Goal: Find contact information: Find contact information

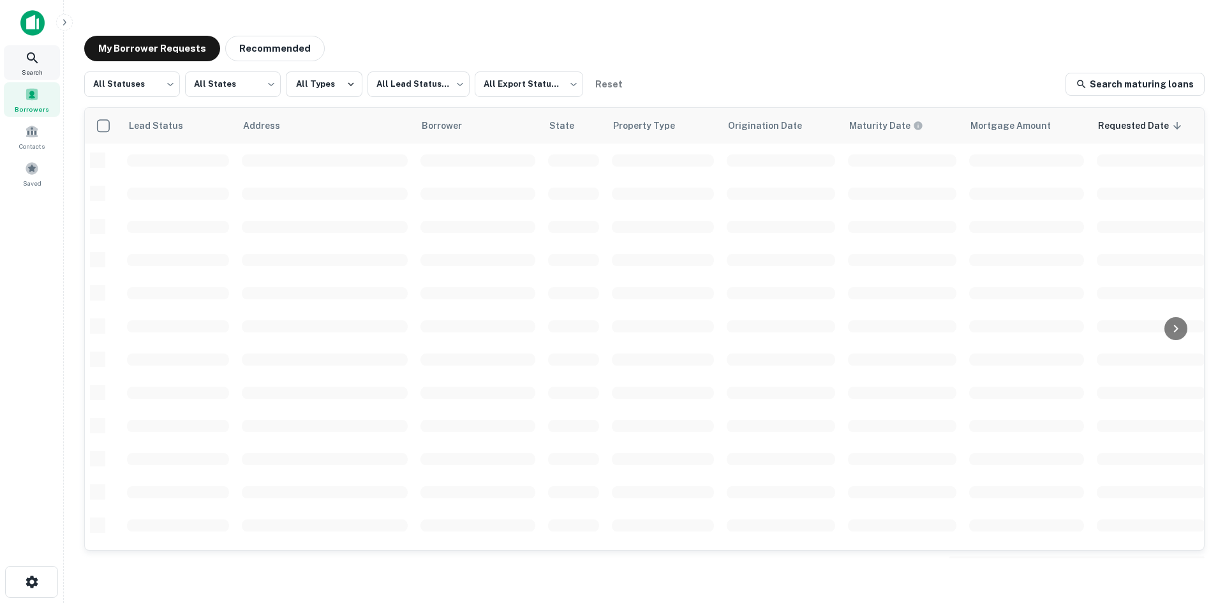
click at [38, 56] on icon at bounding box center [32, 57] width 15 height 15
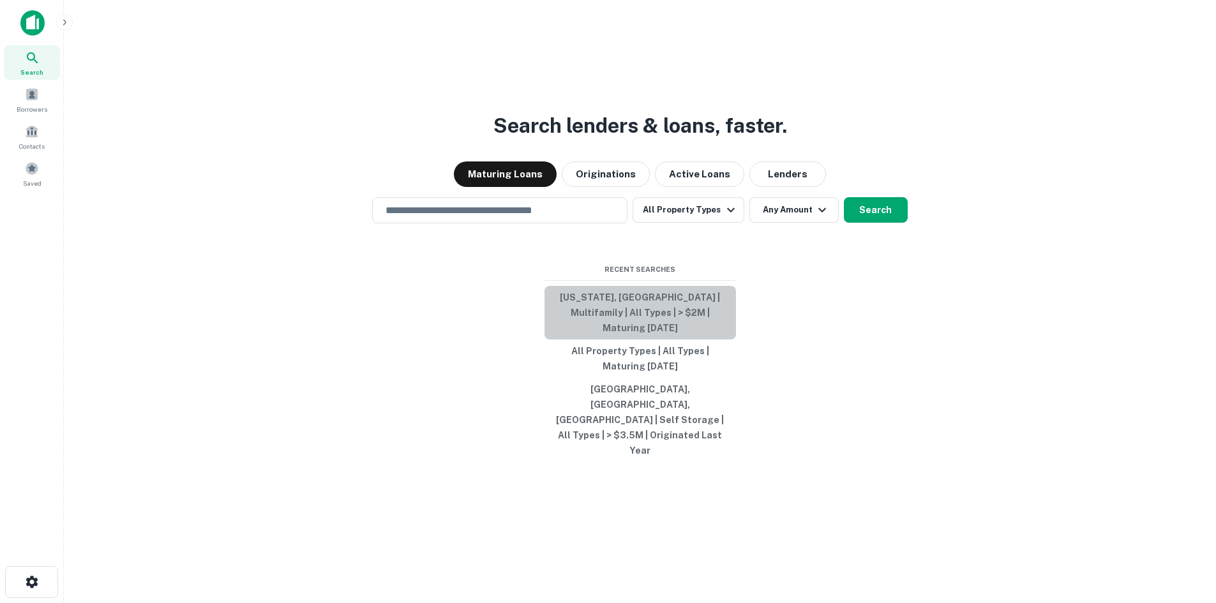
click at [700, 338] on button "[US_STATE], [GEOGRAPHIC_DATA] | Multifamily | All Types | > $2M | Maturing [DAT…" at bounding box center [639, 313] width 191 height 54
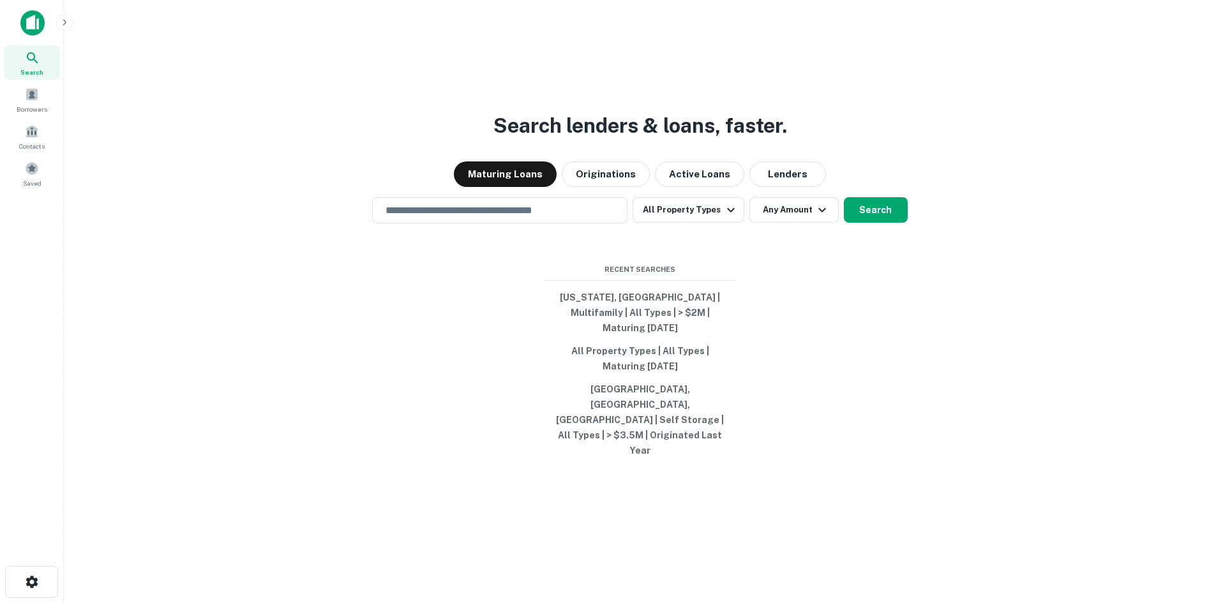
type input "**********"
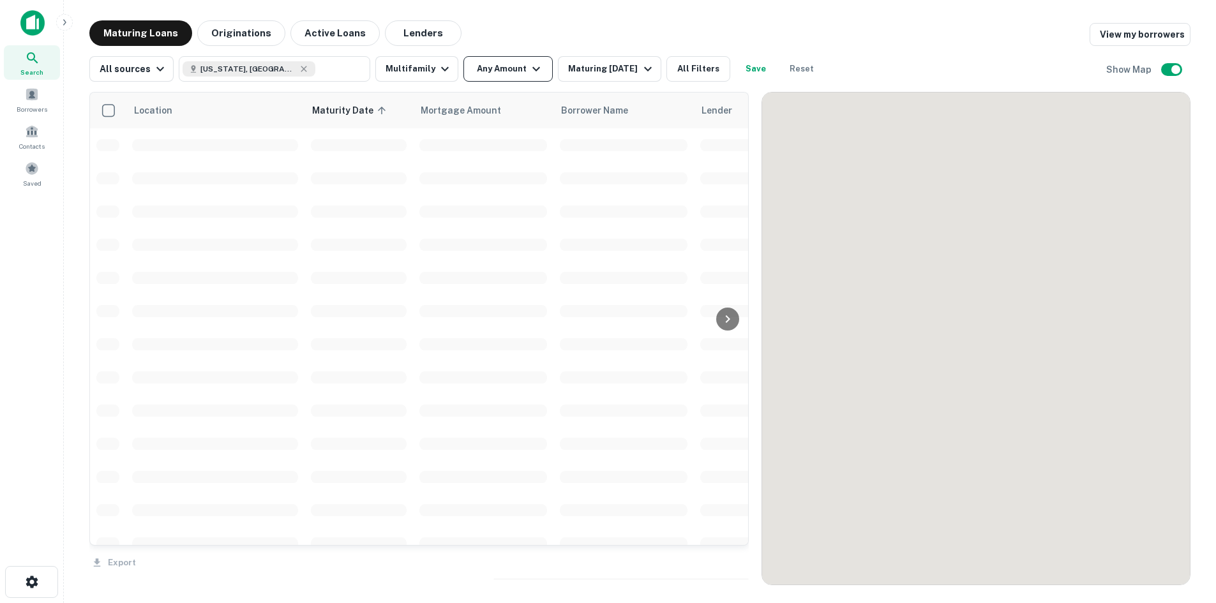
click at [491, 75] on button "Any Amount" at bounding box center [507, 69] width 89 height 26
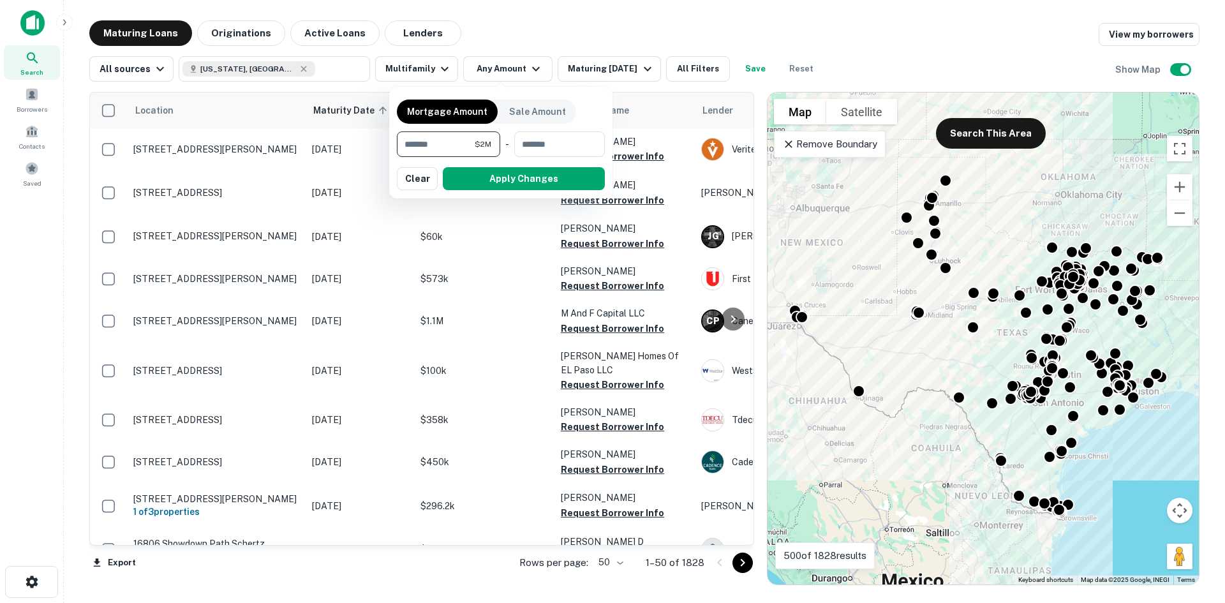
type input "*******"
click at [571, 178] on button "Apply Changes" at bounding box center [524, 178] width 162 height 23
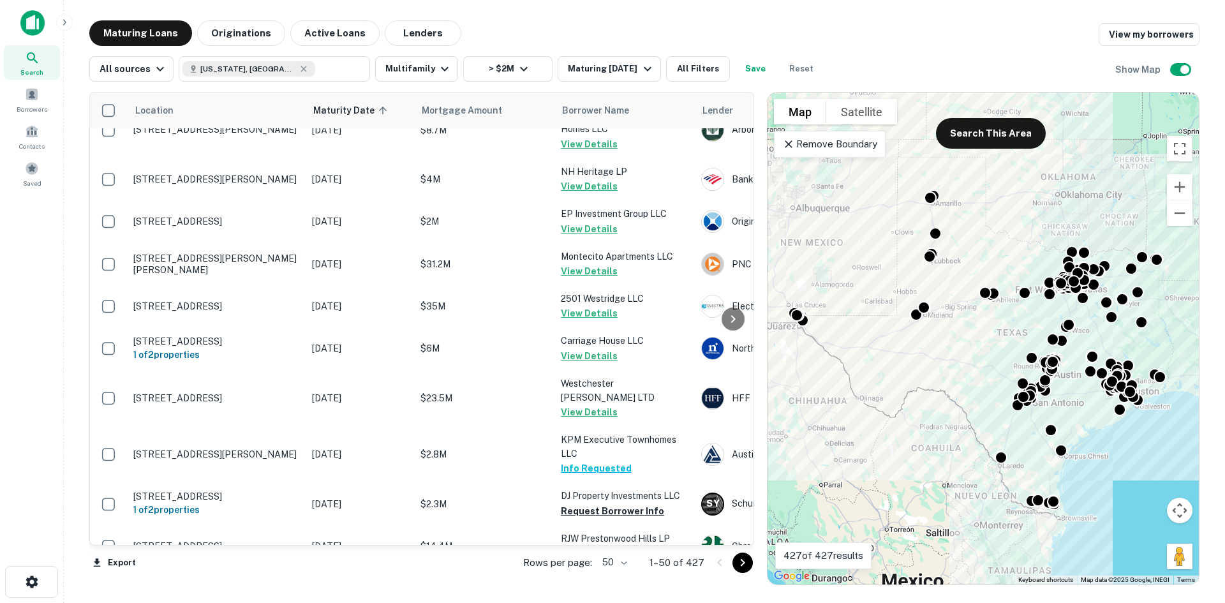
scroll to position [1845, 0]
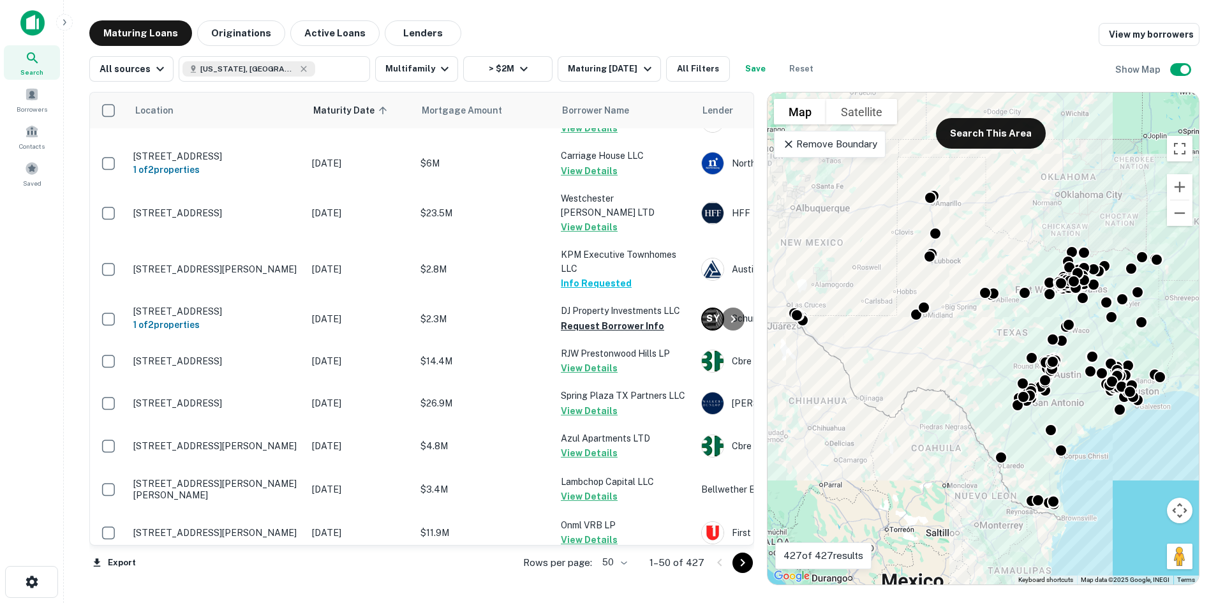
click at [615, 566] on body "Search Borrowers Contacts Saved Maturing Loans Originations Active Loans Lender…" at bounding box center [612, 301] width 1225 height 603
click at [622, 571] on body "Search Borrowers Contacts Saved Maturing Loans Originations Active Loans Lender…" at bounding box center [612, 301] width 1225 height 603
click at [617, 576] on li "100" at bounding box center [616, 576] width 37 height 23
click at [617, 576] on div "Location Maturity Date sorted ascending Mortgage Amount Borrower Name Lender Pu…" at bounding box center [421, 338] width 665 height 493
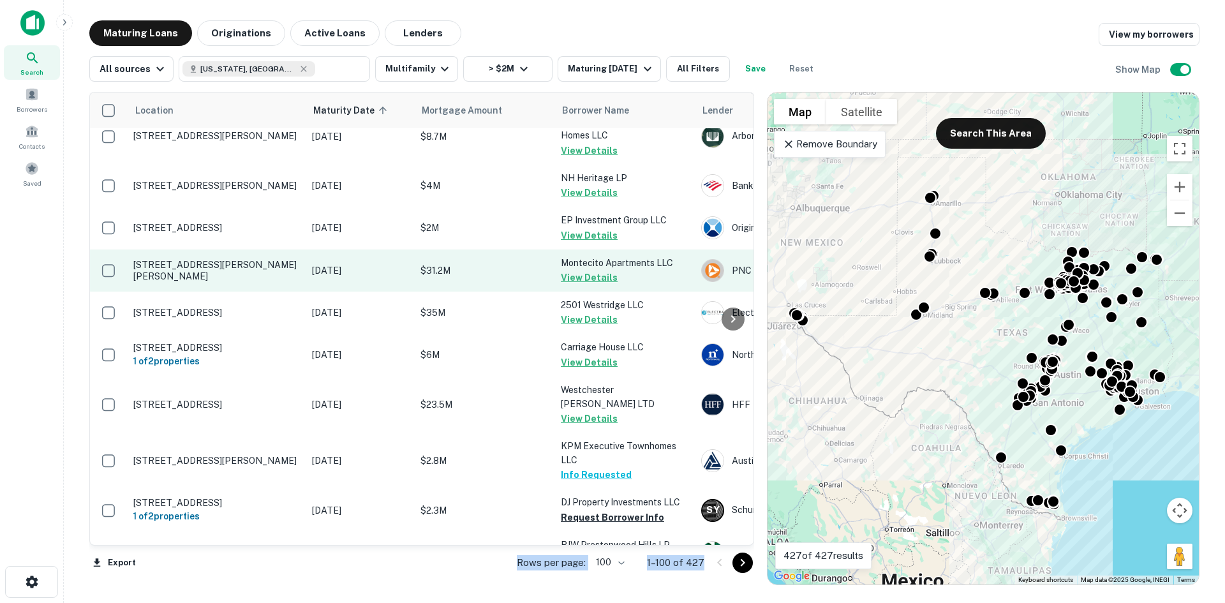
scroll to position [1787, 0]
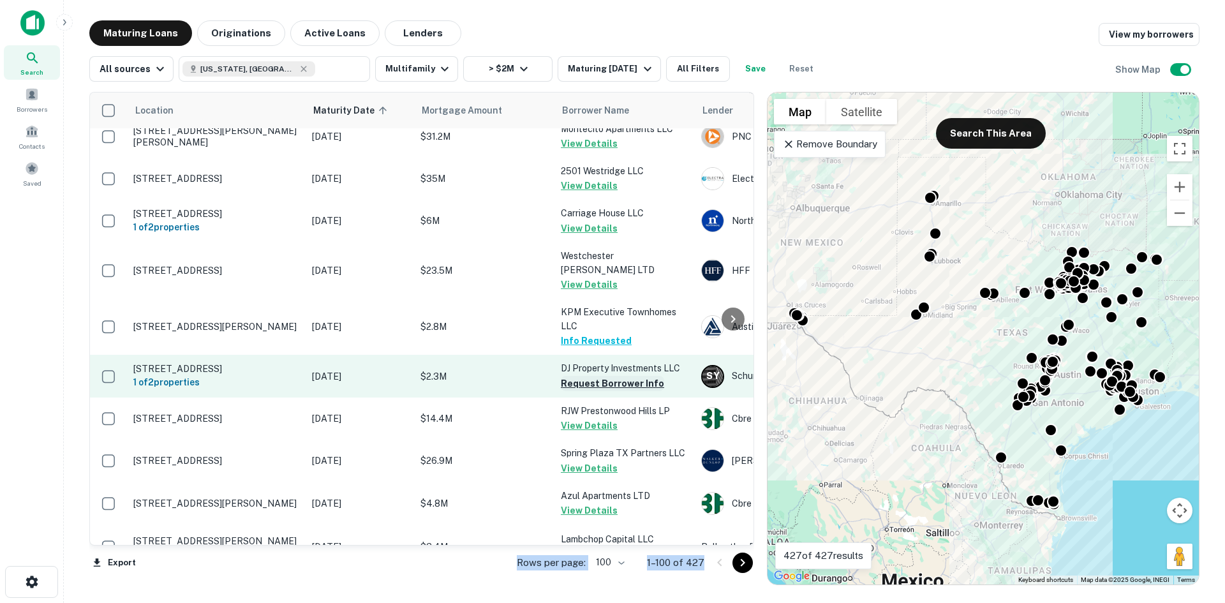
click at [620, 376] on button "Request Borrower Info" at bounding box center [612, 383] width 103 height 15
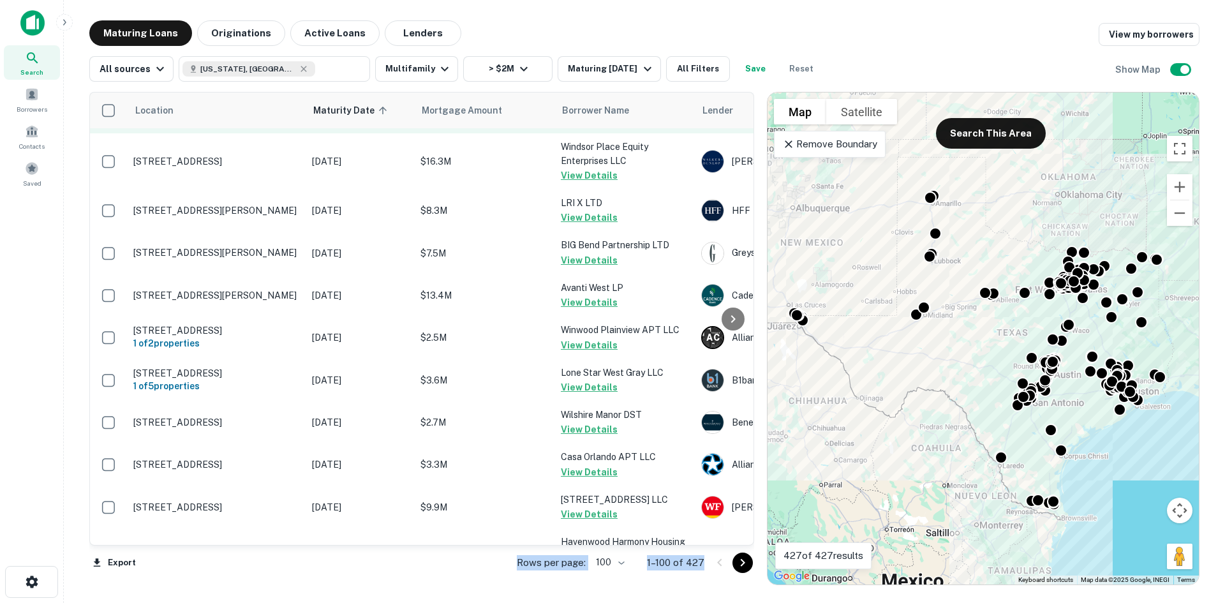
scroll to position [4105, 0]
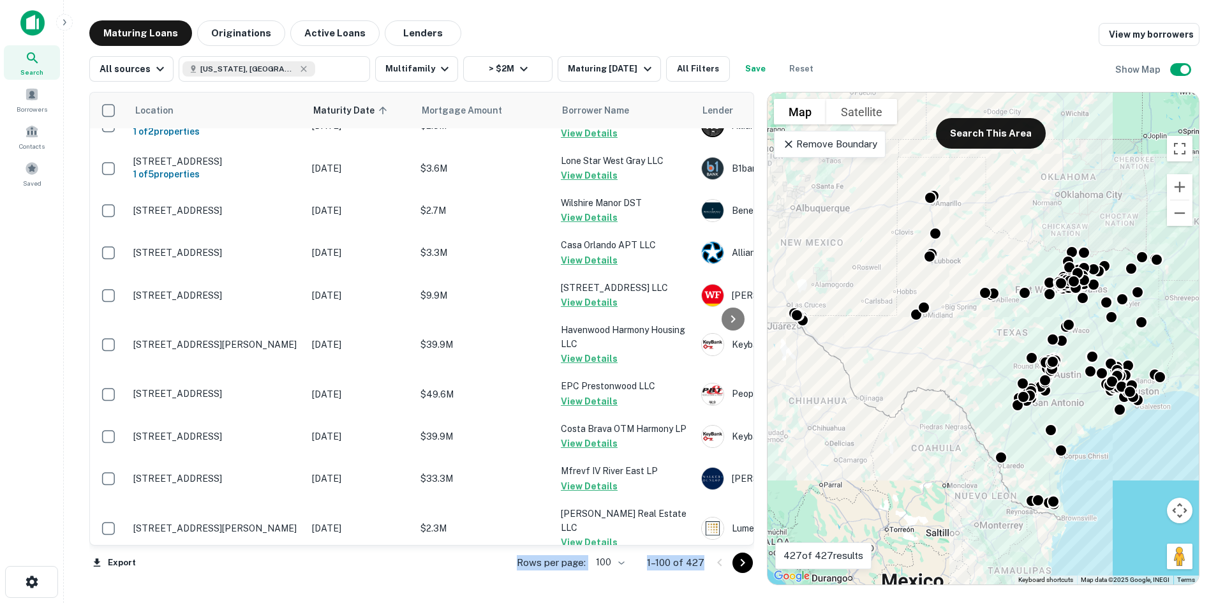
click at [738, 562] on icon "Go to next page" at bounding box center [742, 562] width 15 height 15
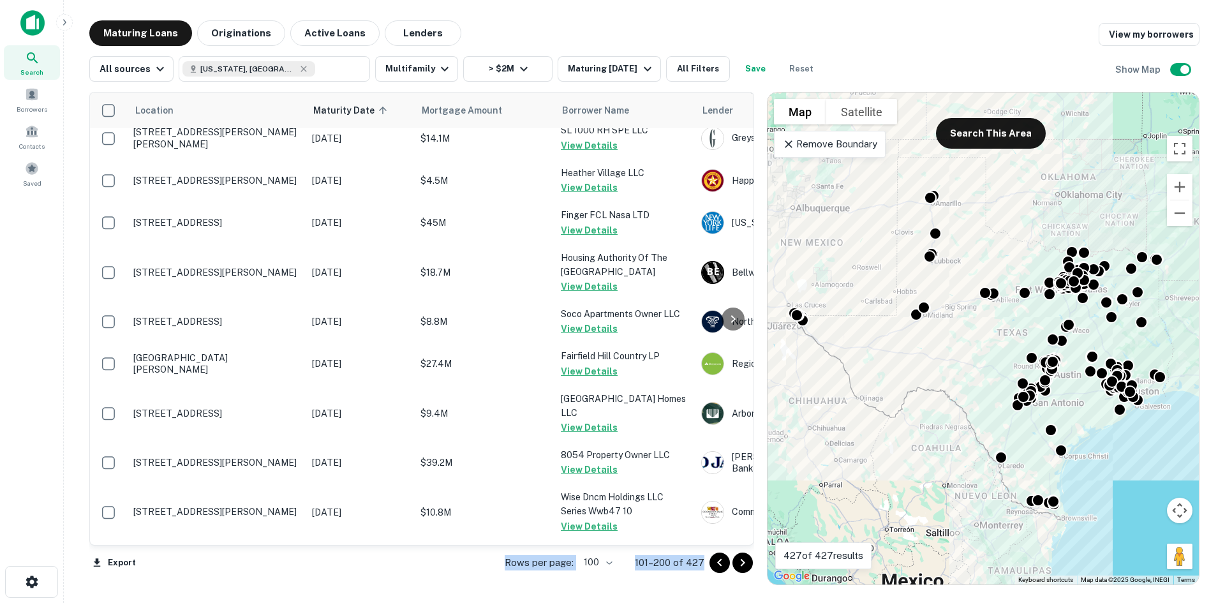
scroll to position [243, 0]
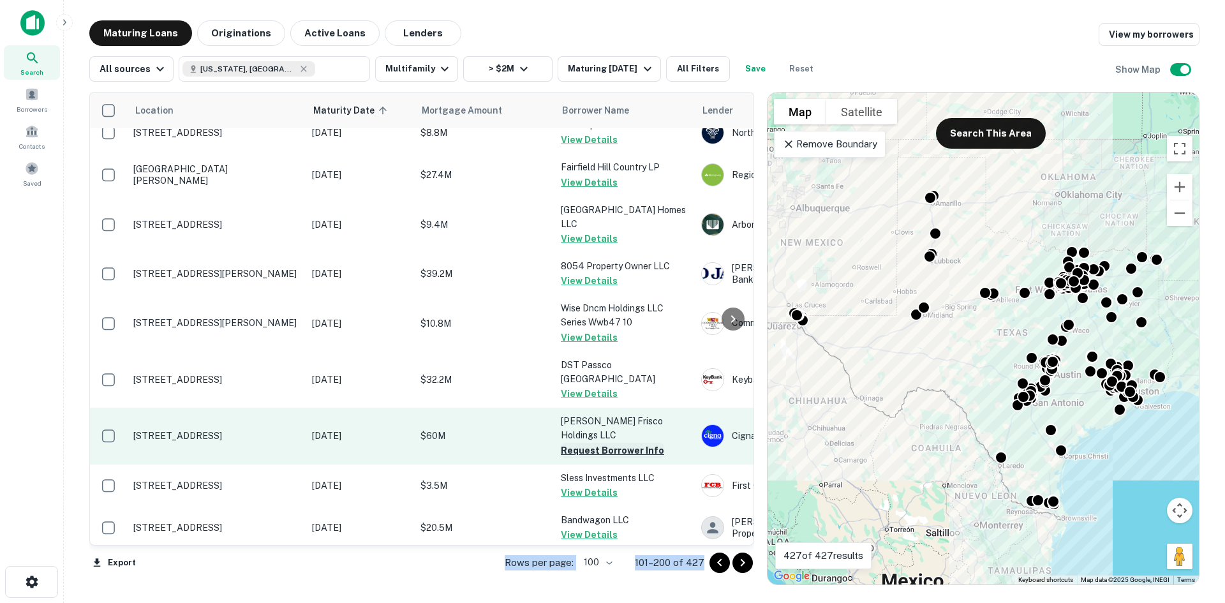
click at [612, 443] on button "Request Borrower Info" at bounding box center [612, 450] width 103 height 15
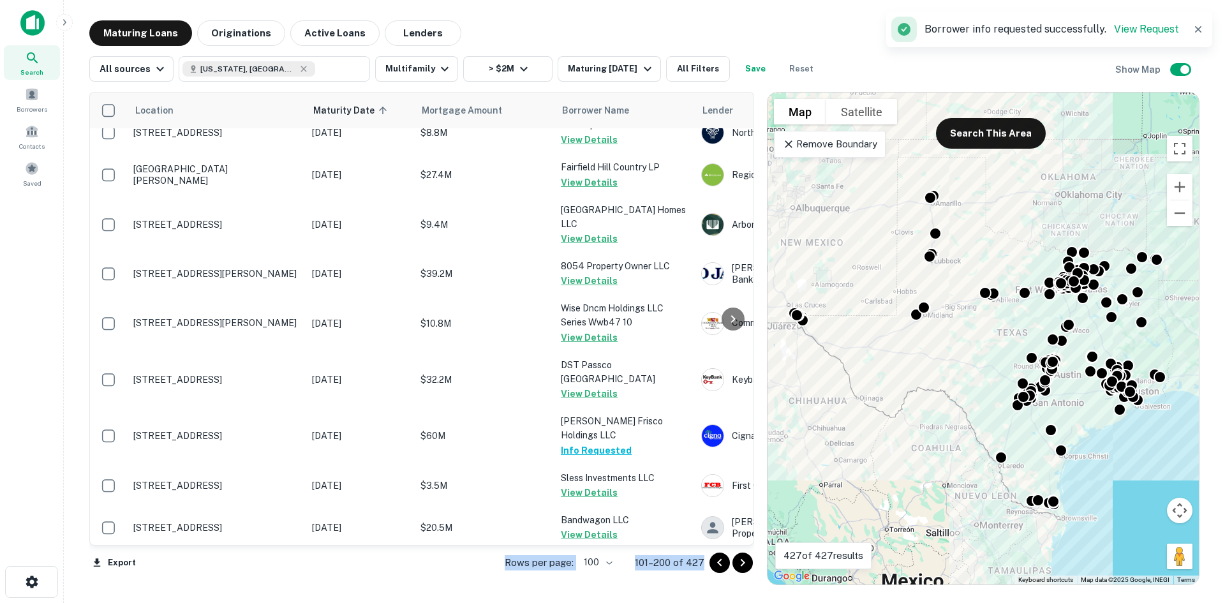
click at [748, 566] on icon "Go to next page" at bounding box center [742, 562] width 15 height 15
click at [748, 566] on div "Export Rows per page: 100 *** 101–200 of 427" at bounding box center [421, 563] width 665 height 34
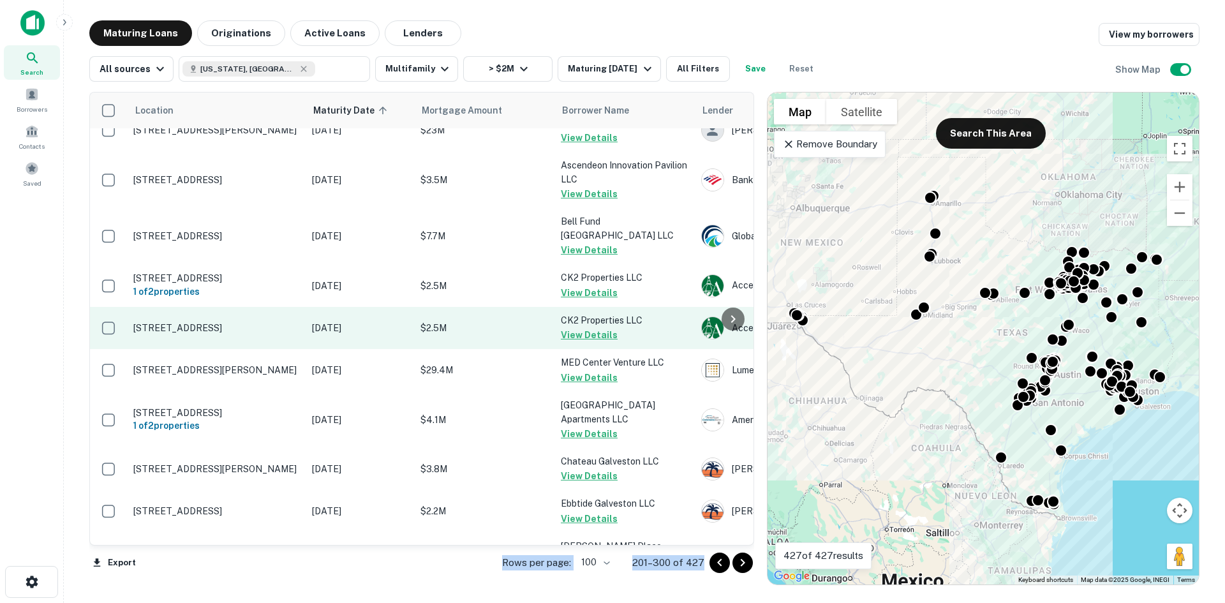
scroll to position [4264, 0]
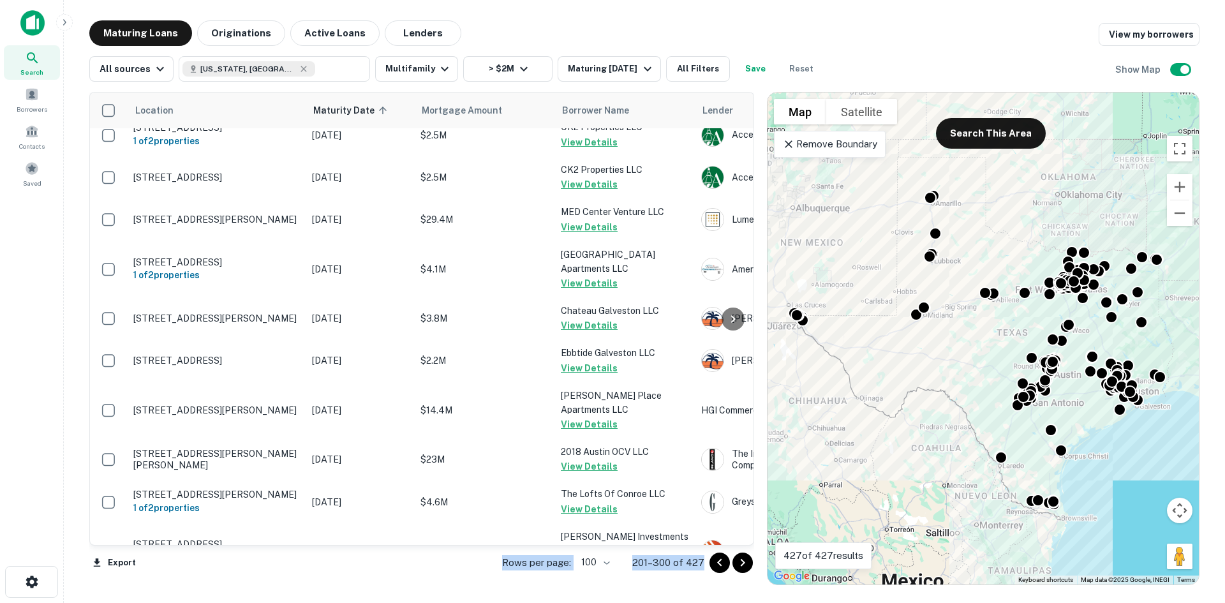
click at [752, 567] on button "Go to next page" at bounding box center [743, 563] width 20 height 20
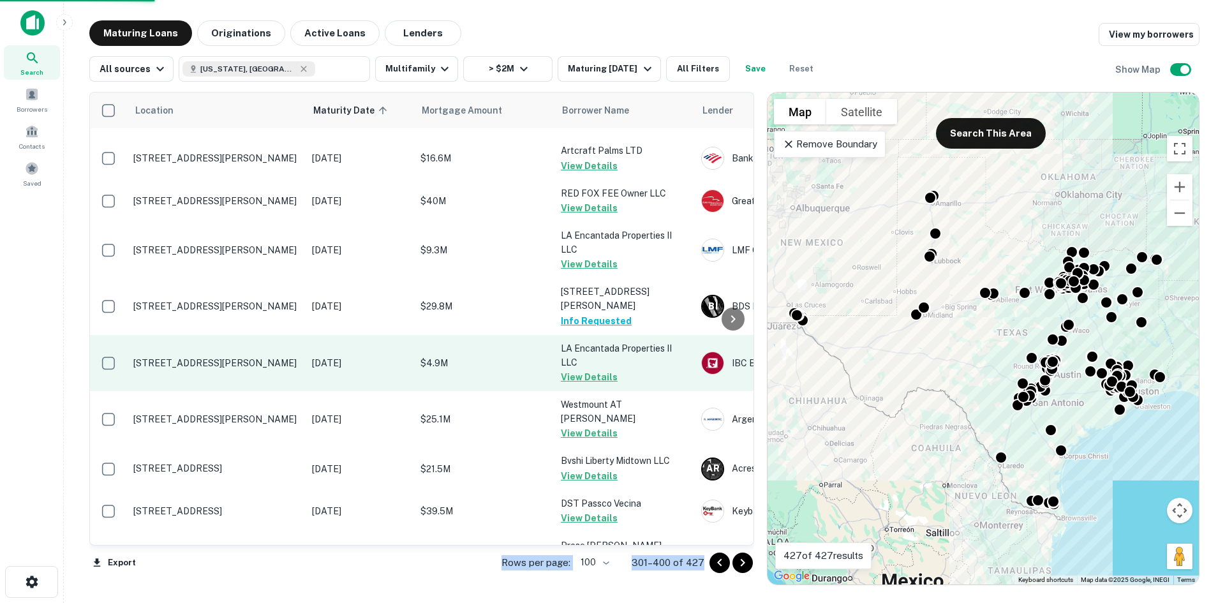
scroll to position [3245, 0]
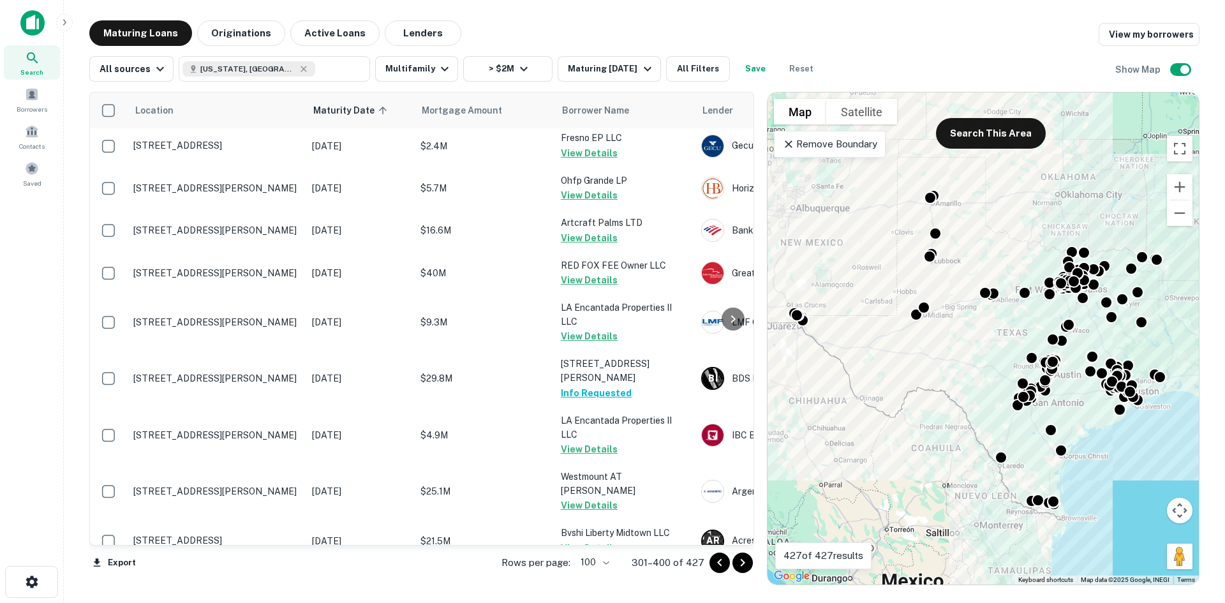
click at [746, 359] on div at bounding box center [734, 319] width 26 height 453
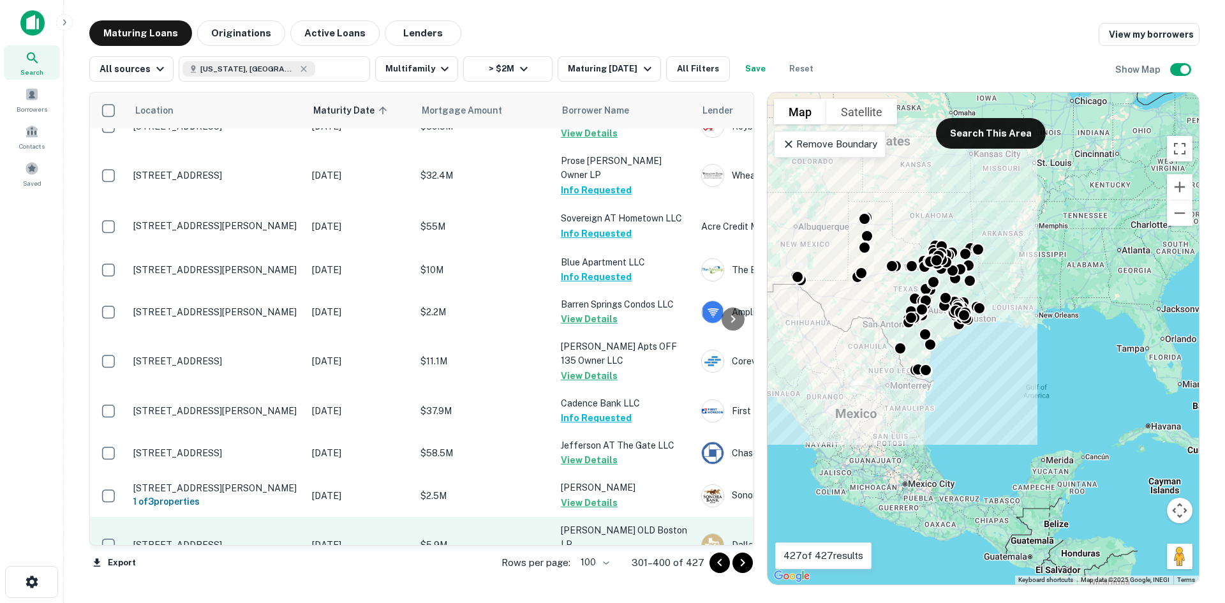
scroll to position [4075, 0]
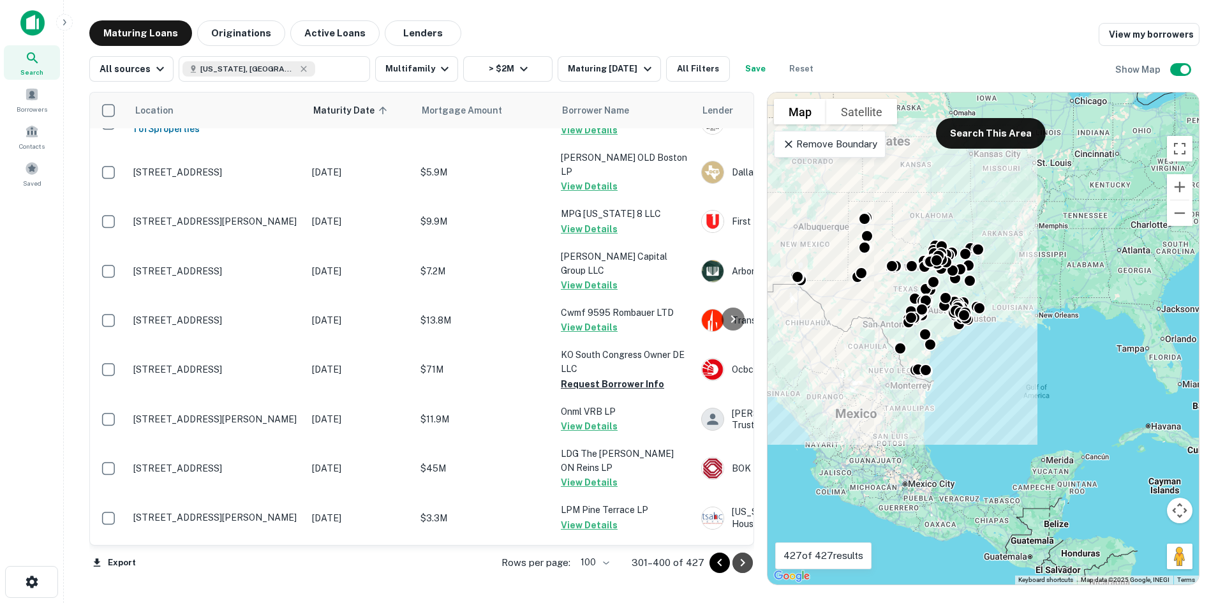
click at [744, 566] on icon "Go to next page" at bounding box center [742, 562] width 15 height 15
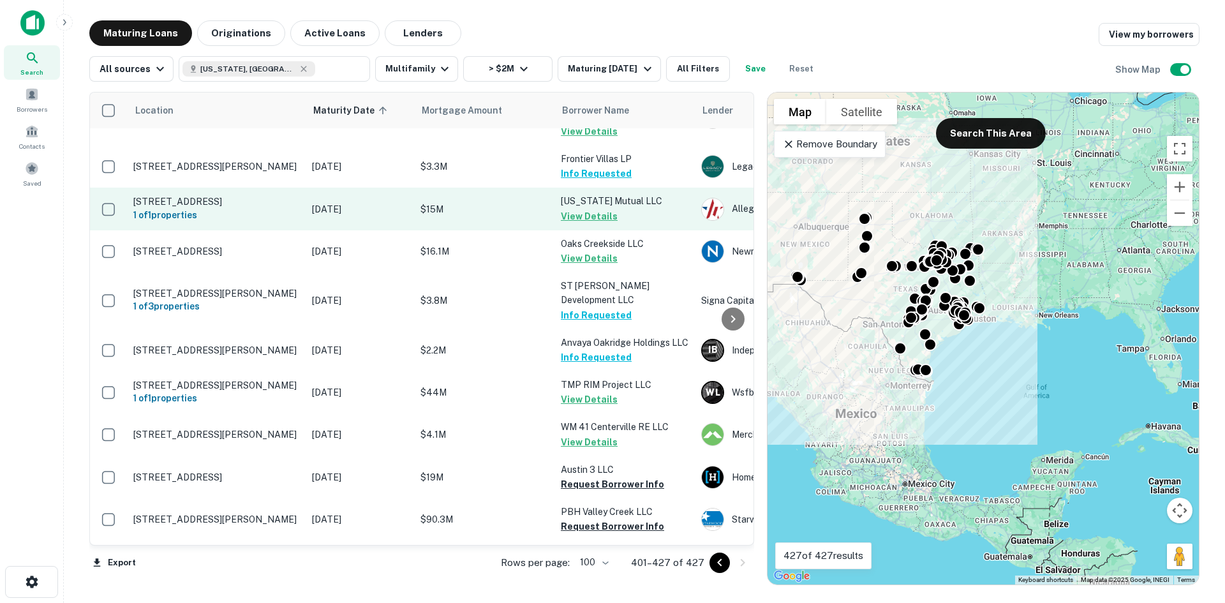
scroll to position [807, 0]
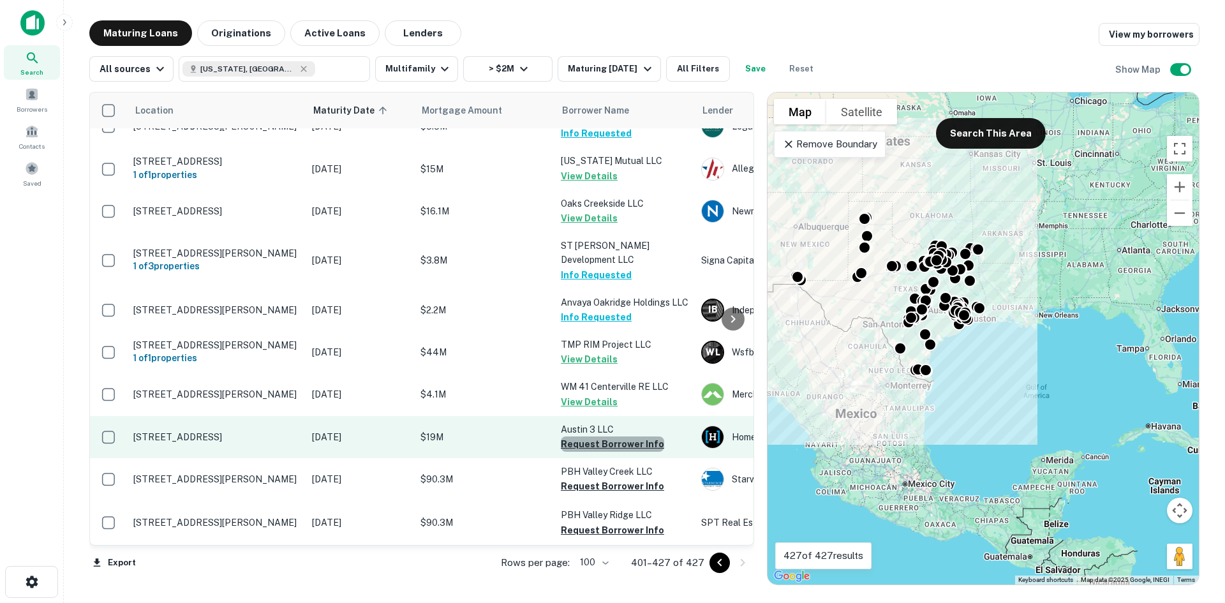
click at [629, 437] on button "Request Borrower Info" at bounding box center [612, 444] width 103 height 15
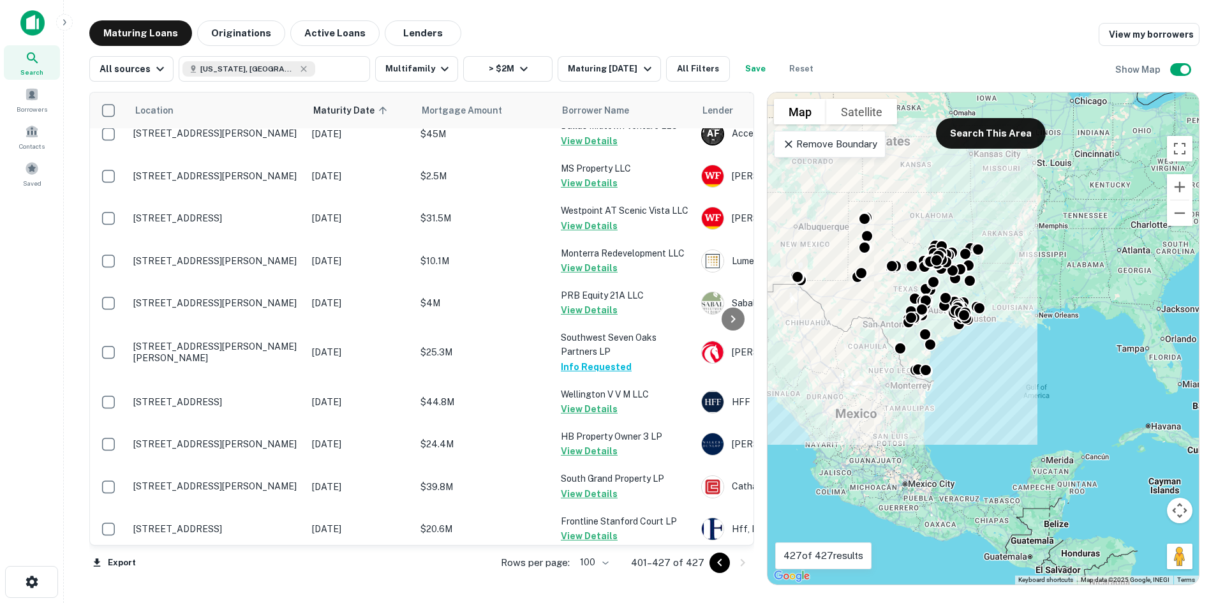
scroll to position [0, 0]
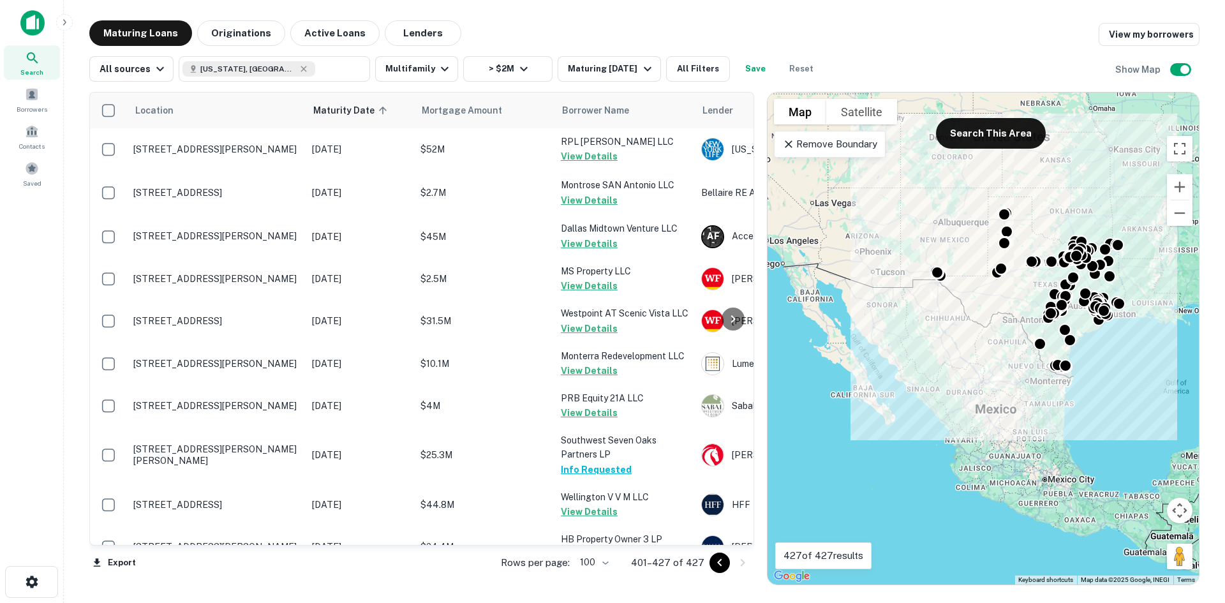
drag, startPoint x: 991, startPoint y: 347, endPoint x: 948, endPoint y: 347, distance: 42.1
click at [948, 347] on div "To activate drag with keyboard, press Alt + Enter. Once in keyboard drag state,…" at bounding box center [983, 339] width 431 height 492
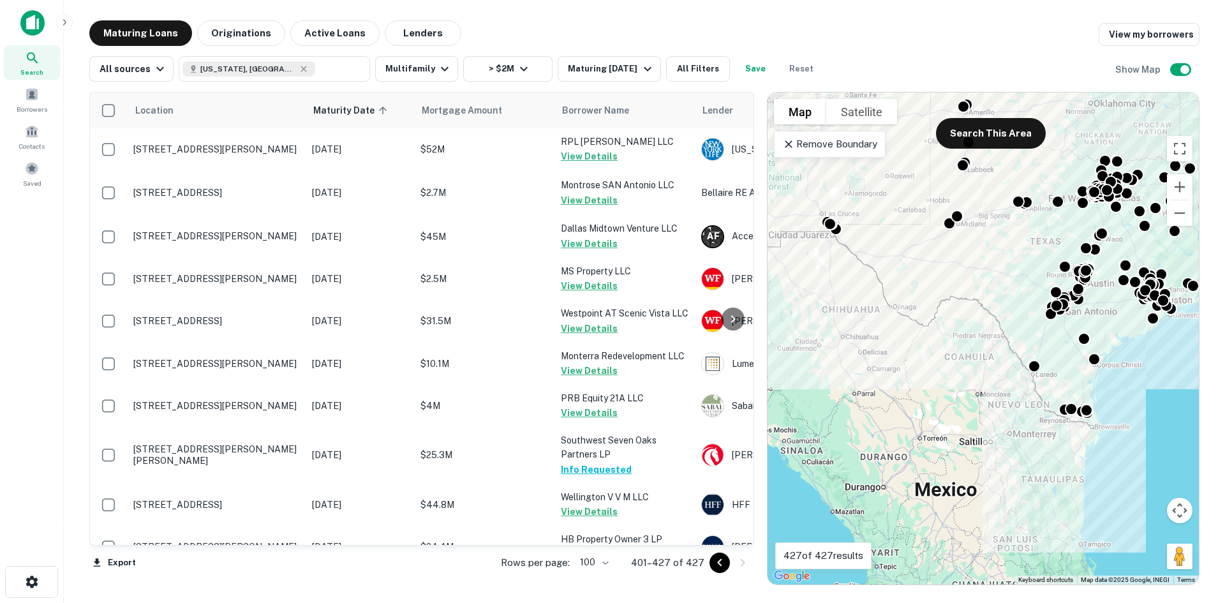
click at [40, 68] on span "Search" at bounding box center [31, 72] width 23 height 10
drag, startPoint x: 40, startPoint y: 68, endPoint x: 70, endPoint y: 1, distance: 73.2
click at [40, 68] on span "Search" at bounding box center [31, 72] width 23 height 10
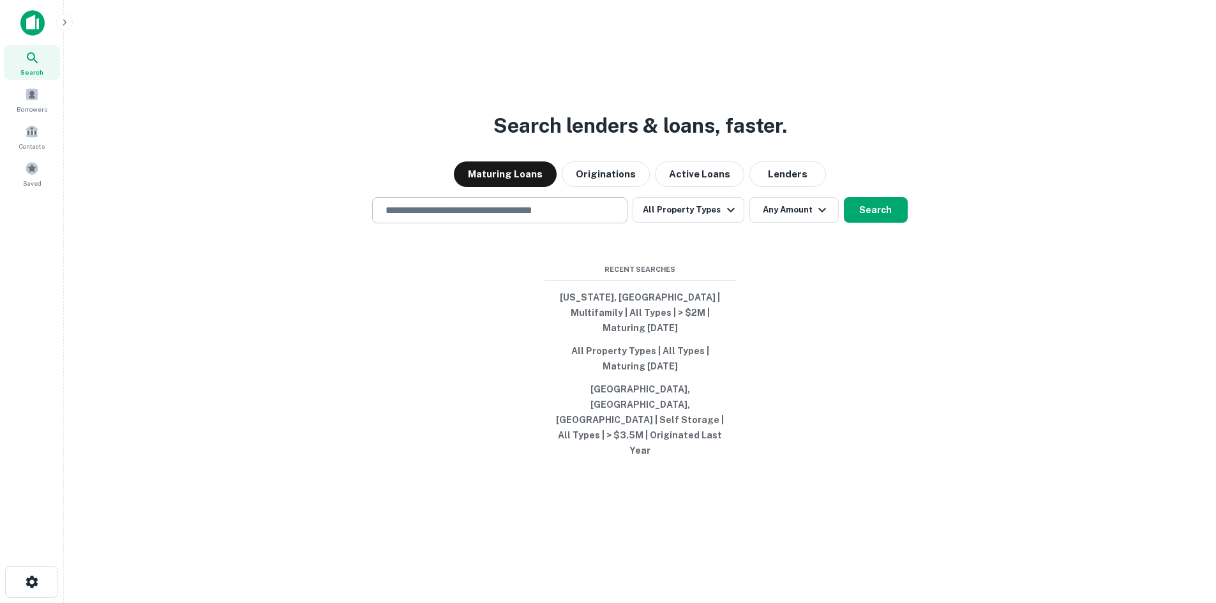
click at [554, 223] on div "​" at bounding box center [499, 210] width 255 height 26
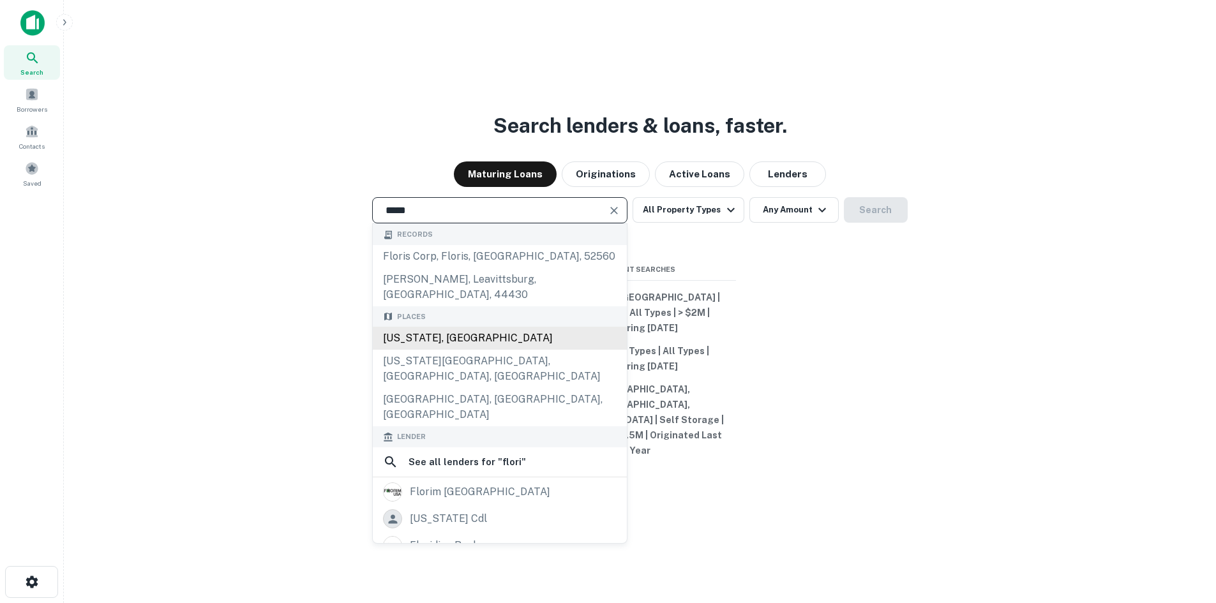
click at [487, 350] on div "Florida, USA" at bounding box center [500, 338] width 254 height 23
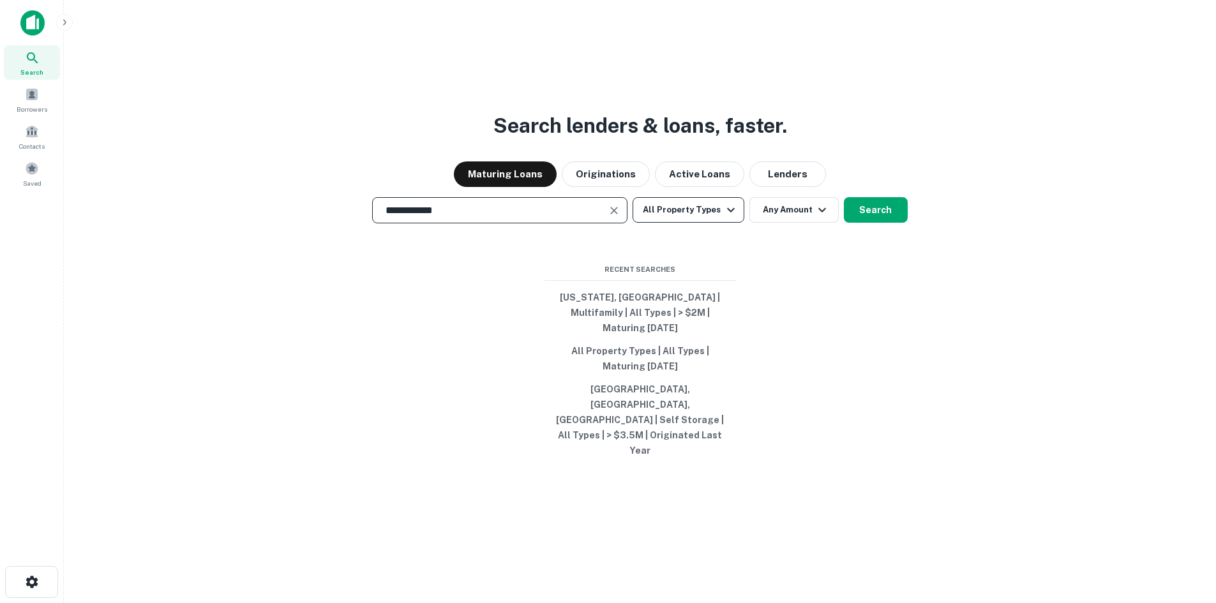
type input "**********"
click at [723, 218] on icon "button" at bounding box center [730, 209] width 15 height 15
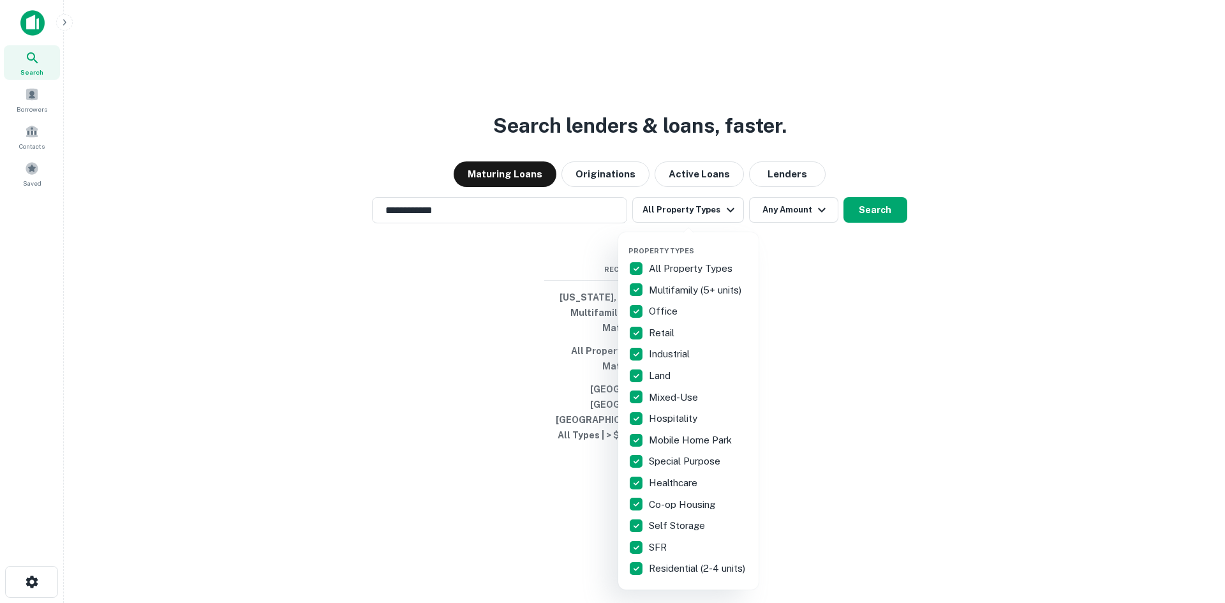
click at [684, 269] on p "All Property Types" at bounding box center [692, 268] width 86 height 15
click at [688, 287] on p "Multifamily (5+ units)" at bounding box center [696, 290] width 95 height 15
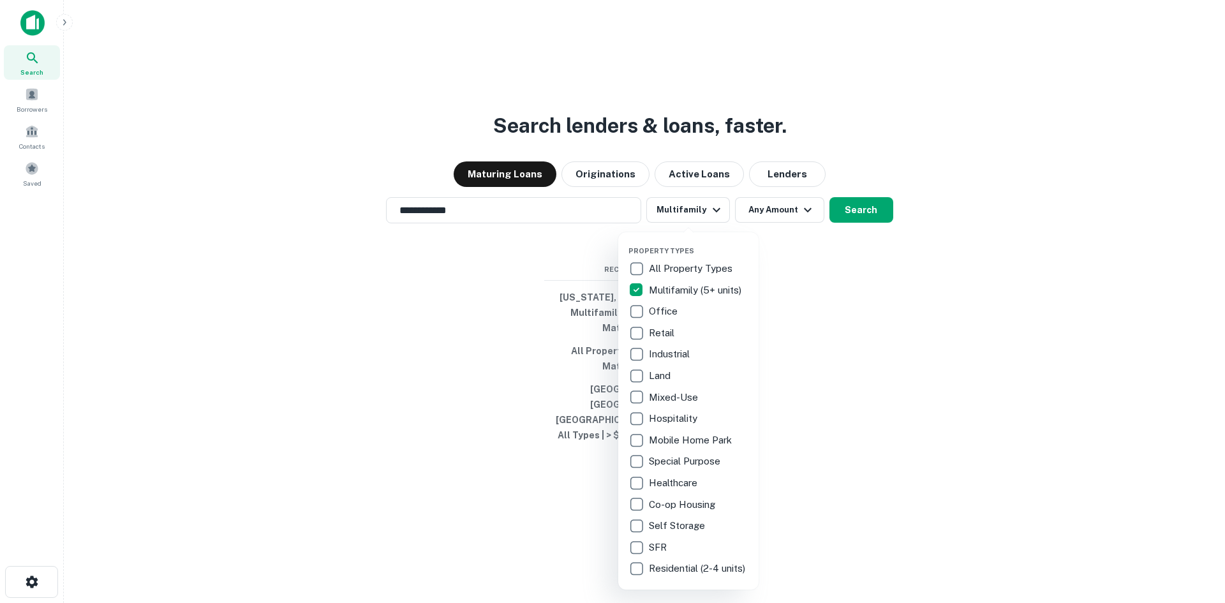
click at [874, 311] on div at bounding box center [612, 301] width 1225 height 603
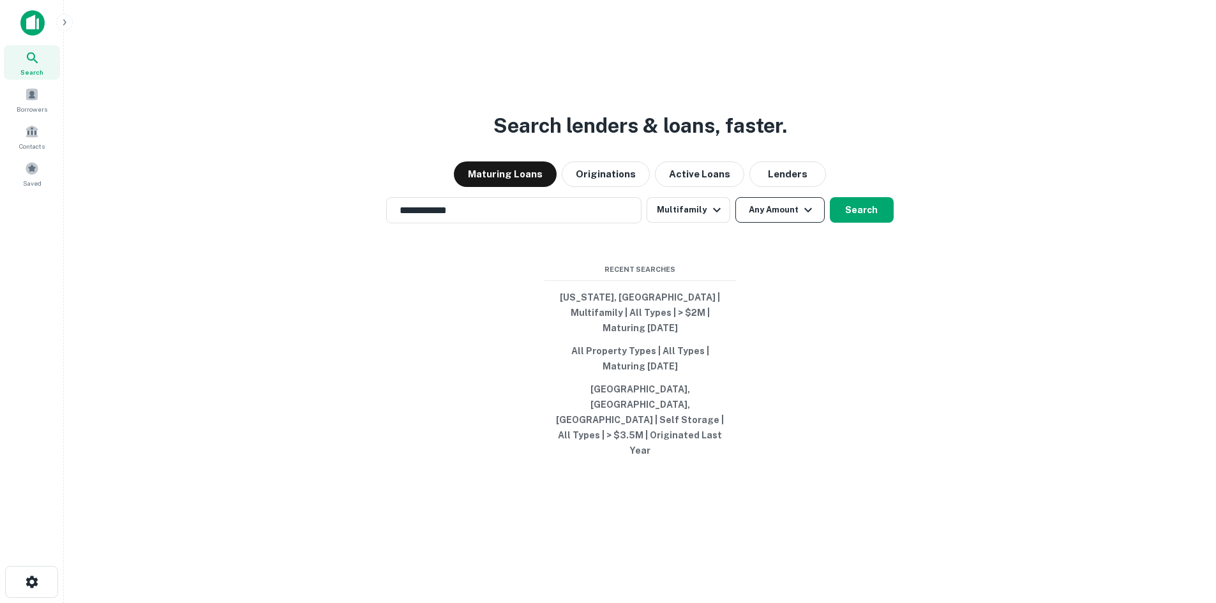
click at [776, 223] on button "Any Amount" at bounding box center [779, 210] width 89 height 26
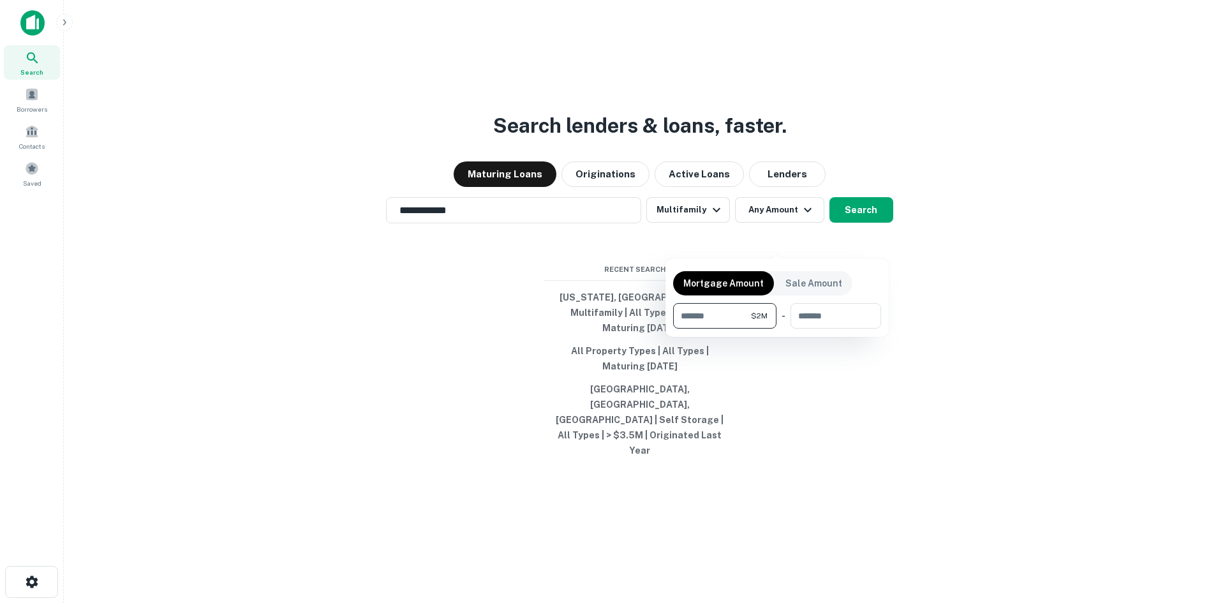
type input "*******"
click at [856, 242] on div at bounding box center [612, 301] width 1225 height 603
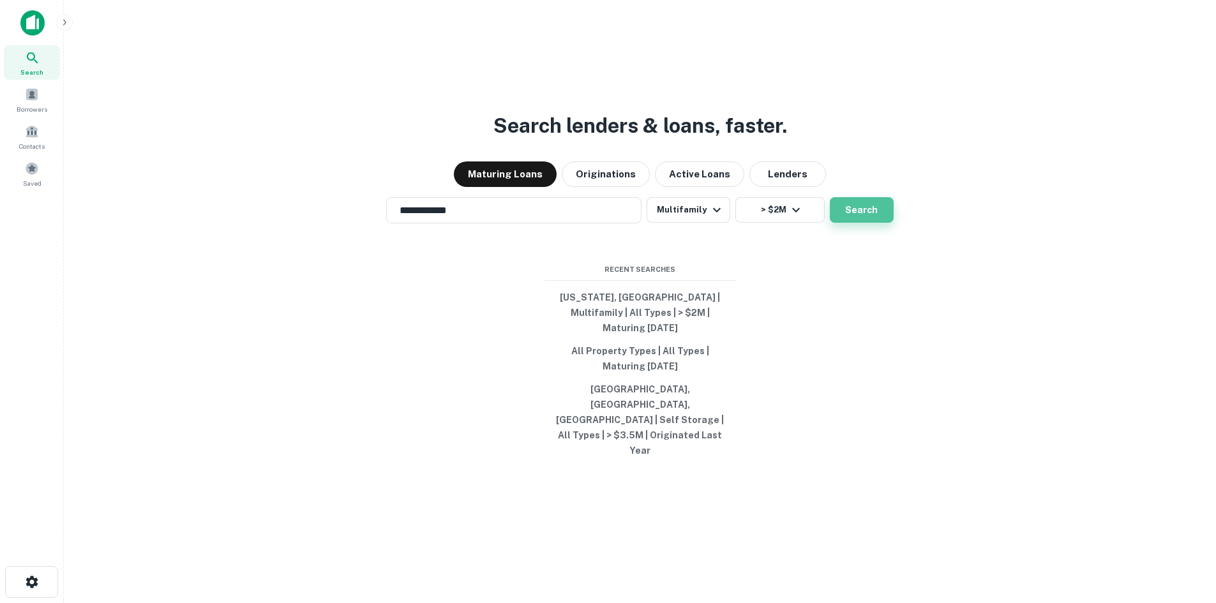
click at [861, 223] on button "Search" at bounding box center [862, 210] width 64 height 26
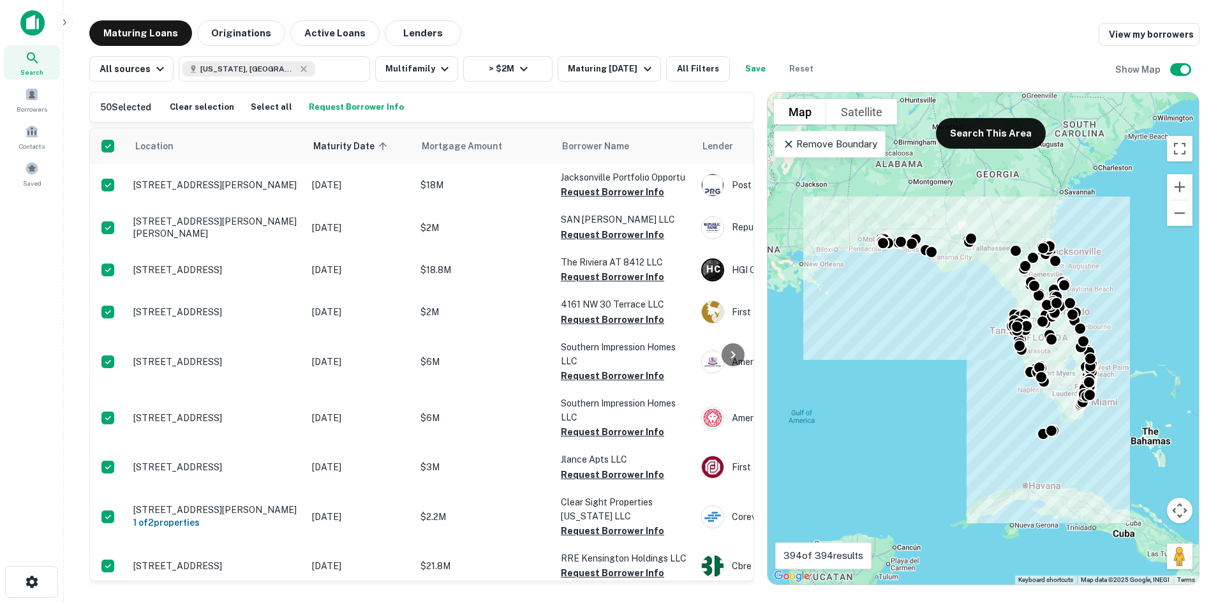
click at [106, 116] on div "50 Selected Clear selection Select all Request Borrower Info" at bounding box center [421, 107] width 643 height 19
click at [359, 112] on button "Request Borrower Info" at bounding box center [356, 107] width 101 height 19
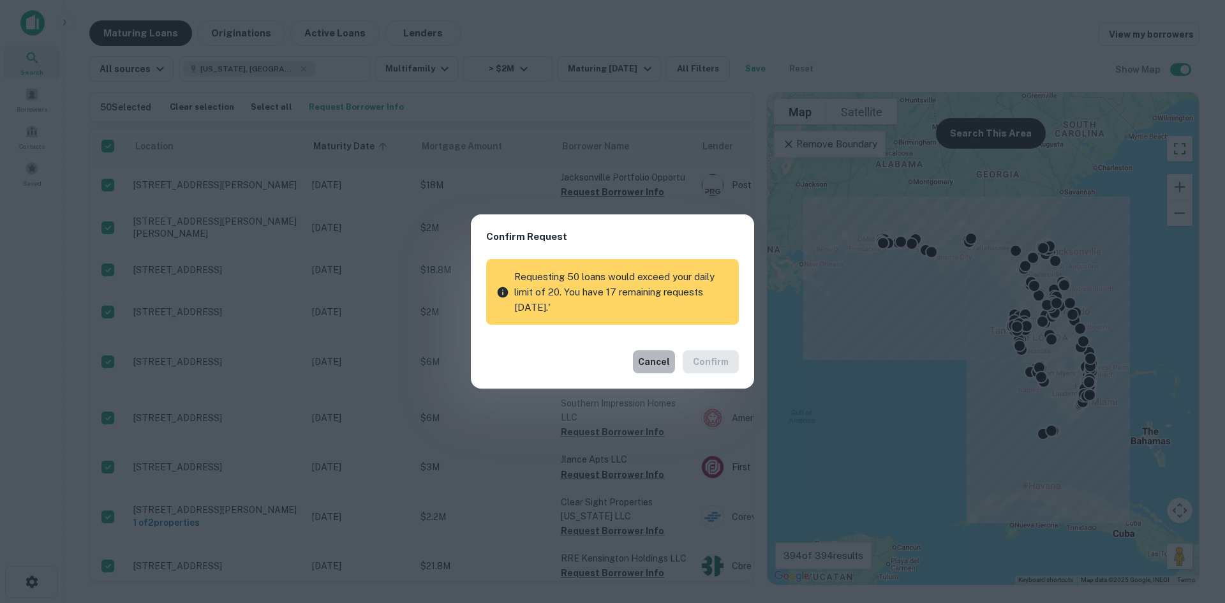
click at [662, 361] on button "Cancel" at bounding box center [654, 361] width 42 height 23
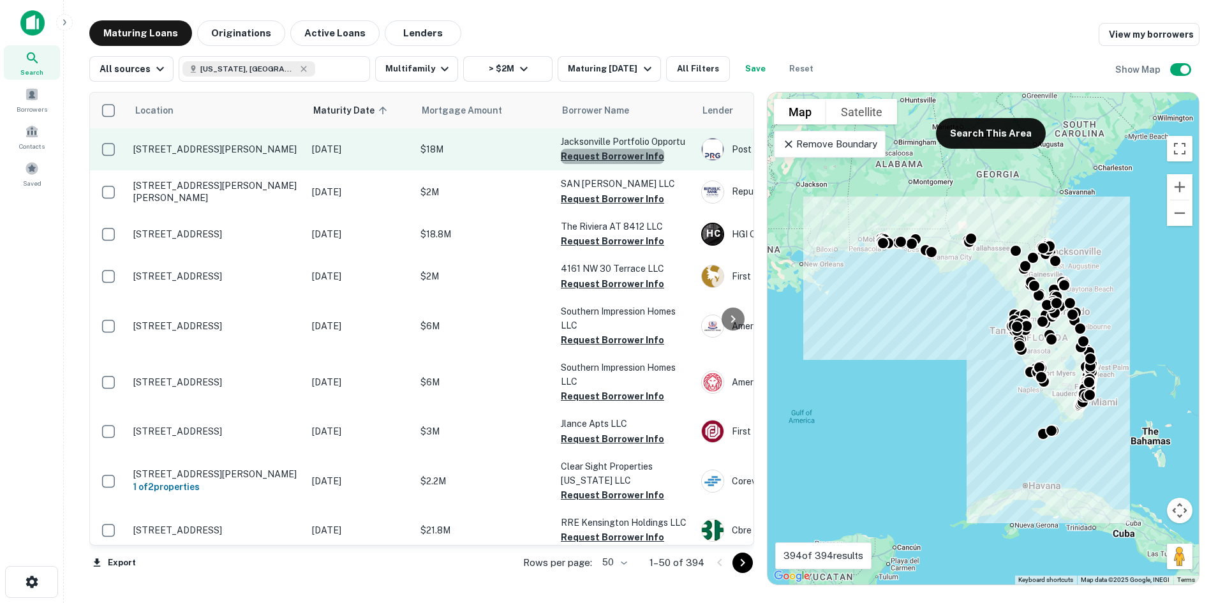
click at [622, 159] on button "Request Borrower Info" at bounding box center [612, 156] width 103 height 15
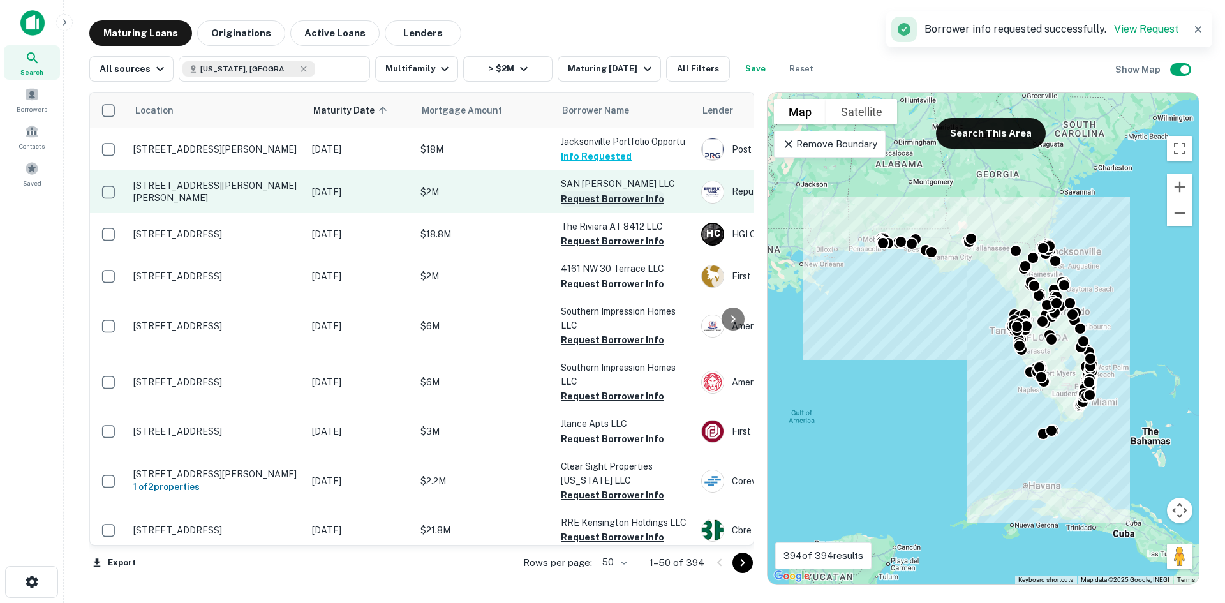
click at [617, 203] on button "Request Borrower Info" at bounding box center [612, 198] width 103 height 15
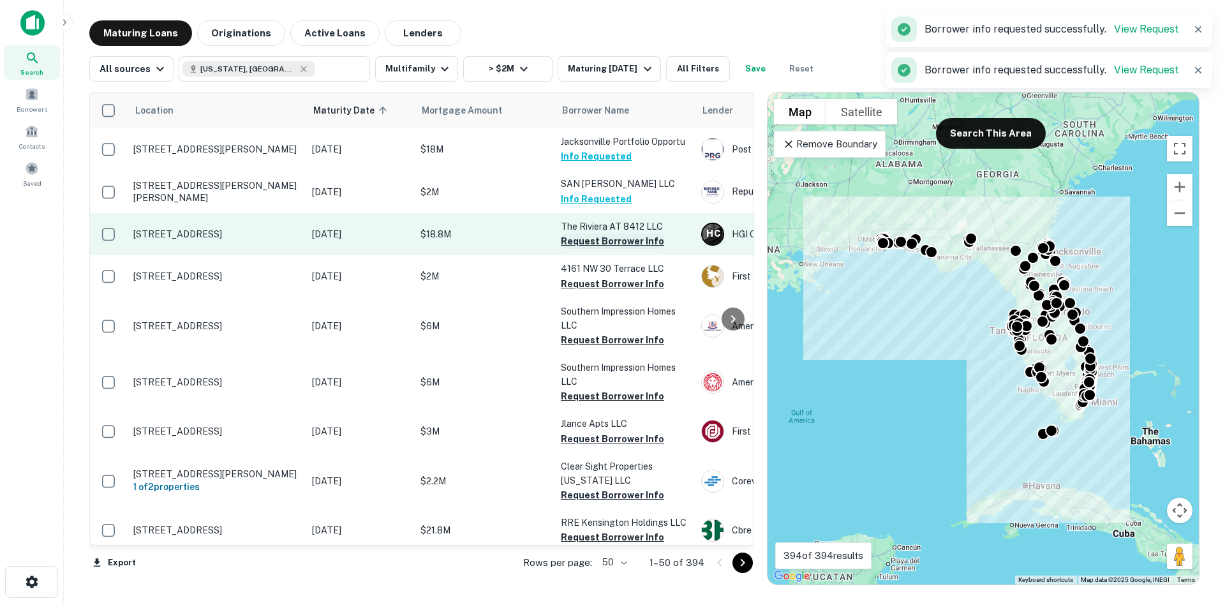
click at [620, 239] on button "Request Borrower Info" at bounding box center [612, 241] width 103 height 15
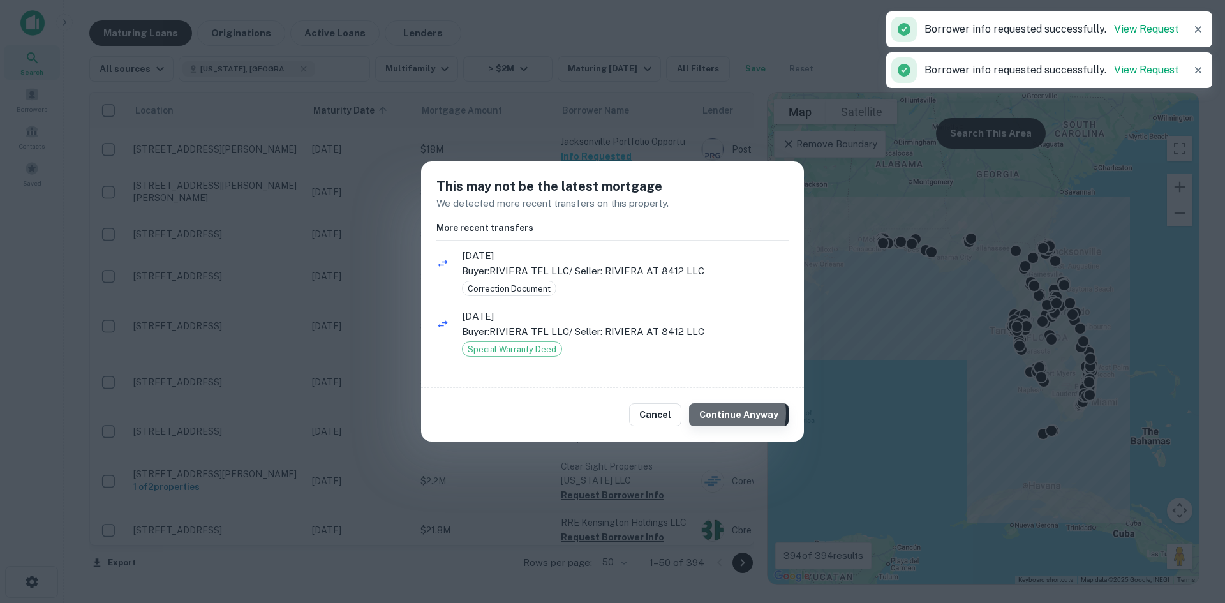
click at [735, 413] on button "Continue Anyway" at bounding box center [739, 414] width 100 height 23
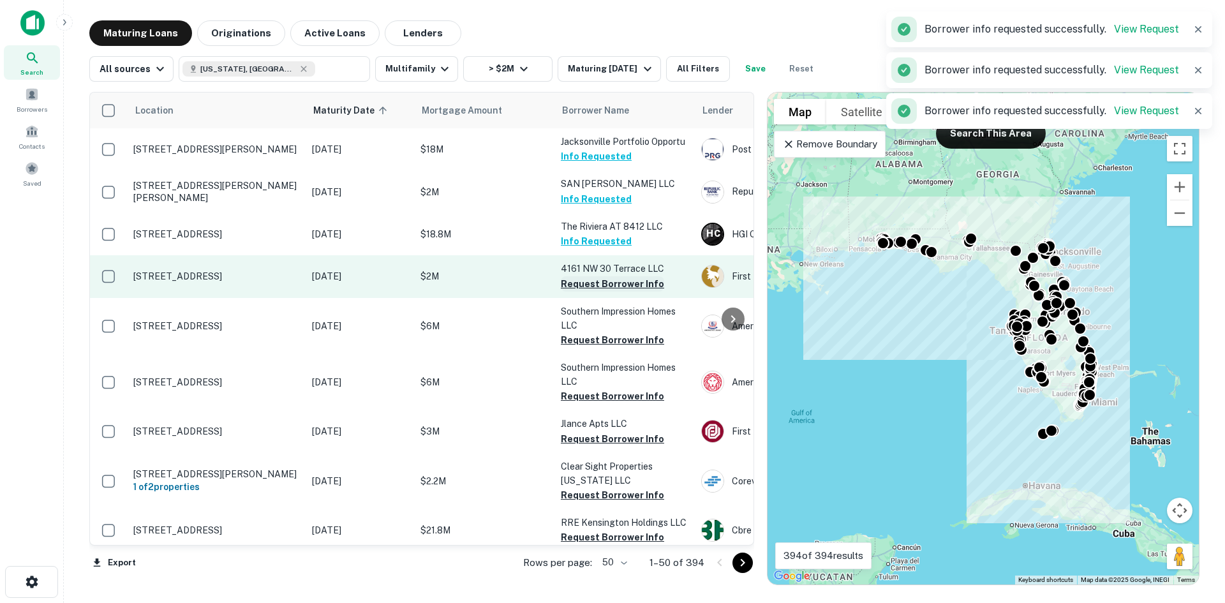
click at [613, 287] on button "Request Borrower Info" at bounding box center [612, 283] width 103 height 15
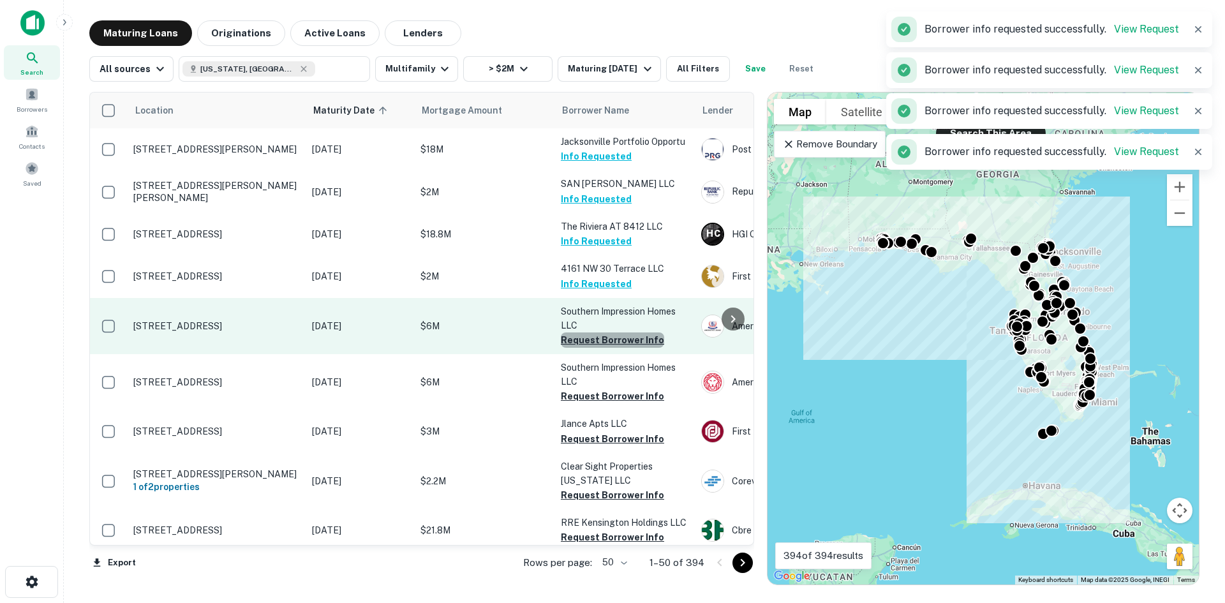
click at [620, 338] on button "Request Borrower Info" at bounding box center [612, 340] width 103 height 15
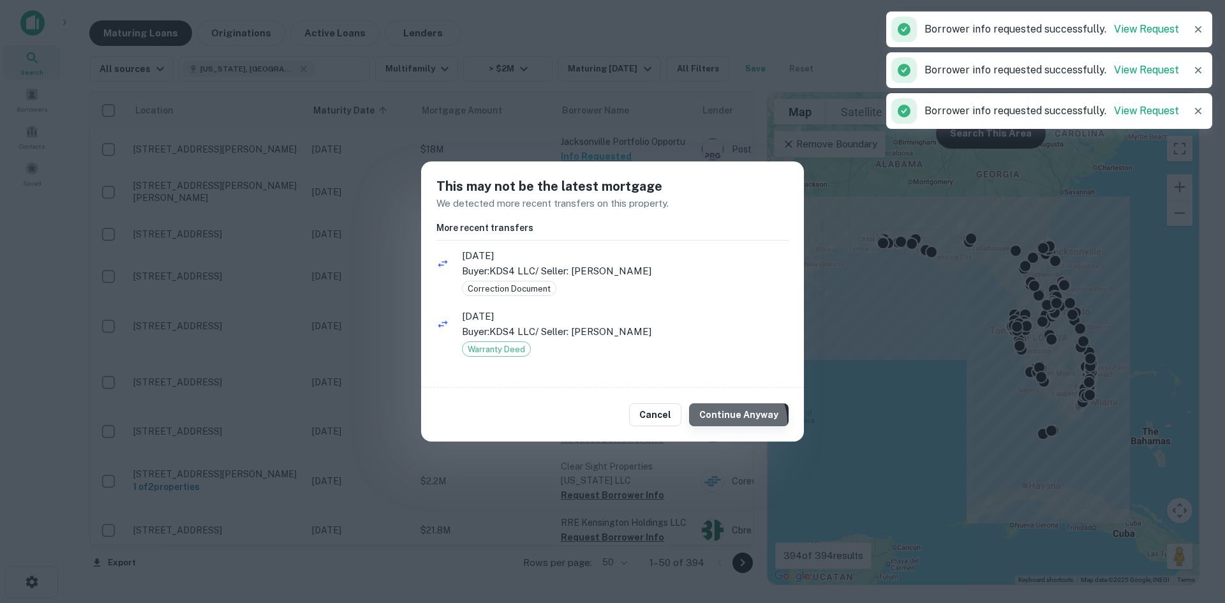
click at [737, 422] on button "Continue Anyway" at bounding box center [739, 414] width 100 height 23
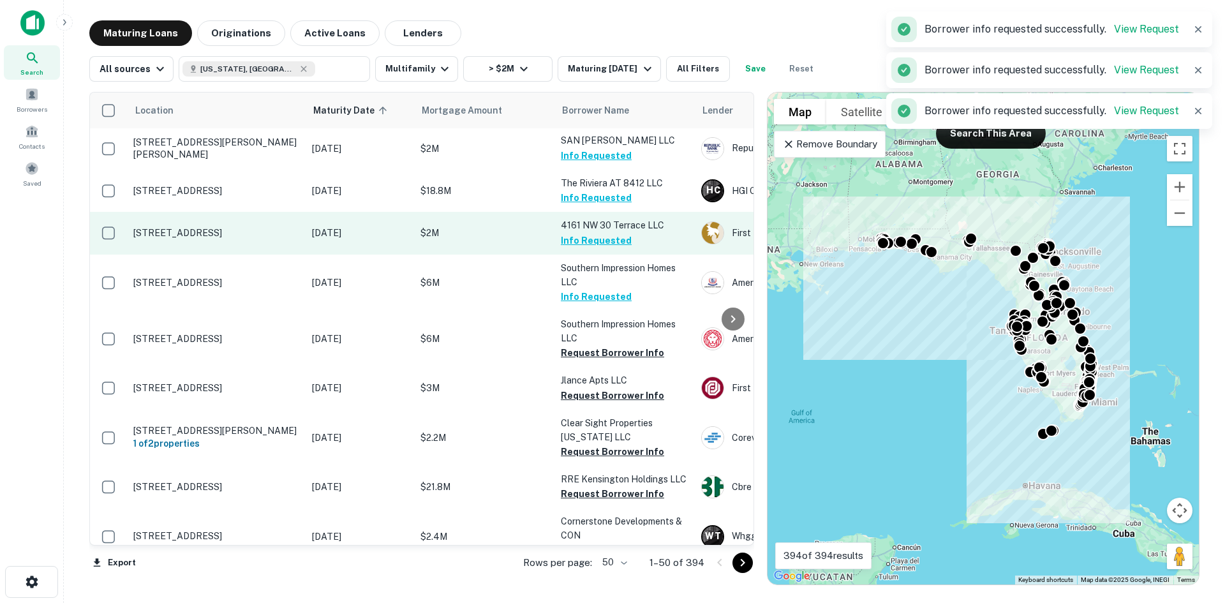
scroll to position [64, 0]
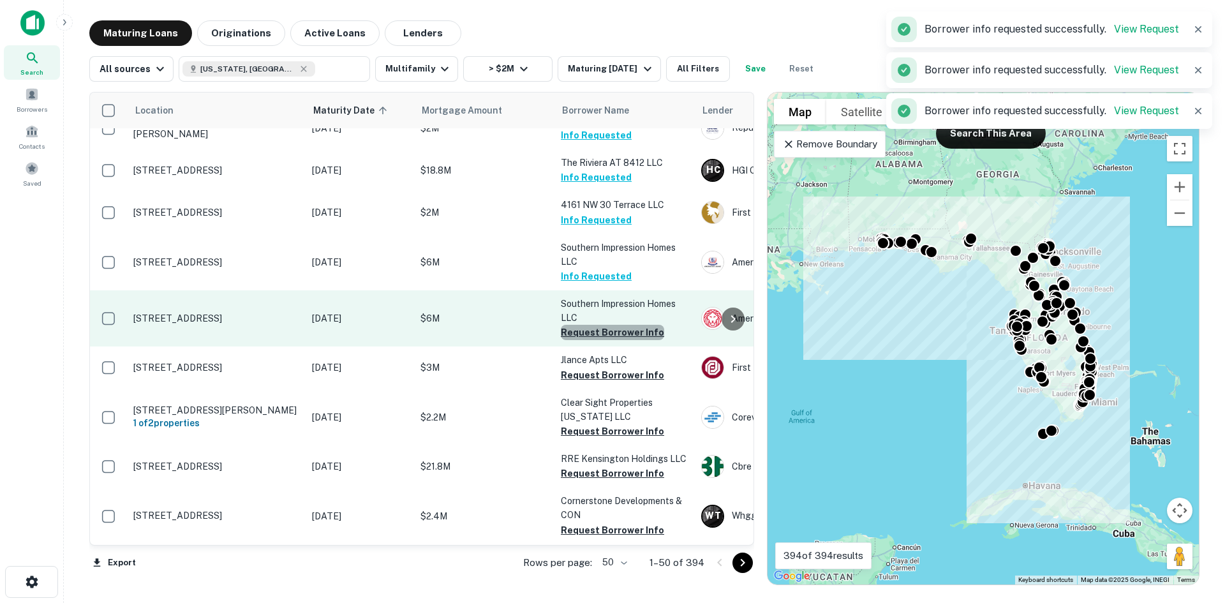
click at [628, 339] on button "Request Borrower Info" at bounding box center [612, 332] width 103 height 15
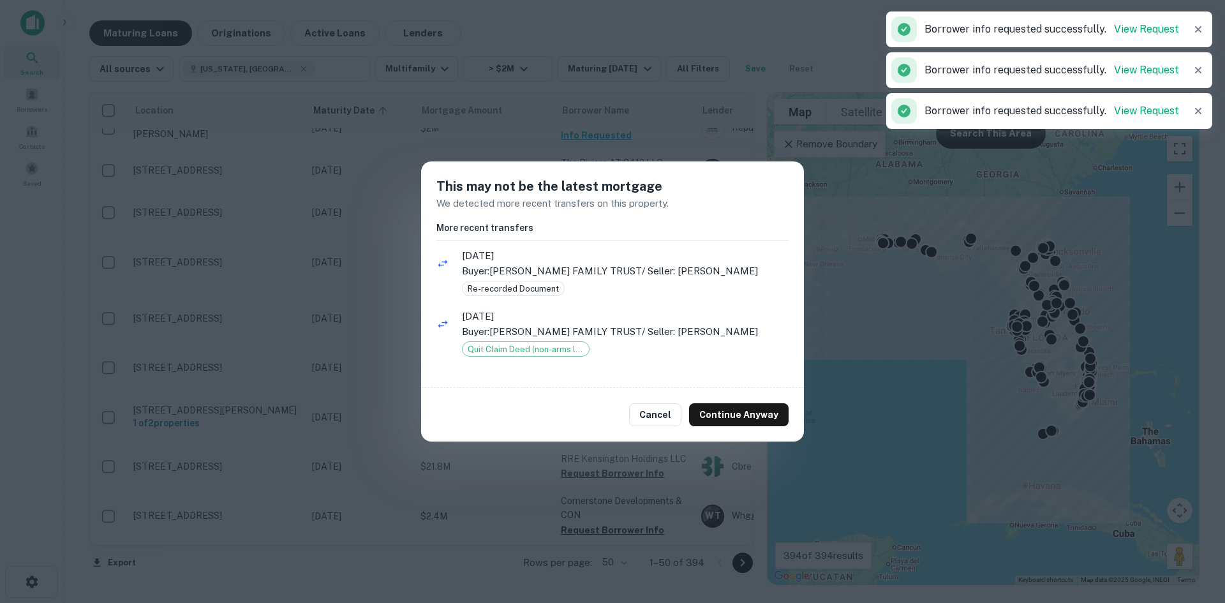
click at [739, 401] on div "Cancel Continue Anyway" at bounding box center [612, 415] width 383 height 54
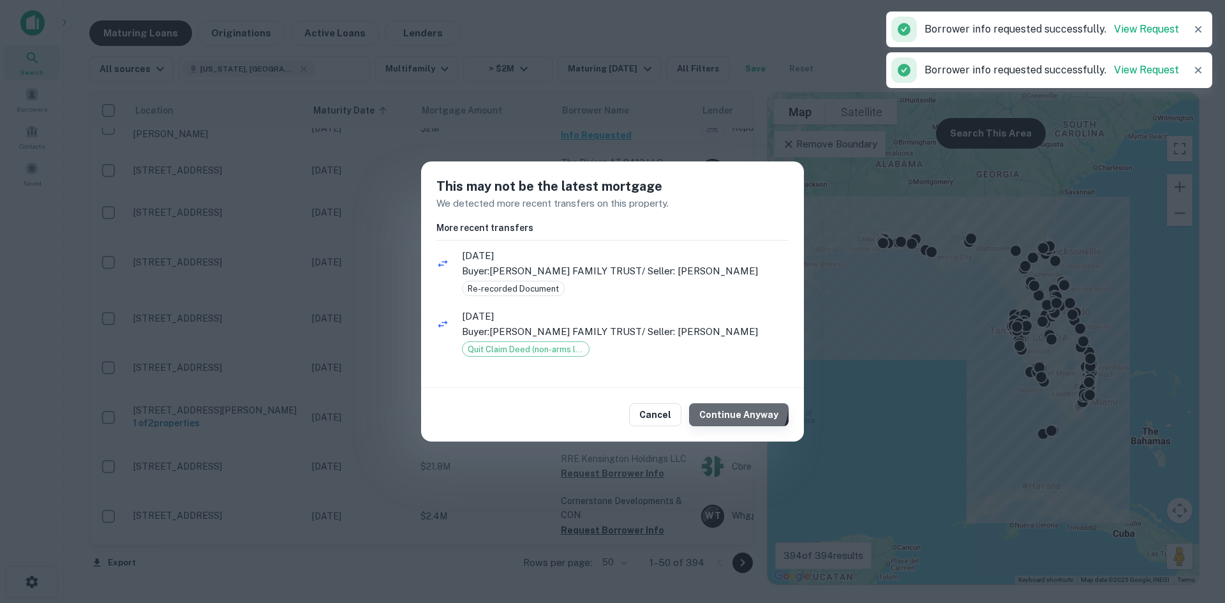
click at [739, 405] on button "Continue Anyway" at bounding box center [739, 414] width 100 height 23
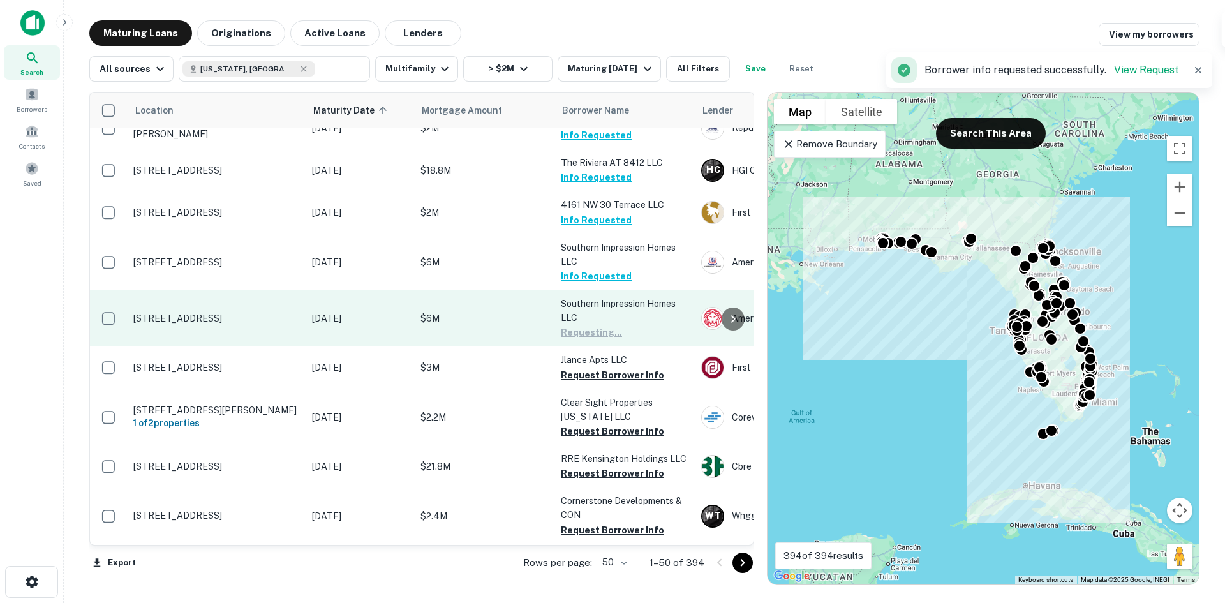
scroll to position [191, 0]
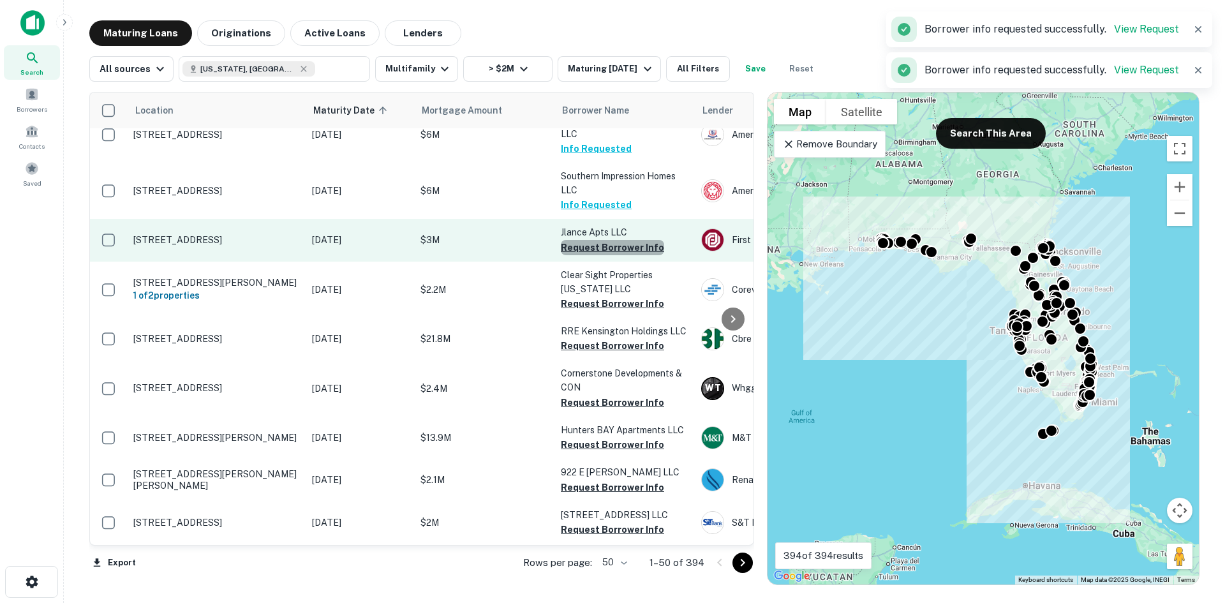
click at [612, 250] on button "Request Borrower Info" at bounding box center [612, 247] width 103 height 15
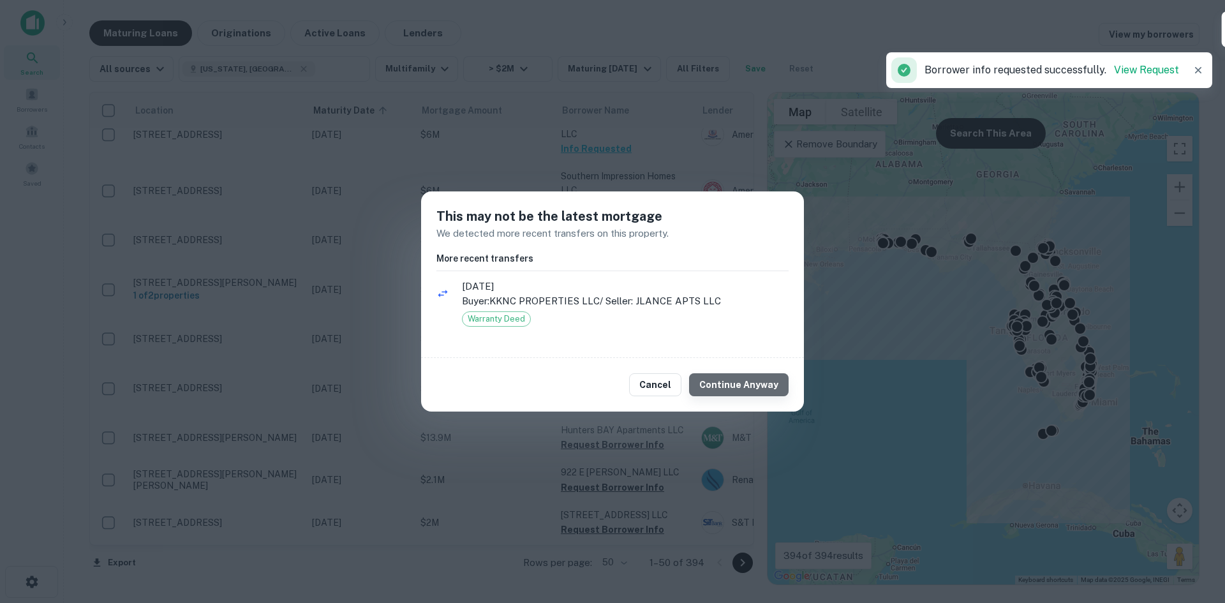
click at [756, 387] on button "Continue Anyway" at bounding box center [739, 384] width 100 height 23
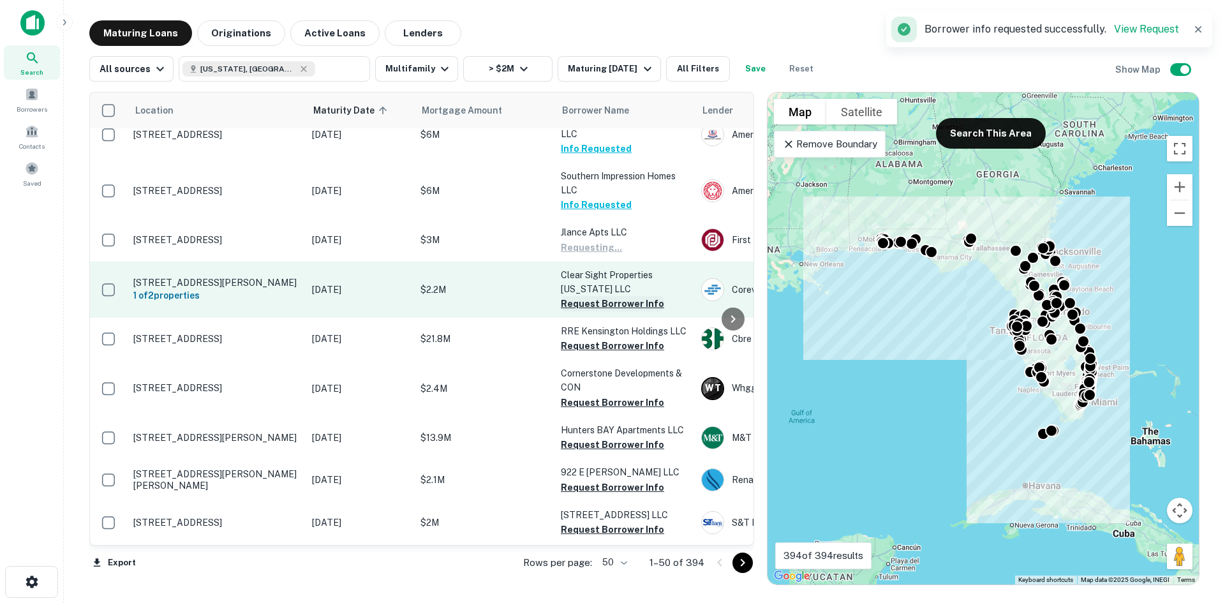
click at [628, 300] on button "Request Borrower Info" at bounding box center [612, 303] width 103 height 15
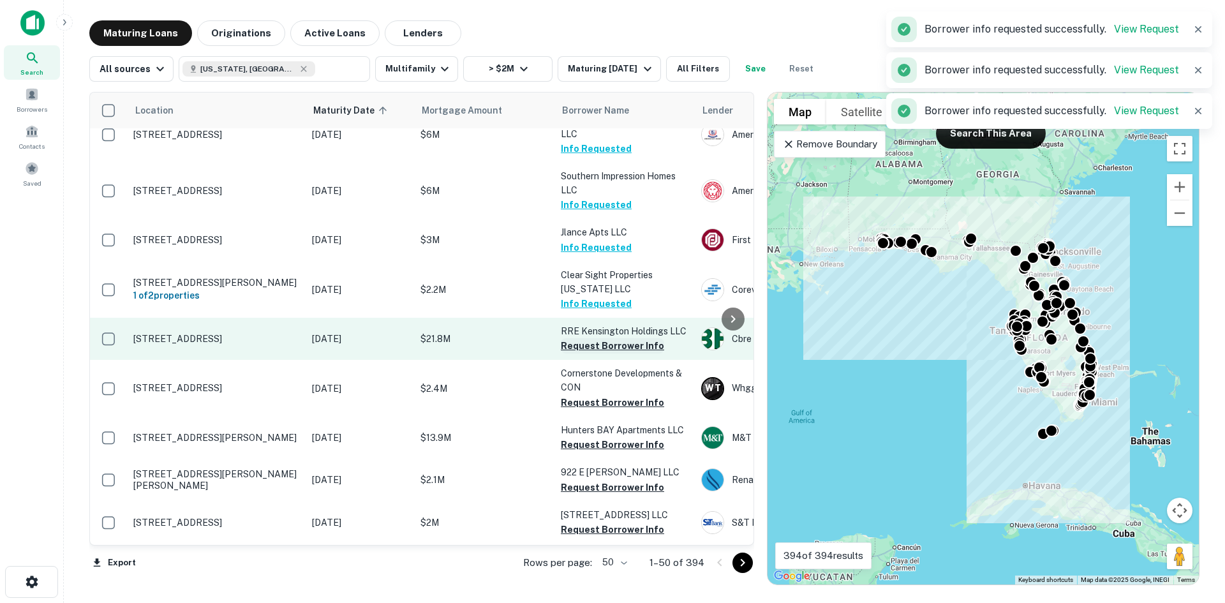
click at [642, 354] on button "Request Borrower Info" at bounding box center [612, 345] width 103 height 15
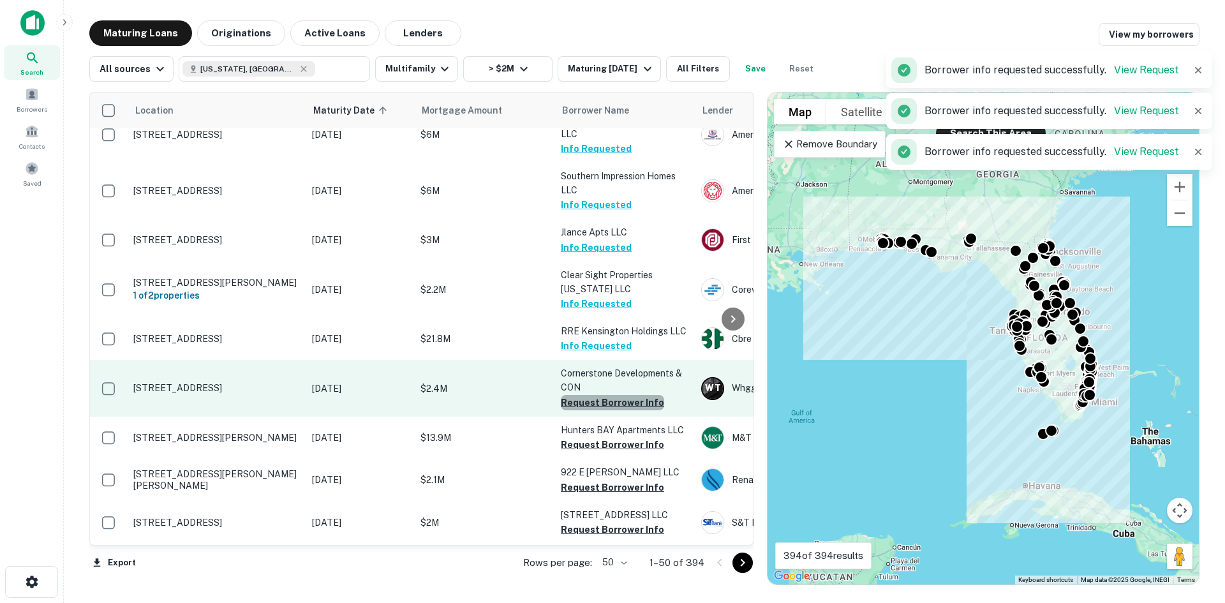
click at [628, 403] on button "Request Borrower Info" at bounding box center [612, 402] width 103 height 15
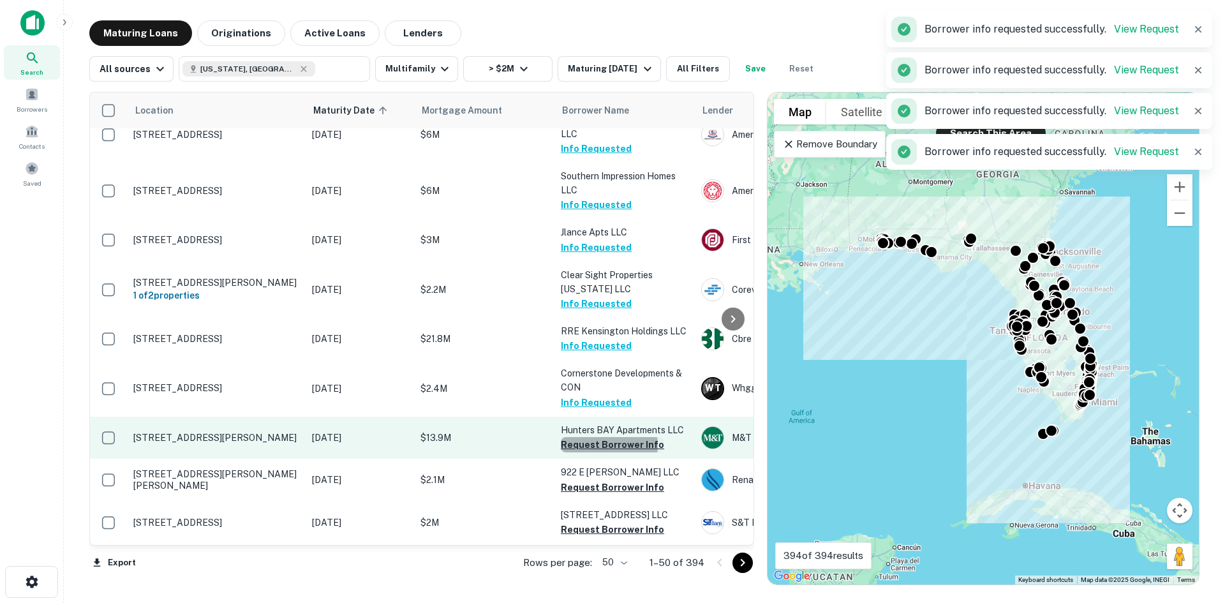
click at [602, 446] on button "Request Borrower Info" at bounding box center [612, 444] width 103 height 15
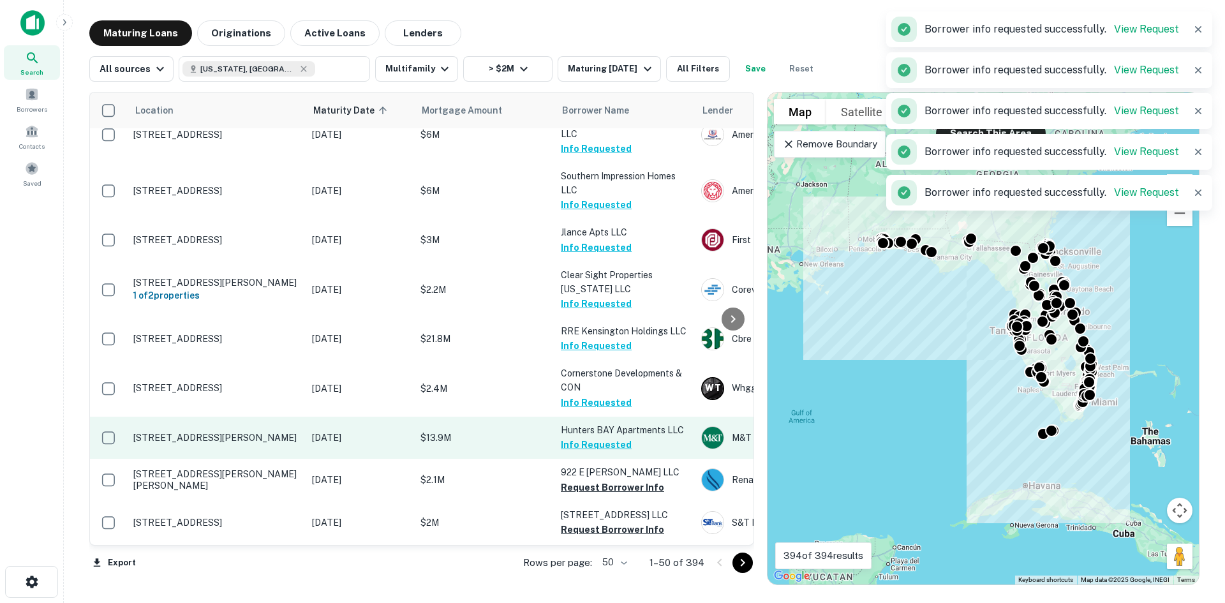
click at [638, 488] on button "Request Borrower Info" at bounding box center [612, 487] width 103 height 15
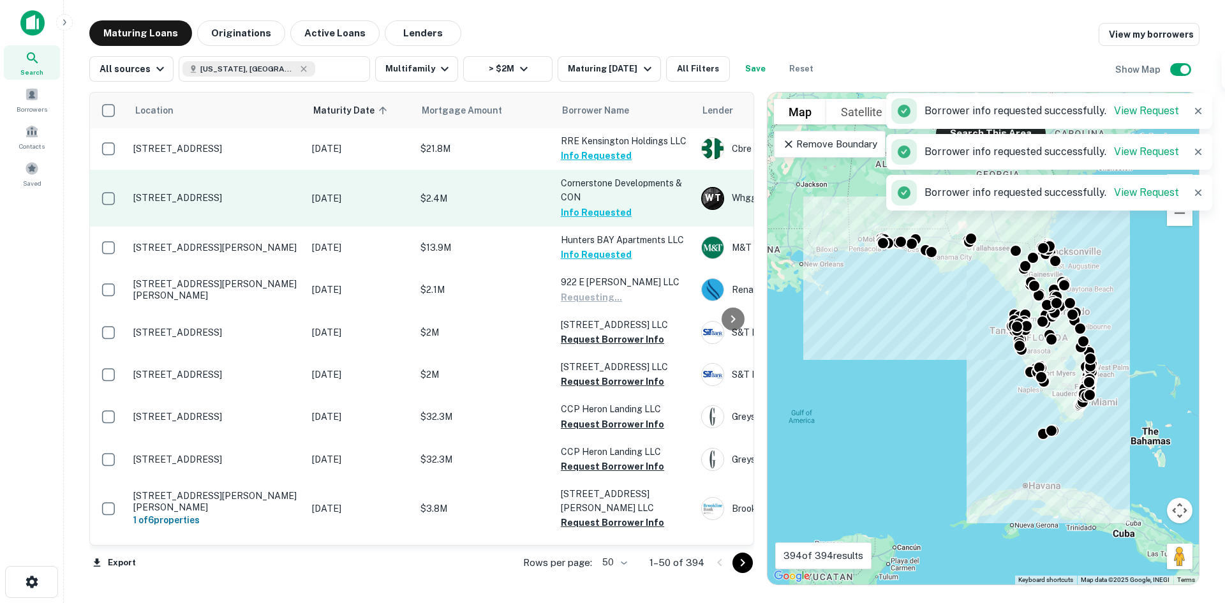
scroll to position [383, 0]
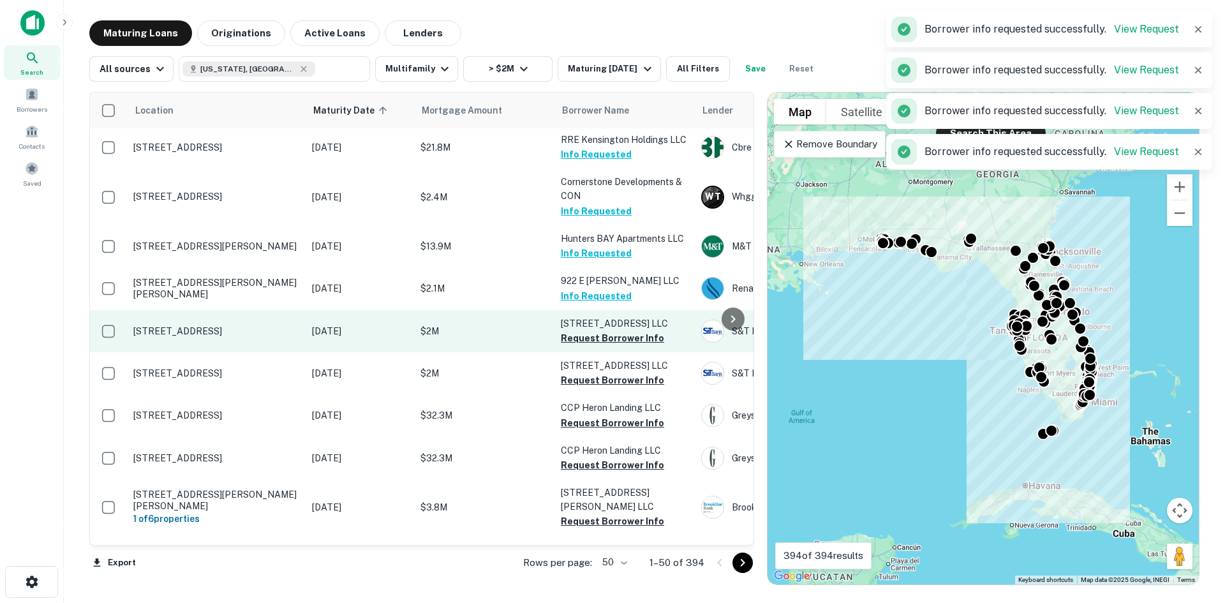
click at [636, 348] on td "4901 NE 26th Avenue LLC Request Borrower Info" at bounding box center [625, 331] width 140 height 42
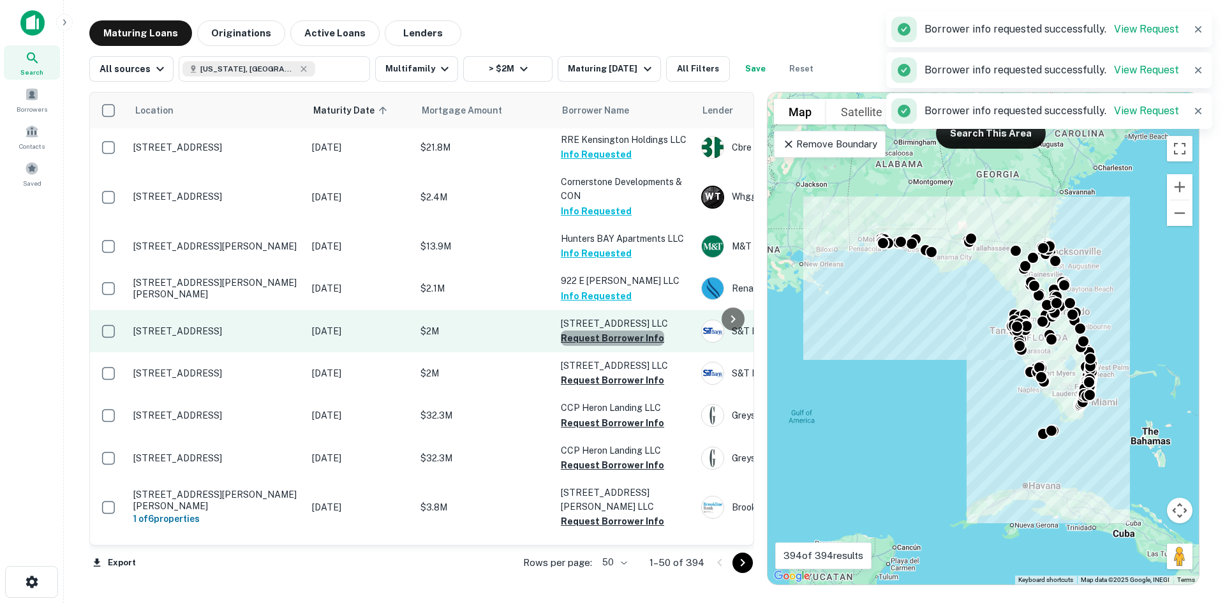
click at [638, 341] on button "Request Borrower Info" at bounding box center [612, 338] width 103 height 15
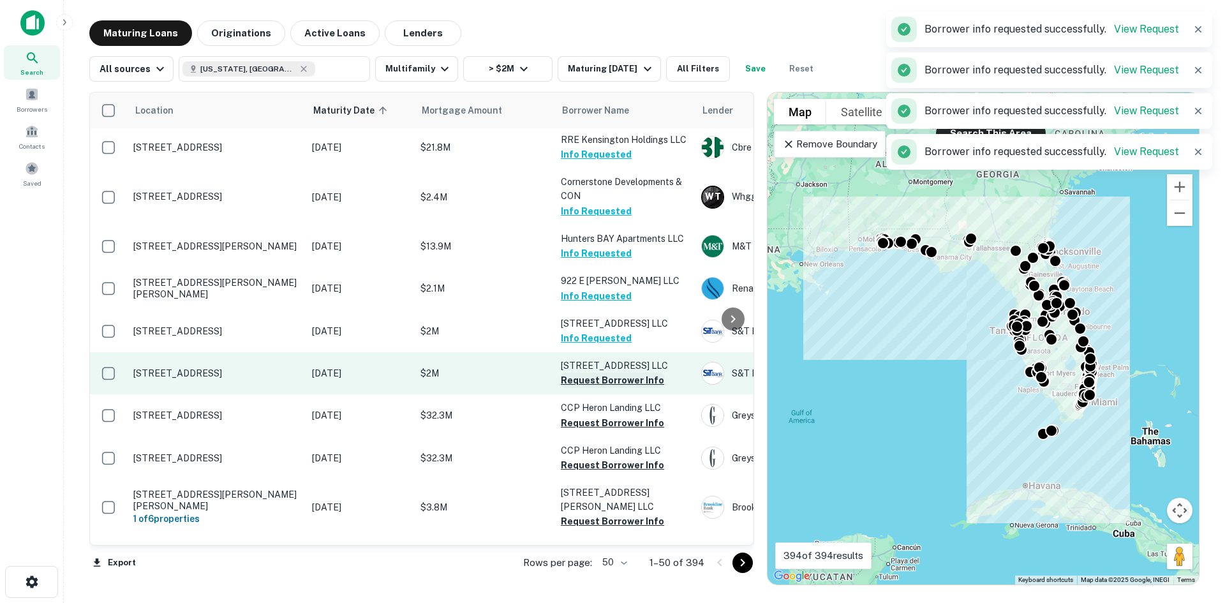
click at [650, 384] on button "Request Borrower Info" at bounding box center [612, 380] width 103 height 15
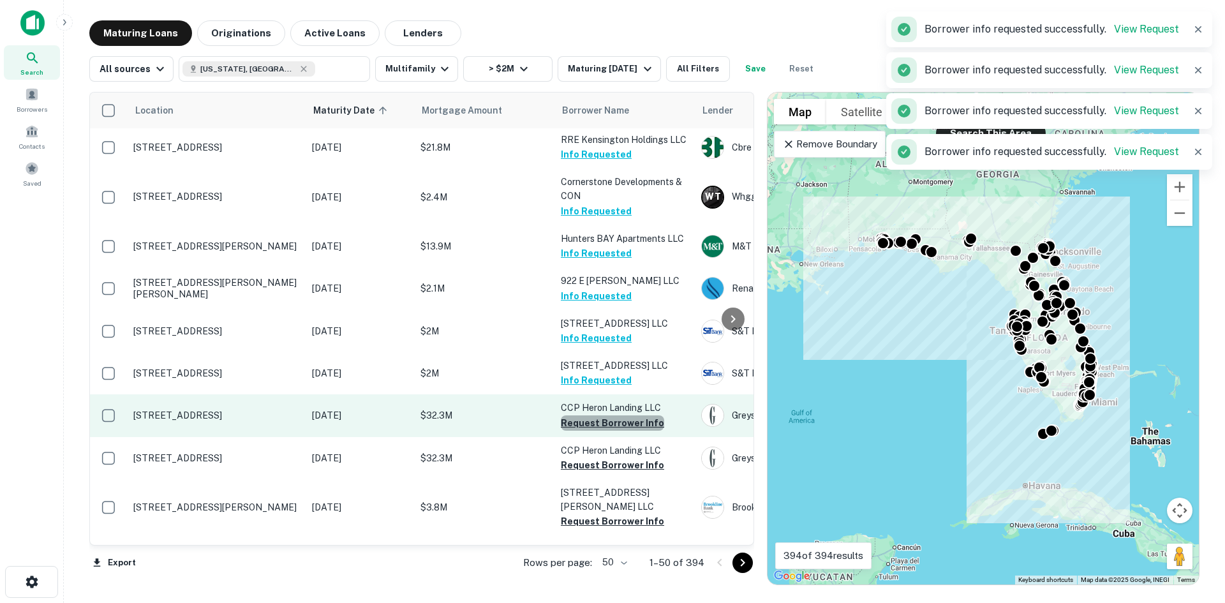
click at [642, 423] on button "Request Borrower Info" at bounding box center [612, 423] width 103 height 15
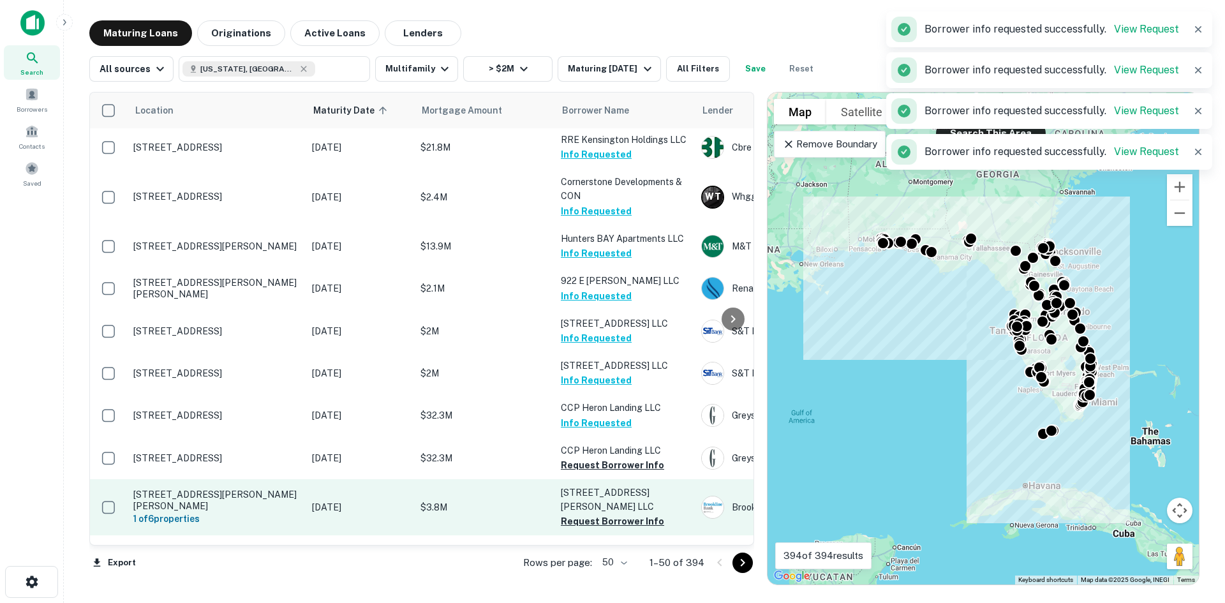
scroll to position [511, 0]
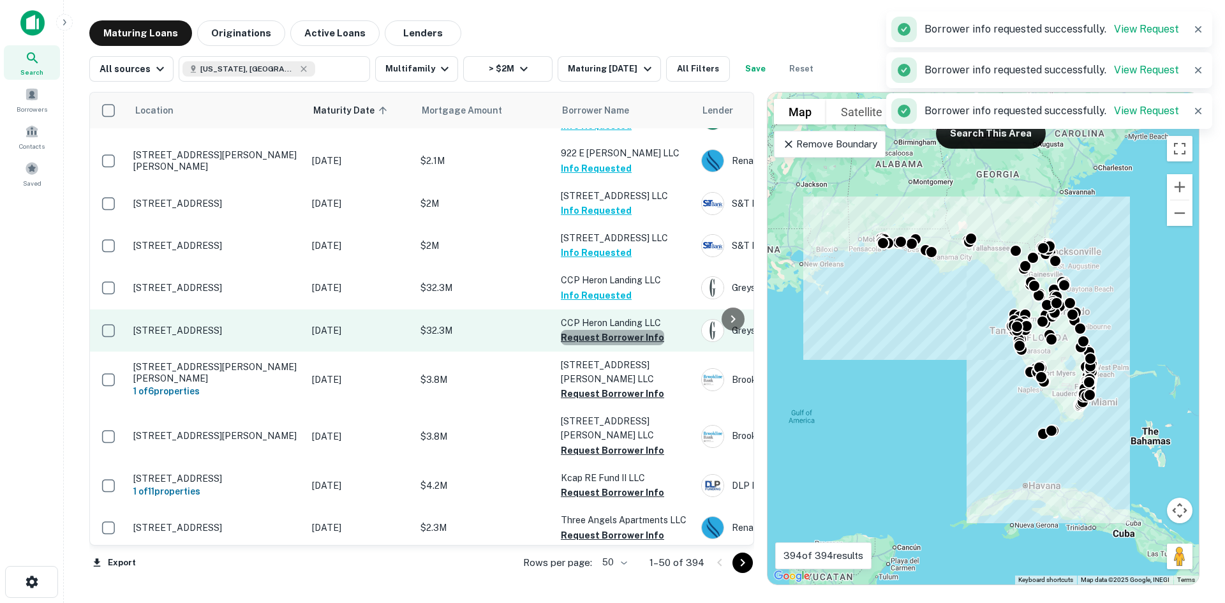
click at [640, 335] on button "Request Borrower Info" at bounding box center [612, 337] width 103 height 15
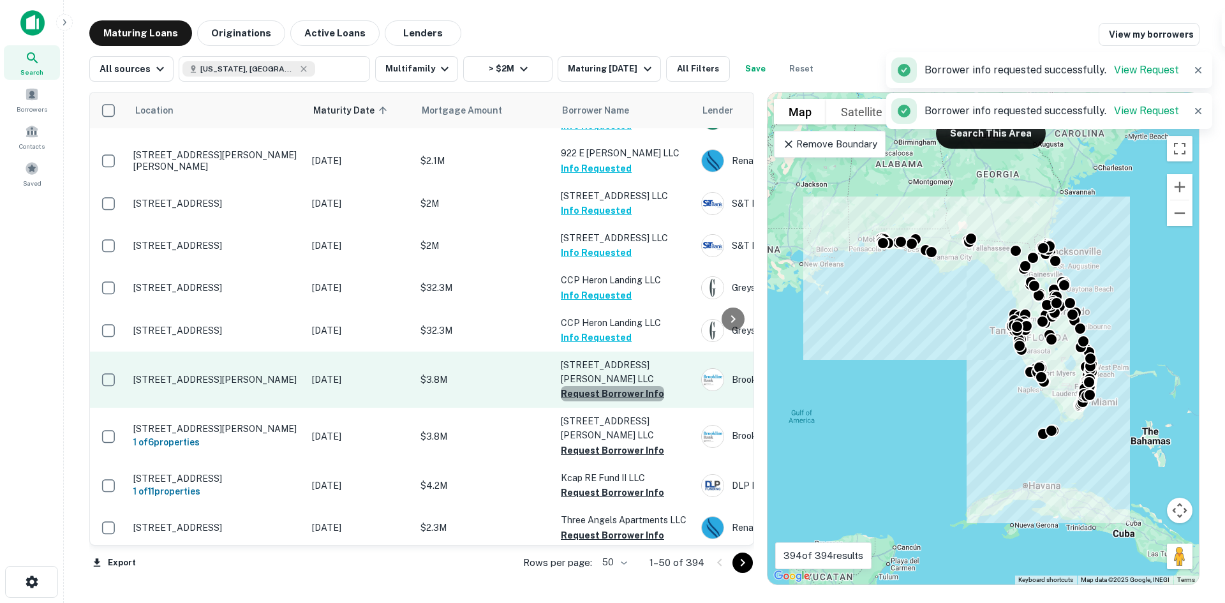
click at [632, 386] on button "Request Borrower Info" at bounding box center [612, 393] width 103 height 15
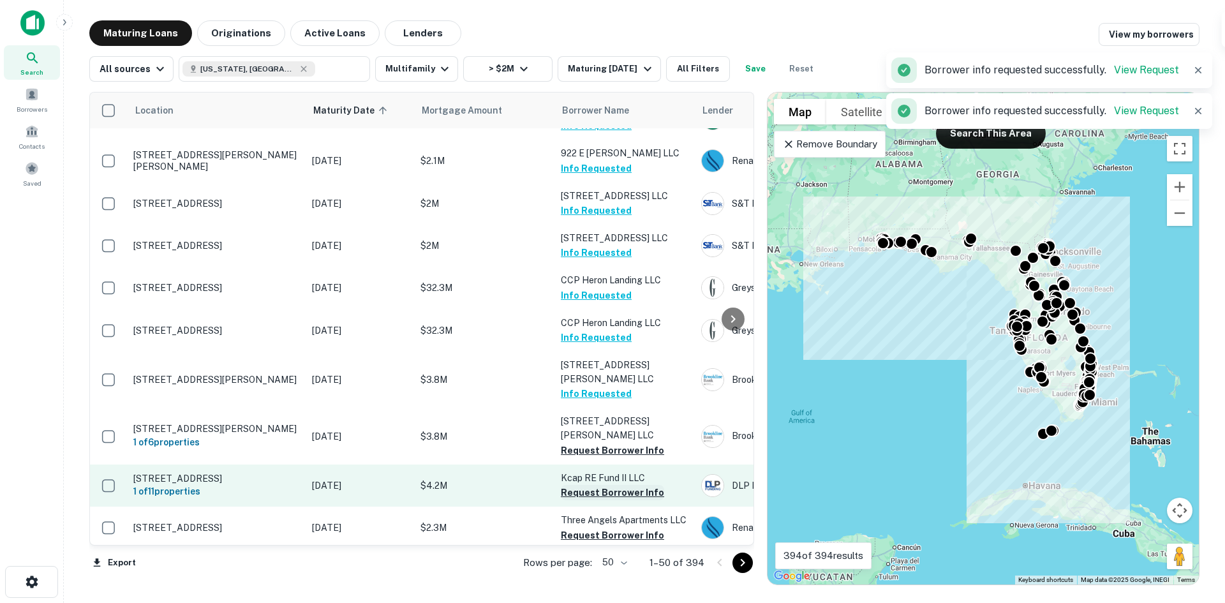
click at [634, 485] on button "Request Borrower Info" at bounding box center [612, 492] width 103 height 15
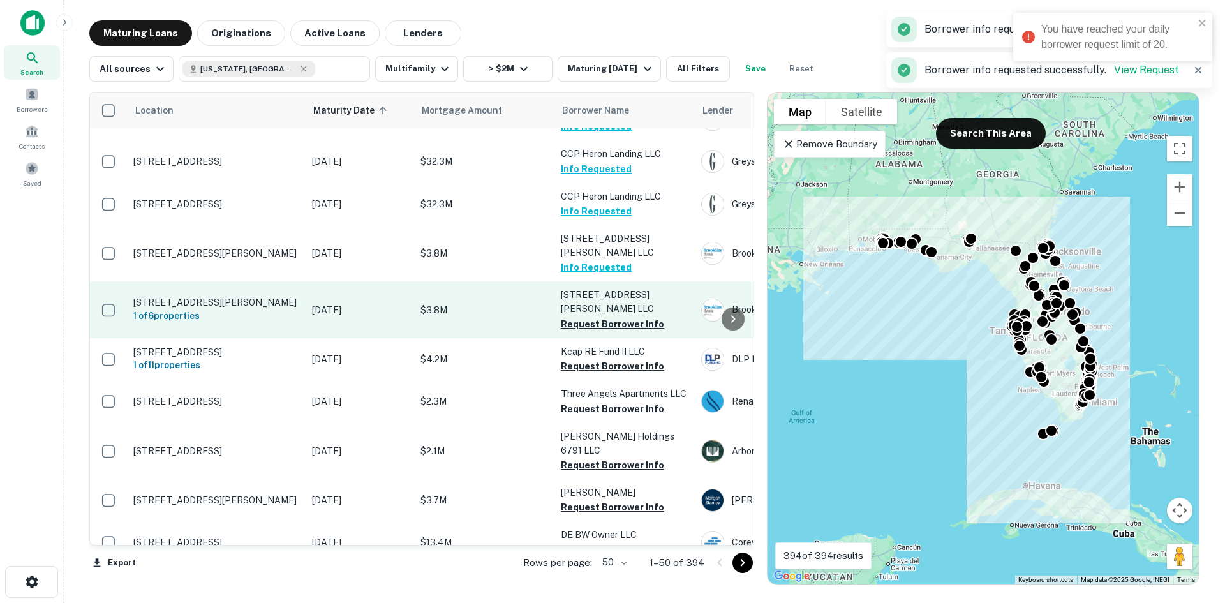
scroll to position [638, 0]
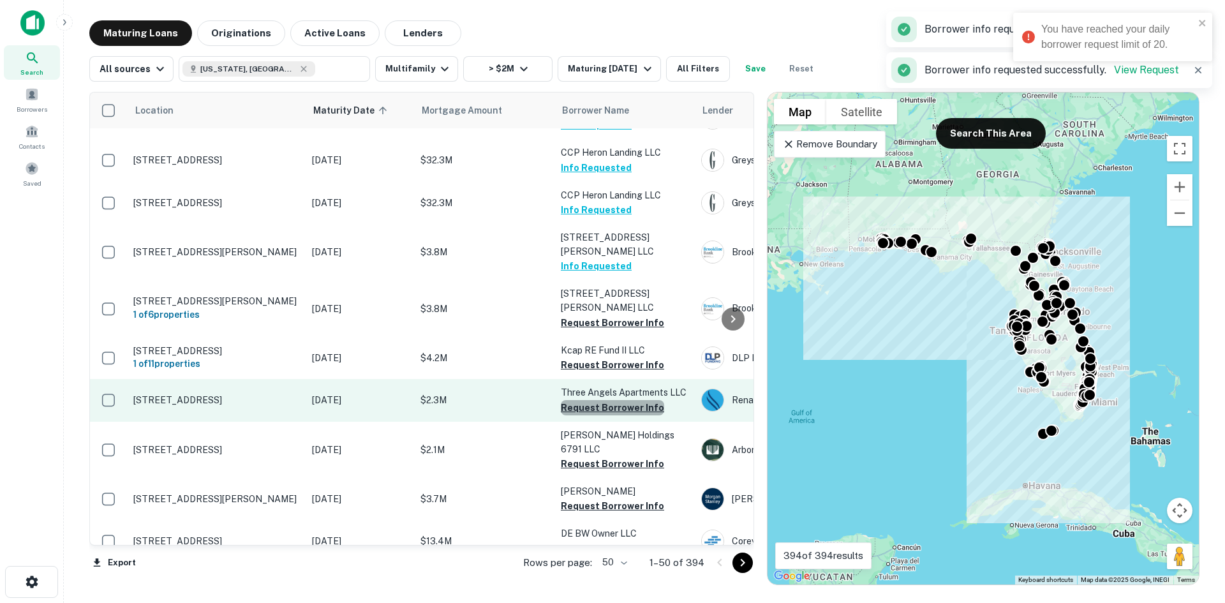
click at [637, 400] on button "Request Borrower Info" at bounding box center [612, 407] width 103 height 15
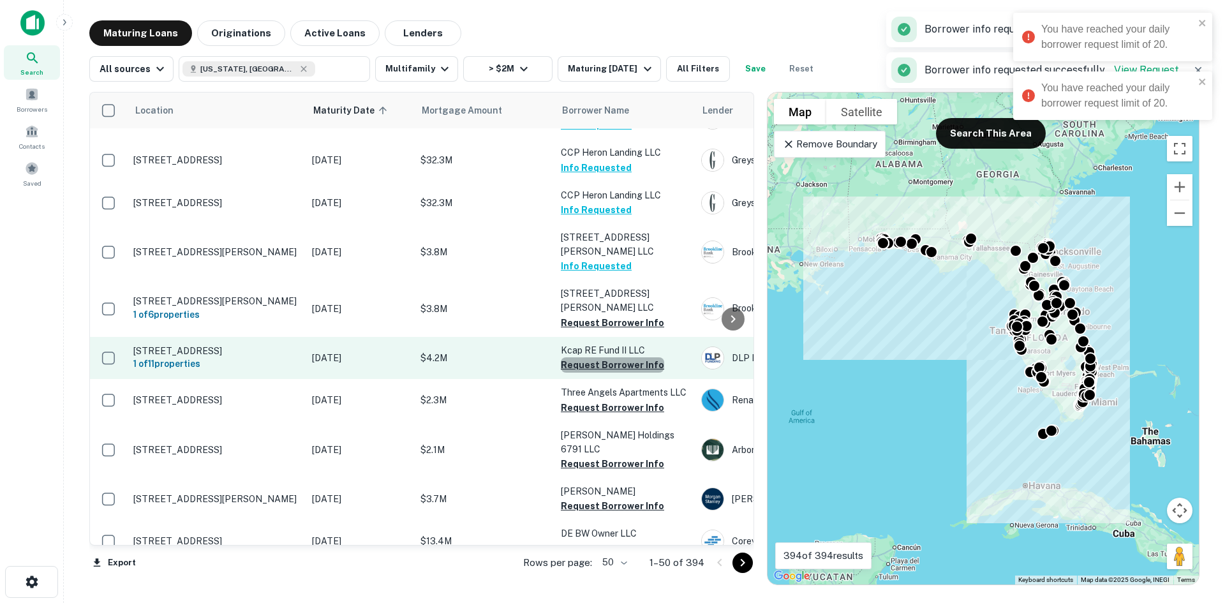
click at [624, 357] on button "Request Borrower Info" at bounding box center [612, 364] width 103 height 15
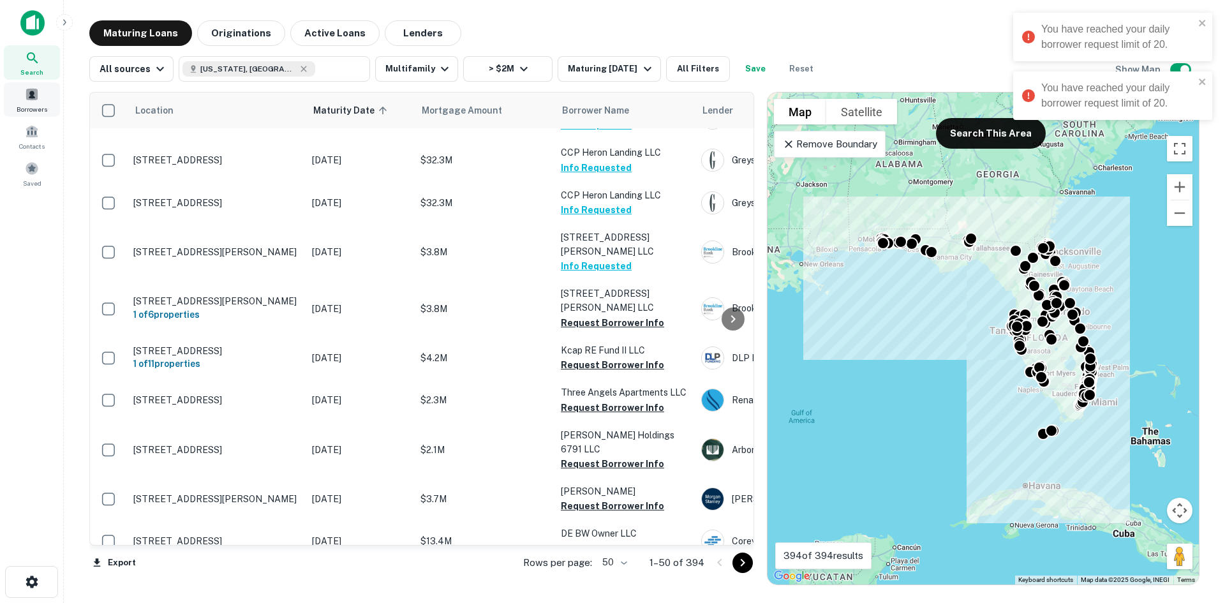
click at [33, 96] on span at bounding box center [32, 94] width 14 height 14
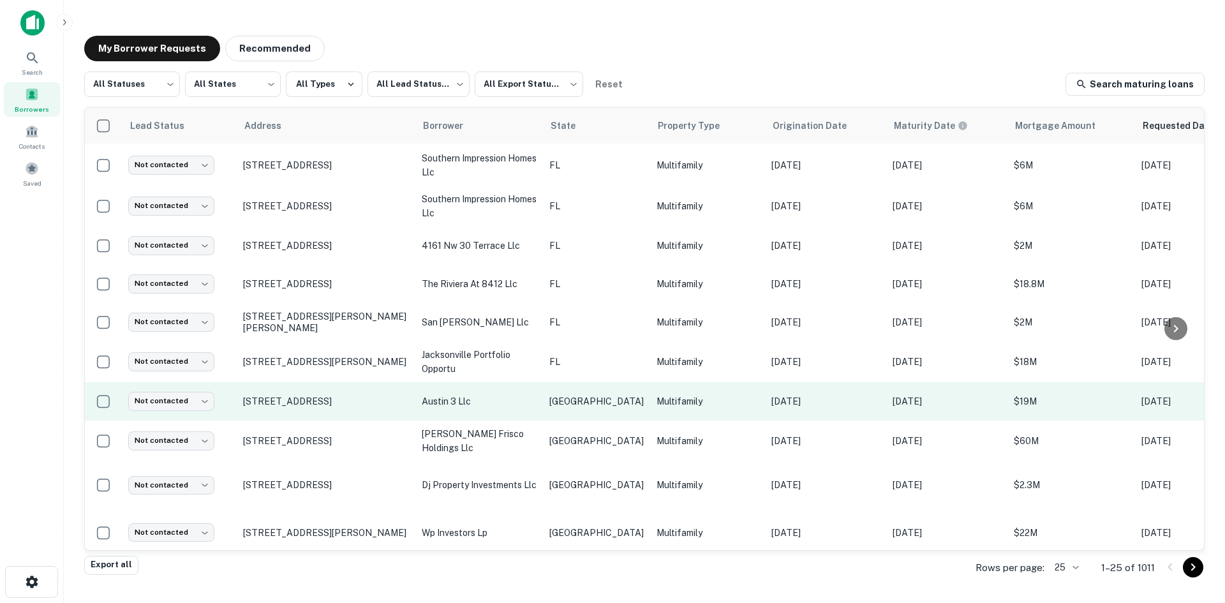
scroll to position [616, 0]
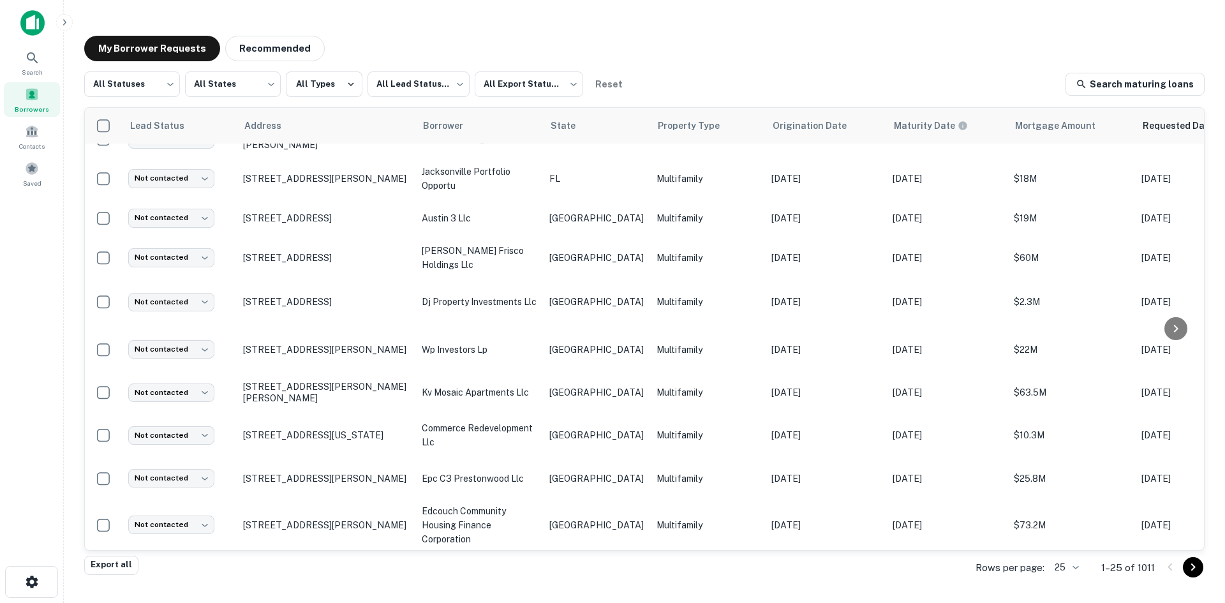
click at [1080, 567] on body "Search Borrowers Contacts Saved My Borrower Requests Recommended All Statuses *…" at bounding box center [612, 301] width 1225 height 603
click at [1072, 516] on li "100" at bounding box center [1066, 507] width 43 height 23
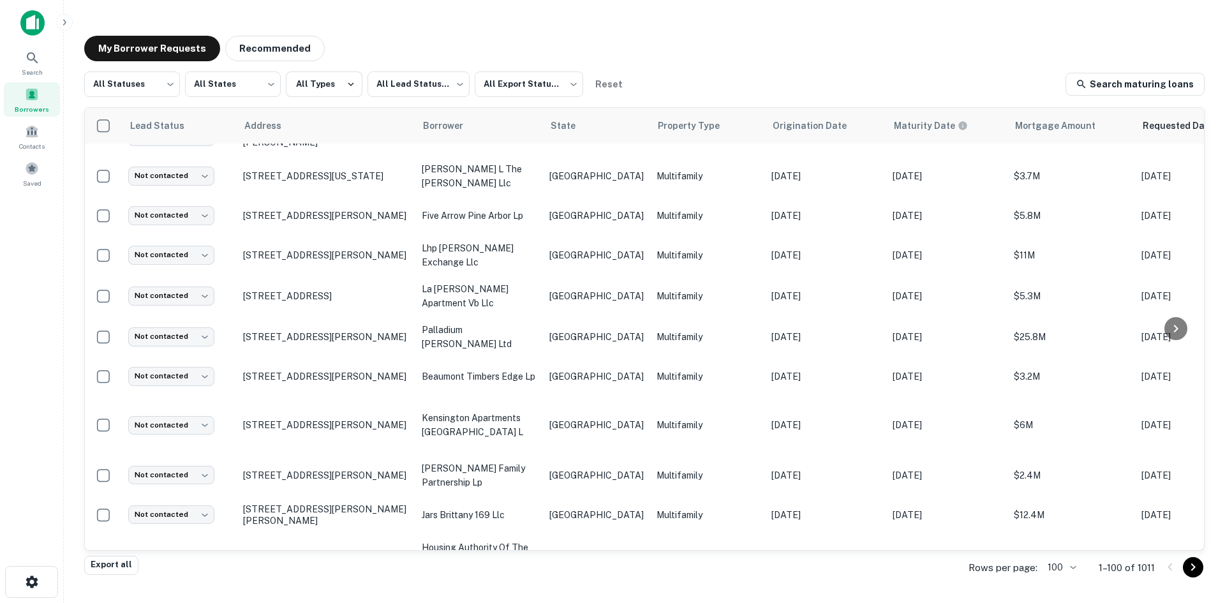
scroll to position [3640, 0]
click at [1197, 574] on icon "Go to next page" at bounding box center [1193, 567] width 15 height 15
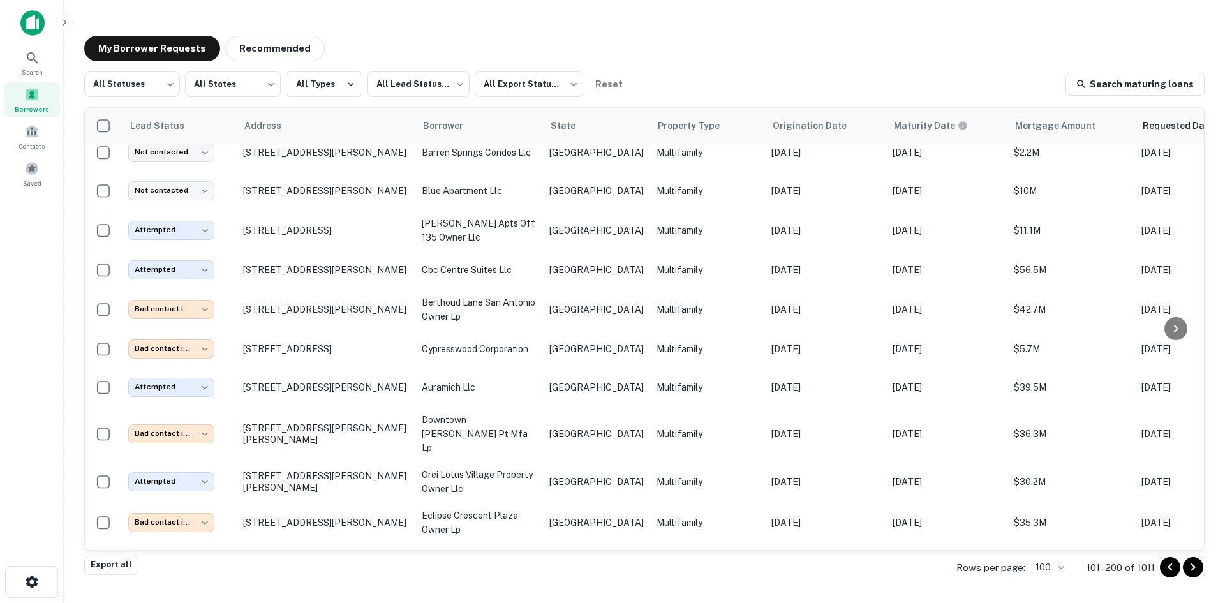
scroll to position [1340, 0]
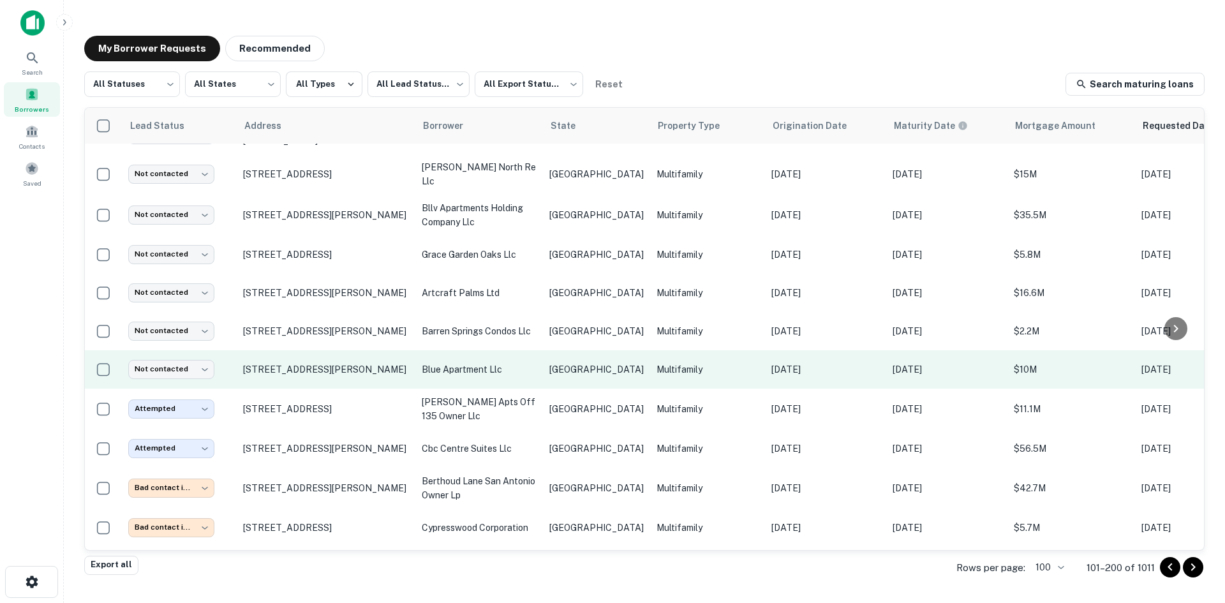
click at [595, 375] on td "[GEOGRAPHIC_DATA]" at bounding box center [596, 369] width 107 height 38
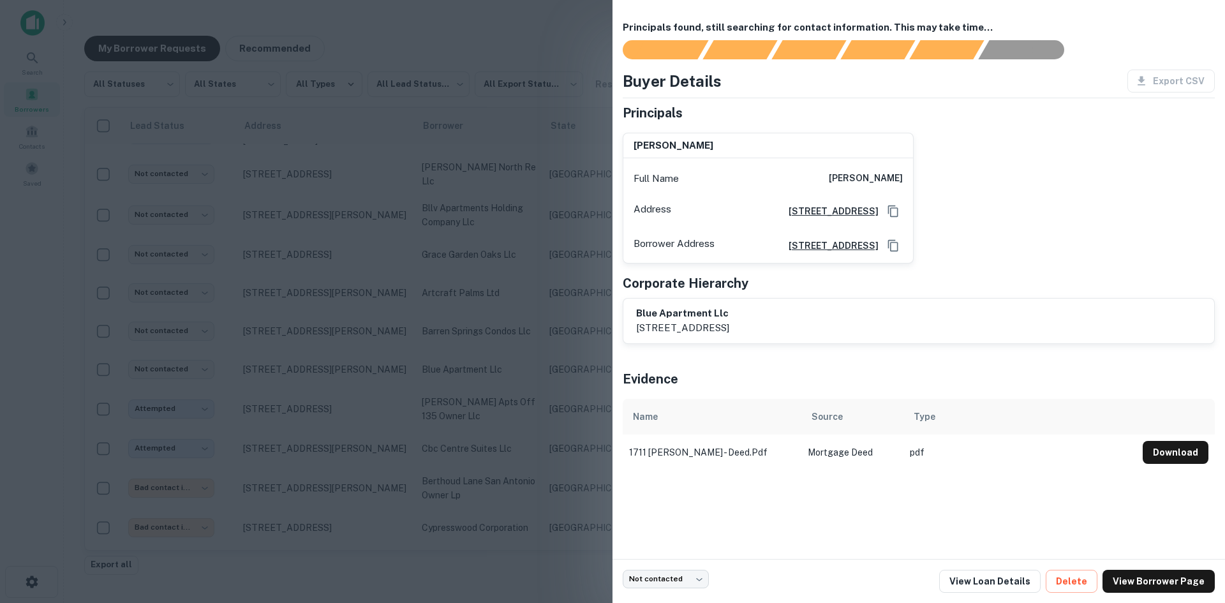
click at [398, 355] on div at bounding box center [612, 301] width 1225 height 603
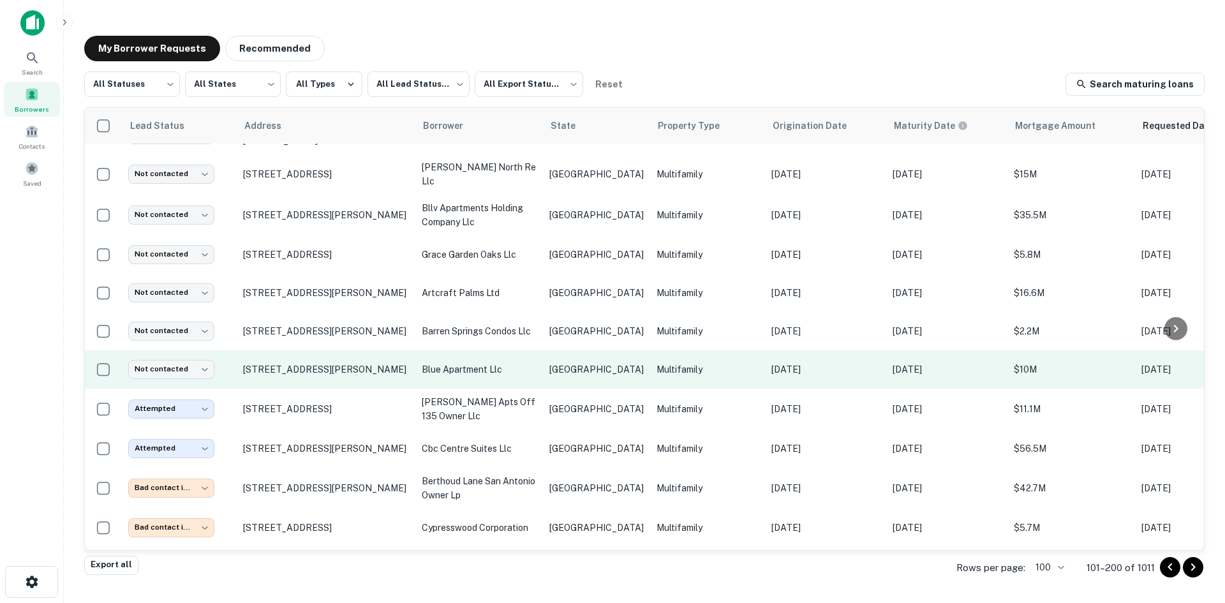
scroll to position [1277, 0]
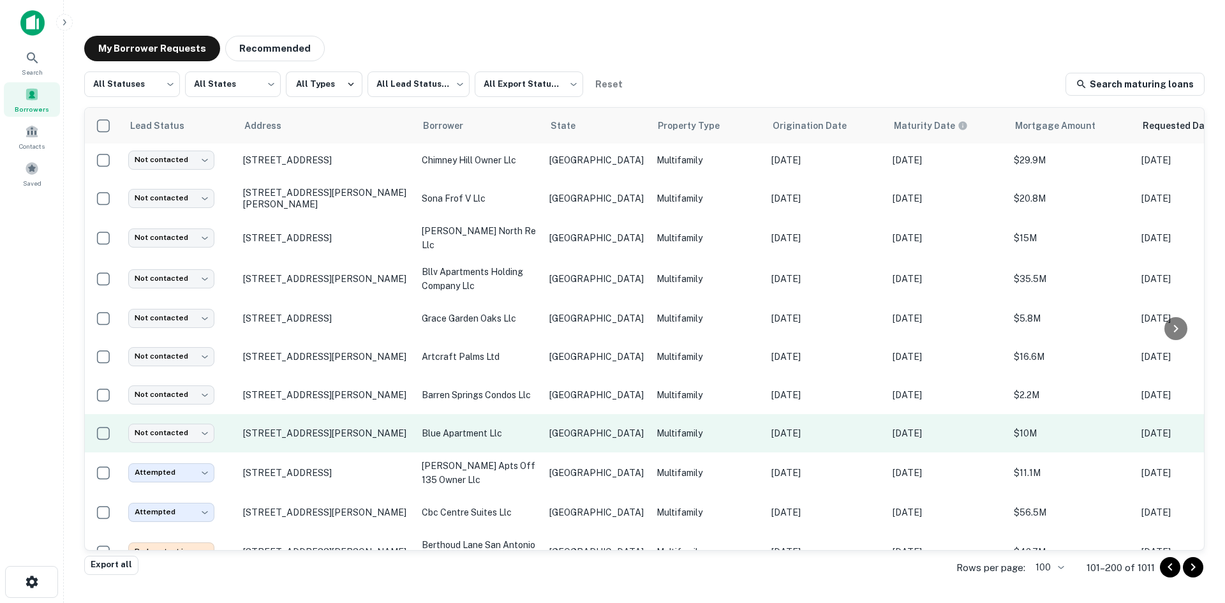
click at [568, 442] on td "[GEOGRAPHIC_DATA]" at bounding box center [596, 433] width 107 height 38
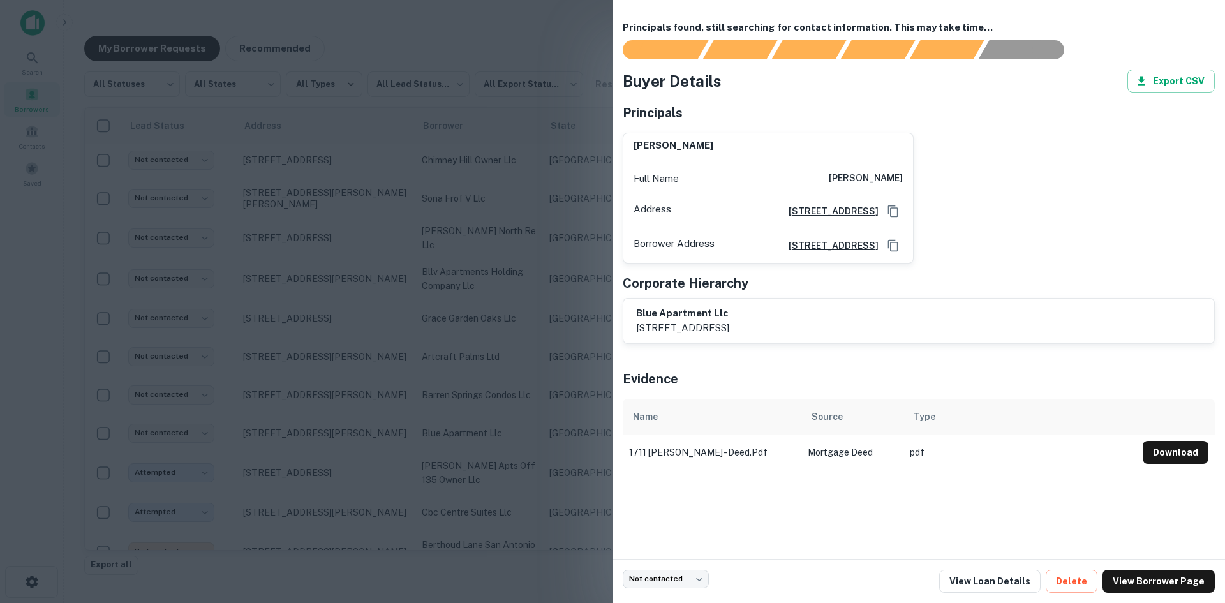
click at [532, 357] on div at bounding box center [612, 301] width 1225 height 603
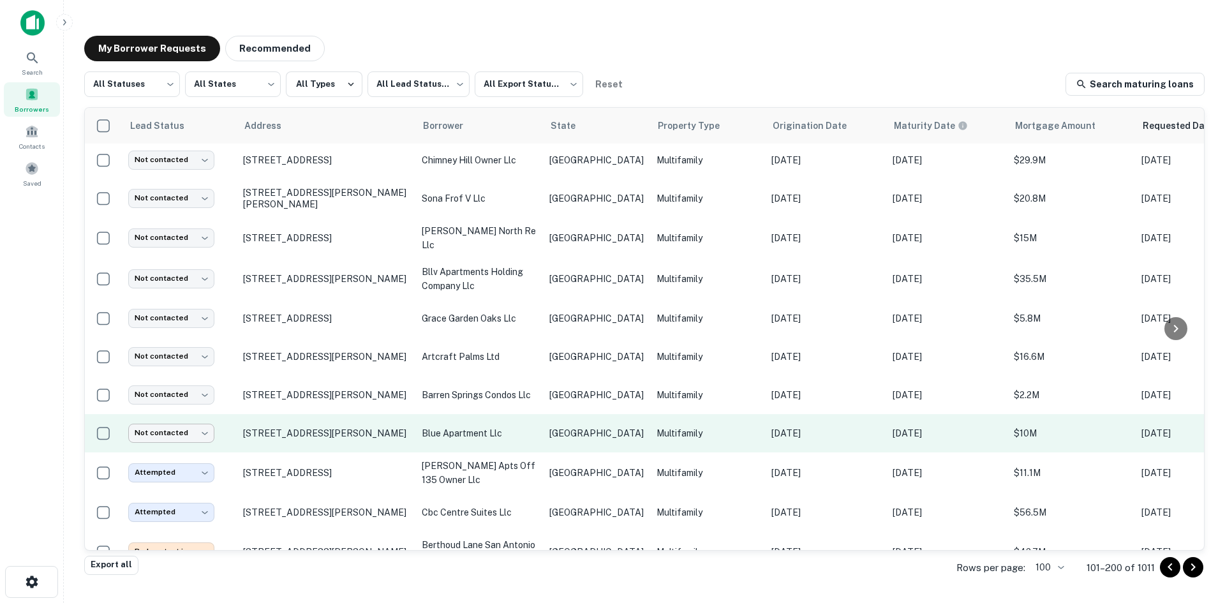
click at [180, 435] on body "Search Borrowers Contacts Saved My Borrower Requests Recommended All Statuses *…" at bounding box center [612, 301] width 1225 height 603
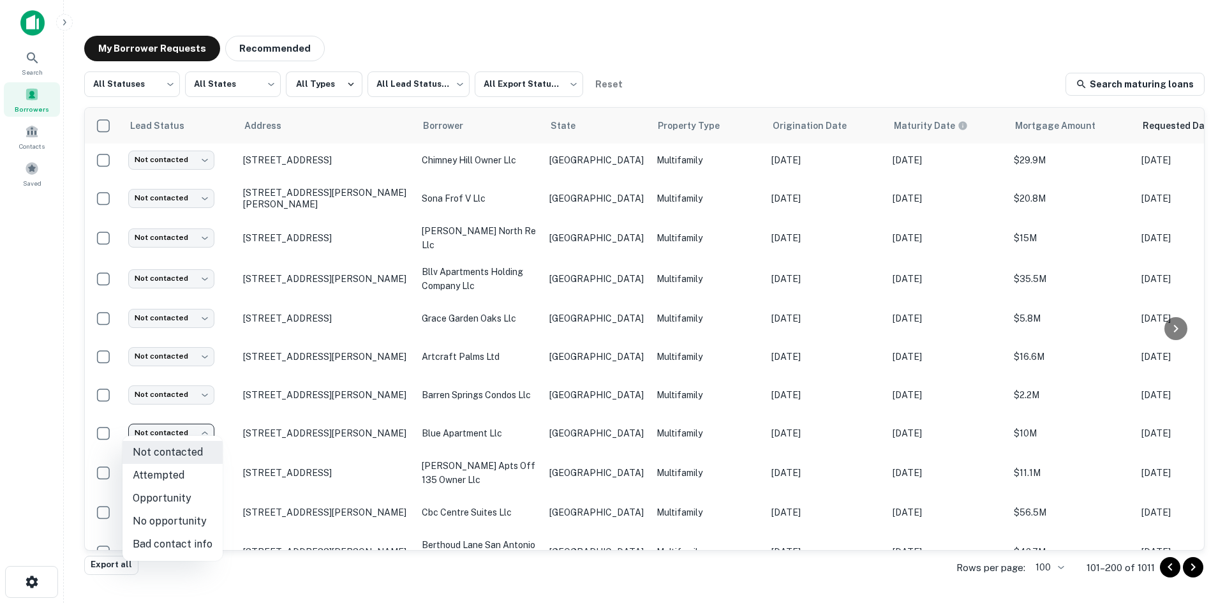
click at [195, 546] on li "Bad contact info" at bounding box center [173, 544] width 100 height 23
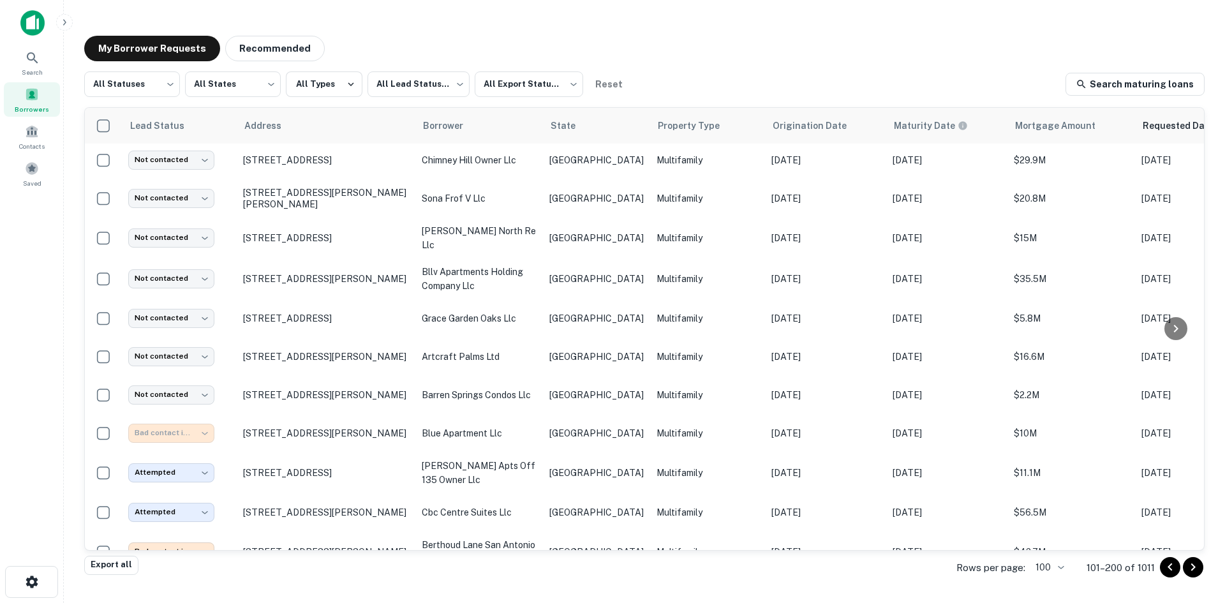
type input "**********"
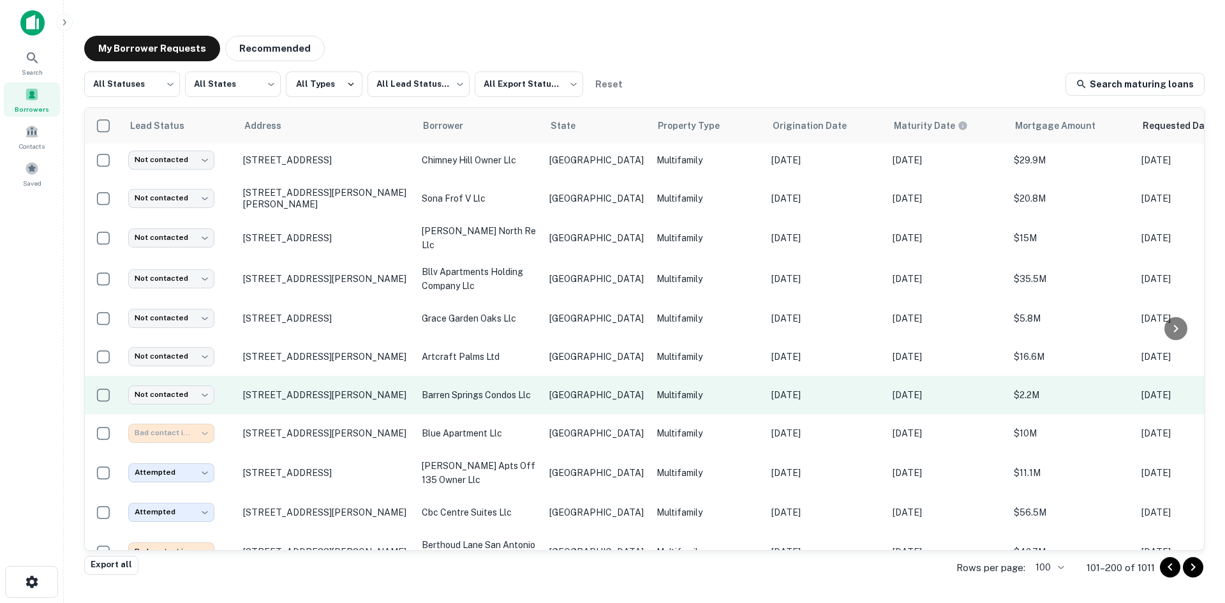
click at [657, 389] on p "Multifamily" at bounding box center [708, 395] width 102 height 14
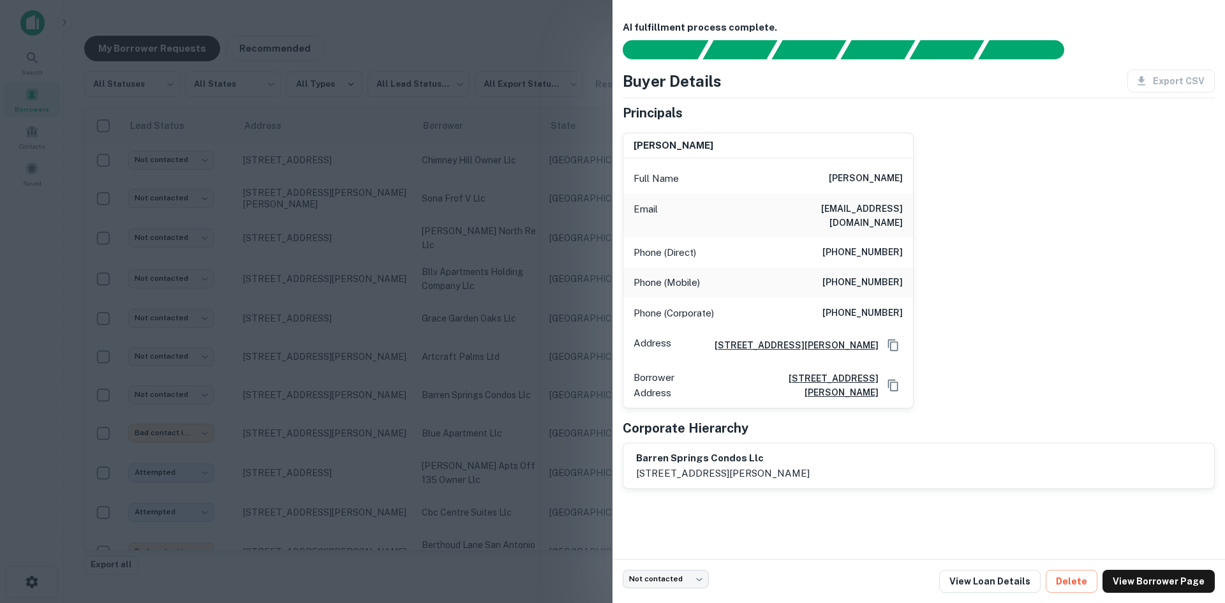
click at [891, 199] on div "Email [EMAIL_ADDRESS][DOMAIN_NAME]" at bounding box center [769, 215] width 290 height 43
click at [881, 204] on h6 "[EMAIL_ADDRESS][DOMAIN_NAME]" at bounding box center [826, 216] width 153 height 28
copy h6 "[EMAIL_ADDRESS][DOMAIN_NAME]"
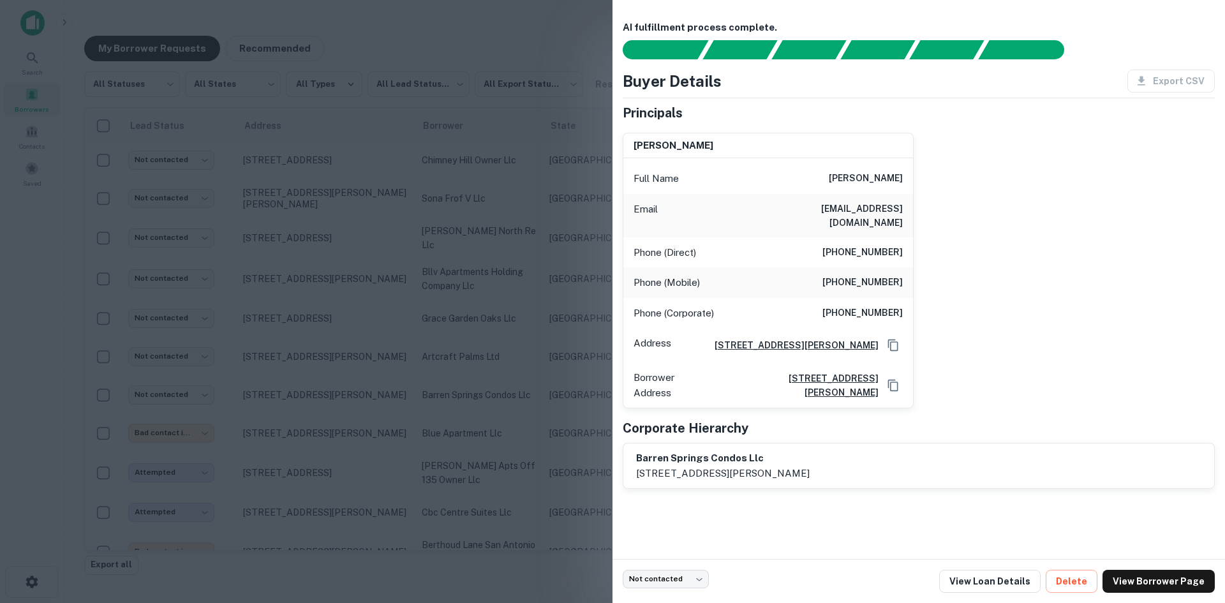
click at [468, 384] on div at bounding box center [612, 301] width 1225 height 603
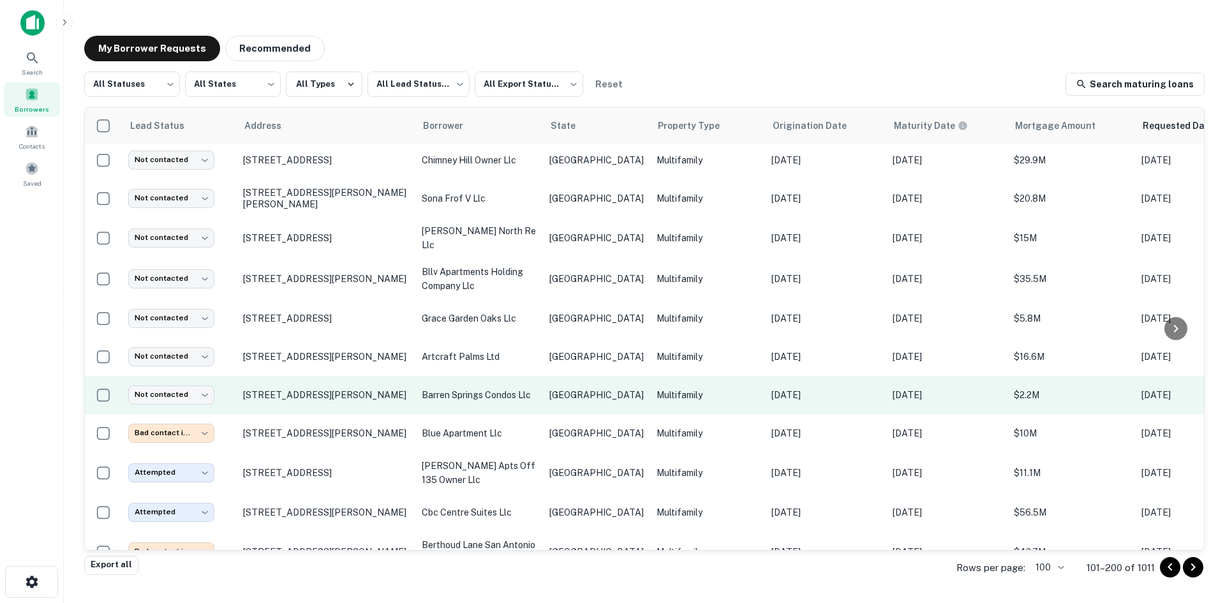
click at [566, 388] on p "[GEOGRAPHIC_DATA]" at bounding box center [597, 395] width 94 height 14
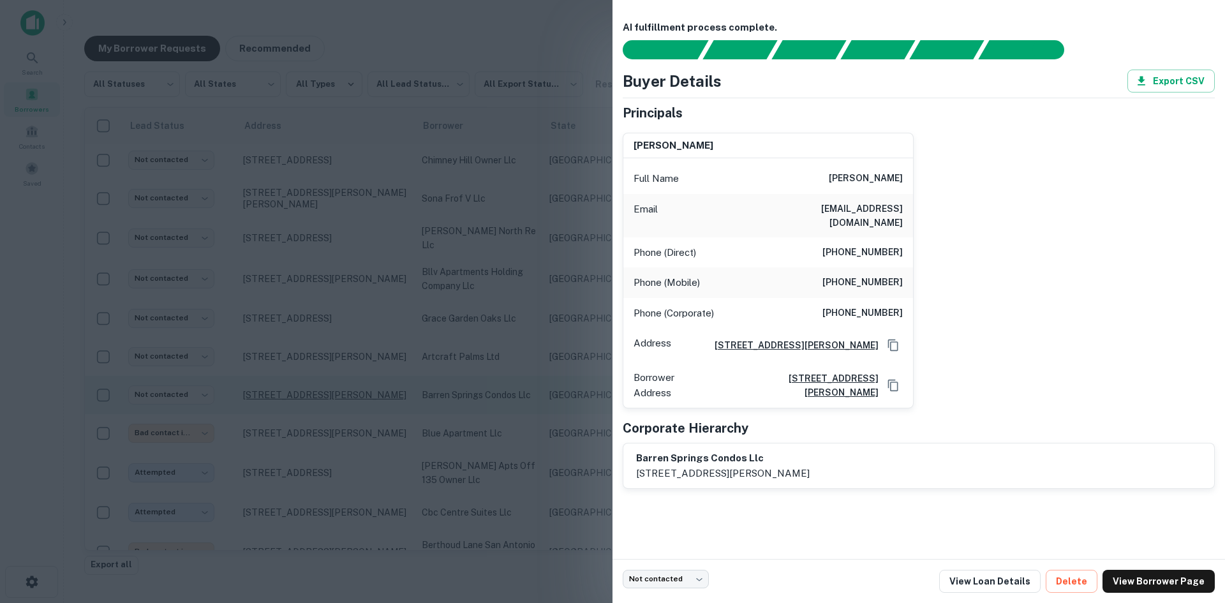
drag, startPoint x: 257, startPoint y: 384, endPoint x: 345, endPoint y: 396, distance: 88.9
click at [257, 384] on div at bounding box center [612, 301] width 1225 height 603
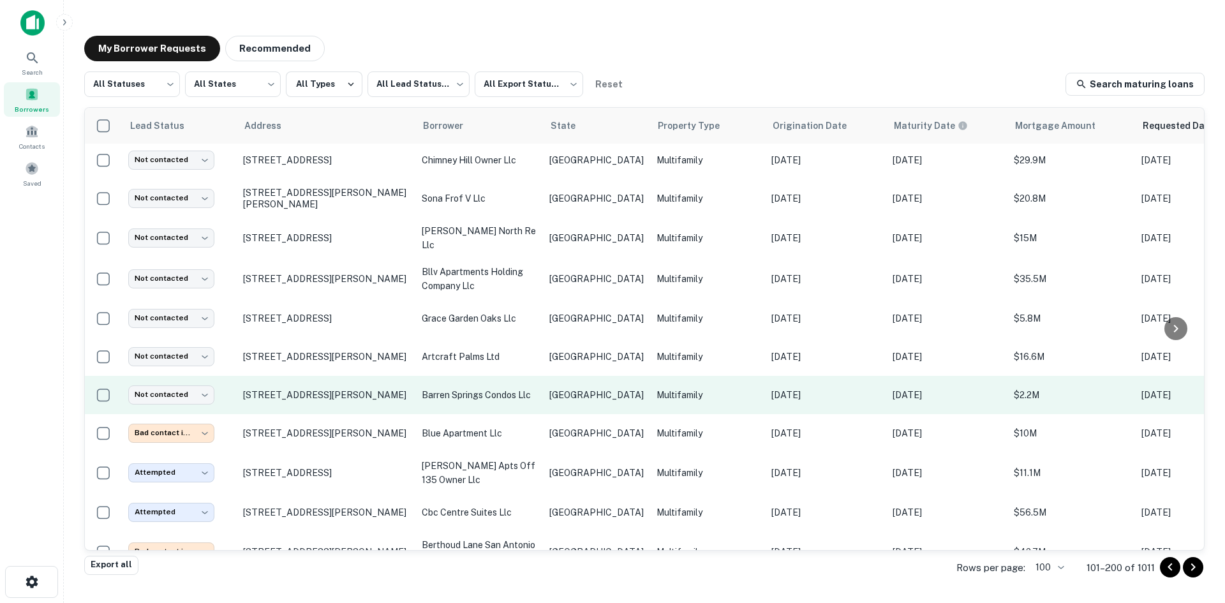
click at [597, 407] on td "[GEOGRAPHIC_DATA]" at bounding box center [596, 395] width 107 height 38
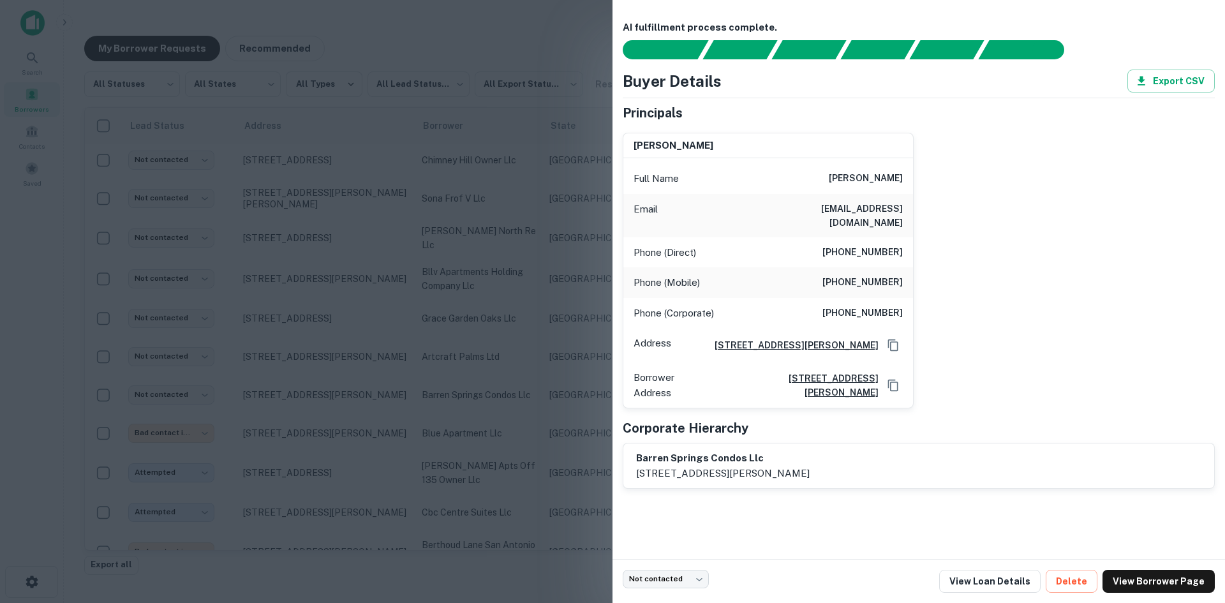
click at [451, 316] on div at bounding box center [612, 301] width 1225 height 603
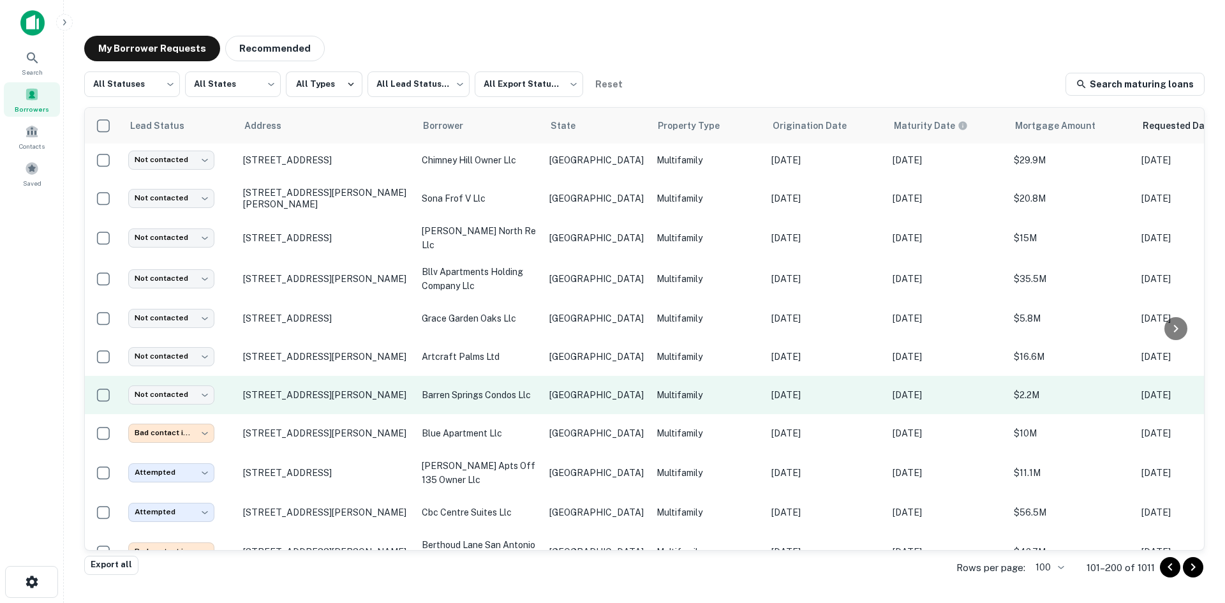
click at [567, 388] on p "[GEOGRAPHIC_DATA]" at bounding box center [597, 395] width 94 height 14
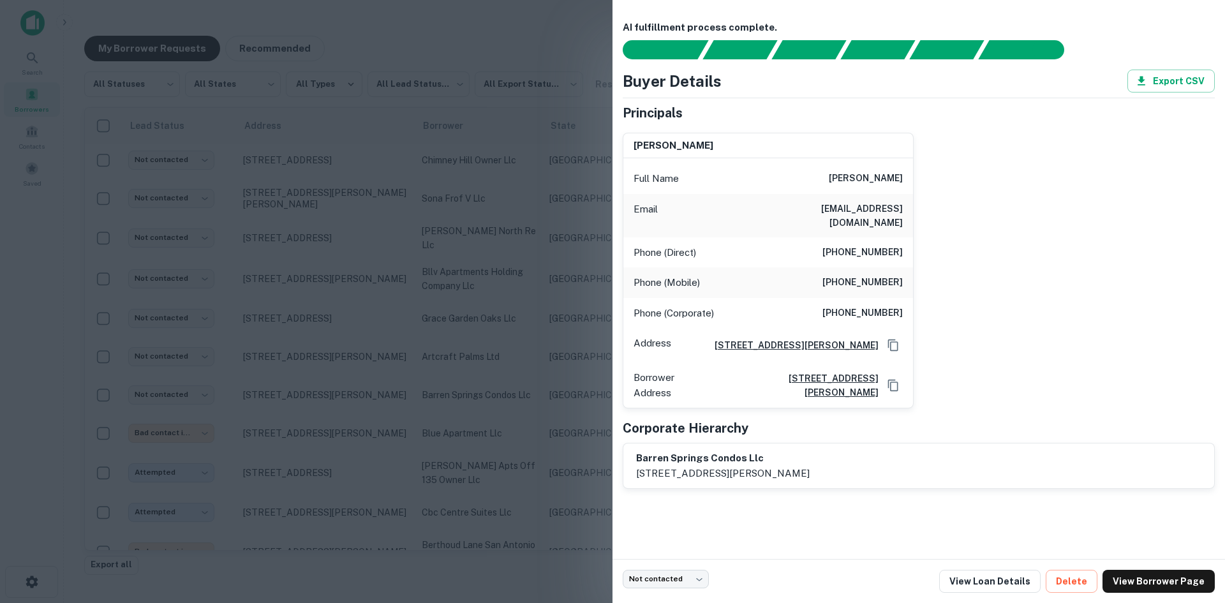
click at [373, 326] on div at bounding box center [612, 301] width 1225 height 603
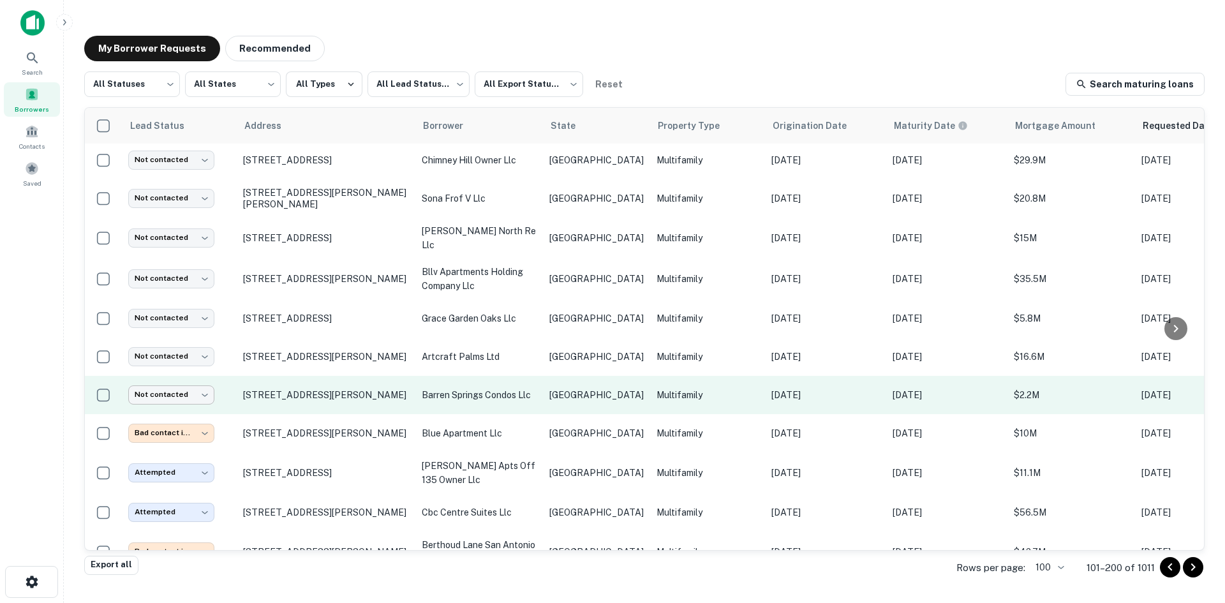
click at [173, 383] on body "Search Borrowers Contacts Saved My Borrower Requests Recommended All Statuses *…" at bounding box center [612, 301] width 1225 height 603
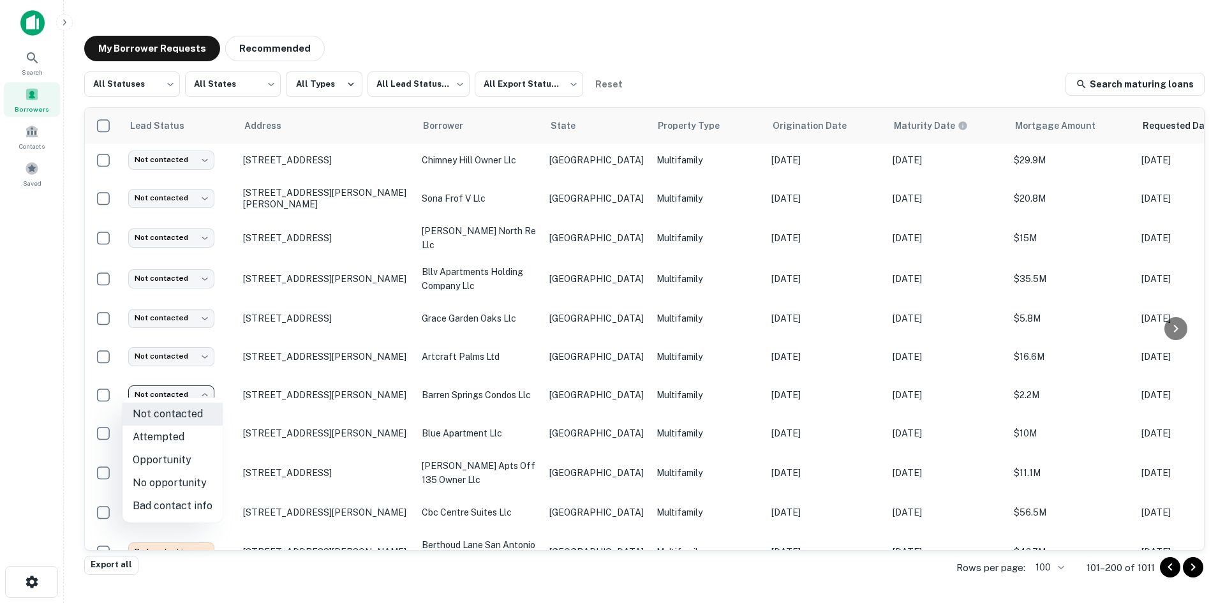
click at [186, 435] on li "Attempted" at bounding box center [173, 437] width 100 height 23
type input "*********"
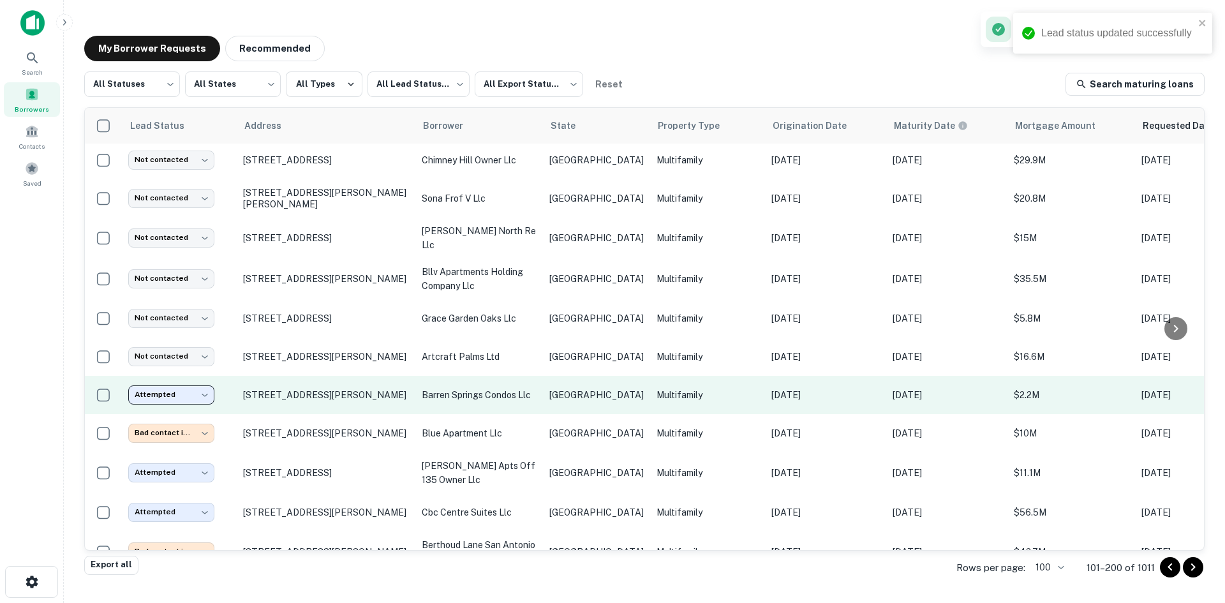
scroll to position [1213, 0]
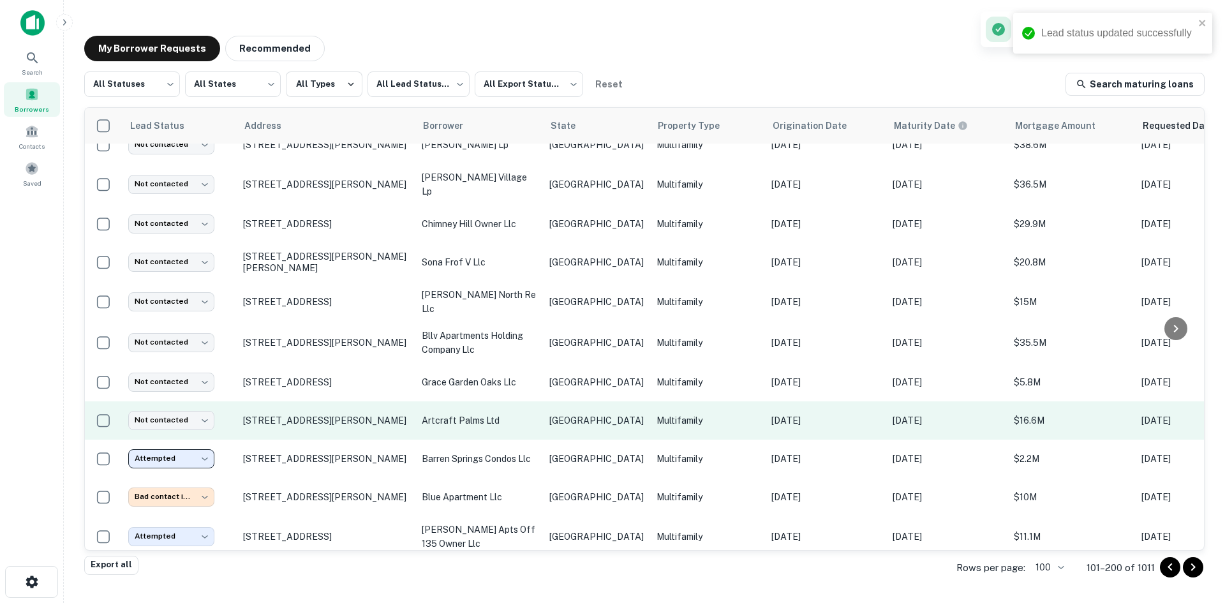
click at [576, 414] on p "[GEOGRAPHIC_DATA]" at bounding box center [597, 421] width 94 height 14
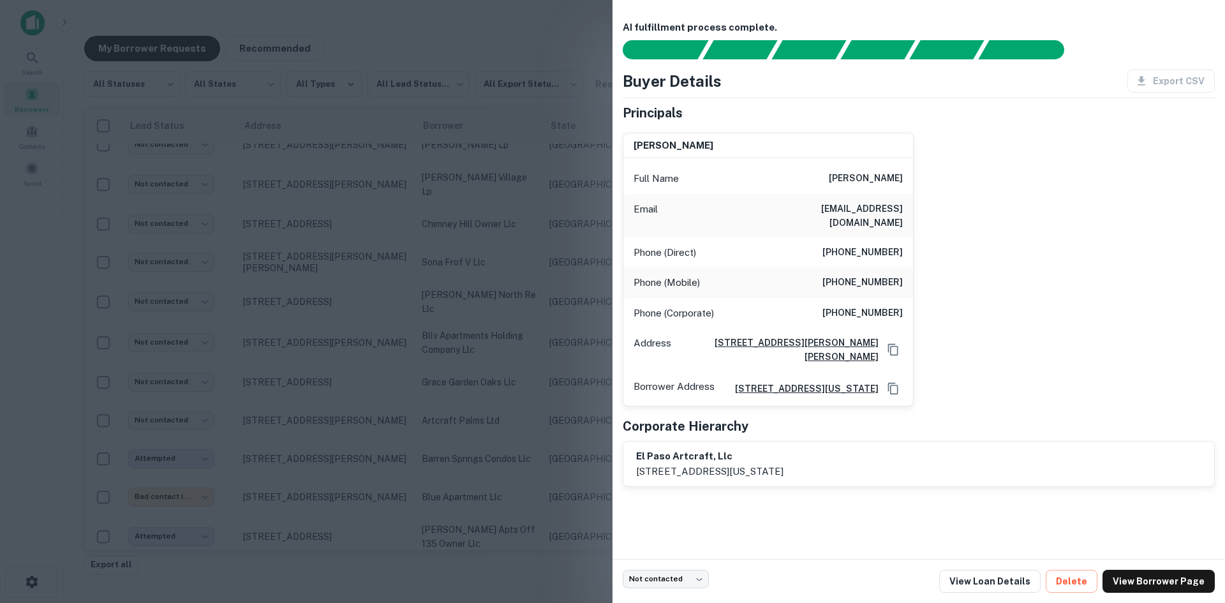
click at [885, 202] on h6 "[EMAIL_ADDRESS][DOMAIN_NAME]" at bounding box center [826, 216] width 153 height 28
copy h6 "[EMAIL_ADDRESS][DOMAIN_NAME]"
click at [365, 396] on div at bounding box center [612, 301] width 1225 height 603
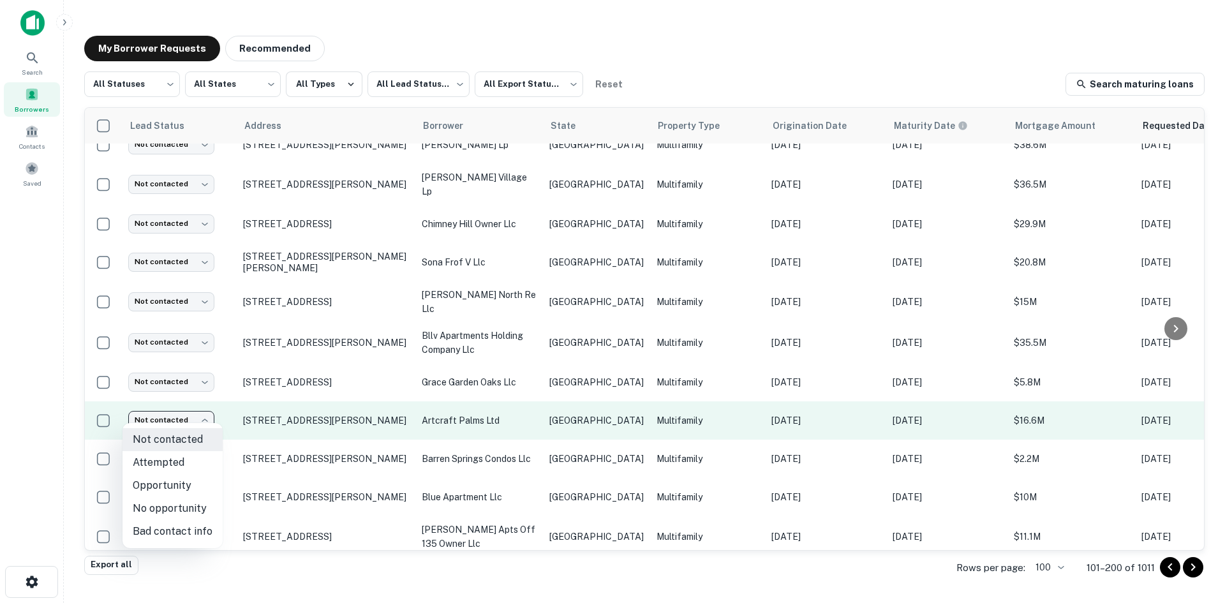
click at [170, 407] on body "Search Borrowers Contacts Saved My Borrower Requests Recommended All Statuses *…" at bounding box center [612, 301] width 1225 height 603
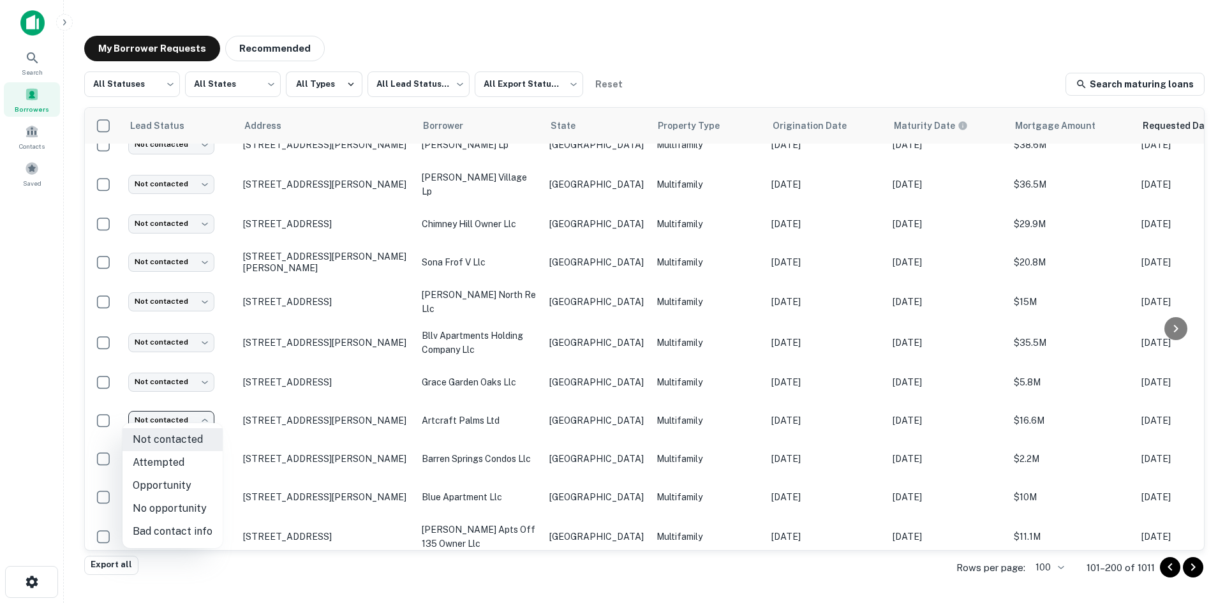
click at [181, 459] on li "Attempted" at bounding box center [173, 462] width 100 height 23
type input "*********"
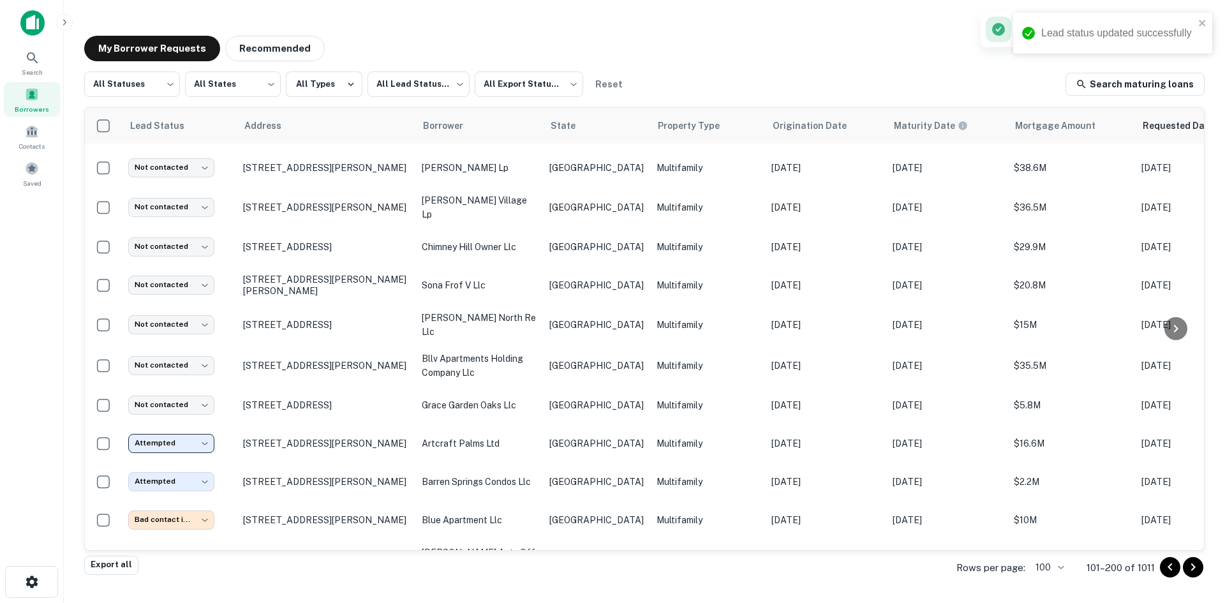
scroll to position [1149, 0]
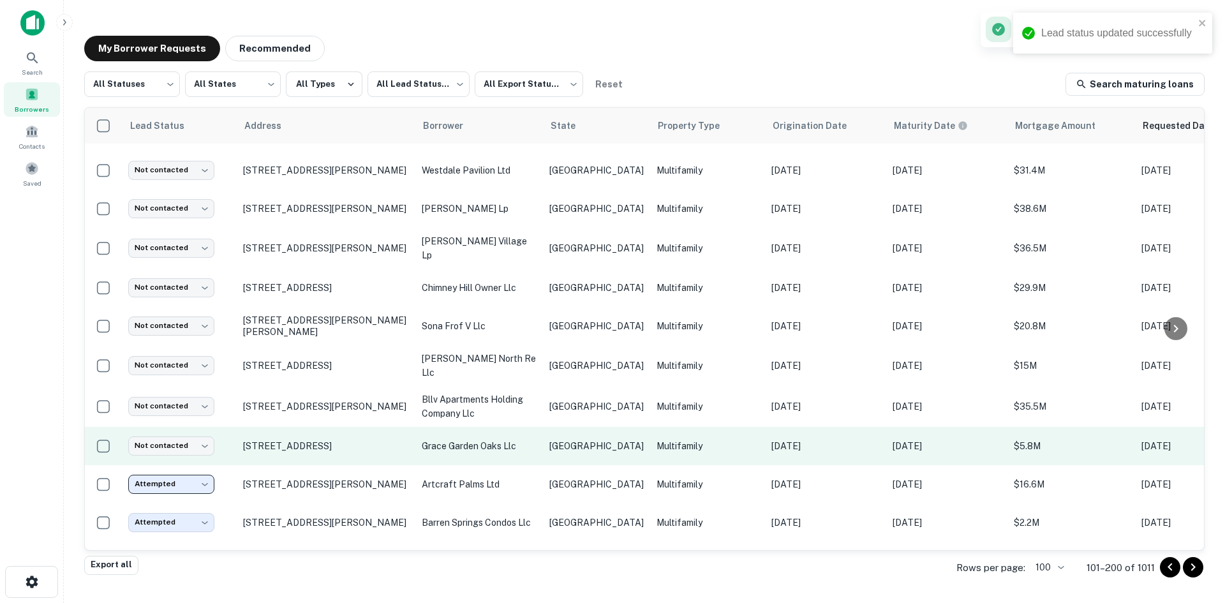
click at [571, 439] on p "[GEOGRAPHIC_DATA]" at bounding box center [597, 446] width 94 height 14
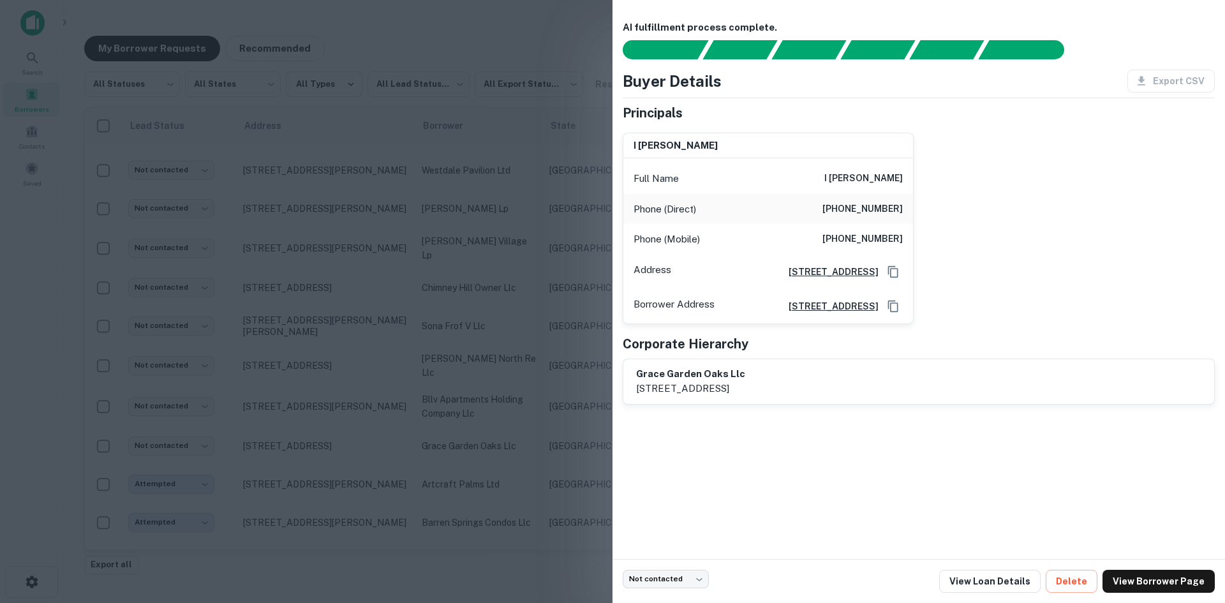
click at [490, 284] on div at bounding box center [612, 301] width 1225 height 603
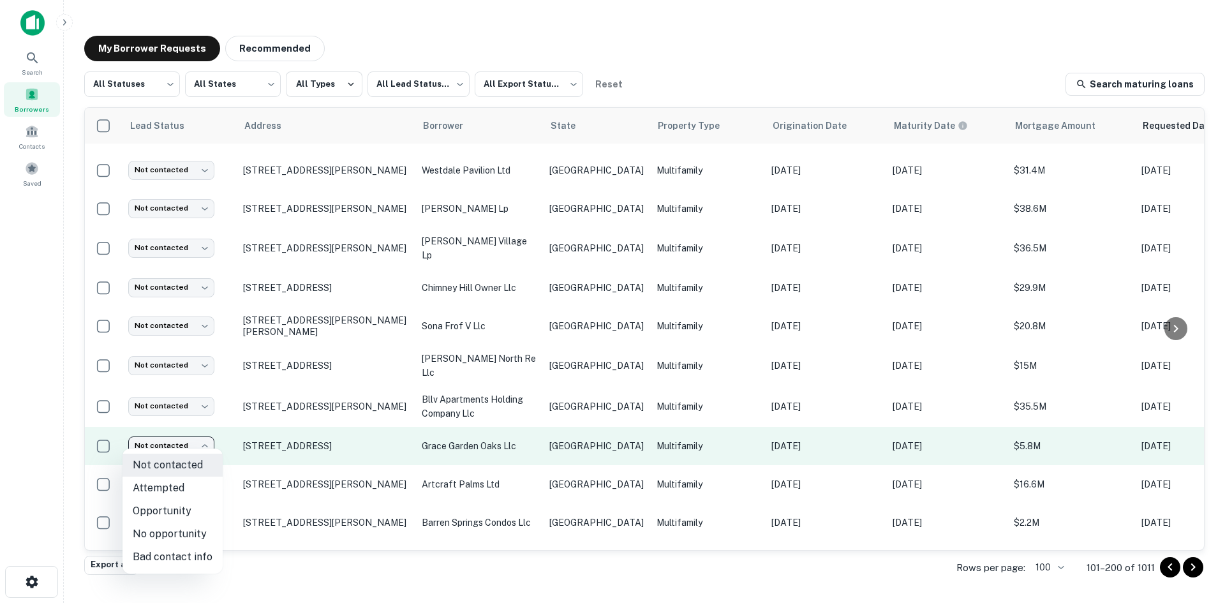
click at [184, 446] on body "Search Borrowers Contacts Saved My Borrower Requests Recommended All Statuses *…" at bounding box center [612, 301] width 1225 height 603
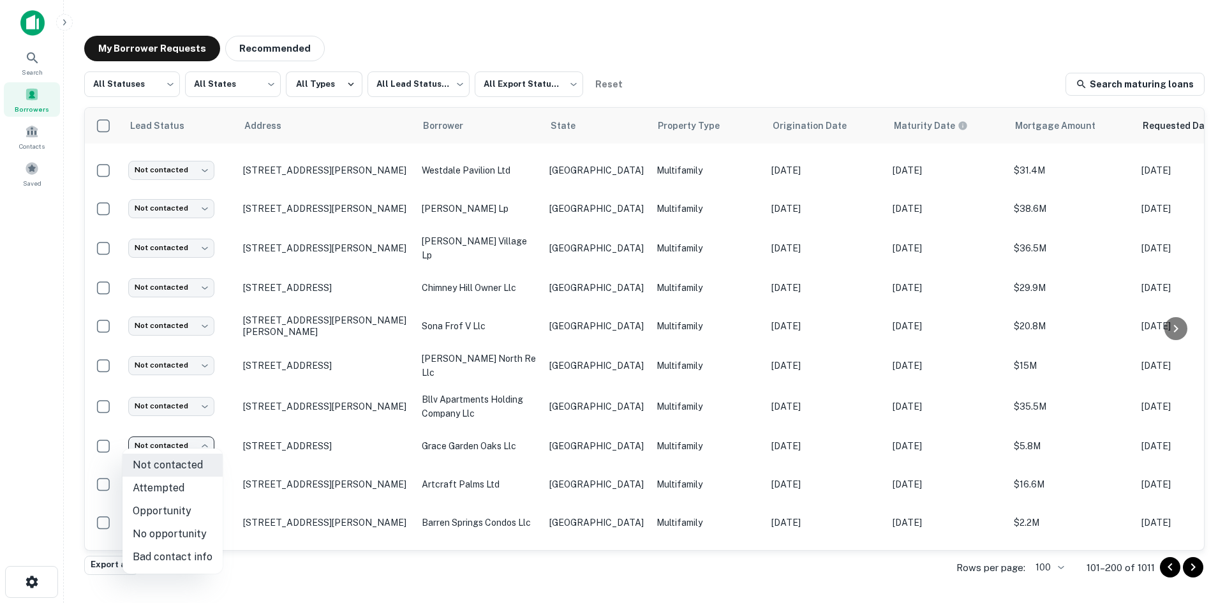
click at [616, 424] on div at bounding box center [612, 301] width 1225 height 603
click at [650, 432] on td "Multifamily" at bounding box center [707, 446] width 115 height 38
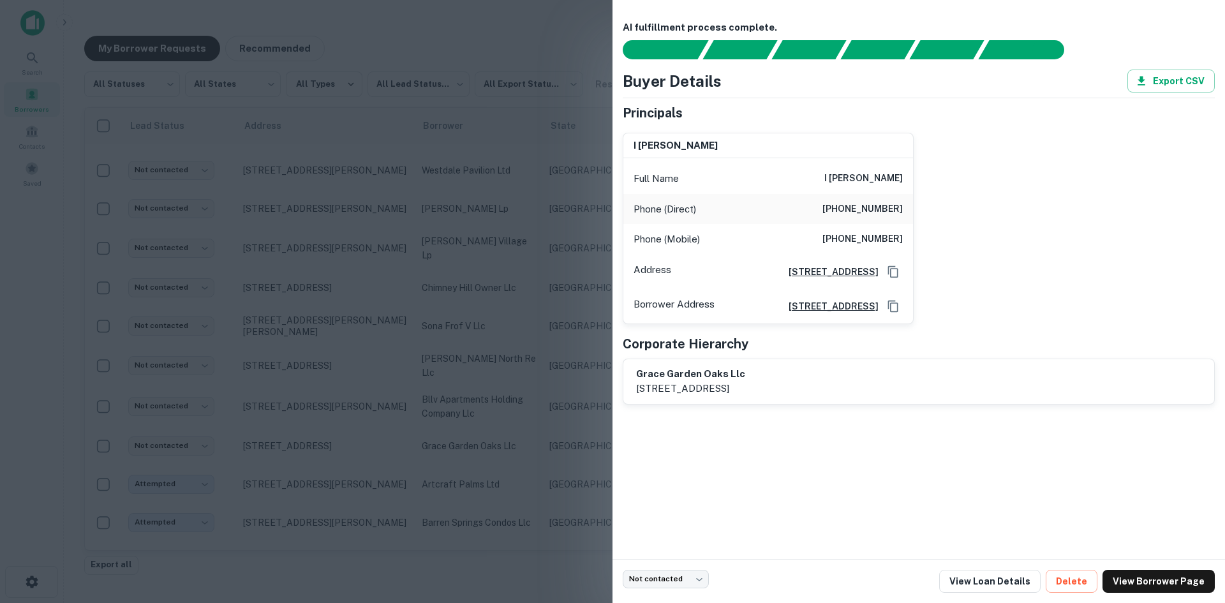
click at [540, 428] on div at bounding box center [612, 301] width 1225 height 603
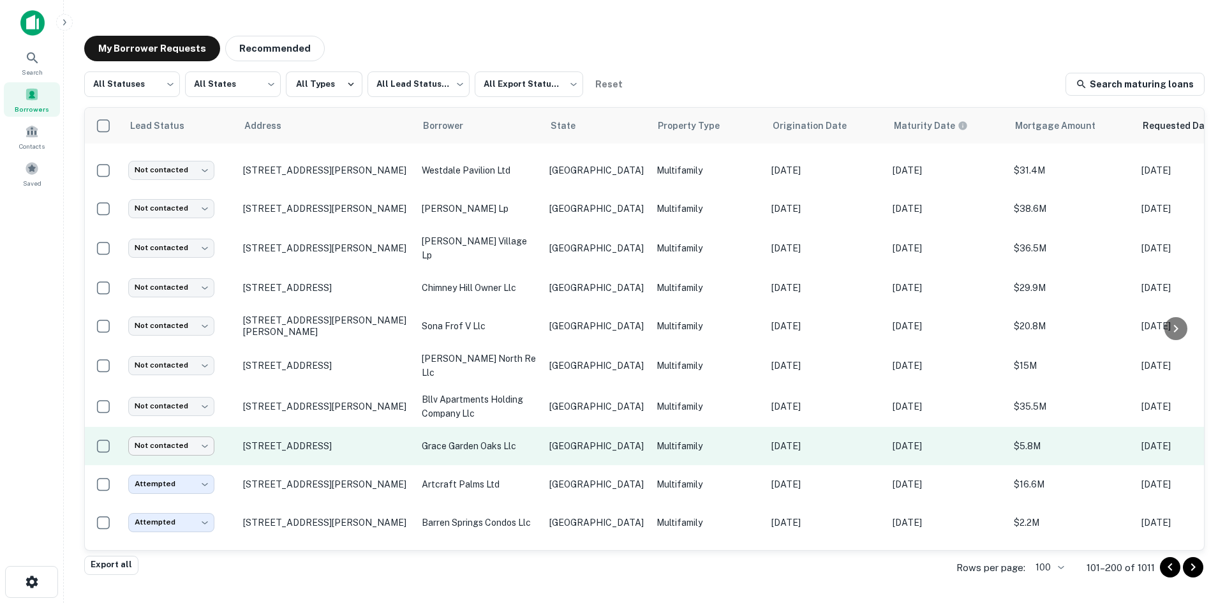
click at [192, 438] on body "Search Borrowers Contacts Saved My Borrower Requests Recommended All Statuses *…" at bounding box center [612, 301] width 1225 height 603
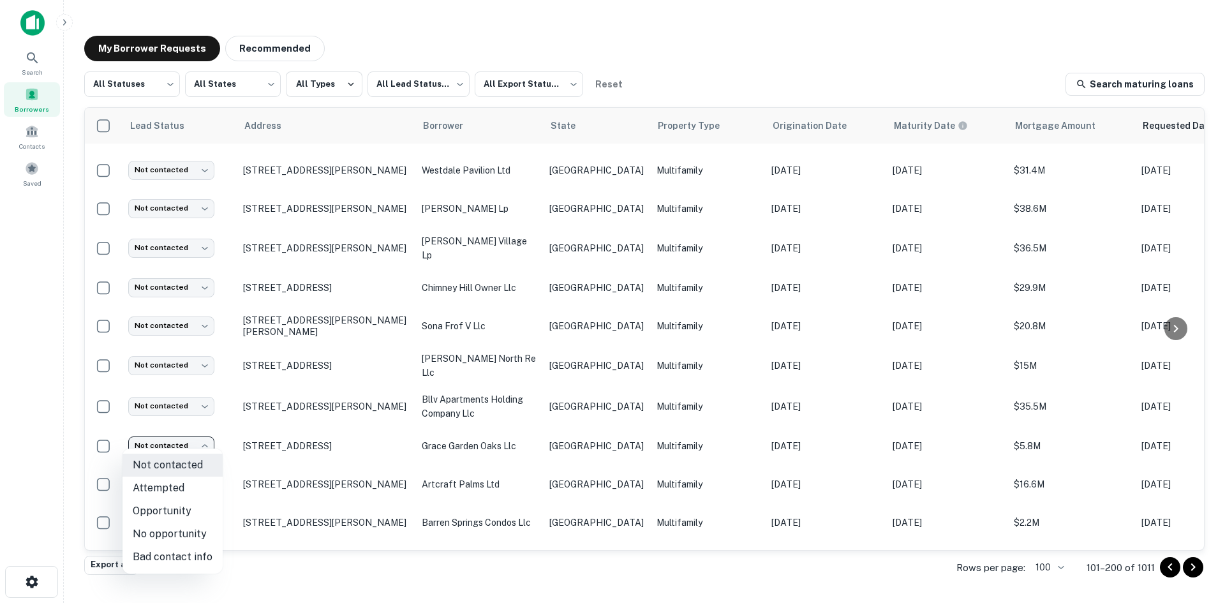
click at [193, 560] on li "Bad contact info" at bounding box center [173, 557] width 100 height 23
type input "**********"
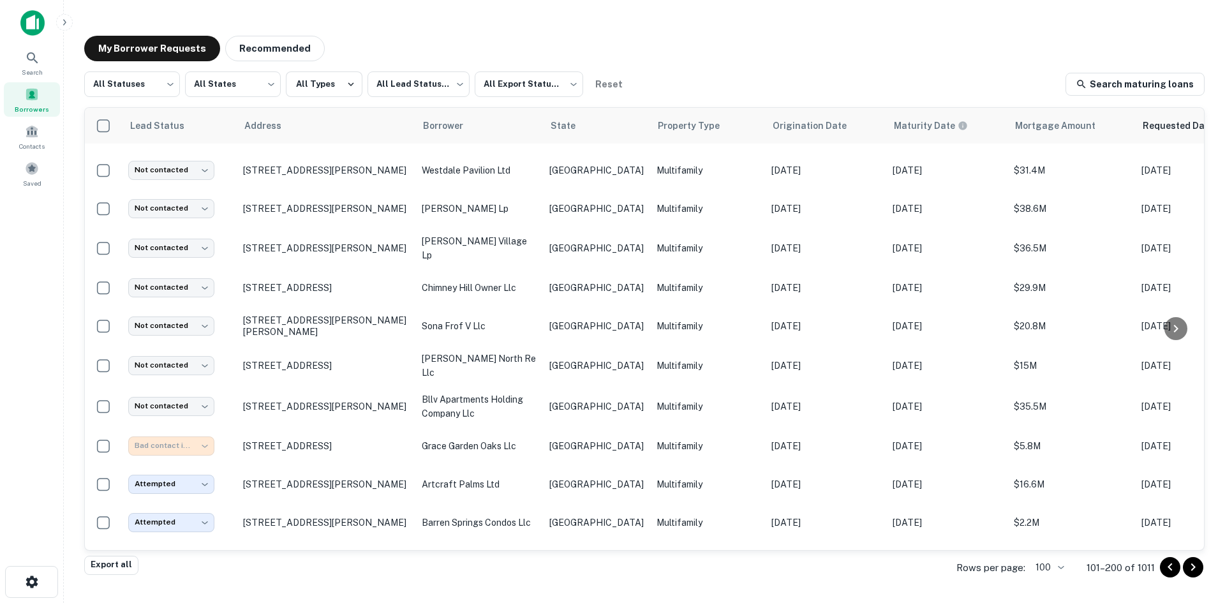
scroll to position [1085, 0]
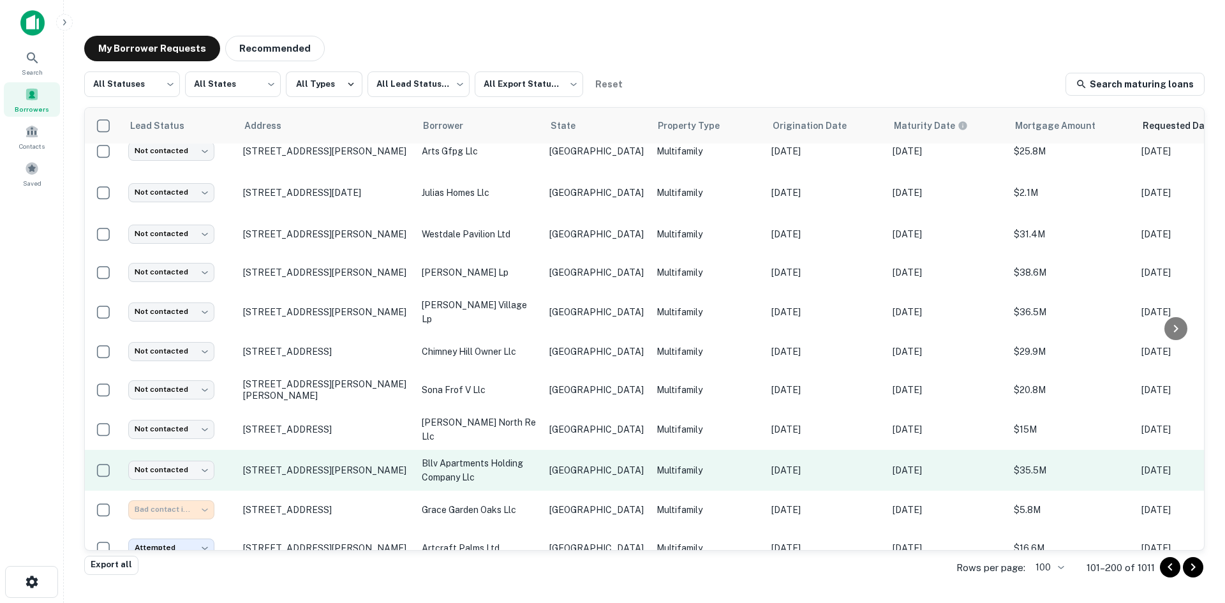
click at [541, 461] on td "bllv apartments holding company llc" at bounding box center [480, 470] width 128 height 41
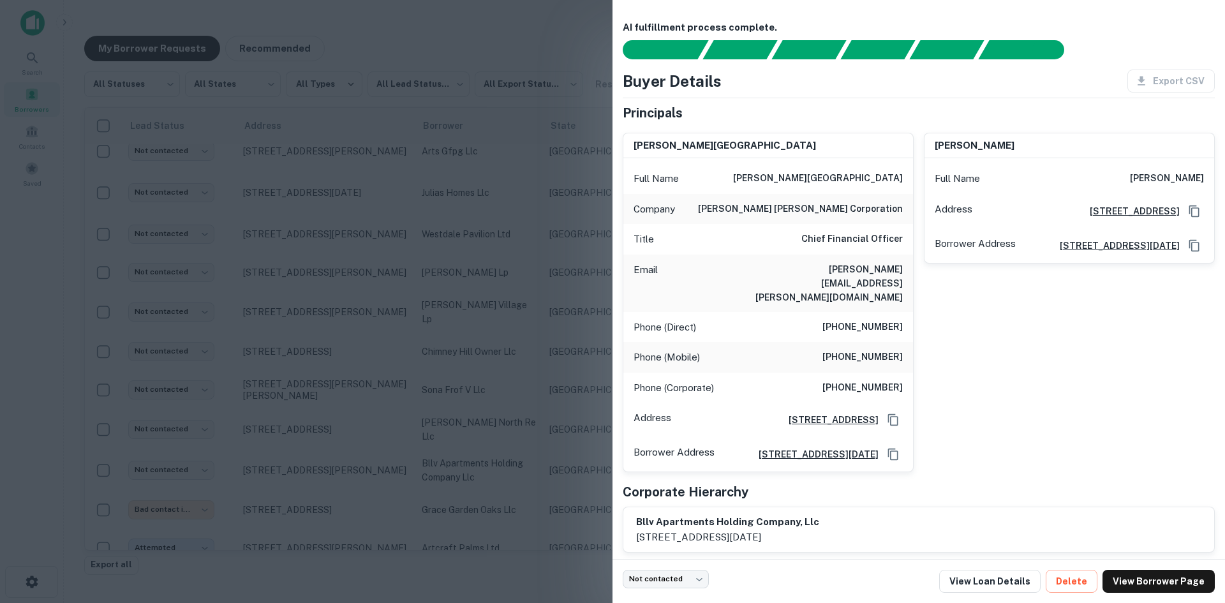
click at [835, 267] on h6 "[PERSON_NAME][EMAIL_ADDRESS][PERSON_NAME][DOMAIN_NAME]" at bounding box center [826, 283] width 153 height 42
copy h6 "[PERSON_NAME][EMAIL_ADDRESS][PERSON_NAME][DOMAIN_NAME]"
click at [477, 378] on div at bounding box center [612, 301] width 1225 height 603
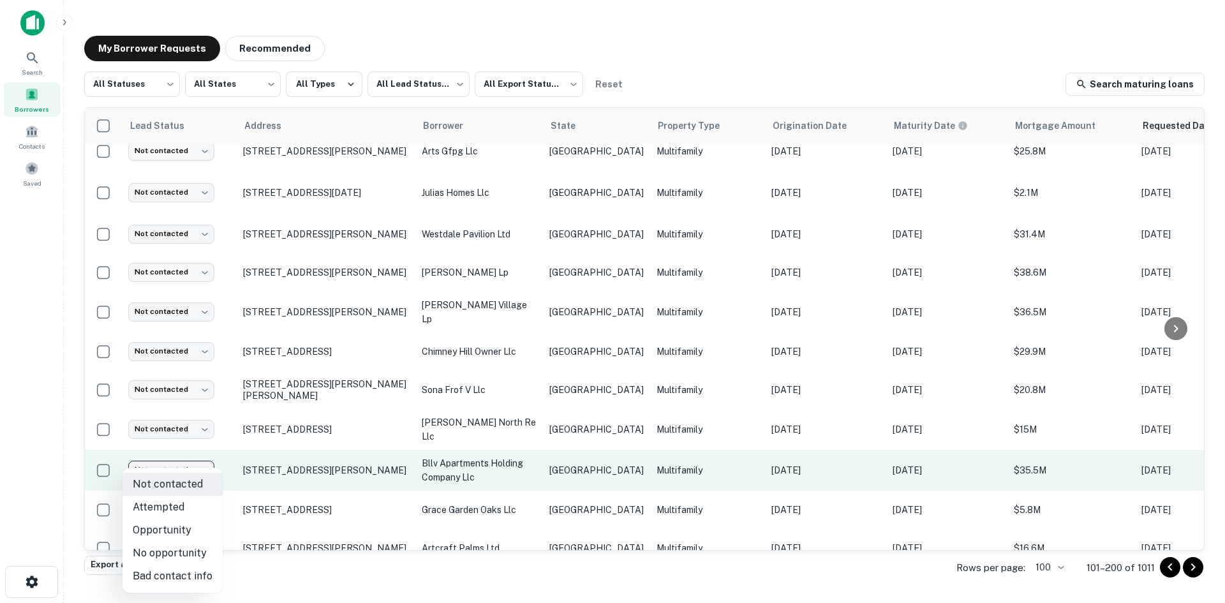
click at [186, 462] on body "Search Borrowers Contacts Saved My Borrower Requests Recommended All Statuses *…" at bounding box center [612, 301] width 1225 height 603
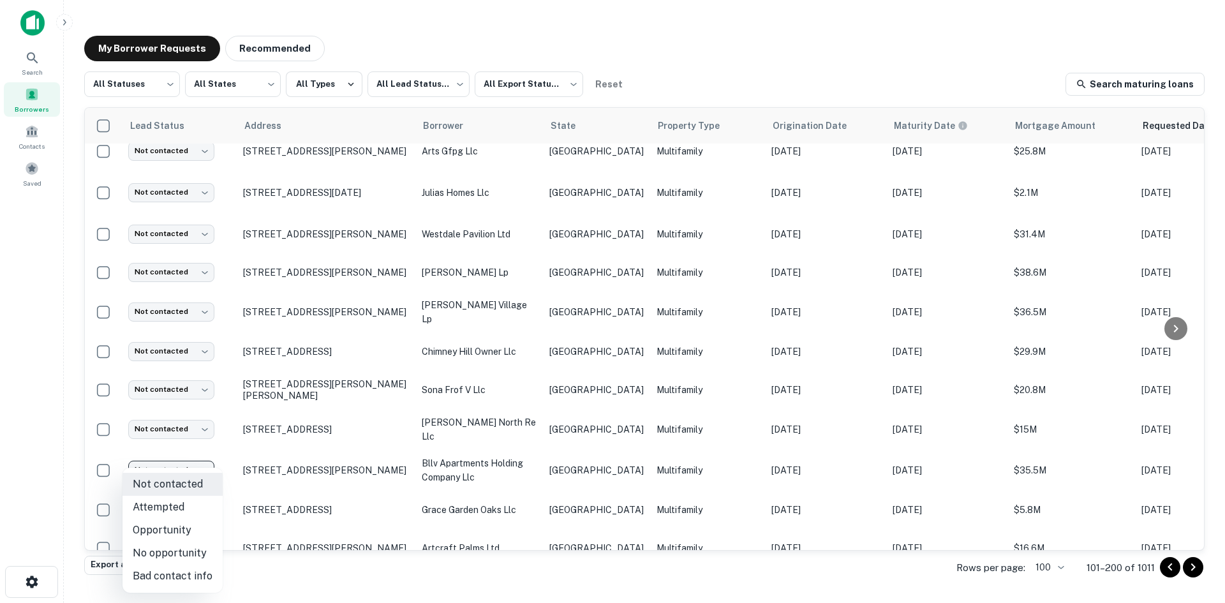
click at [182, 500] on li "Attempted" at bounding box center [173, 507] width 100 height 23
type input "*********"
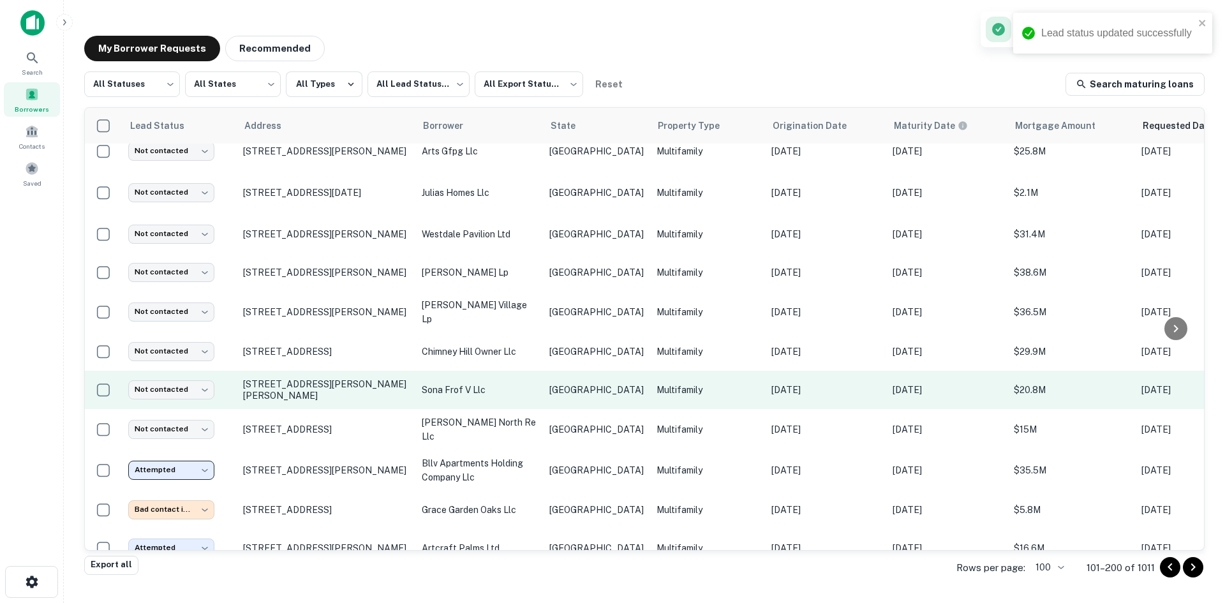
scroll to position [1021, 0]
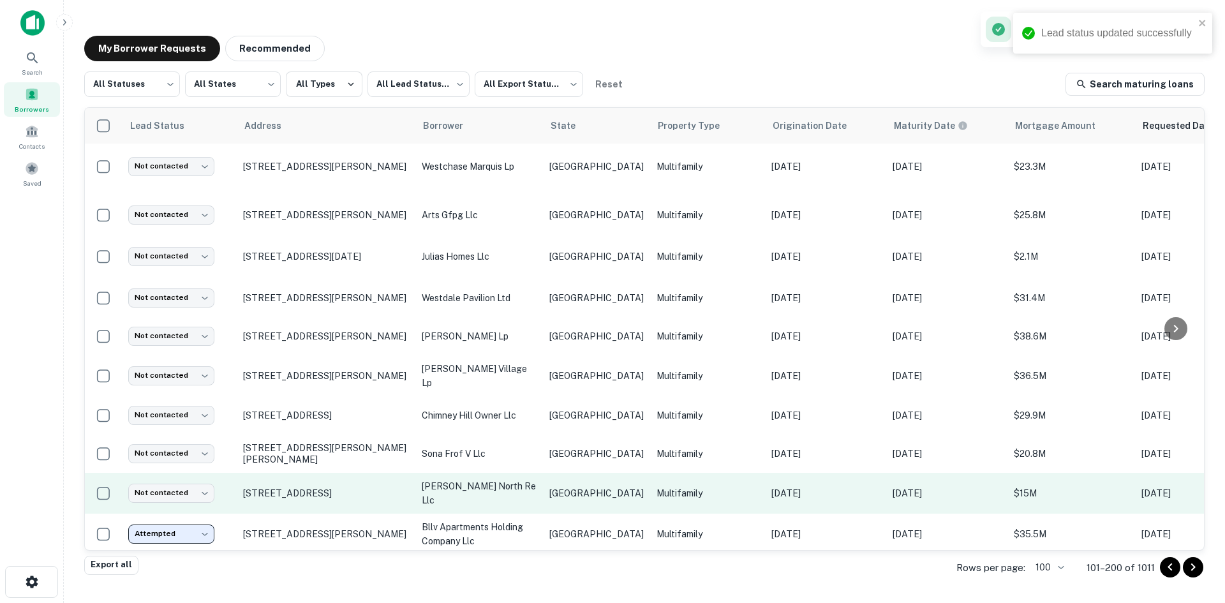
click at [550, 476] on td "[GEOGRAPHIC_DATA]" at bounding box center [596, 493] width 107 height 41
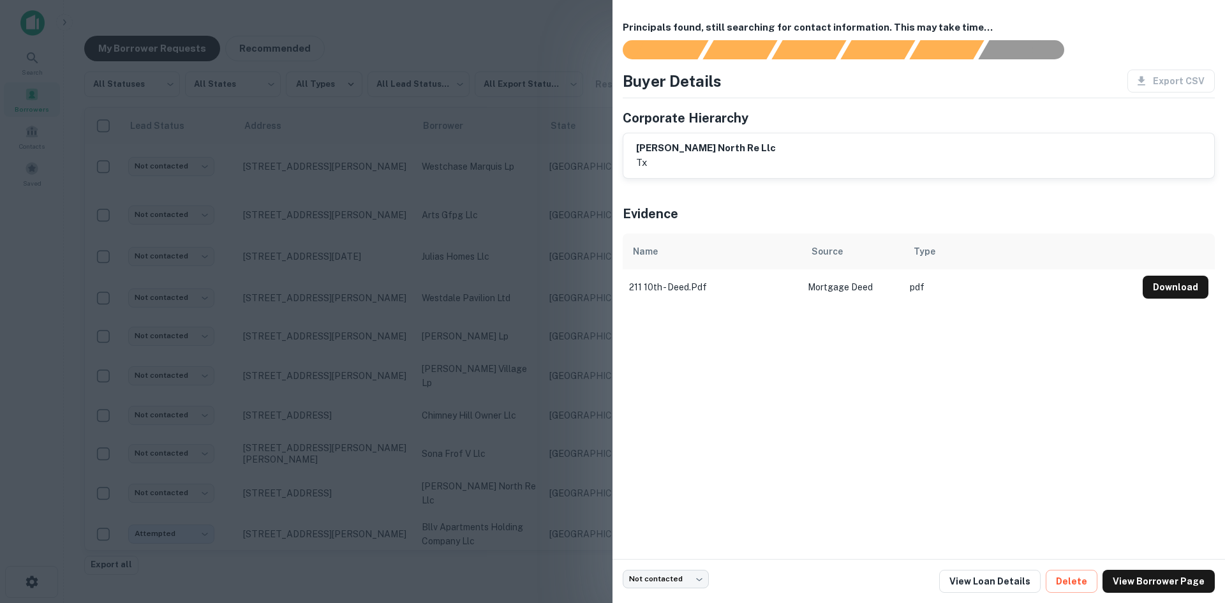
click at [536, 289] on div at bounding box center [612, 301] width 1225 height 603
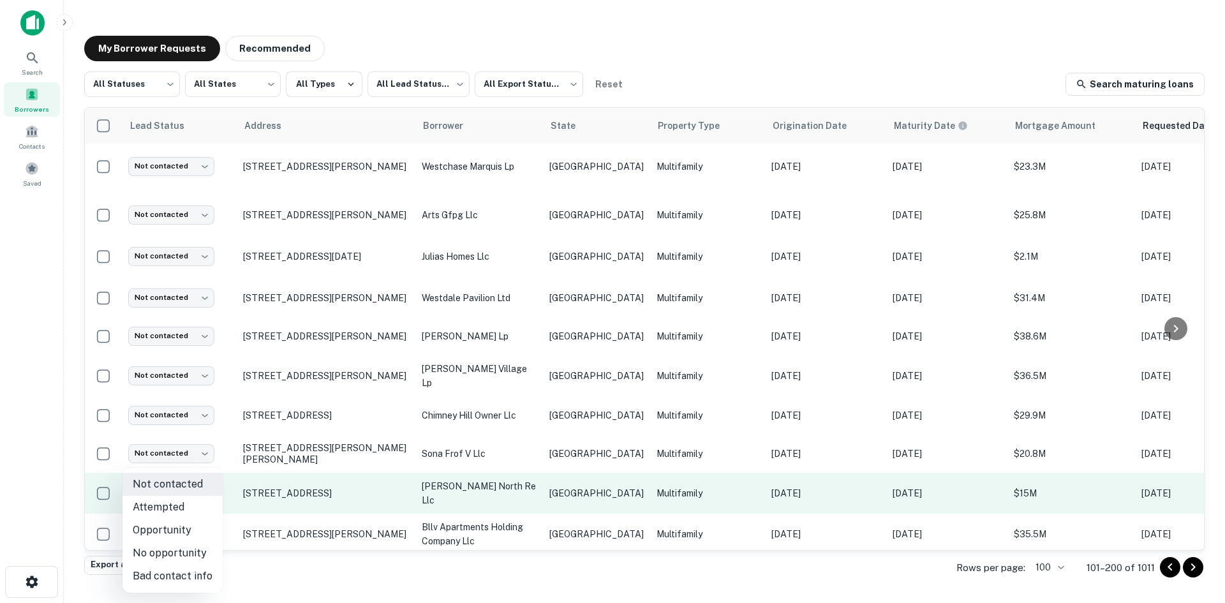
click at [143, 488] on body "Search Borrowers Contacts Saved My Borrower Requests Recommended All Statuses *…" at bounding box center [612, 301] width 1225 height 603
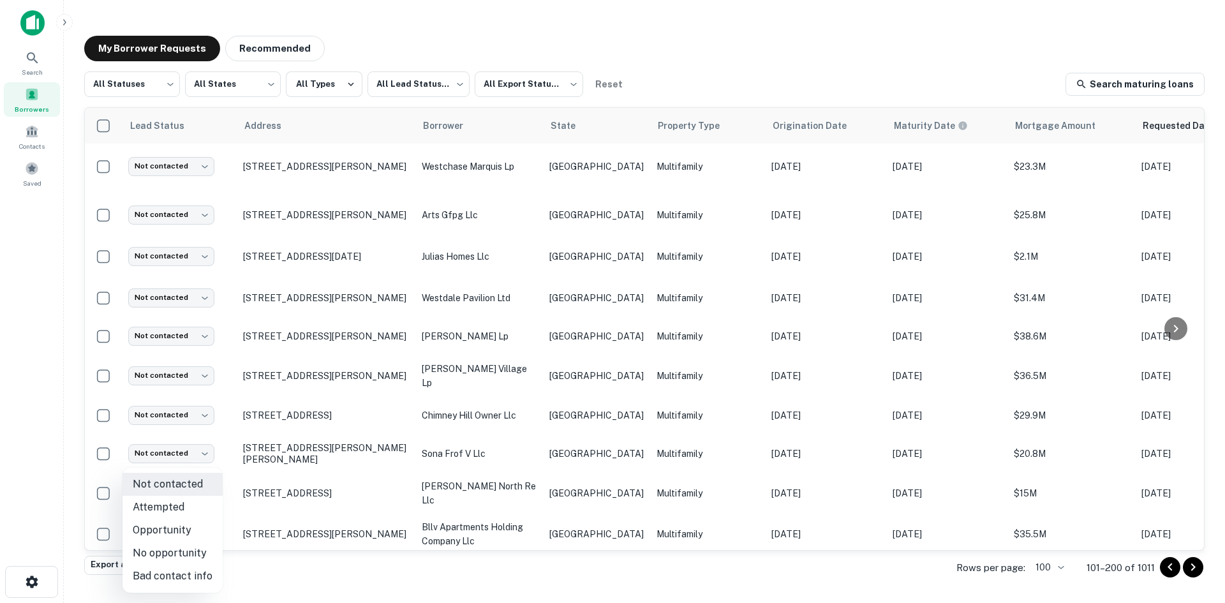
click at [197, 580] on li "Bad contact info" at bounding box center [173, 576] width 100 height 23
type input "**********"
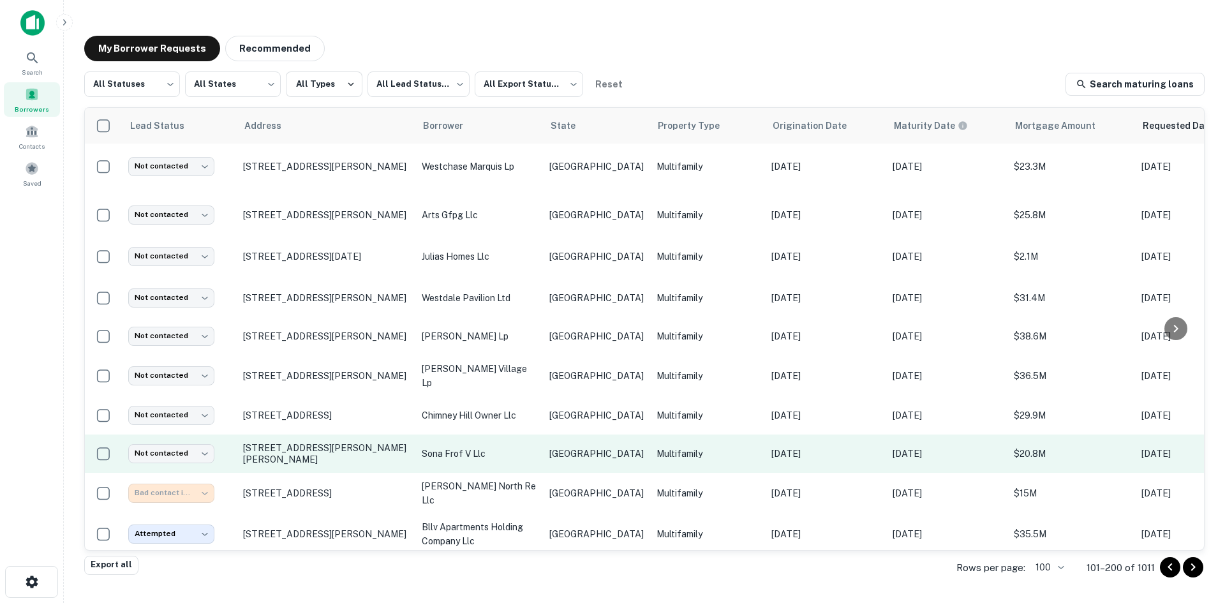
click at [663, 440] on td "Multifamily" at bounding box center [707, 454] width 115 height 38
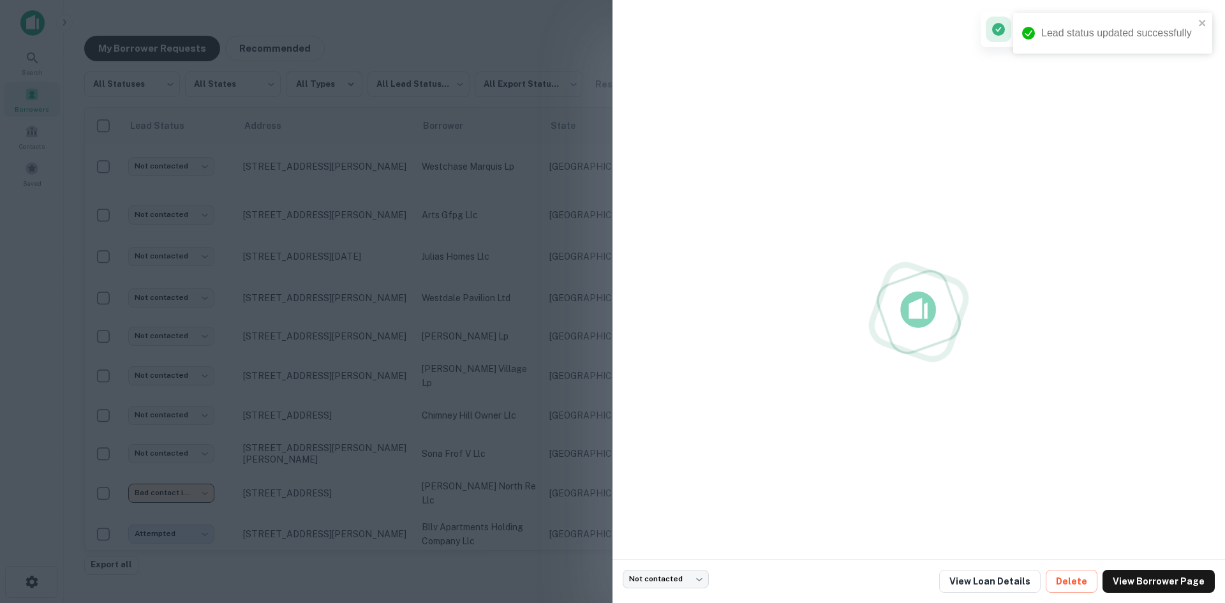
click at [507, 479] on div at bounding box center [612, 301] width 1225 height 603
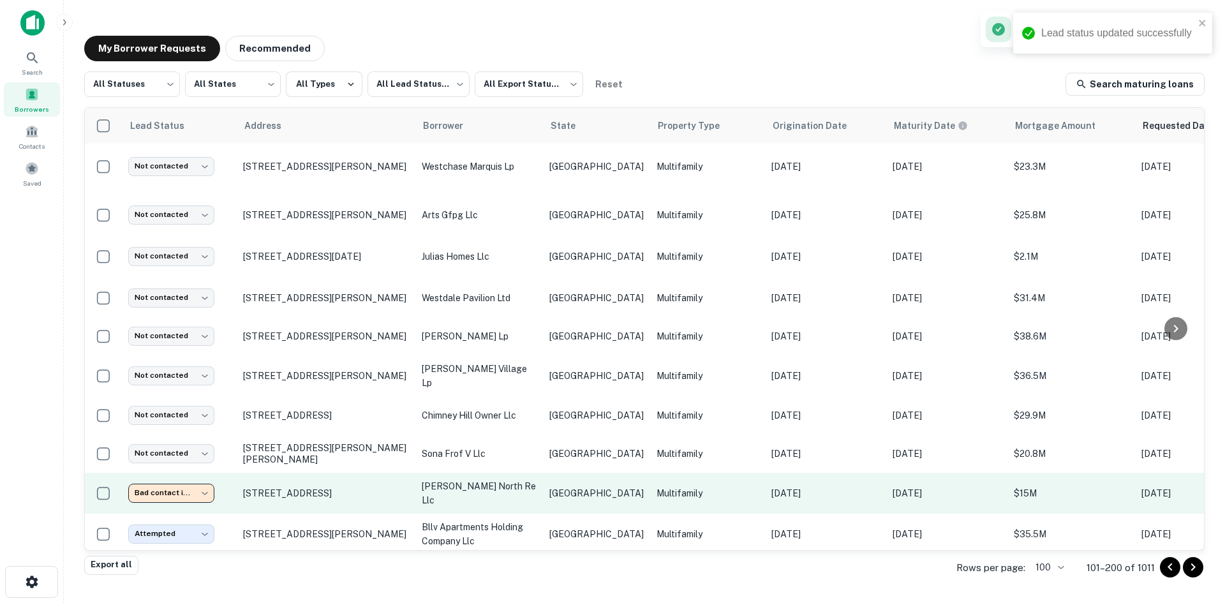
click at [536, 485] on p "[PERSON_NAME] north re llc" at bounding box center [479, 493] width 115 height 28
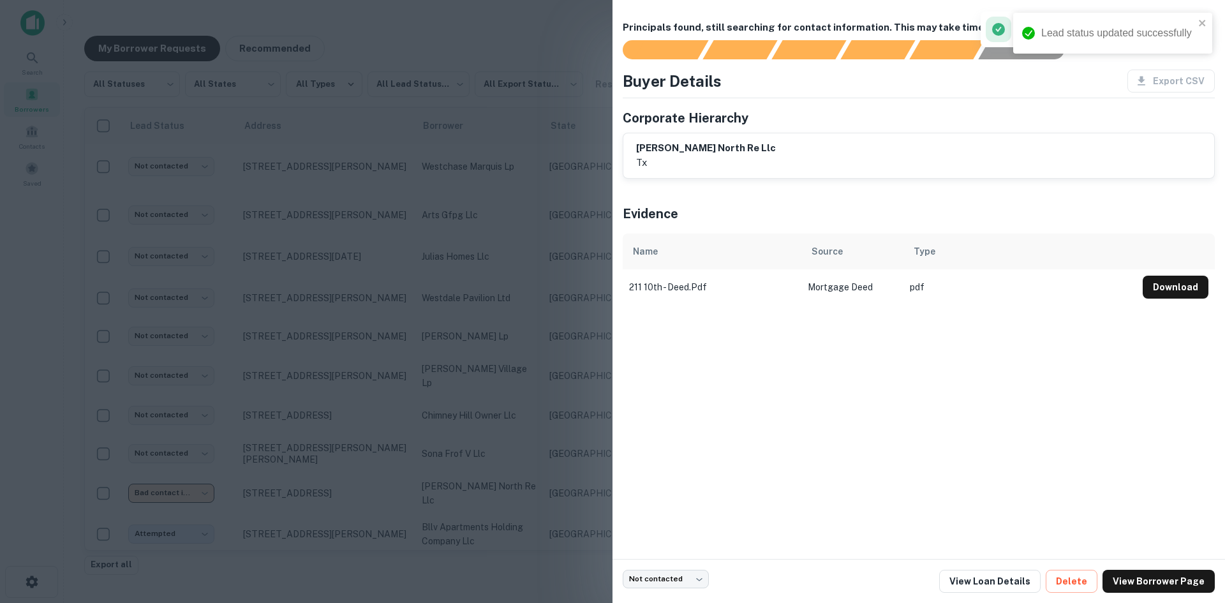
click at [484, 440] on div at bounding box center [612, 301] width 1225 height 603
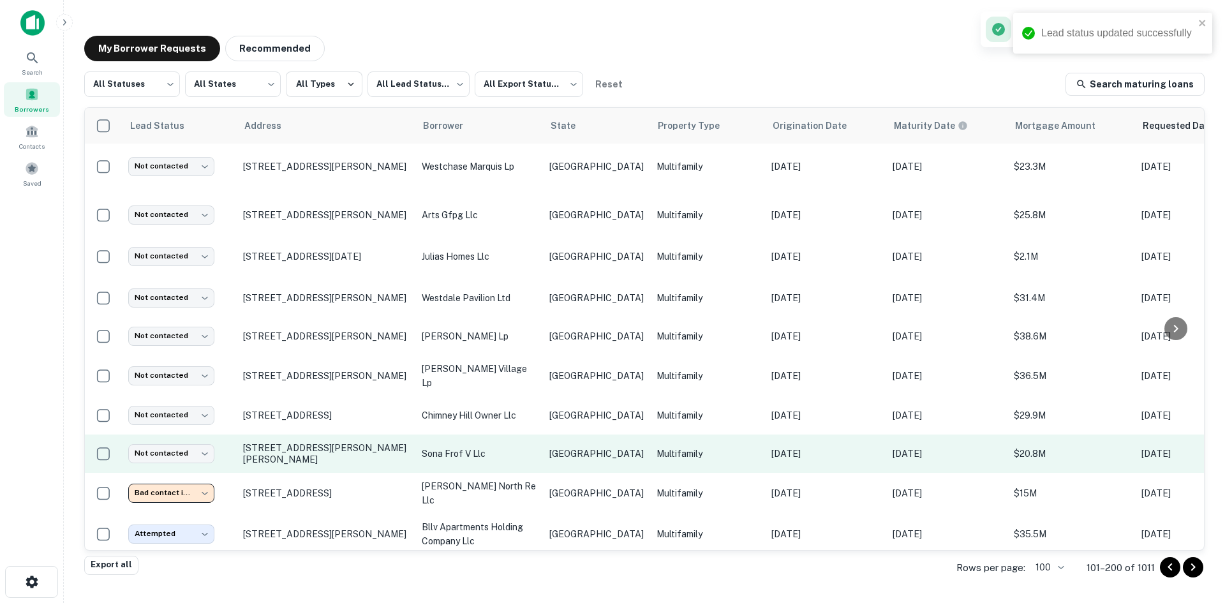
click at [543, 446] on td "sona frof v llc" at bounding box center [480, 454] width 128 height 38
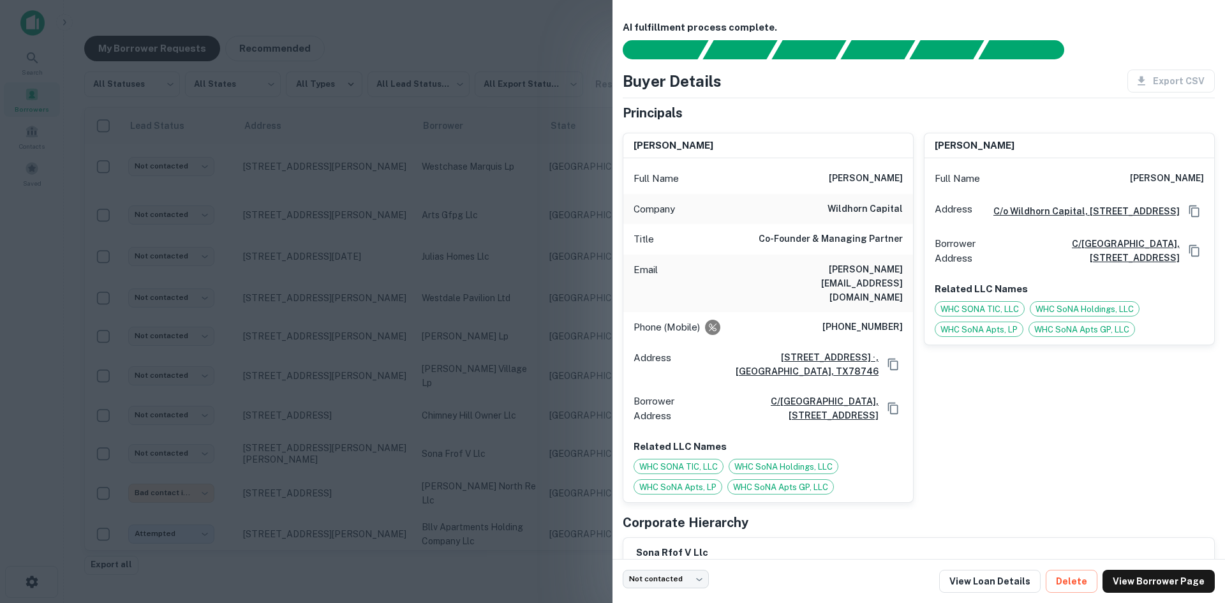
click at [865, 264] on h6 "[PERSON_NAME][EMAIL_ADDRESS][DOMAIN_NAME]" at bounding box center [826, 283] width 153 height 42
copy h6 "[PERSON_NAME][EMAIL_ADDRESS][DOMAIN_NAME]"
click at [379, 324] on div at bounding box center [612, 301] width 1225 height 603
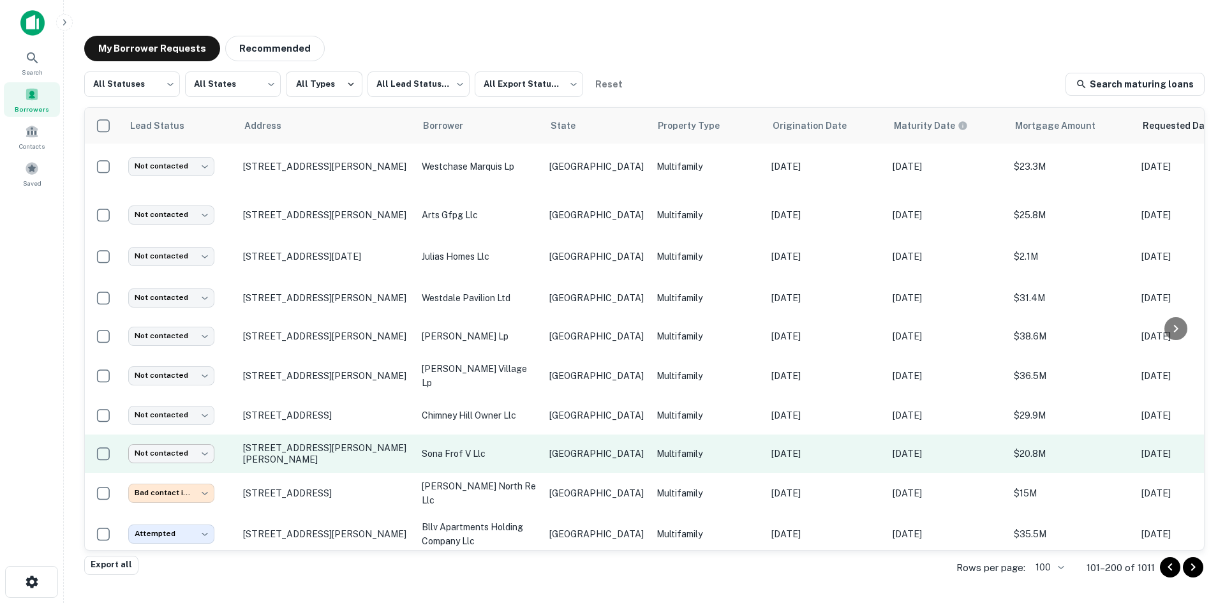
click at [161, 453] on body "Search Borrowers Contacts Saved My Borrower Requests Recommended All Statuses *…" at bounding box center [612, 301] width 1225 height 603
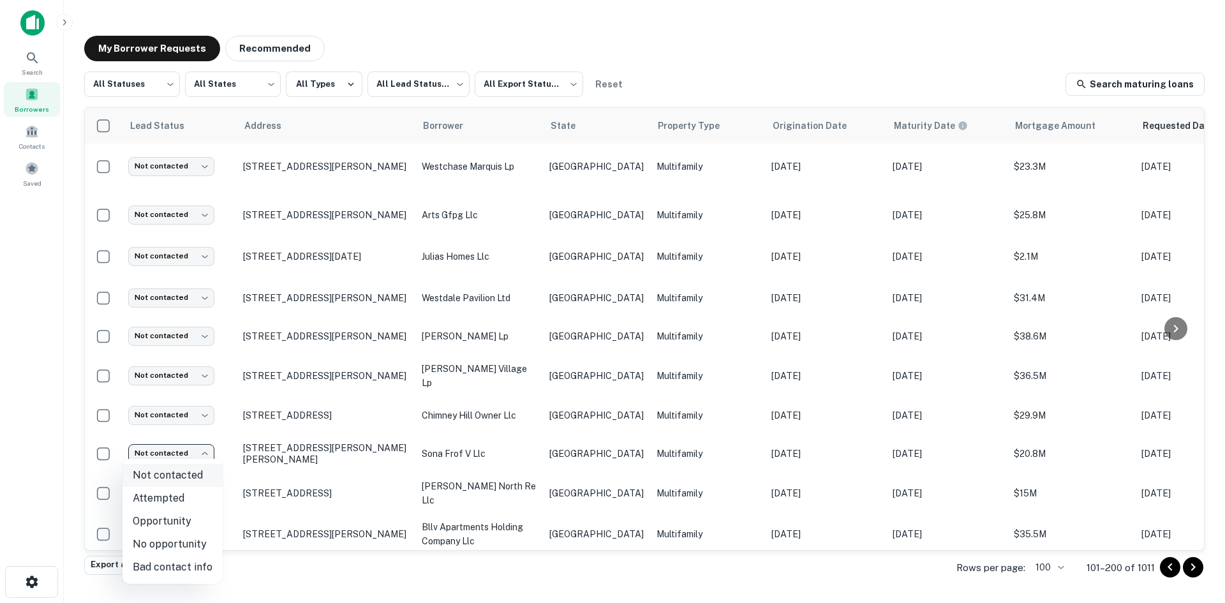
click at [184, 484] on li "Not contacted" at bounding box center [173, 475] width 100 height 23
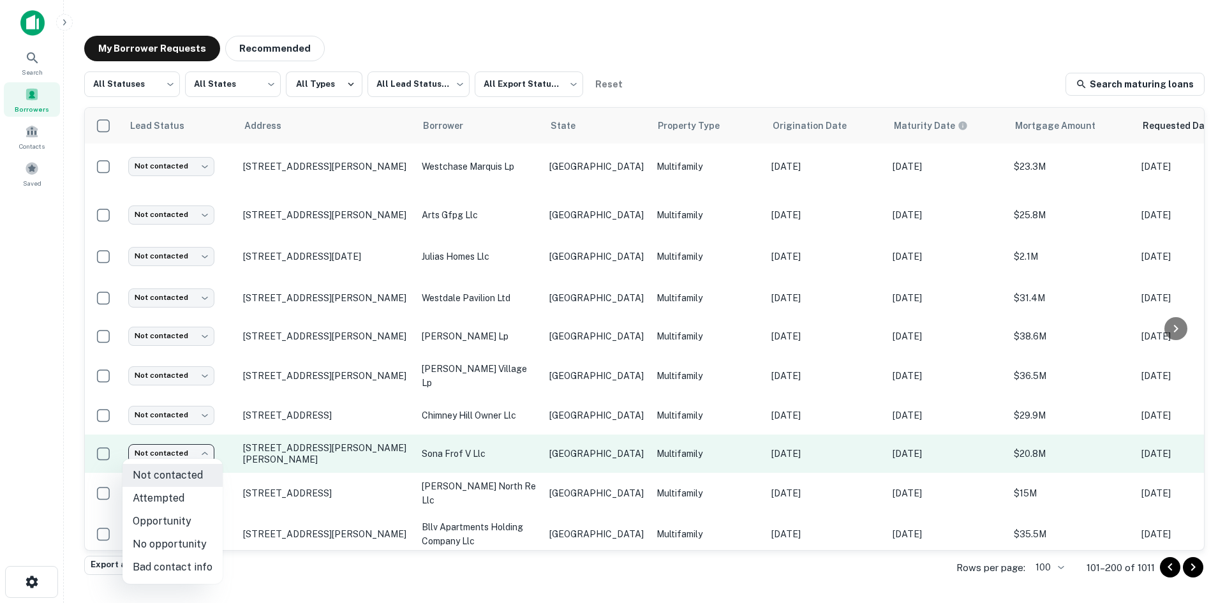
click at [193, 455] on body "Search Borrowers Contacts Saved My Borrower Requests Recommended All Statuses *…" at bounding box center [612, 301] width 1225 height 603
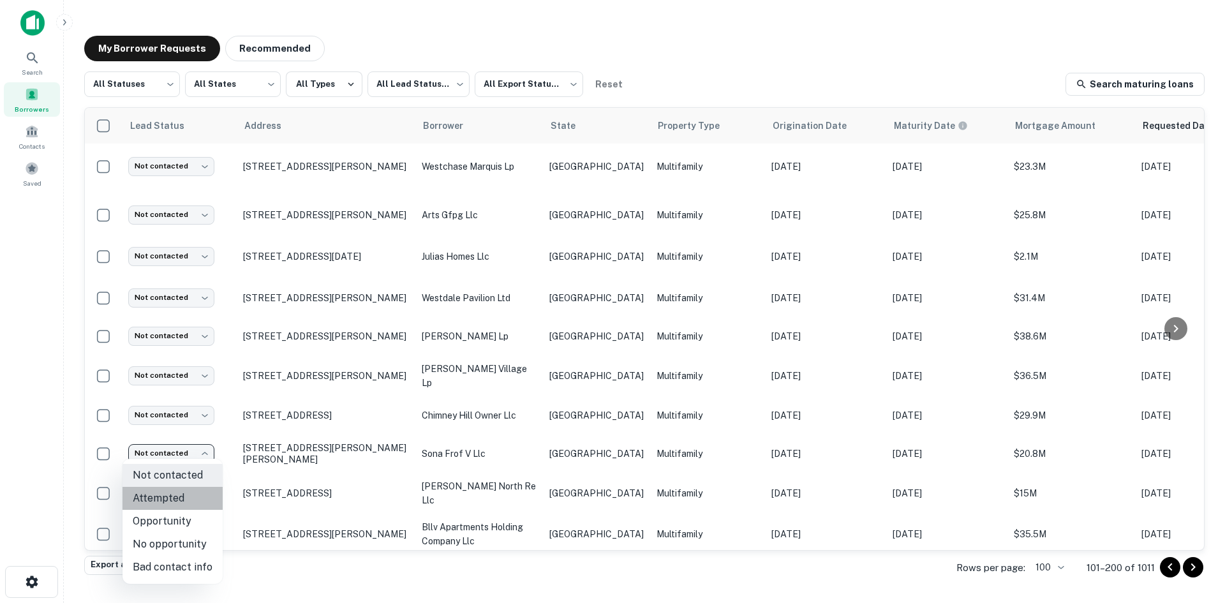
click at [188, 504] on li "Attempted" at bounding box center [173, 498] width 100 height 23
type input "*********"
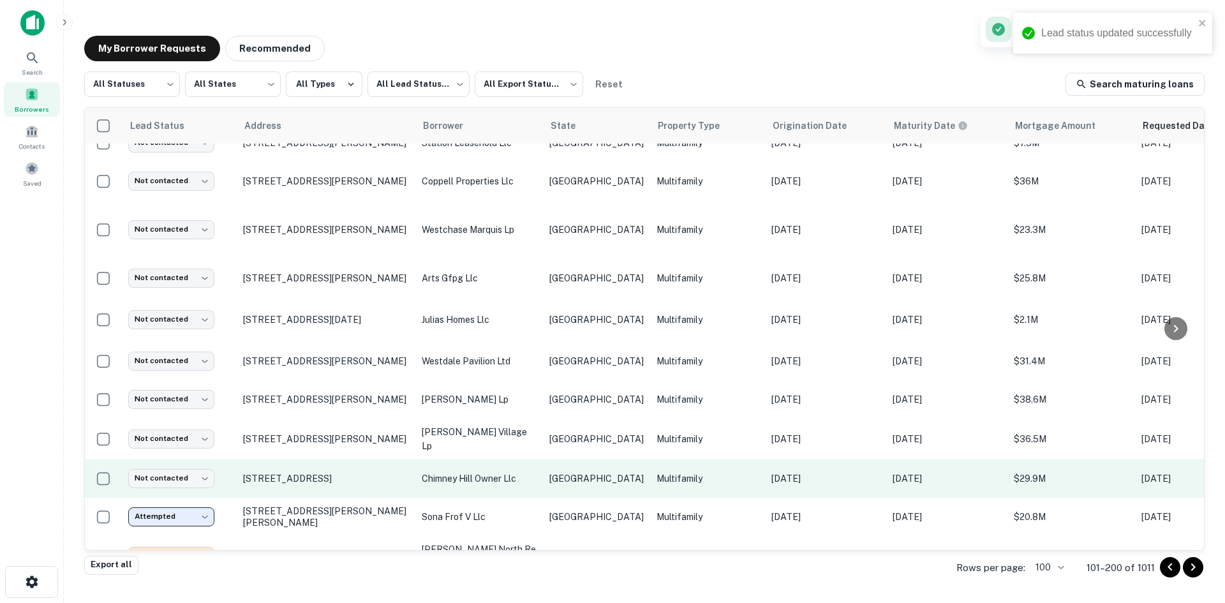
scroll to position [957, 0]
click at [650, 470] on td "Multifamily" at bounding box center [707, 479] width 115 height 38
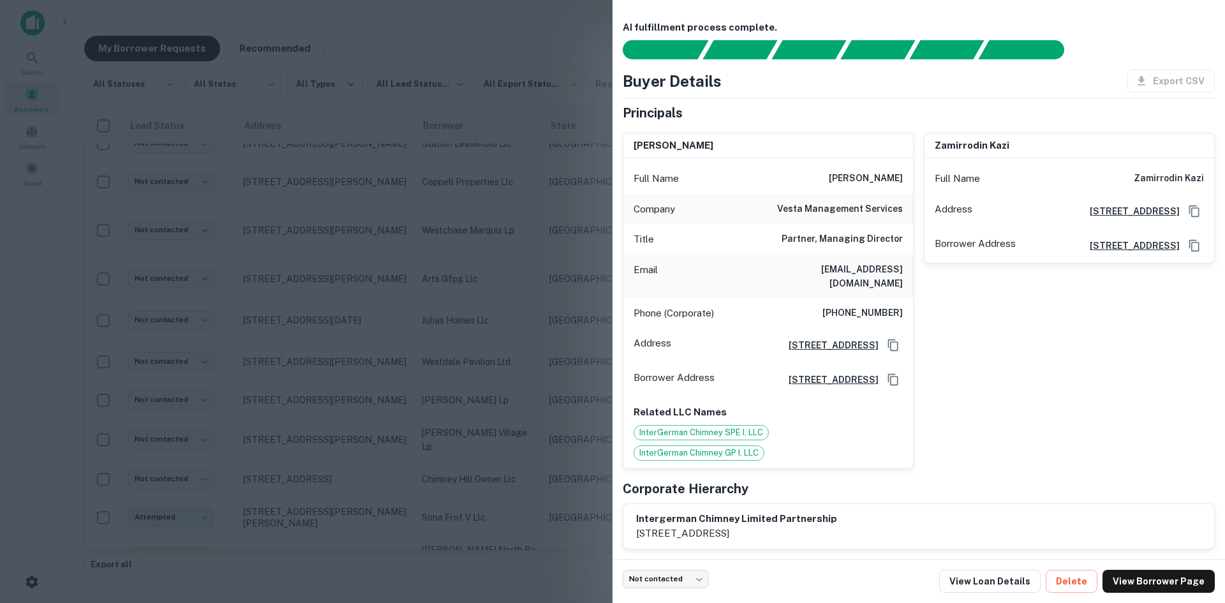
click at [857, 277] on h6 "[EMAIL_ADDRESS][DOMAIN_NAME]" at bounding box center [826, 276] width 153 height 28
click at [858, 267] on h6 "[EMAIL_ADDRESS][DOMAIN_NAME]" at bounding box center [826, 276] width 153 height 28
copy h6 "[EMAIL_ADDRESS][DOMAIN_NAME]"
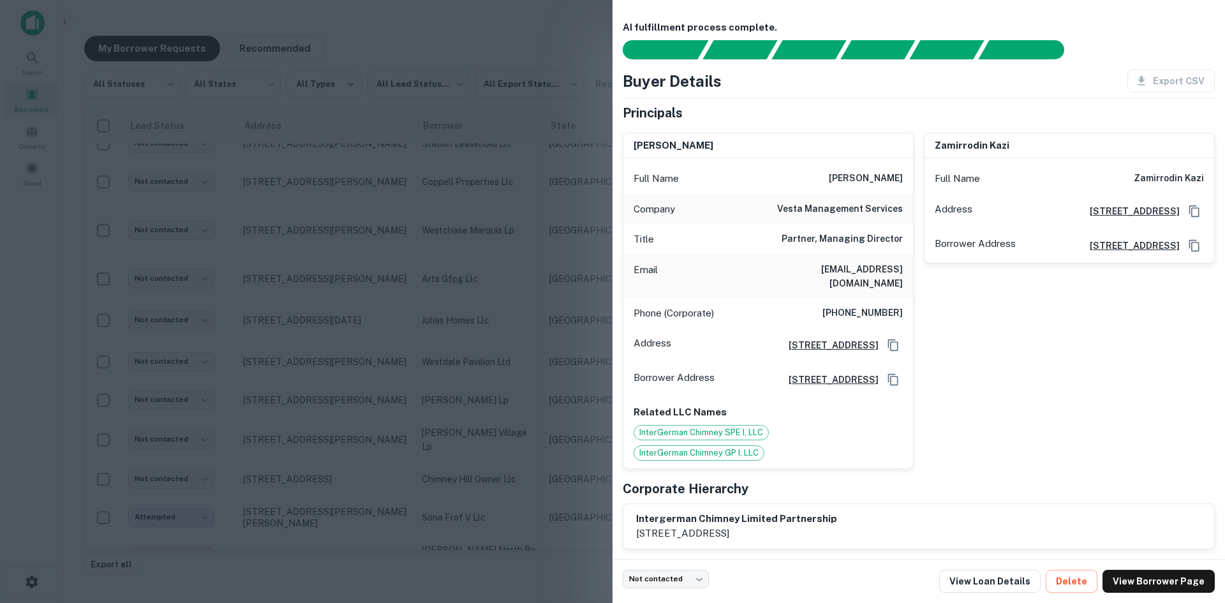
click at [532, 288] on div at bounding box center [612, 301] width 1225 height 603
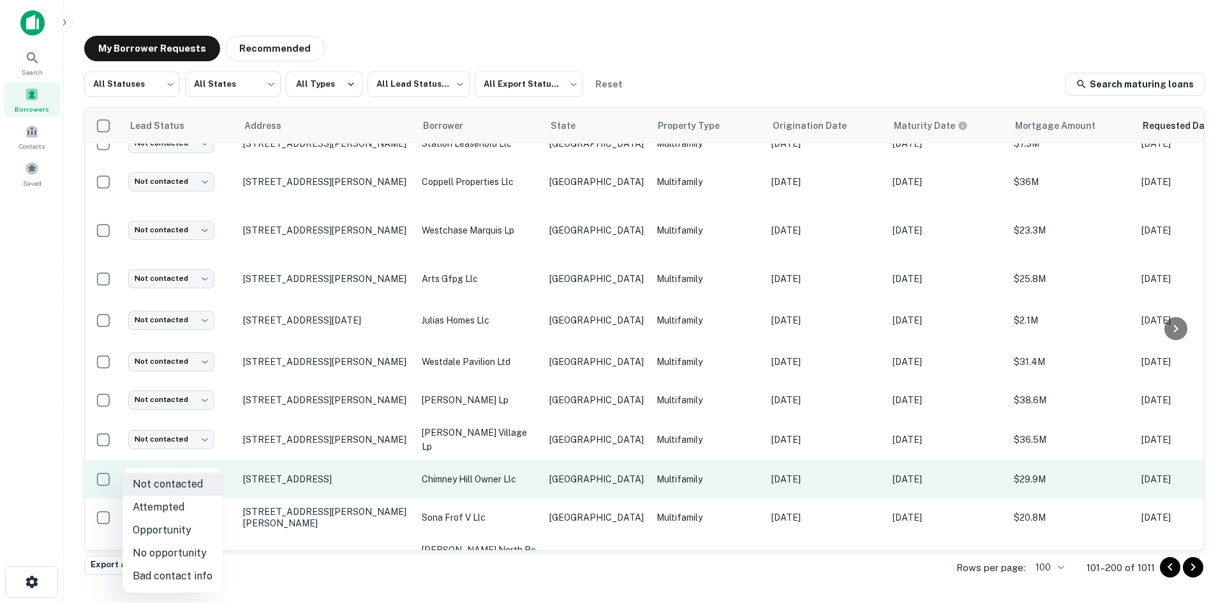
click at [190, 475] on body "Search Borrowers Contacts Saved My Borrower Requests Recommended All Statuses *…" at bounding box center [612, 301] width 1225 height 603
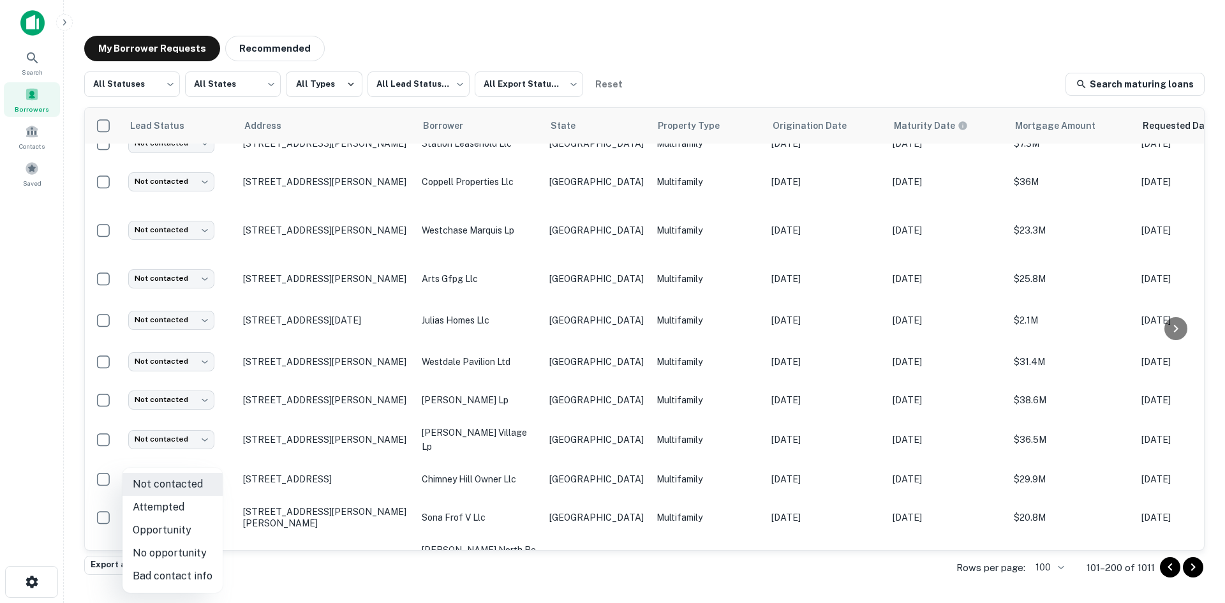
click at [199, 518] on li "Attempted" at bounding box center [173, 507] width 100 height 23
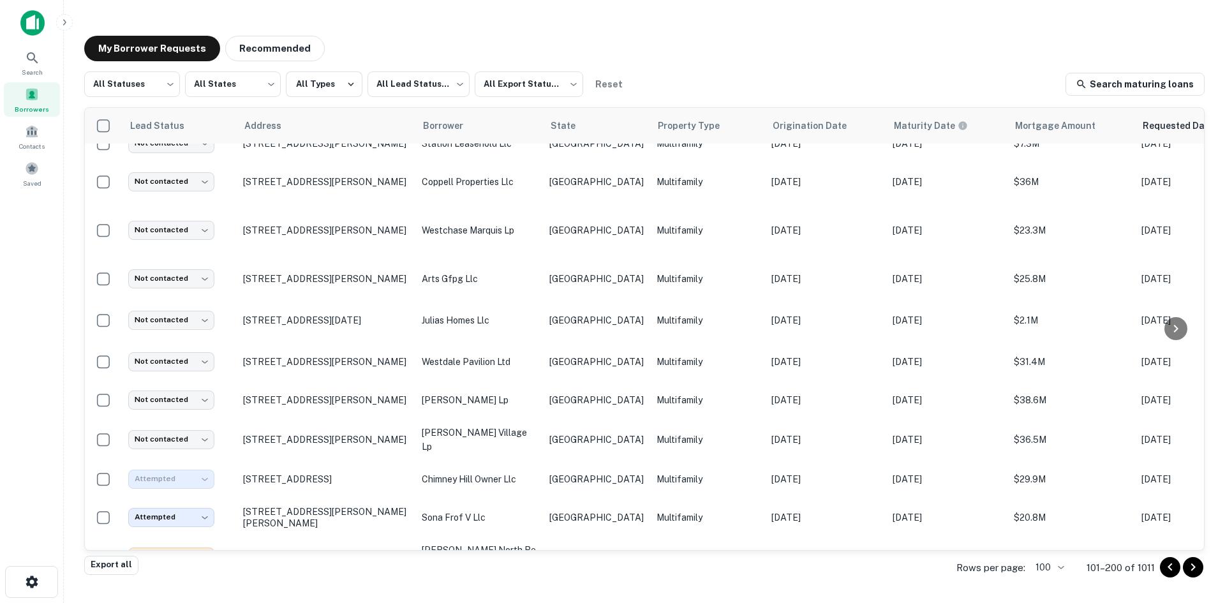
type input "*********"
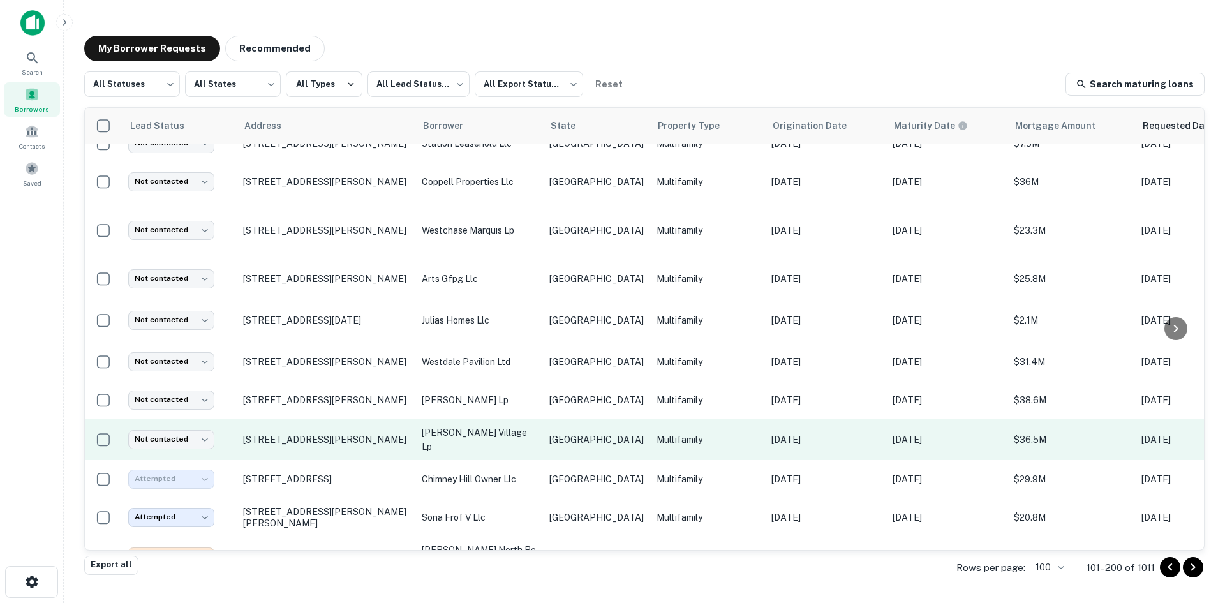
click at [575, 427] on td "[GEOGRAPHIC_DATA]" at bounding box center [596, 439] width 107 height 41
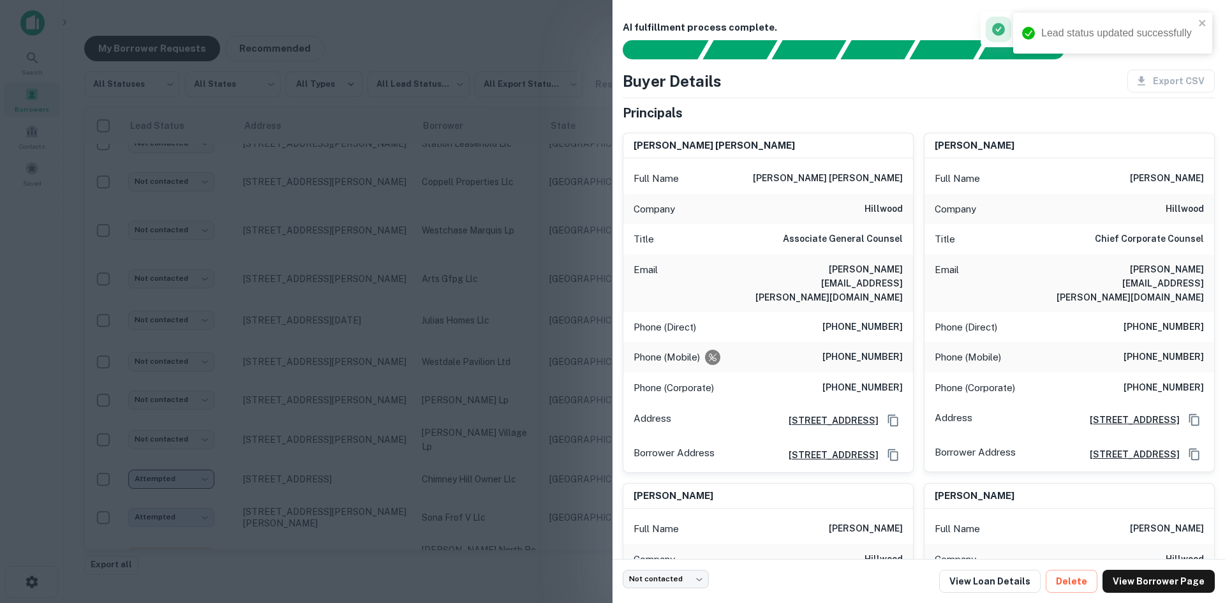
click at [865, 264] on h6 "[PERSON_NAME][EMAIL_ADDRESS][PERSON_NAME][DOMAIN_NAME]" at bounding box center [826, 283] width 153 height 42
copy h6 "[PERSON_NAME][EMAIL_ADDRESS][PERSON_NAME][DOMAIN_NAME]"
click at [531, 430] on div at bounding box center [612, 301] width 1225 height 603
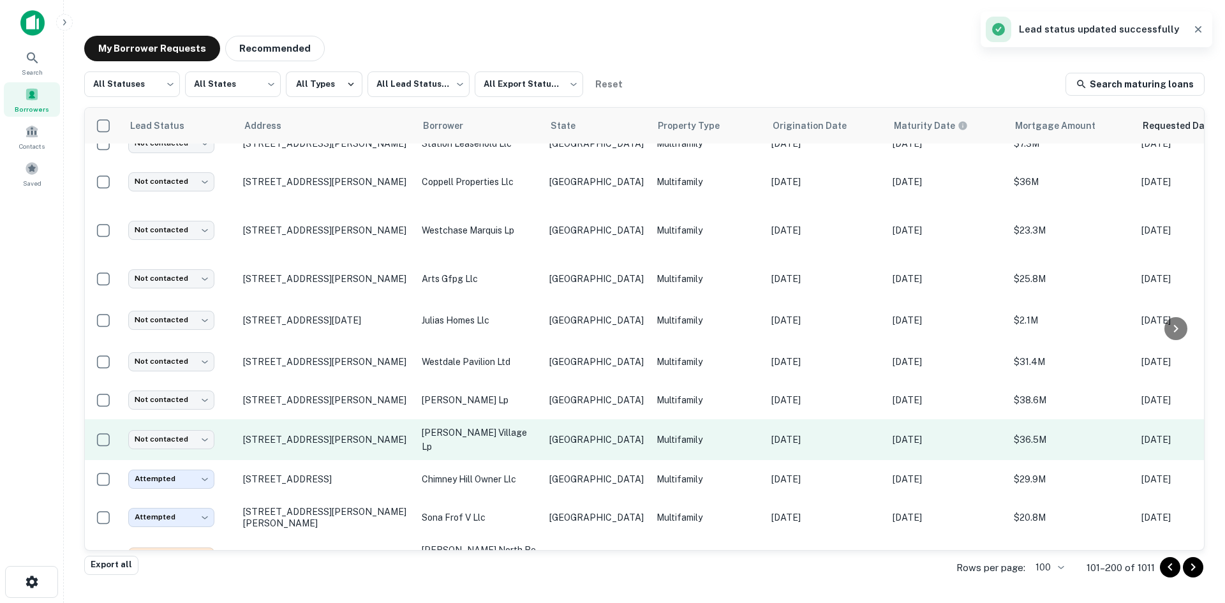
click at [198, 426] on td "Not contacted **** ​" at bounding box center [179, 439] width 115 height 41
click at [193, 439] on body "Search Borrowers Contacts Saved My Borrower Requests Recommended All Statuses *…" at bounding box center [612, 301] width 1225 height 603
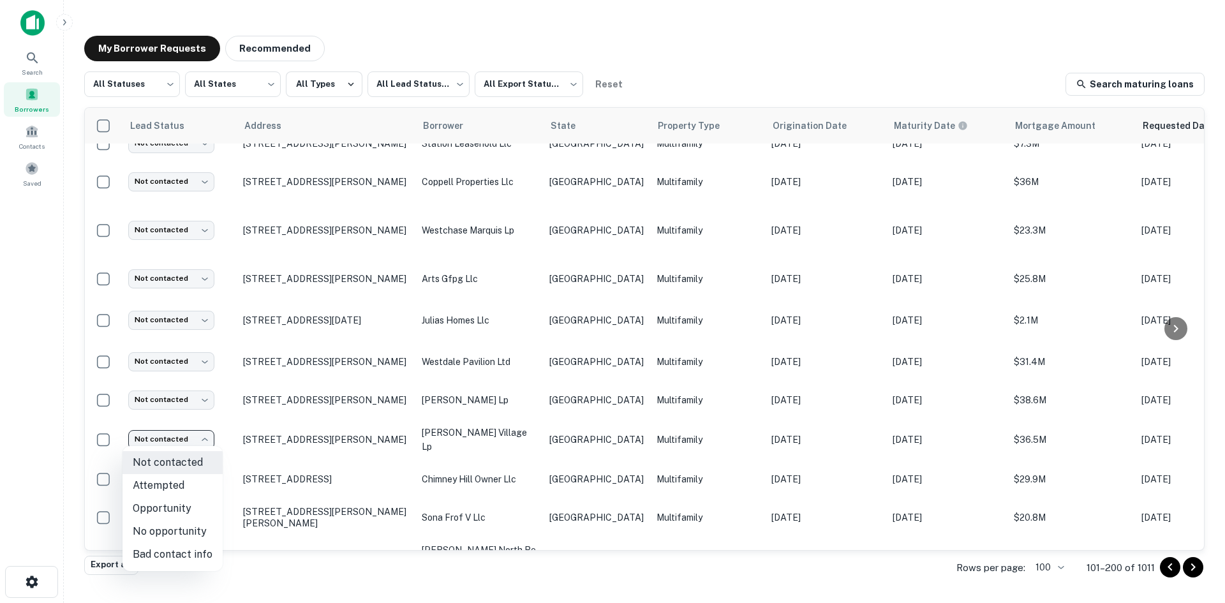
click at [190, 478] on li "Attempted" at bounding box center [173, 485] width 100 height 23
type input "*********"
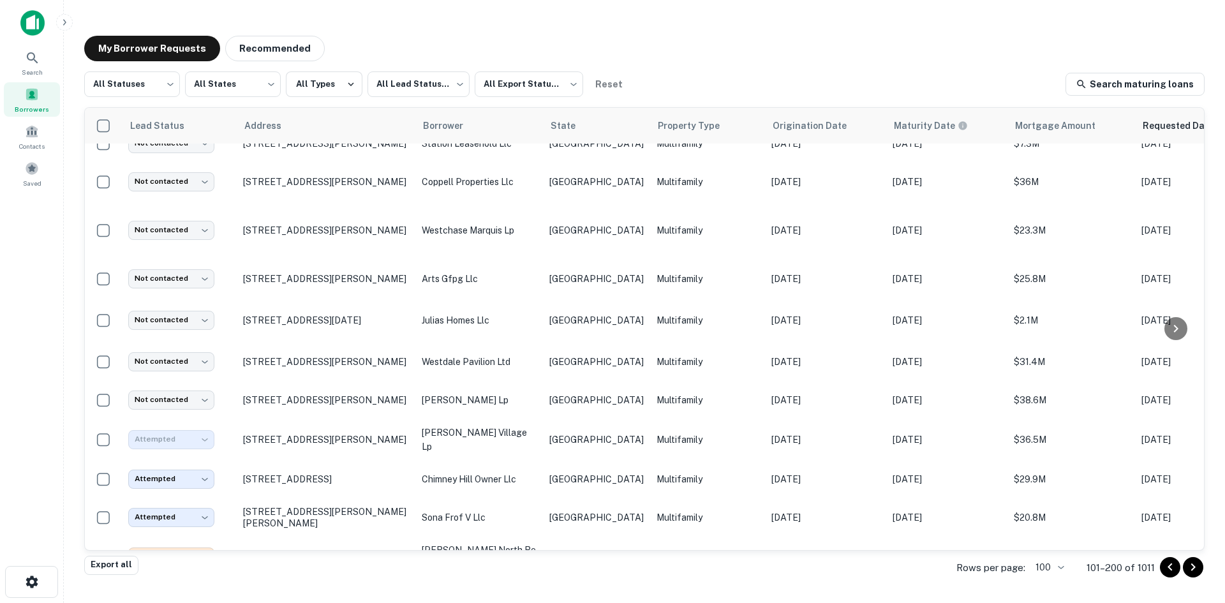
scroll to position [894, 0]
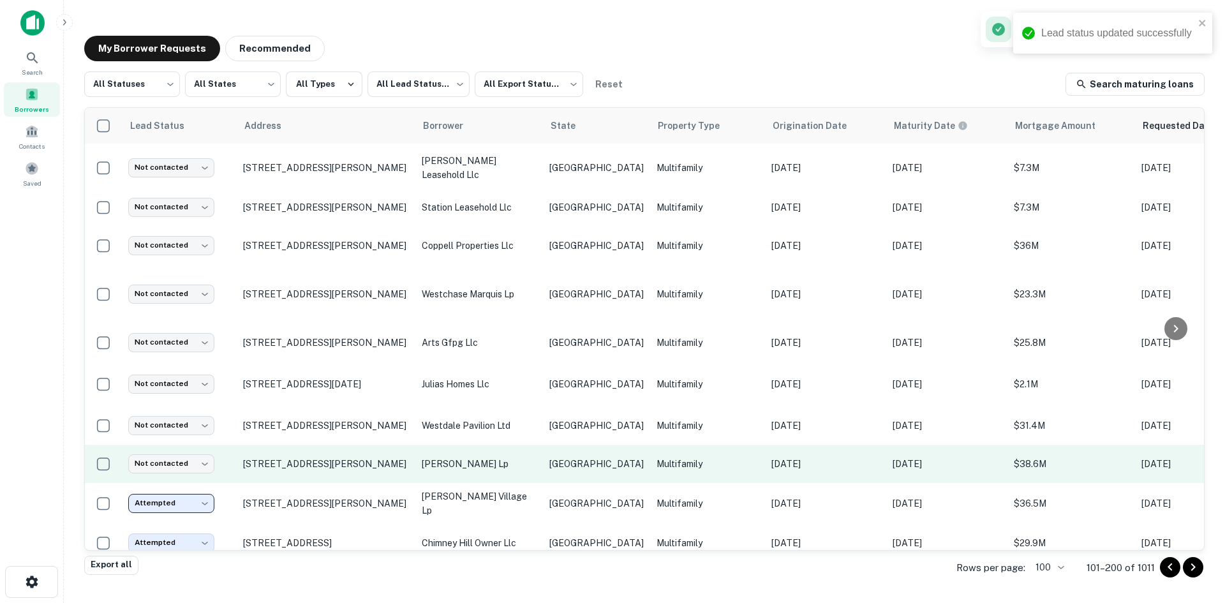
click at [553, 465] on td "[GEOGRAPHIC_DATA]" at bounding box center [596, 464] width 107 height 38
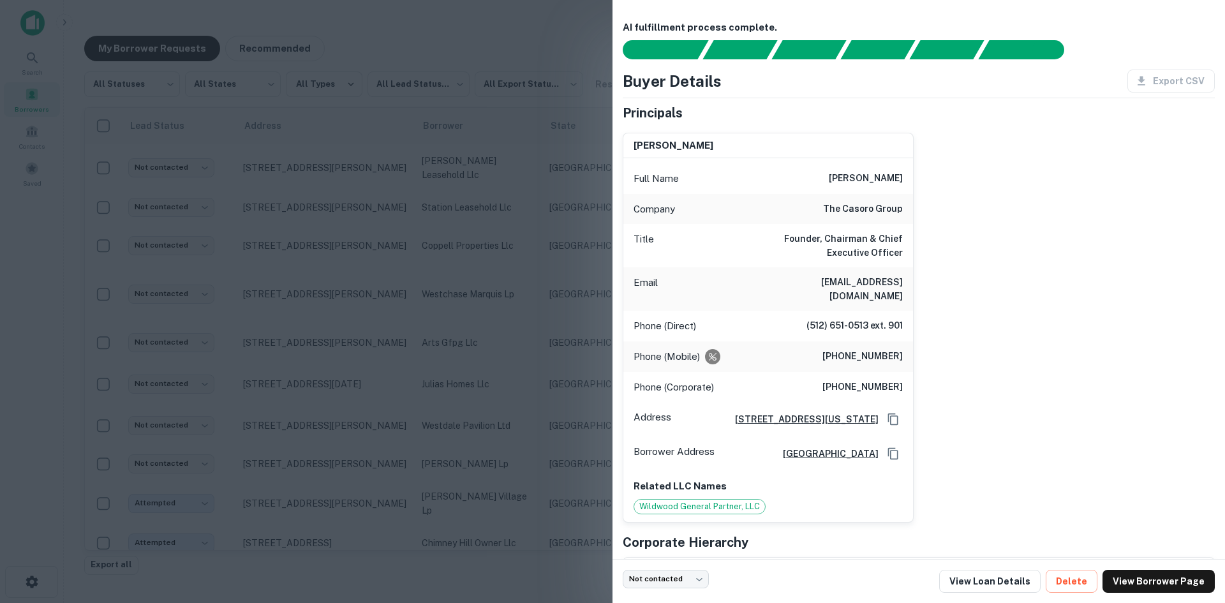
click at [843, 285] on h6 "[EMAIL_ADDRESS][DOMAIN_NAME]" at bounding box center [826, 289] width 153 height 28
copy h6 "[EMAIL_ADDRESS][DOMAIN_NAME]"
click at [370, 250] on div at bounding box center [612, 301] width 1225 height 603
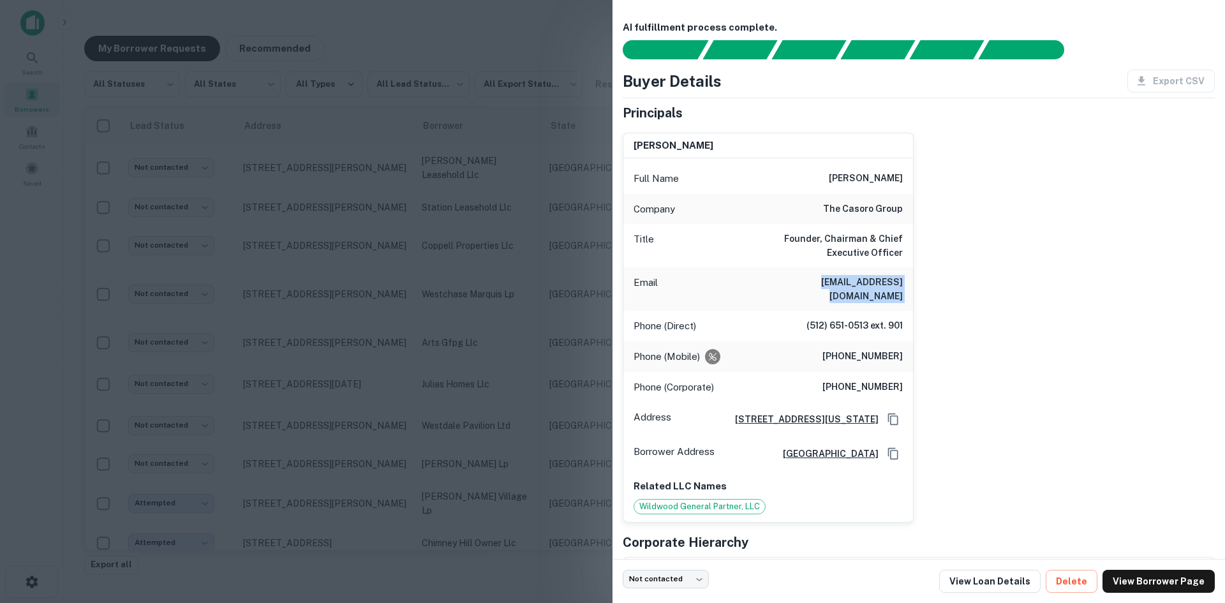
click at [370, 250] on td "[STREET_ADDRESS][PERSON_NAME]" at bounding box center [326, 246] width 179 height 38
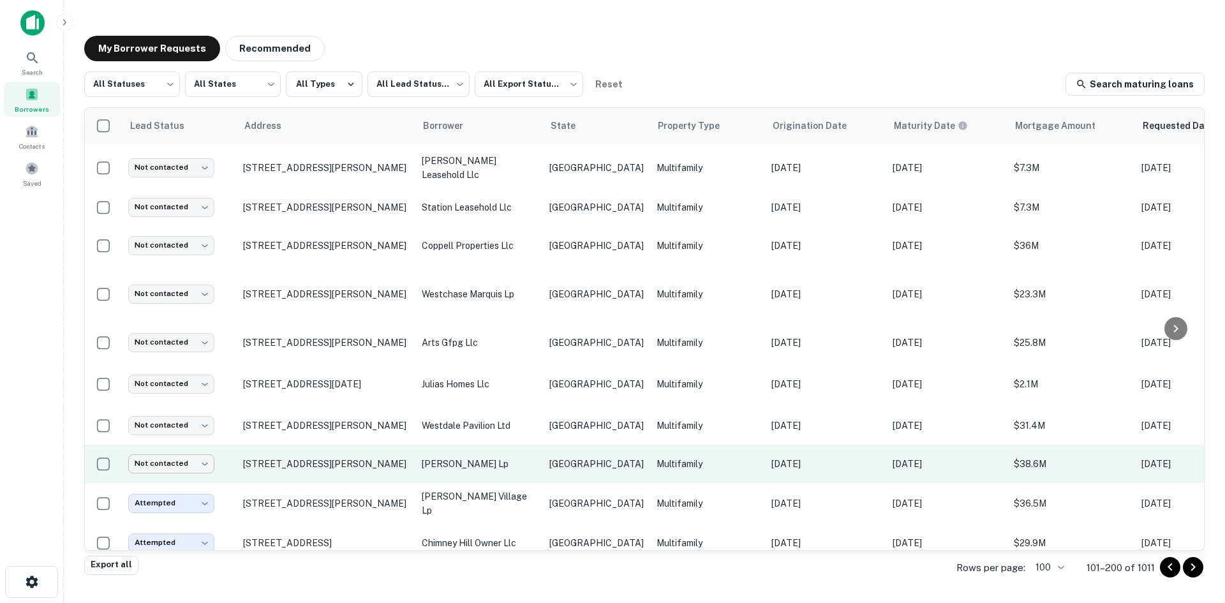
click at [193, 460] on body "Search Borrowers Contacts Saved My Borrower Requests Recommended All Statuses *…" at bounding box center [612, 301] width 1225 height 603
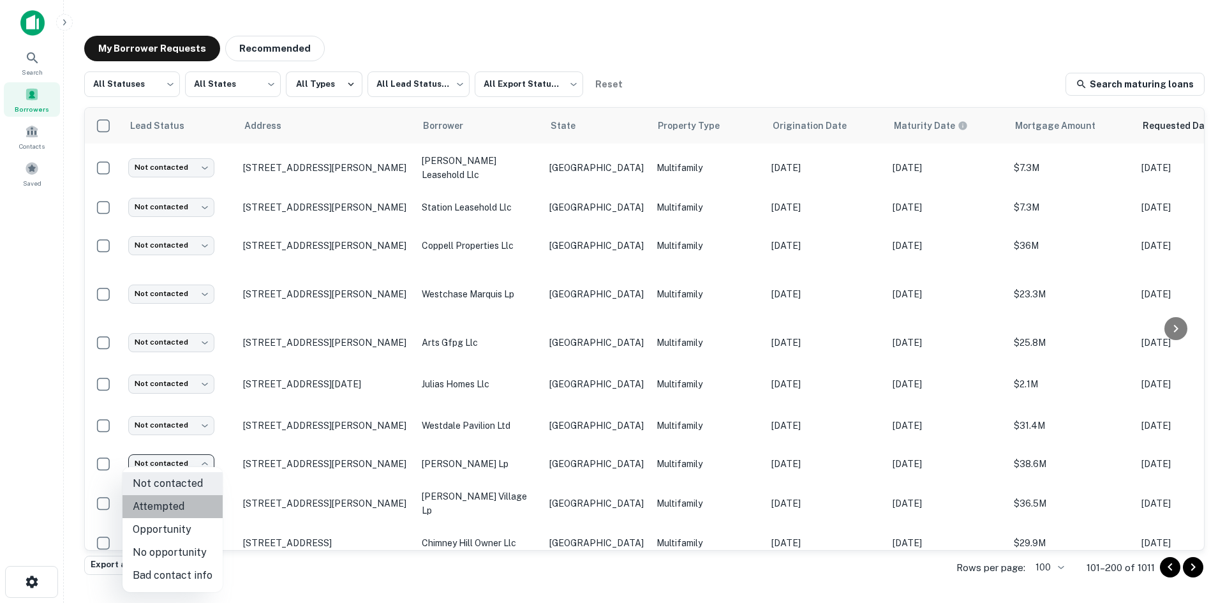
click at [176, 506] on li "Attempted" at bounding box center [173, 506] width 100 height 23
type input "*********"
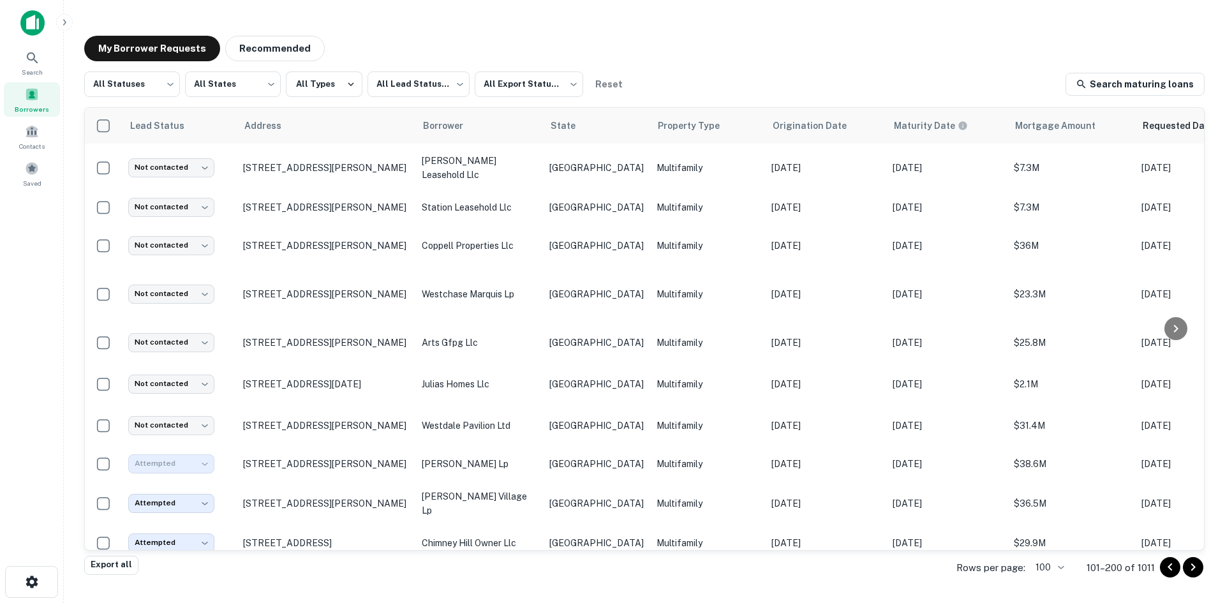
scroll to position [830, 0]
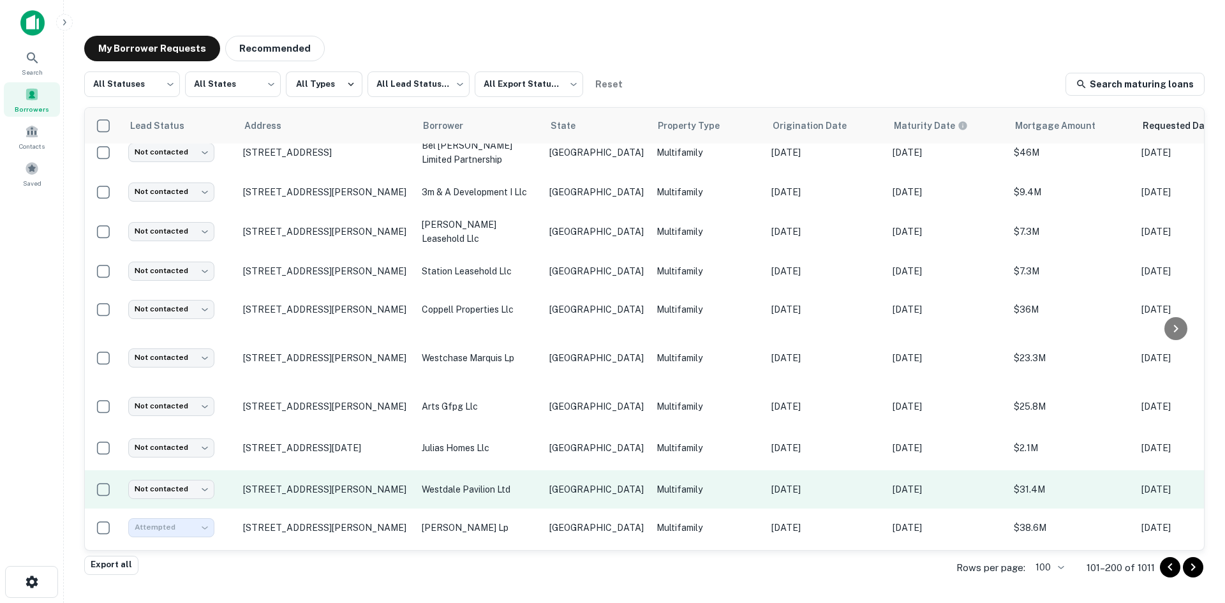
click at [564, 483] on p "[GEOGRAPHIC_DATA]" at bounding box center [597, 490] width 94 height 14
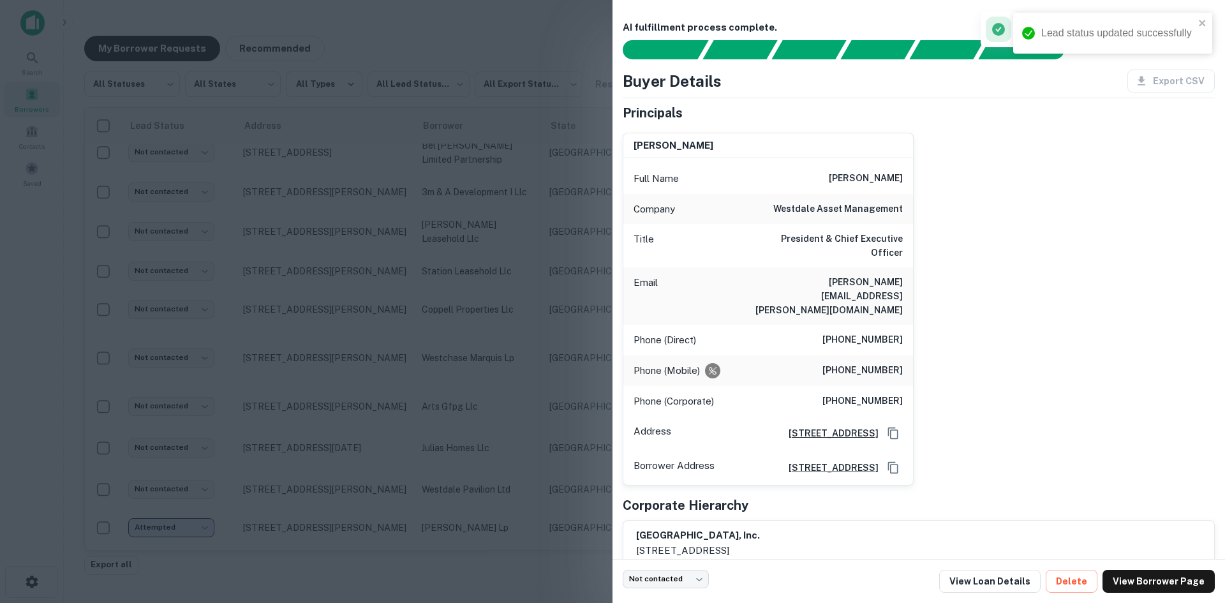
click at [873, 275] on h6 "[PERSON_NAME][EMAIL_ADDRESS][PERSON_NAME][DOMAIN_NAME]" at bounding box center [826, 296] width 153 height 42
copy h6 "[PERSON_NAME][EMAIL_ADDRESS][PERSON_NAME][DOMAIN_NAME]"
drag, startPoint x: 444, startPoint y: 495, endPoint x: 218, endPoint y: 481, distance: 226.3
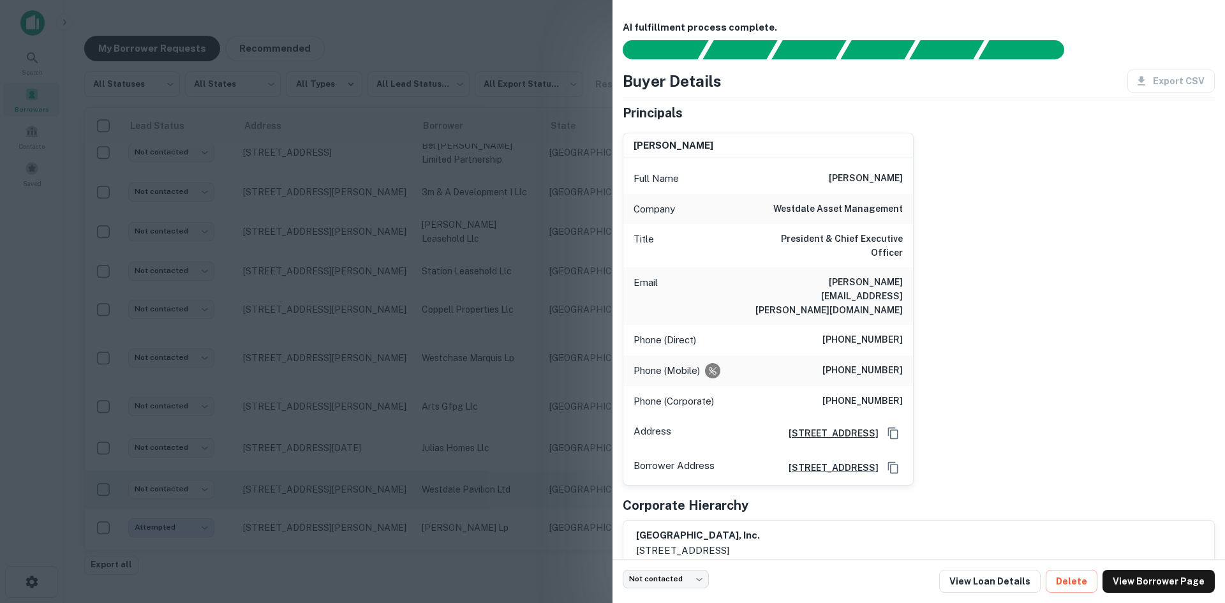
click at [444, 495] on div at bounding box center [612, 301] width 1225 height 603
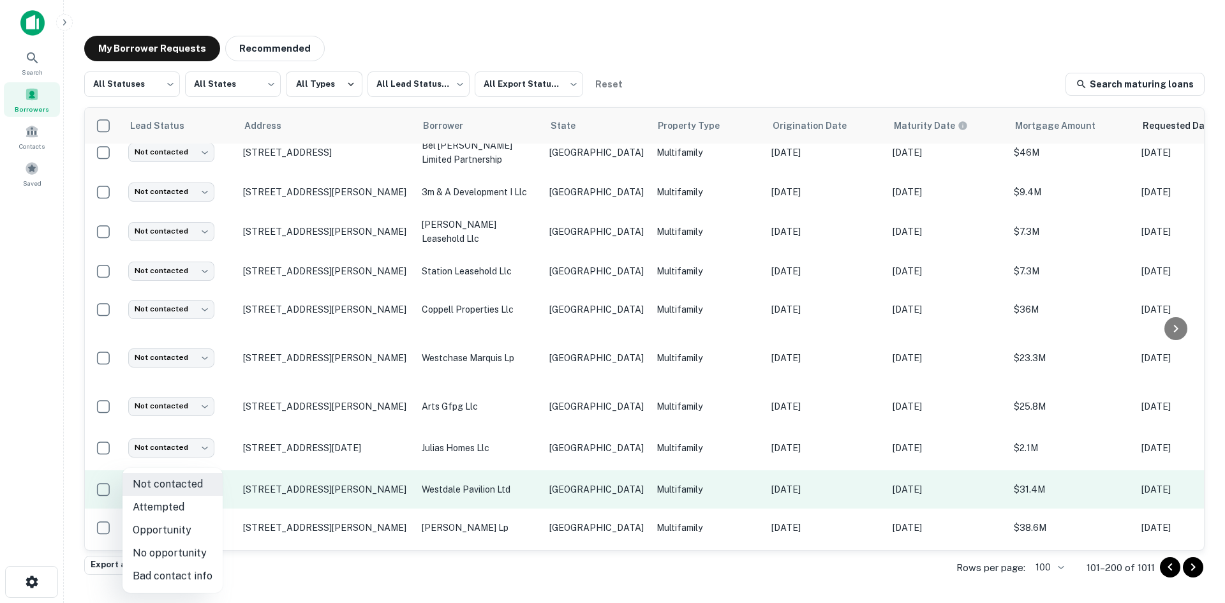
click at [202, 479] on body "Search Borrowers Contacts Saved My Borrower Requests Recommended All Statuses *…" at bounding box center [612, 301] width 1225 height 603
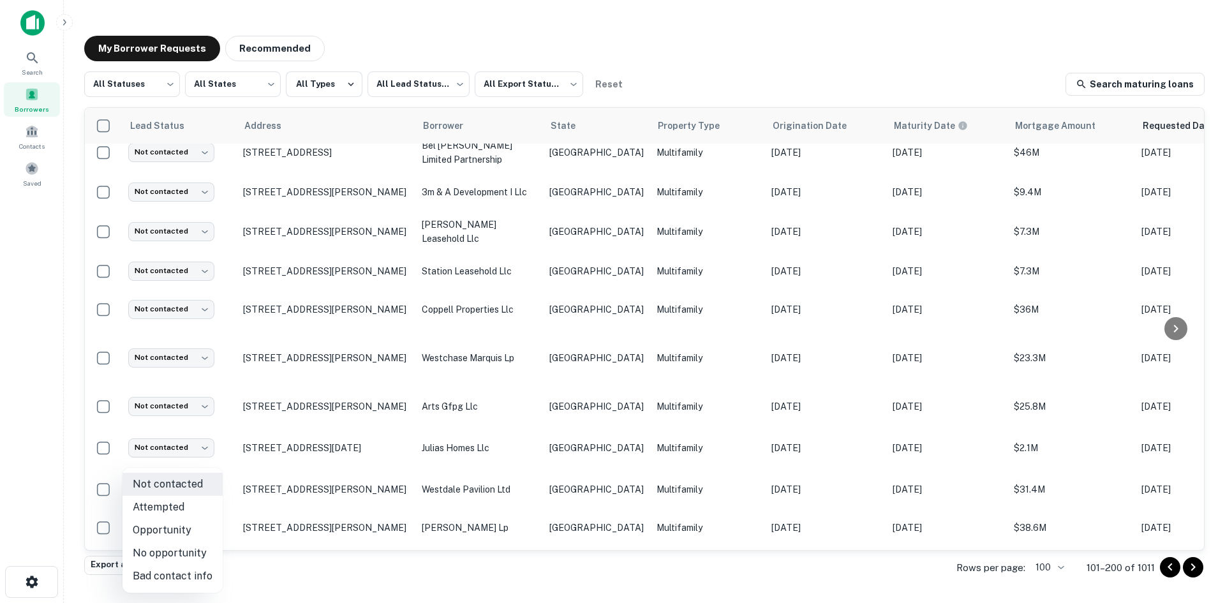
click at [191, 508] on li "Attempted" at bounding box center [173, 507] width 100 height 23
type input "*********"
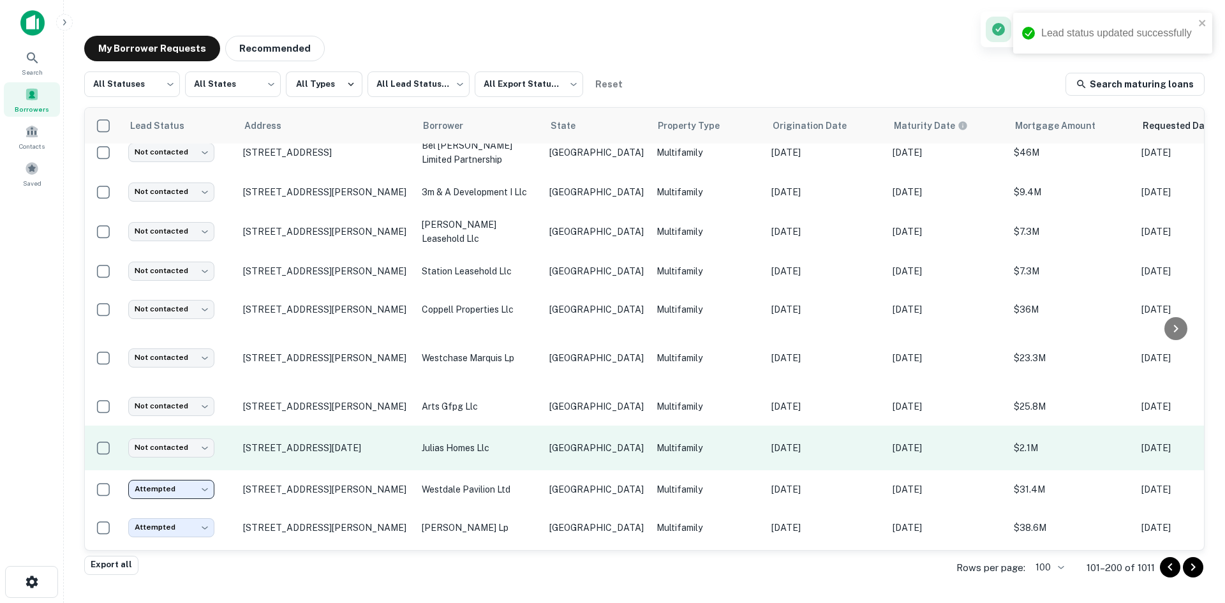
scroll to position [766, 0]
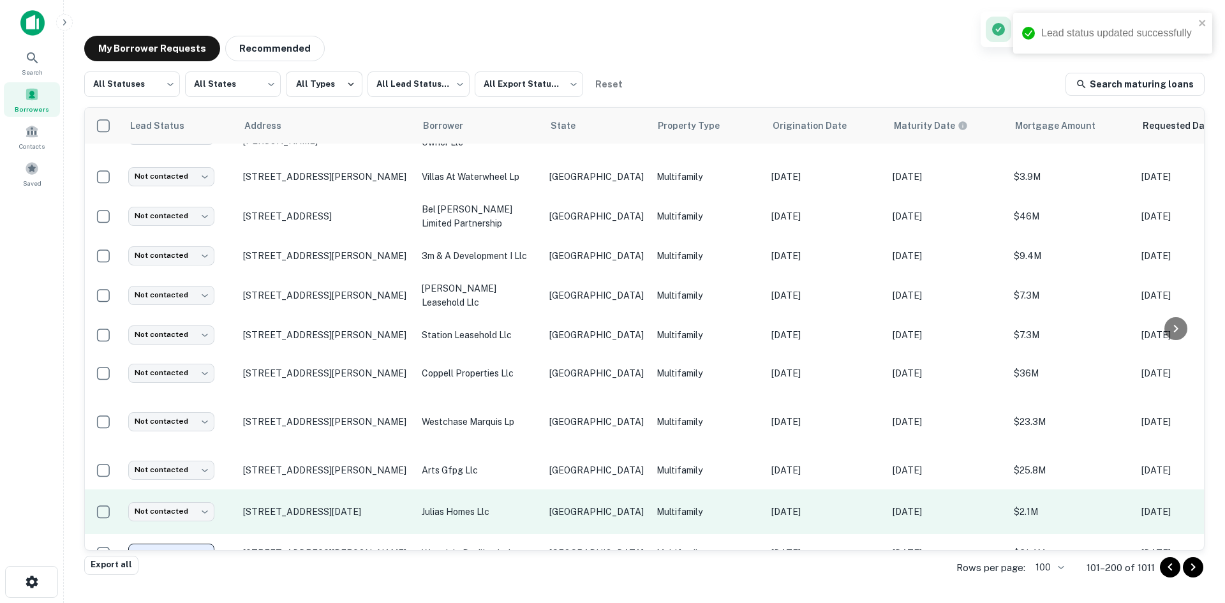
click at [650, 490] on td "Multifamily" at bounding box center [707, 512] width 115 height 45
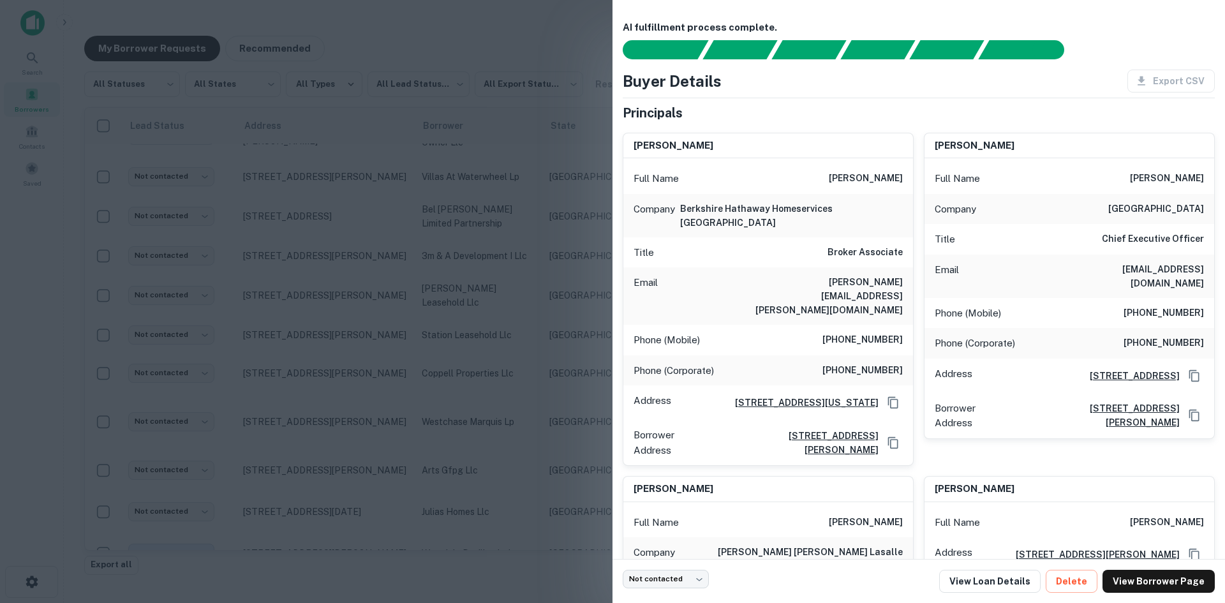
click at [859, 278] on div "Email [PERSON_NAME][EMAIL_ADDRESS][PERSON_NAME][DOMAIN_NAME]" at bounding box center [769, 295] width 290 height 57
click at [1134, 272] on h6 "[EMAIL_ADDRESS][DOMAIN_NAME]" at bounding box center [1127, 276] width 153 height 28
copy h6 "[EMAIL_ADDRESS][DOMAIN_NAME]"
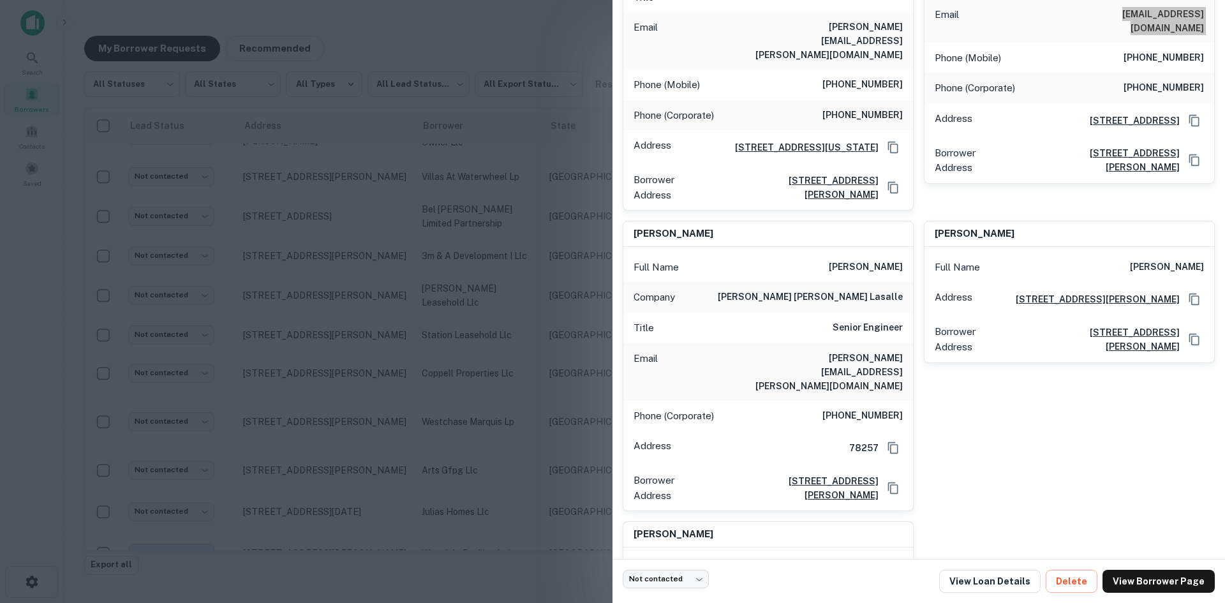
scroll to position [0, 0]
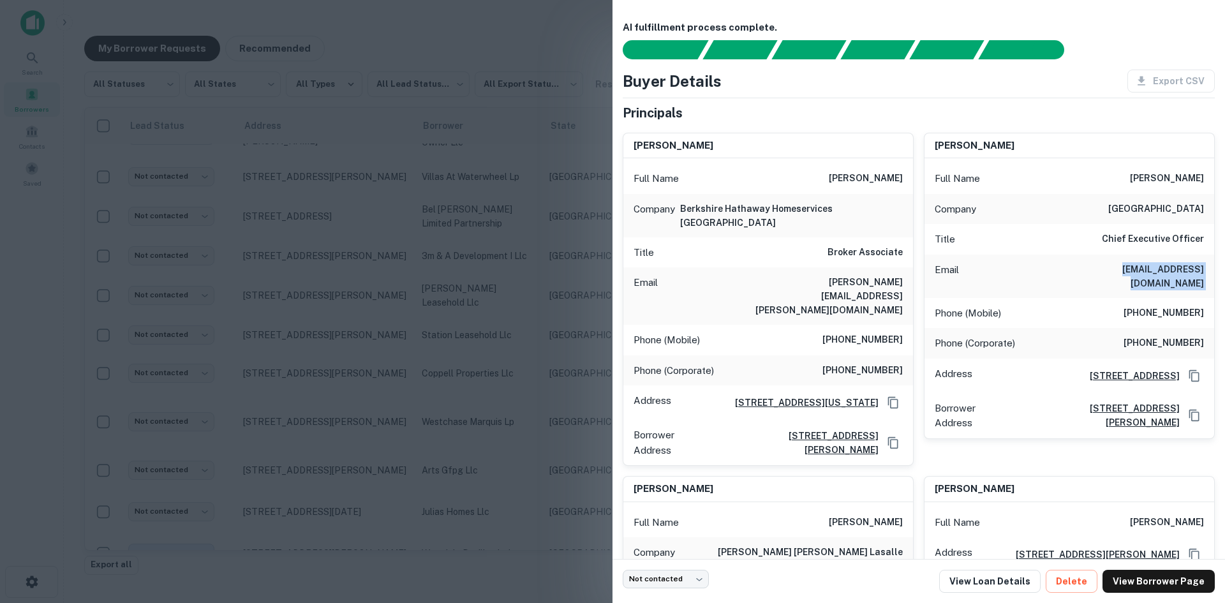
click at [574, 124] on div at bounding box center [612, 301] width 1225 height 603
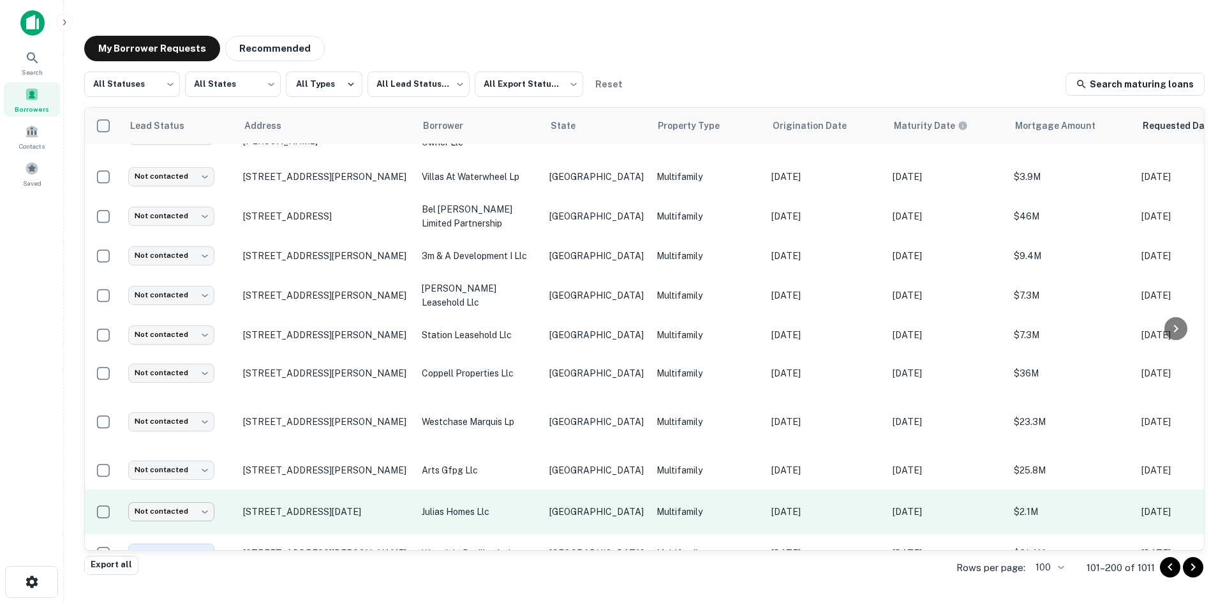
click at [154, 509] on body "Search Borrowers Contacts Saved My Borrower Requests Recommended All Statuses *…" at bounding box center [612, 301] width 1225 height 603
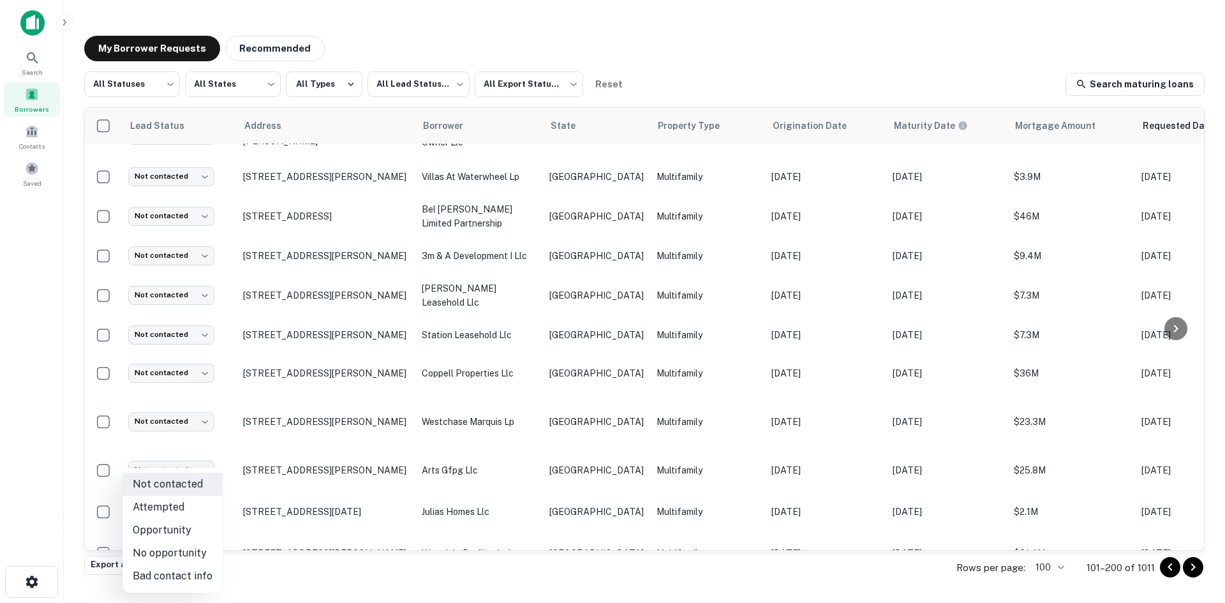
click at [197, 573] on li "Bad contact info" at bounding box center [173, 576] width 100 height 23
type input "**********"
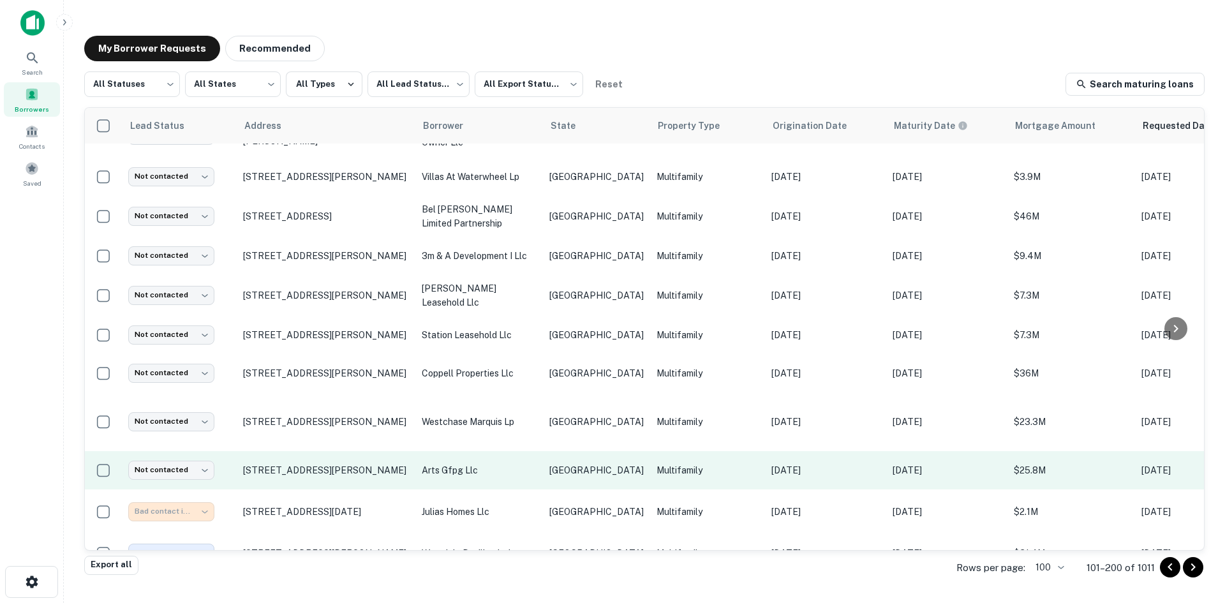
click at [566, 463] on p "[GEOGRAPHIC_DATA]" at bounding box center [597, 470] width 94 height 14
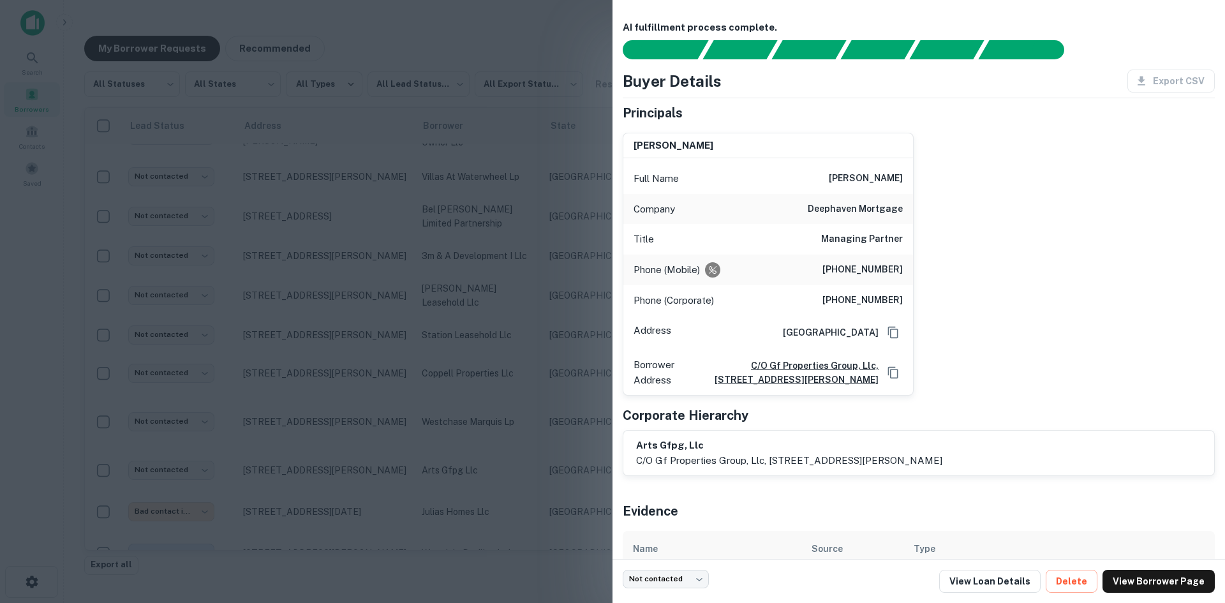
click at [135, 398] on div at bounding box center [612, 301] width 1225 height 603
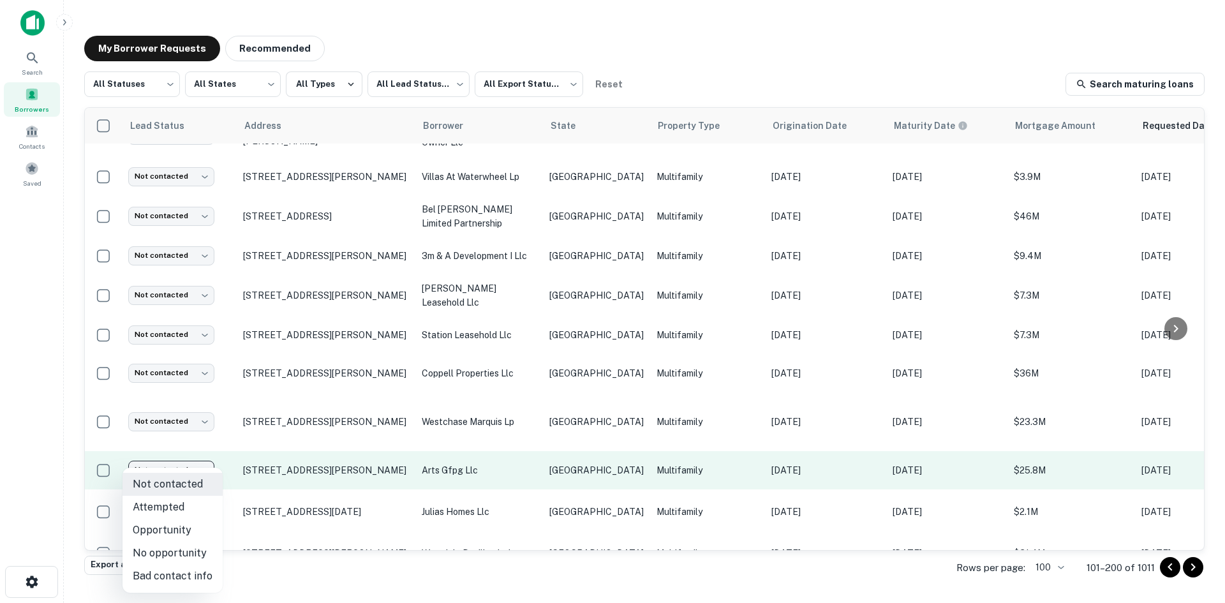
click at [188, 458] on body "Search Borrowers Contacts Saved My Borrower Requests Recommended All Statuses *…" at bounding box center [612, 301] width 1225 height 603
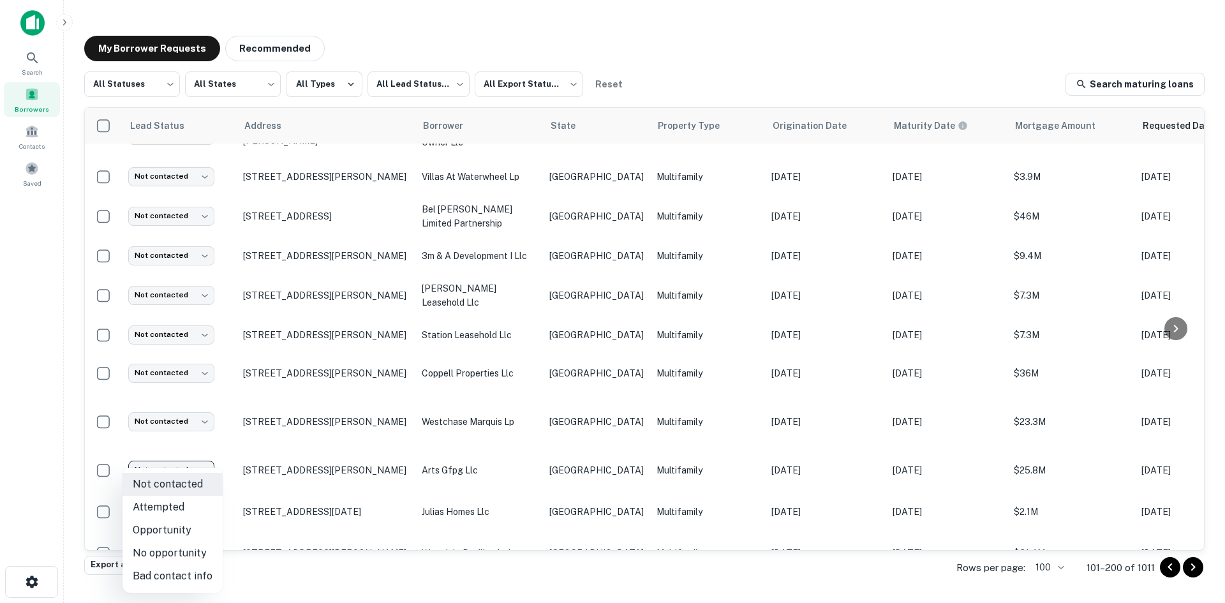
click at [184, 573] on li "Bad contact info" at bounding box center [173, 576] width 100 height 23
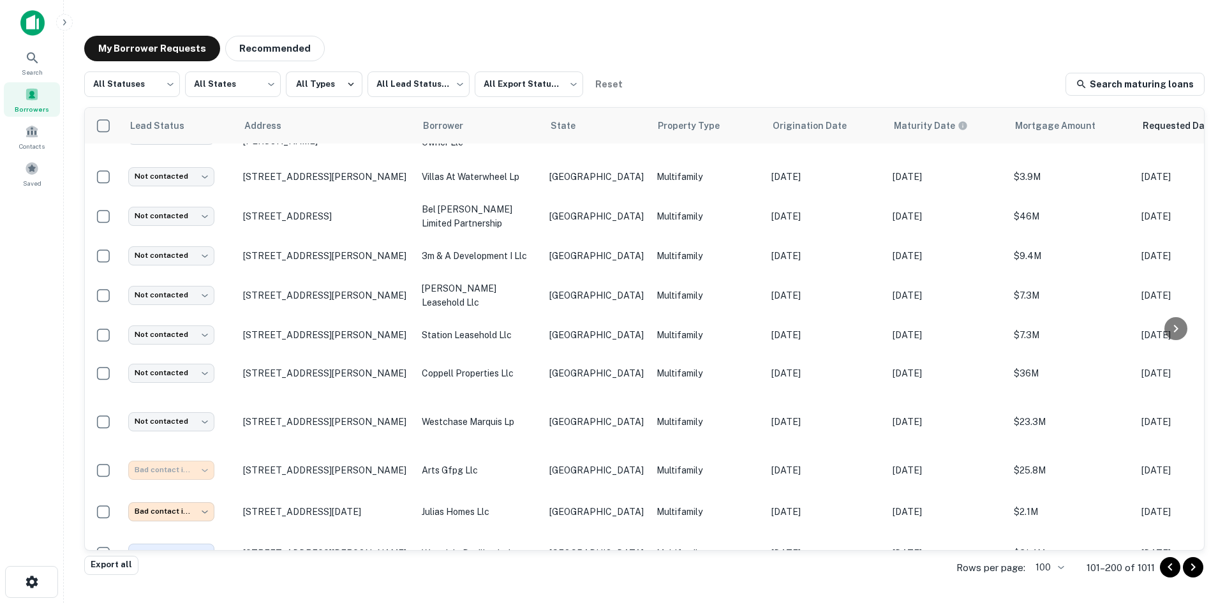
type input "**********"
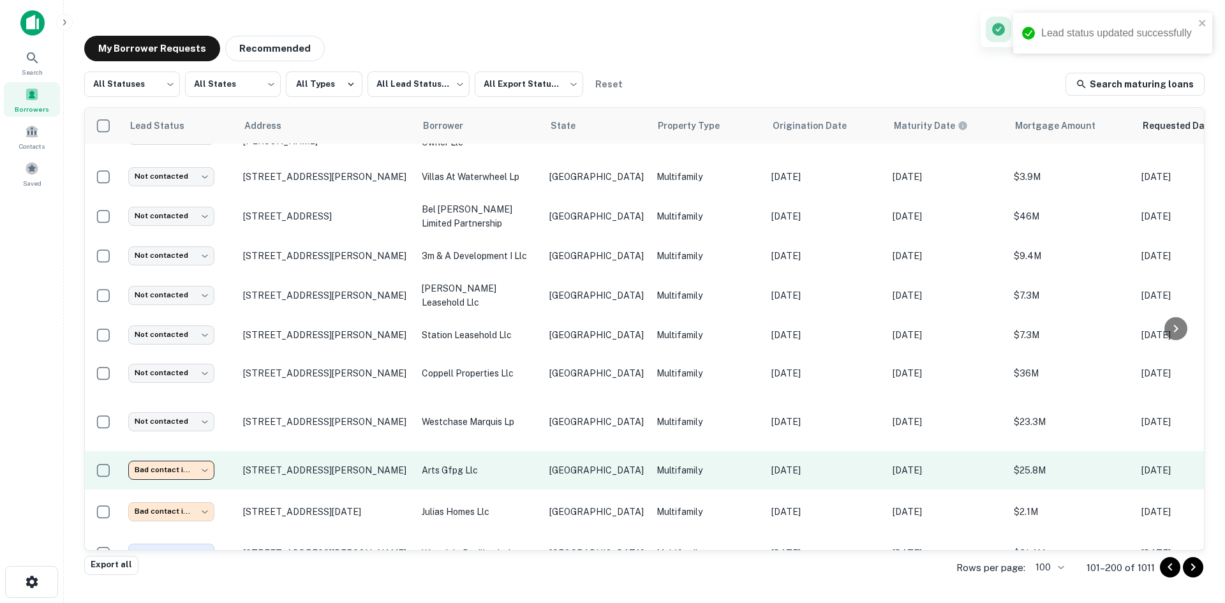
scroll to position [702, 0]
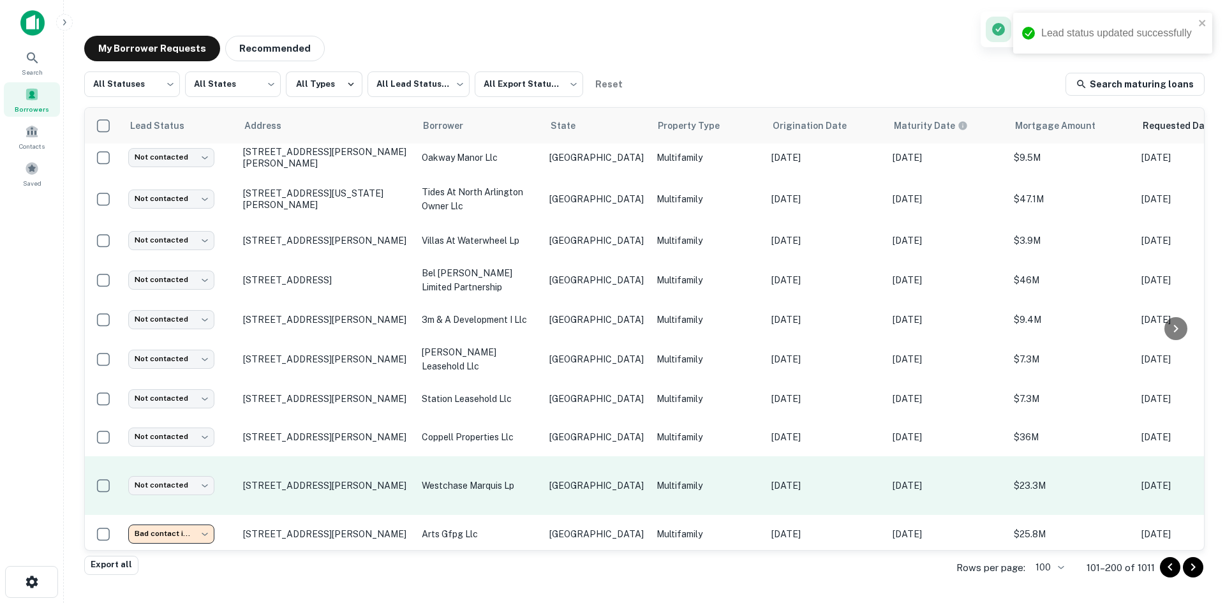
click at [474, 479] on p "westchase marquis lp" at bounding box center [479, 486] width 115 height 14
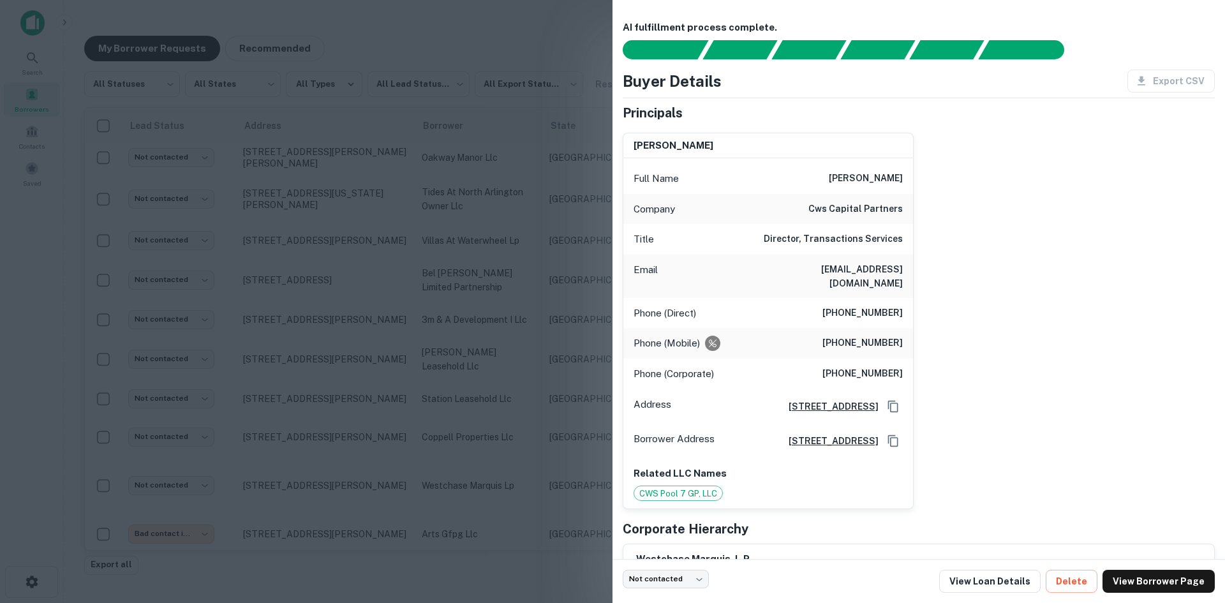
click at [876, 267] on h6 "[EMAIL_ADDRESS][DOMAIN_NAME]" at bounding box center [826, 276] width 153 height 28
copy h6 "[EMAIL_ADDRESS][DOMAIN_NAME]"
click at [398, 261] on div at bounding box center [612, 301] width 1225 height 603
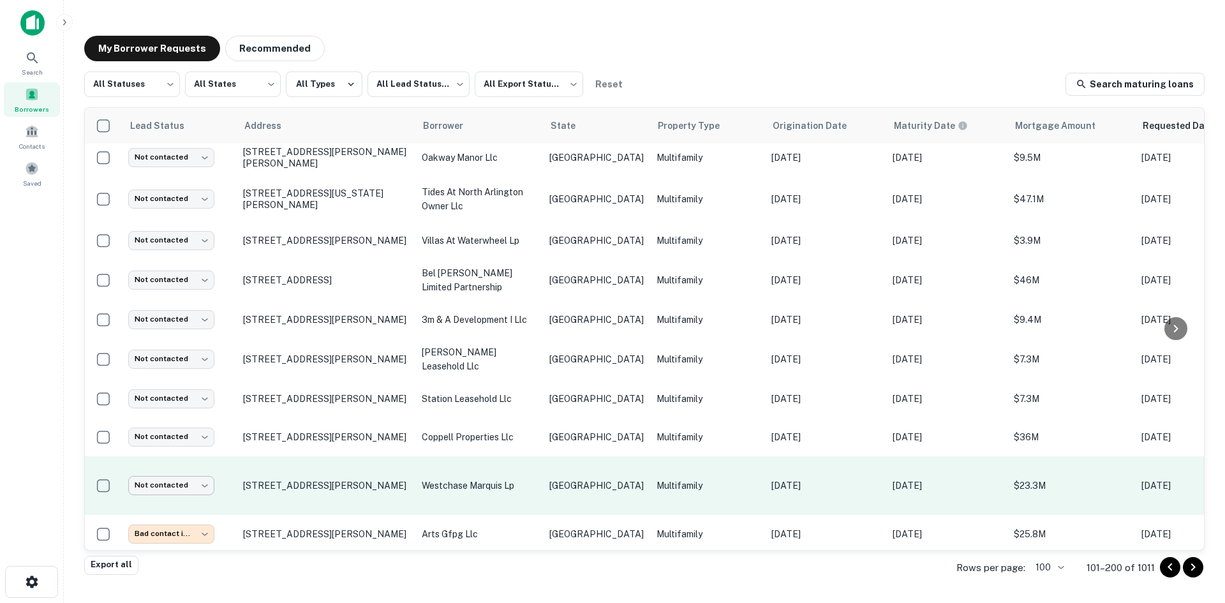
click at [186, 480] on body "Search Borrowers Contacts Saved My Borrower Requests Recommended All Statuses *…" at bounding box center [612, 301] width 1225 height 603
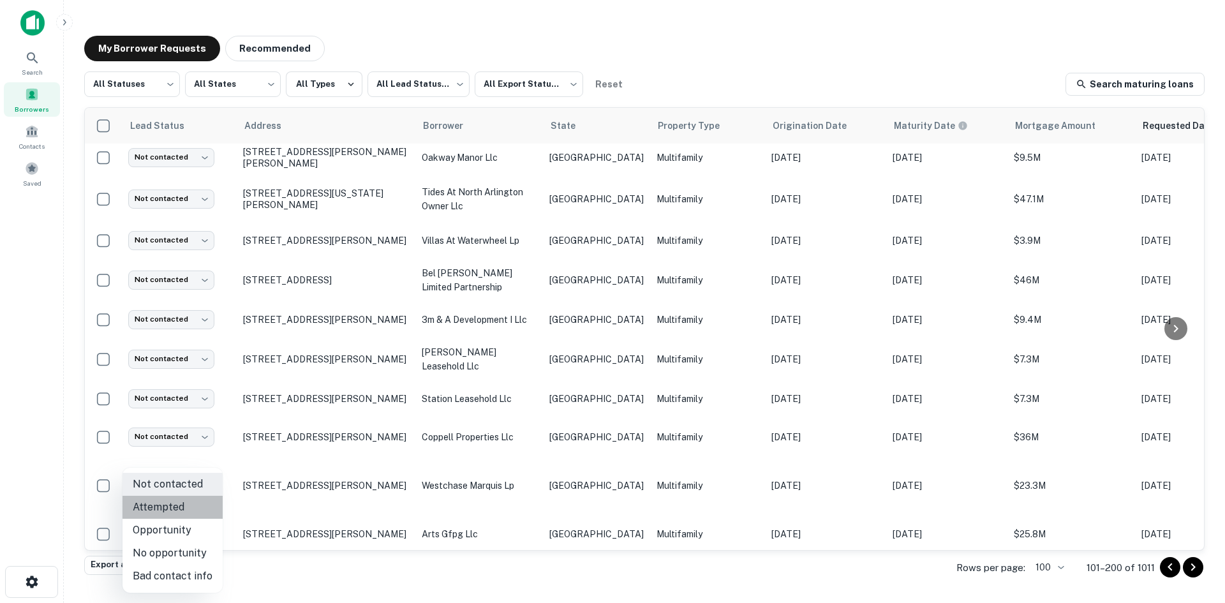
click at [190, 516] on li "Attempted" at bounding box center [173, 507] width 100 height 23
type input "*********"
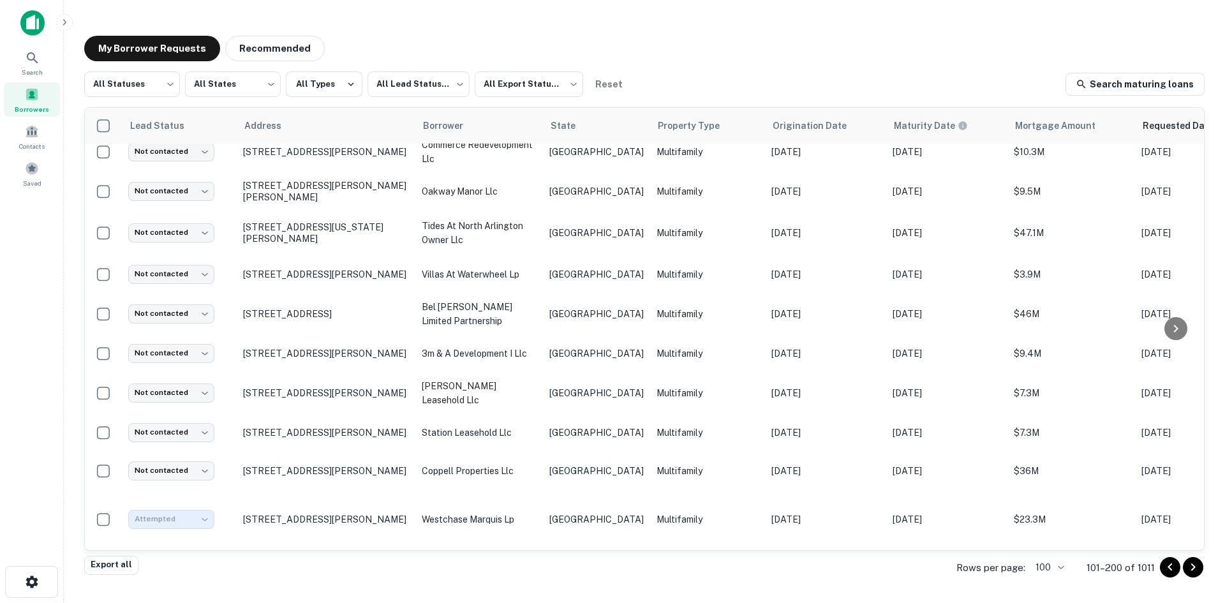
scroll to position [638, 0]
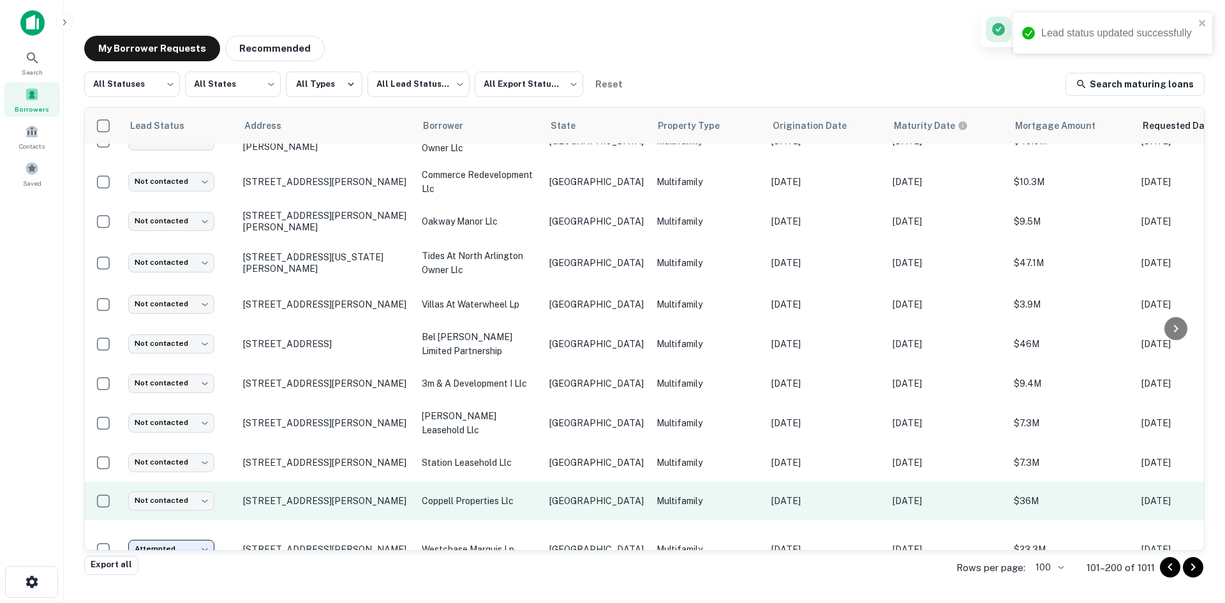
click at [568, 494] on p "[GEOGRAPHIC_DATA]" at bounding box center [597, 501] width 94 height 14
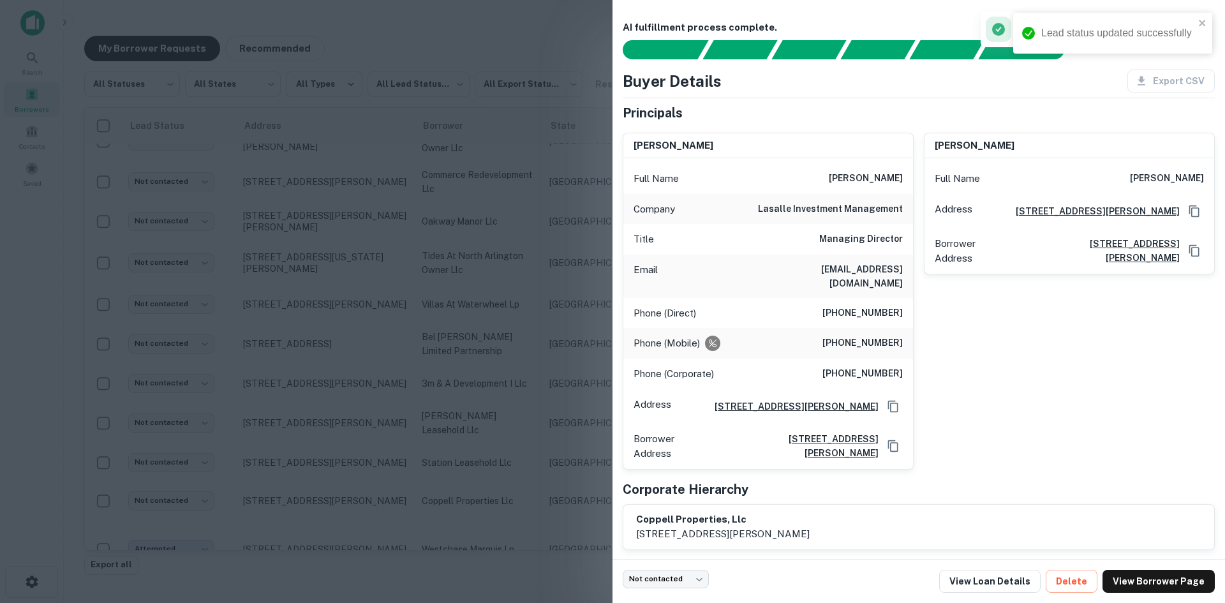
click at [458, 264] on div at bounding box center [612, 301] width 1225 height 603
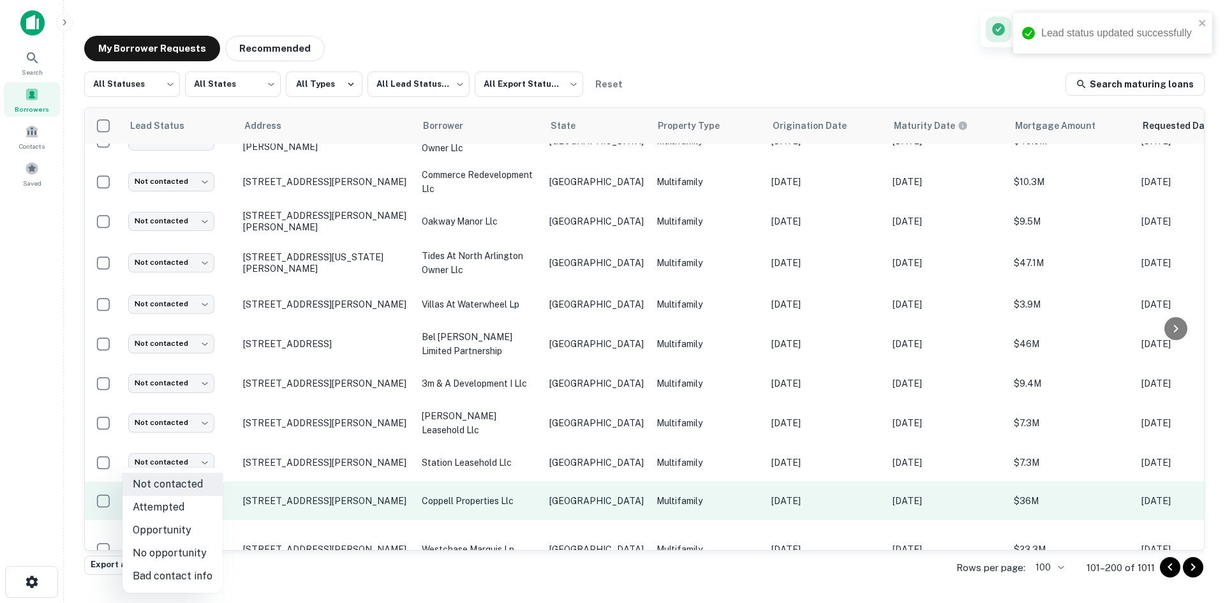
click at [192, 483] on body "Lead status updated successfully Search Borrowers Contacts Saved My Borrower Re…" at bounding box center [612, 301] width 1225 height 603
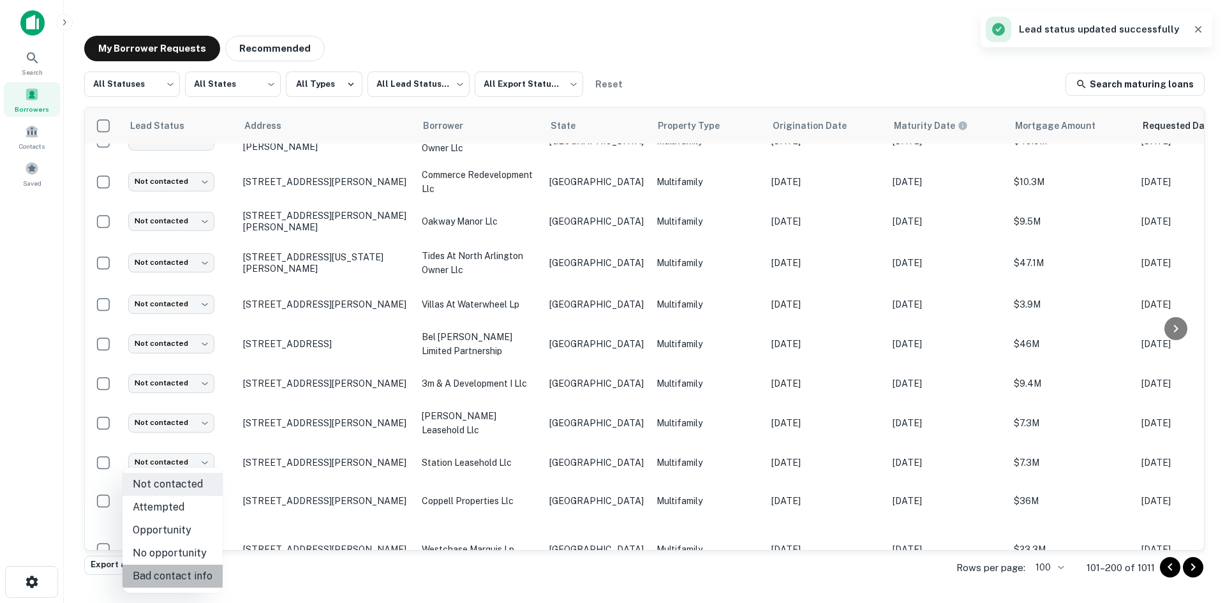
click at [181, 571] on li "Bad contact info" at bounding box center [173, 576] width 100 height 23
type input "**********"
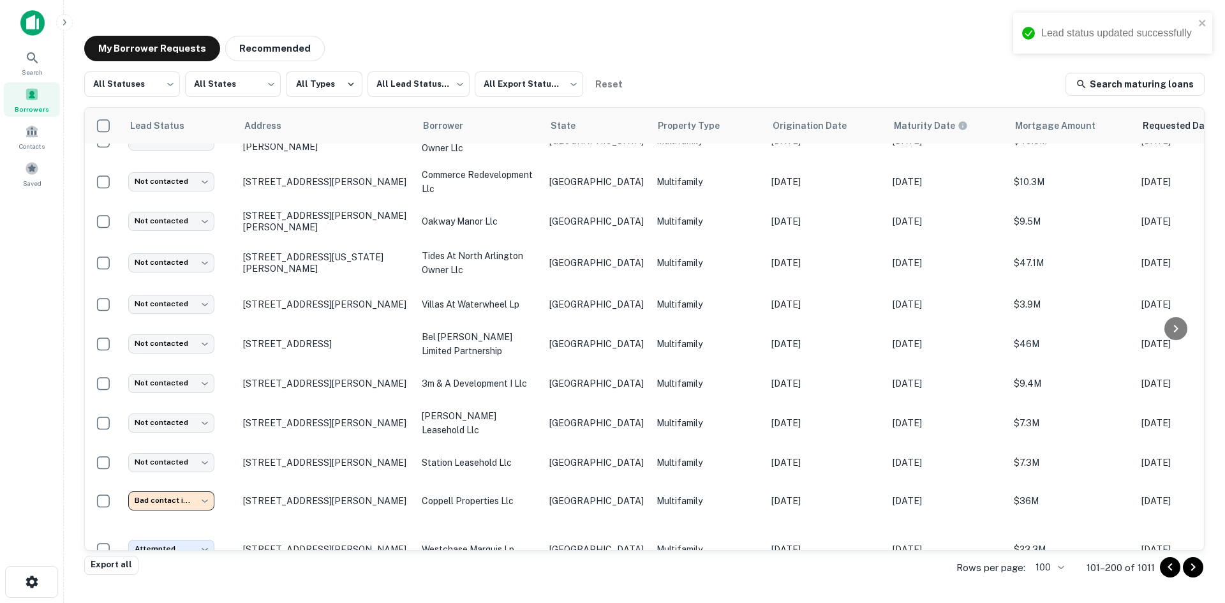
scroll to position [574, 0]
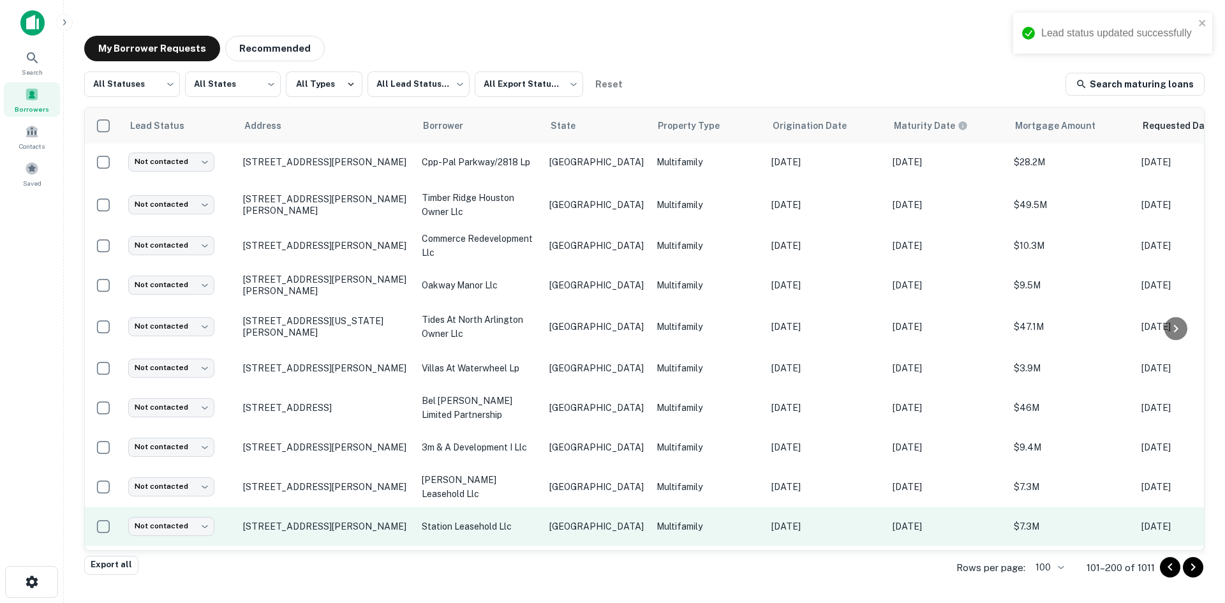
click at [537, 523] on td "station leasehold llc" at bounding box center [480, 526] width 128 height 38
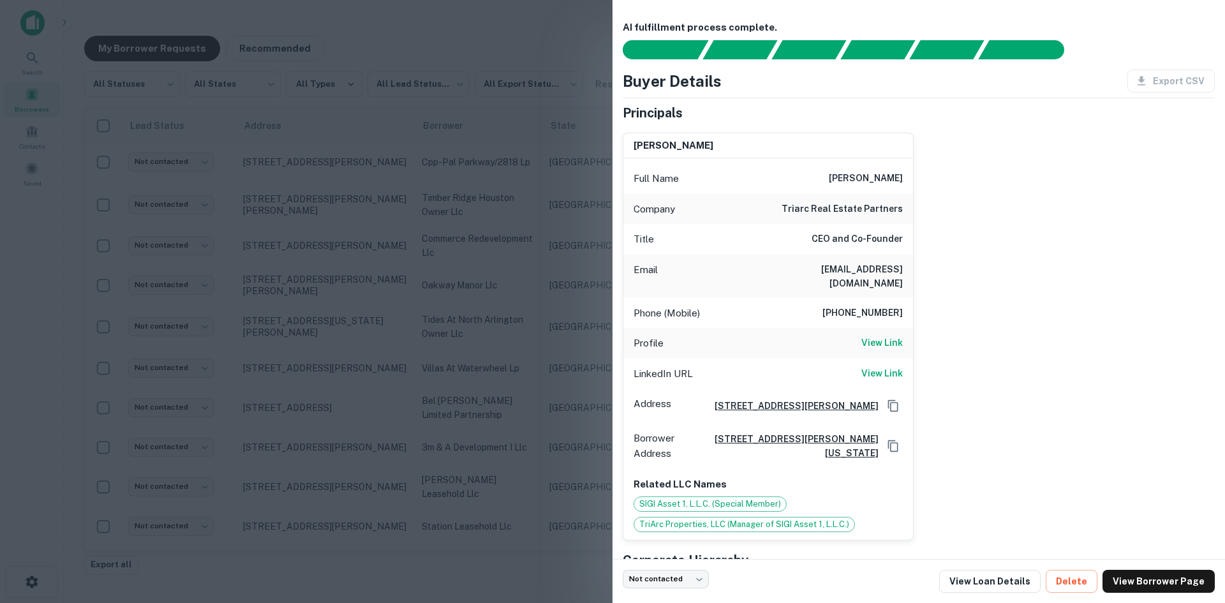
click at [876, 274] on h6 "[EMAIL_ADDRESS][DOMAIN_NAME]" at bounding box center [826, 276] width 153 height 28
click at [255, 370] on div at bounding box center [612, 301] width 1225 height 603
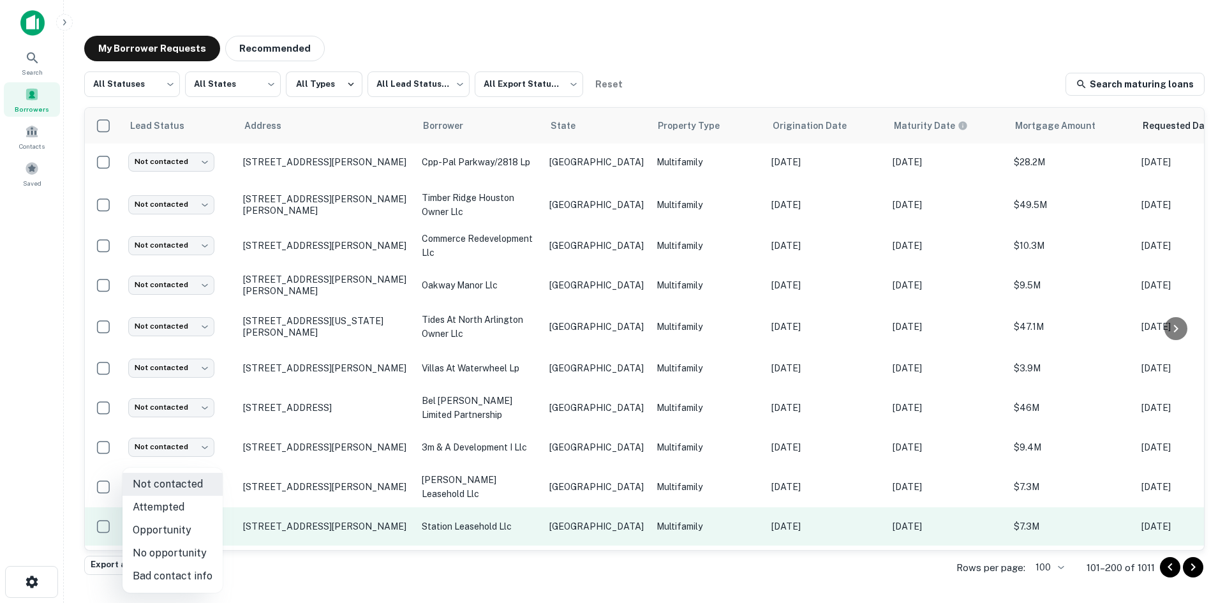
click at [197, 518] on body "Search Borrowers Contacts Saved My Borrower Requests Recommended All Statuses *…" at bounding box center [612, 301] width 1225 height 603
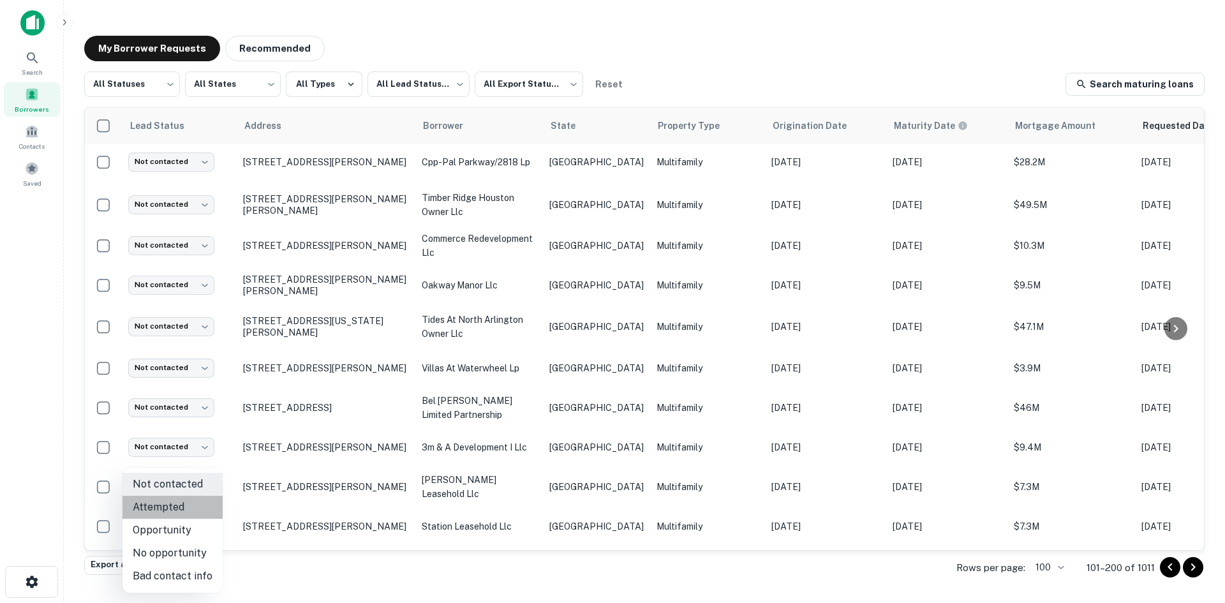
click at [186, 506] on li "Attempted" at bounding box center [173, 507] width 100 height 23
type input "*********"
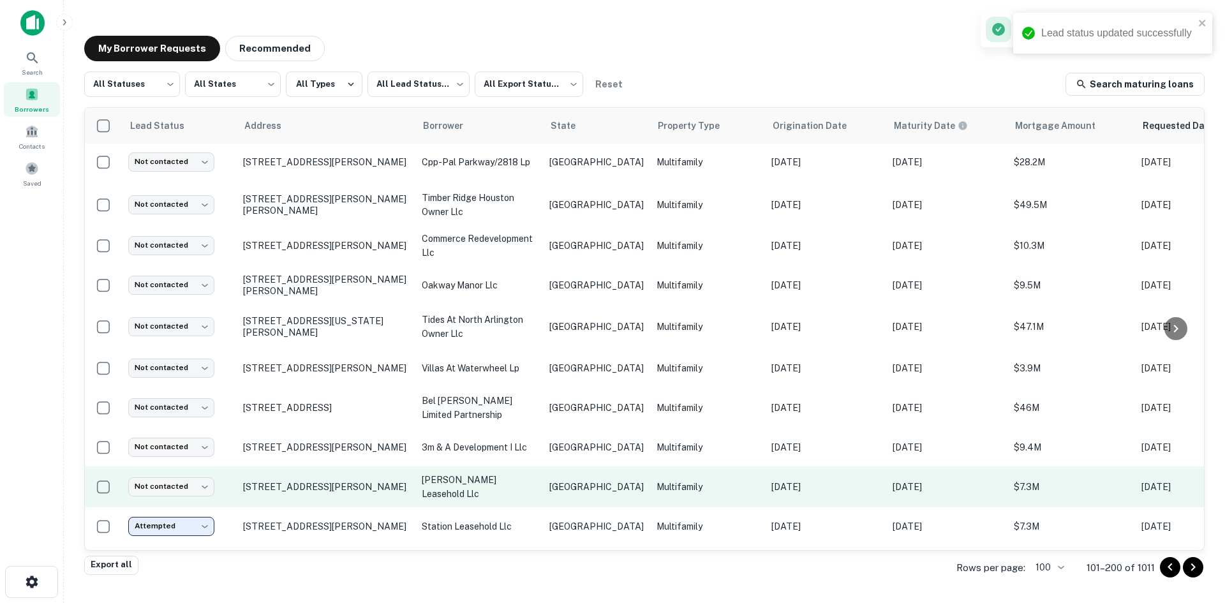
click at [575, 480] on p "[GEOGRAPHIC_DATA]" at bounding box center [597, 487] width 94 height 14
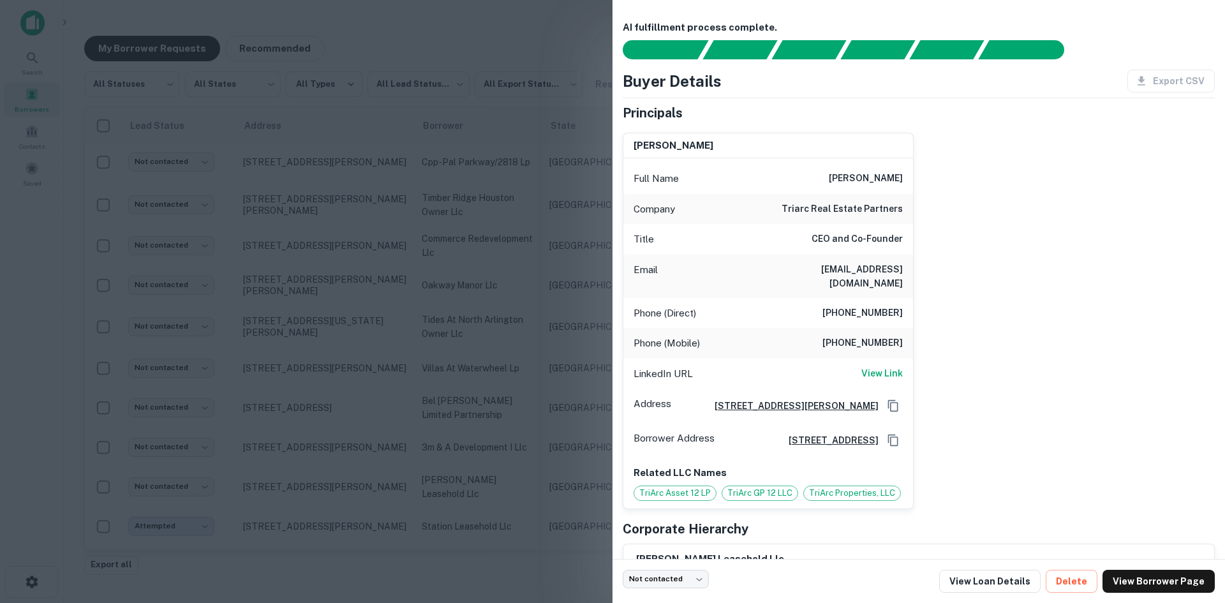
click at [867, 271] on h6 "[EMAIL_ADDRESS][DOMAIN_NAME]" at bounding box center [826, 276] width 153 height 28
click at [866, 271] on h6 "[EMAIL_ADDRESS][DOMAIN_NAME]" at bounding box center [826, 276] width 153 height 28
click at [391, 392] on div at bounding box center [612, 301] width 1225 height 603
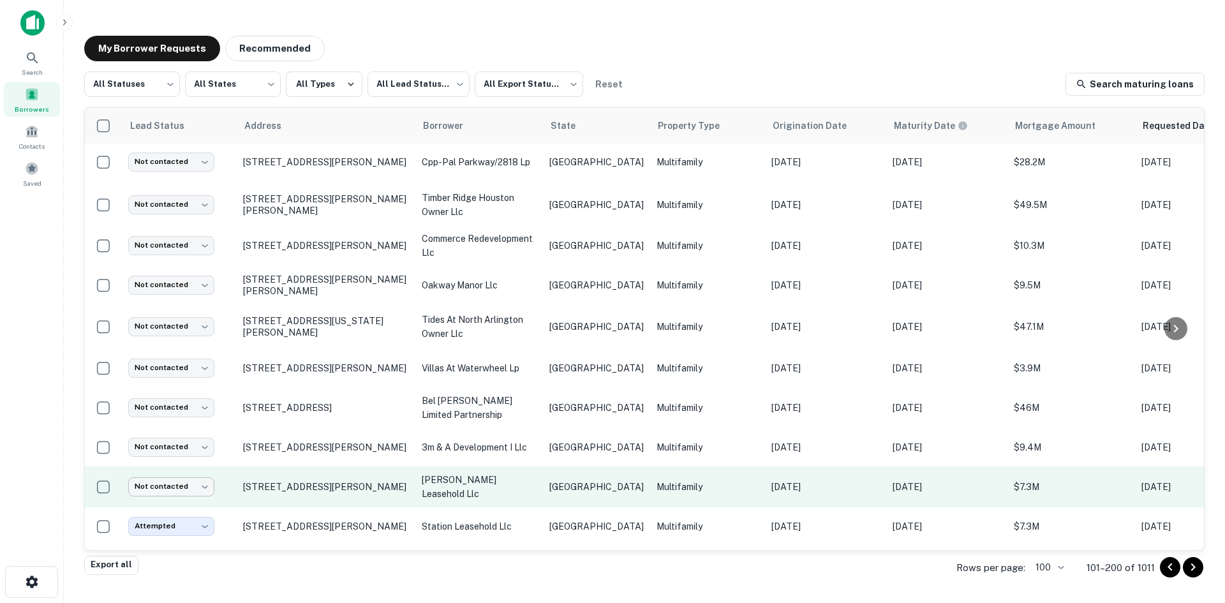
click at [179, 481] on body "Search Borrowers Contacts Saved My Borrower Requests Recommended All Statuses *…" at bounding box center [612, 301] width 1225 height 603
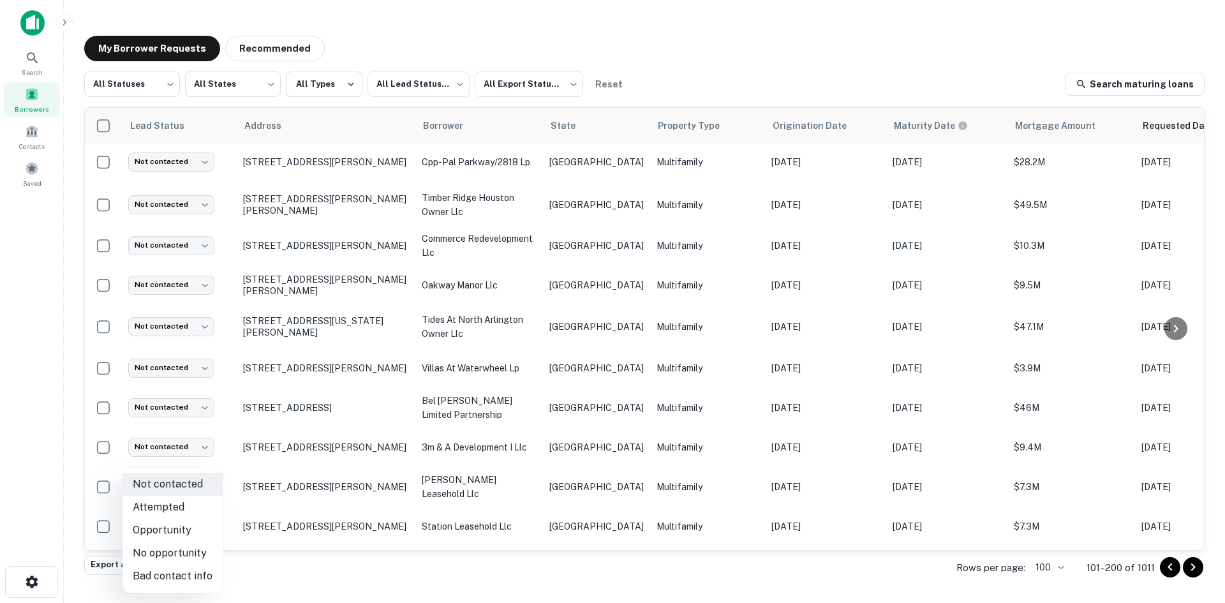
click at [182, 507] on li "Attempted" at bounding box center [173, 507] width 100 height 23
type input "*********"
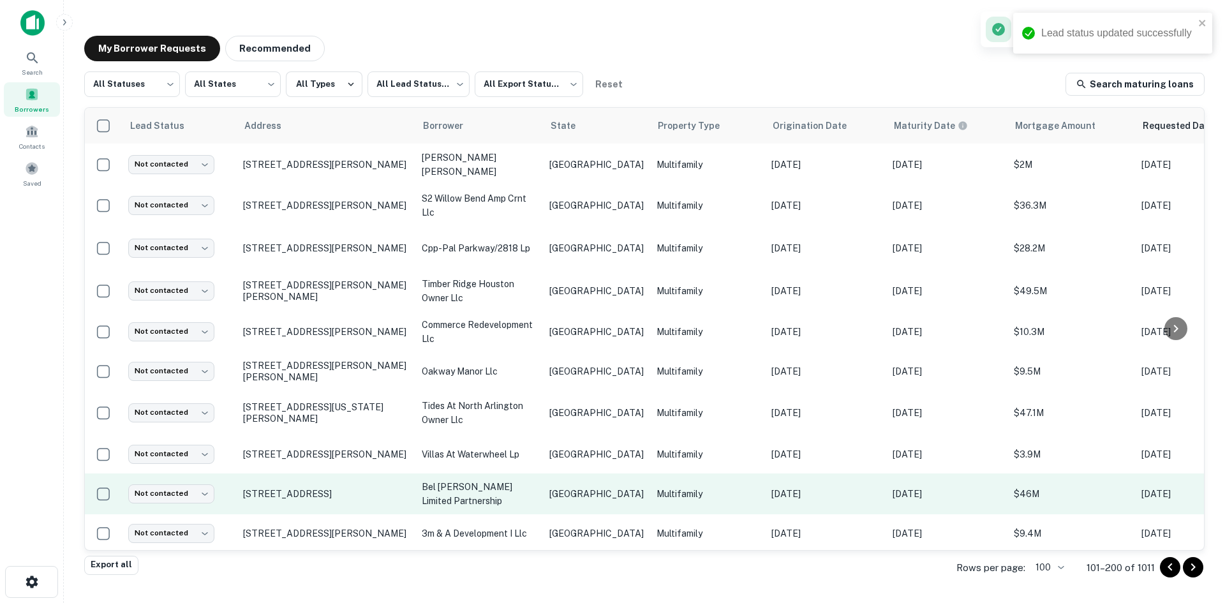
scroll to position [511, 0]
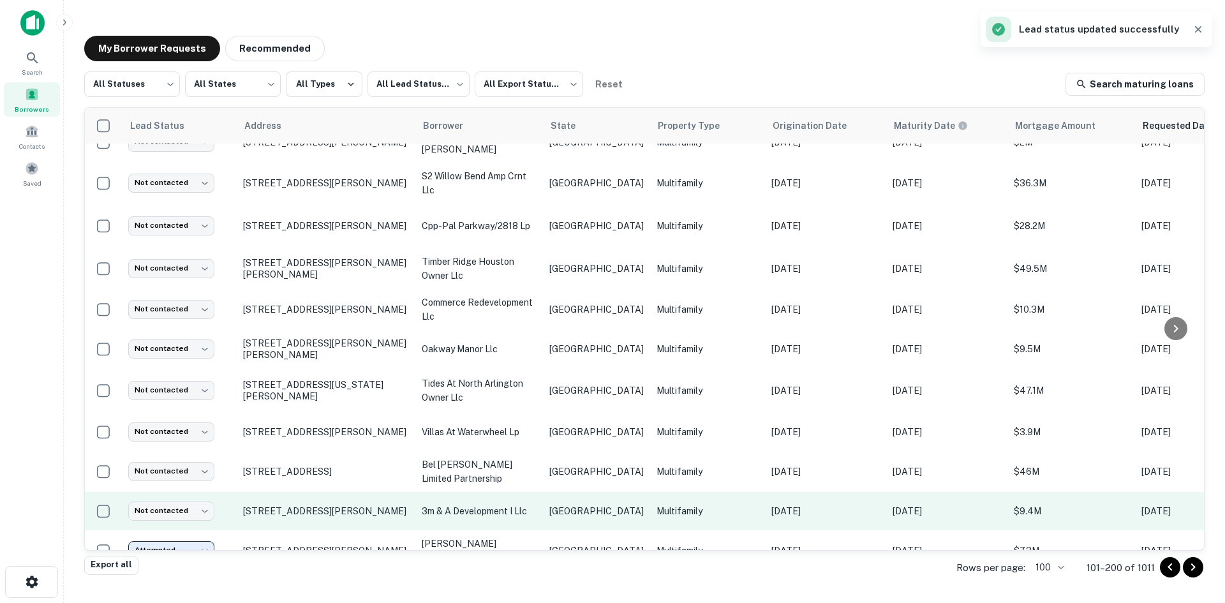
click at [550, 516] on td "[GEOGRAPHIC_DATA]" at bounding box center [596, 511] width 107 height 38
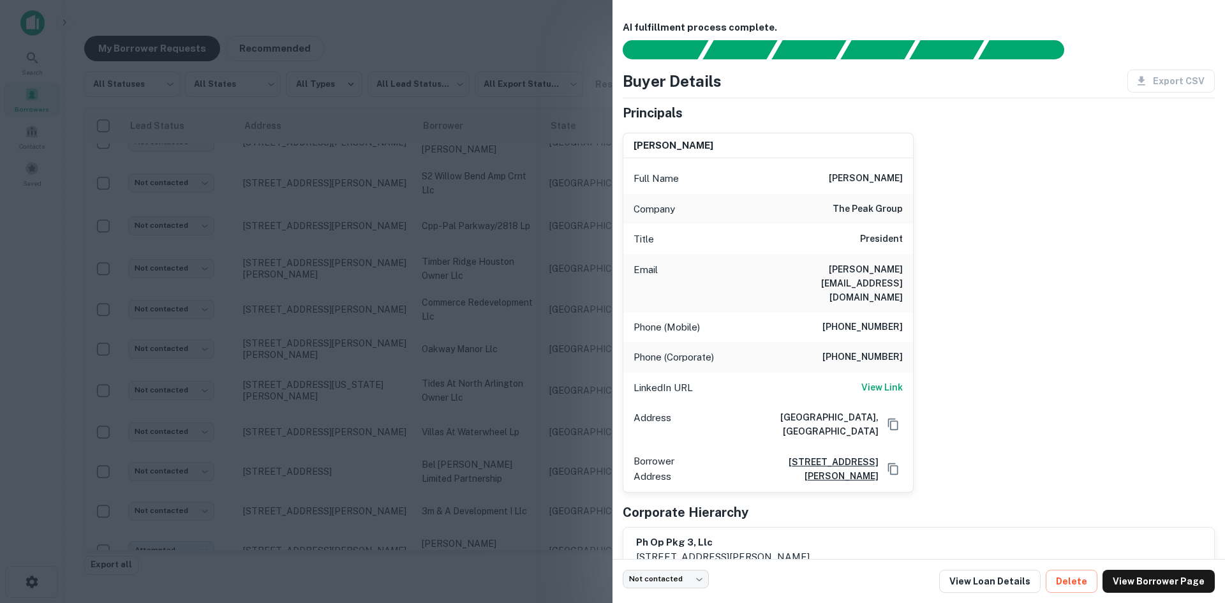
click at [853, 275] on h6 "[PERSON_NAME][EMAIL_ADDRESS][DOMAIN_NAME]" at bounding box center [826, 283] width 153 height 42
click at [860, 264] on h6 "[PERSON_NAME][EMAIL_ADDRESS][DOMAIN_NAME]" at bounding box center [826, 283] width 153 height 42
drag, startPoint x: 860, startPoint y: 264, endPoint x: 846, endPoint y: 267, distance: 15.2
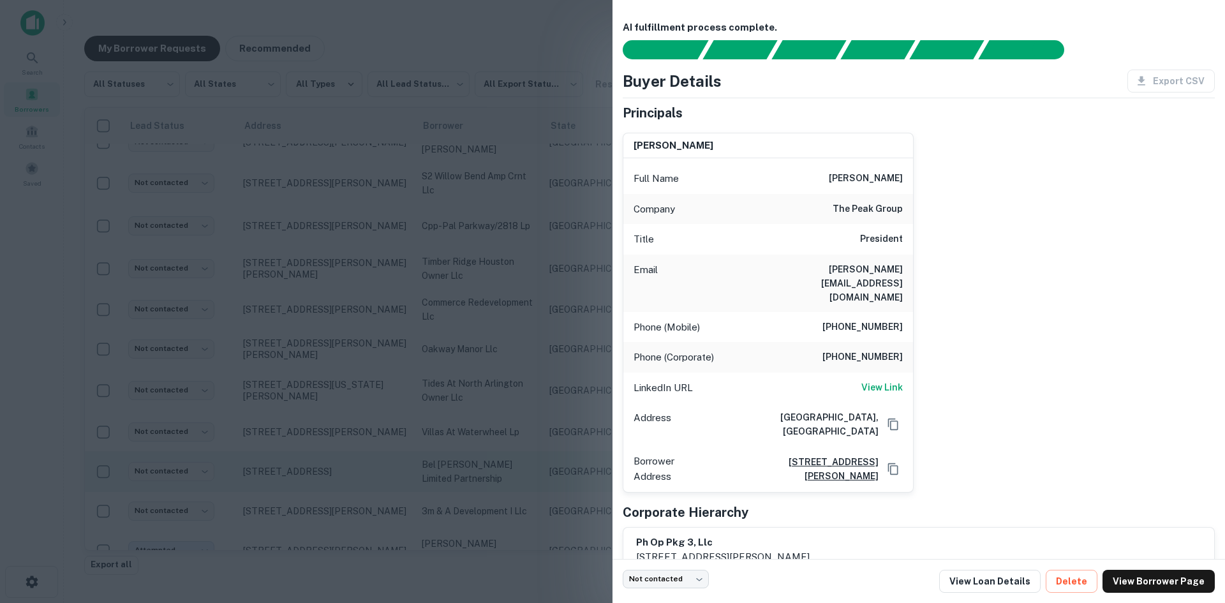
drag, startPoint x: 373, startPoint y: 470, endPoint x: 149, endPoint y: 474, distance: 224.1
click at [373, 470] on div at bounding box center [612, 301] width 1225 height 603
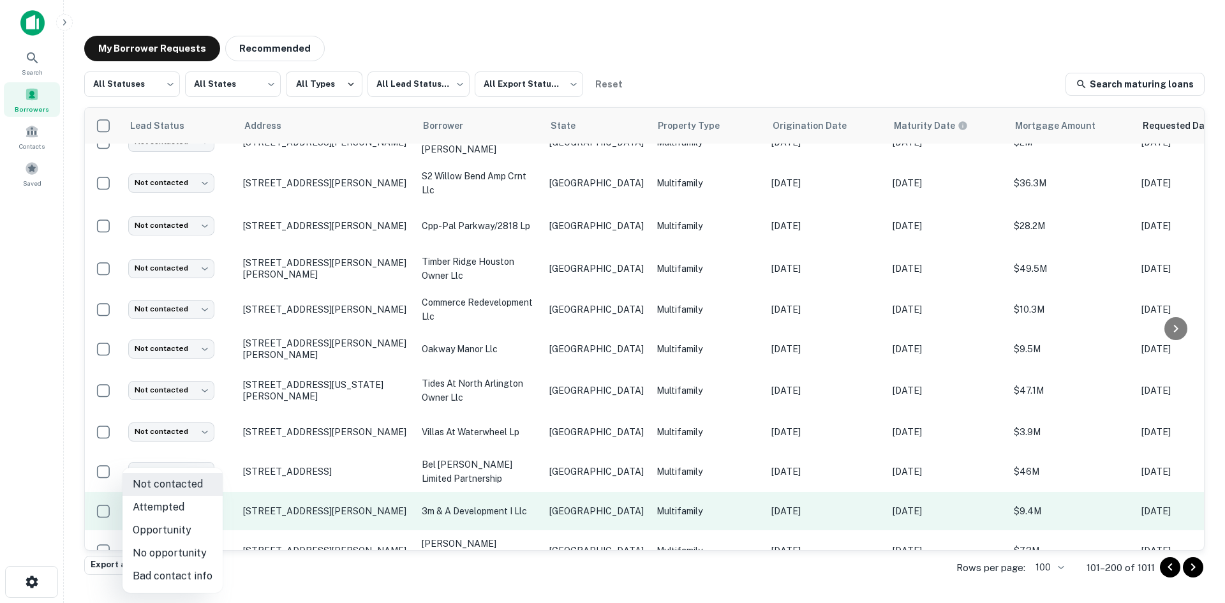
click at [142, 502] on body "Search Borrowers Contacts Saved My Borrower Requests Recommended All Statuses *…" at bounding box center [612, 301] width 1225 height 603
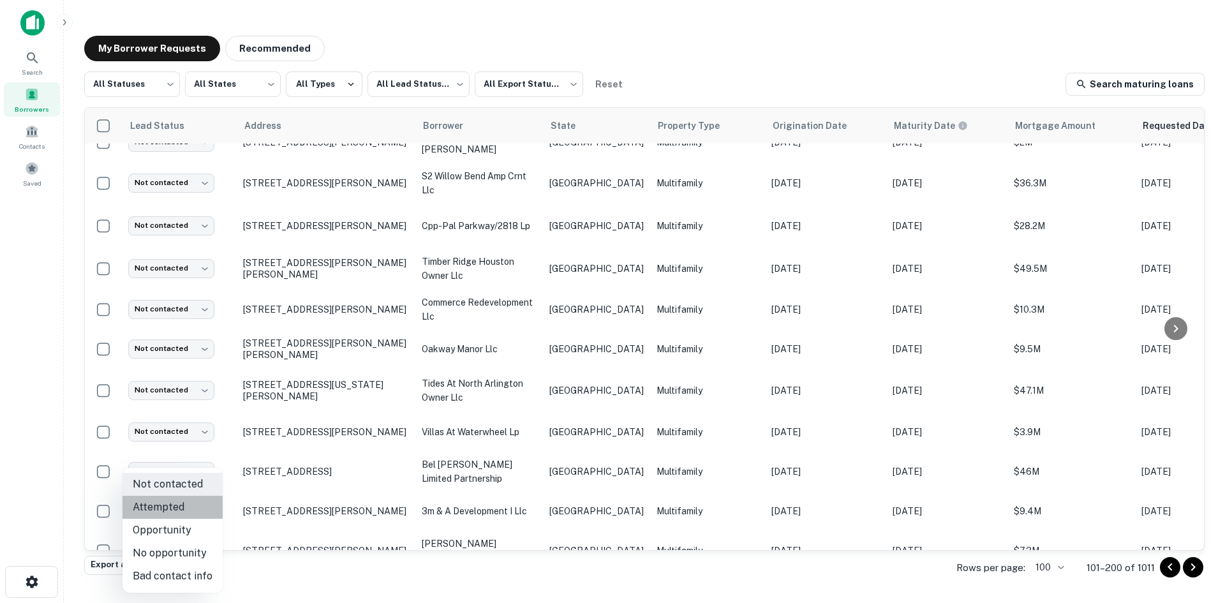
click at [206, 500] on li "Attempted" at bounding box center [173, 507] width 100 height 23
type input "*********"
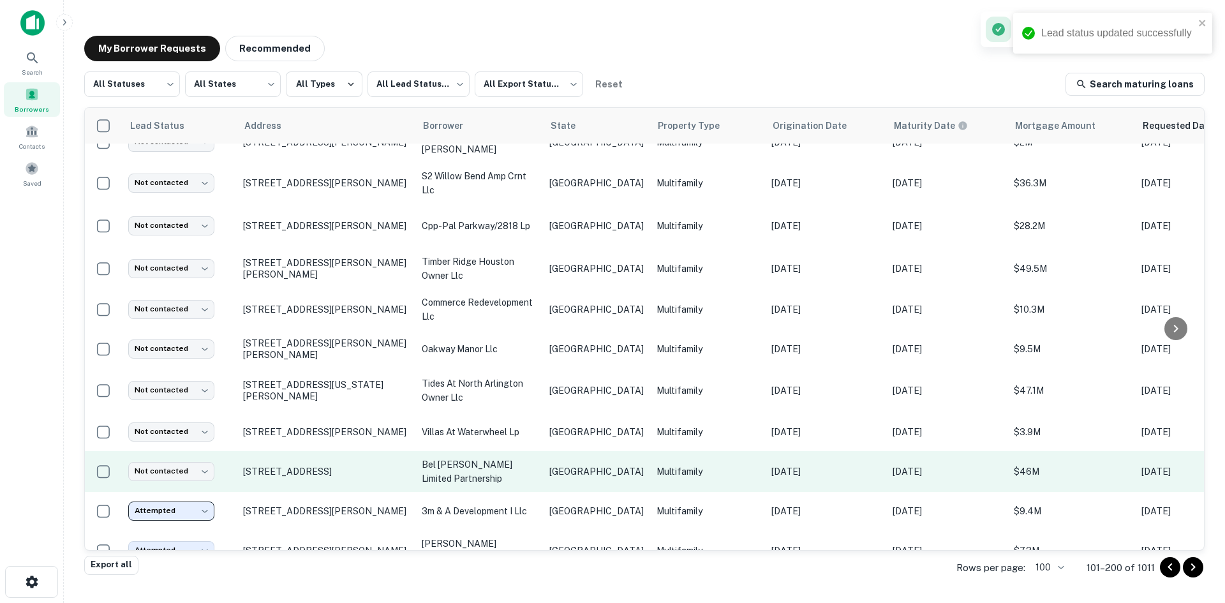
click at [551, 468] on p "[GEOGRAPHIC_DATA]" at bounding box center [597, 472] width 94 height 14
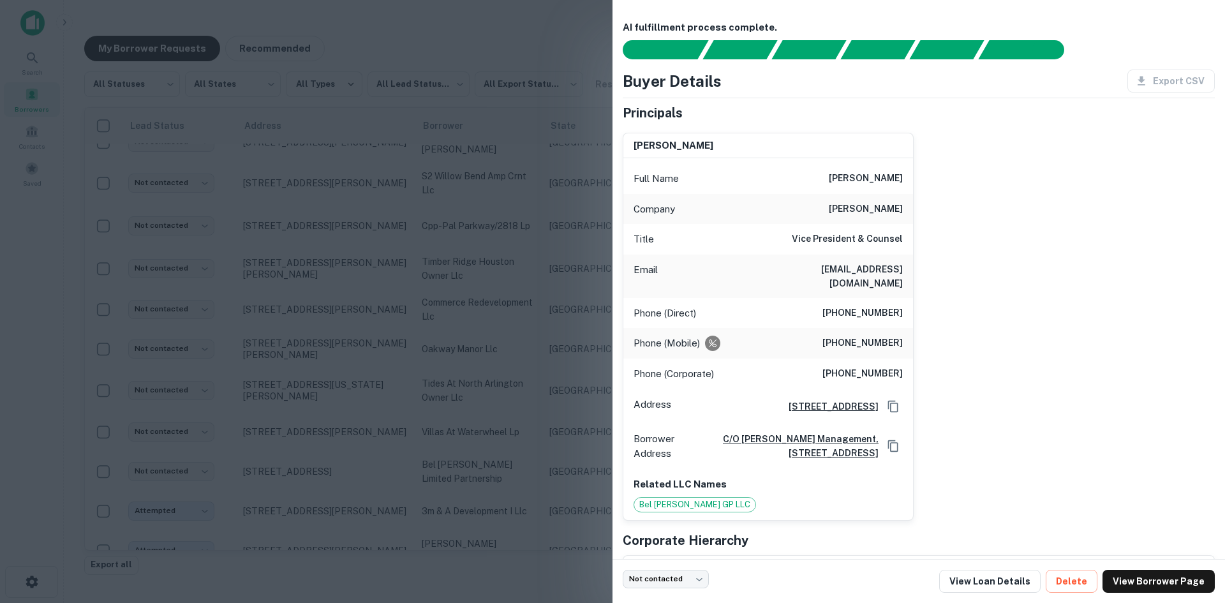
click at [873, 271] on h6 "[EMAIL_ADDRESS][DOMAIN_NAME]" at bounding box center [826, 276] width 153 height 28
drag, startPoint x: 378, startPoint y: 329, endPoint x: 306, endPoint y: 400, distance: 101.1
click at [378, 329] on div at bounding box center [612, 301] width 1225 height 603
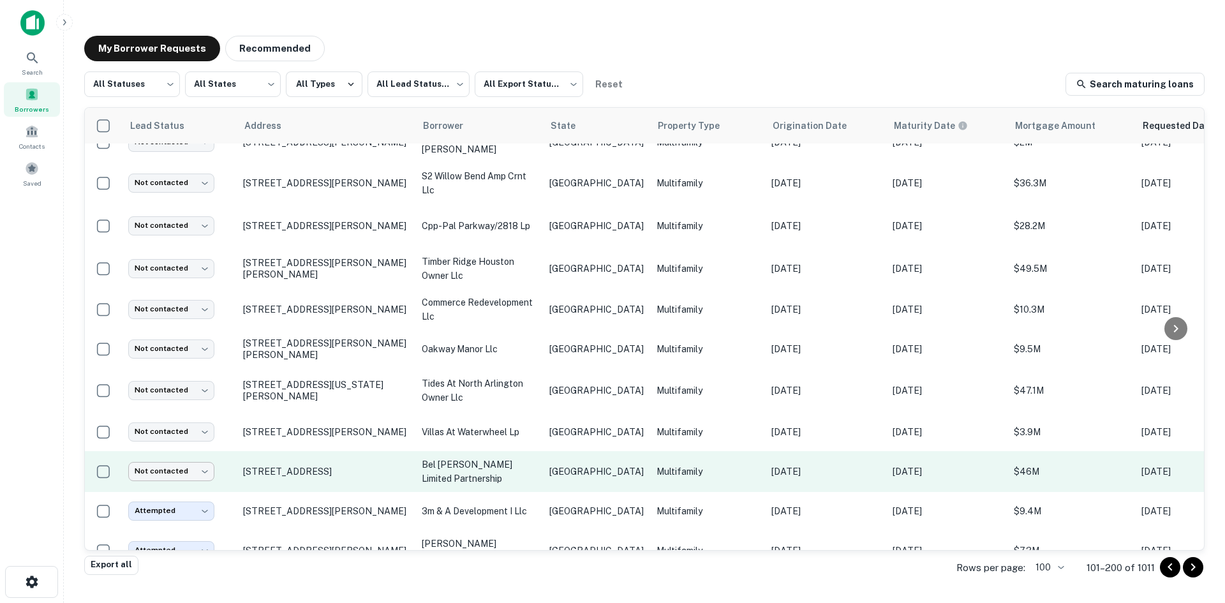
click at [168, 464] on body "Search Borrowers Contacts Saved My Borrower Requests Recommended All Statuses *…" at bounding box center [612, 301] width 1225 height 603
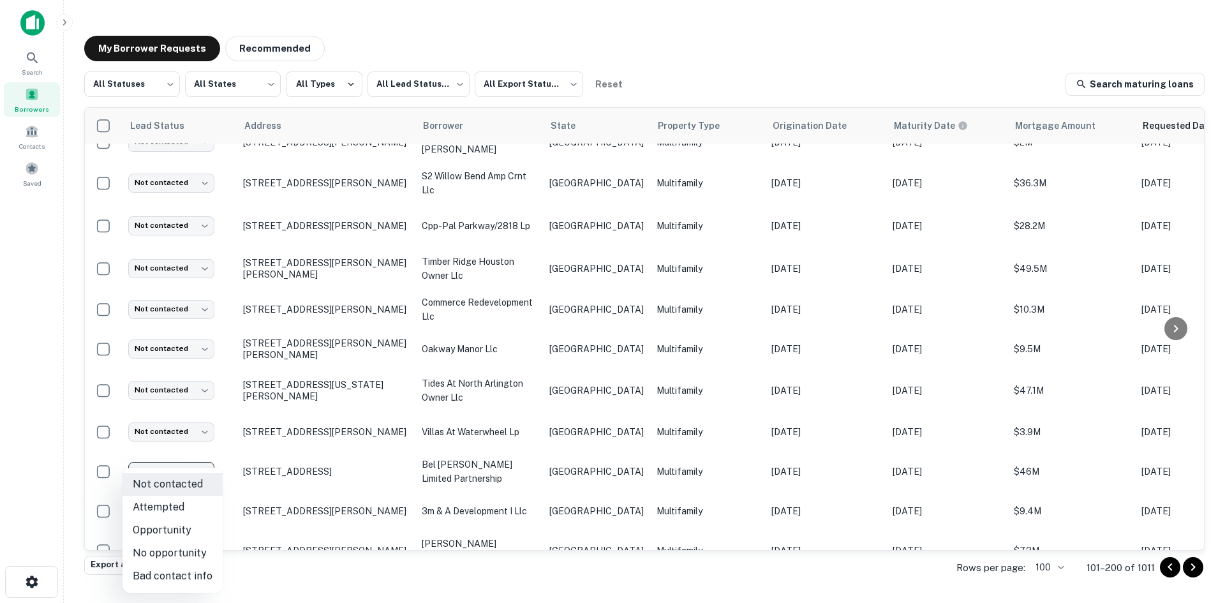
click at [180, 504] on li "Attempted" at bounding box center [173, 507] width 100 height 23
type input "*********"
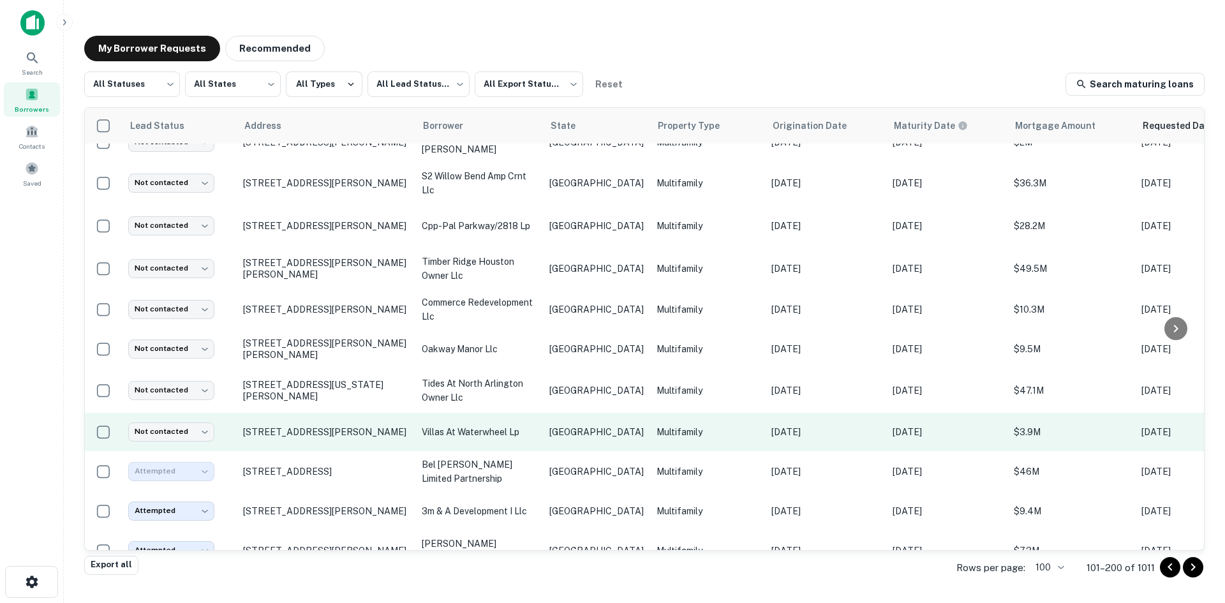
click at [657, 426] on p "Multifamily" at bounding box center [708, 432] width 102 height 14
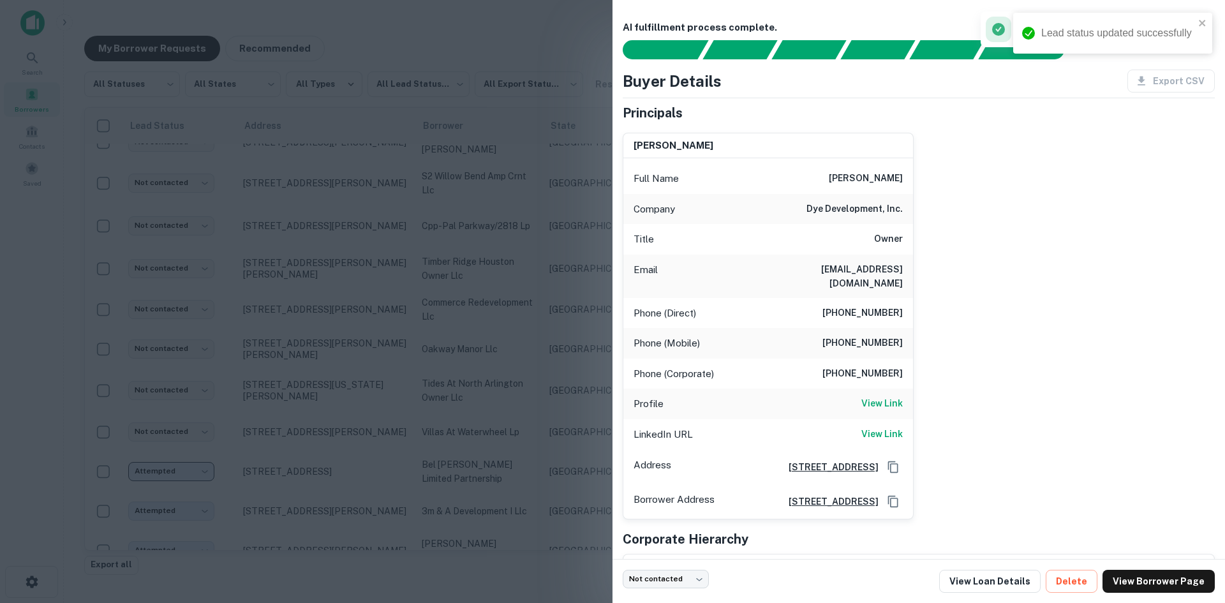
click at [874, 277] on h6 "[EMAIL_ADDRESS][DOMAIN_NAME]" at bounding box center [826, 276] width 153 height 28
click at [359, 405] on div at bounding box center [612, 301] width 1225 height 603
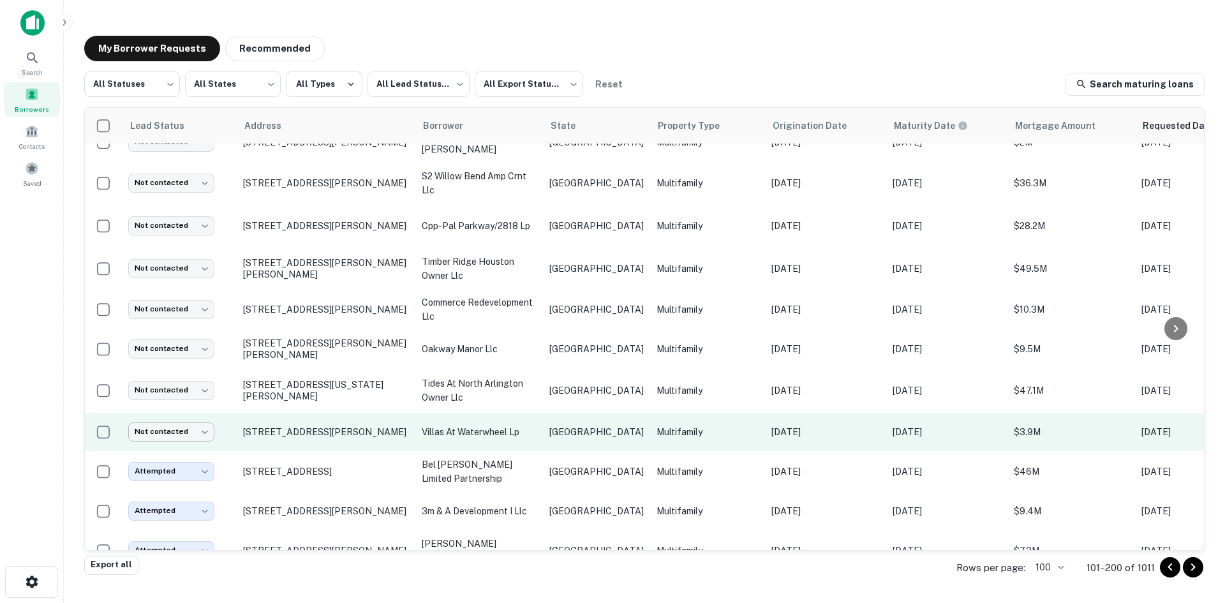
click at [172, 426] on body "Search Borrowers Contacts Saved My Borrower Requests Recommended All Statuses *…" at bounding box center [612, 301] width 1225 height 603
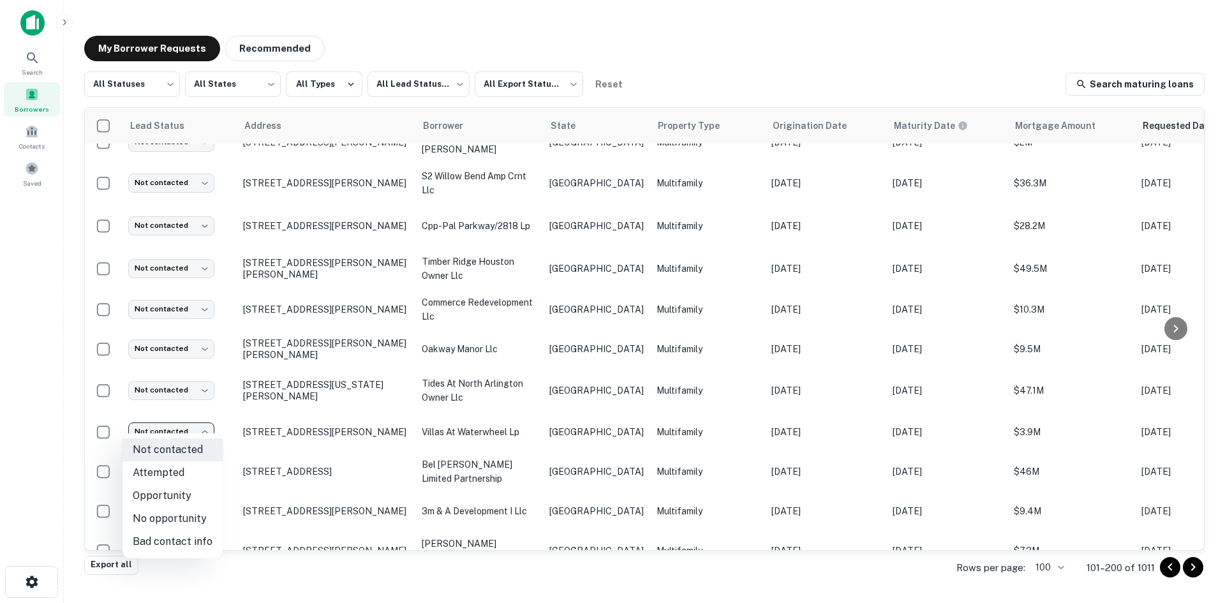
click at [179, 470] on li "Attempted" at bounding box center [173, 472] width 100 height 23
type input "*********"
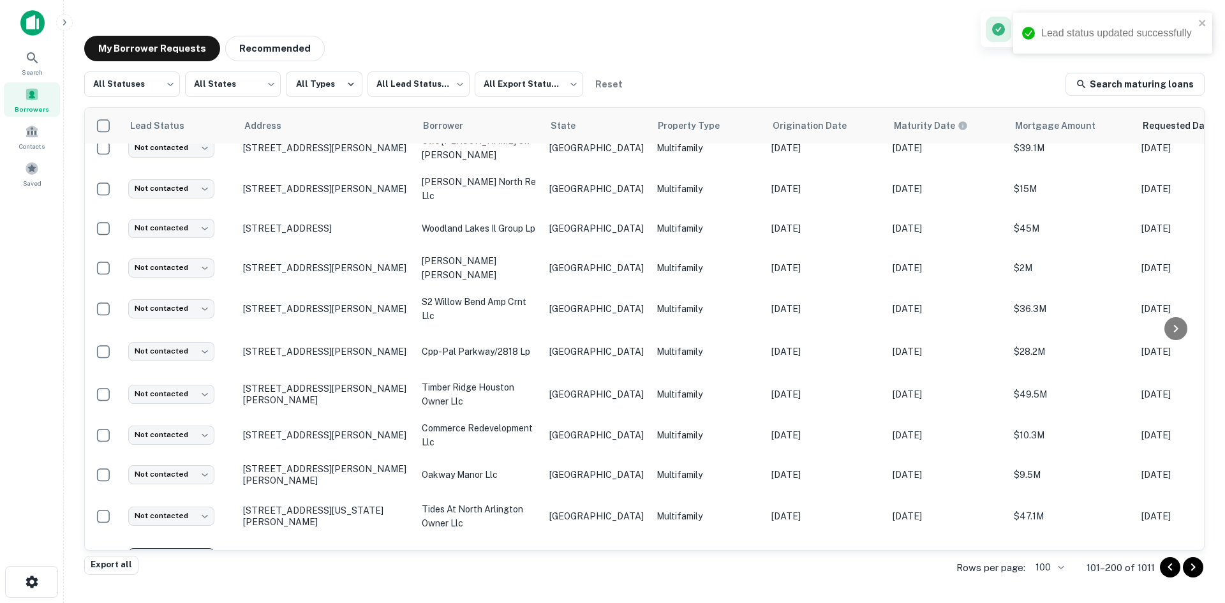
scroll to position [383, 0]
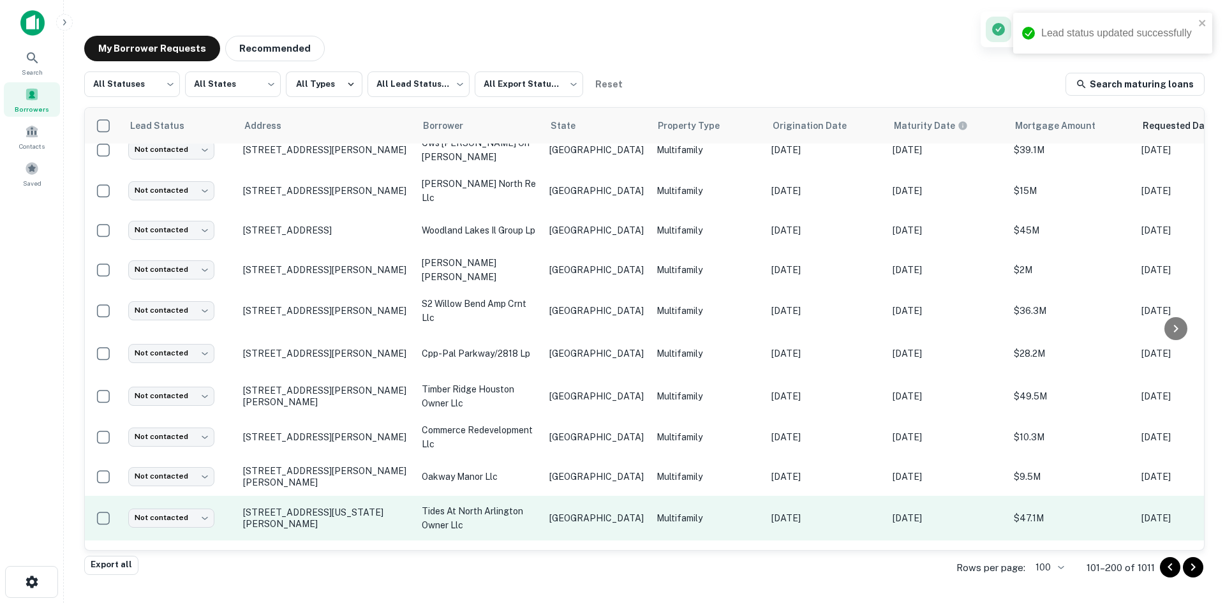
click at [583, 519] on td "[GEOGRAPHIC_DATA]" at bounding box center [596, 518] width 107 height 45
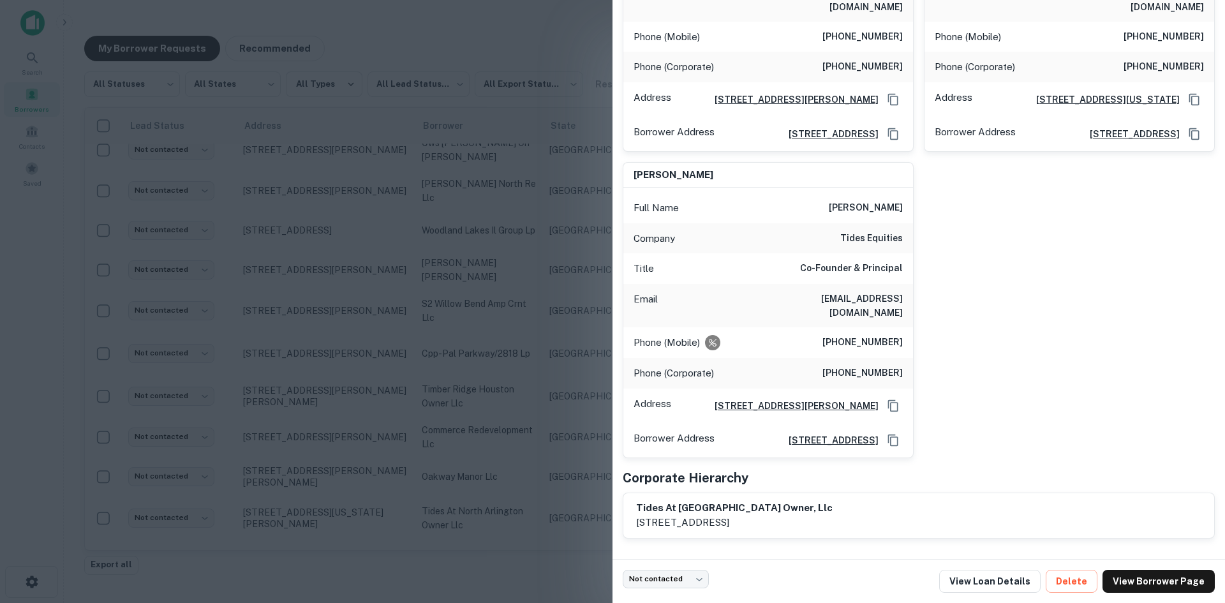
scroll to position [0, 0]
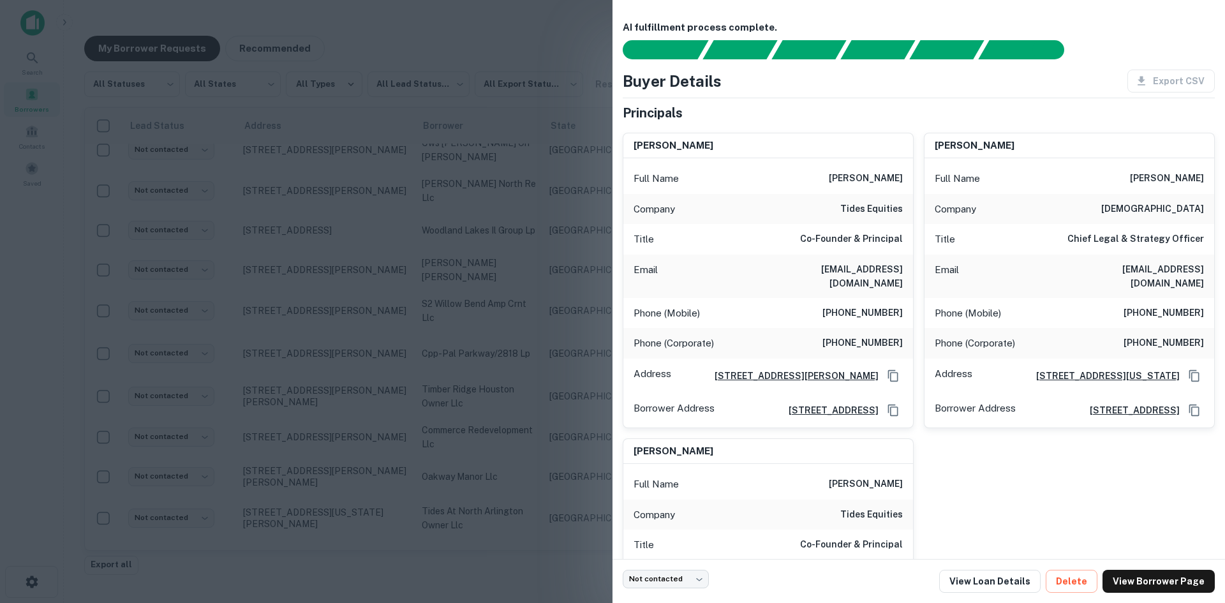
click at [472, 38] on div at bounding box center [612, 301] width 1225 height 603
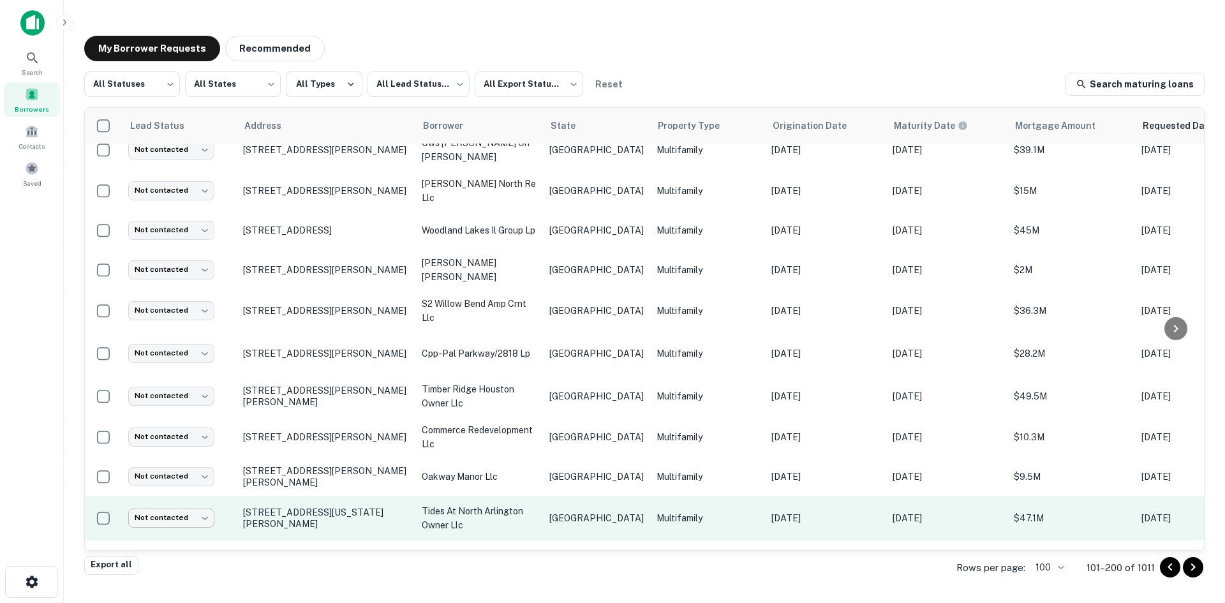
click at [172, 508] on body "Search Borrowers Contacts Saved My Borrower Requests Recommended All Statuses *…" at bounding box center [612, 301] width 1225 height 603
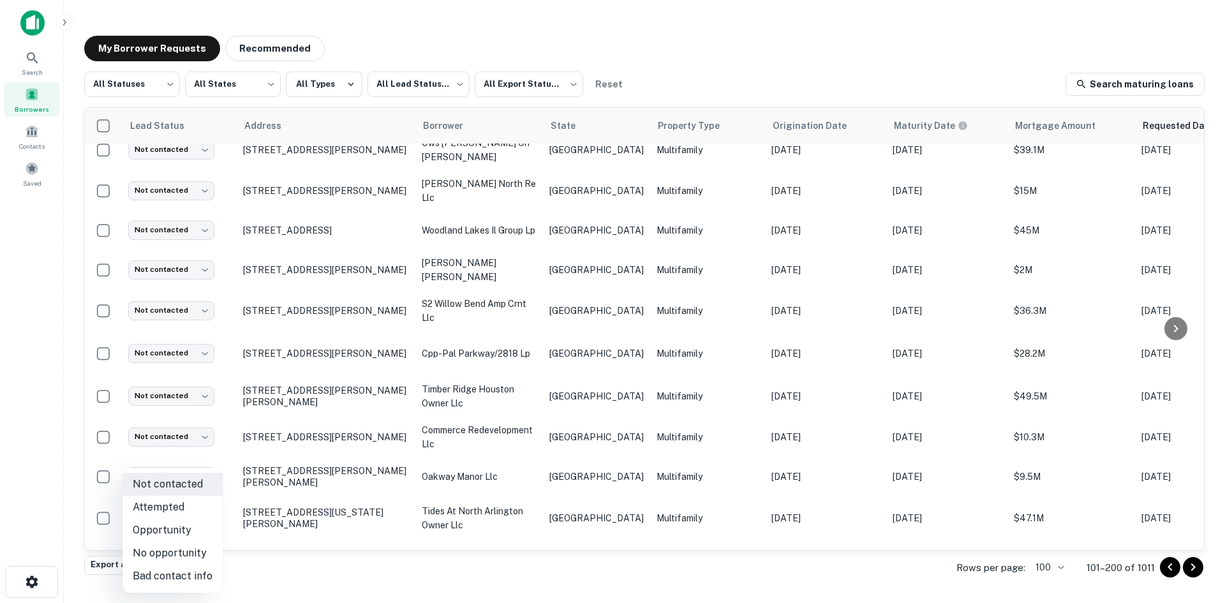
click at [207, 567] on li "Bad contact info" at bounding box center [173, 576] width 100 height 23
type input "**********"
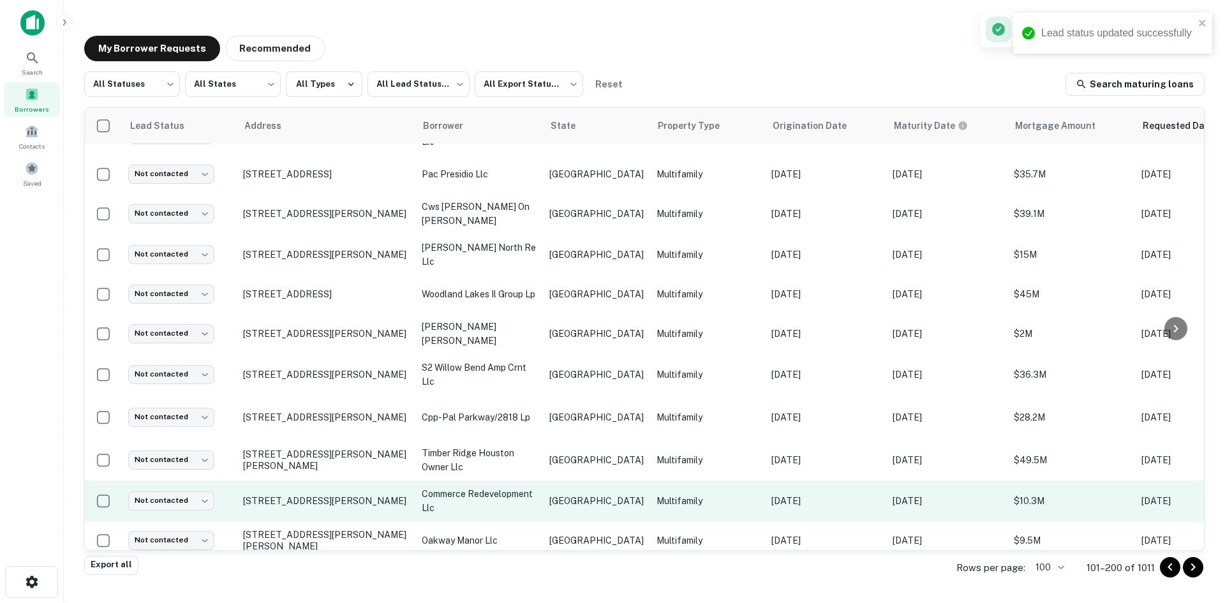
scroll to position [383, 0]
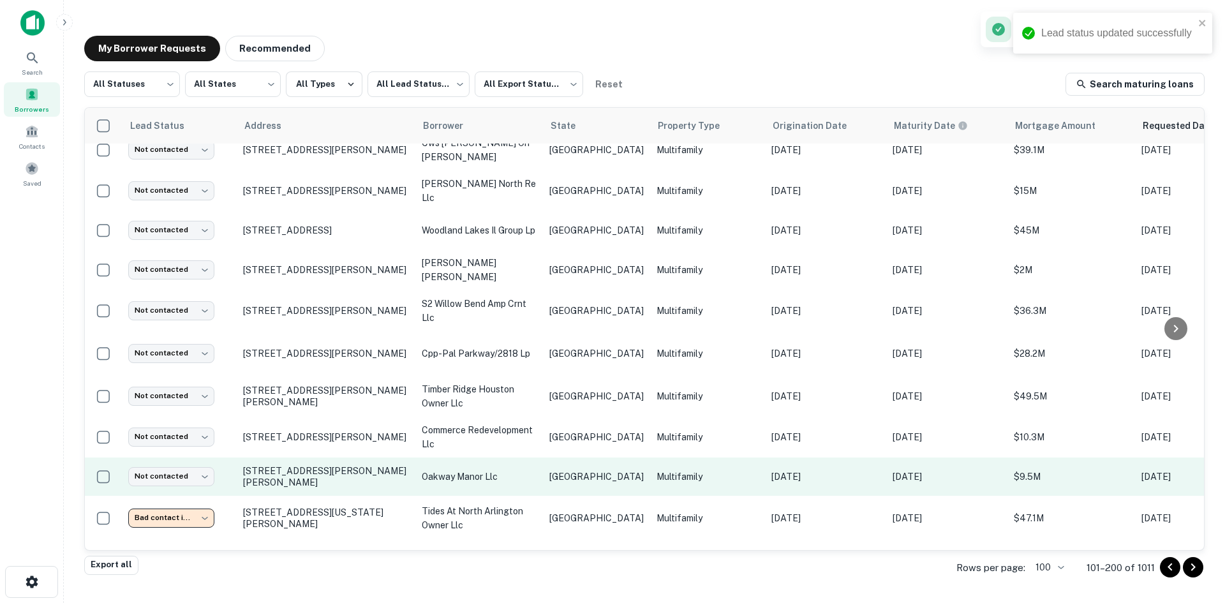
click at [588, 473] on p "[GEOGRAPHIC_DATA]" at bounding box center [597, 477] width 94 height 14
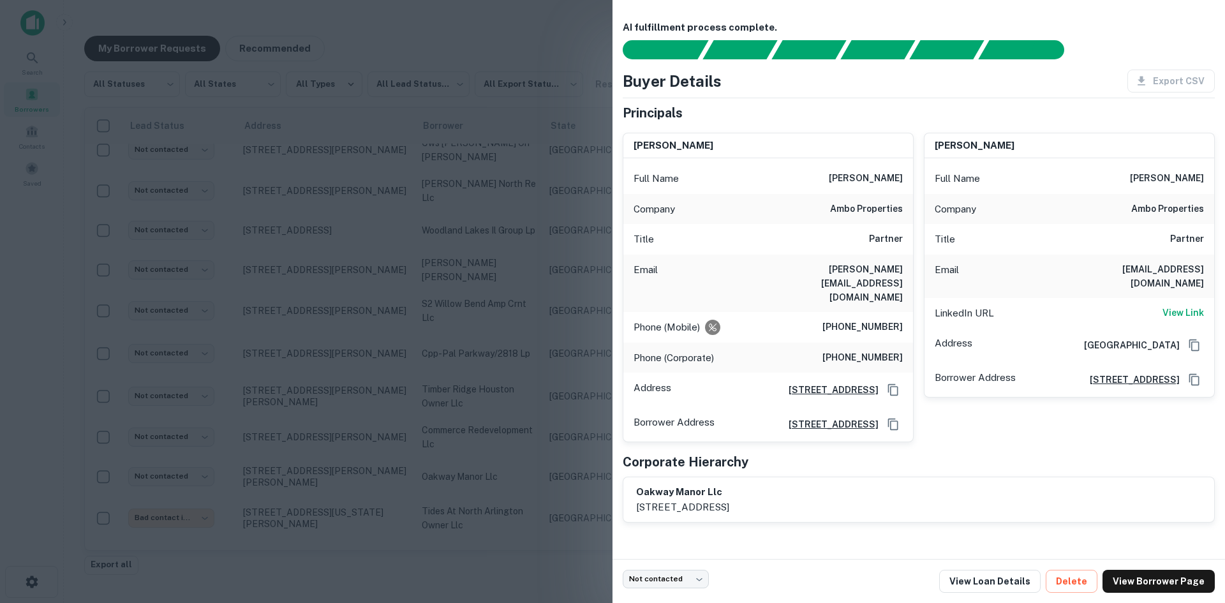
click at [878, 270] on h6 "[PERSON_NAME][EMAIL_ADDRESS][DOMAIN_NAME]" at bounding box center [826, 283] width 153 height 42
click at [260, 438] on div at bounding box center [612, 301] width 1225 height 603
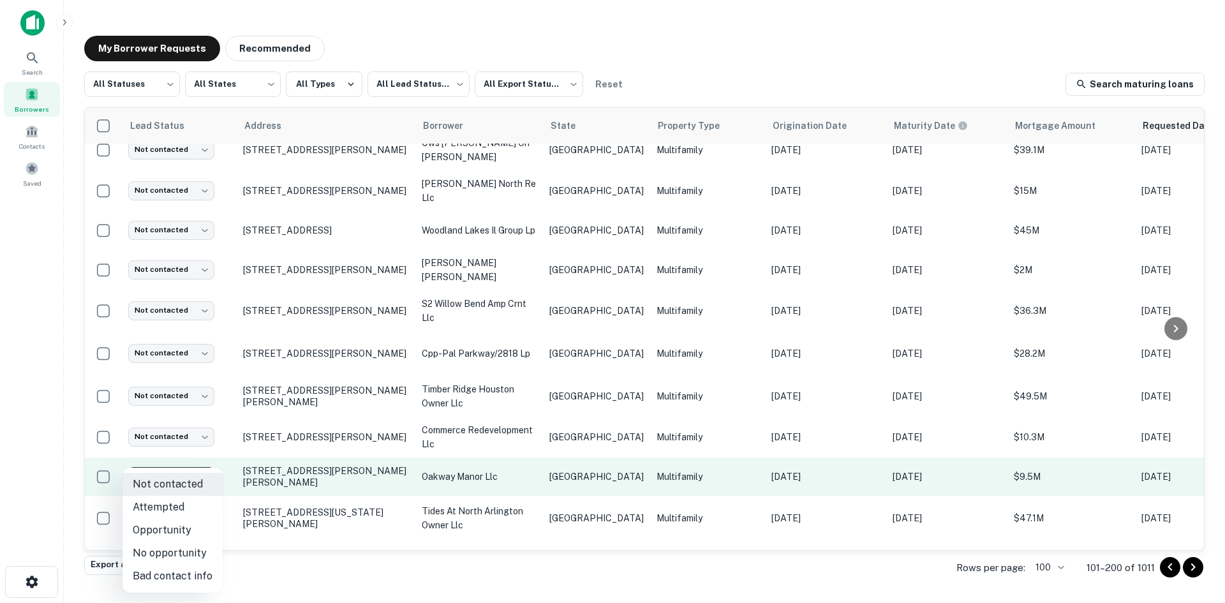
click at [199, 464] on body "Search Borrowers Contacts Saved My Borrower Requests Recommended All Statuses *…" at bounding box center [612, 301] width 1225 height 603
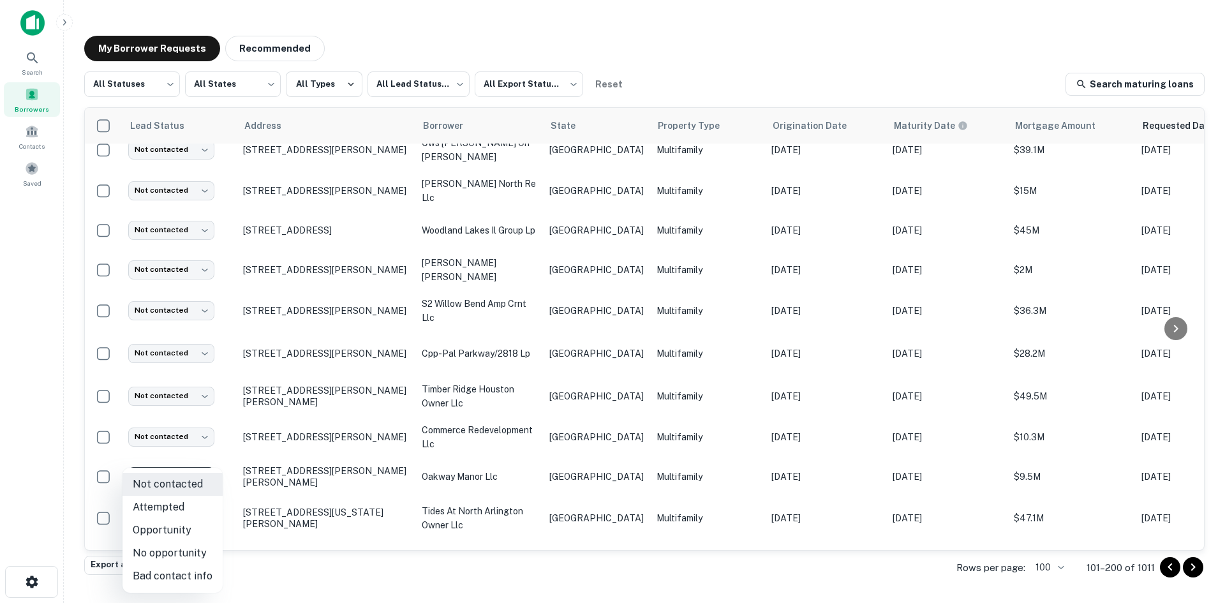
click at [178, 514] on li "Attempted" at bounding box center [173, 507] width 100 height 23
type input "*********"
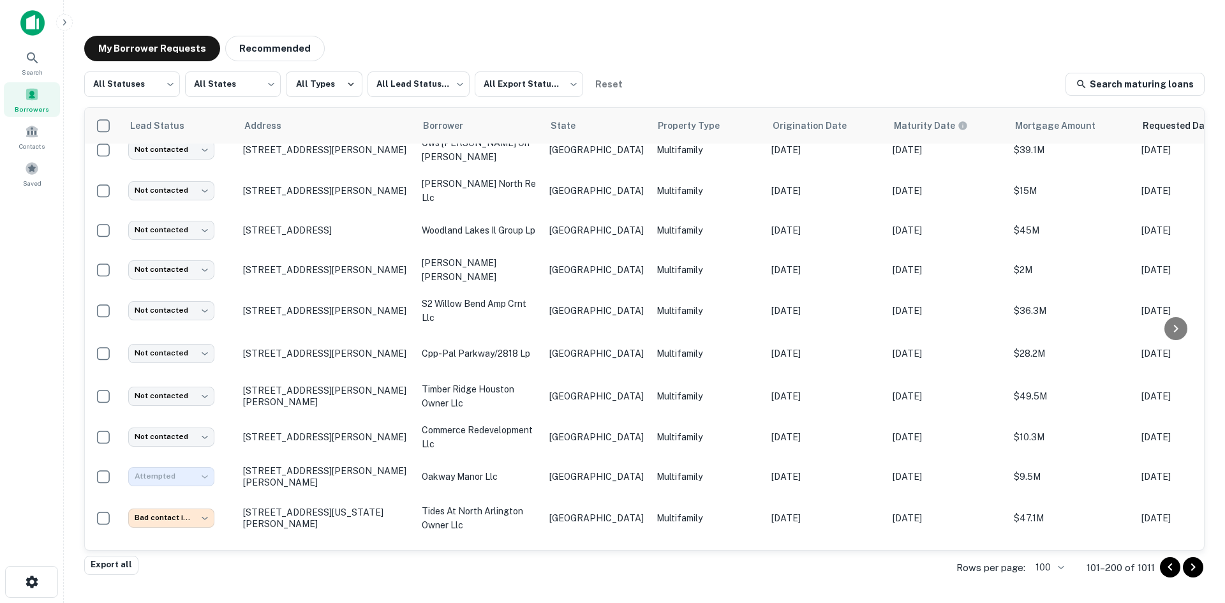
scroll to position [319, 0]
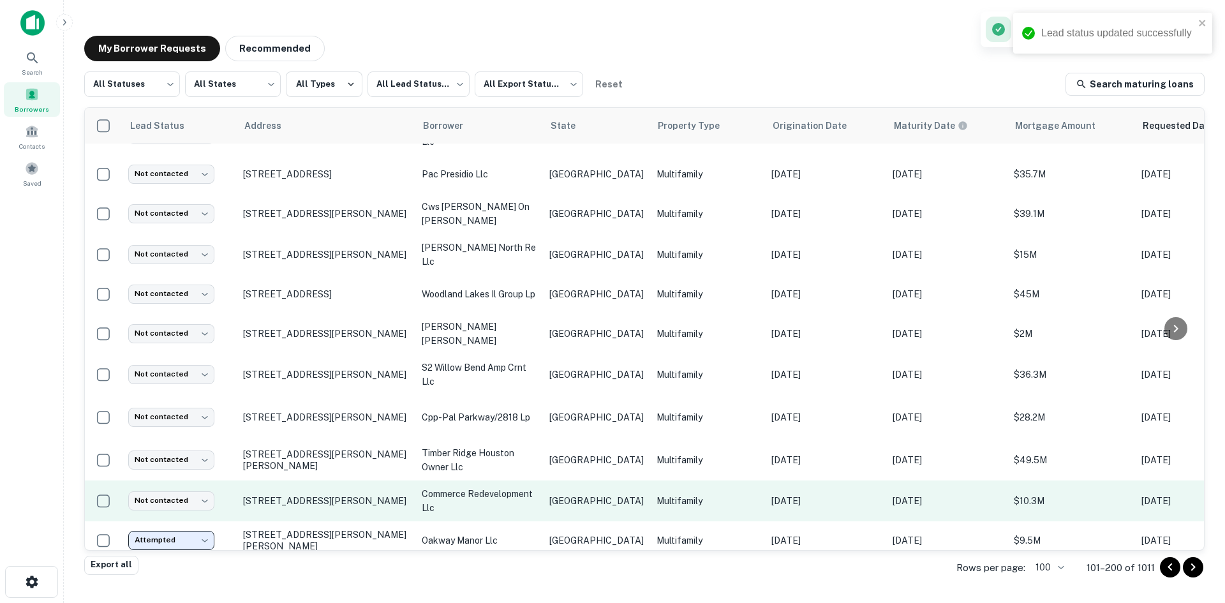
click at [497, 494] on p "commerce redevelopment llc" at bounding box center [479, 501] width 115 height 28
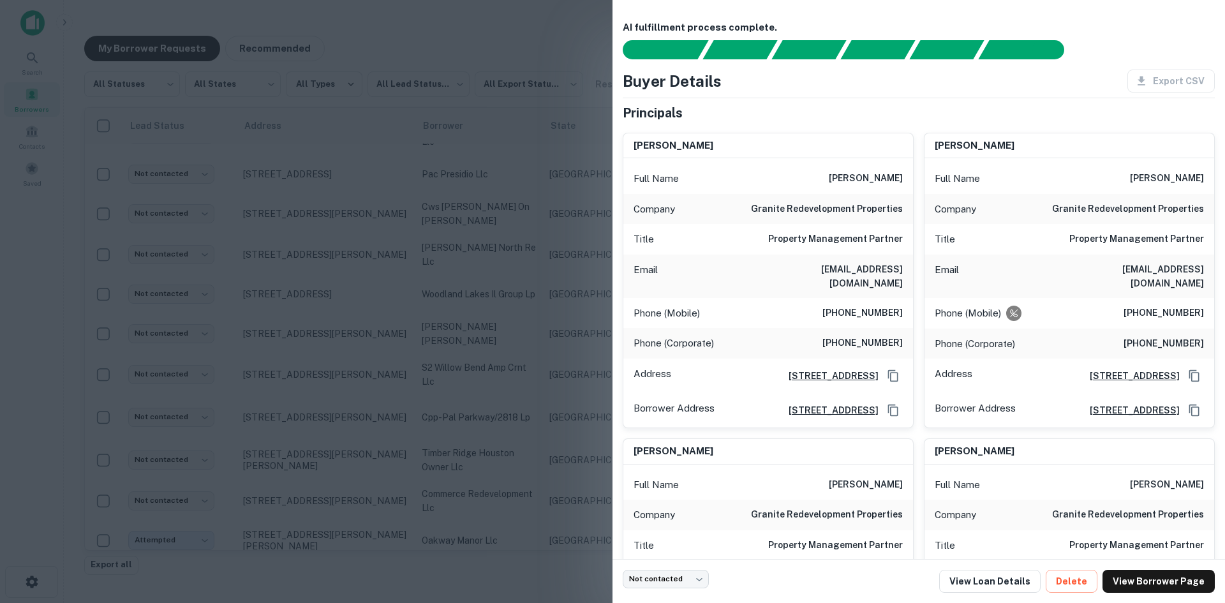
click at [871, 280] on h6 "[EMAIL_ADDRESS][DOMAIN_NAME]" at bounding box center [826, 276] width 153 height 28
drag, startPoint x: 214, startPoint y: 234, endPoint x: 266, endPoint y: 472, distance: 243.0
click at [214, 234] on div at bounding box center [612, 301] width 1225 height 603
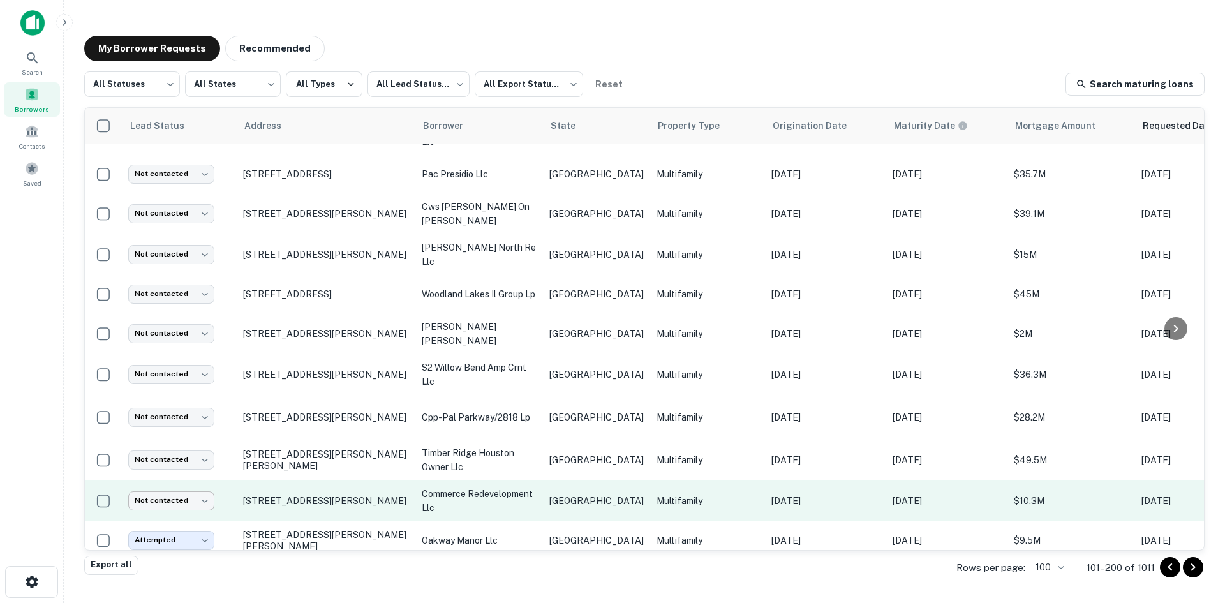
click at [181, 490] on body "Search Borrowers Contacts Saved My Borrower Requests Recommended All Statuses *…" at bounding box center [612, 301] width 1225 height 603
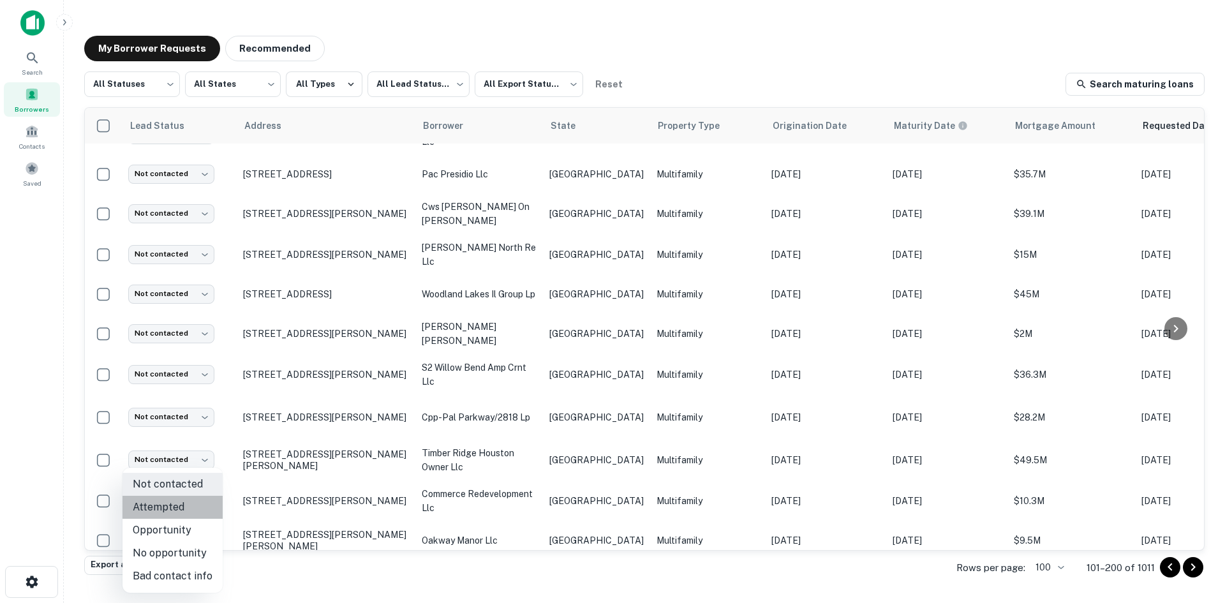
click at [186, 509] on li "Attempted" at bounding box center [173, 507] width 100 height 23
type input "*********"
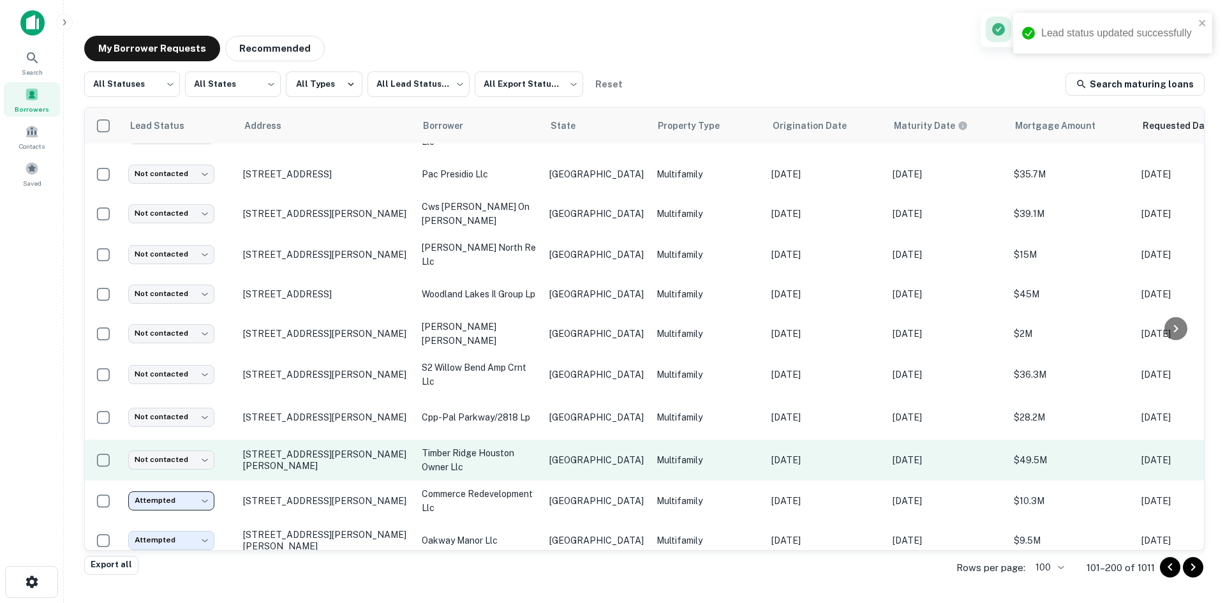
click at [588, 454] on td "[GEOGRAPHIC_DATA]" at bounding box center [596, 460] width 107 height 41
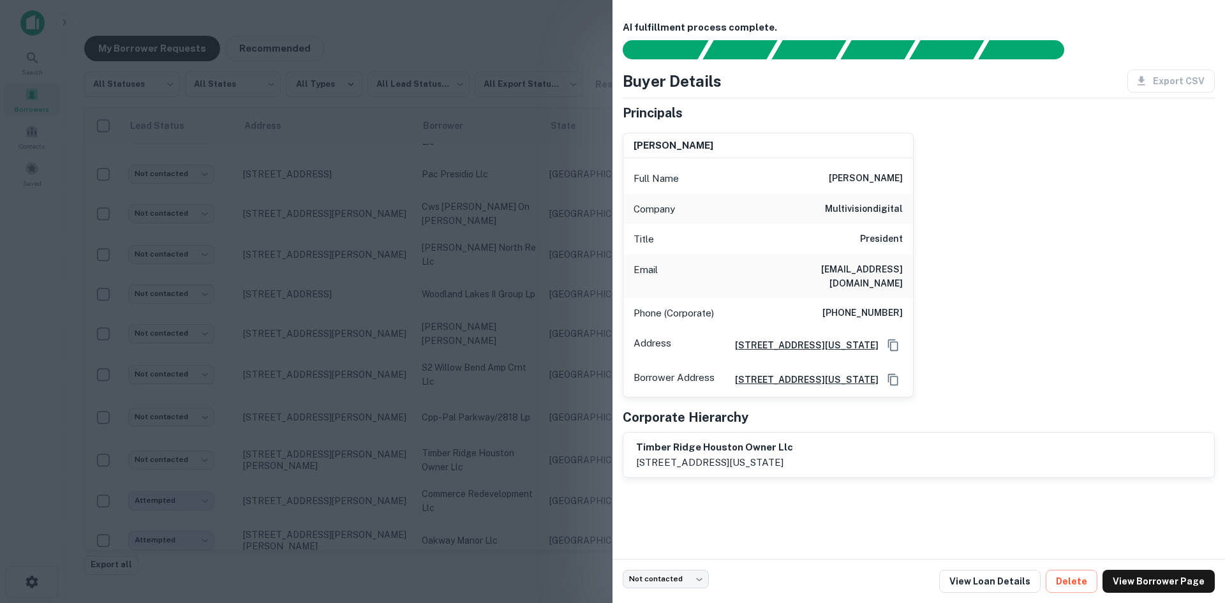
click at [875, 269] on h6 "[EMAIL_ADDRESS][DOMAIN_NAME]" at bounding box center [826, 276] width 153 height 28
drag, startPoint x: 403, startPoint y: 430, endPoint x: 236, endPoint y: 439, distance: 167.5
click at [403, 430] on div at bounding box center [612, 301] width 1225 height 603
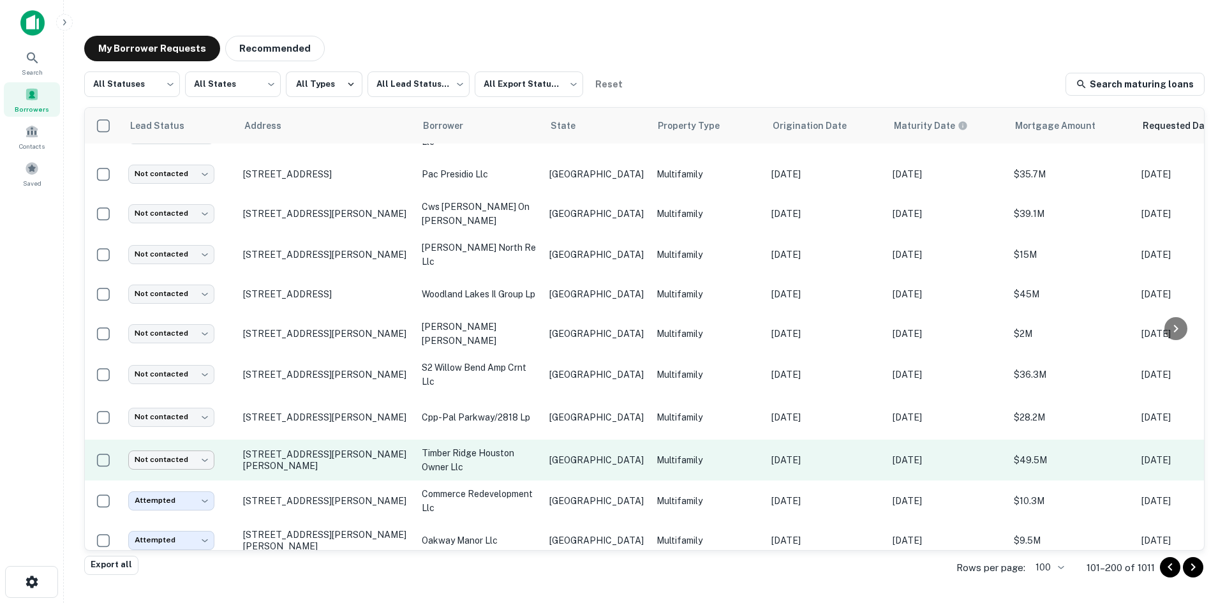
click at [186, 446] on body "Search Borrowers Contacts Saved My Borrower Requests Recommended All Statuses *…" at bounding box center [612, 301] width 1225 height 603
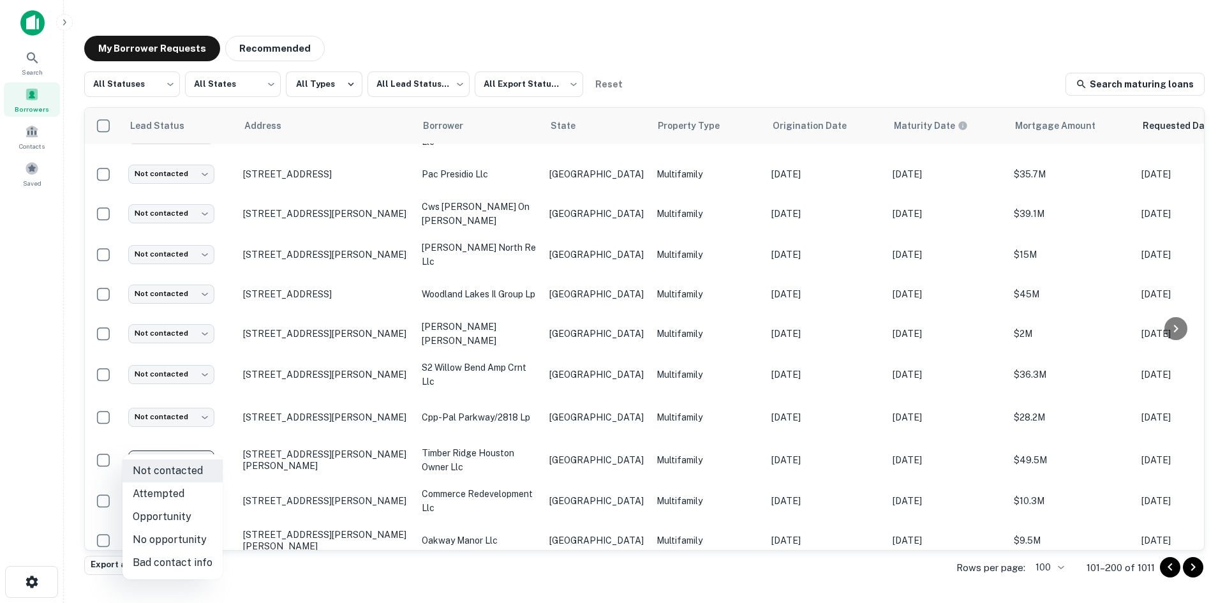
click at [183, 487] on li "Attempted" at bounding box center [173, 494] width 100 height 23
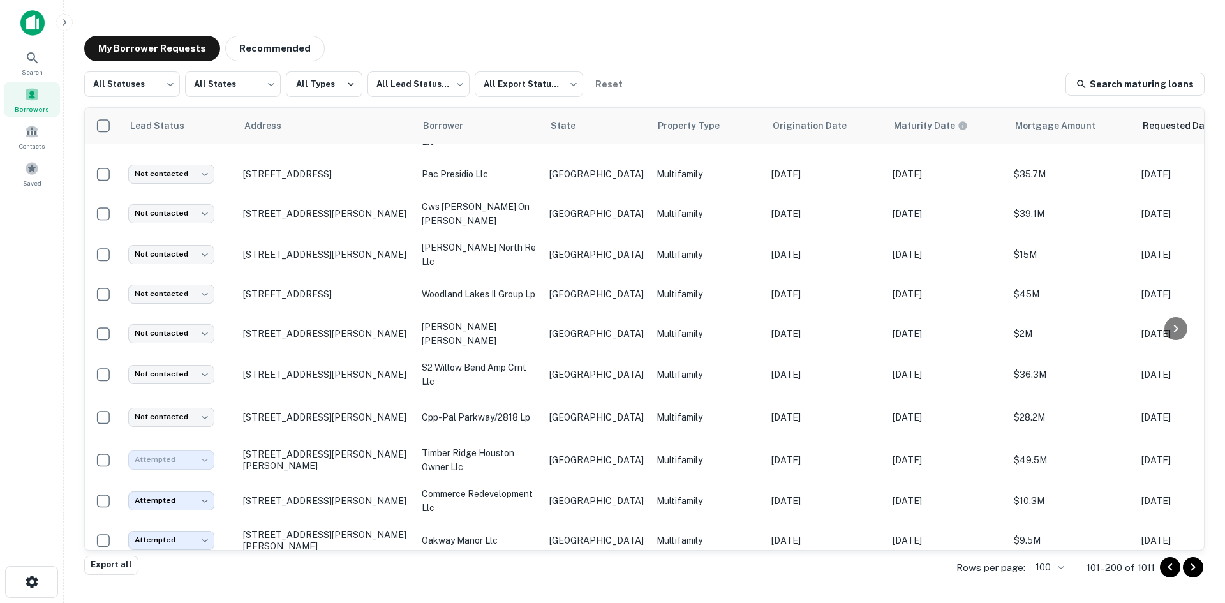
type input "*********"
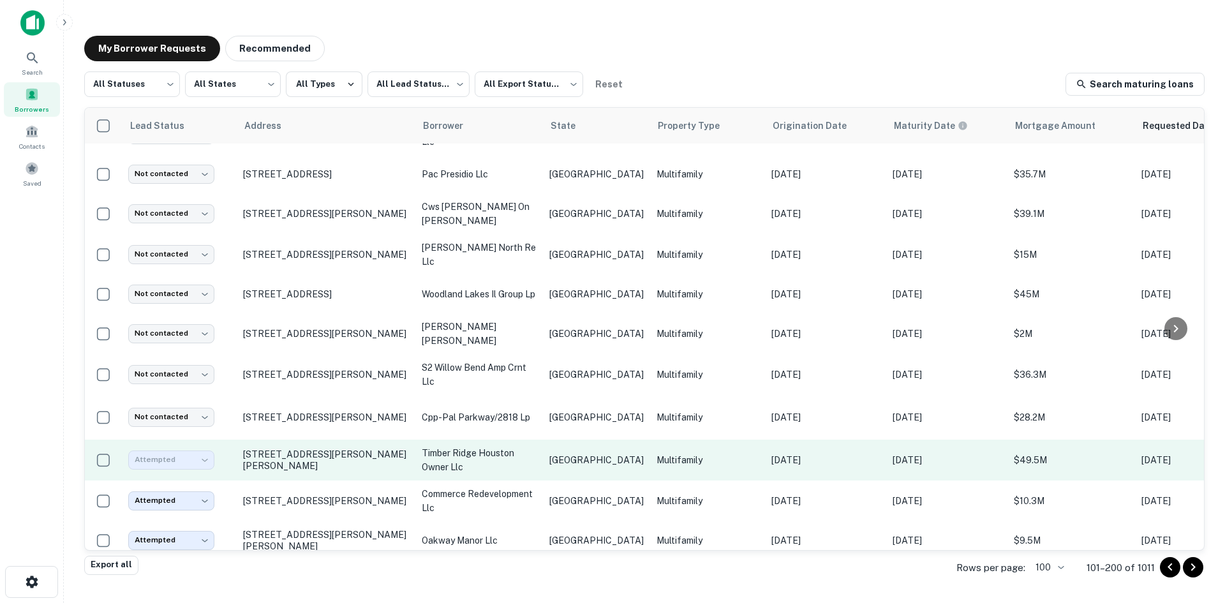
scroll to position [191, 0]
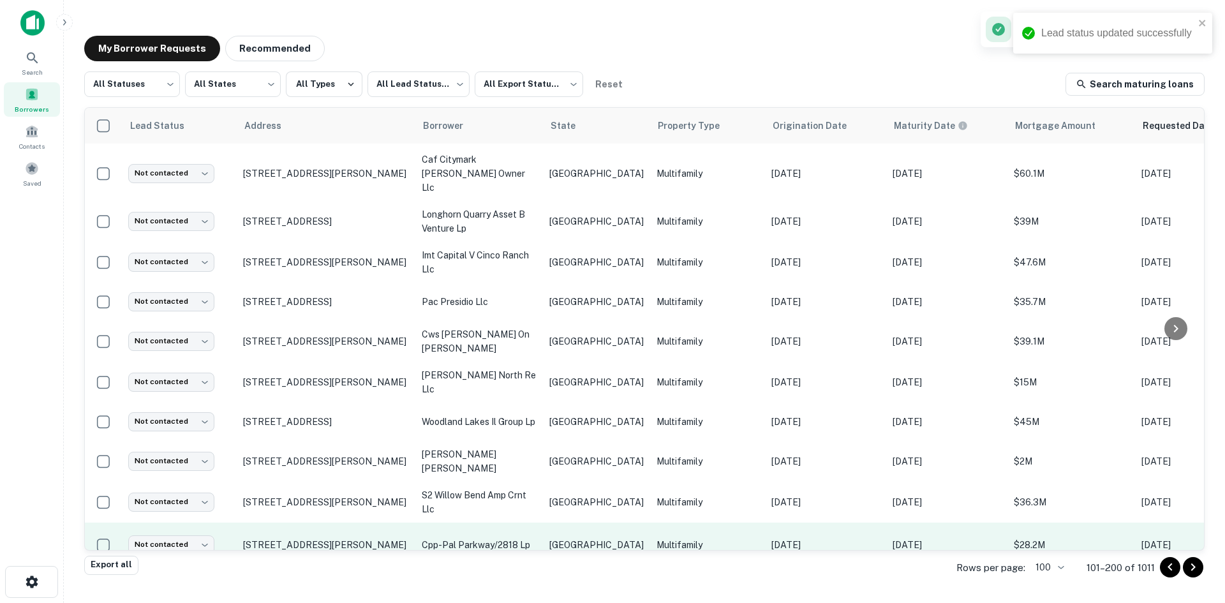
click at [590, 523] on td "[GEOGRAPHIC_DATA]" at bounding box center [596, 545] width 107 height 45
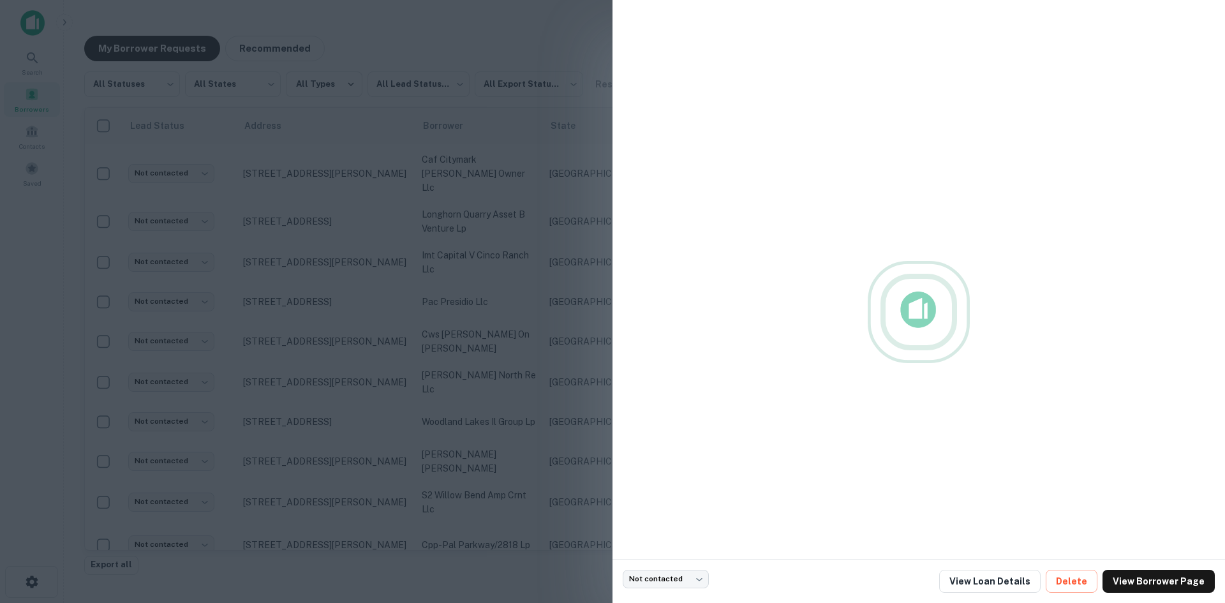
click at [333, 198] on div at bounding box center [612, 301] width 1225 height 603
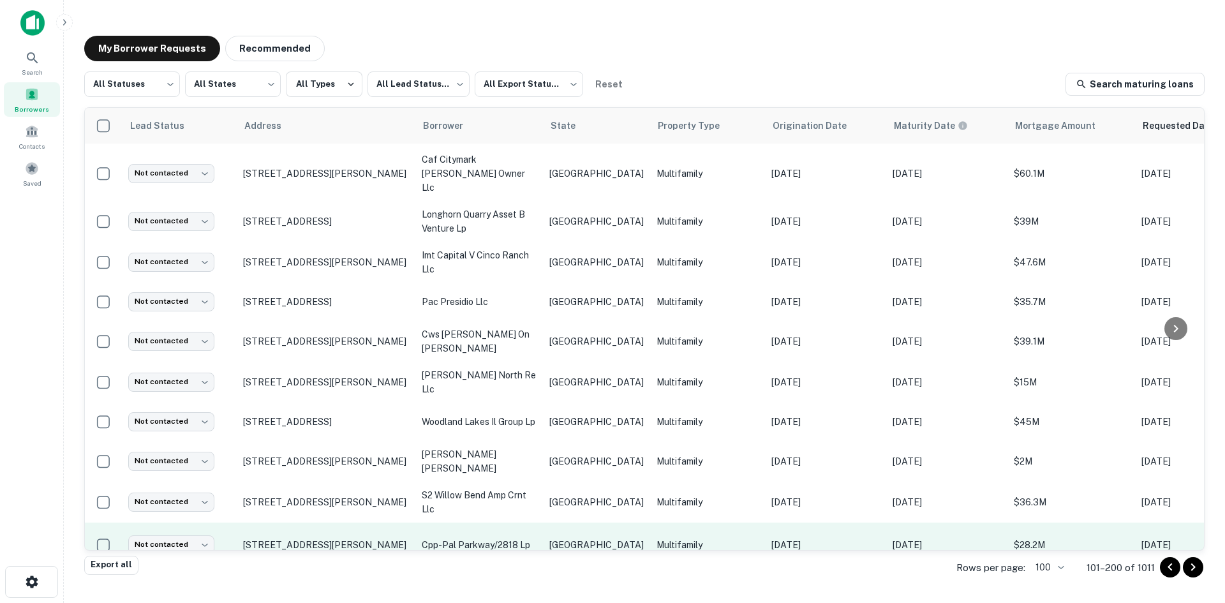
click at [522, 523] on td "cpp-pal parkway/2818 lp" at bounding box center [480, 545] width 128 height 45
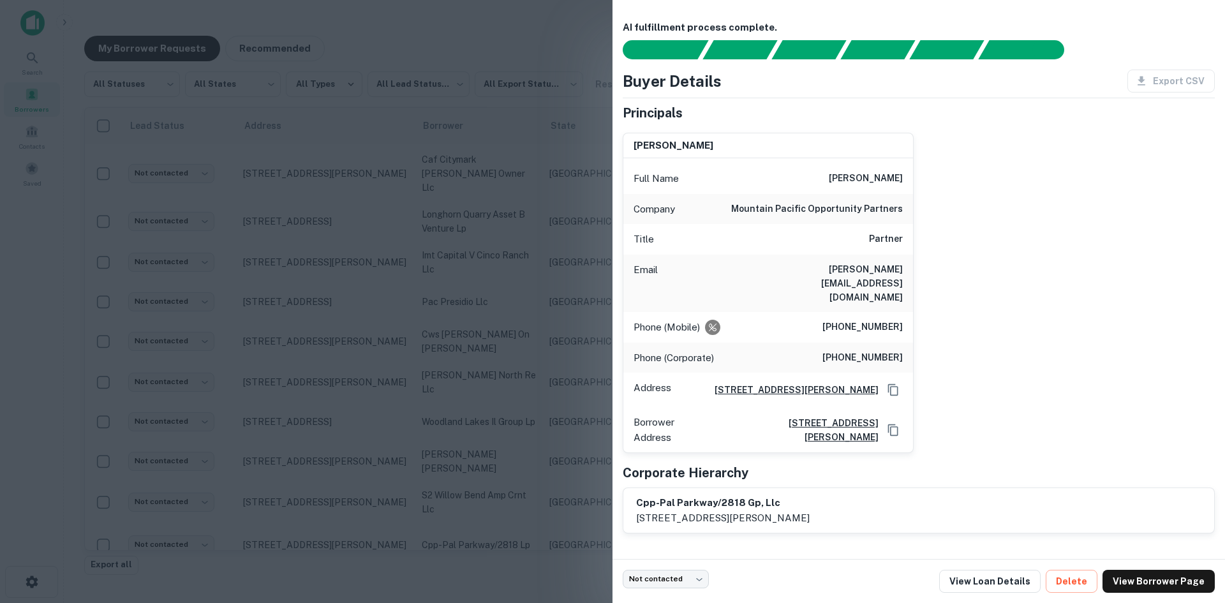
click at [868, 271] on h6 "[PERSON_NAME][EMAIL_ADDRESS][DOMAIN_NAME]" at bounding box center [826, 283] width 153 height 42
drag, startPoint x: 393, startPoint y: 304, endPoint x: 396, endPoint y: 365, distance: 60.8
click at [393, 304] on div at bounding box center [612, 301] width 1225 height 603
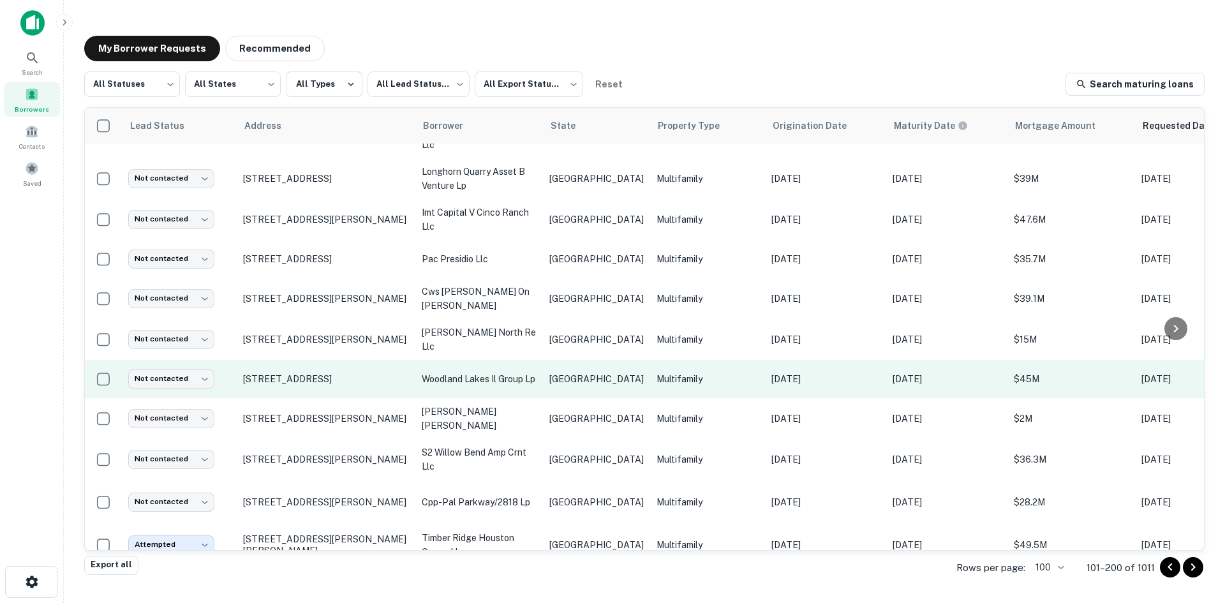
scroll to position [255, 0]
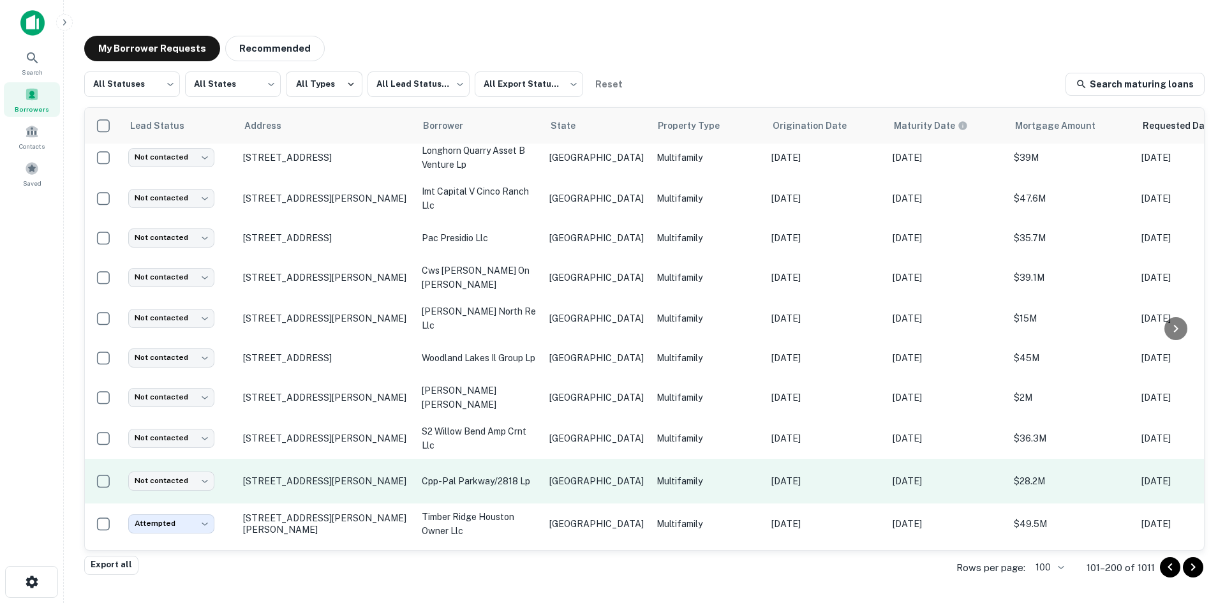
click at [433, 474] on p "cpp-pal parkway/2818 lp" at bounding box center [479, 481] width 115 height 14
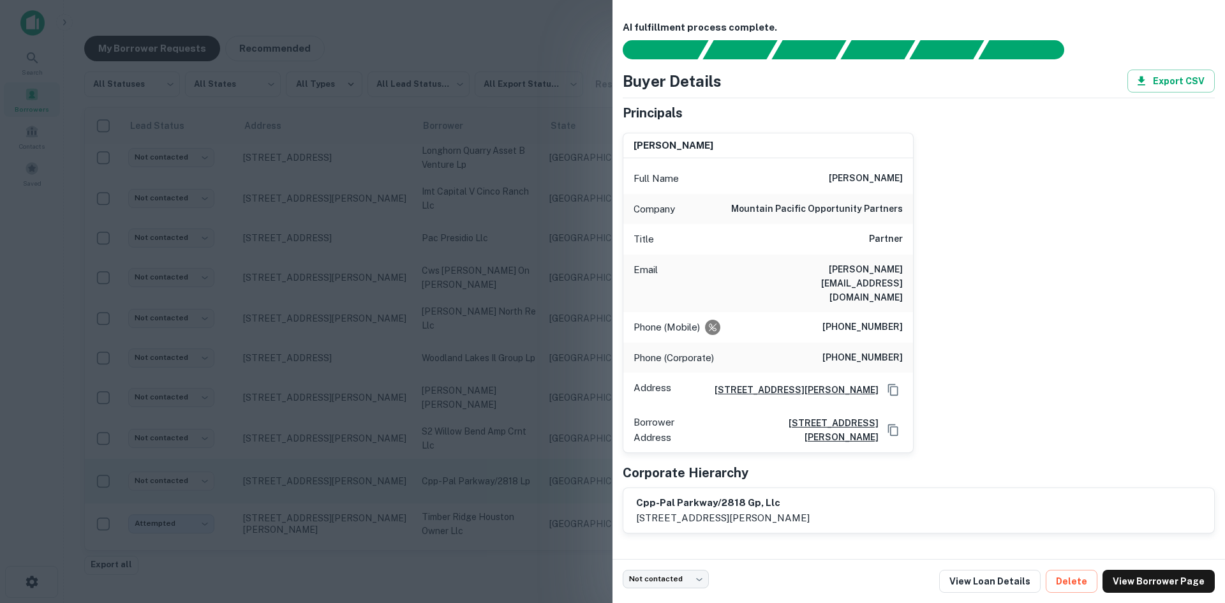
drag, startPoint x: 413, startPoint y: 380, endPoint x: 169, endPoint y: 452, distance: 254.7
click at [413, 380] on div at bounding box center [612, 301] width 1225 height 603
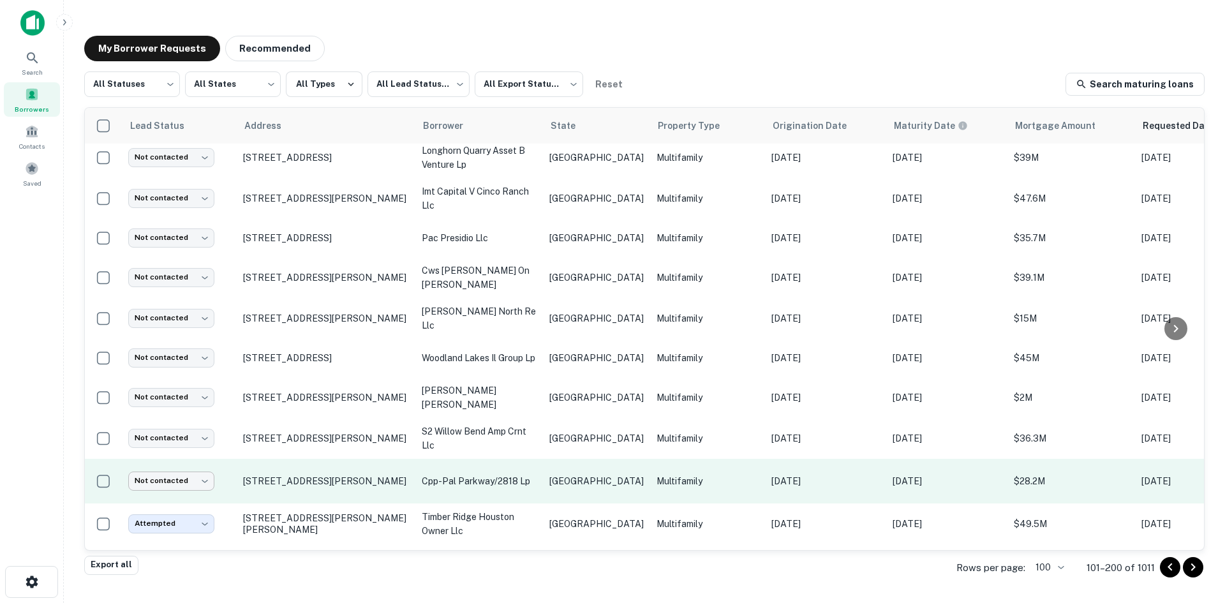
click at [170, 465] on body "Search Borrowers Contacts Saved My Borrower Requests Recommended All Statuses *…" at bounding box center [612, 301] width 1225 height 603
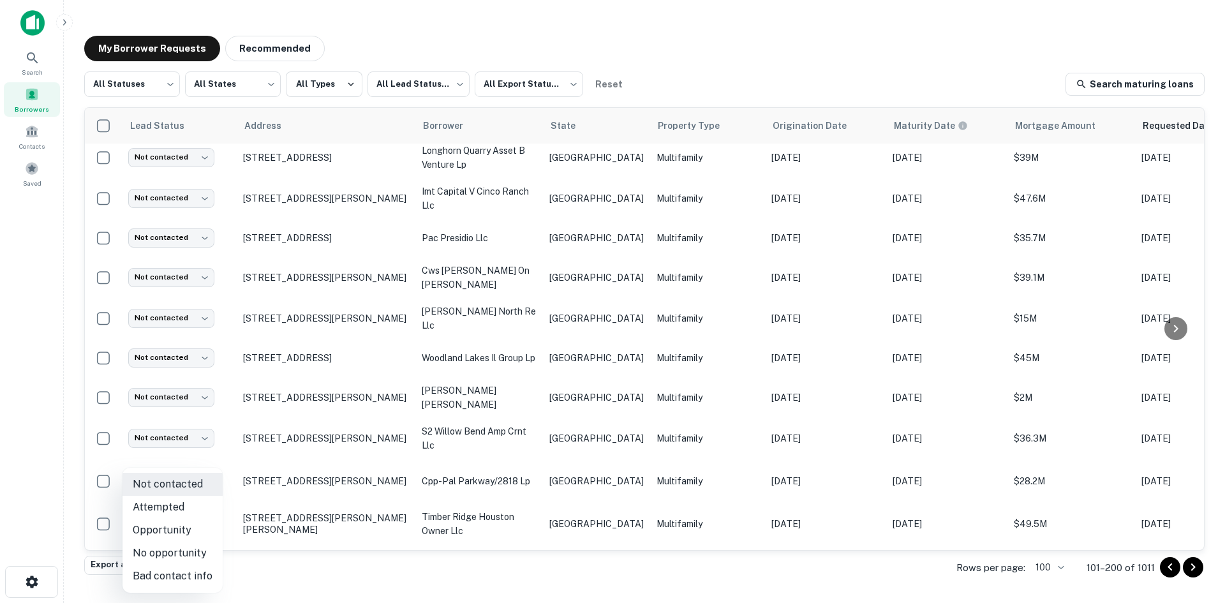
click at [177, 511] on li "Attempted" at bounding box center [173, 507] width 100 height 23
type input "*********"
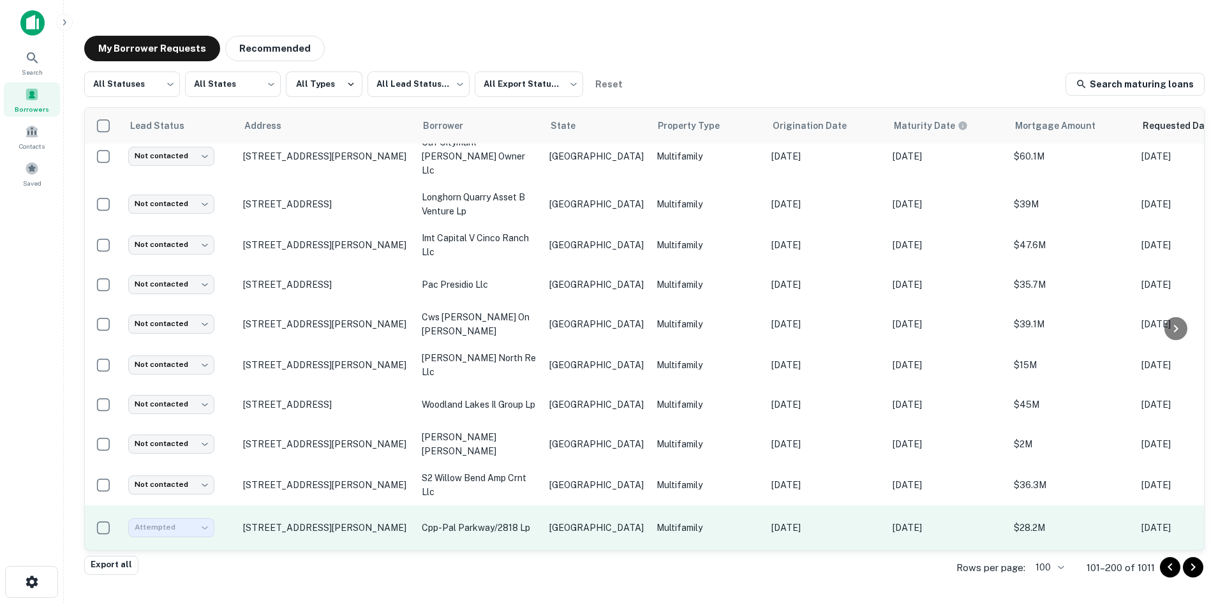
scroll to position [191, 0]
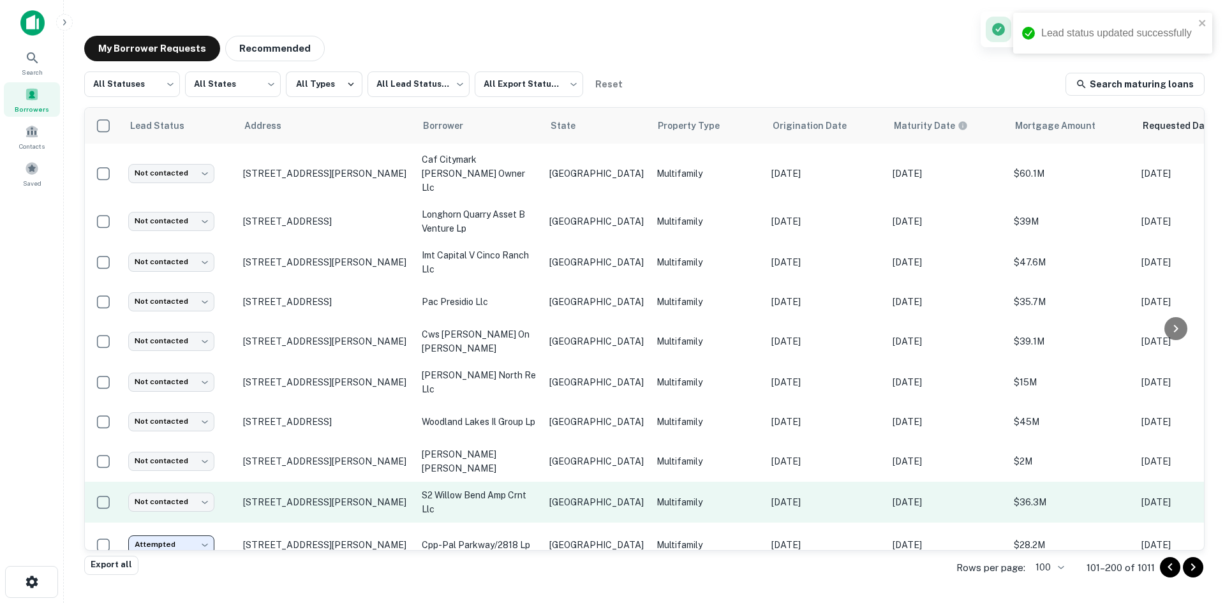
click at [600, 495] on p "[GEOGRAPHIC_DATA]" at bounding box center [597, 502] width 94 height 14
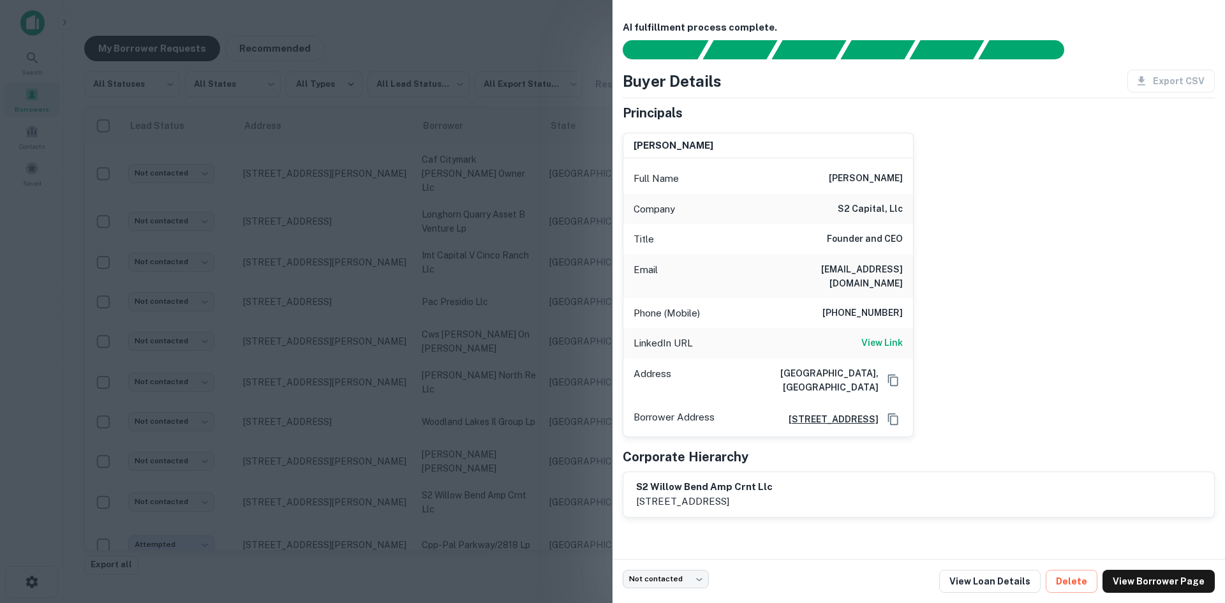
click at [585, 233] on div at bounding box center [612, 301] width 1225 height 603
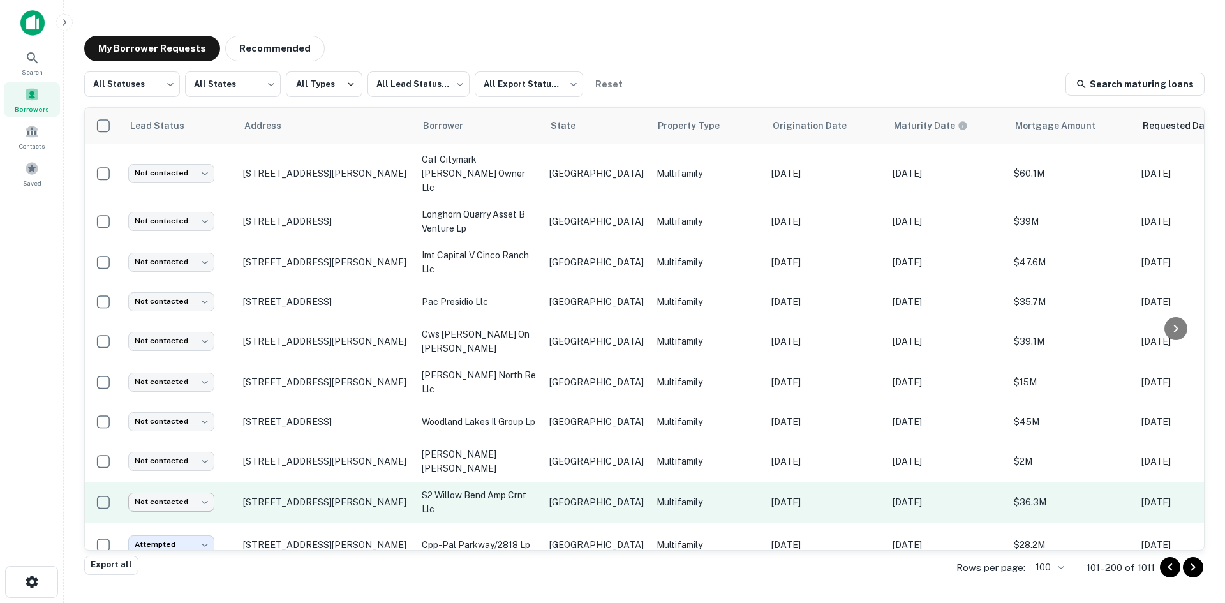
click at [166, 486] on body "Search Borrowers Contacts Saved My Borrower Requests Recommended All Statuses *…" at bounding box center [612, 301] width 1225 height 603
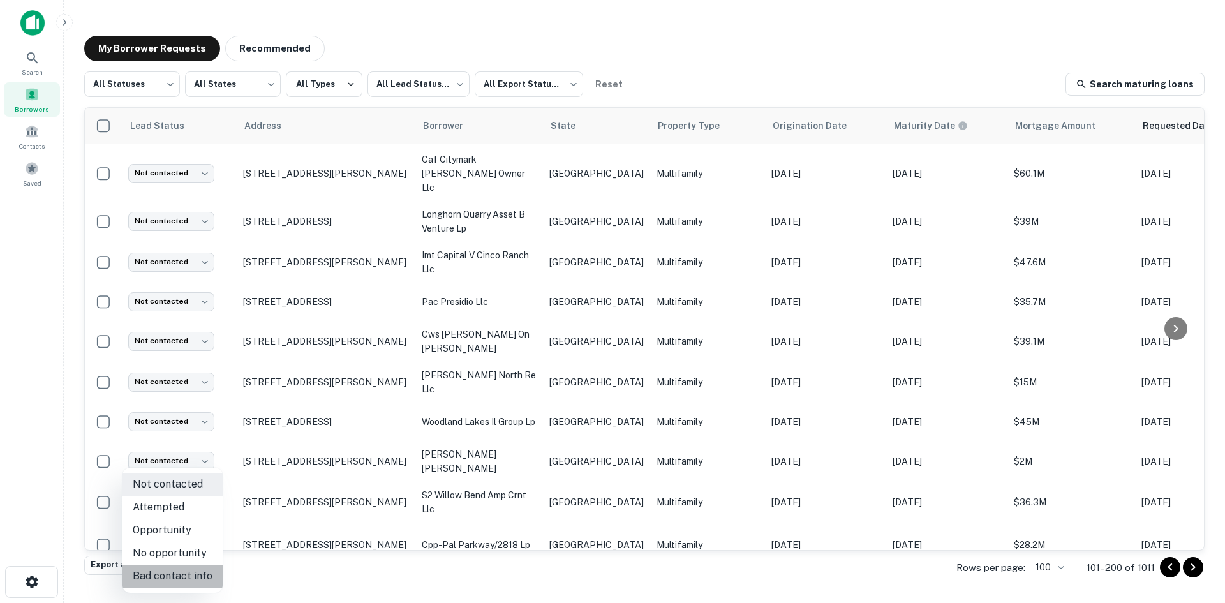
click at [184, 568] on li "Bad contact info" at bounding box center [173, 576] width 100 height 23
type input "**********"
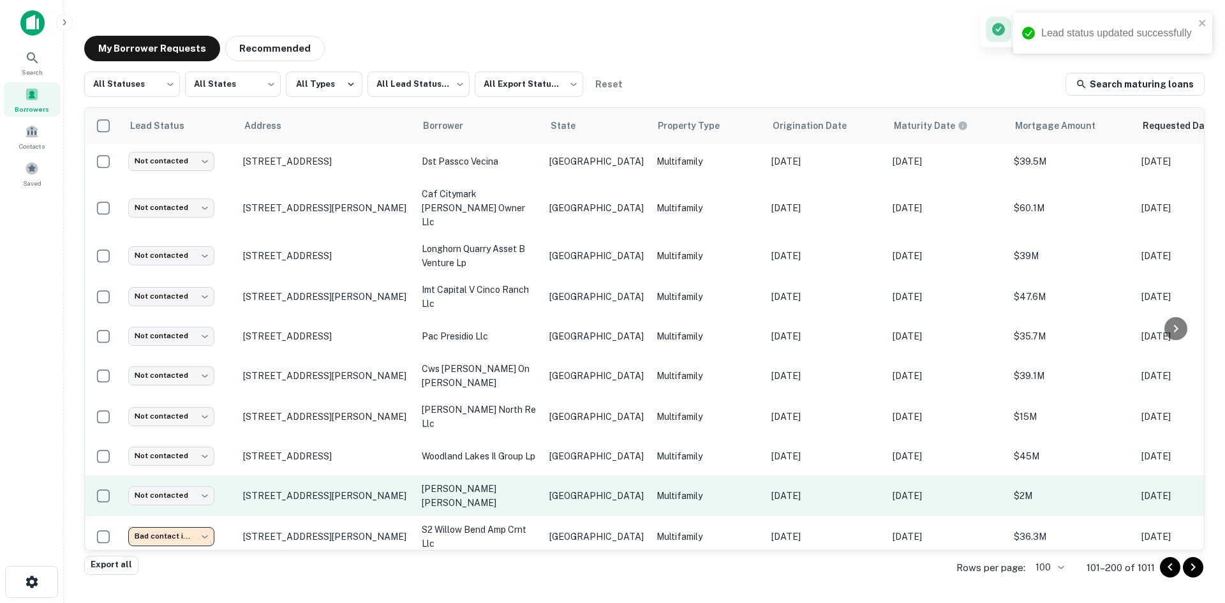
scroll to position [128, 0]
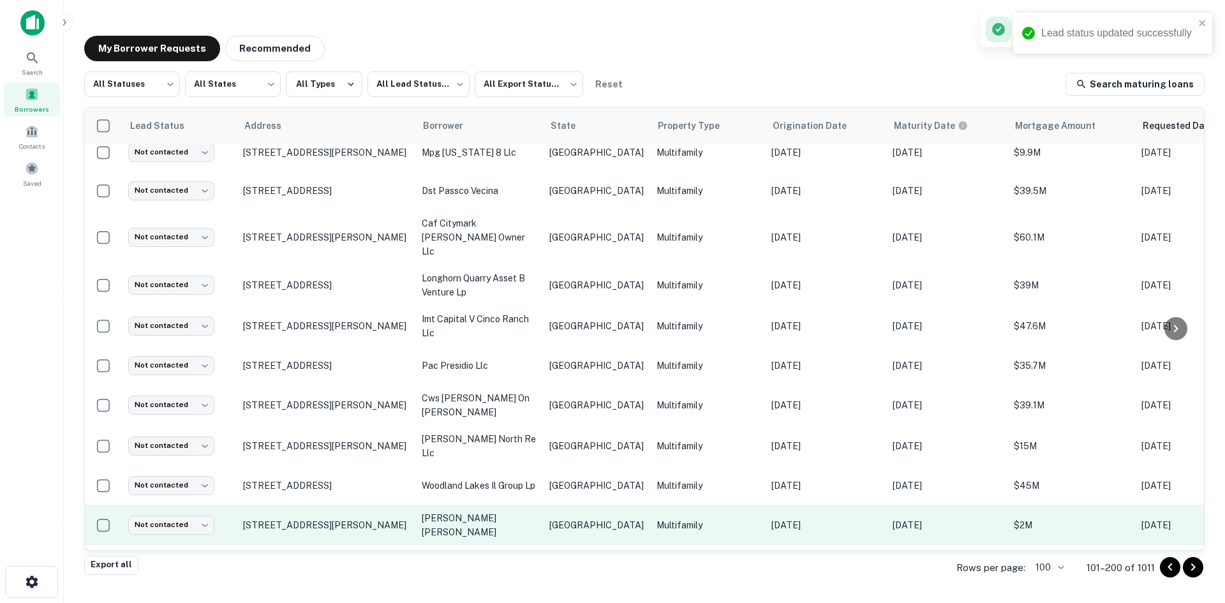
click at [564, 518] on p "[GEOGRAPHIC_DATA]" at bounding box center [597, 525] width 94 height 14
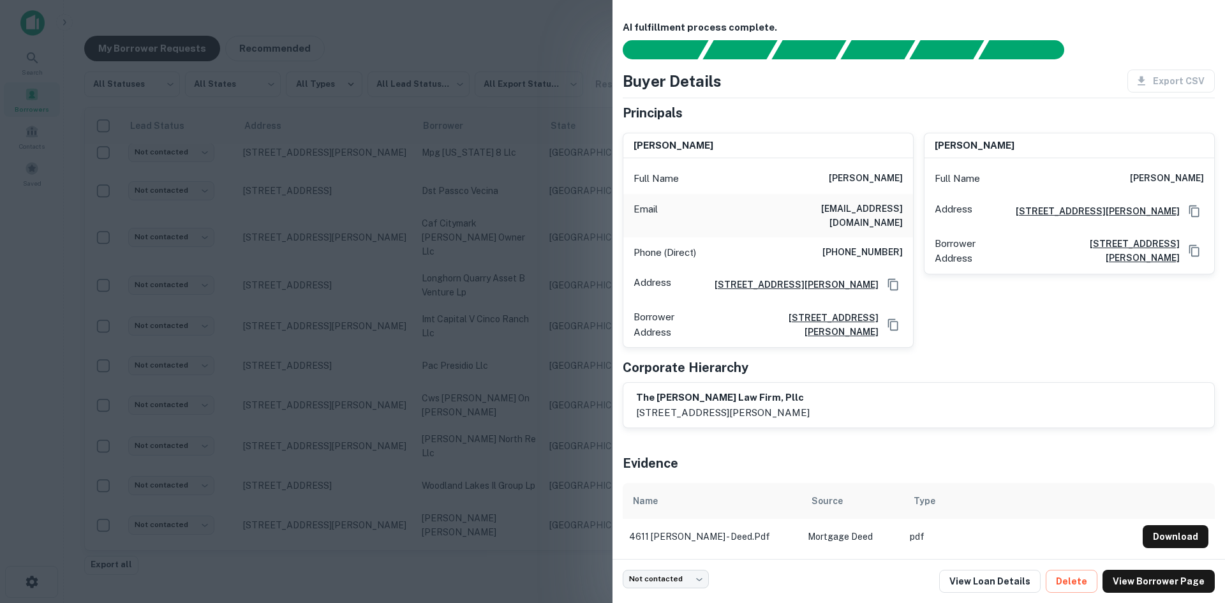
click at [869, 202] on h6 "[EMAIL_ADDRESS][DOMAIN_NAME]" at bounding box center [826, 216] width 153 height 28
drag, startPoint x: 225, startPoint y: 518, endPoint x: 154, endPoint y: 514, distance: 71.6
click at [225, 518] on div at bounding box center [612, 301] width 1225 height 603
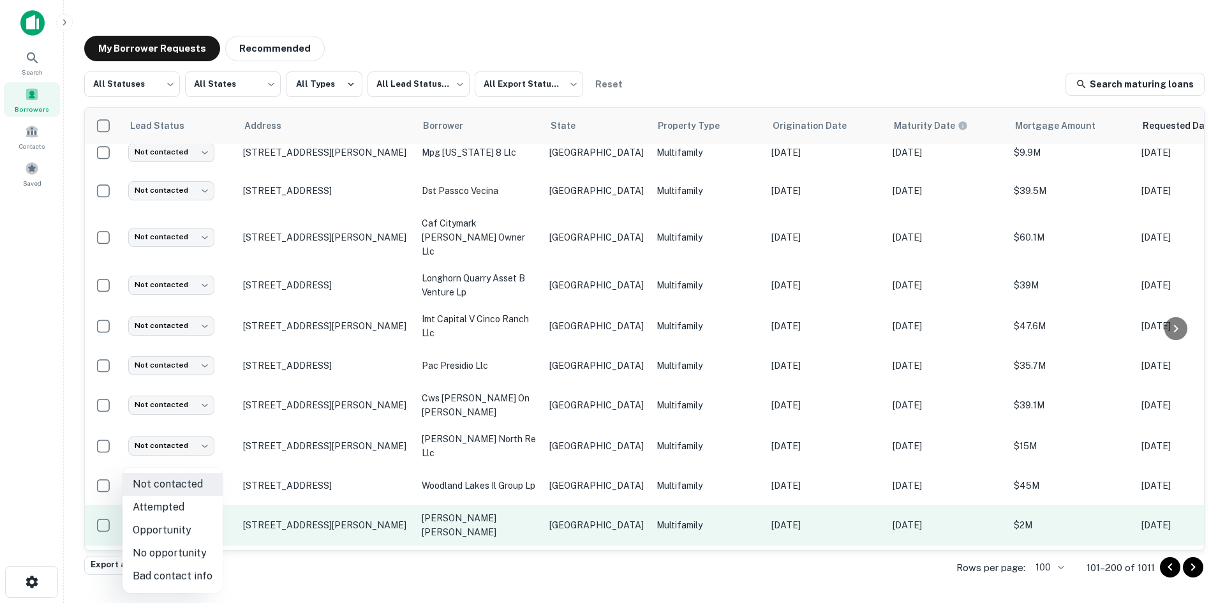
click at [154, 514] on body "Search Borrowers Contacts Saved My Borrower Requests Recommended All Statuses *…" at bounding box center [612, 301] width 1225 height 603
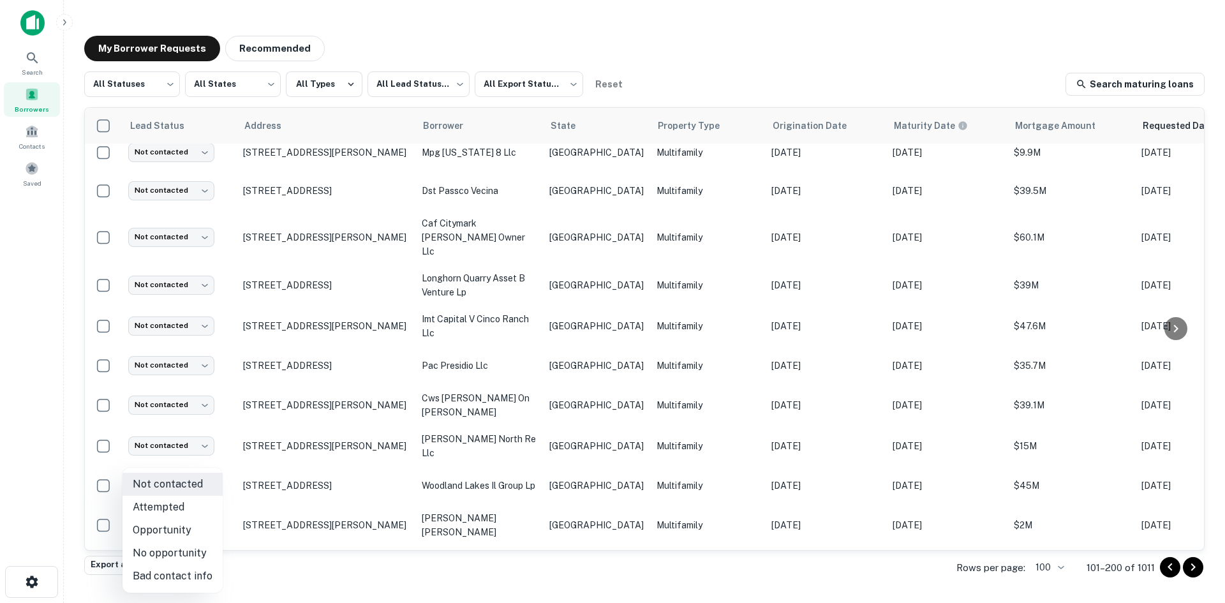
click at [189, 512] on li "Attempted" at bounding box center [173, 507] width 100 height 23
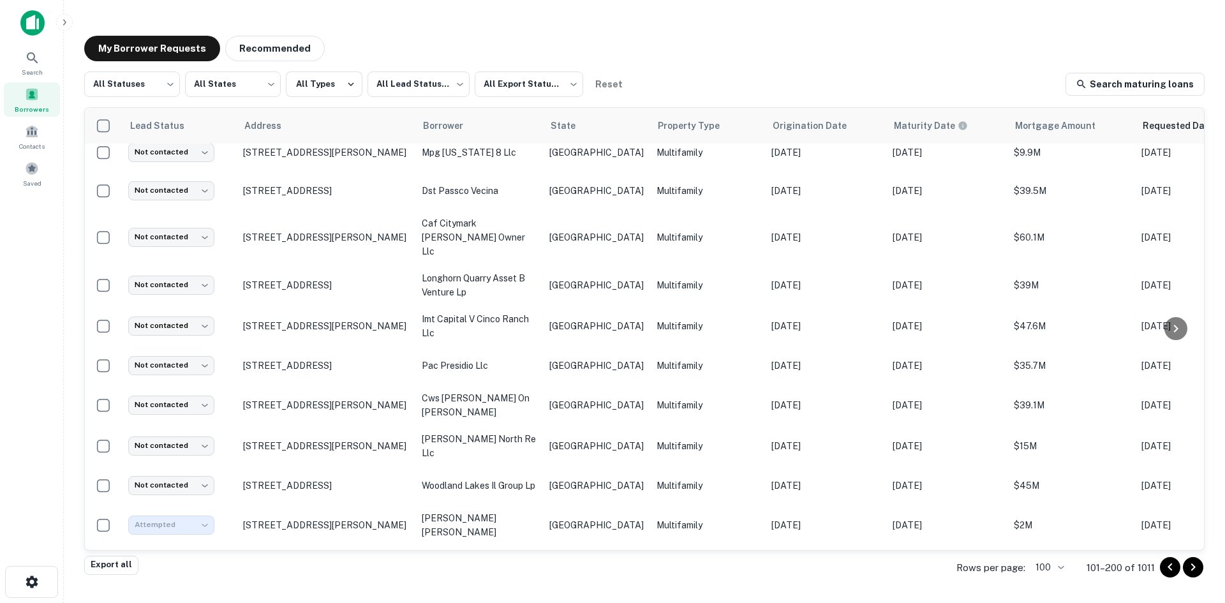
type input "*********"
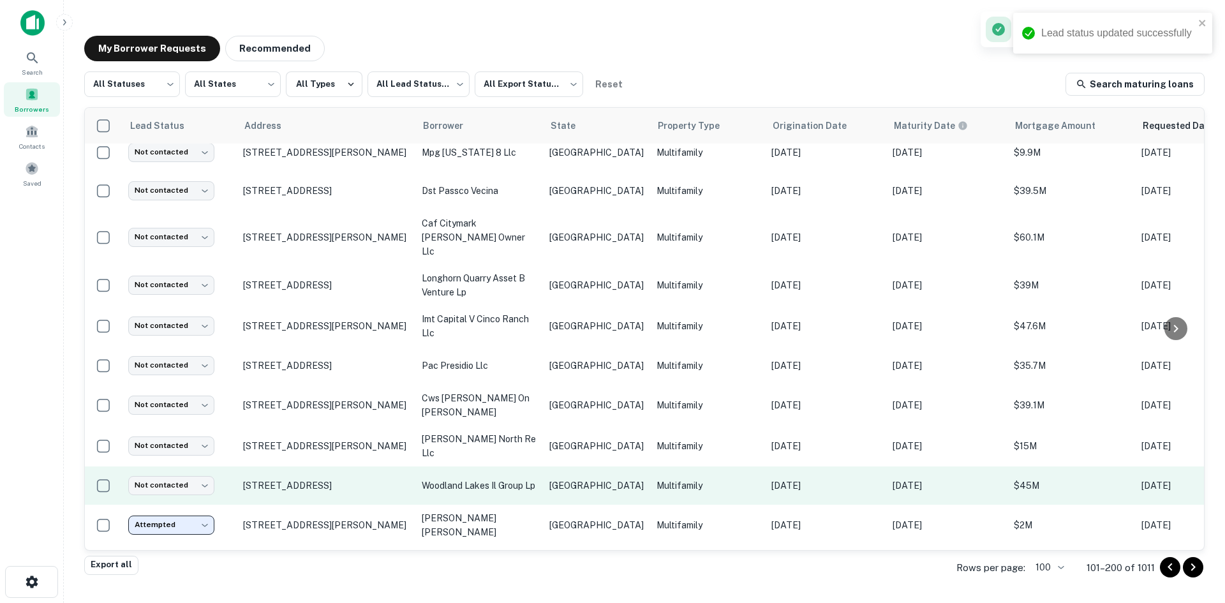
scroll to position [64, 0]
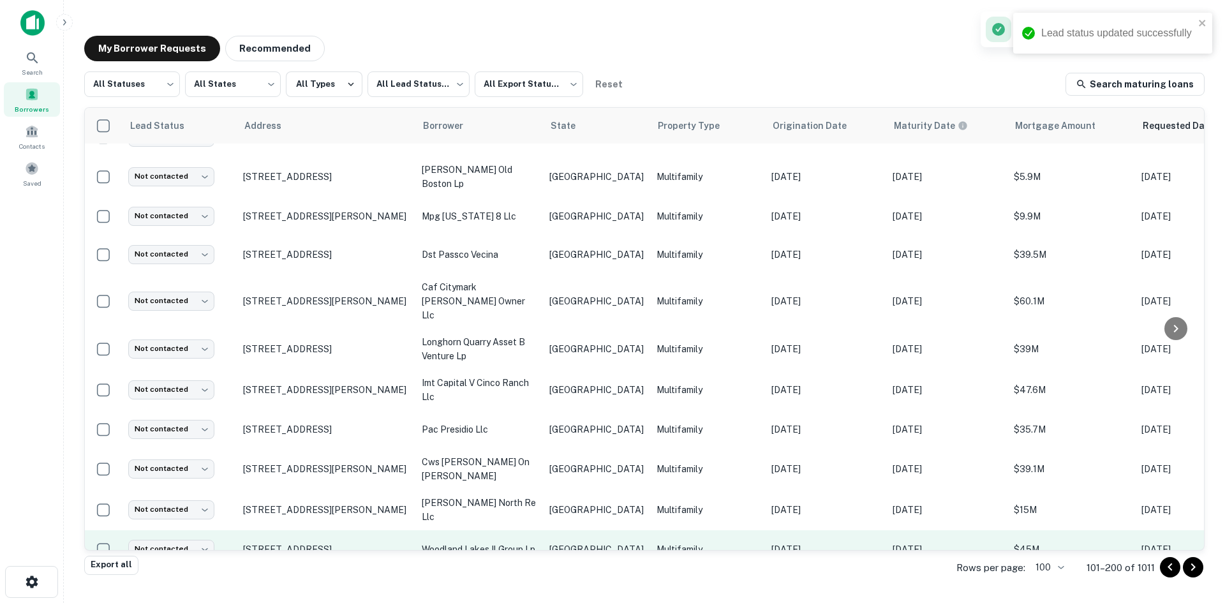
click at [604, 530] on td "[GEOGRAPHIC_DATA]" at bounding box center [596, 549] width 107 height 38
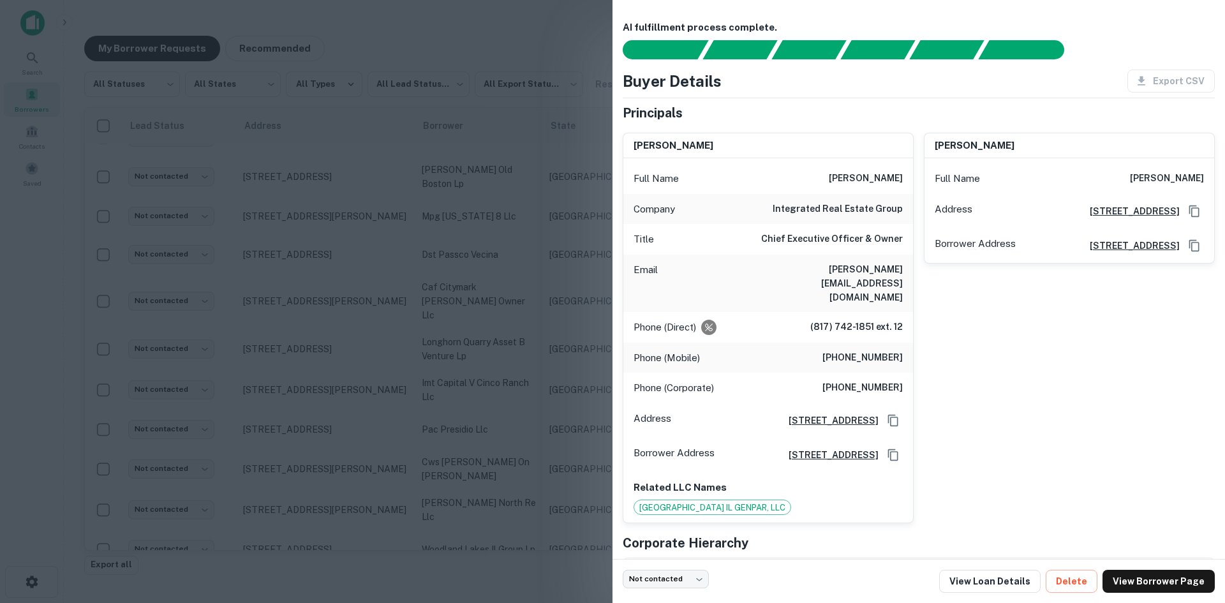
click at [864, 282] on div "Email [PERSON_NAME][EMAIL_ADDRESS][DOMAIN_NAME]" at bounding box center [769, 283] width 290 height 57
click at [864, 277] on h6 "[PERSON_NAME][EMAIL_ADDRESS][DOMAIN_NAME]" at bounding box center [826, 283] width 153 height 42
click at [864, 276] on h6 "[PERSON_NAME][EMAIL_ADDRESS][DOMAIN_NAME]" at bounding box center [826, 283] width 153 height 42
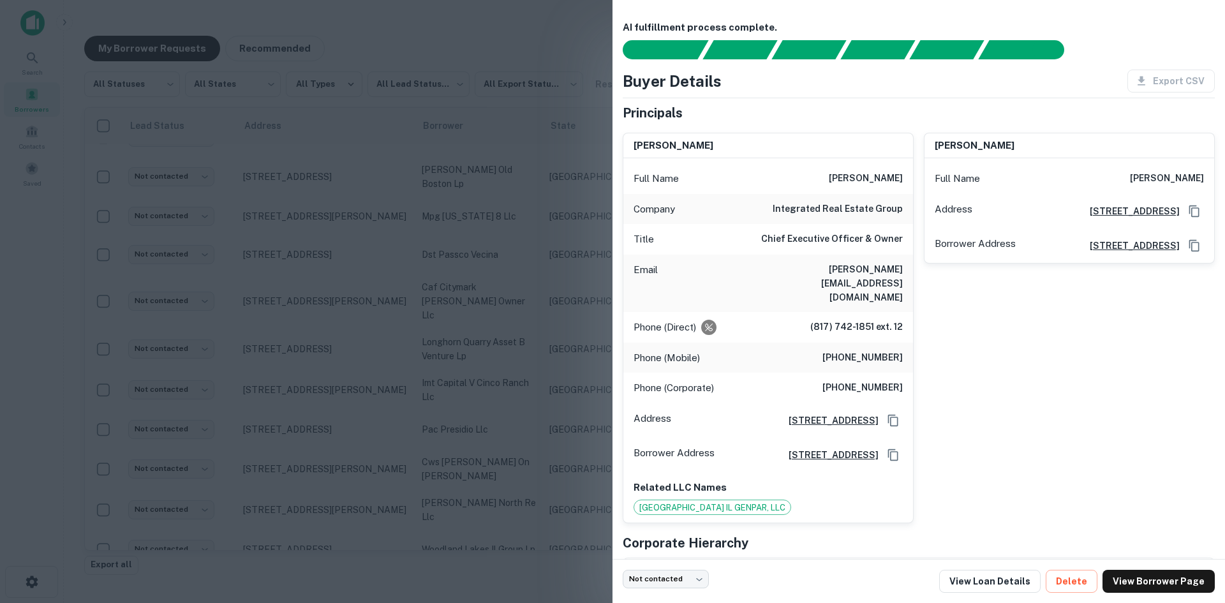
click at [434, 310] on div at bounding box center [612, 301] width 1225 height 603
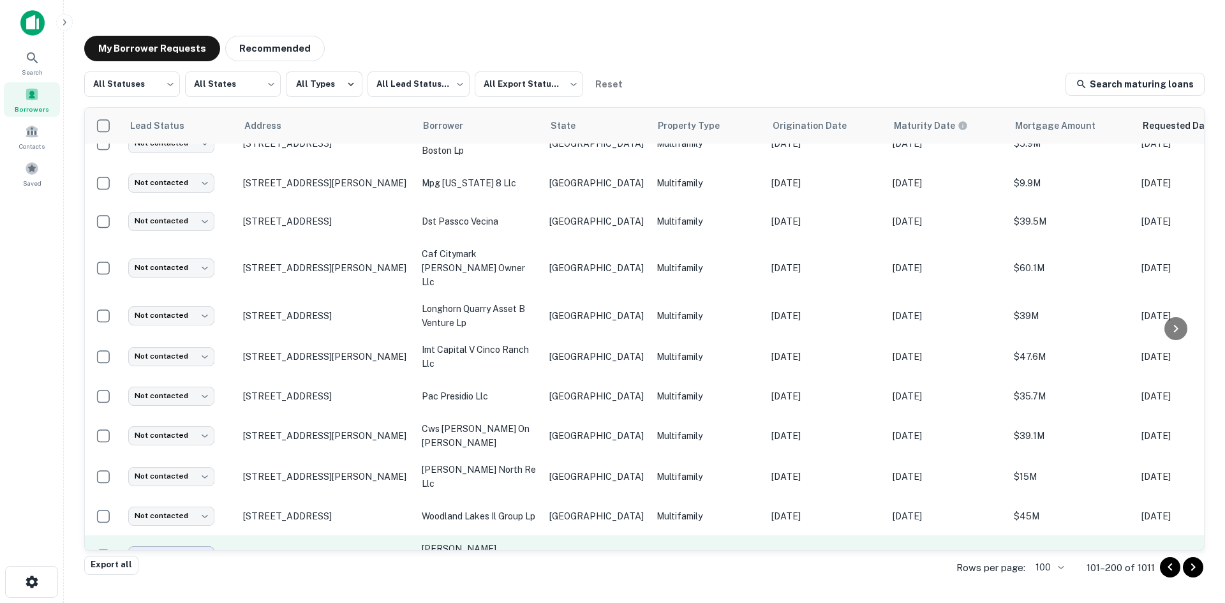
scroll to position [128, 0]
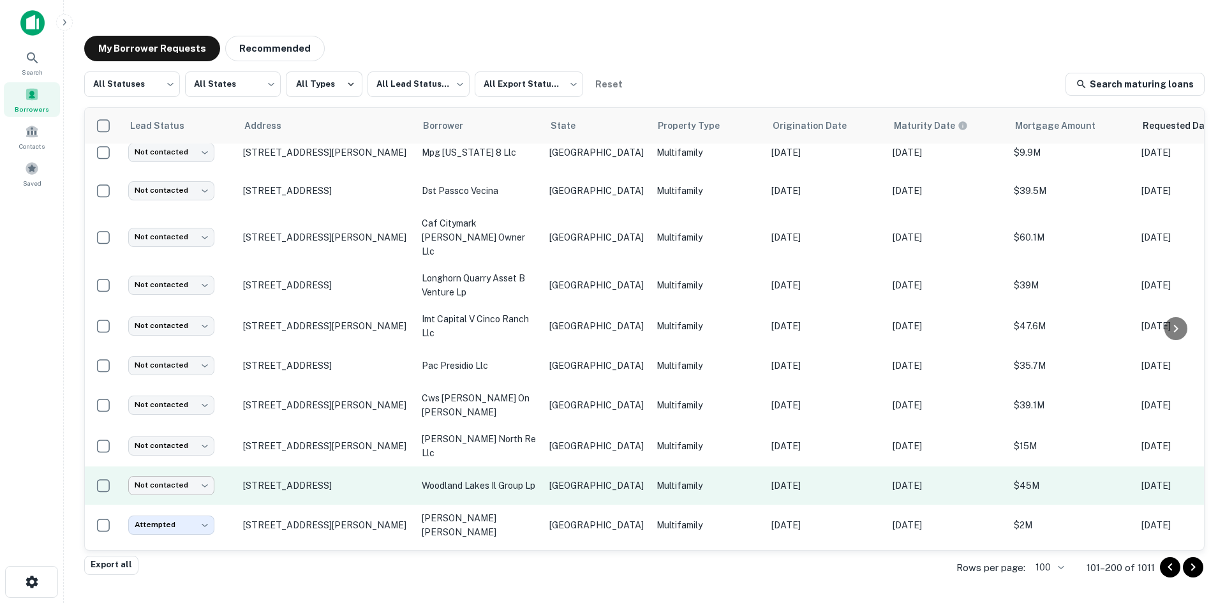
click at [174, 469] on body "Search Borrowers Contacts Saved My Borrower Requests Recommended All Statuses *…" at bounding box center [612, 301] width 1225 height 603
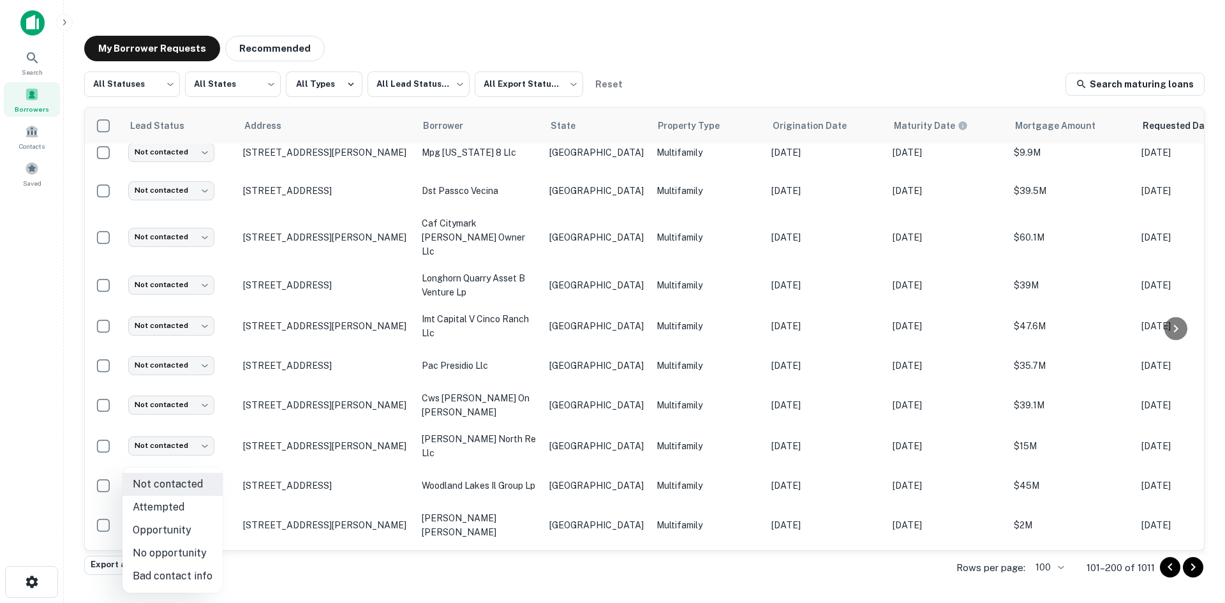
click at [180, 511] on li "Attempted" at bounding box center [173, 507] width 100 height 23
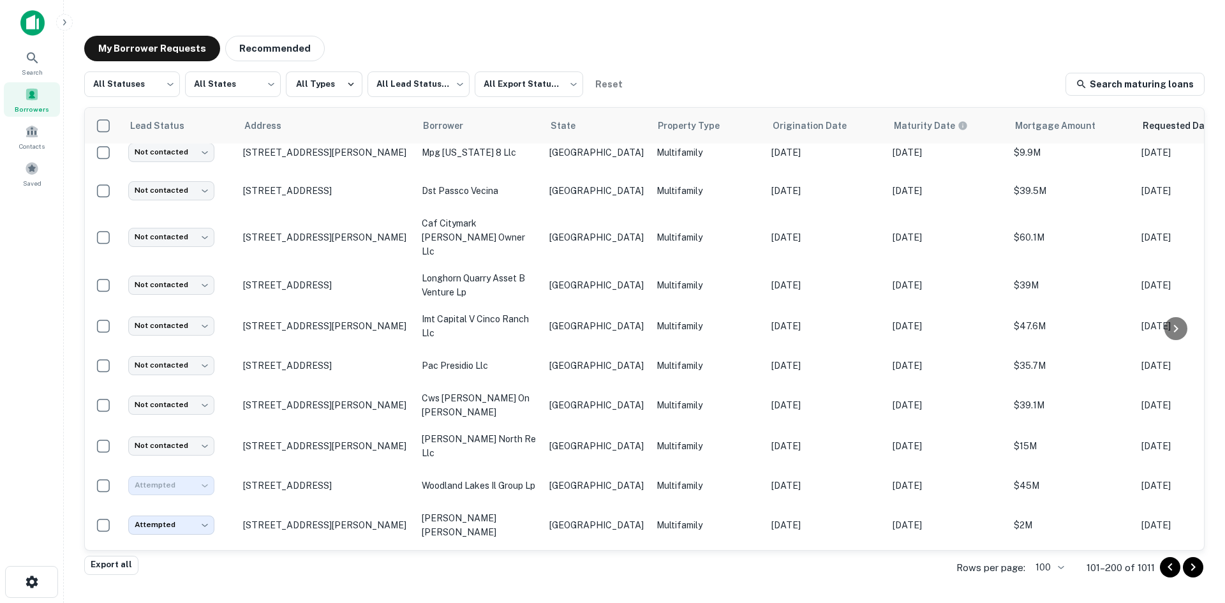
type input "*********"
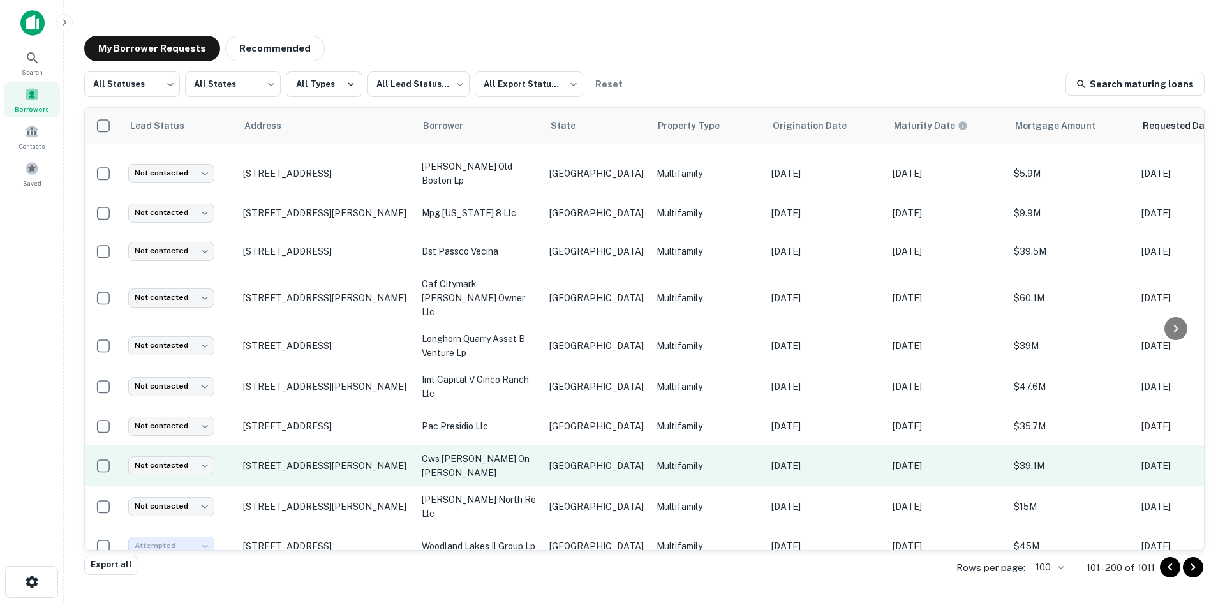
scroll to position [64, 0]
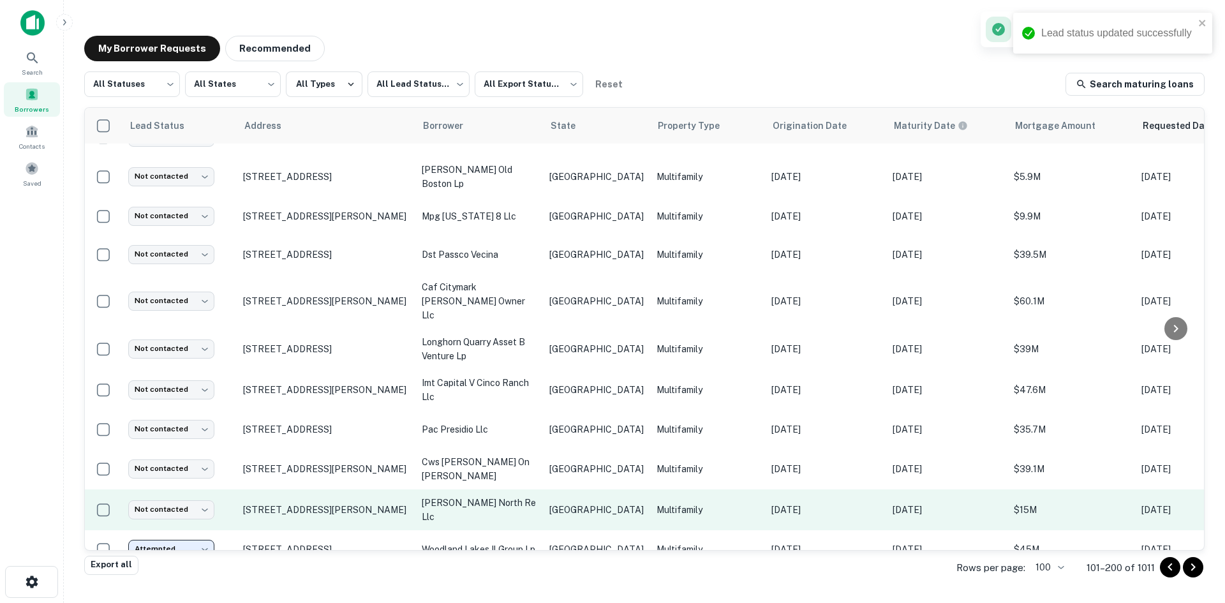
click at [514, 497] on p "[PERSON_NAME] north re llc" at bounding box center [479, 510] width 115 height 28
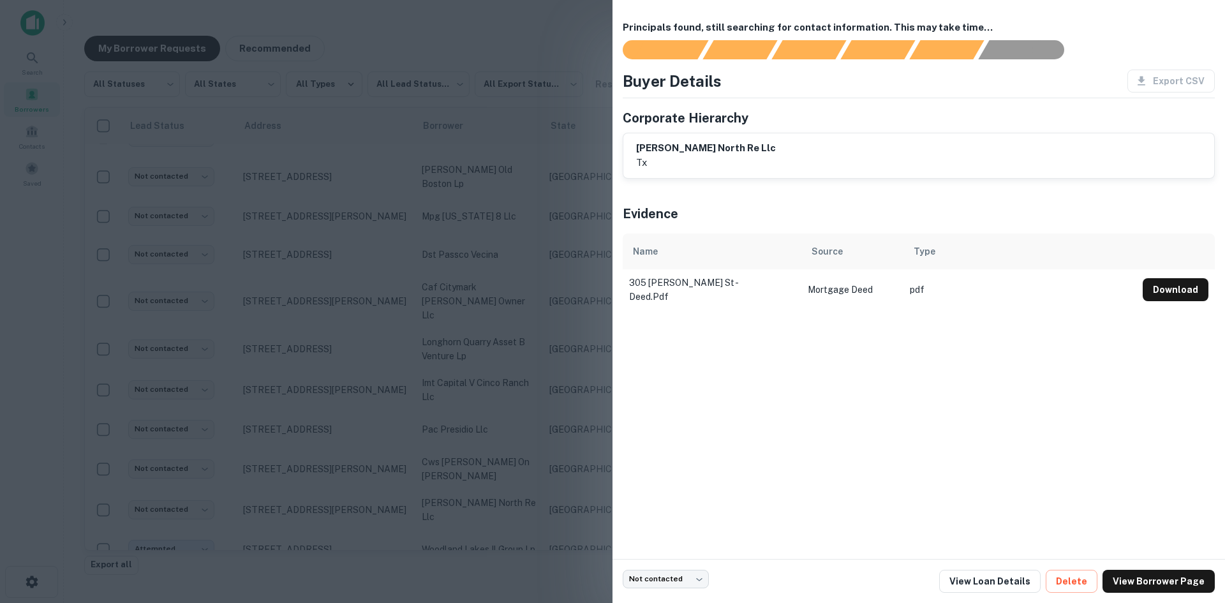
click at [464, 326] on div at bounding box center [612, 301] width 1225 height 603
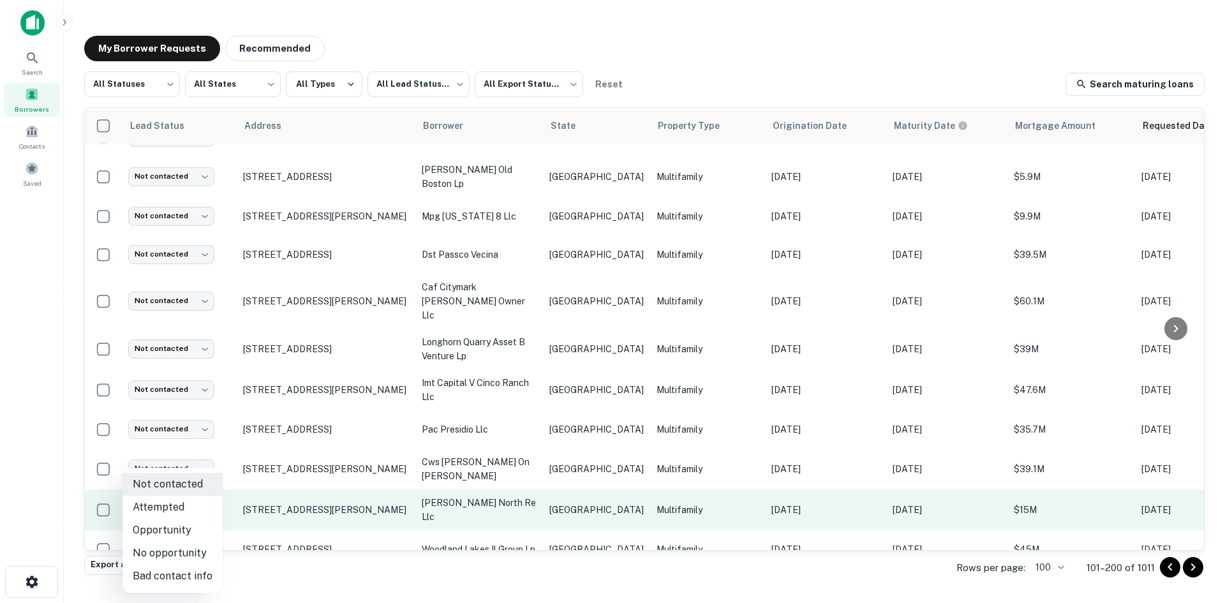
click at [209, 498] on body "Search Borrowers Contacts Saved My Borrower Requests Recommended All Statuses *…" at bounding box center [612, 301] width 1225 height 603
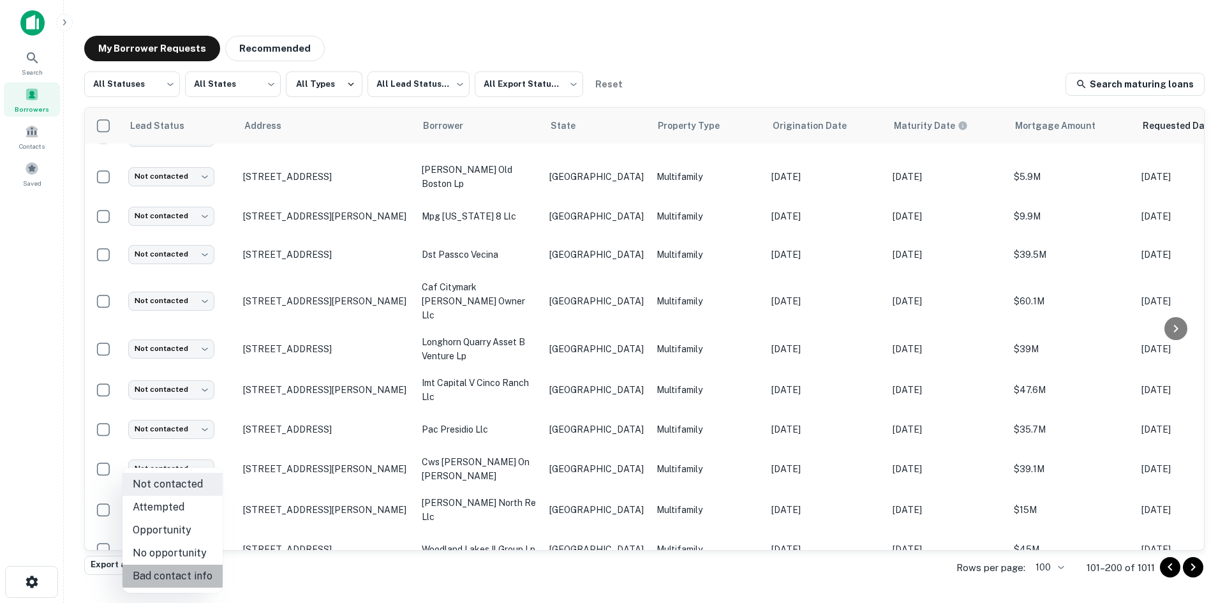
click at [192, 573] on li "Bad contact info" at bounding box center [173, 576] width 100 height 23
type input "**********"
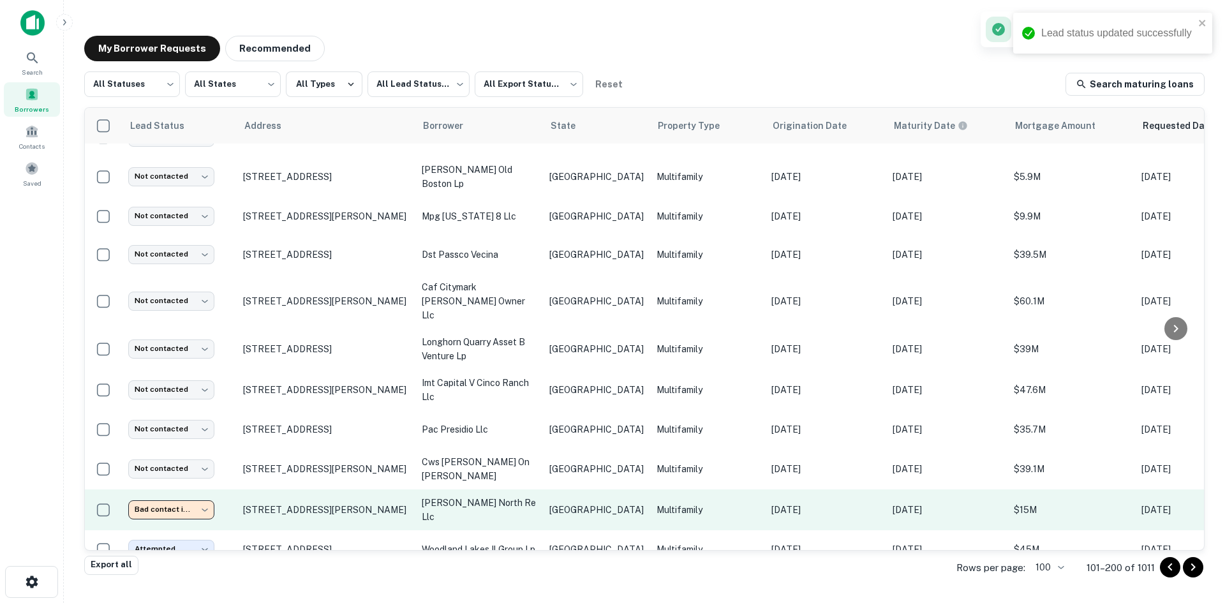
scroll to position [0, 0]
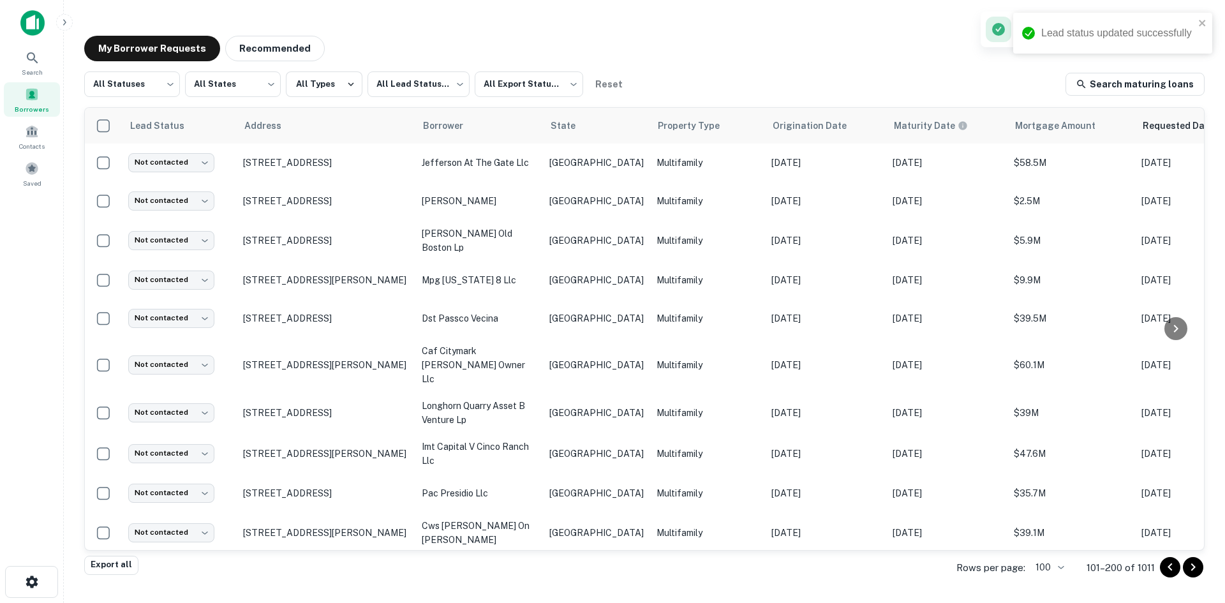
click at [561, 513] on td "[GEOGRAPHIC_DATA]" at bounding box center [596, 533] width 107 height 41
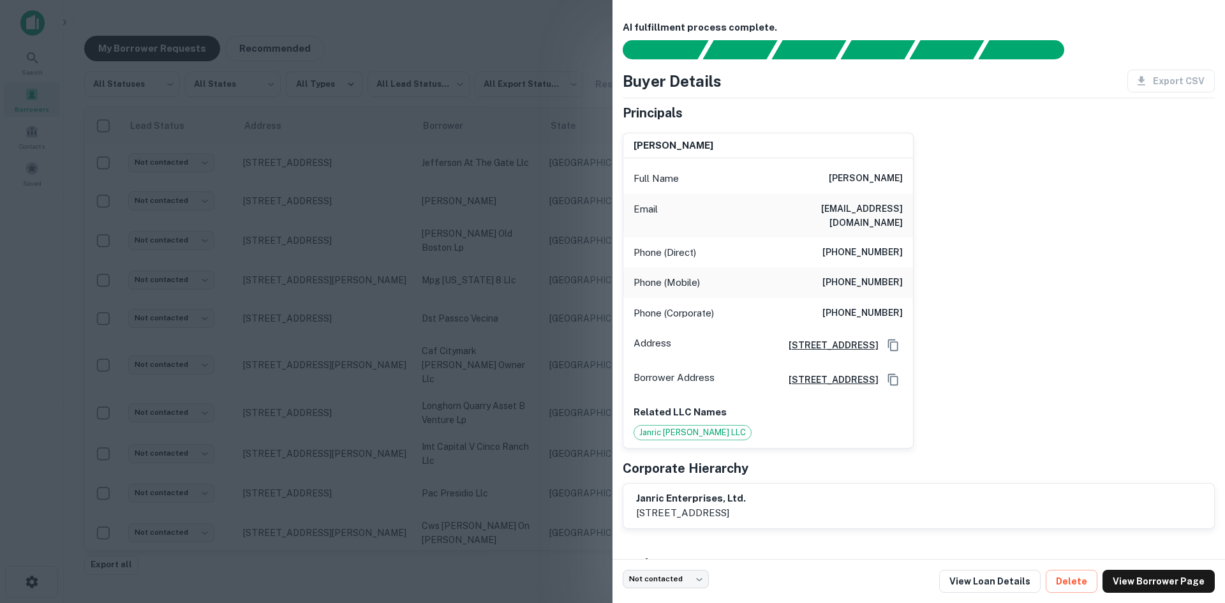
click at [874, 202] on h6 "[EMAIL_ADDRESS][DOMAIN_NAME]" at bounding box center [826, 216] width 153 height 28
click at [869, 203] on h6 "[EMAIL_ADDRESS][DOMAIN_NAME]" at bounding box center [826, 216] width 153 height 28
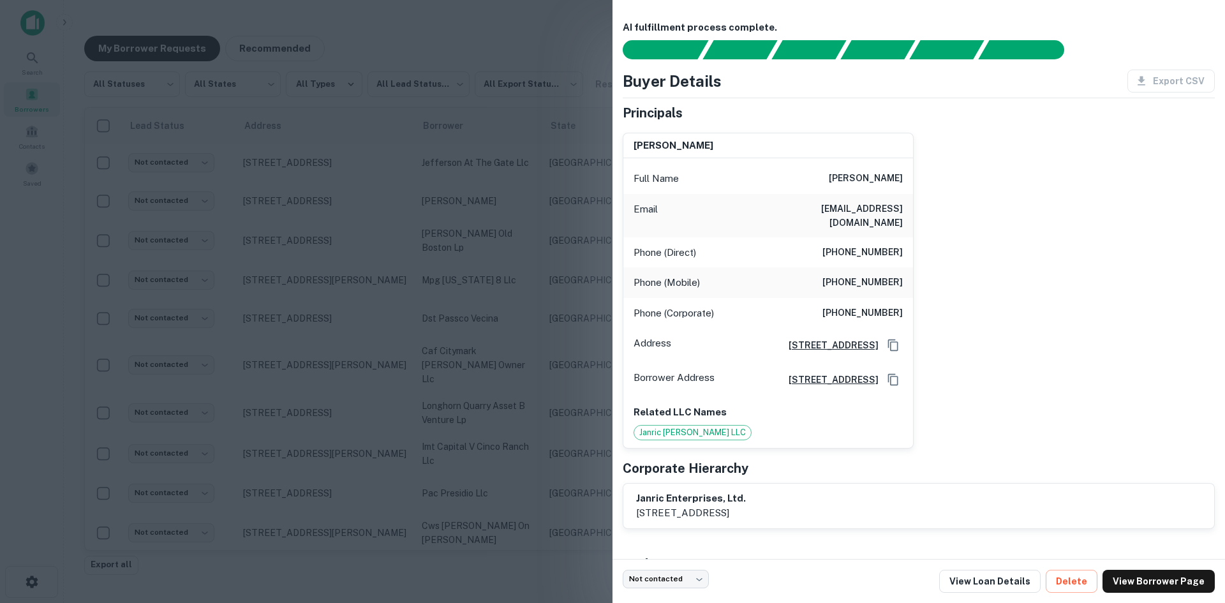
click at [341, 216] on div at bounding box center [612, 301] width 1225 height 603
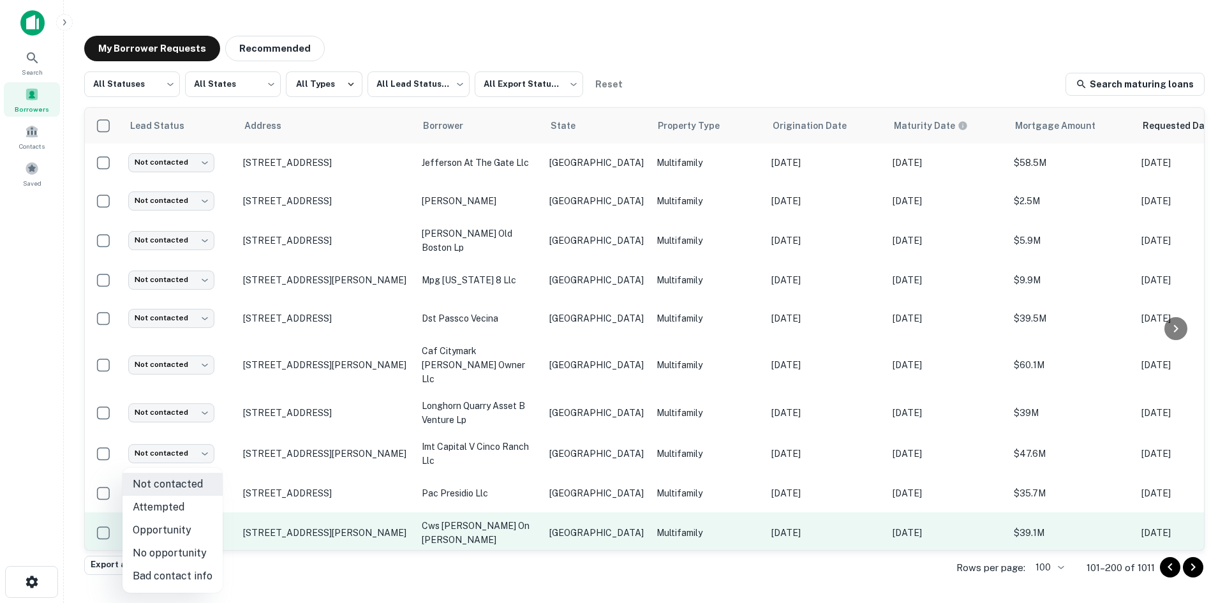
click at [193, 517] on body "Search Borrowers Contacts Saved My Borrower Requests Recommended All Statuses *…" at bounding box center [612, 301] width 1225 height 603
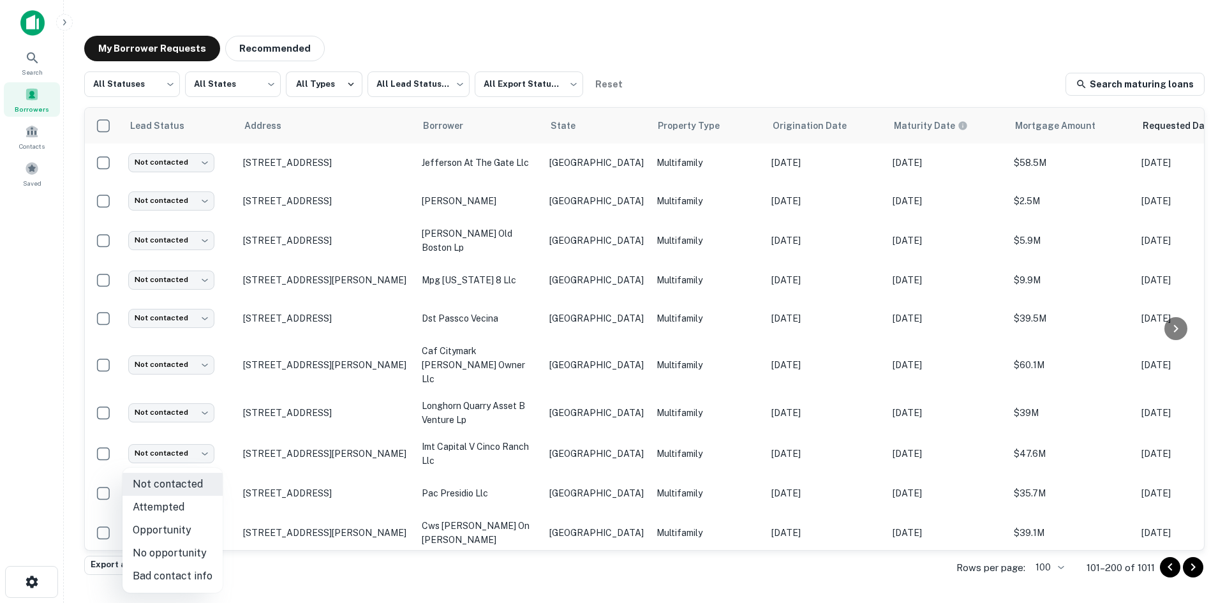
click at [182, 514] on li "Attempted" at bounding box center [173, 507] width 100 height 23
type input "*********"
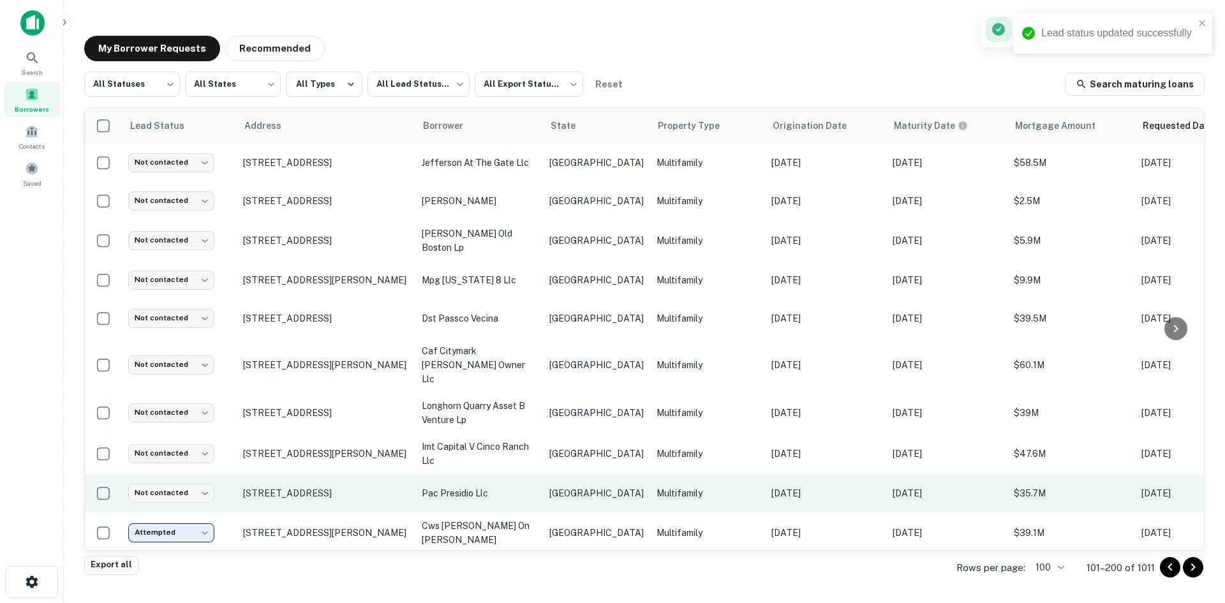
click at [456, 491] on td "pac presidio llc" at bounding box center [480, 493] width 128 height 38
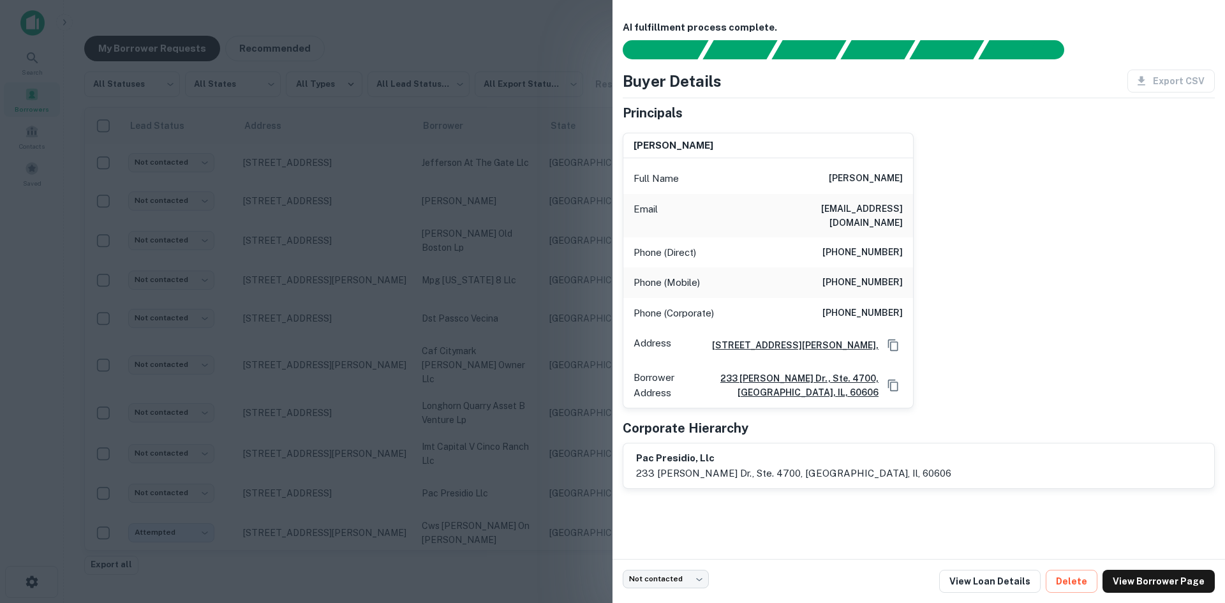
click at [878, 206] on h6 "[EMAIL_ADDRESS][DOMAIN_NAME]" at bounding box center [826, 216] width 153 height 28
click at [419, 286] on div at bounding box center [612, 301] width 1225 height 603
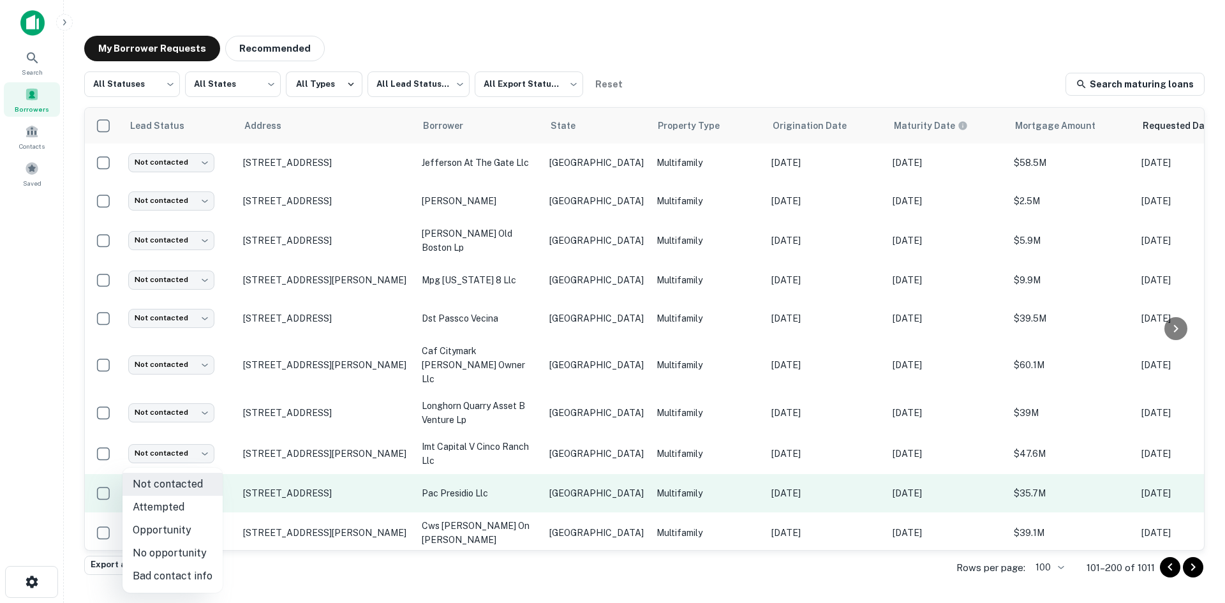
click at [195, 481] on body "Search Borrowers Contacts Saved My Borrower Requests Recommended All Statuses *…" at bounding box center [612, 301] width 1225 height 603
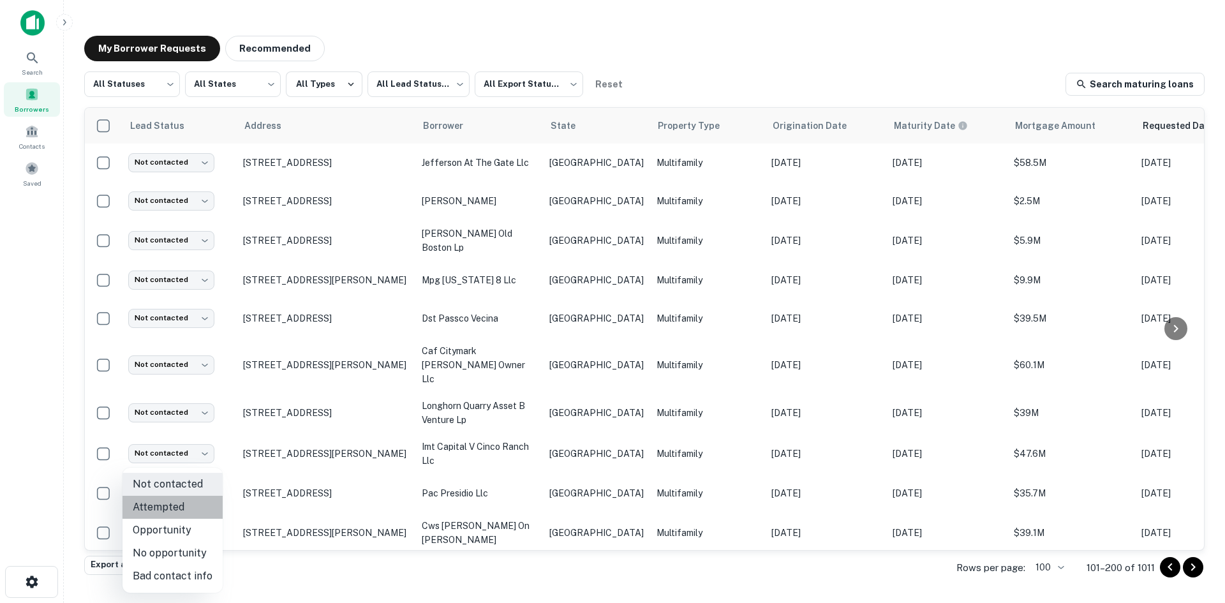
click at [203, 501] on li "Attempted" at bounding box center [173, 507] width 100 height 23
type input "*********"
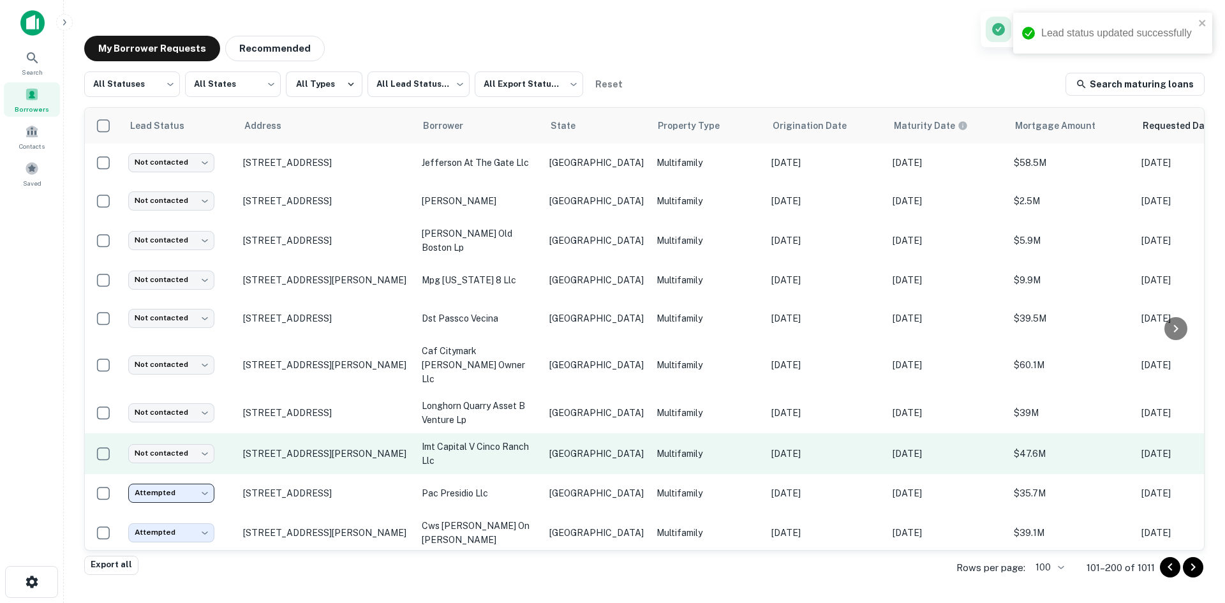
click at [509, 457] on p "imt capital v cinco ranch llc" at bounding box center [479, 454] width 115 height 28
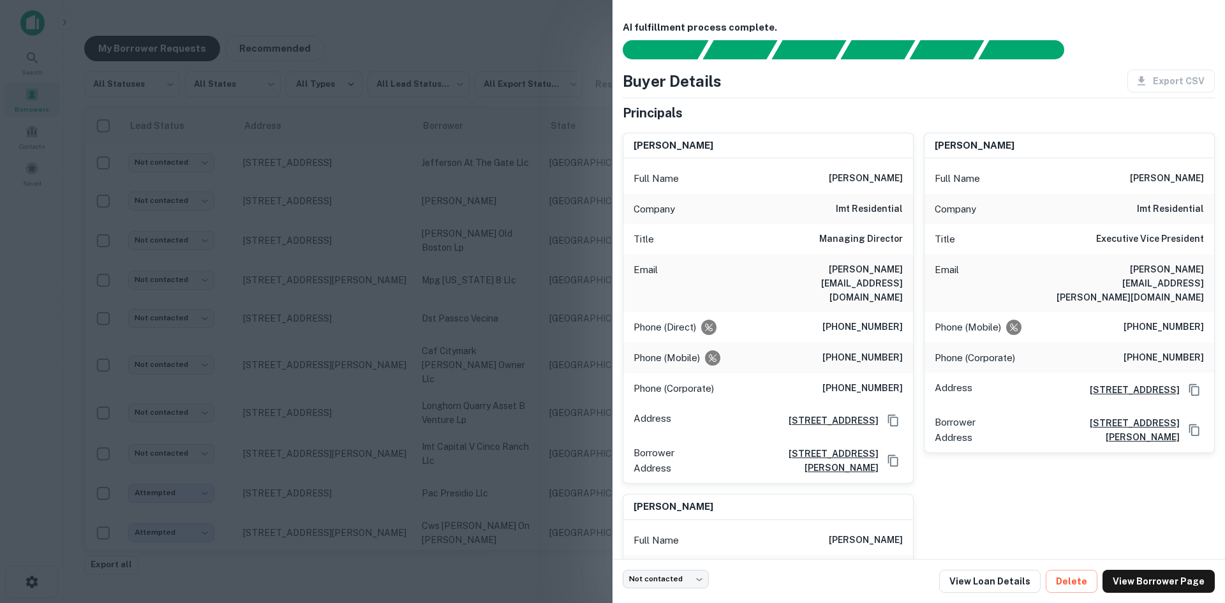
click at [865, 271] on h6 "[PERSON_NAME][EMAIL_ADDRESS][DOMAIN_NAME]" at bounding box center [826, 283] width 153 height 42
click at [456, 201] on div at bounding box center [612, 301] width 1225 height 603
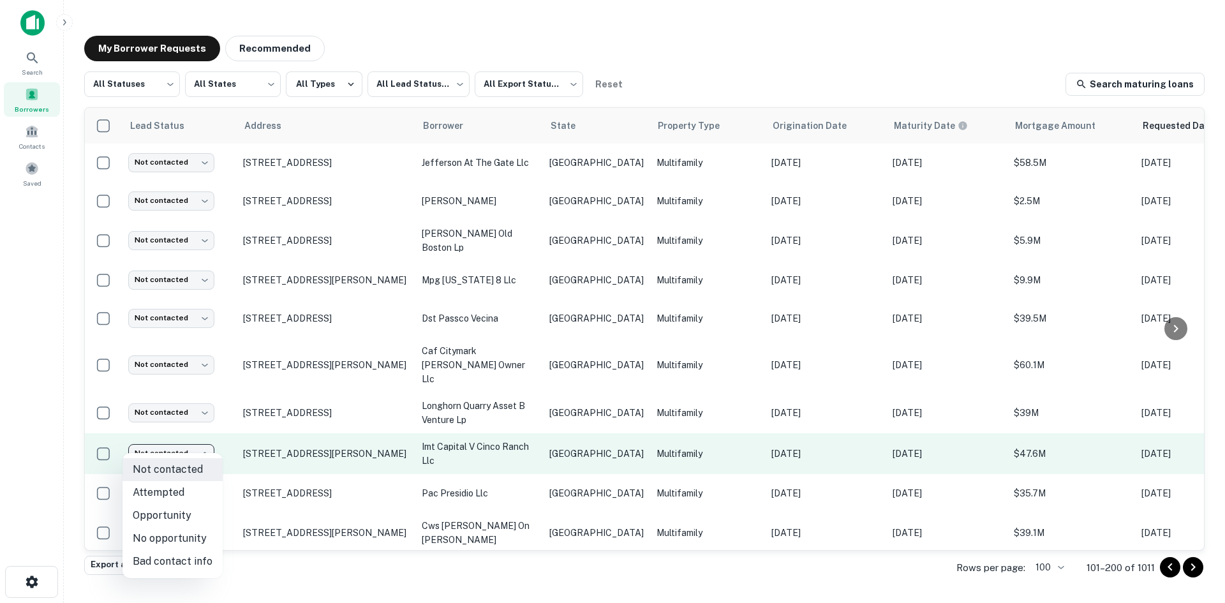
click at [184, 435] on body "Search Borrowers Contacts Saved My Borrower Requests Recommended All Statuses *…" at bounding box center [612, 301] width 1225 height 603
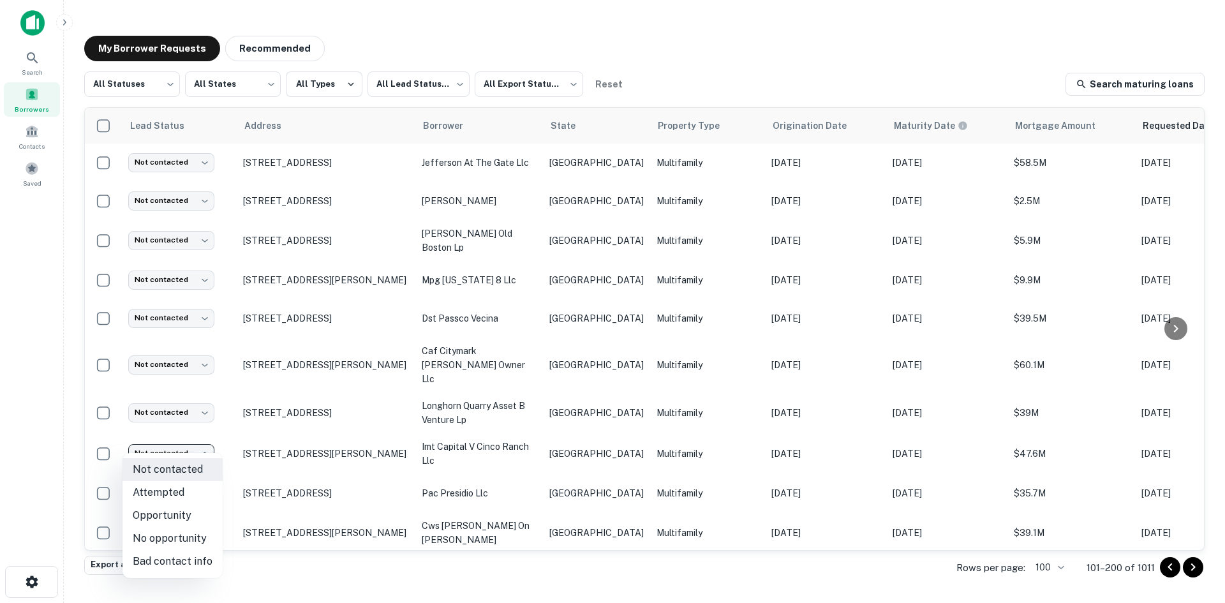
click at [185, 490] on li "Attempted" at bounding box center [173, 492] width 100 height 23
type input "*********"
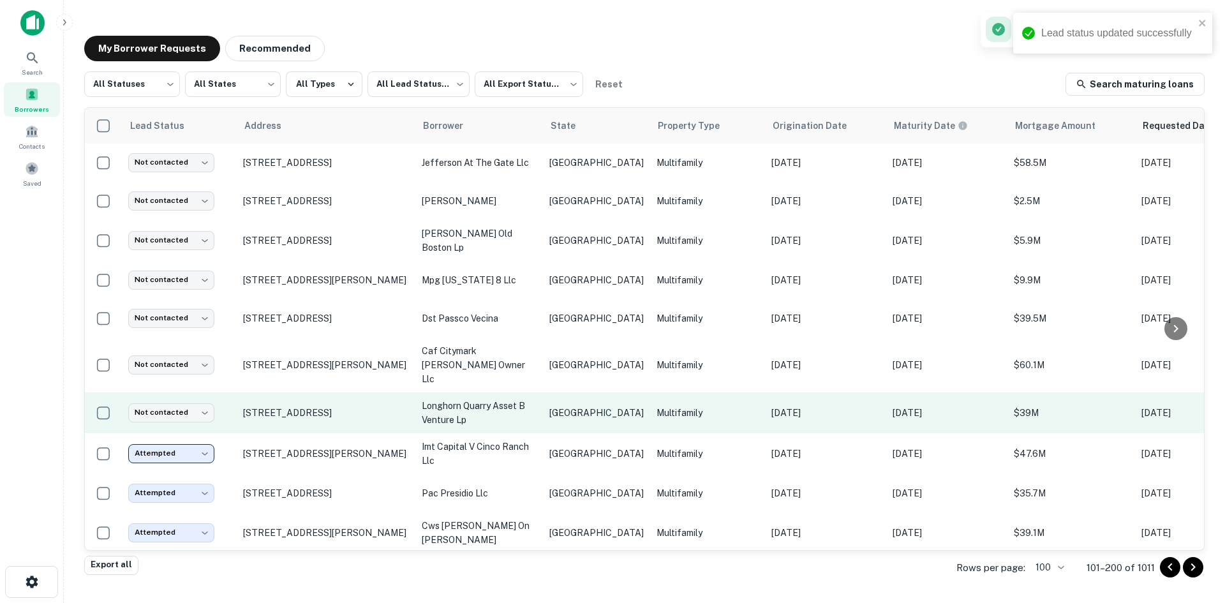
click at [597, 408] on p "[GEOGRAPHIC_DATA]" at bounding box center [597, 413] width 94 height 14
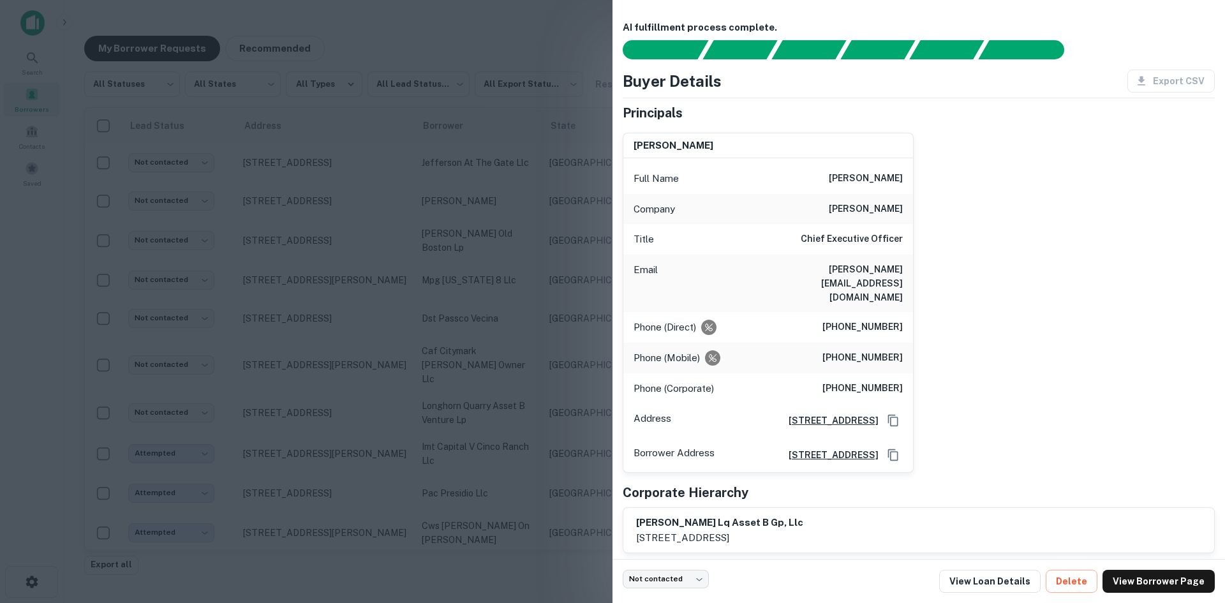
click at [880, 263] on h6 "[PERSON_NAME][EMAIL_ADDRESS][DOMAIN_NAME]" at bounding box center [826, 283] width 153 height 42
click at [413, 303] on div at bounding box center [612, 301] width 1225 height 603
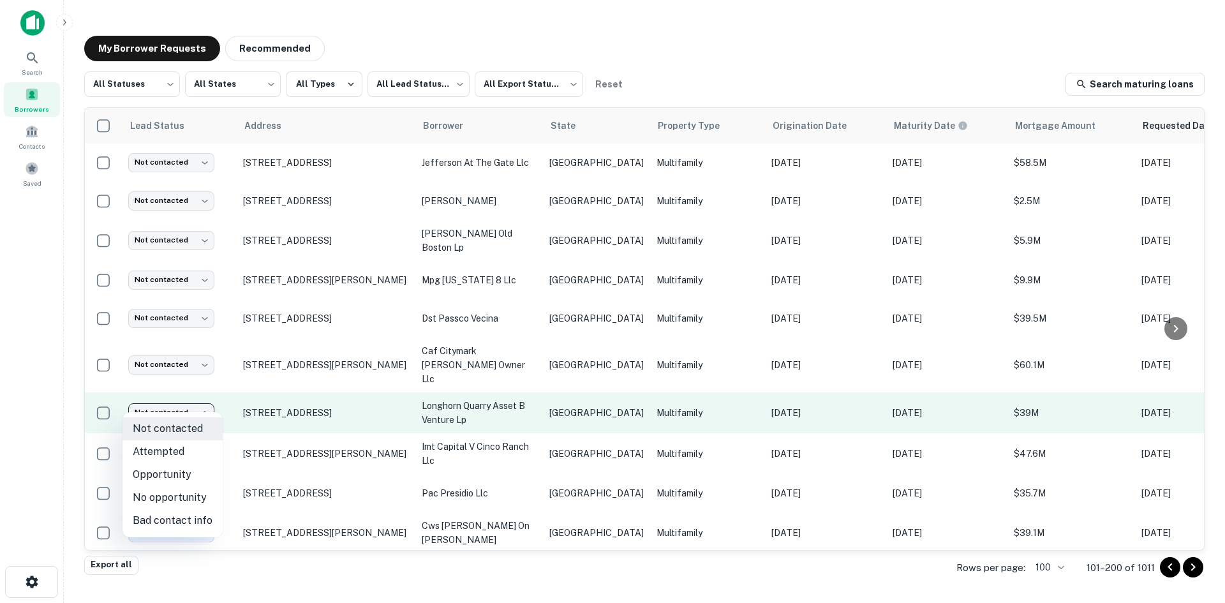
click at [184, 399] on body "Search Borrowers Contacts Saved My Borrower Requests Recommended All Statuses *…" at bounding box center [612, 301] width 1225 height 603
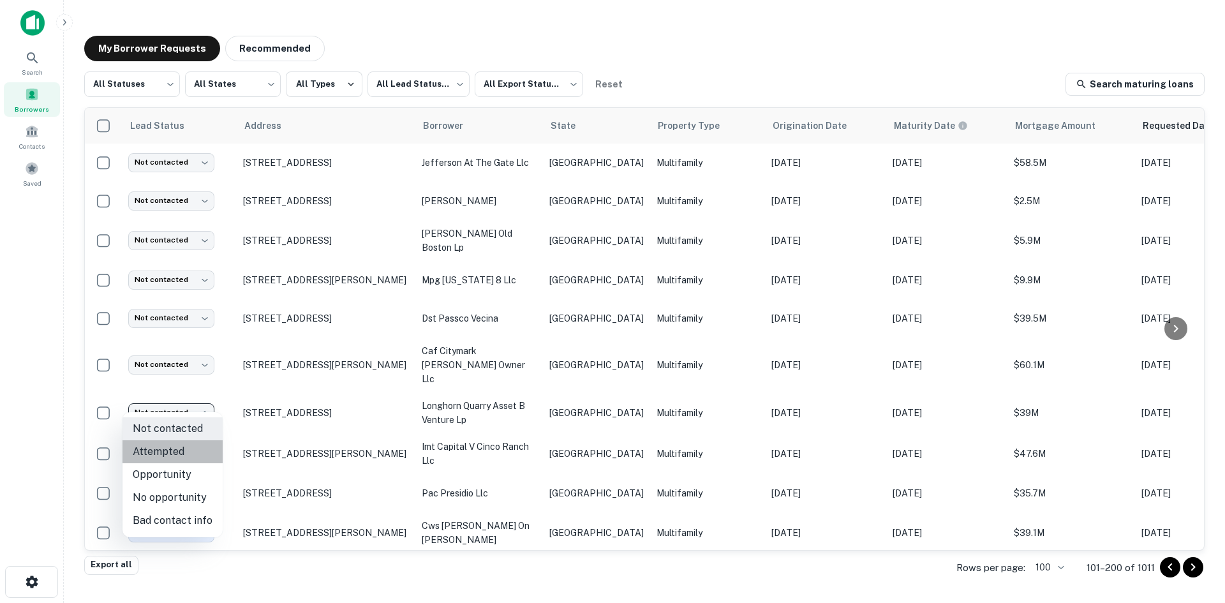
click at [200, 442] on li "Attempted" at bounding box center [173, 451] width 100 height 23
type input "*********"
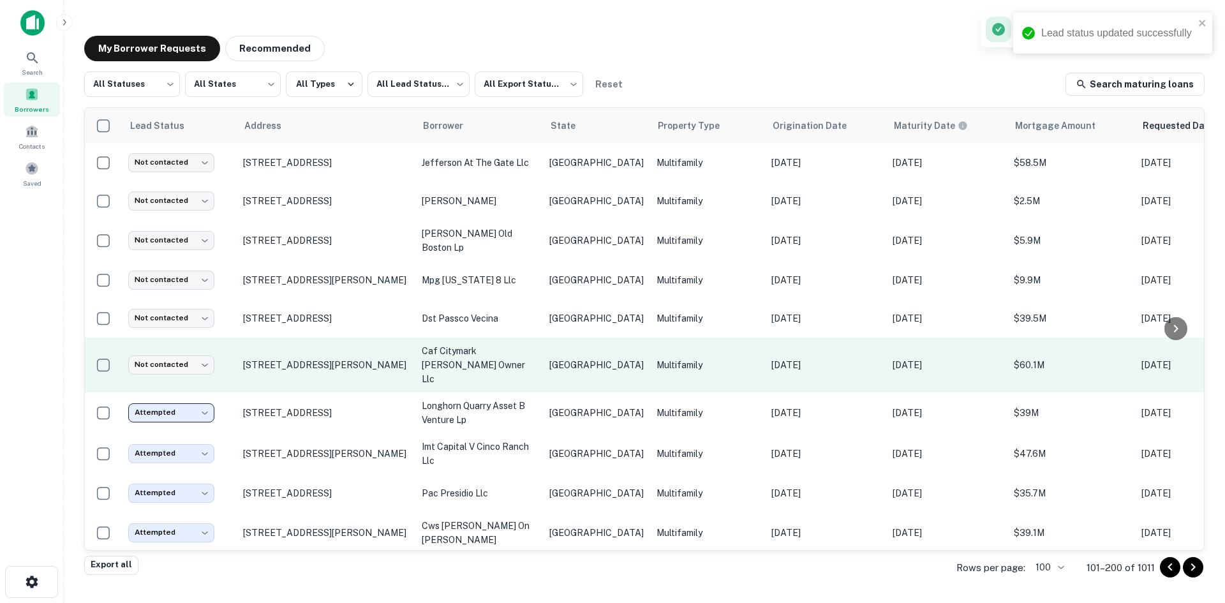
click at [564, 376] on td "[GEOGRAPHIC_DATA]" at bounding box center [596, 365] width 107 height 55
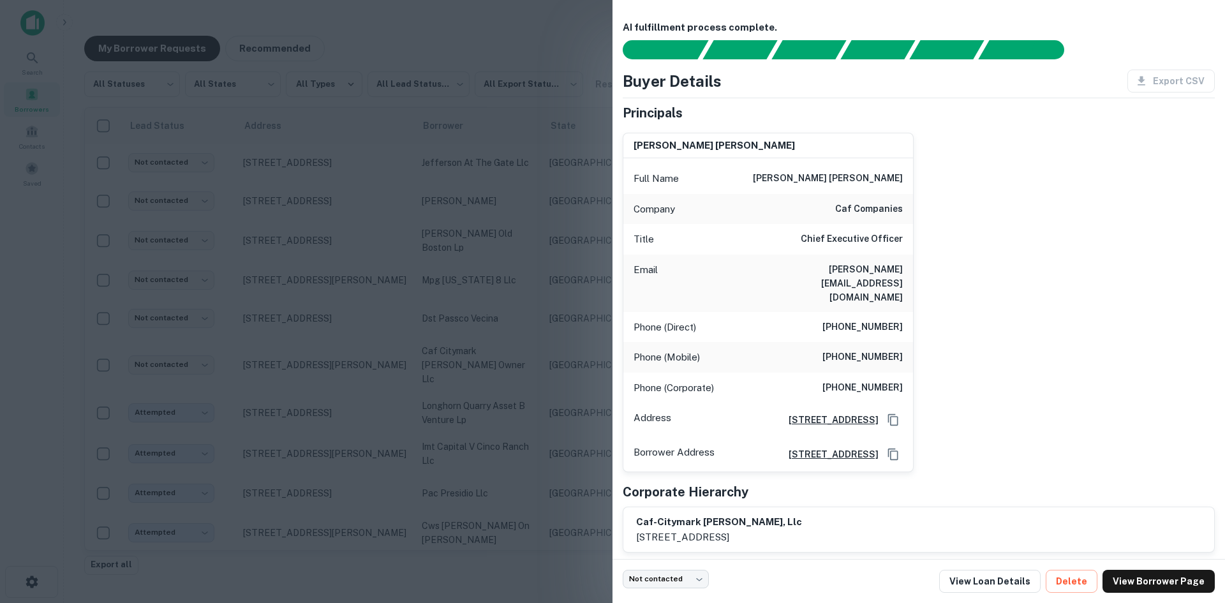
click at [873, 269] on h6 "[PERSON_NAME][EMAIL_ADDRESS][DOMAIN_NAME]" at bounding box center [826, 283] width 153 height 42
click at [352, 315] on div at bounding box center [612, 301] width 1225 height 603
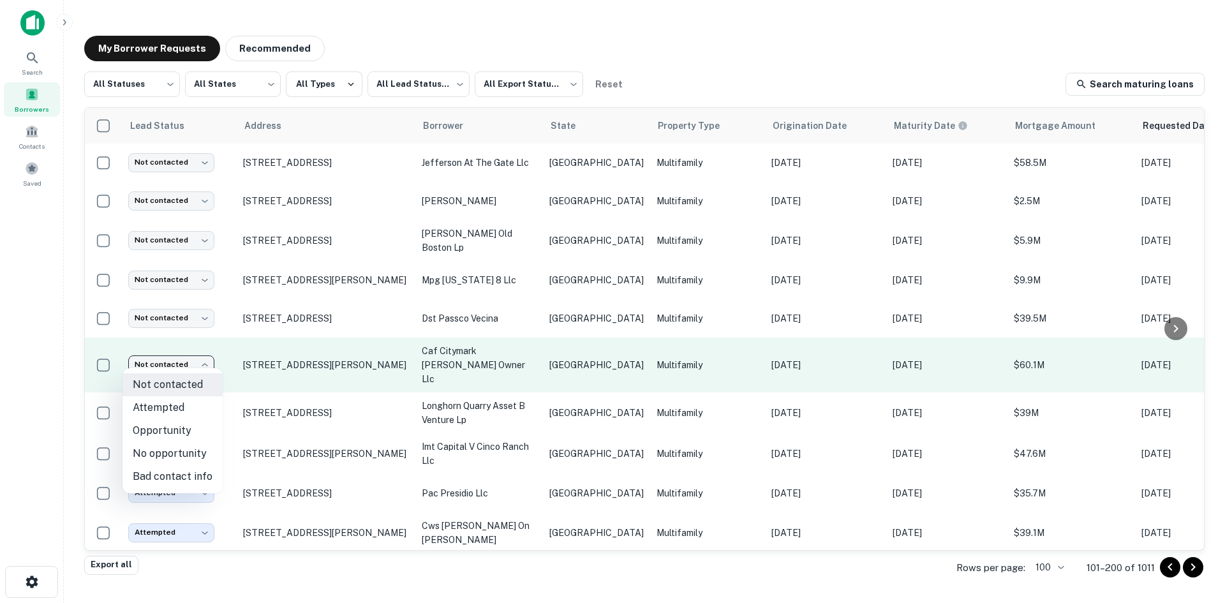
click at [200, 363] on body "Search Borrowers Contacts Saved My Borrower Requests Recommended All Statuses *…" at bounding box center [612, 301] width 1225 height 603
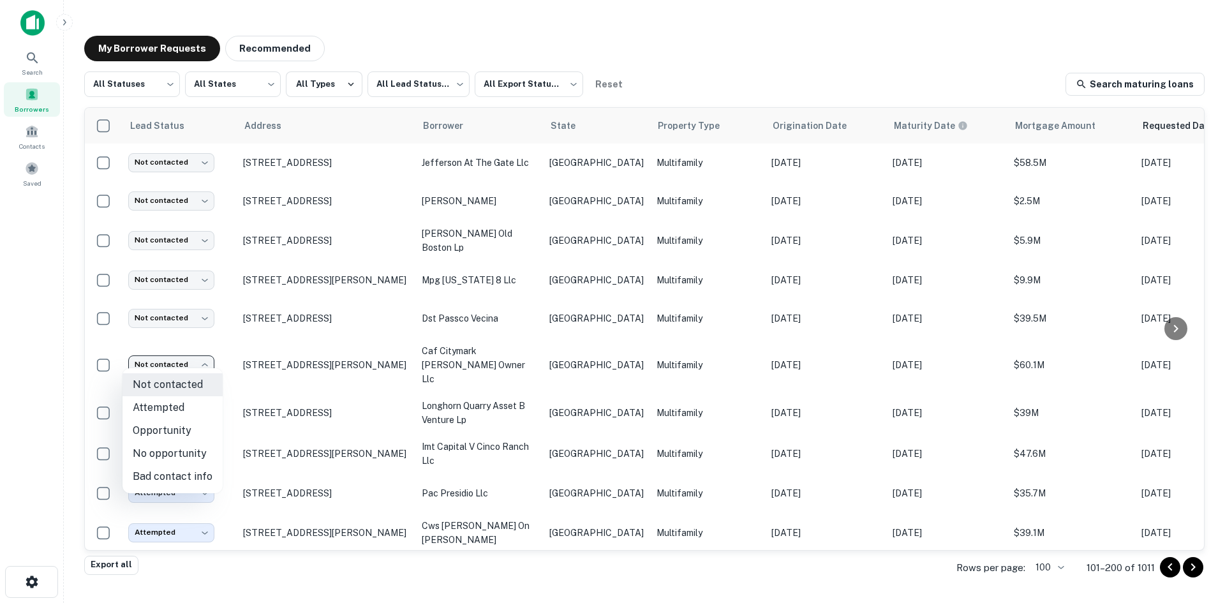
click at [190, 403] on li "Attempted" at bounding box center [173, 407] width 100 height 23
type input "*********"
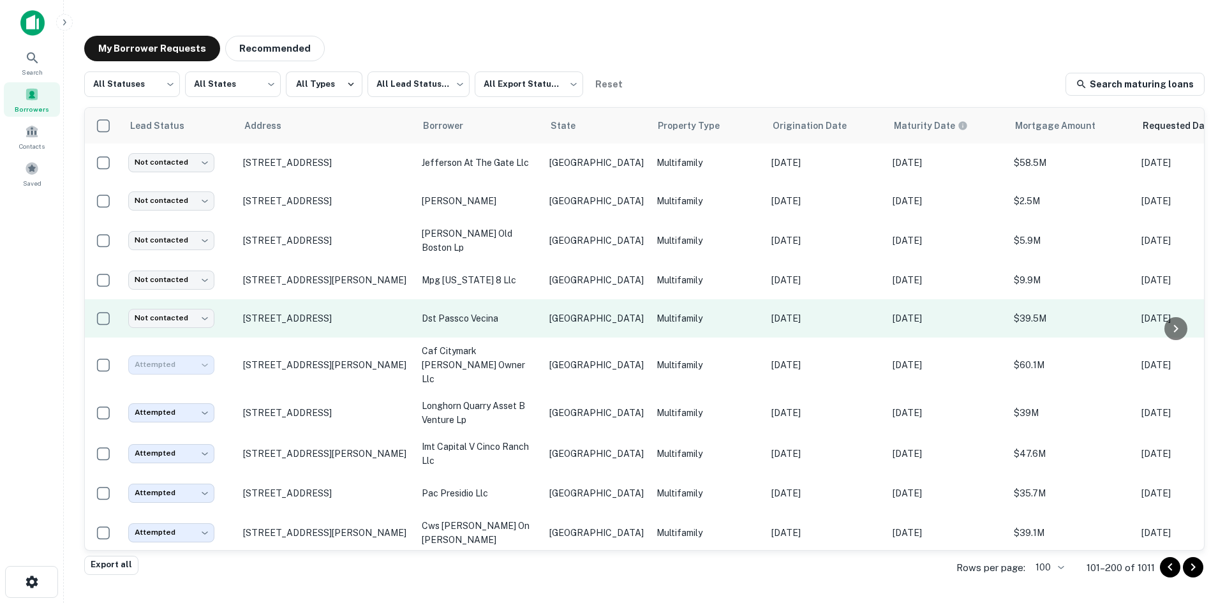
click at [650, 334] on td "Multifamily" at bounding box center [707, 318] width 115 height 38
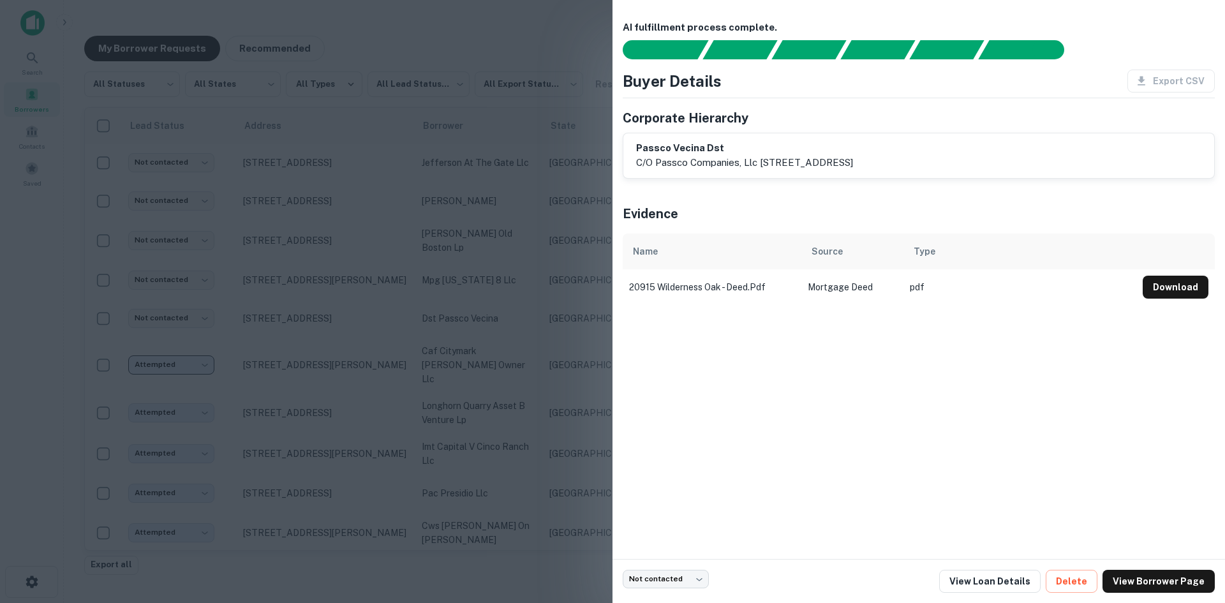
click at [414, 235] on div at bounding box center [612, 301] width 1225 height 603
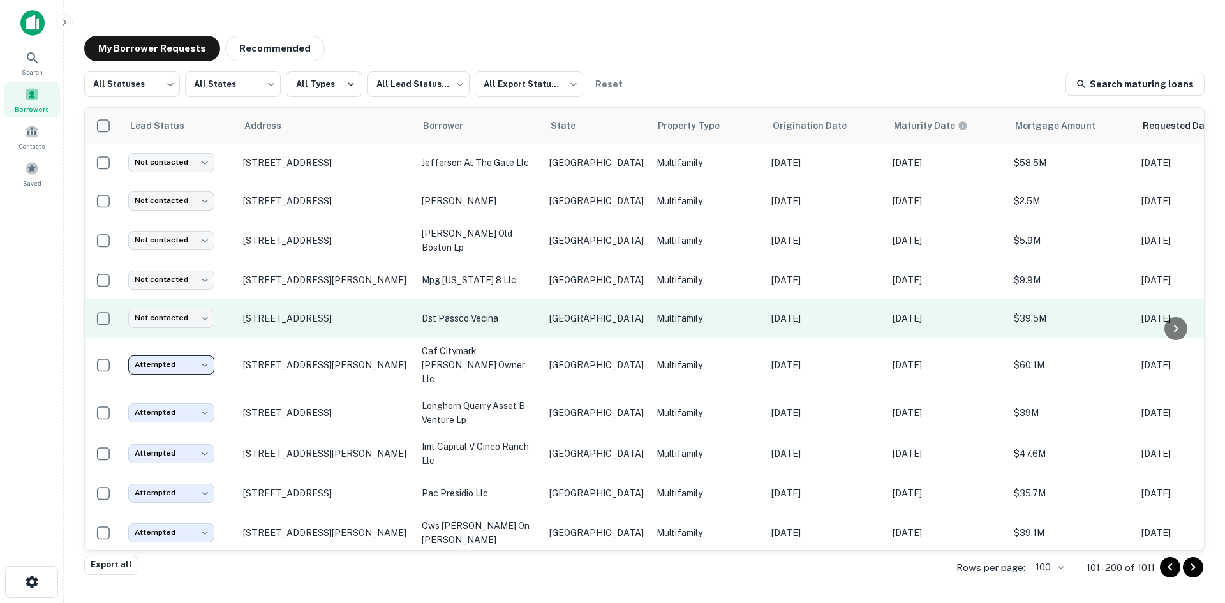
click at [587, 315] on p "[GEOGRAPHIC_DATA]" at bounding box center [597, 318] width 94 height 14
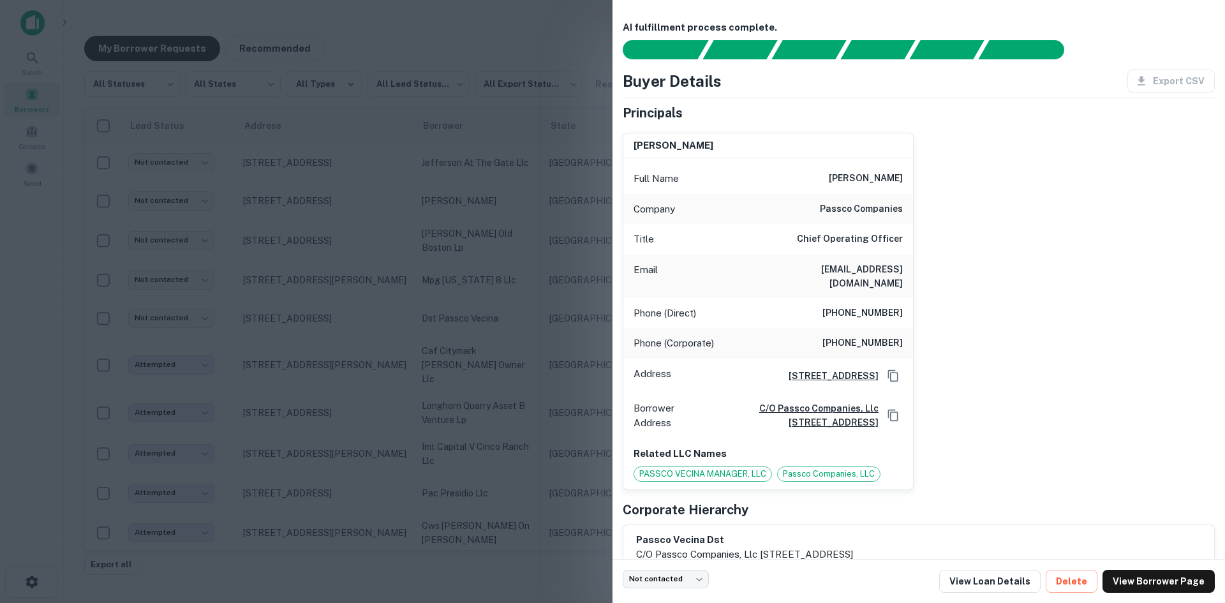
click at [883, 275] on h6 "[EMAIL_ADDRESS][DOMAIN_NAME]" at bounding box center [826, 276] width 153 height 28
click at [446, 445] on div at bounding box center [612, 301] width 1225 height 603
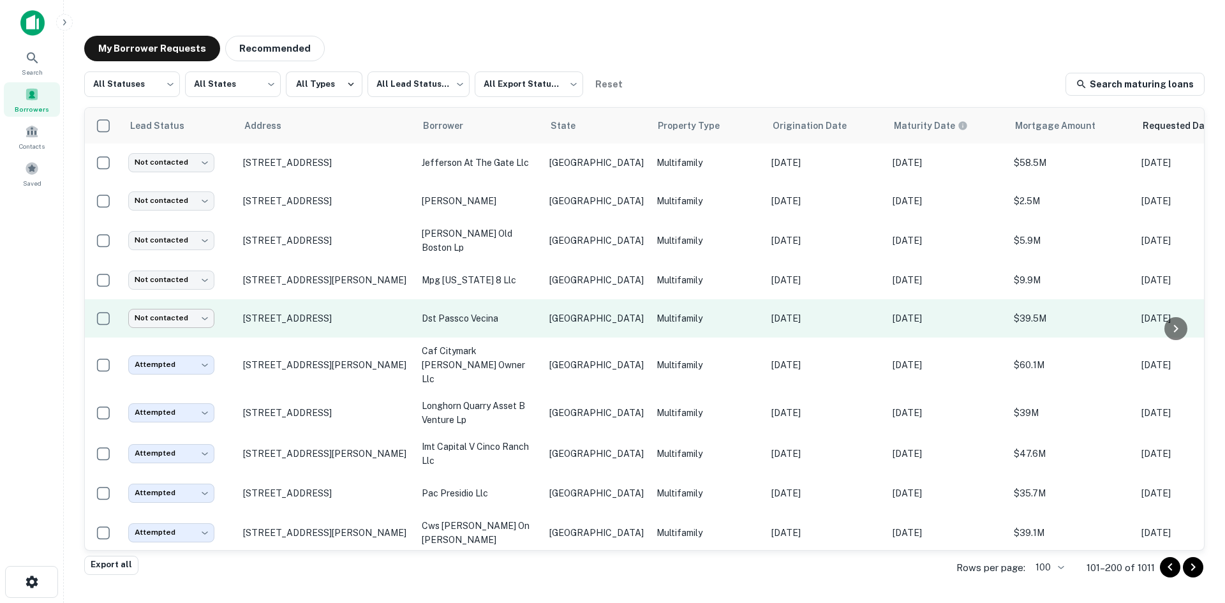
click at [188, 317] on body "Search Borrowers Contacts Saved My Borrower Requests Recommended All Statuses *…" at bounding box center [612, 301] width 1225 height 603
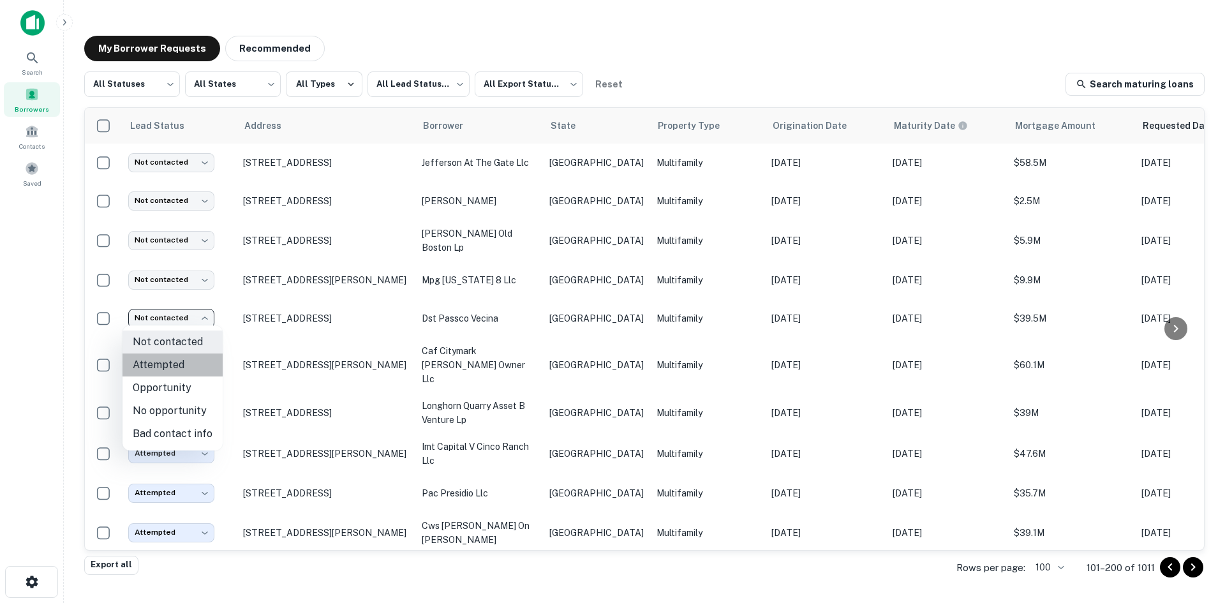
click at [204, 370] on li "Attempted" at bounding box center [173, 365] width 100 height 23
type input "*********"
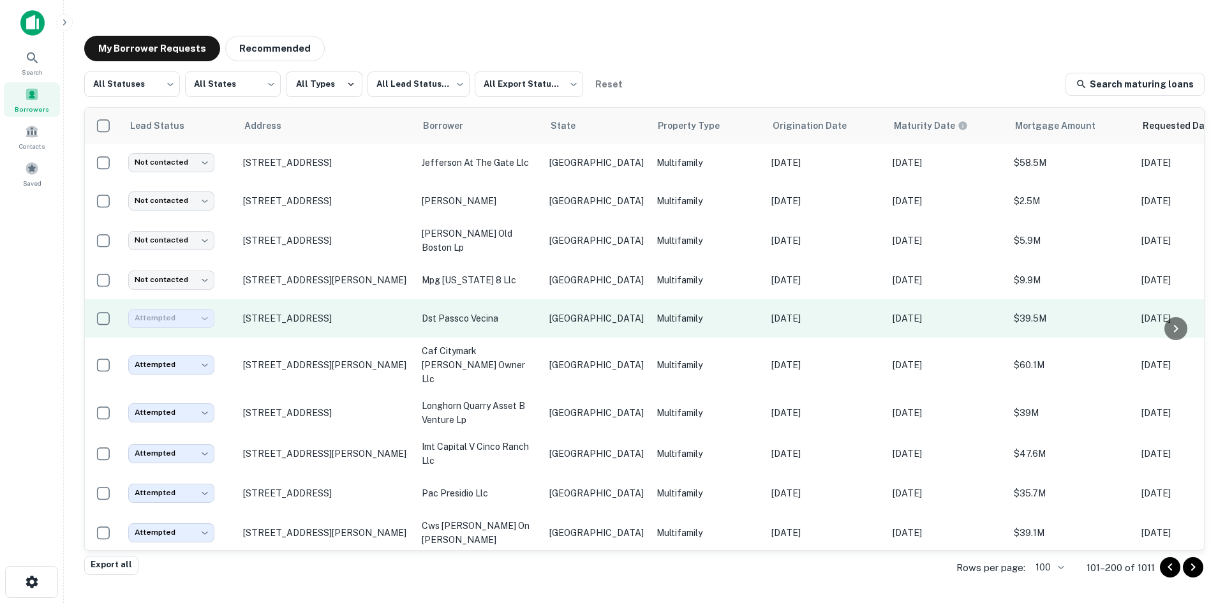
click at [567, 299] on td "[GEOGRAPHIC_DATA]" at bounding box center [596, 318] width 107 height 38
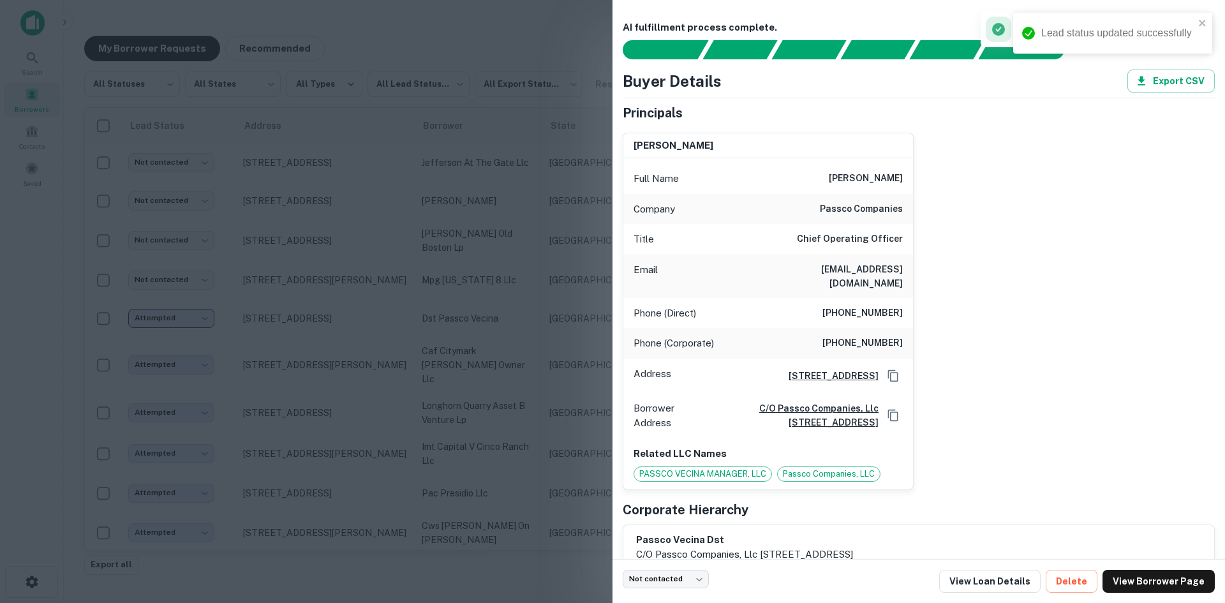
click at [555, 284] on div at bounding box center [612, 301] width 1225 height 603
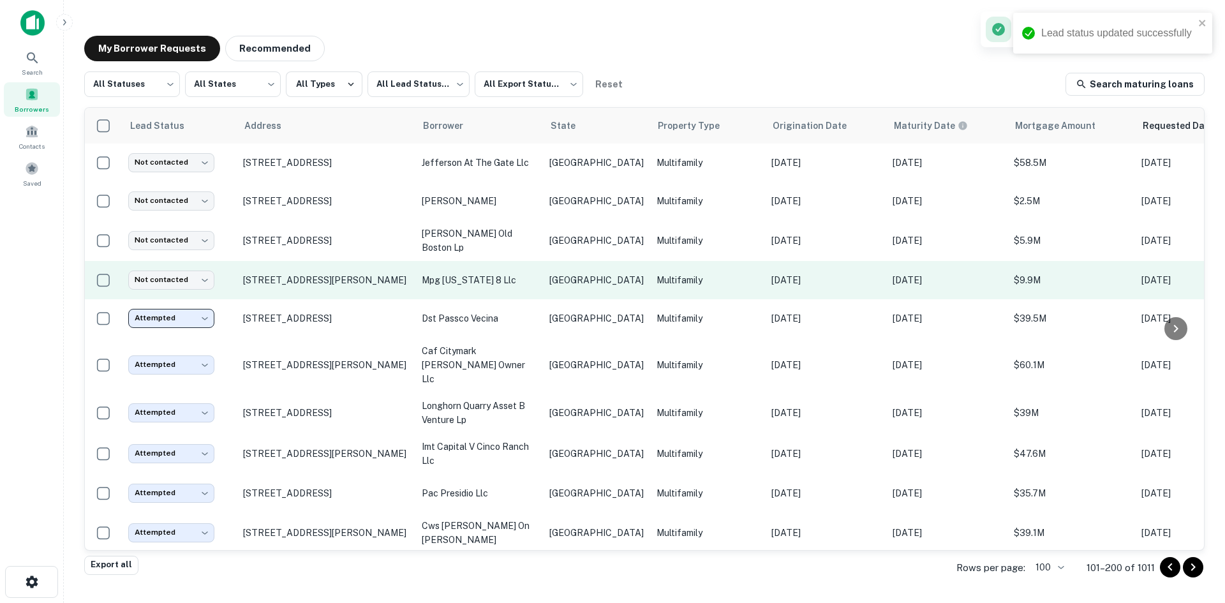
click at [553, 278] on p "[GEOGRAPHIC_DATA]" at bounding box center [597, 280] width 94 height 14
click at [488, 268] on td "mpg [US_STATE] 8 llc" at bounding box center [480, 280] width 128 height 38
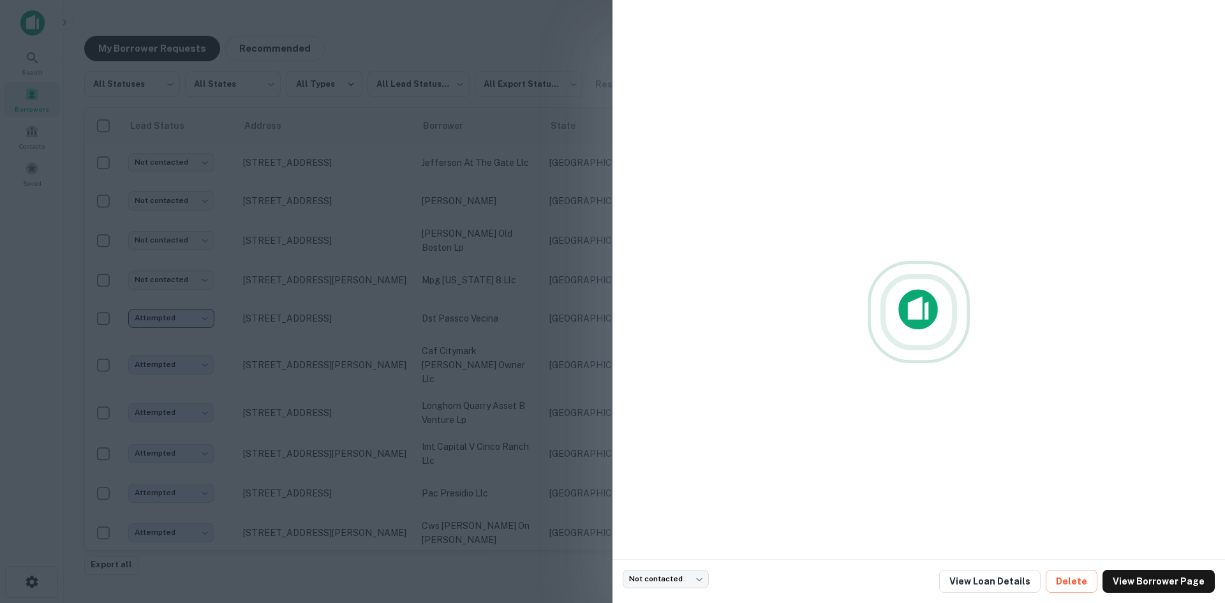
click at [334, 328] on div at bounding box center [612, 301] width 1225 height 603
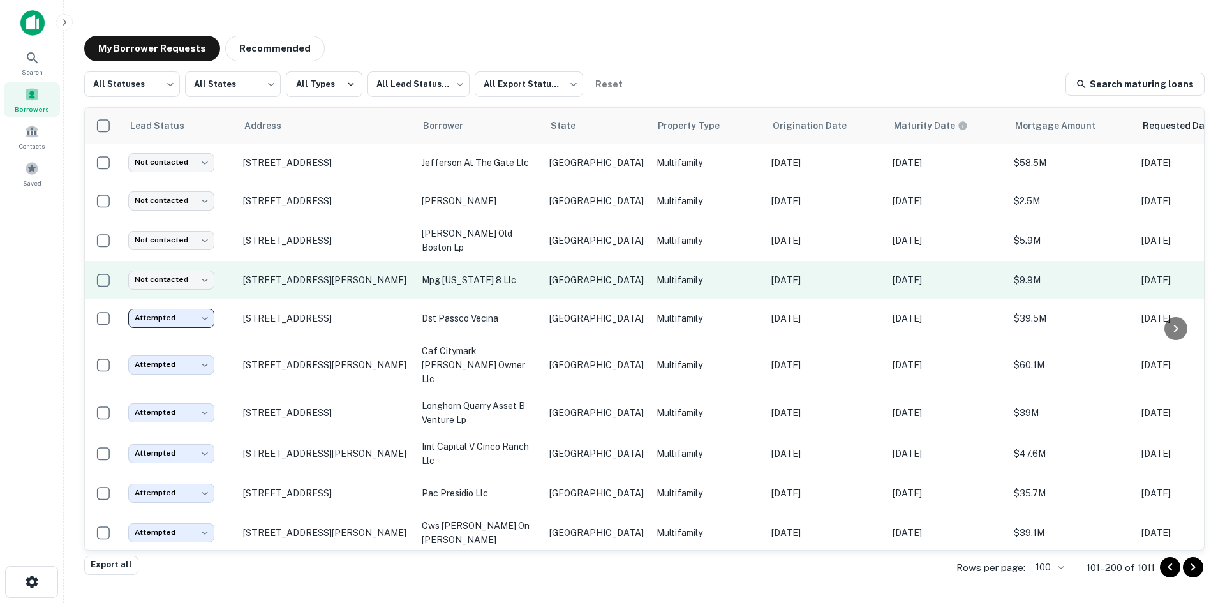
click at [468, 290] on td "mpg [US_STATE] 8 llc" at bounding box center [480, 280] width 128 height 38
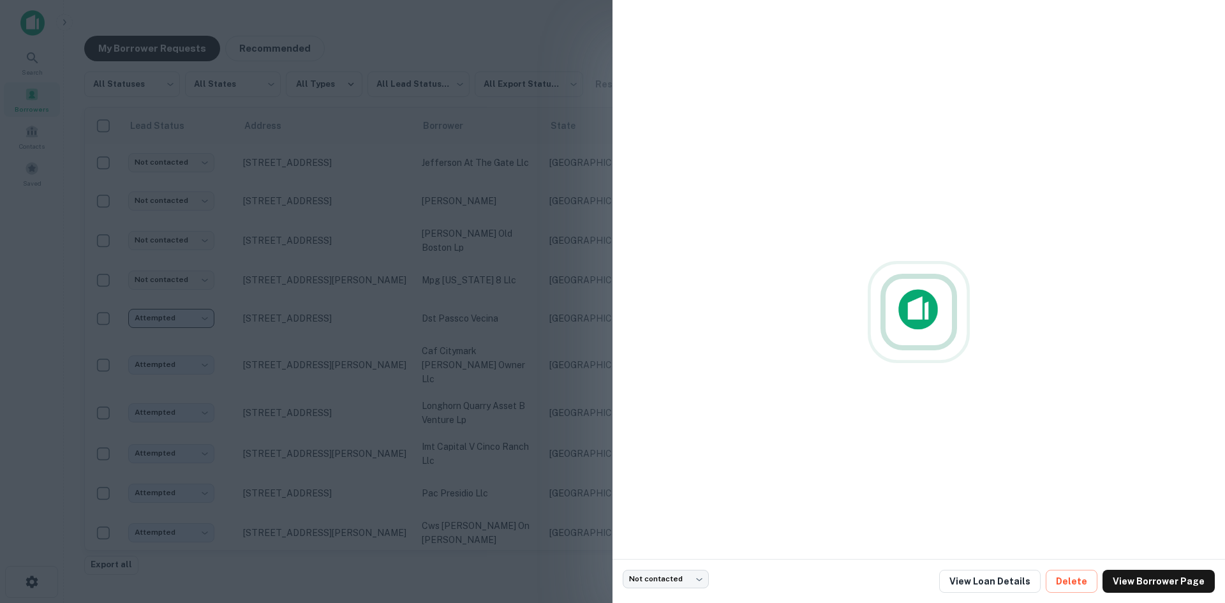
click at [517, 306] on div at bounding box center [612, 301] width 1225 height 603
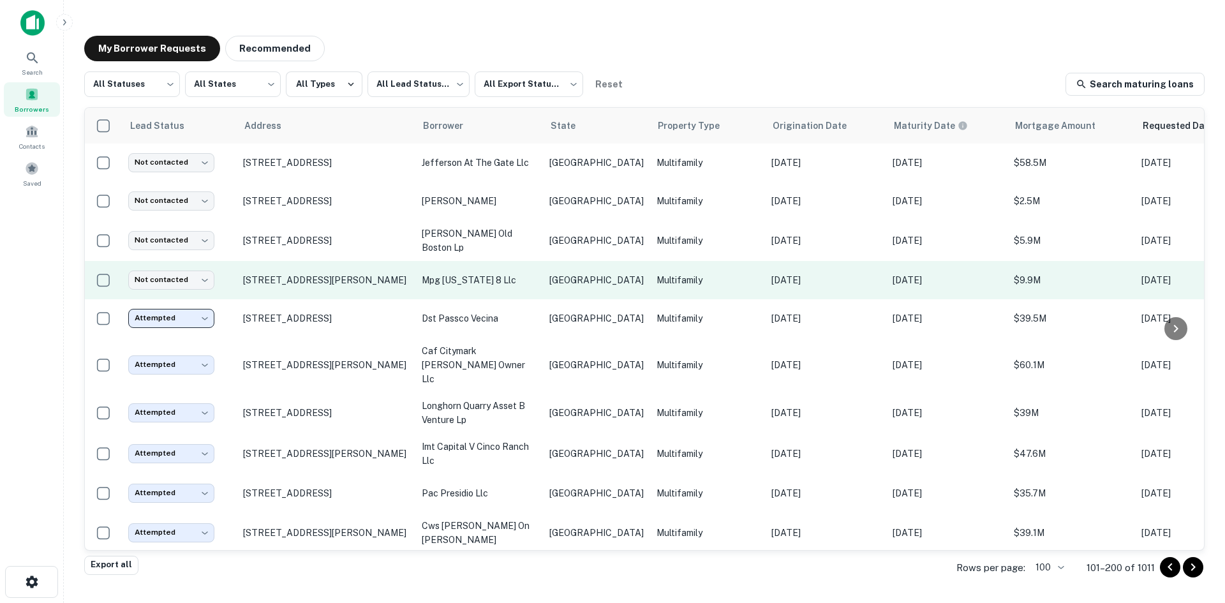
click at [527, 266] on td "mpg [US_STATE] 8 llc" at bounding box center [480, 280] width 128 height 38
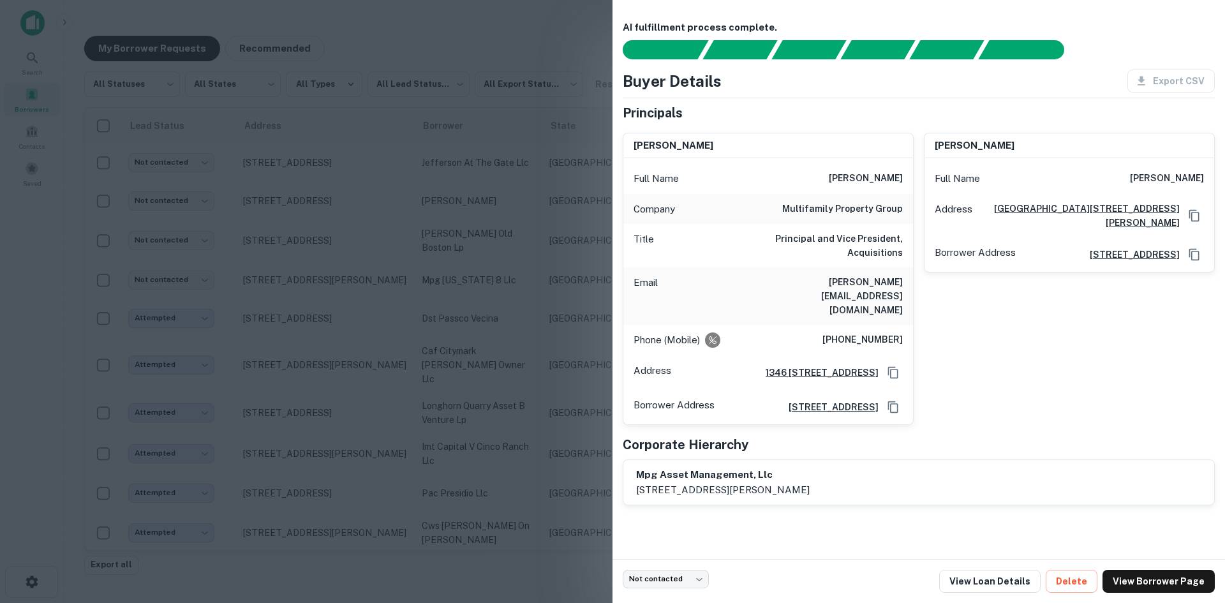
click at [867, 278] on h6 "[PERSON_NAME][EMAIL_ADDRESS][DOMAIN_NAME]" at bounding box center [826, 296] width 153 height 42
drag, startPoint x: 406, startPoint y: 266, endPoint x: 387, endPoint y: 274, distance: 20.9
click at [406, 266] on div at bounding box center [612, 301] width 1225 height 603
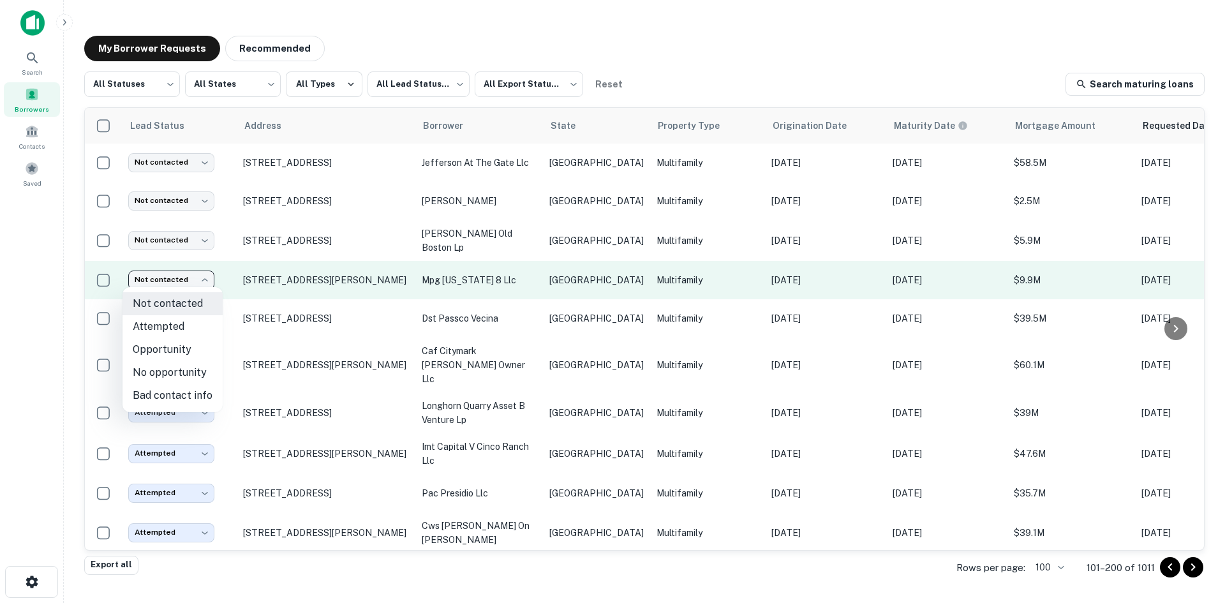
click at [190, 282] on body "Search Borrowers Contacts Saved My Borrower Requests Recommended All Statuses *…" at bounding box center [612, 301] width 1225 height 603
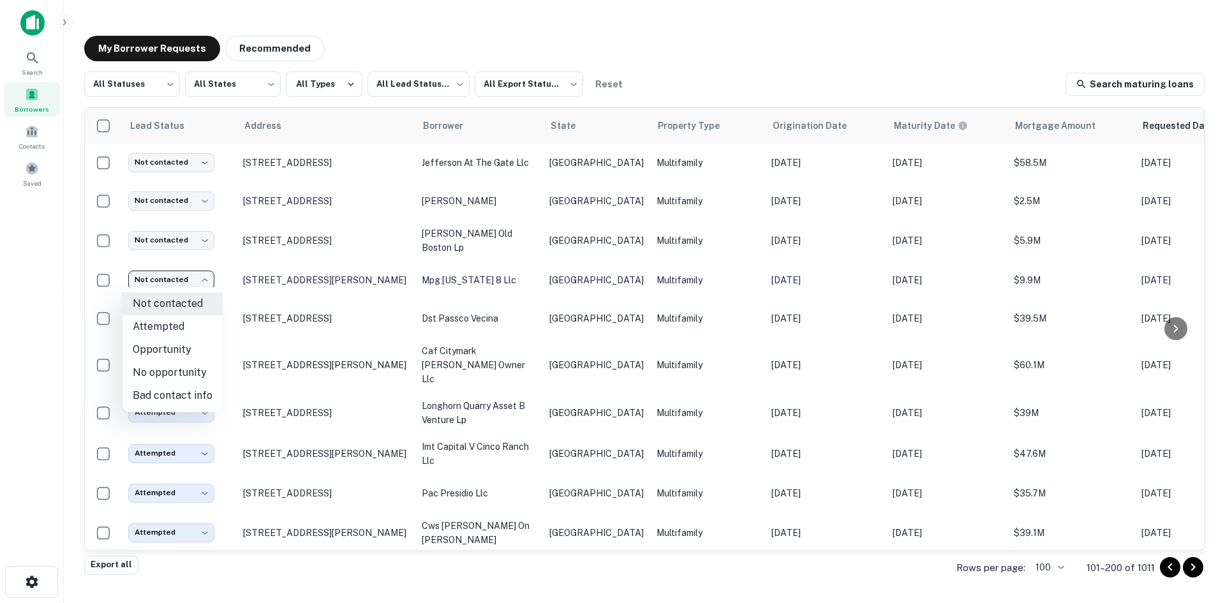
click at [190, 327] on li "Attempted" at bounding box center [173, 326] width 100 height 23
type input "*********"
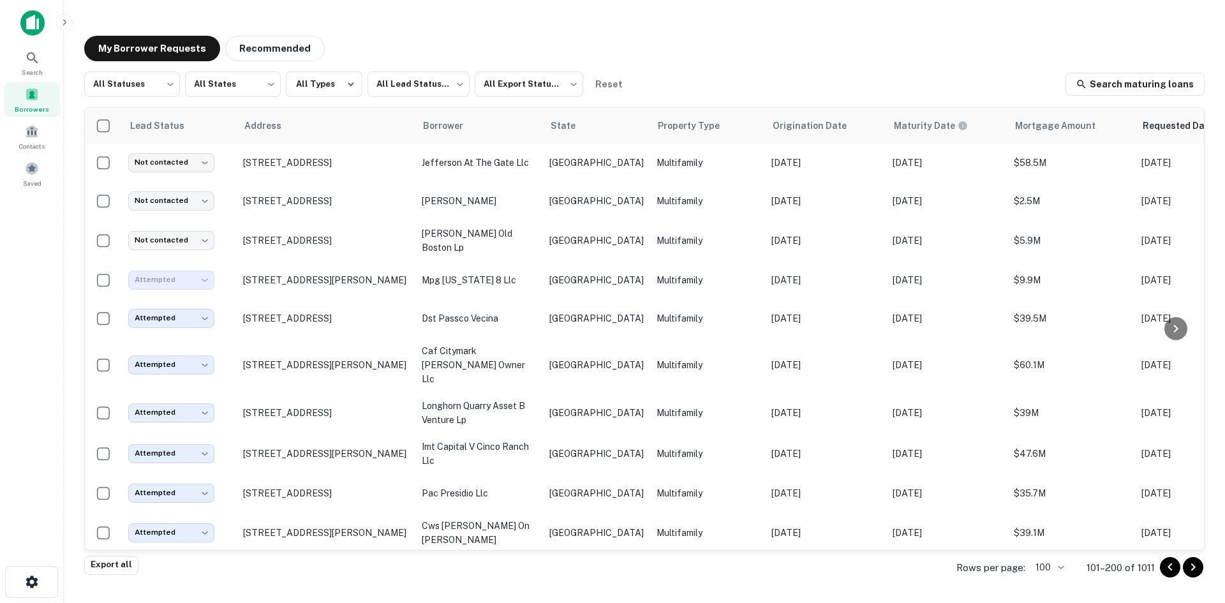
click at [560, 242] on p "[GEOGRAPHIC_DATA]" at bounding box center [597, 241] width 94 height 14
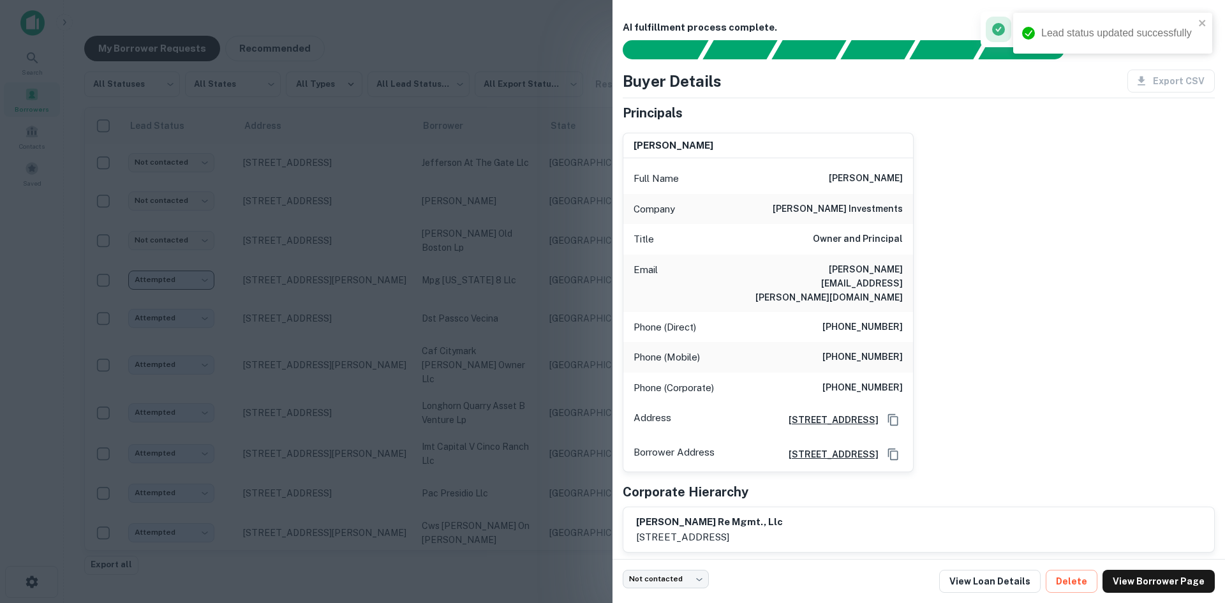
click at [541, 268] on div at bounding box center [612, 301] width 1225 height 603
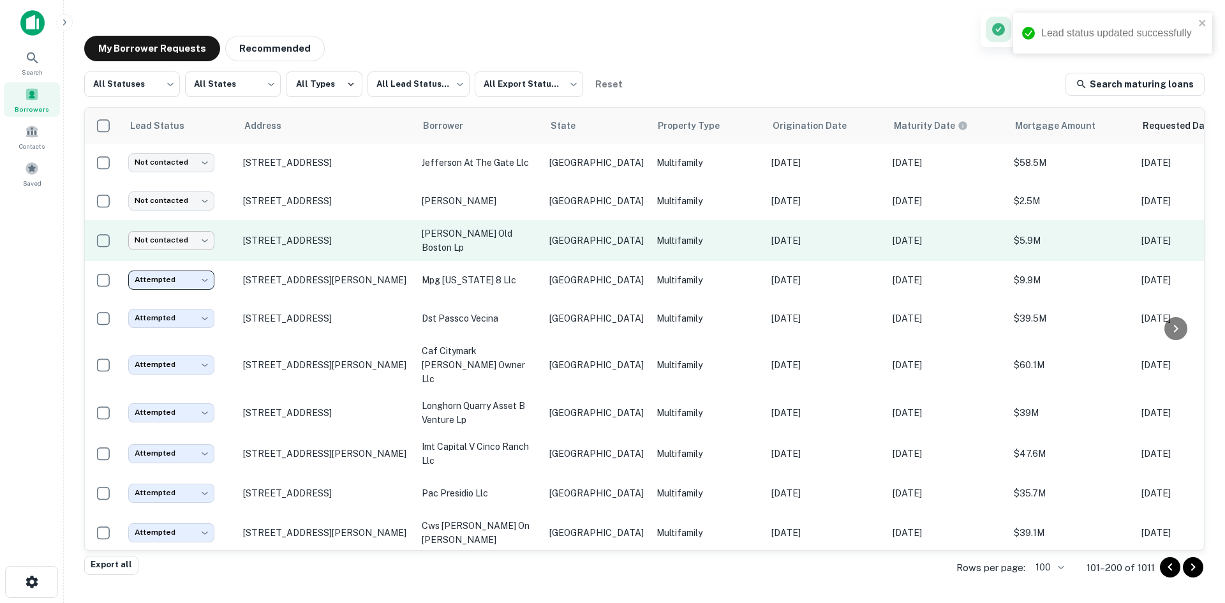
click at [156, 236] on body "Lead status updated successfully Search Borrowers Contacts Saved My Borrower Re…" at bounding box center [612, 301] width 1225 height 603
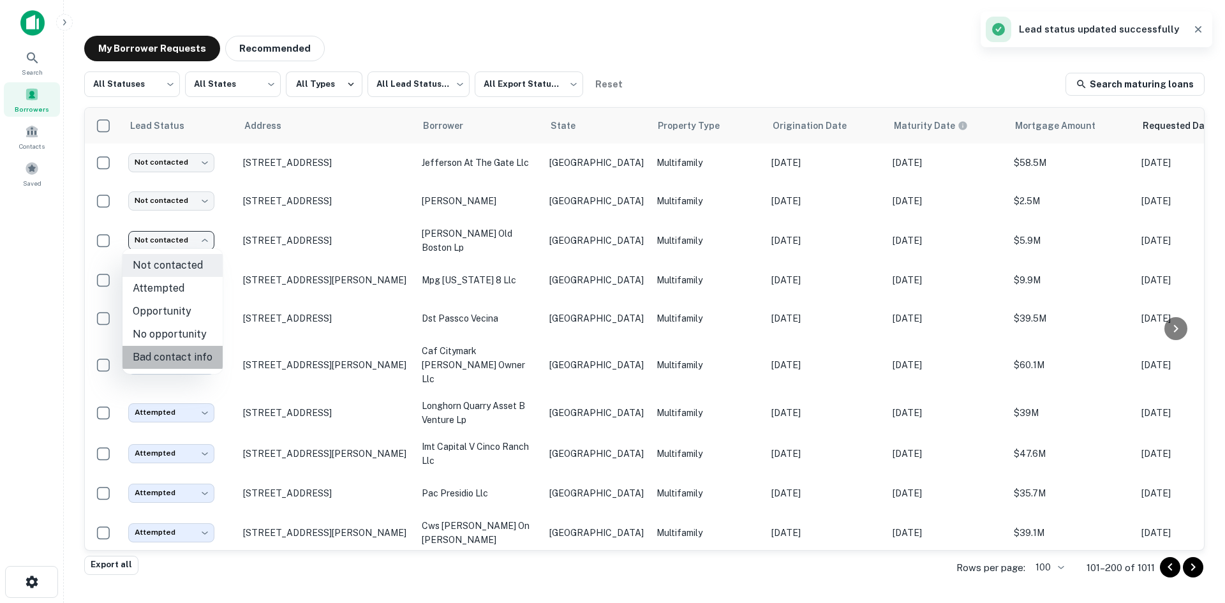
drag, startPoint x: 184, startPoint y: 359, endPoint x: 537, endPoint y: 258, distance: 366.6
click at [186, 359] on li "Bad contact info" at bounding box center [173, 357] width 100 height 23
type input "**********"
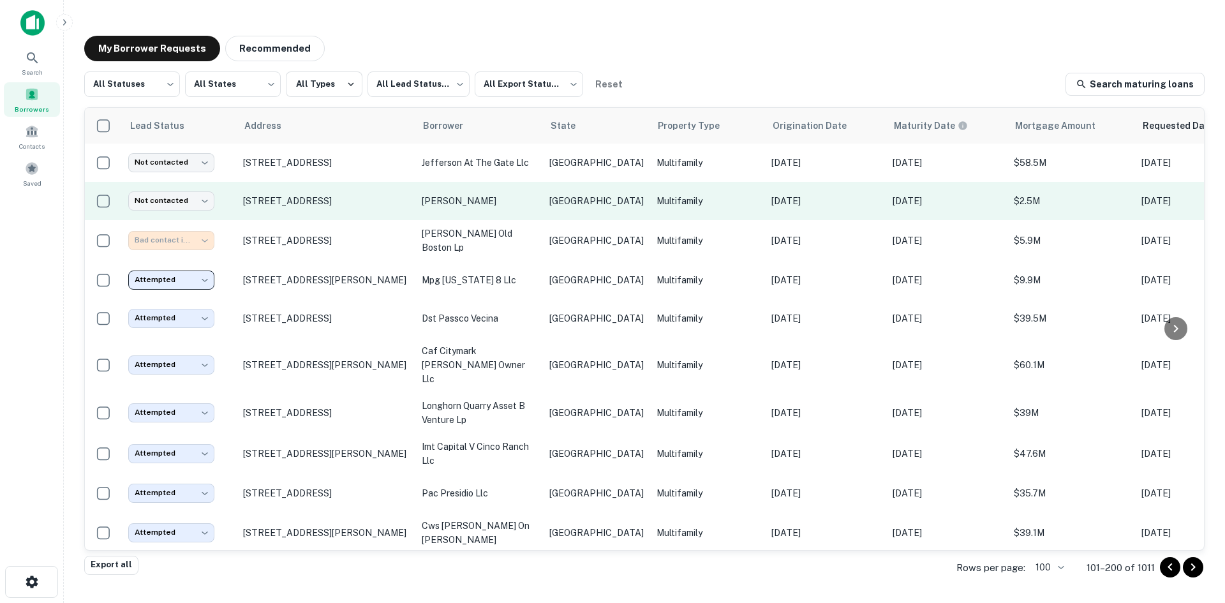
click at [548, 207] on td "[GEOGRAPHIC_DATA]" at bounding box center [596, 201] width 107 height 38
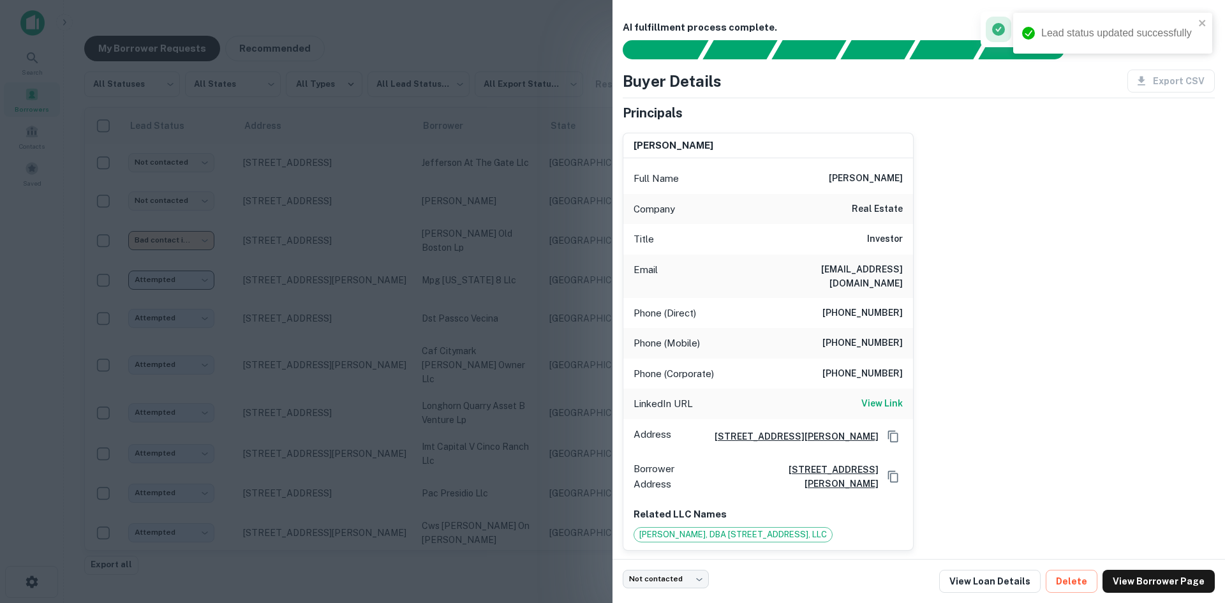
click at [884, 267] on h6 "[EMAIL_ADDRESS][DOMAIN_NAME]" at bounding box center [826, 276] width 153 height 28
click at [287, 201] on div at bounding box center [612, 301] width 1225 height 603
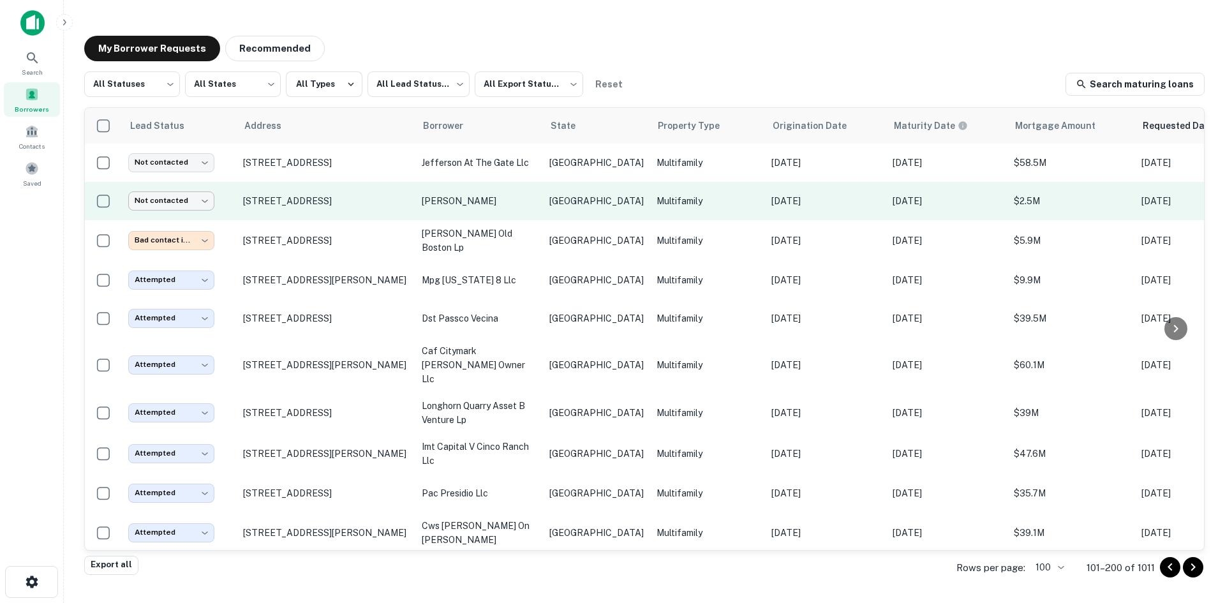
click at [159, 204] on body "**********" at bounding box center [612, 301] width 1225 height 603
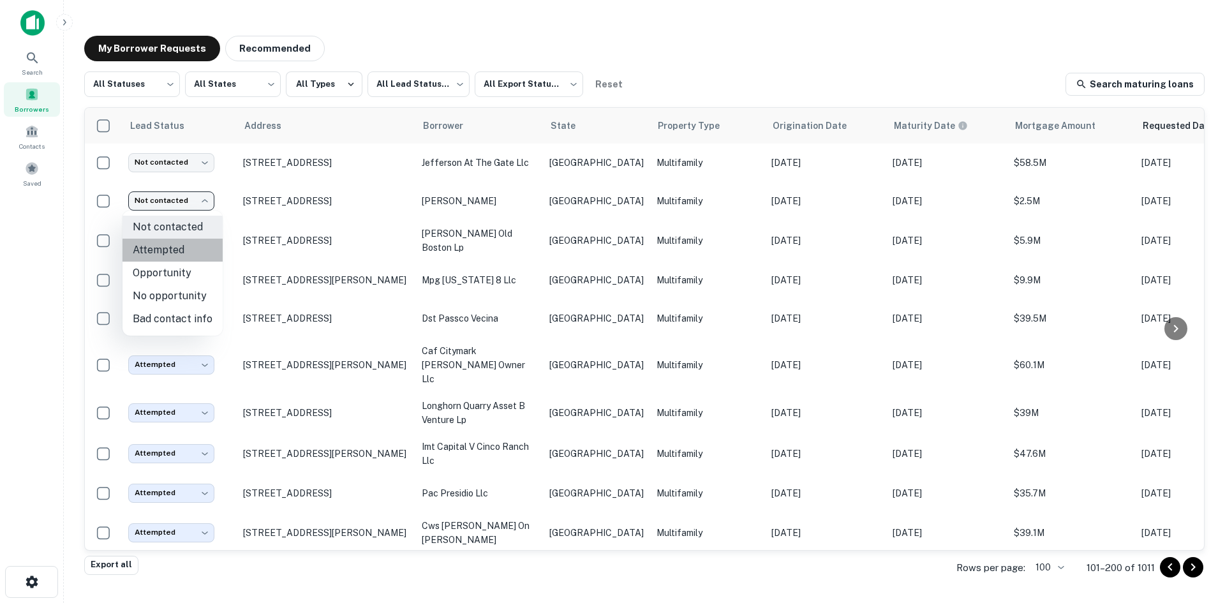
click at [177, 246] on li "Attempted" at bounding box center [173, 250] width 100 height 23
type input "*********"
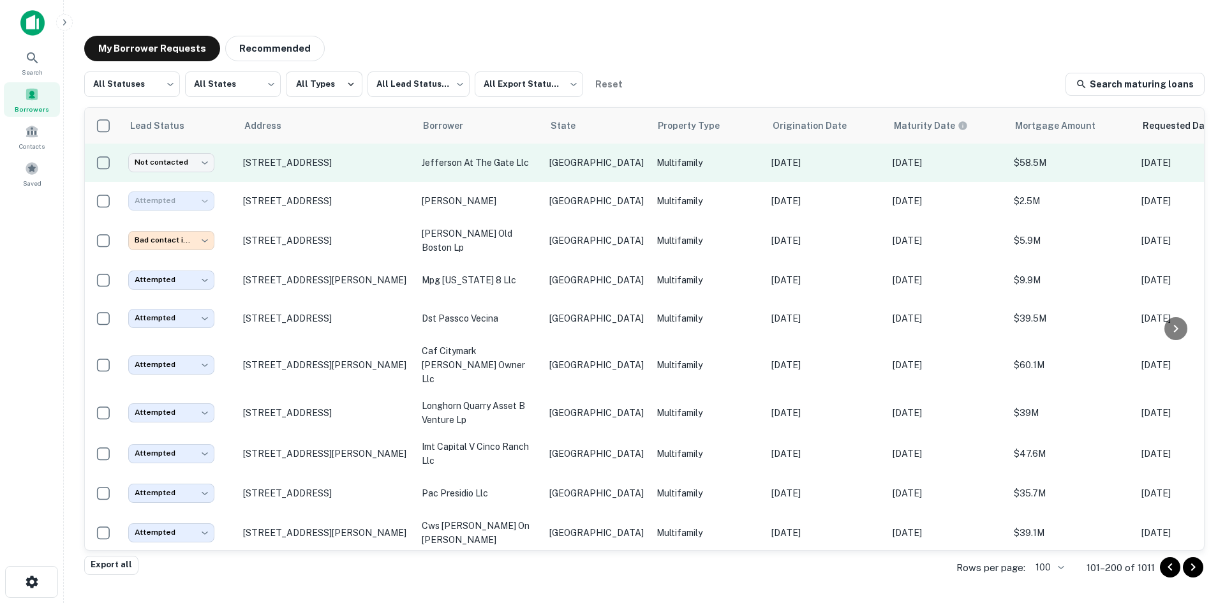
click at [516, 156] on p "jefferson at the gate llc" at bounding box center [479, 163] width 115 height 14
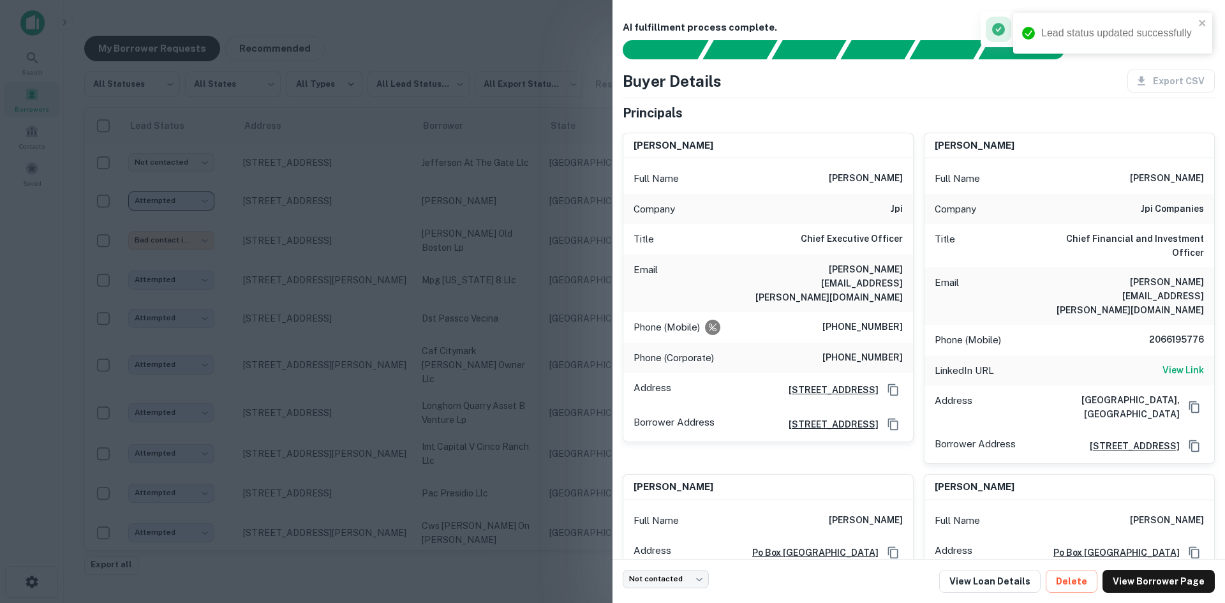
click at [870, 266] on h6 "[PERSON_NAME][EMAIL_ADDRESS][PERSON_NAME][DOMAIN_NAME]" at bounding box center [826, 283] width 153 height 42
click at [557, 290] on div at bounding box center [612, 301] width 1225 height 603
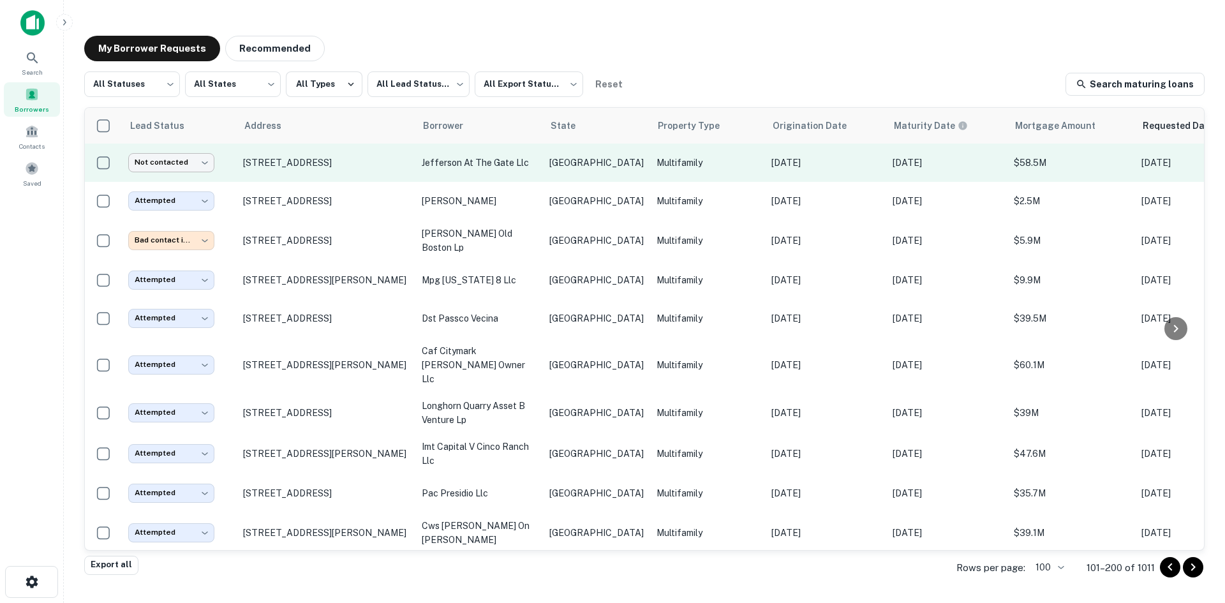
click at [147, 154] on body "**********" at bounding box center [612, 301] width 1225 height 603
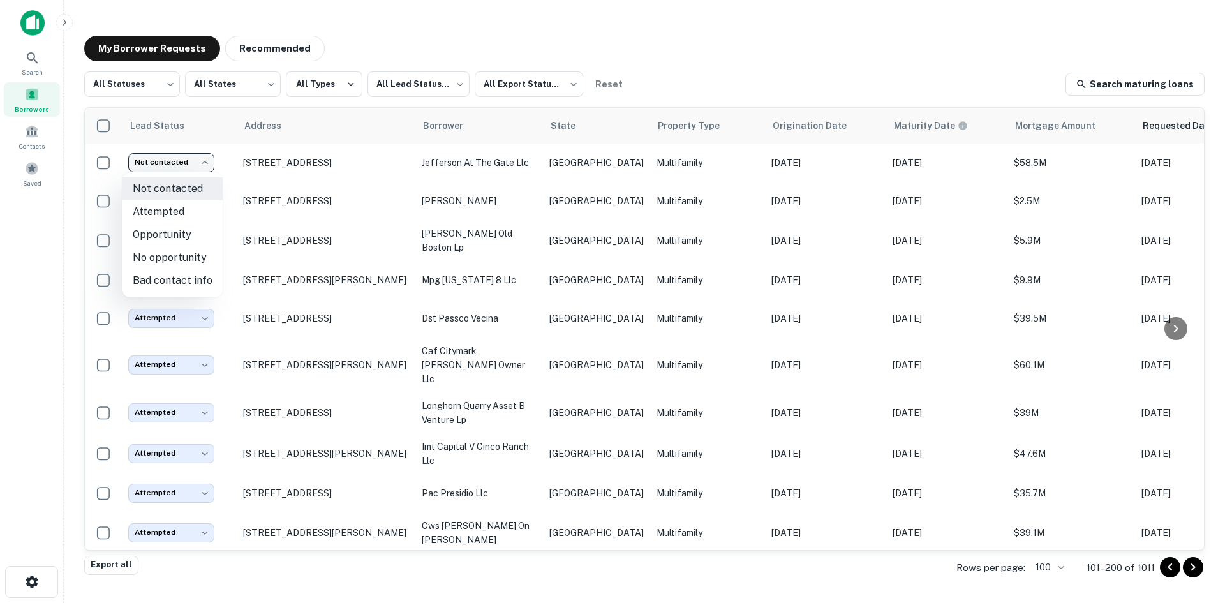
click at [198, 221] on li "Attempted" at bounding box center [173, 211] width 100 height 23
type input "*********"
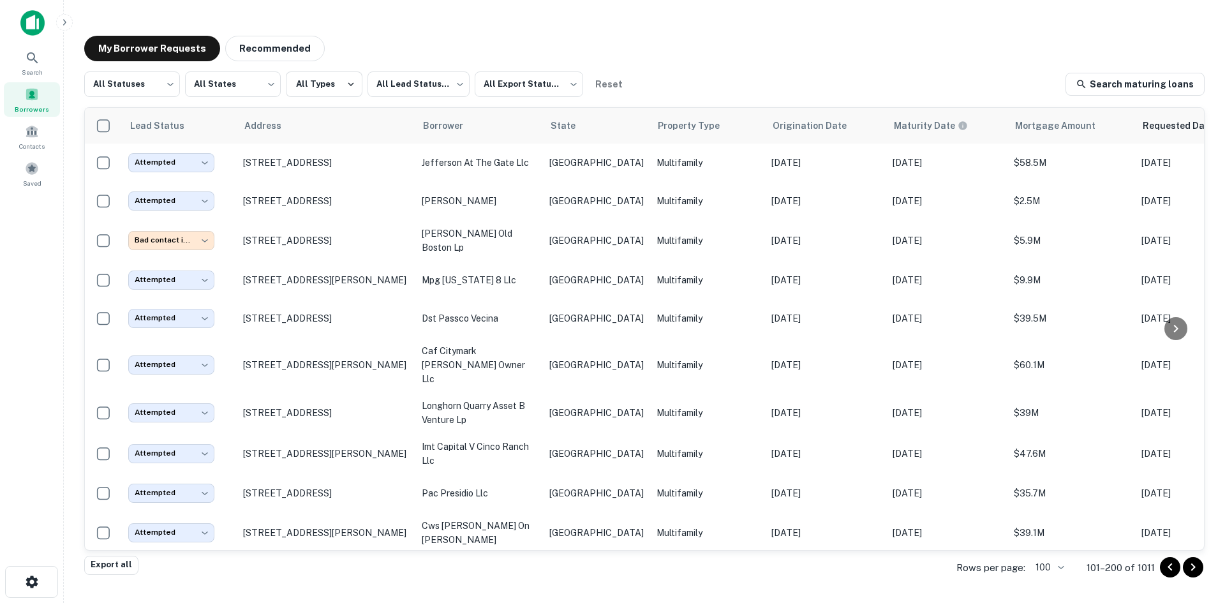
click at [1166, 574] on icon "Go to previous page" at bounding box center [1170, 567] width 15 height 15
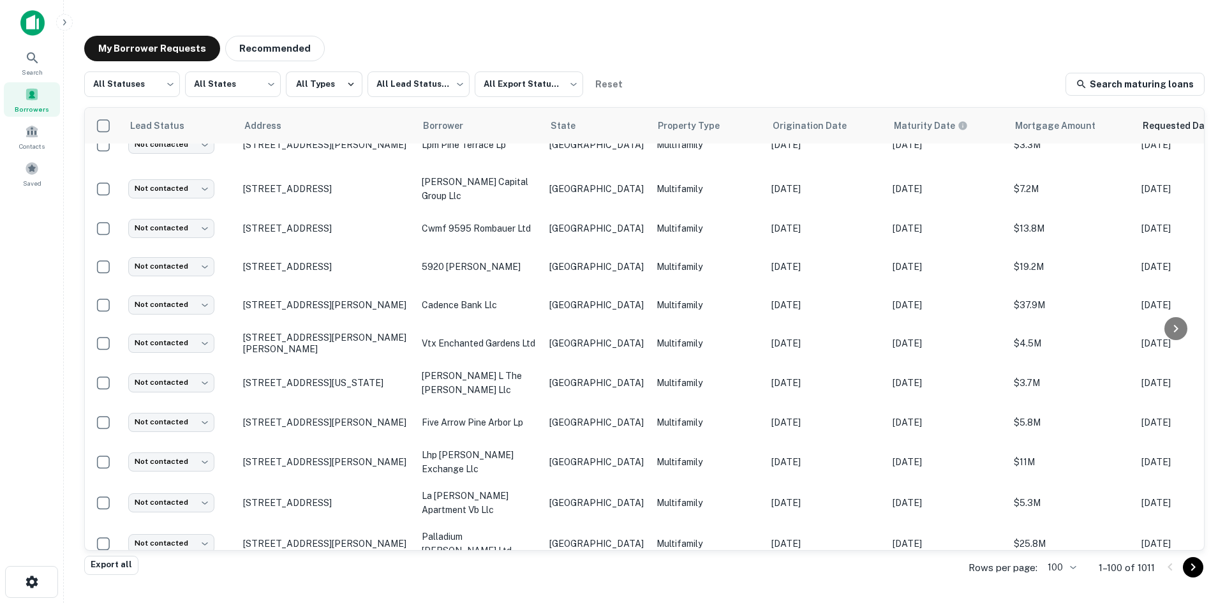
scroll to position [3640, 0]
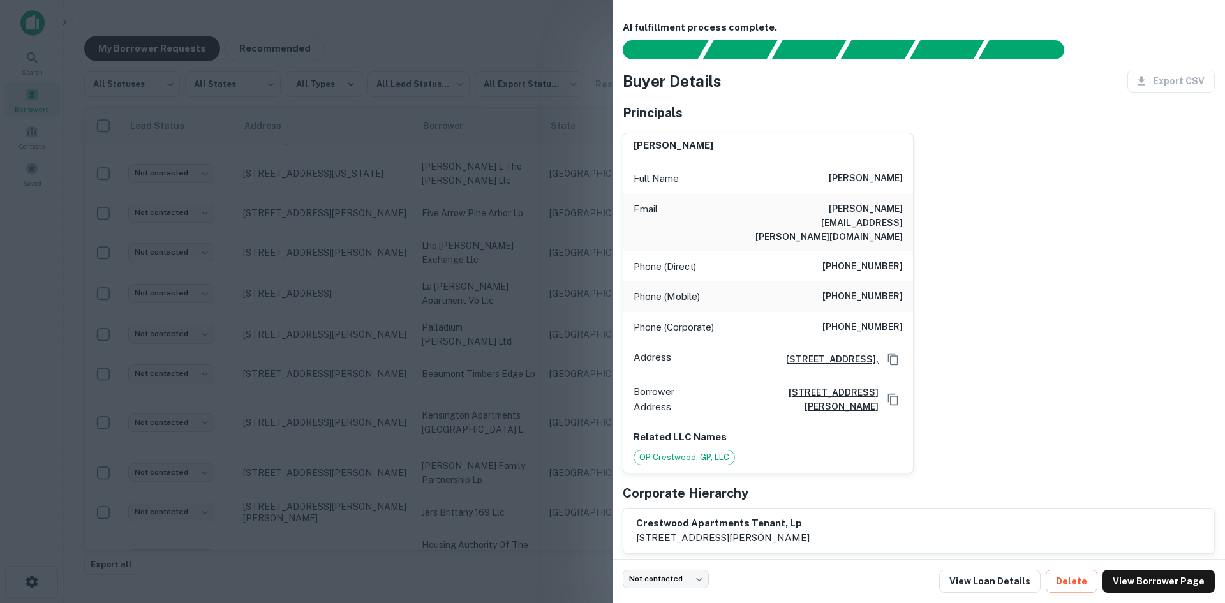
click at [895, 209] on h6 "[PERSON_NAME][EMAIL_ADDRESS][PERSON_NAME][DOMAIN_NAME]" at bounding box center [826, 223] width 153 height 42
click at [308, 257] on div at bounding box center [612, 301] width 1225 height 603
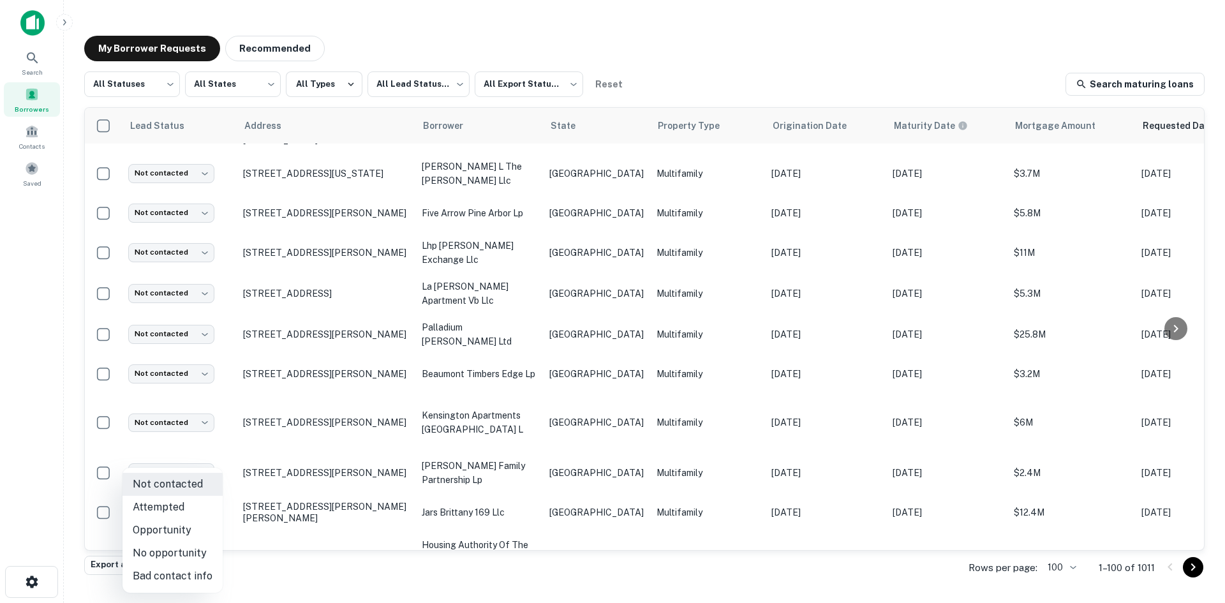
click at [181, 518] on body "Search Borrowers Contacts Saved My Borrower Requests Recommended All Statuses *…" at bounding box center [612, 301] width 1225 height 603
click at [187, 511] on li "Attempted" at bounding box center [173, 507] width 100 height 23
type input "*********"
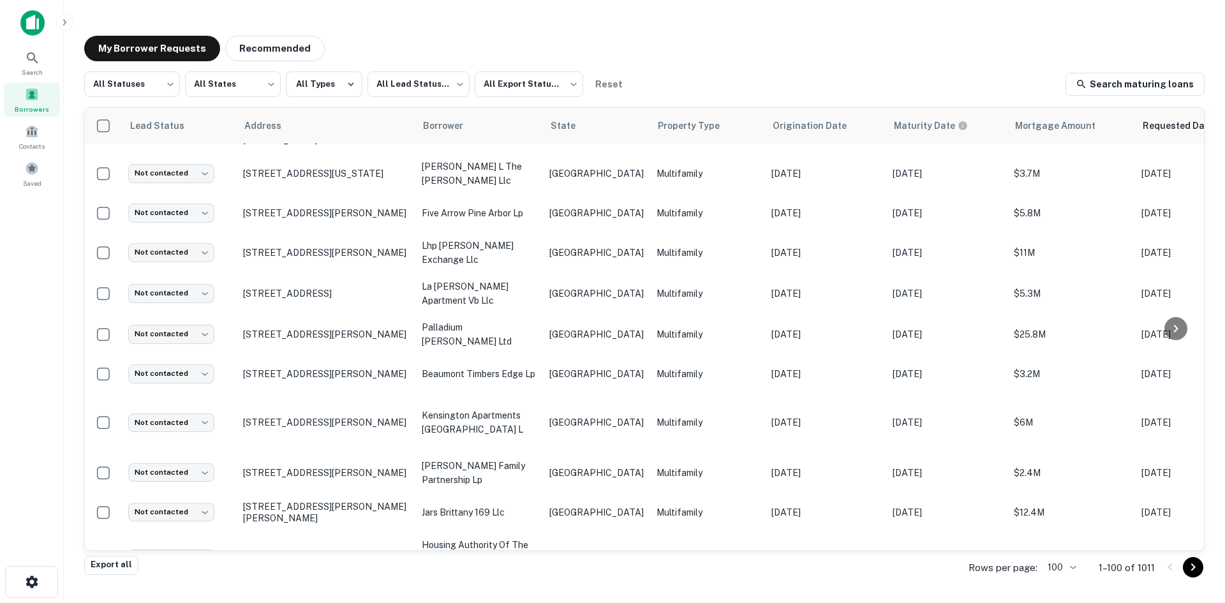
click at [540, 587] on td "dcp 1300 north [PERSON_NAME] freeway llc" at bounding box center [480, 614] width 128 height 55
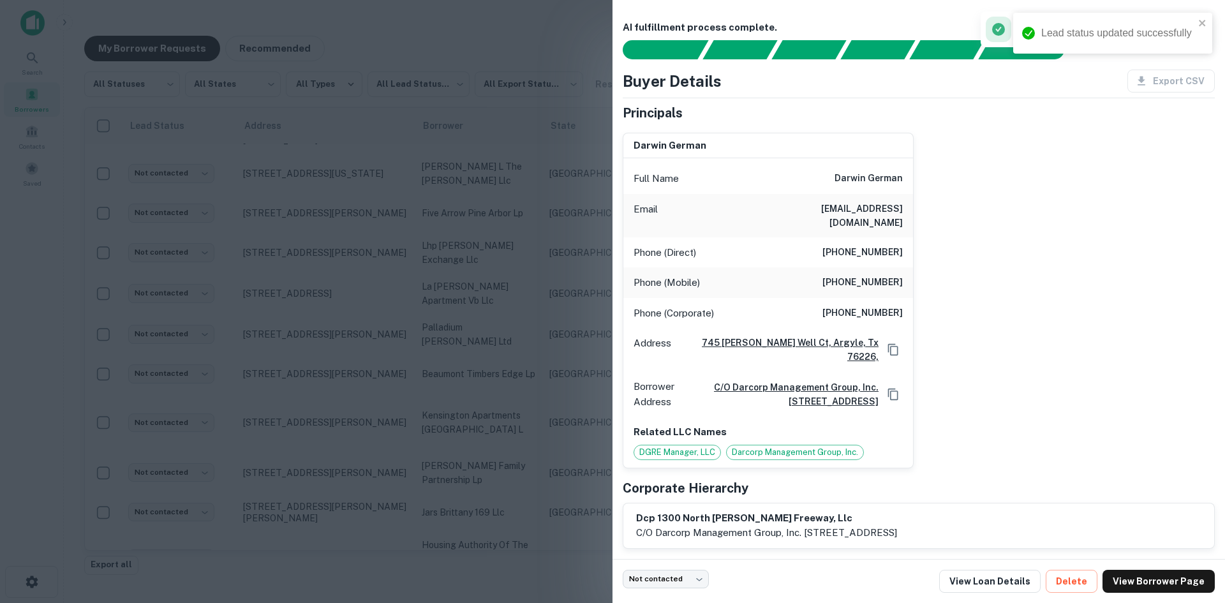
click at [884, 214] on h6 "[EMAIL_ADDRESS][DOMAIN_NAME]" at bounding box center [826, 216] width 153 height 28
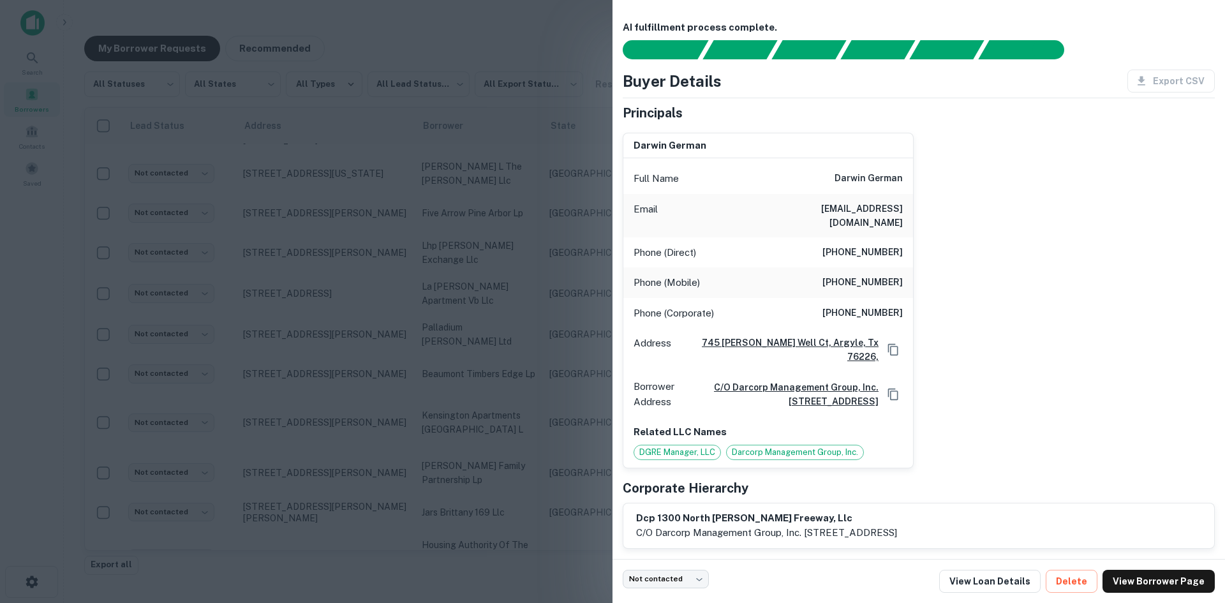
click at [459, 313] on div at bounding box center [612, 301] width 1225 height 603
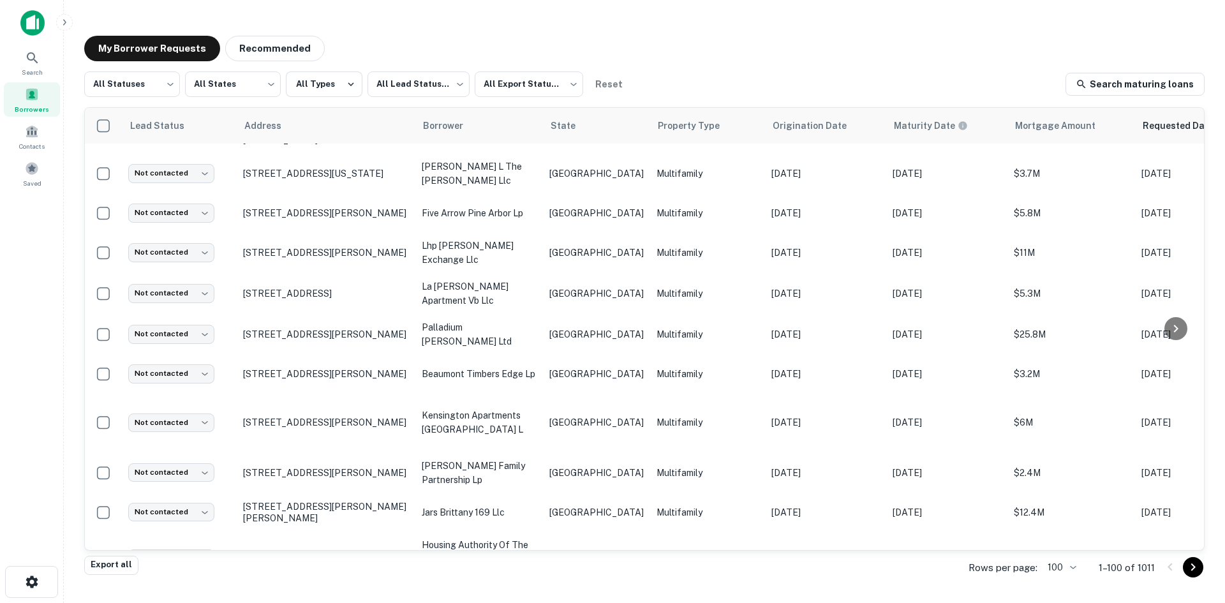
click at [183, 587] on td "Not contacted **** ​" at bounding box center [179, 614] width 115 height 55
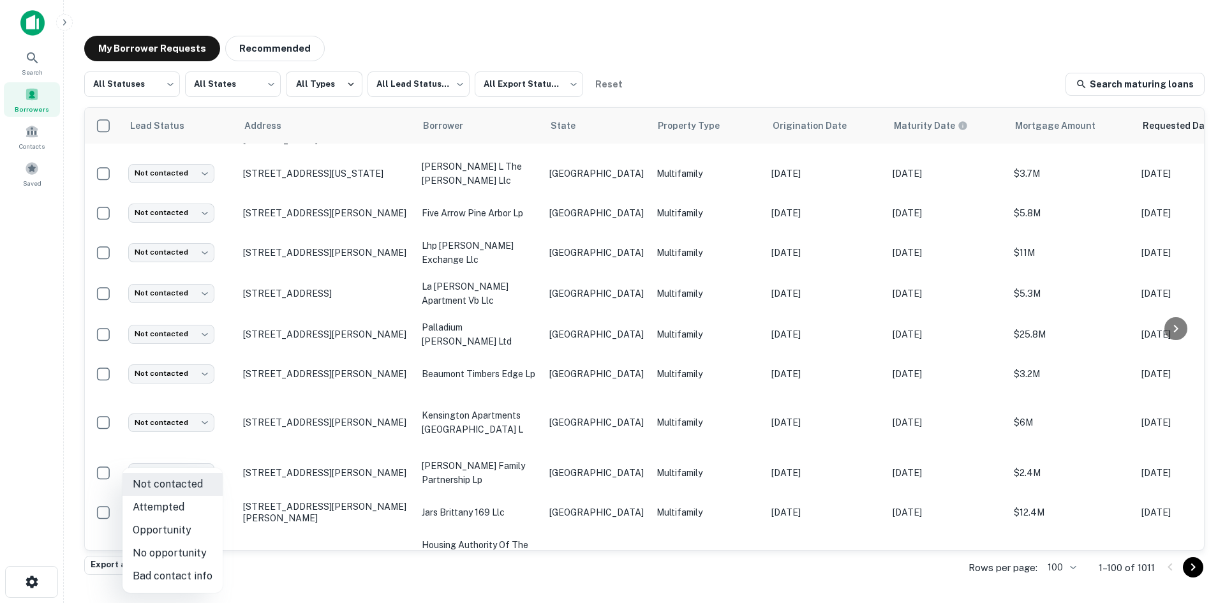
click at [191, 482] on body "Search Borrowers Contacts Saved My Borrower Requests Recommended All Statuses *…" at bounding box center [612, 301] width 1225 height 603
click at [190, 504] on li "Attempted" at bounding box center [173, 507] width 100 height 23
type input "*********"
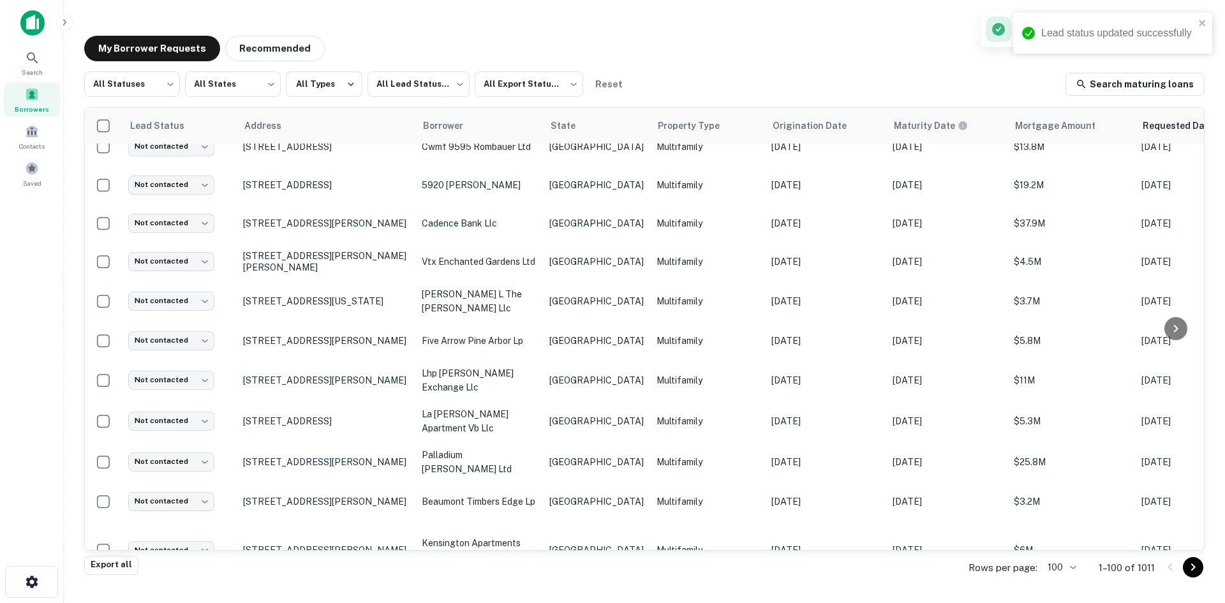
scroll to position [3576, 0]
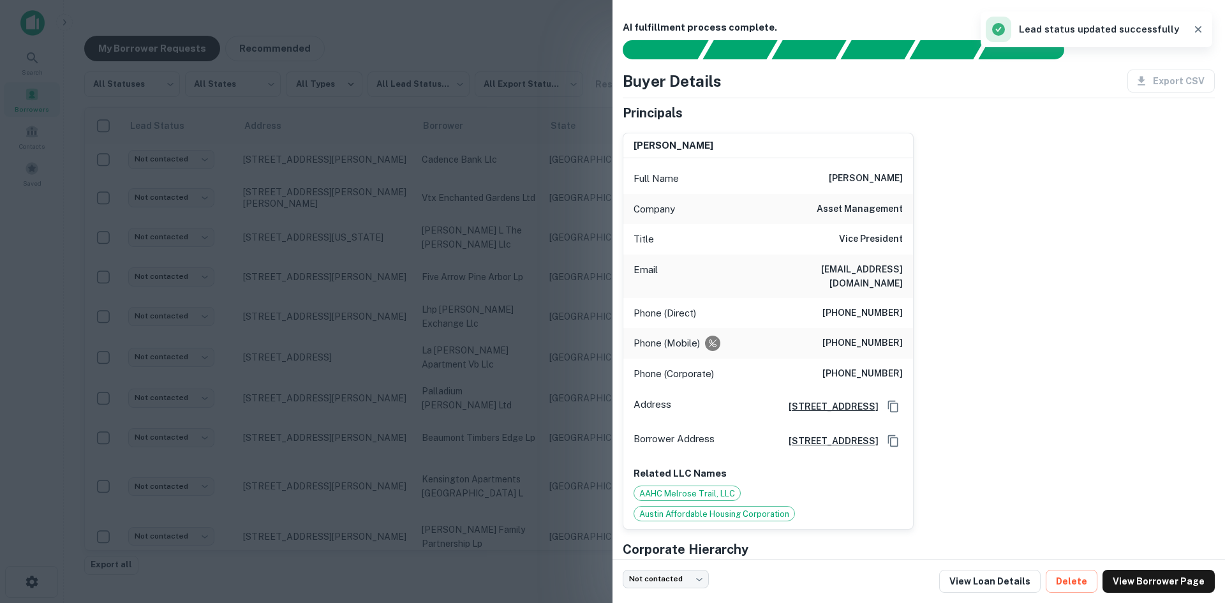
click at [850, 262] on h6 "[EMAIL_ADDRESS][DOMAIN_NAME]" at bounding box center [826, 276] width 153 height 28
click at [446, 366] on div at bounding box center [612, 301] width 1225 height 603
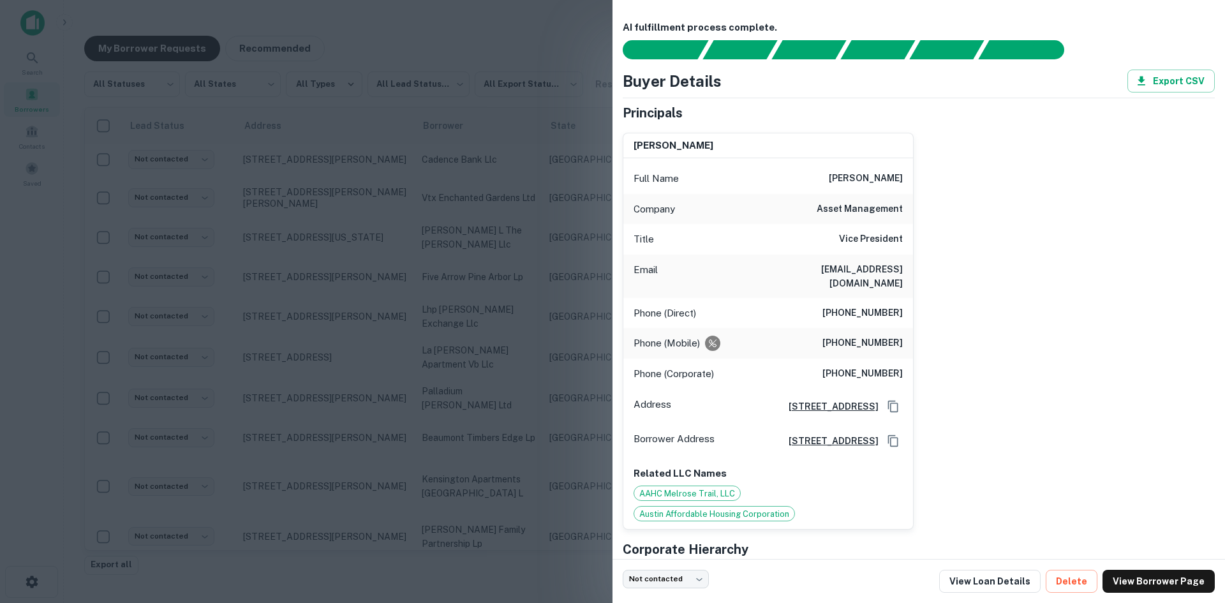
click at [542, 503] on div at bounding box center [612, 301] width 1225 height 603
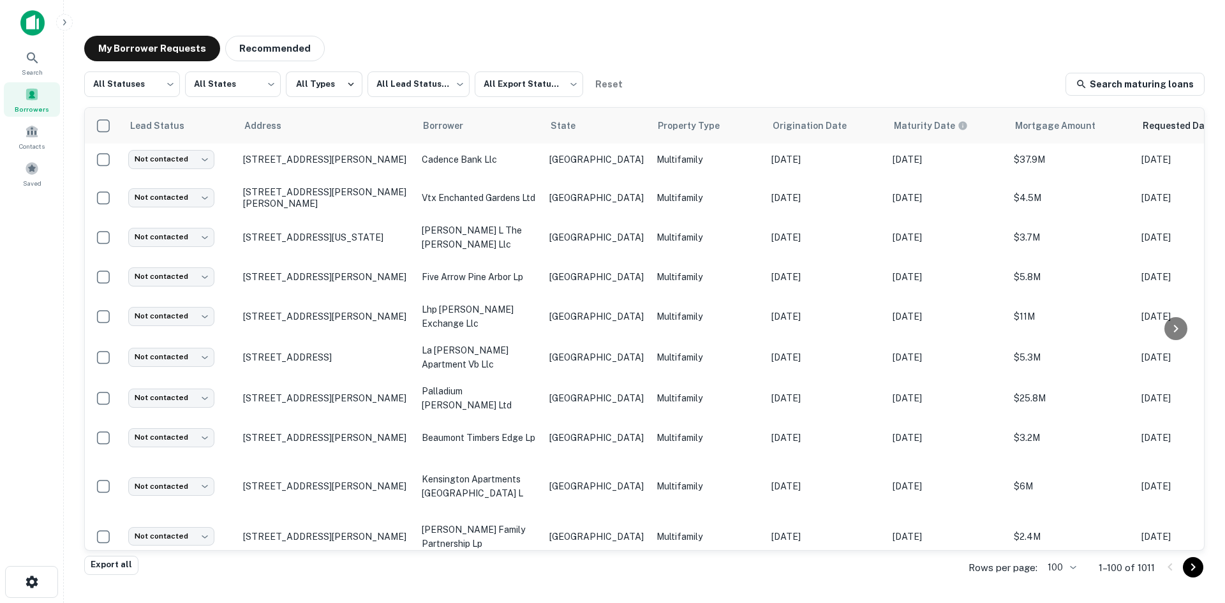
click at [189, 503] on body "Search Borrowers Contacts Saved My Borrower Requests Recommended All Statuses *…" at bounding box center [612, 301] width 1225 height 603
click at [188, 507] on li "Attempted" at bounding box center [173, 507] width 100 height 23
type input "*********"
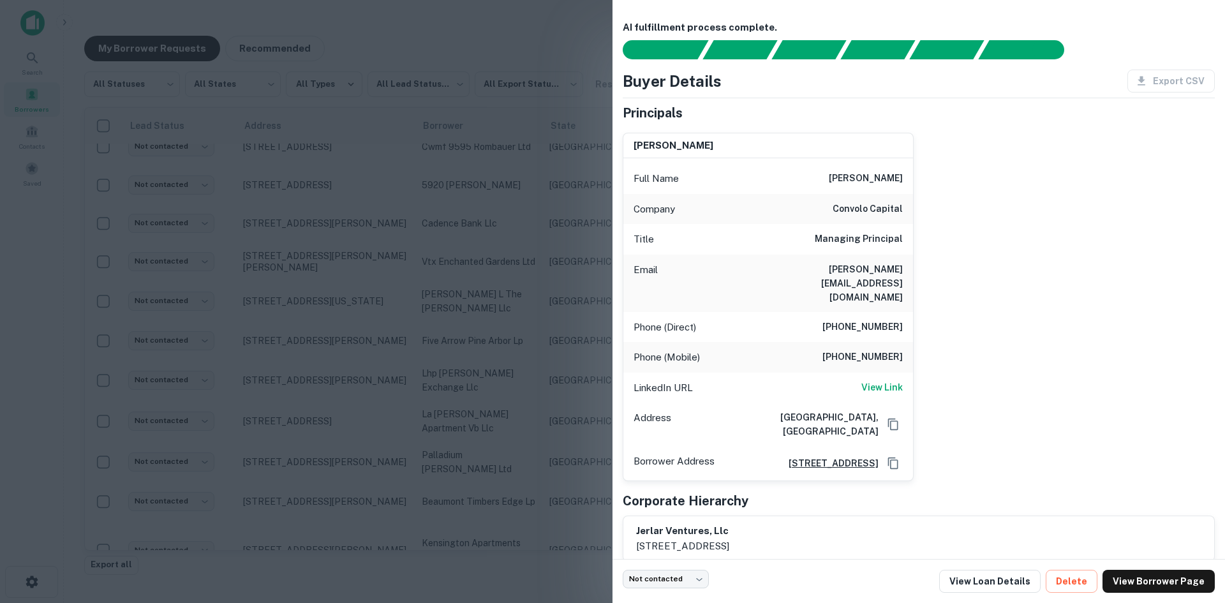
click at [858, 260] on div "Email [PERSON_NAME][EMAIL_ADDRESS][DOMAIN_NAME]" at bounding box center [769, 283] width 290 height 57
click at [411, 326] on div at bounding box center [612, 301] width 1225 height 603
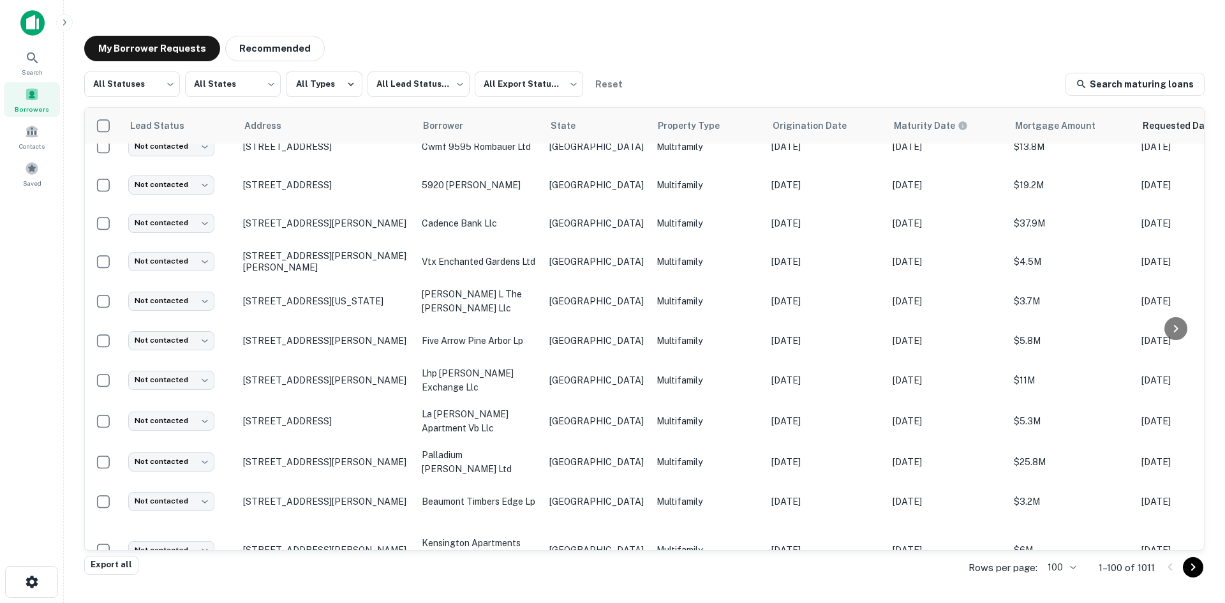
click at [186, 490] on body "Search Borrowers Contacts Saved My Borrower Requests Recommended All Statuses *…" at bounding box center [612, 301] width 1225 height 603
click at [345, 448] on div at bounding box center [612, 301] width 1225 height 603
click at [169, 528] on body "Search Borrowers Contacts Saved My Borrower Requests Recommended All Statuses *…" at bounding box center [612, 301] width 1225 height 603
click at [190, 506] on li "Attempted" at bounding box center [173, 507] width 100 height 23
type input "*********"
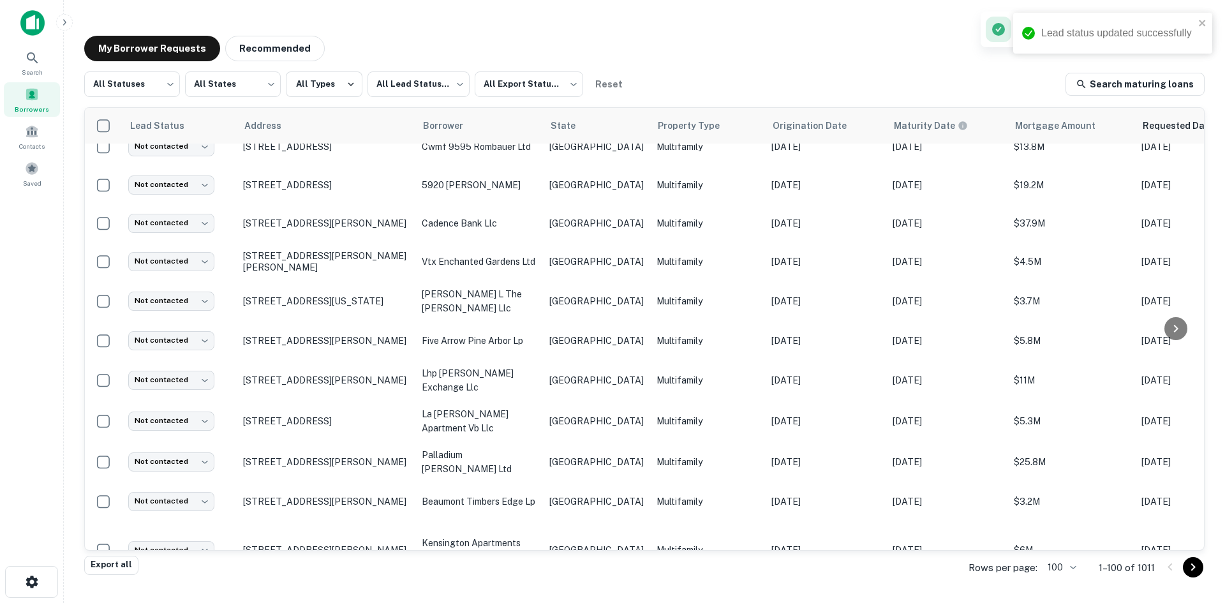
click at [657, 594] on p "Multifamily" at bounding box center [708, 601] width 102 height 14
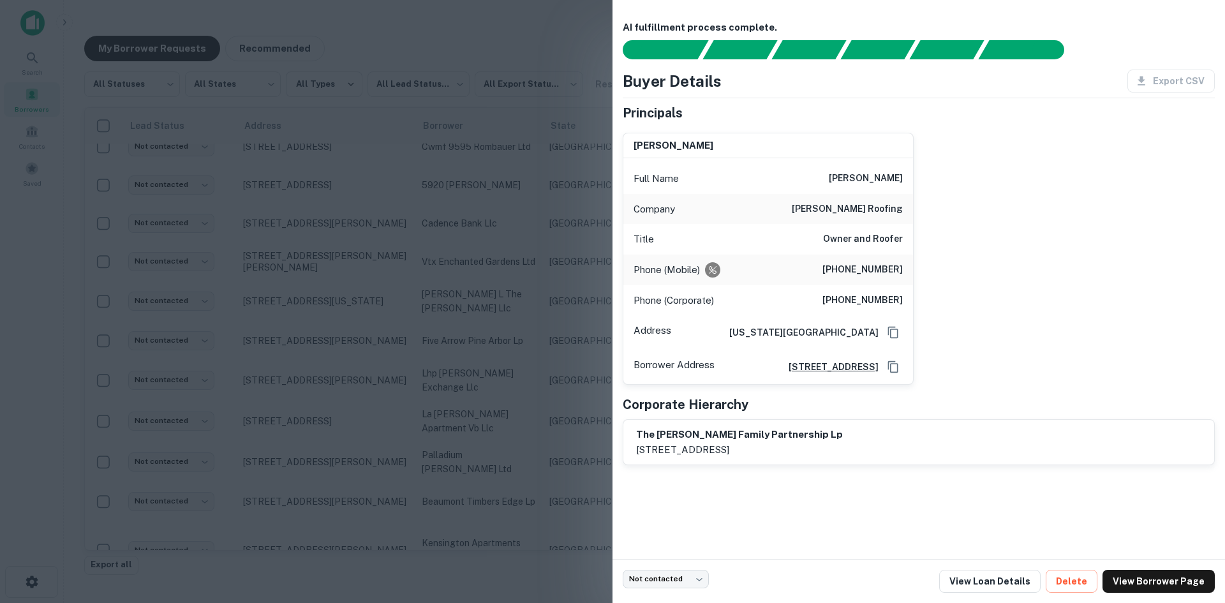
click at [451, 262] on div at bounding box center [612, 301] width 1225 height 603
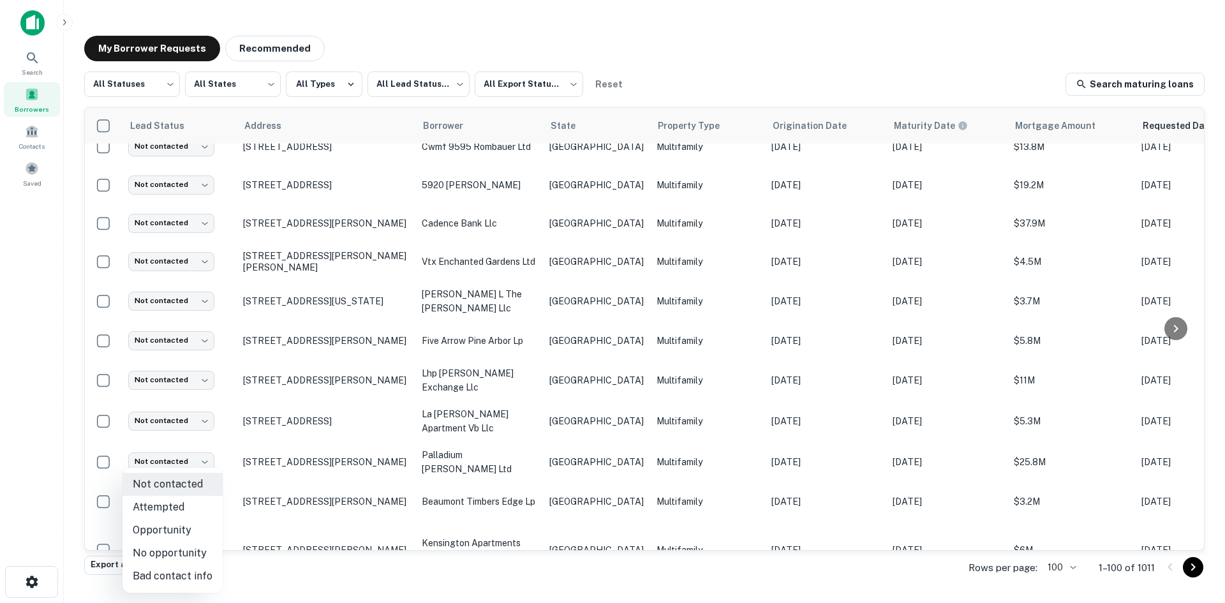
click at [179, 486] on body "Search Borrowers Contacts Saved My Borrower Requests Recommended All Statuses *…" at bounding box center [612, 301] width 1225 height 603
click at [172, 567] on li "Bad contact info" at bounding box center [173, 576] width 100 height 23
type input "**********"
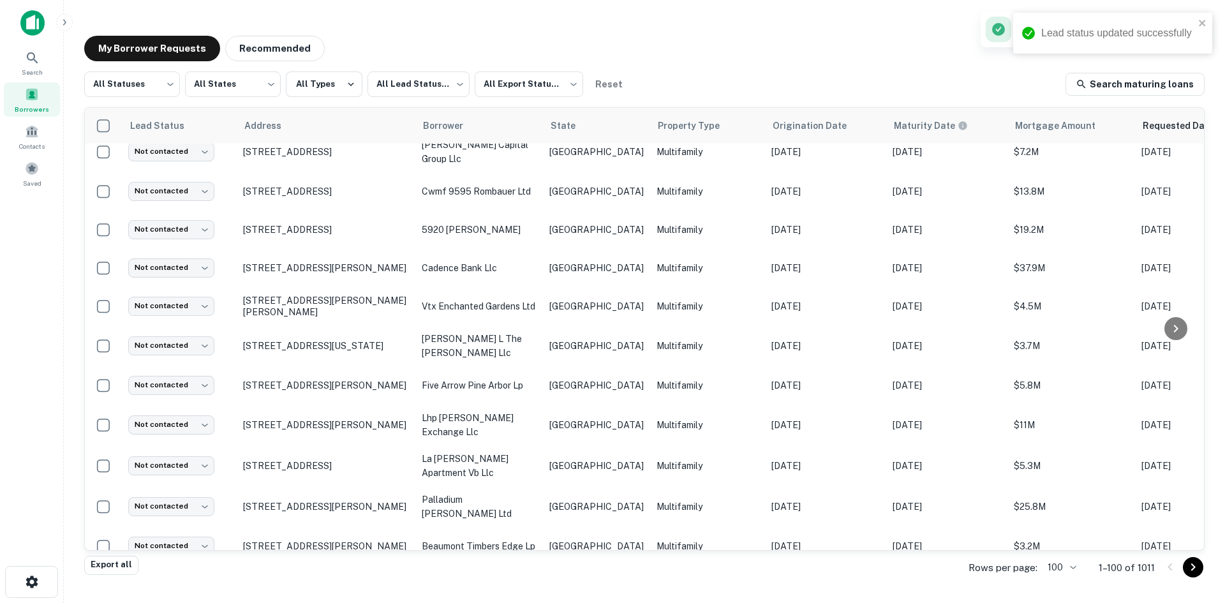
scroll to position [3449, 0]
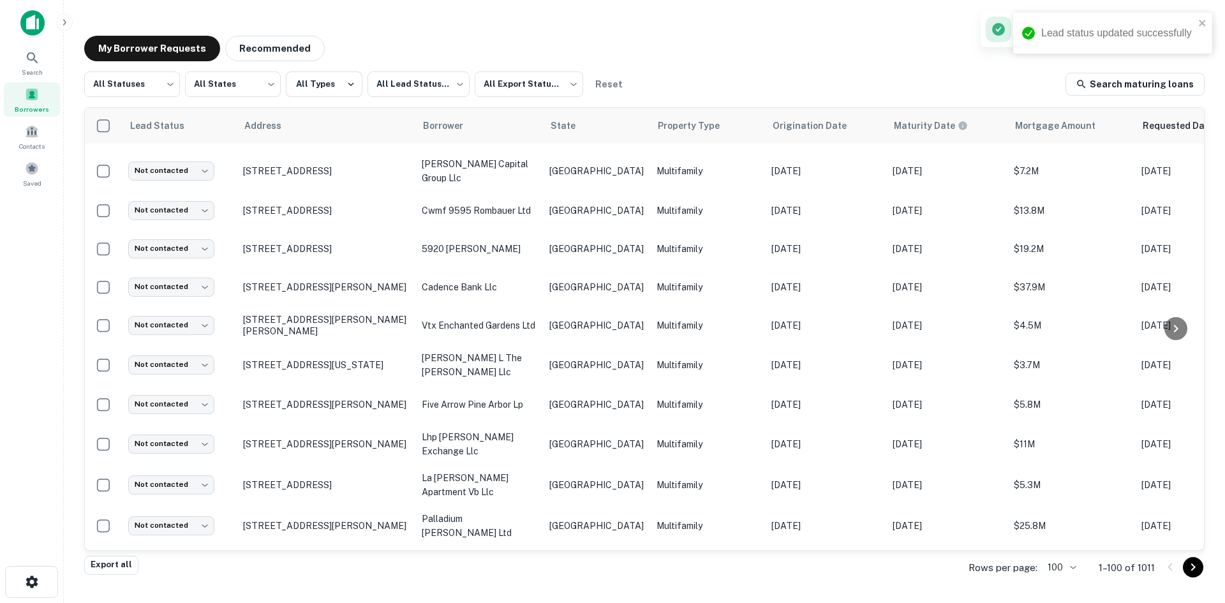
click at [652, 585] on td "Multifamily" at bounding box center [707, 614] width 115 height 59
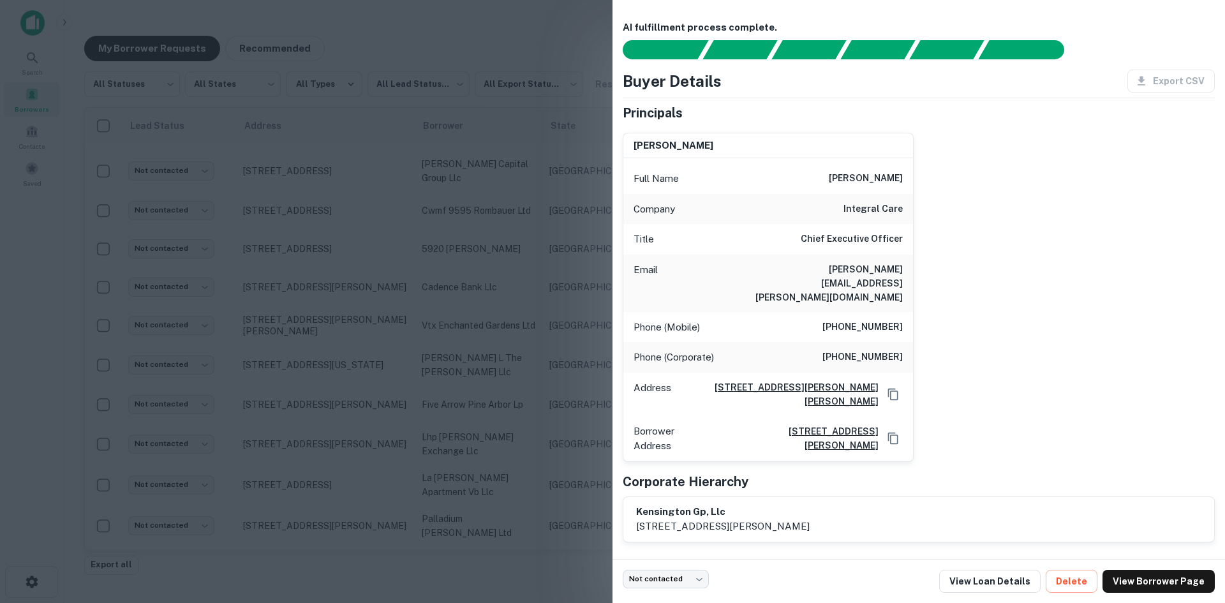
click at [872, 271] on h6 "[PERSON_NAME][EMAIL_ADDRESS][PERSON_NAME][DOMAIN_NAME]" at bounding box center [826, 283] width 153 height 42
click at [874, 273] on h6 "[PERSON_NAME][EMAIL_ADDRESS][PERSON_NAME][DOMAIN_NAME]" at bounding box center [826, 283] width 153 height 42
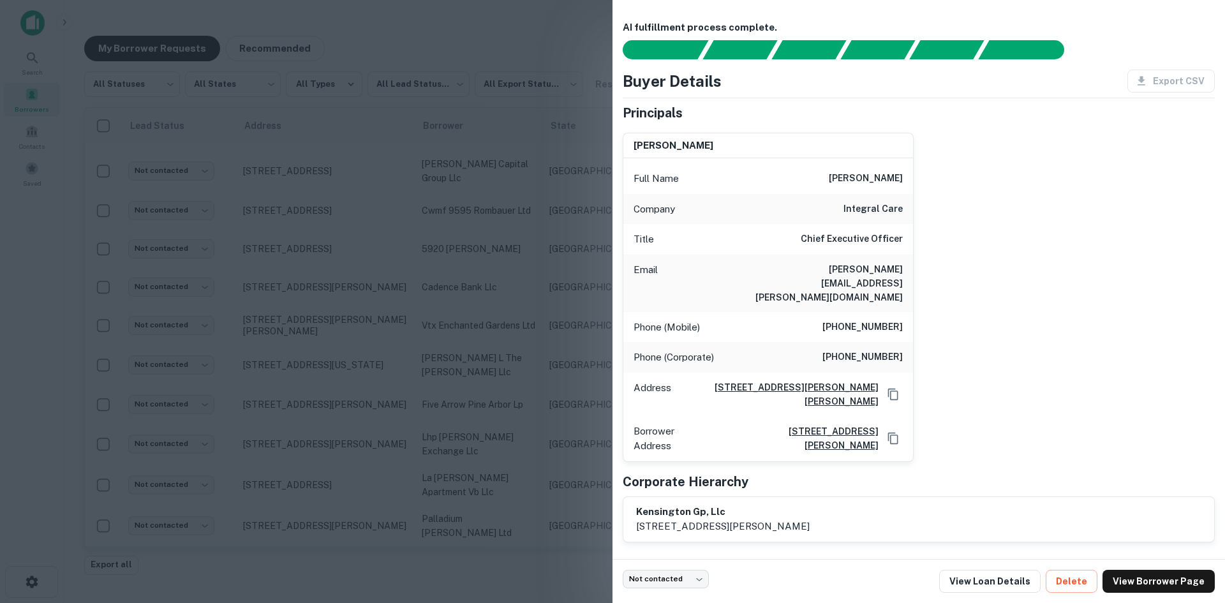
drag, startPoint x: 331, startPoint y: 388, endPoint x: 223, endPoint y: 477, distance: 139.7
click at [331, 388] on div at bounding box center [612, 301] width 1225 height 603
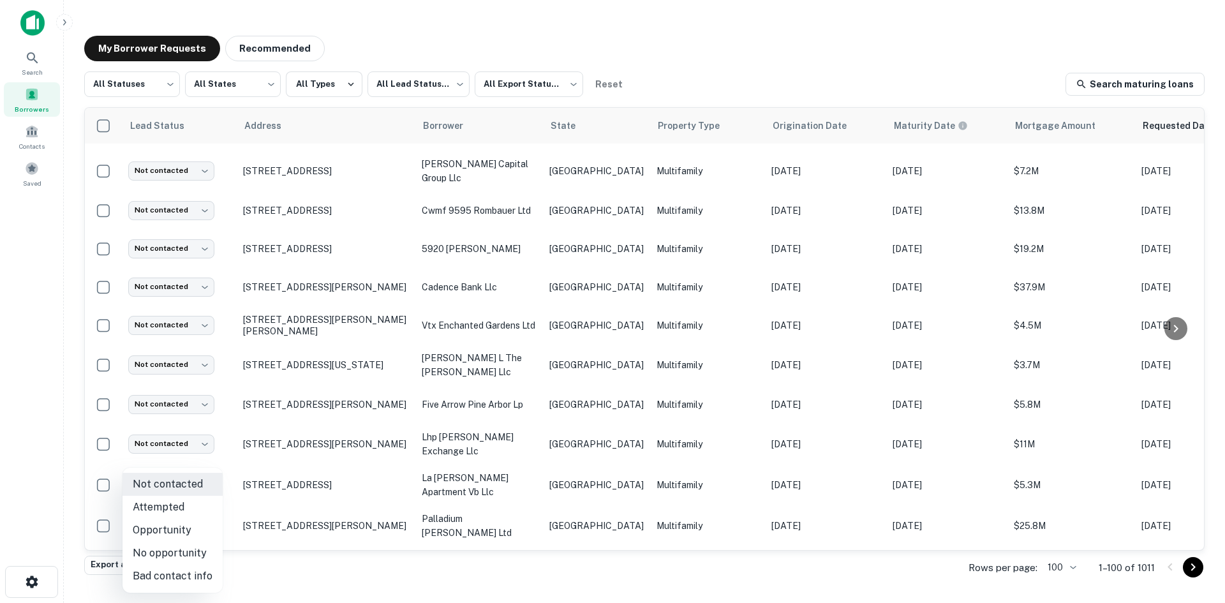
click at [199, 502] on body "Search Borrowers Contacts Saved My Borrower Requests Recommended All Statuses *…" at bounding box center [612, 301] width 1225 height 603
click at [190, 505] on li "Attempted" at bounding box center [173, 507] width 100 height 23
type input "*********"
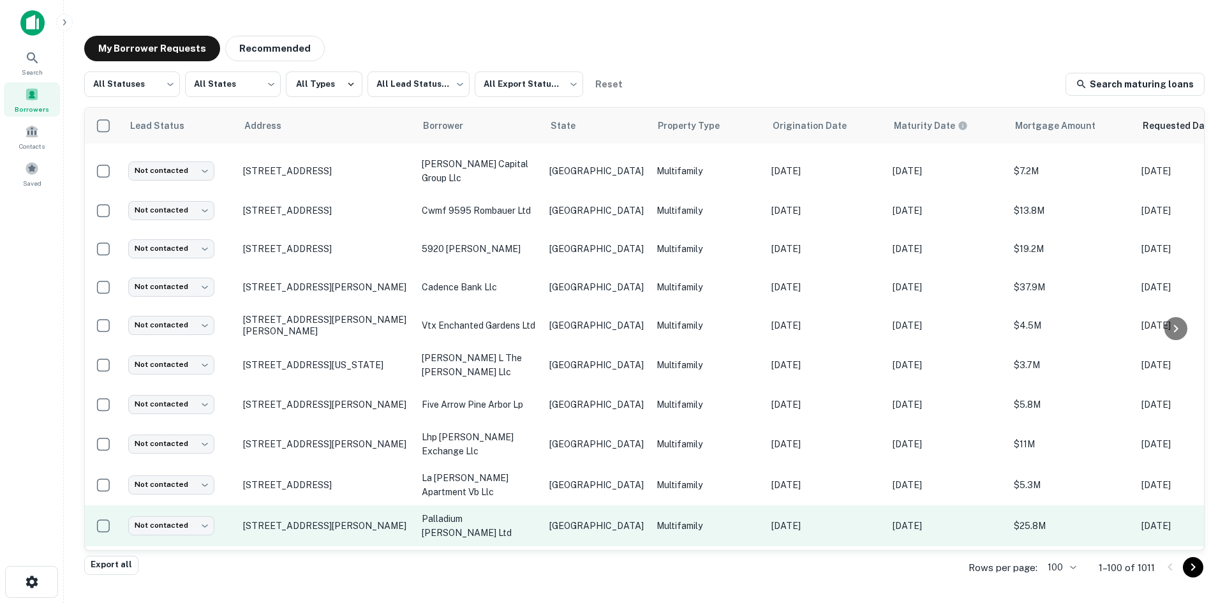
scroll to position [3385, 0]
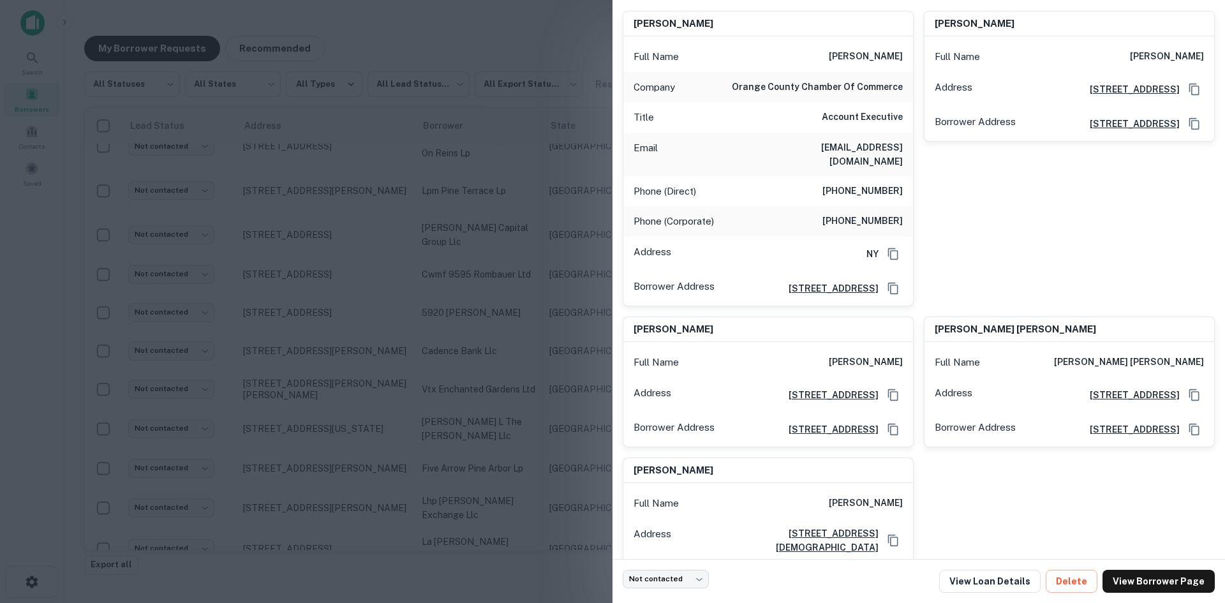
scroll to position [0, 0]
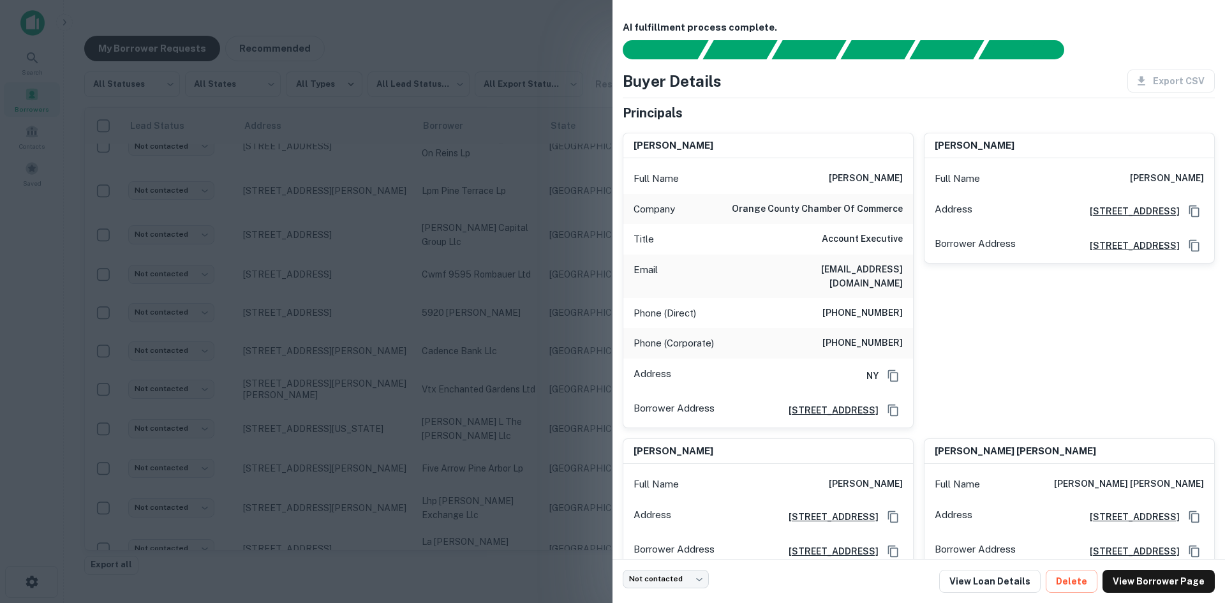
click at [489, 191] on div at bounding box center [612, 301] width 1225 height 603
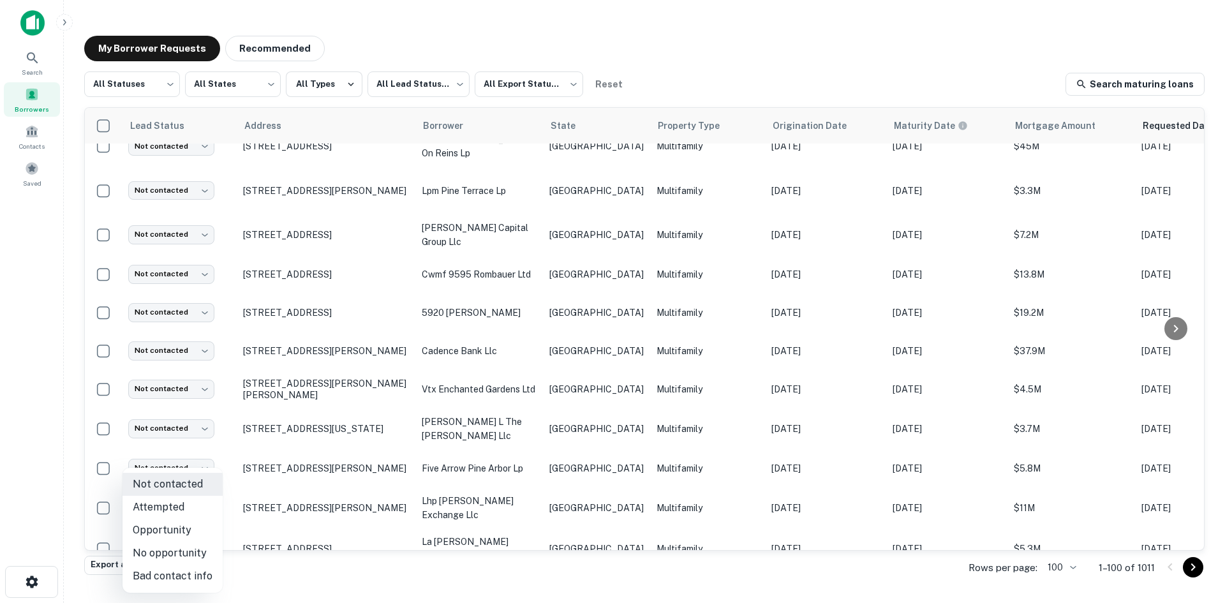
click at [174, 521] on body "Search Borrowers Contacts Saved My Borrower Requests Recommended All Statuses *…" at bounding box center [612, 301] width 1225 height 603
click at [194, 575] on li "Bad contact info" at bounding box center [173, 576] width 100 height 23
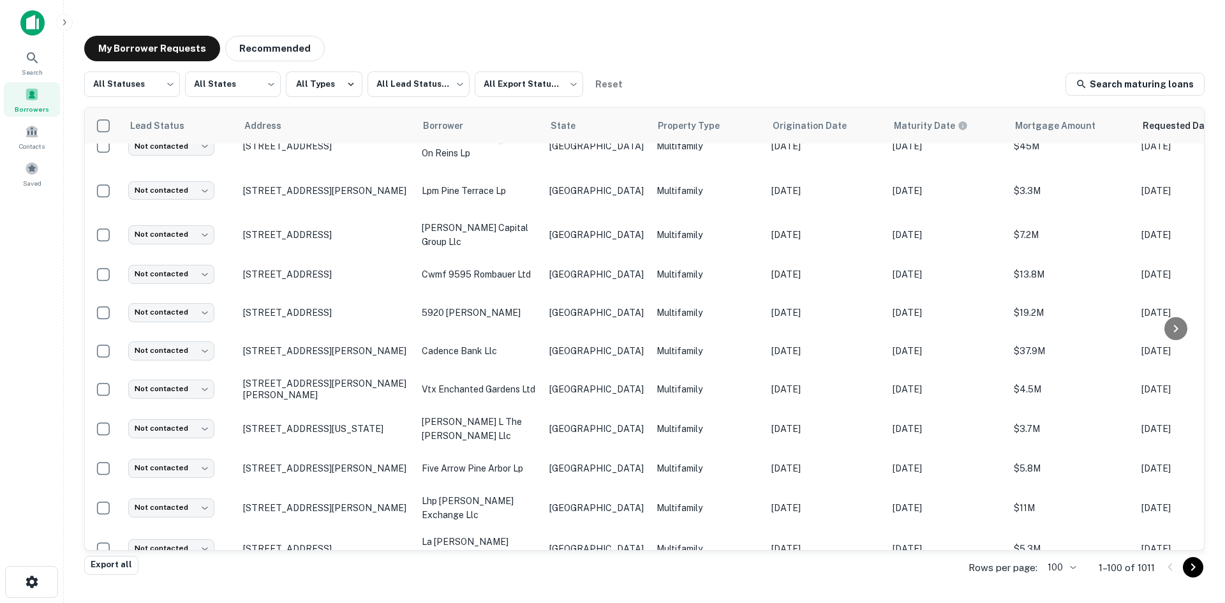
type input "**********"
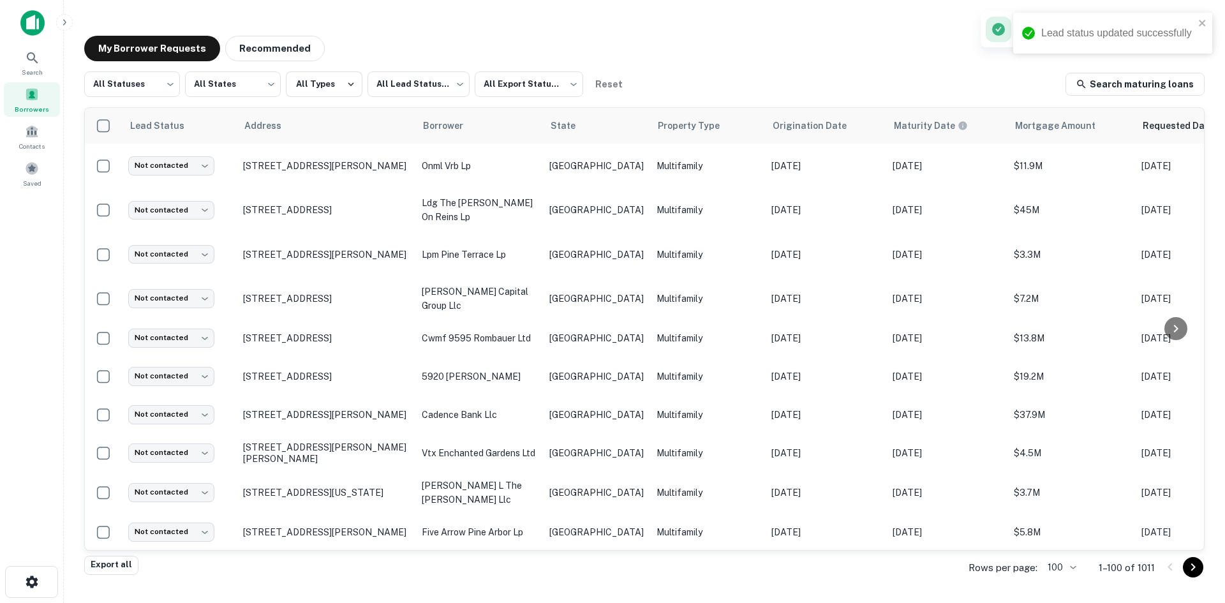
scroll to position [3385, 0]
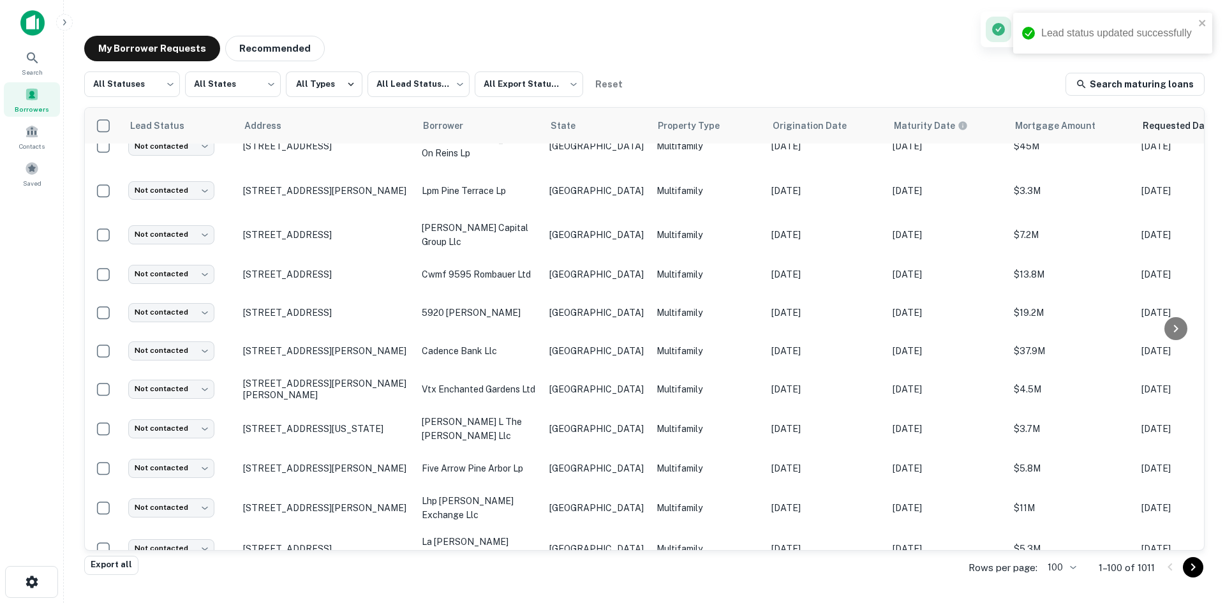
click at [680, 583] on p "Multifamily" at bounding box center [708, 590] width 102 height 14
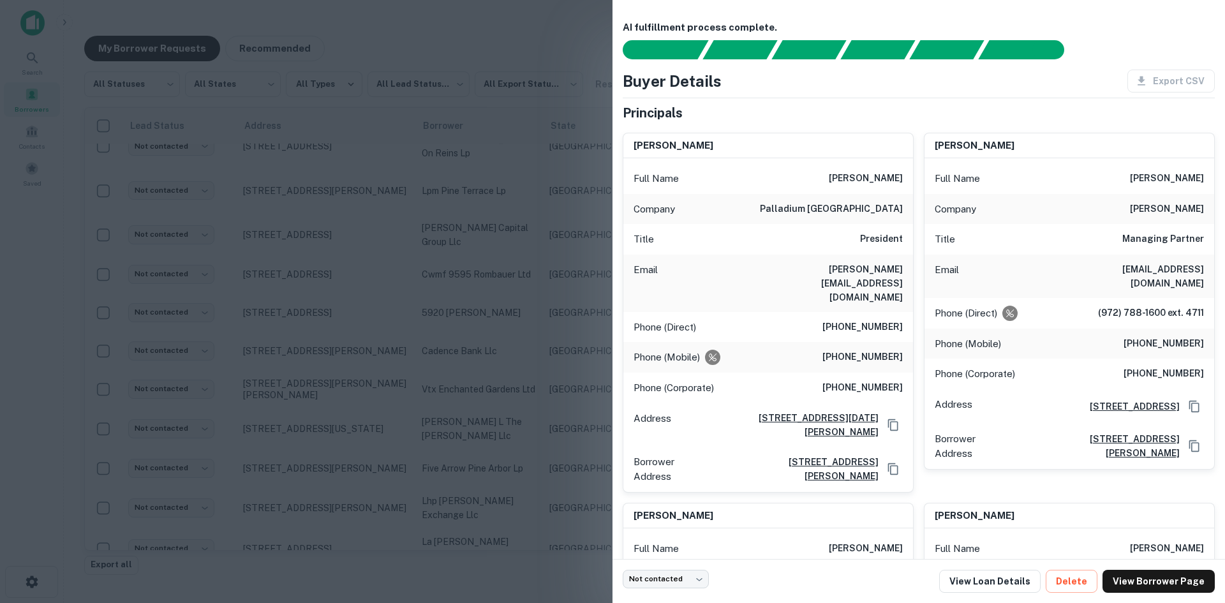
click at [864, 278] on div "Email [PERSON_NAME][EMAIL_ADDRESS][DOMAIN_NAME]" at bounding box center [769, 283] width 290 height 57
click at [578, 373] on div at bounding box center [612, 301] width 1225 height 603
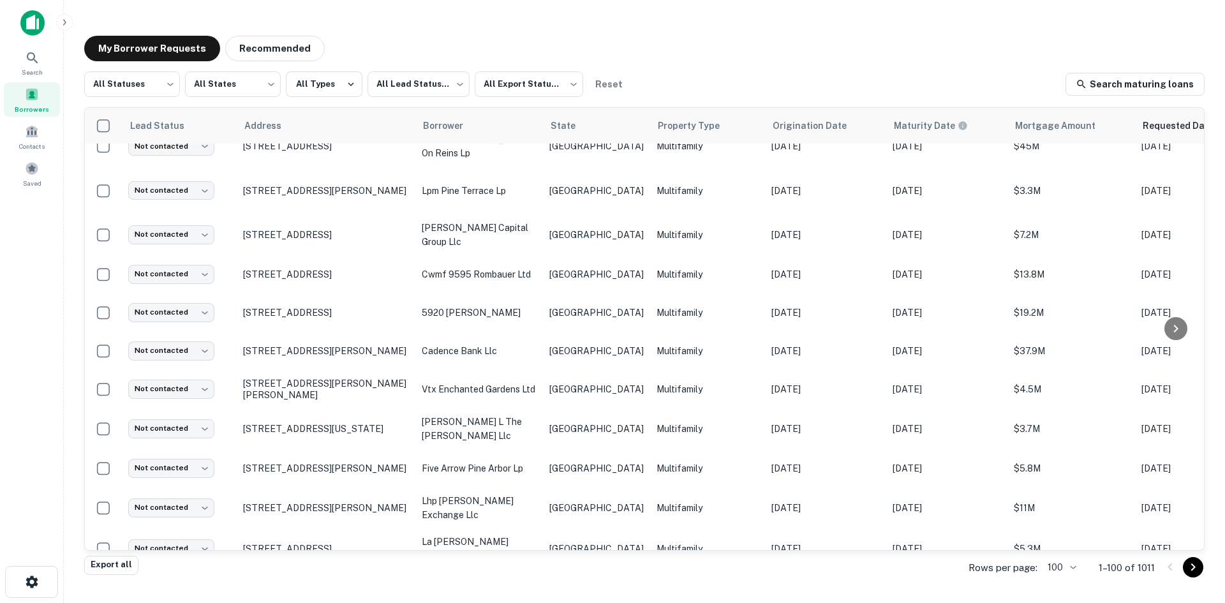
click at [178, 483] on body "Search Borrowers Contacts Saved My Borrower Requests Recommended All Statuses *…" at bounding box center [612, 301] width 1225 height 603
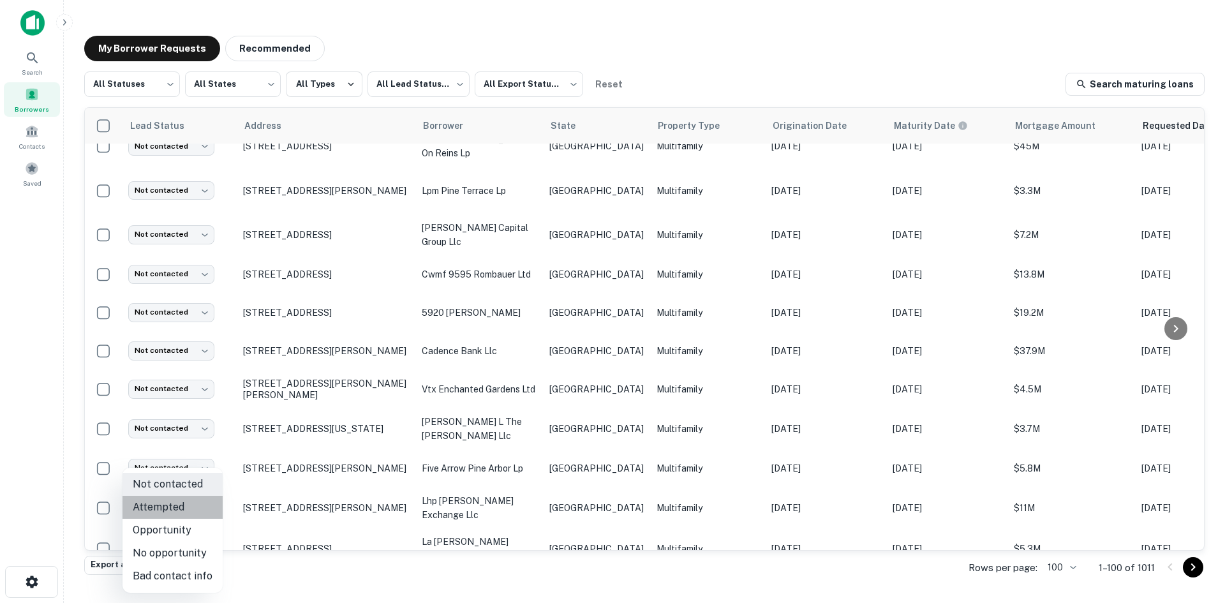
click at [199, 504] on li "Attempted" at bounding box center [173, 507] width 100 height 23
type input "*********"
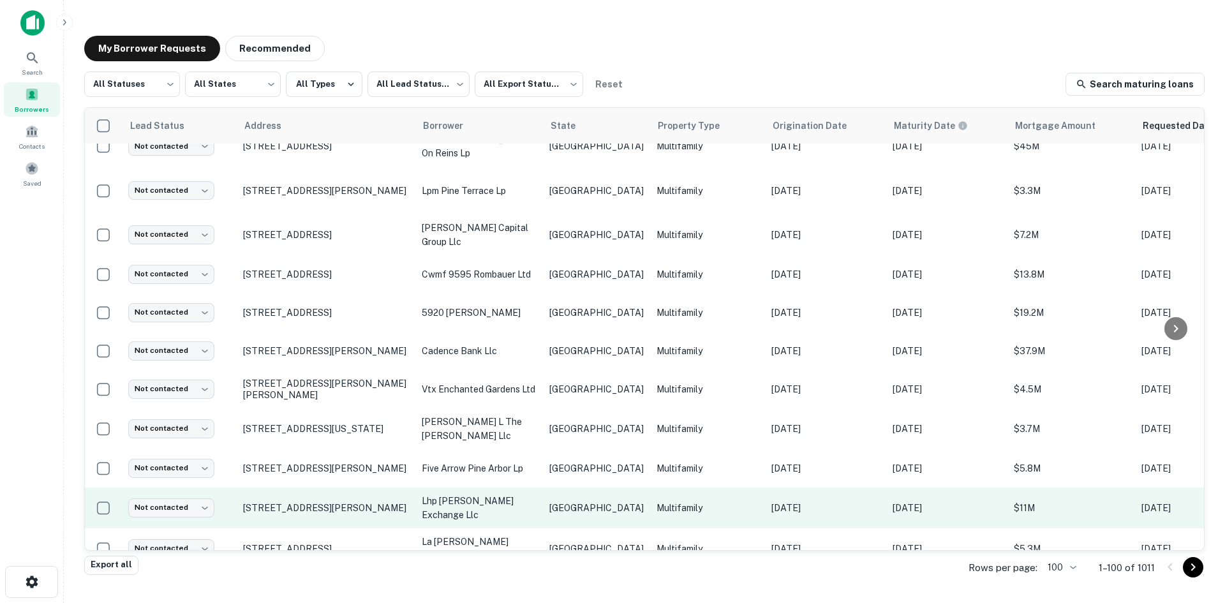
click at [679, 488] on td "Multifamily" at bounding box center [707, 508] width 115 height 41
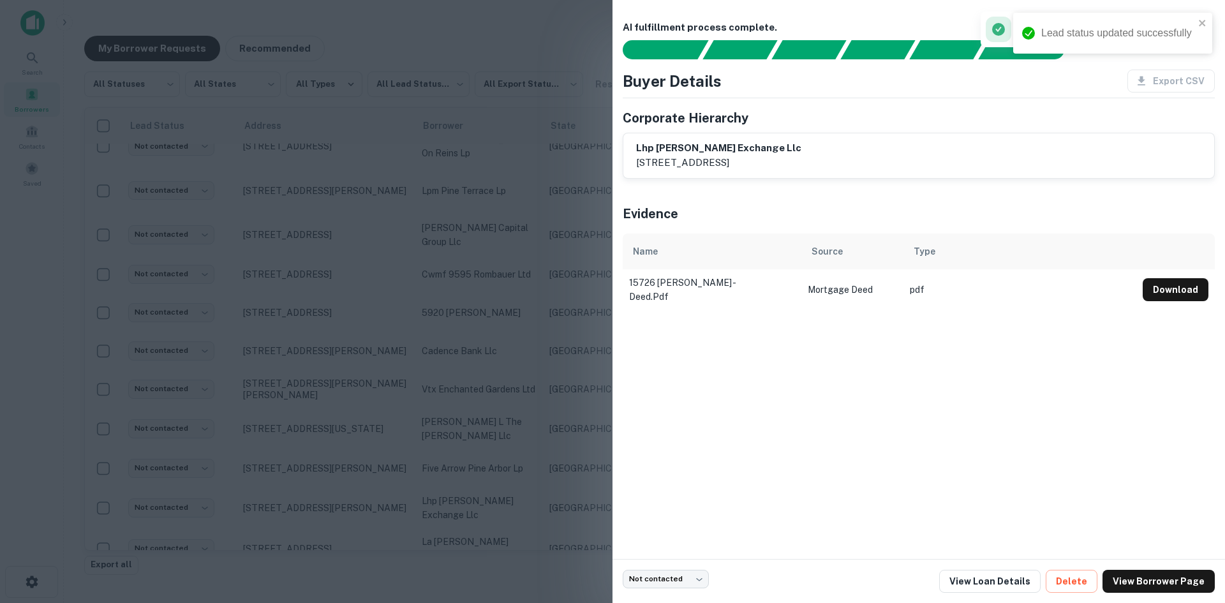
click at [516, 465] on div at bounding box center [612, 301] width 1225 height 603
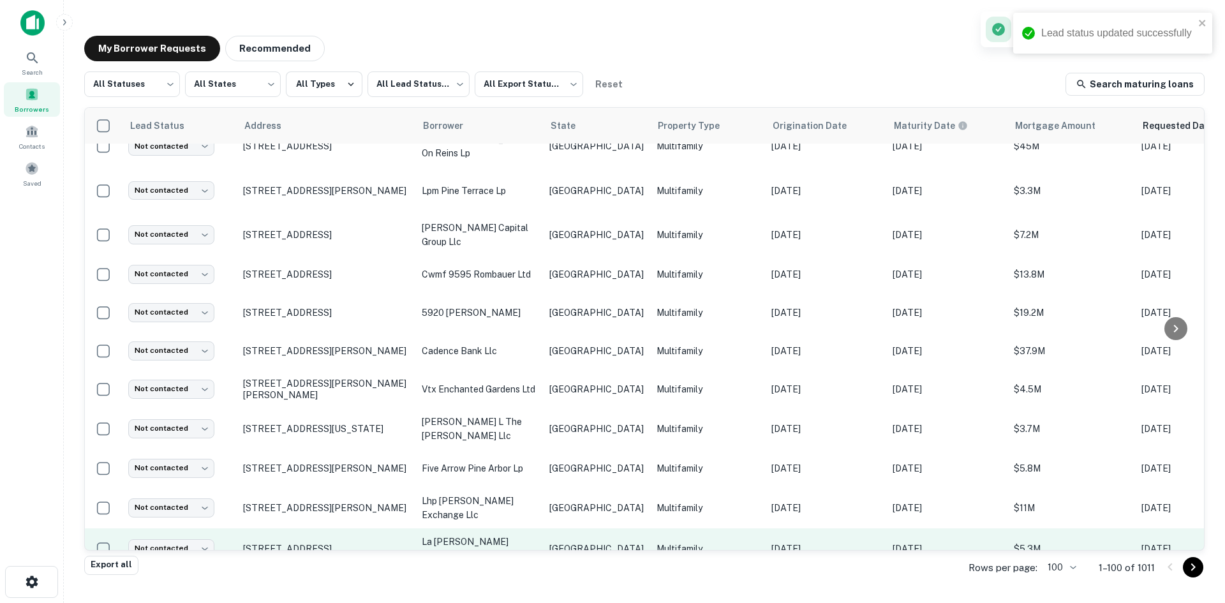
click at [521, 535] on p "la [PERSON_NAME] apartment vb llc" at bounding box center [479, 549] width 115 height 28
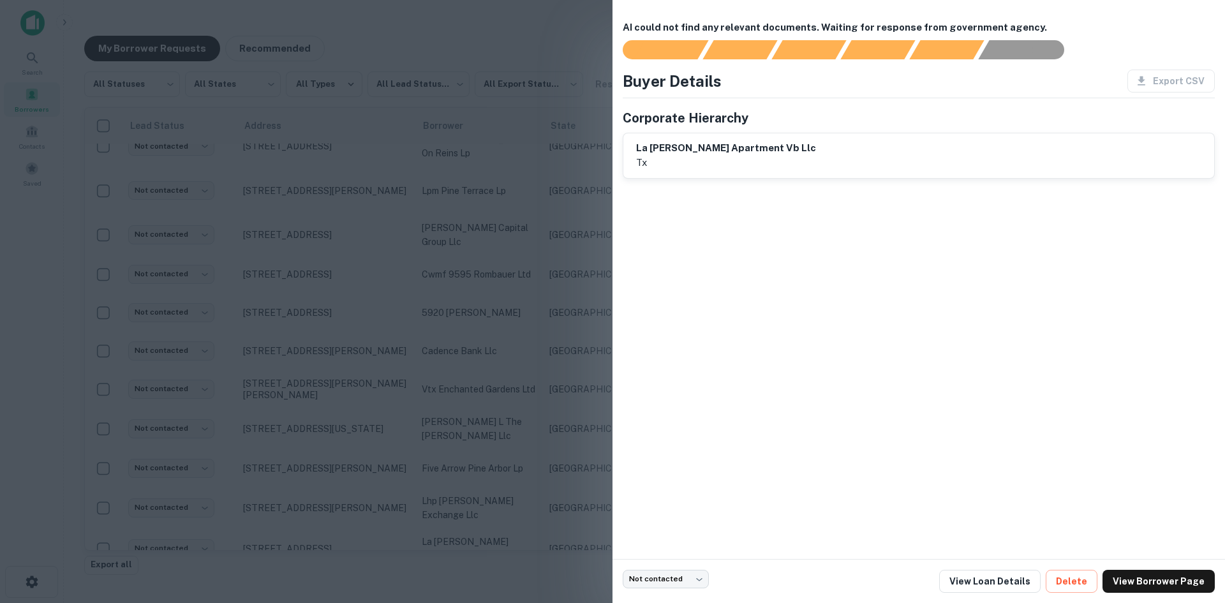
click at [560, 376] on div at bounding box center [612, 301] width 1225 height 603
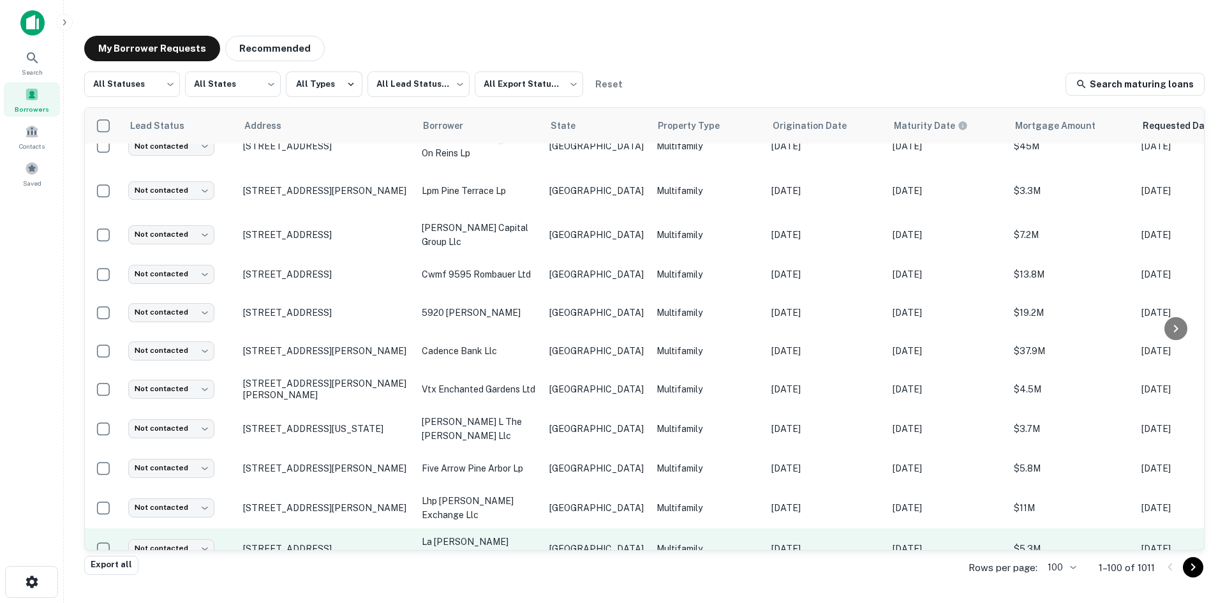
click at [490, 528] on td "la [PERSON_NAME] apartment vb llc" at bounding box center [480, 548] width 128 height 41
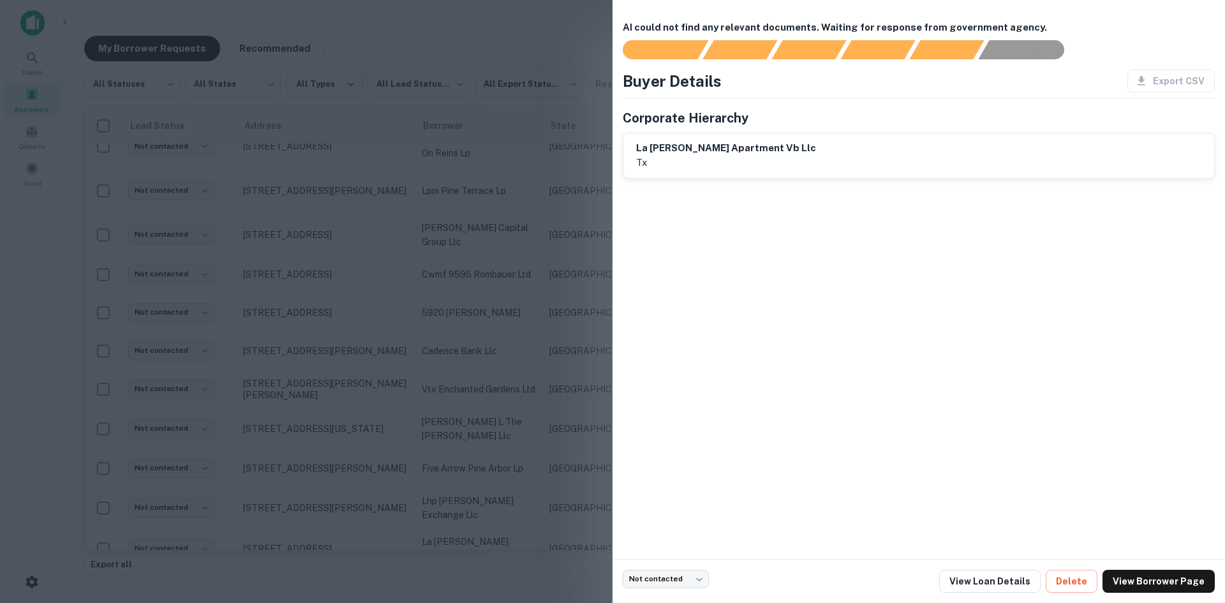
click at [558, 406] on div at bounding box center [612, 301] width 1225 height 603
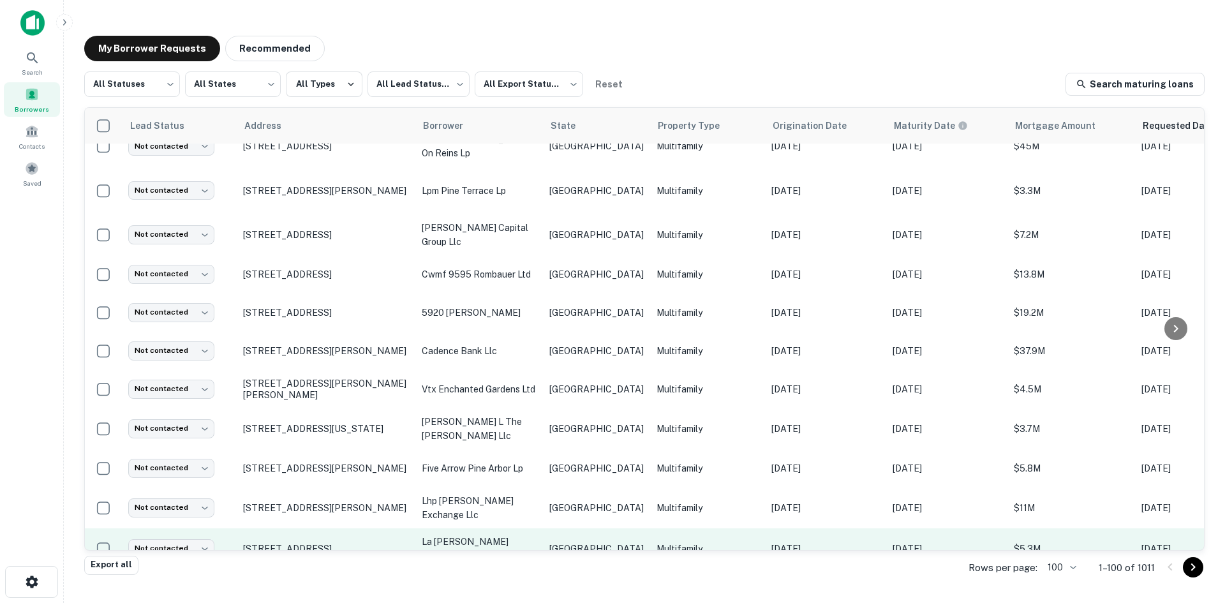
click at [650, 528] on td "Multifamily" at bounding box center [707, 548] width 115 height 41
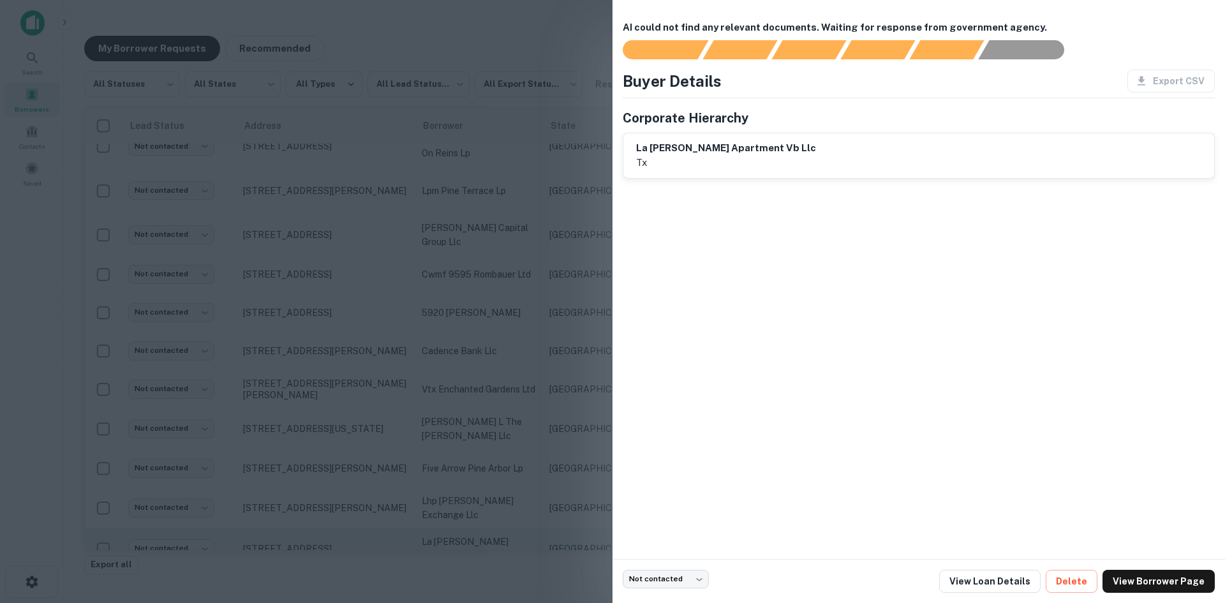
click at [610, 446] on div at bounding box center [612, 301] width 1225 height 603
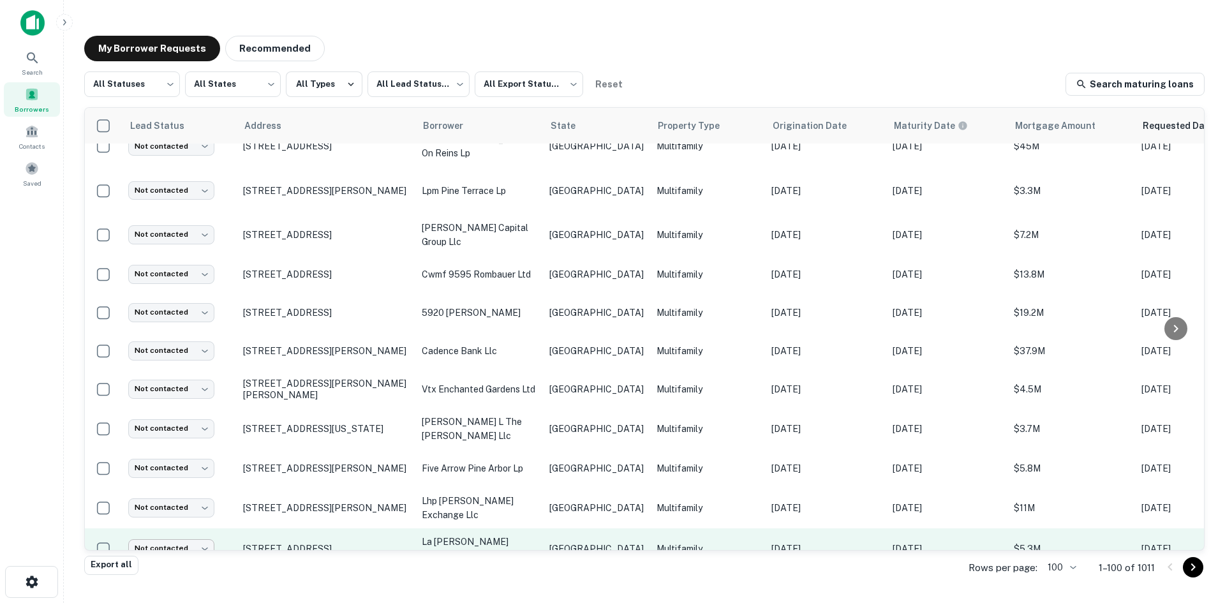
click at [209, 457] on body "Search Borrowers Contacts Saved My Borrower Requests Recommended All Statuses *…" at bounding box center [612, 301] width 1225 height 603
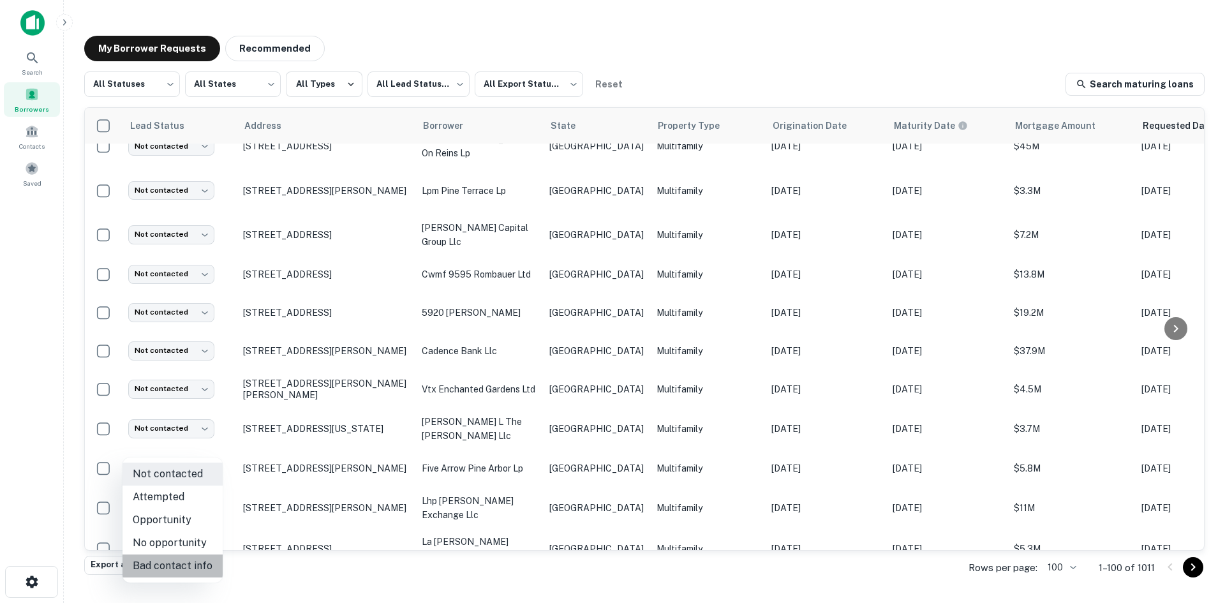
click at [186, 557] on li "Bad contact info" at bounding box center [173, 566] width 100 height 23
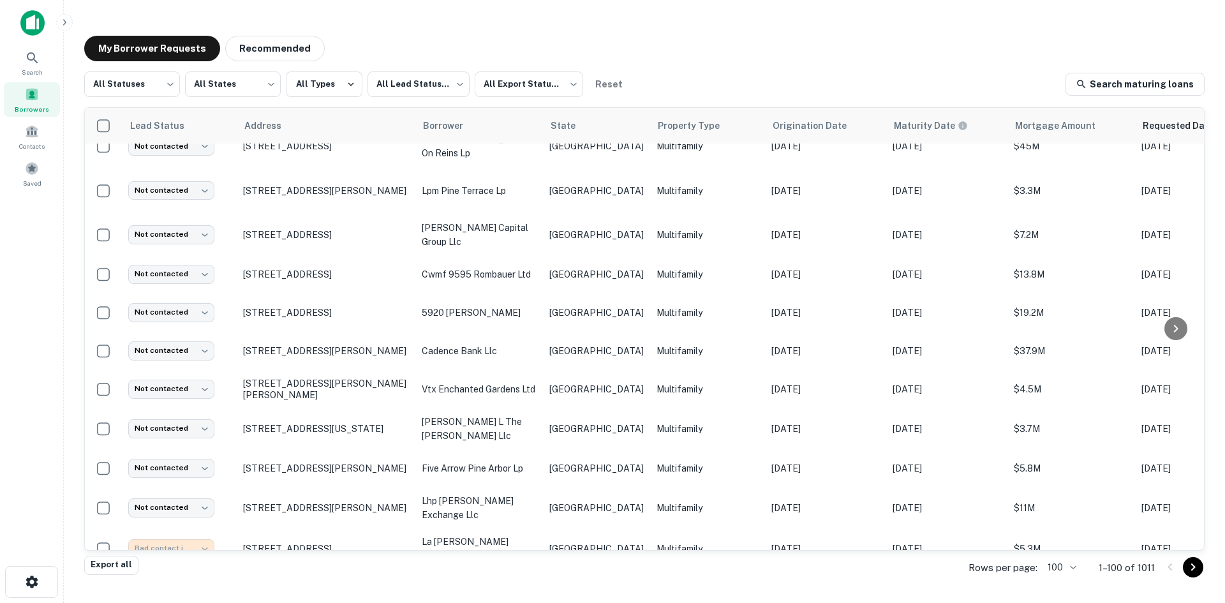
type input "**********"
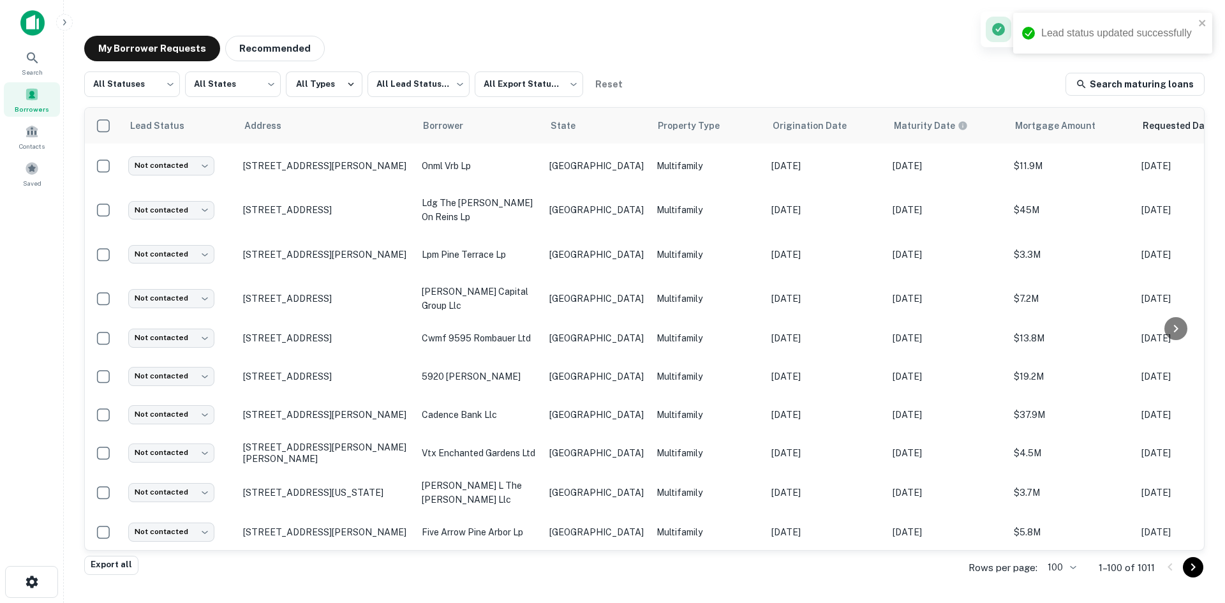
click at [657, 565] on p "Multifamily" at bounding box center [708, 572] width 102 height 14
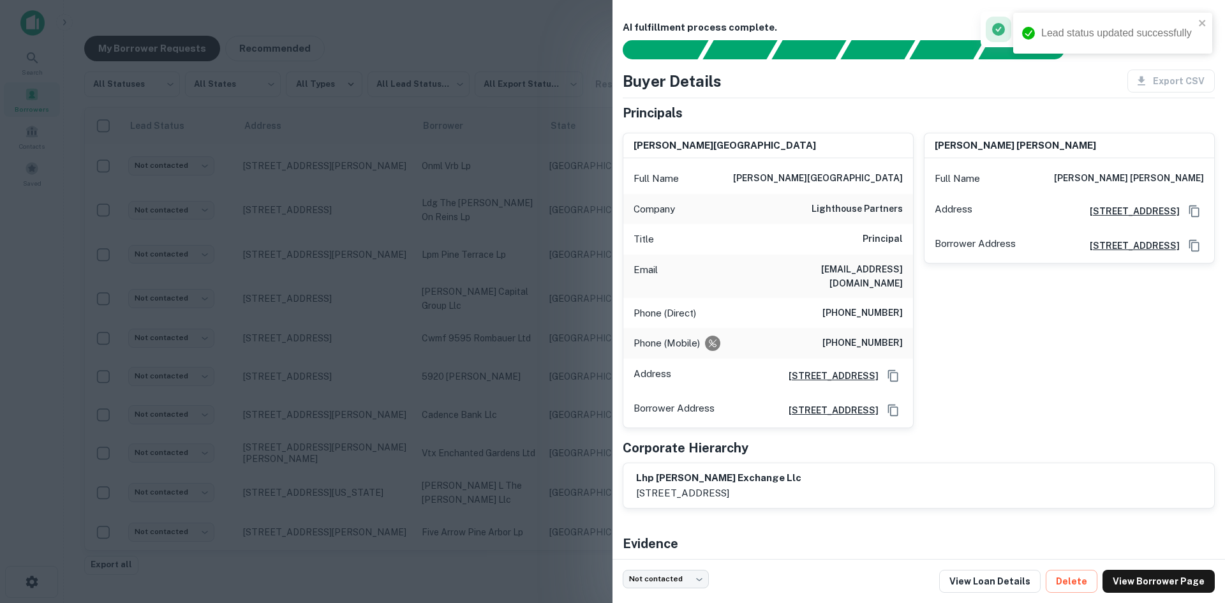
click at [876, 271] on h6 "[EMAIL_ADDRESS][DOMAIN_NAME]" at bounding box center [826, 276] width 153 height 28
drag, startPoint x: 506, startPoint y: 401, endPoint x: 133, endPoint y: 464, distance: 378.1
click at [506, 401] on div at bounding box center [612, 301] width 1225 height 603
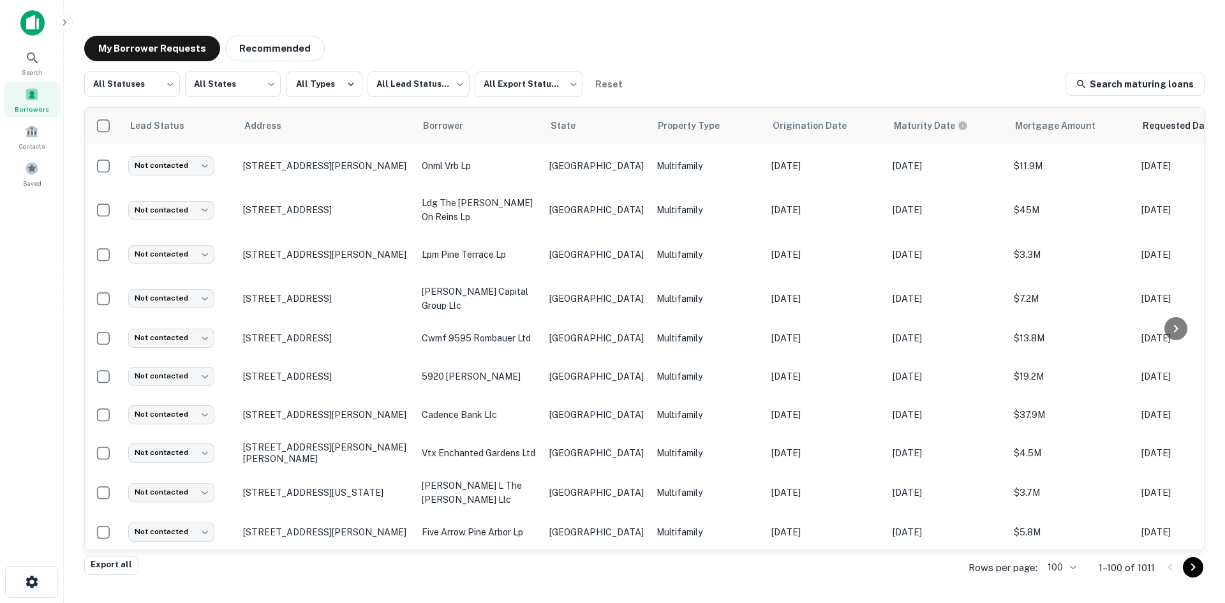
click at [161, 473] on body "Search Borrowers Contacts Saved My Borrower Requests Recommended All Statuses *…" at bounding box center [612, 301] width 1225 height 603
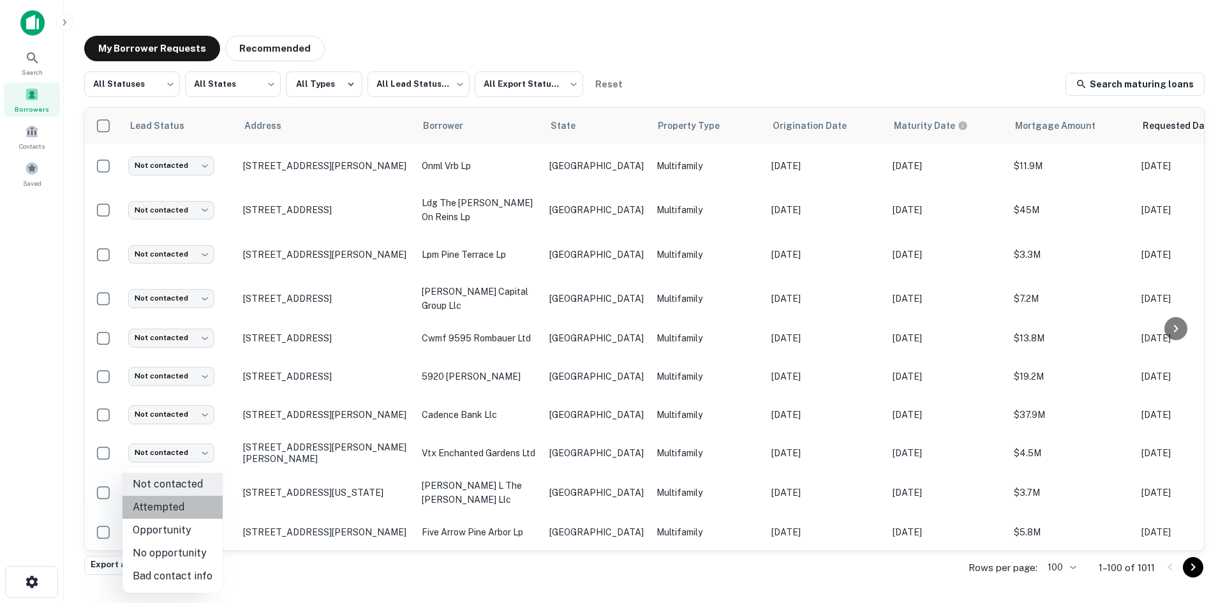
click at [181, 509] on li "Attempted" at bounding box center [173, 507] width 100 height 23
type input "*********"
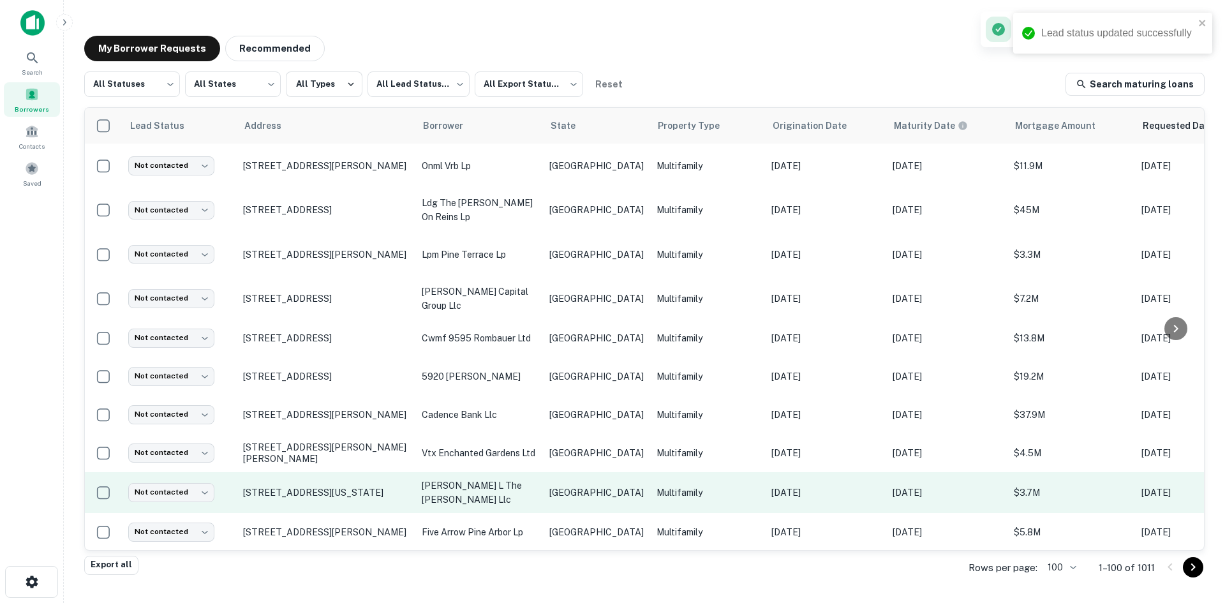
scroll to position [3257, 0]
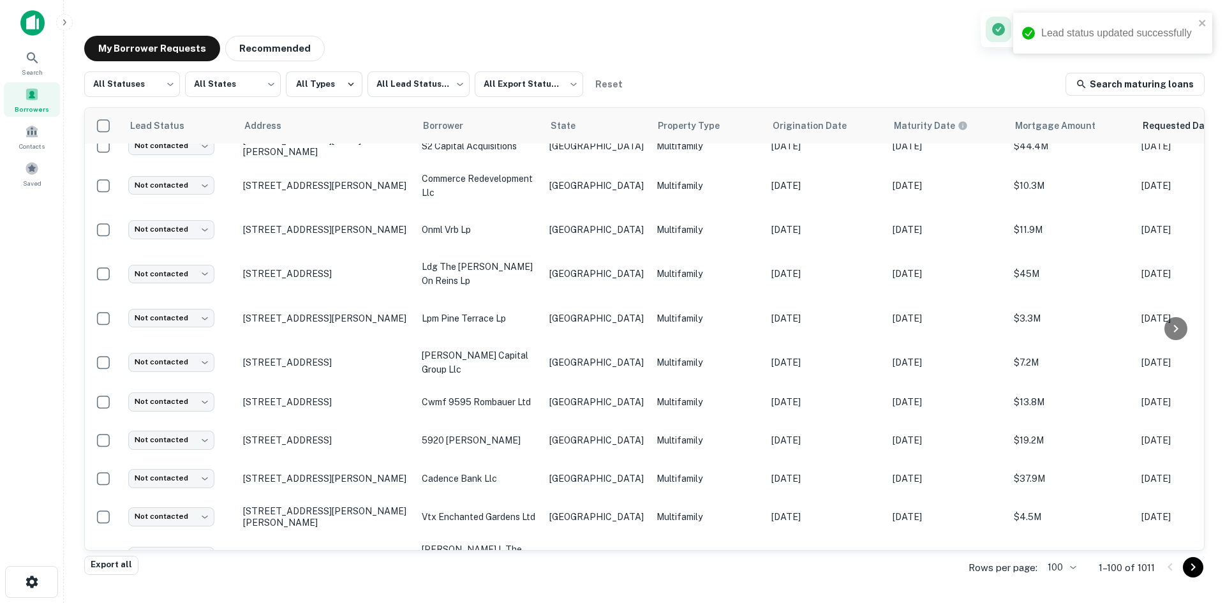
click at [543, 577] on td "five arrow pine arbor lp" at bounding box center [480, 596] width 128 height 38
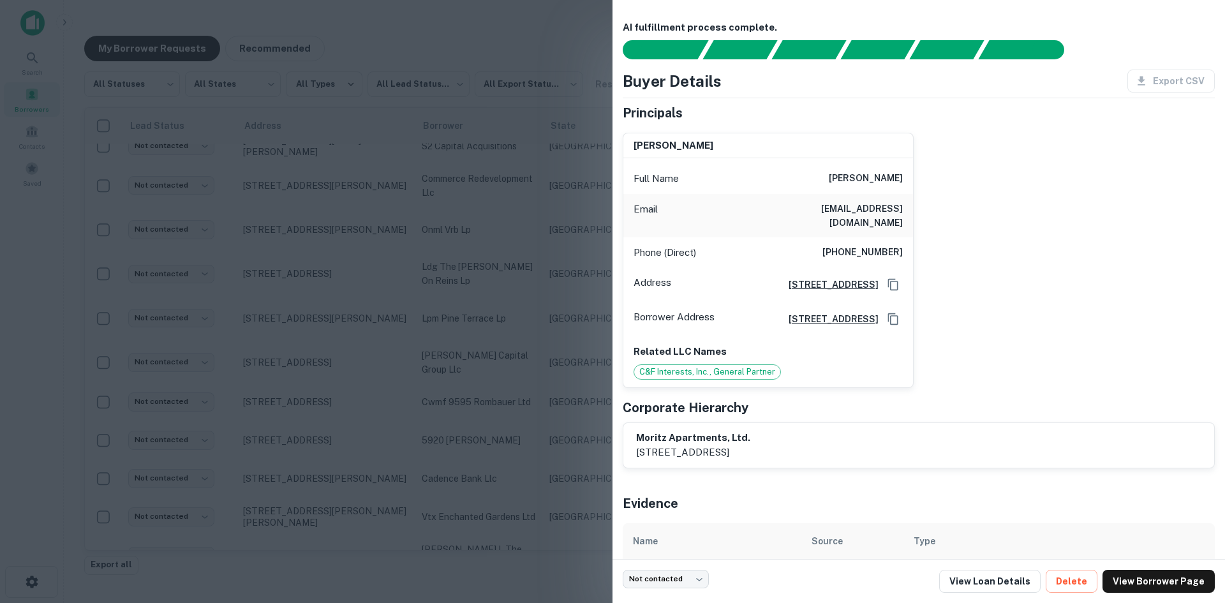
click at [865, 203] on h6 "[EMAIL_ADDRESS][DOMAIN_NAME]" at bounding box center [826, 216] width 153 height 28
click at [366, 416] on div at bounding box center [612, 301] width 1225 height 603
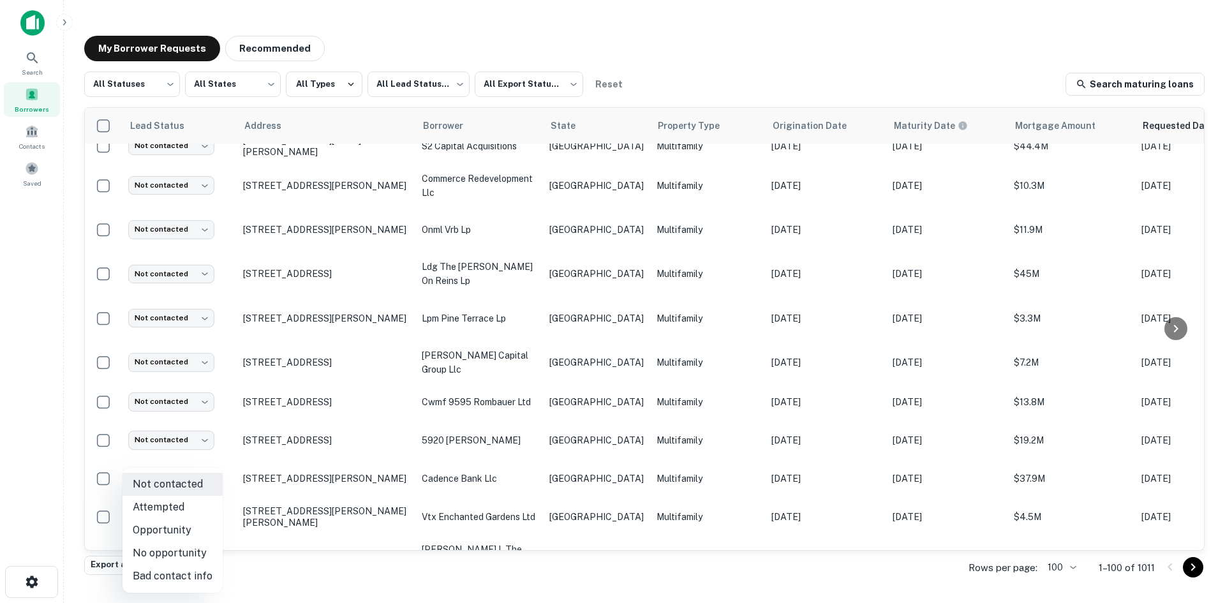
click at [173, 497] on body "Search Borrowers Contacts Saved My Borrower Requests Recommended All Statuses *…" at bounding box center [612, 301] width 1225 height 603
drag, startPoint x: 193, startPoint y: 507, endPoint x: 581, endPoint y: 435, distance: 395.3
click at [193, 507] on li "Attempted" at bounding box center [173, 507] width 100 height 23
type input "*********"
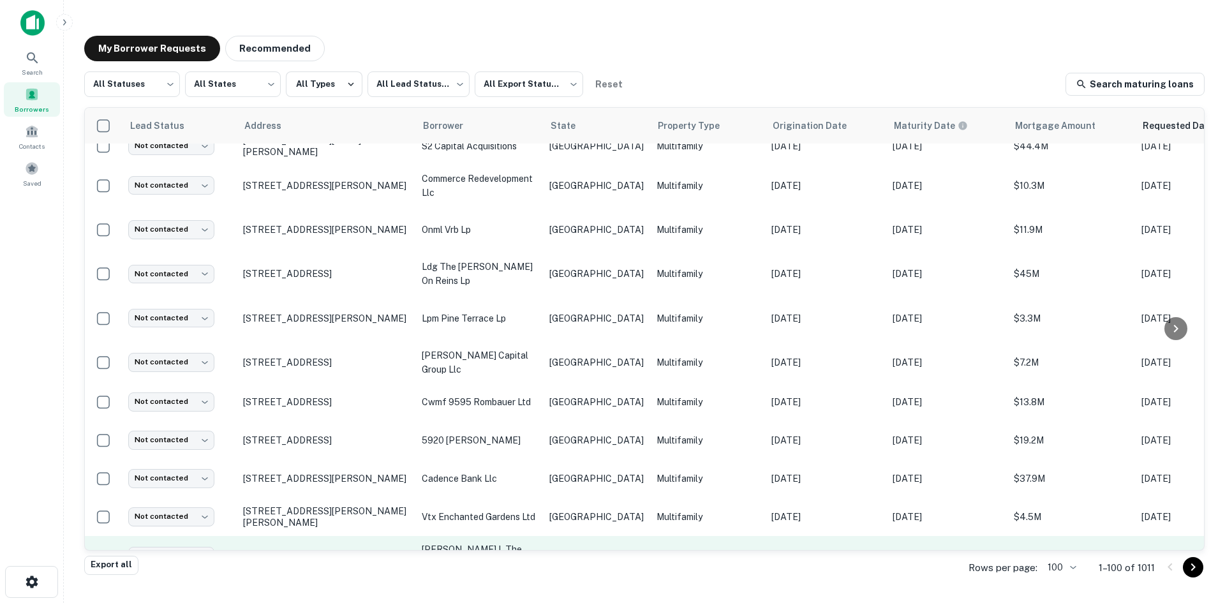
click at [497, 543] on p "[PERSON_NAME] l the [PERSON_NAME] llc" at bounding box center [479, 557] width 115 height 28
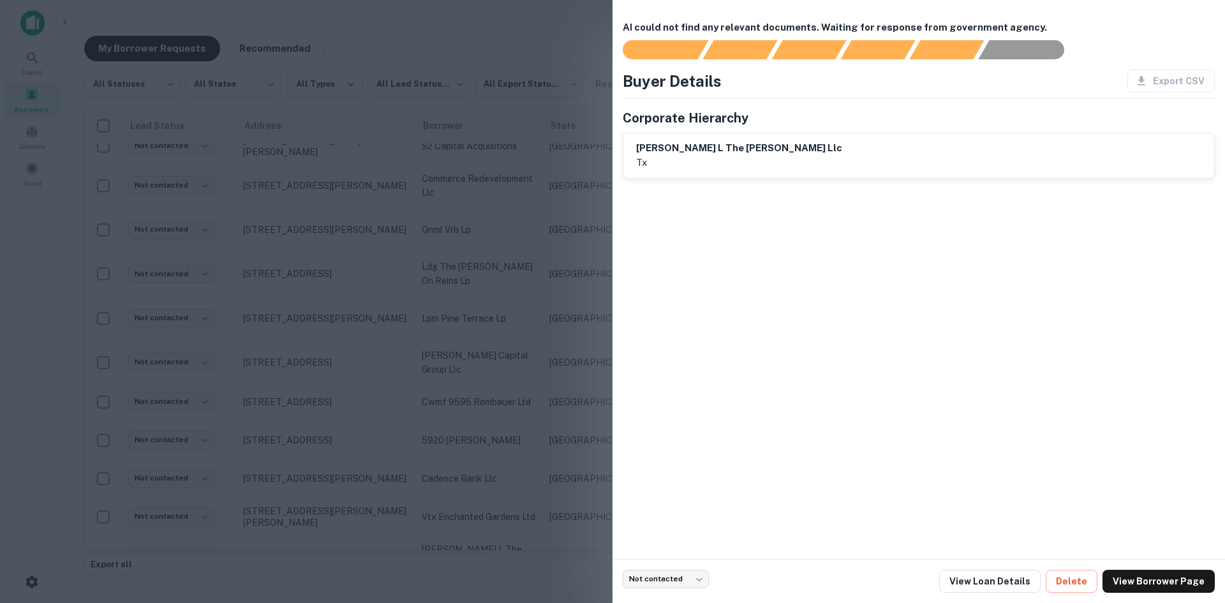
click at [530, 386] on div at bounding box center [612, 301] width 1225 height 603
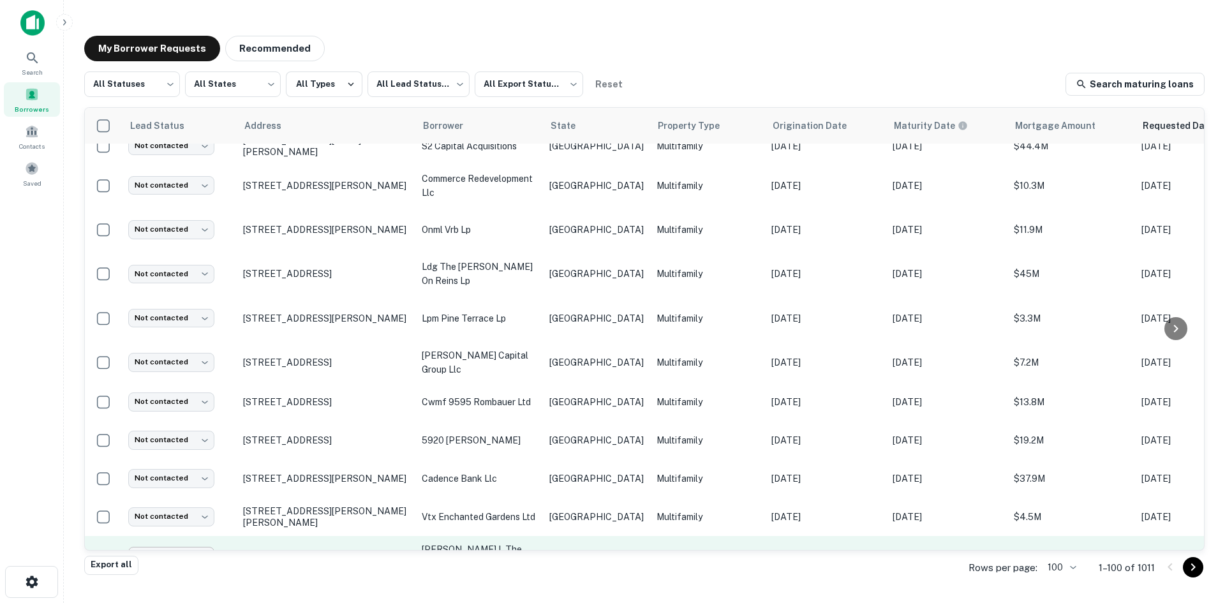
click at [166, 465] on body "Search Borrowers Contacts Saved My Borrower Requests Recommended All Statuses *…" at bounding box center [612, 301] width 1225 height 603
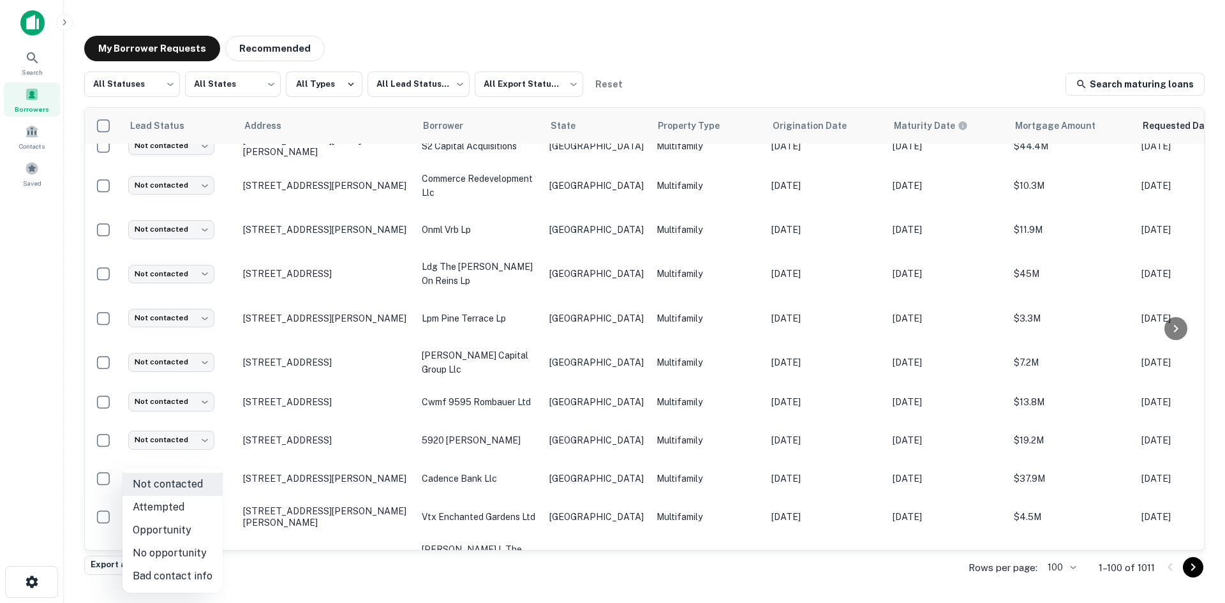
click at [209, 581] on li "Bad contact info" at bounding box center [173, 576] width 100 height 23
type input "**********"
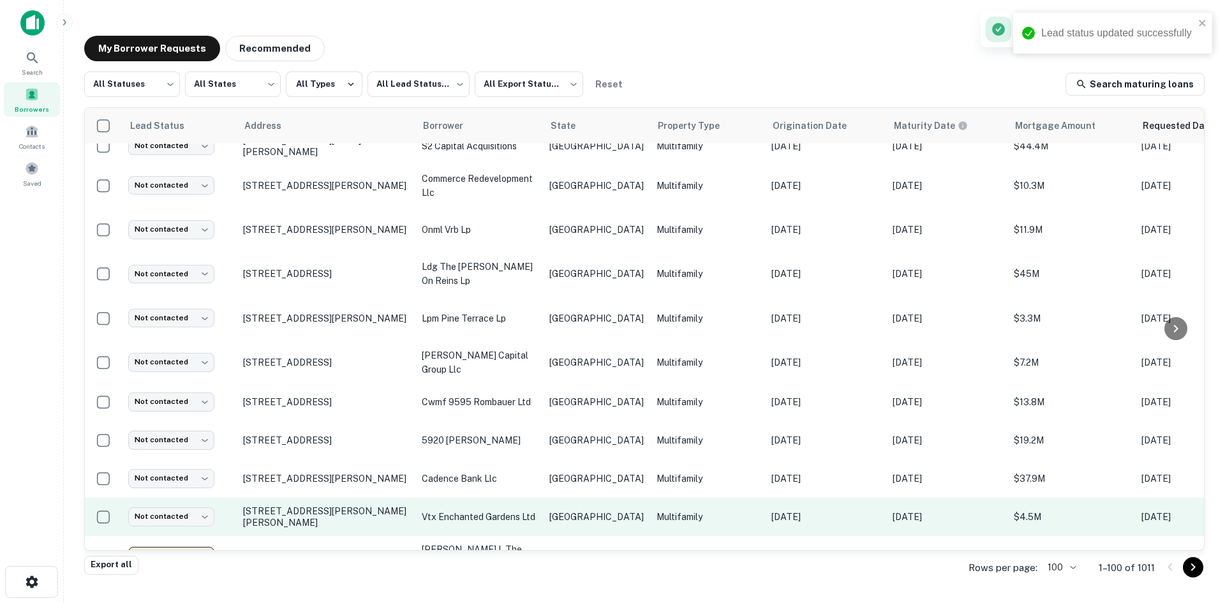
click at [500, 498] on td "vtx enchanted gardens ltd" at bounding box center [480, 517] width 128 height 38
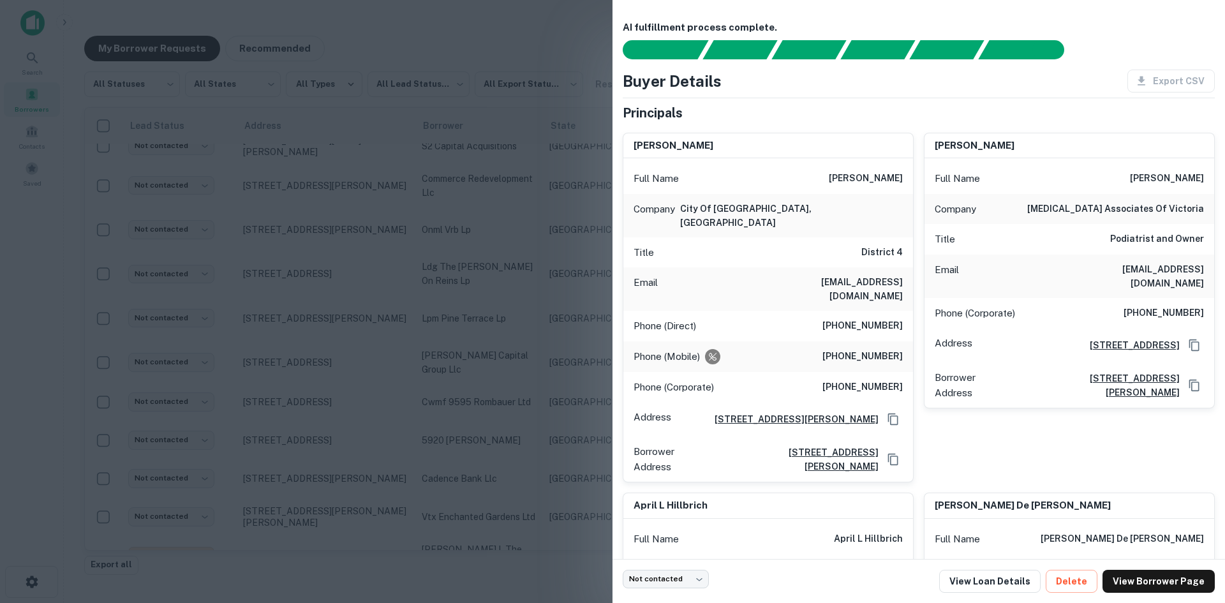
click at [894, 278] on div "Email [EMAIL_ADDRESS][DOMAIN_NAME]" at bounding box center [769, 288] width 290 height 43
click at [429, 343] on div at bounding box center [612, 301] width 1225 height 603
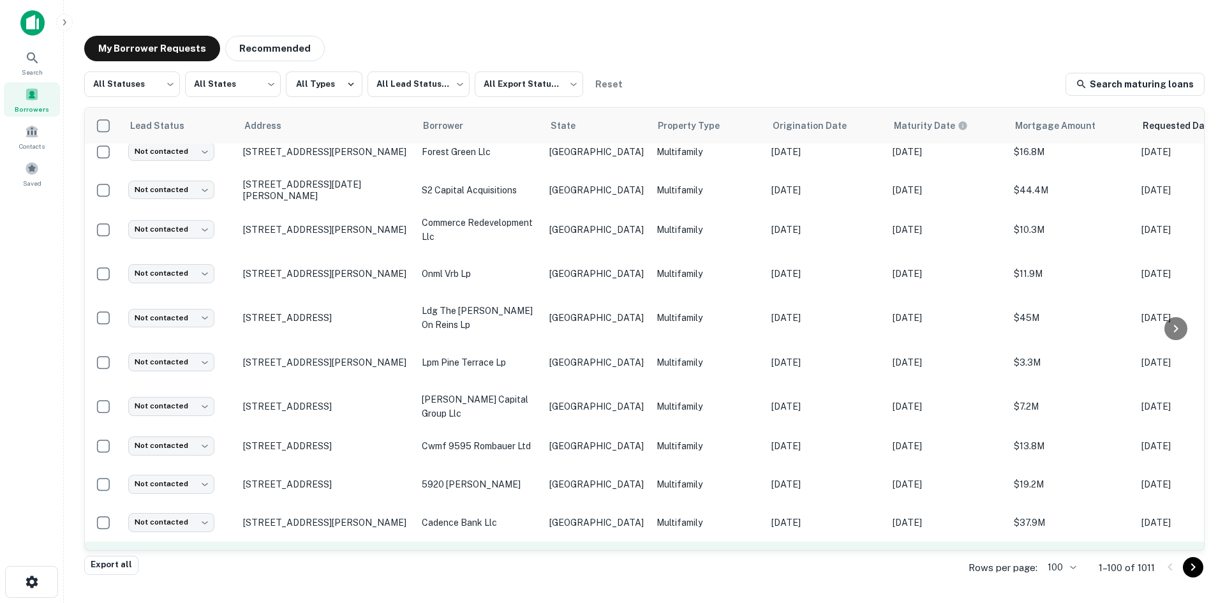
scroll to position [3193, 0]
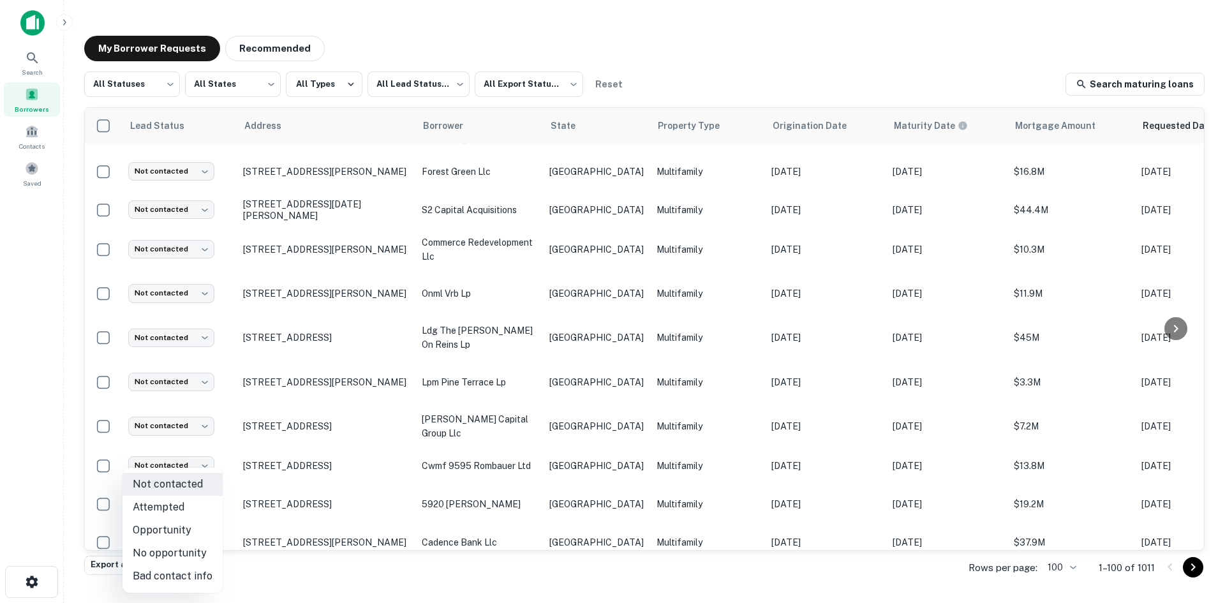
click at [188, 486] on body "Search Borrowers Contacts Saved My Borrower Requests Recommended All Statuses *…" at bounding box center [612, 301] width 1225 height 603
click at [169, 514] on li "Attempted" at bounding box center [173, 507] width 100 height 23
type input "*********"
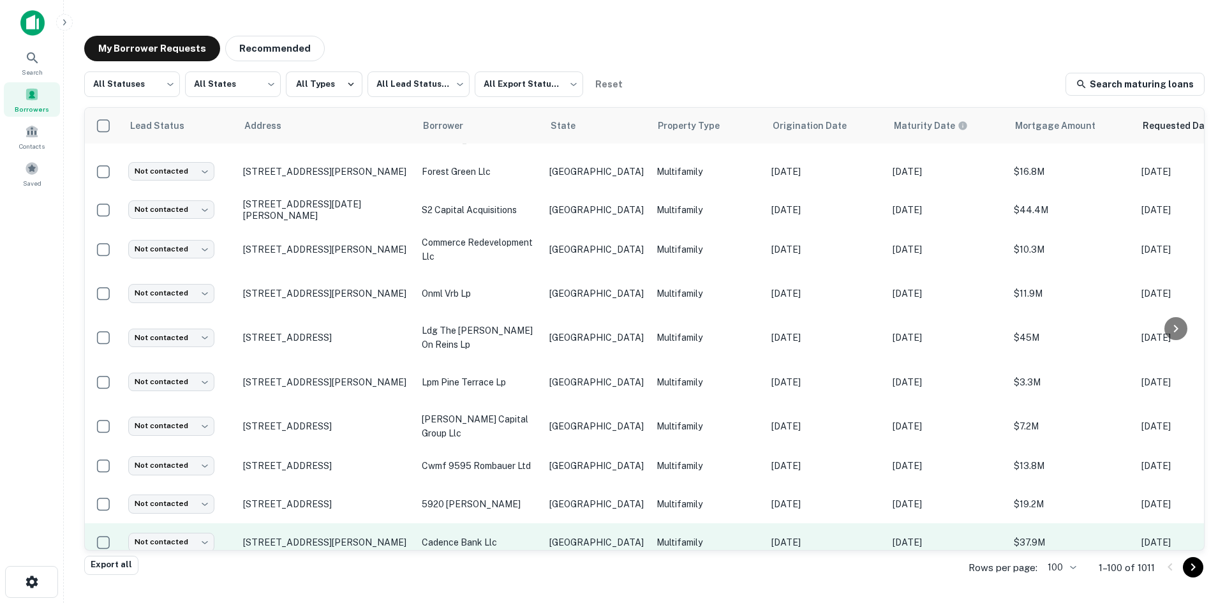
click at [568, 536] on p "[GEOGRAPHIC_DATA]" at bounding box center [597, 543] width 94 height 14
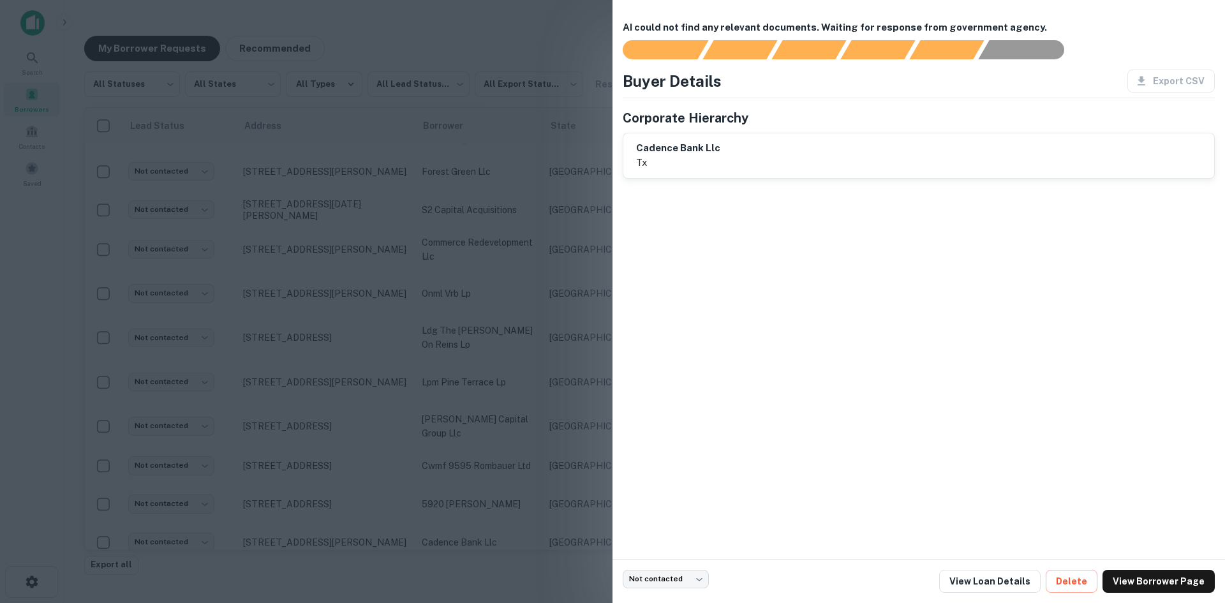
click at [520, 65] on div at bounding box center [612, 301] width 1225 height 603
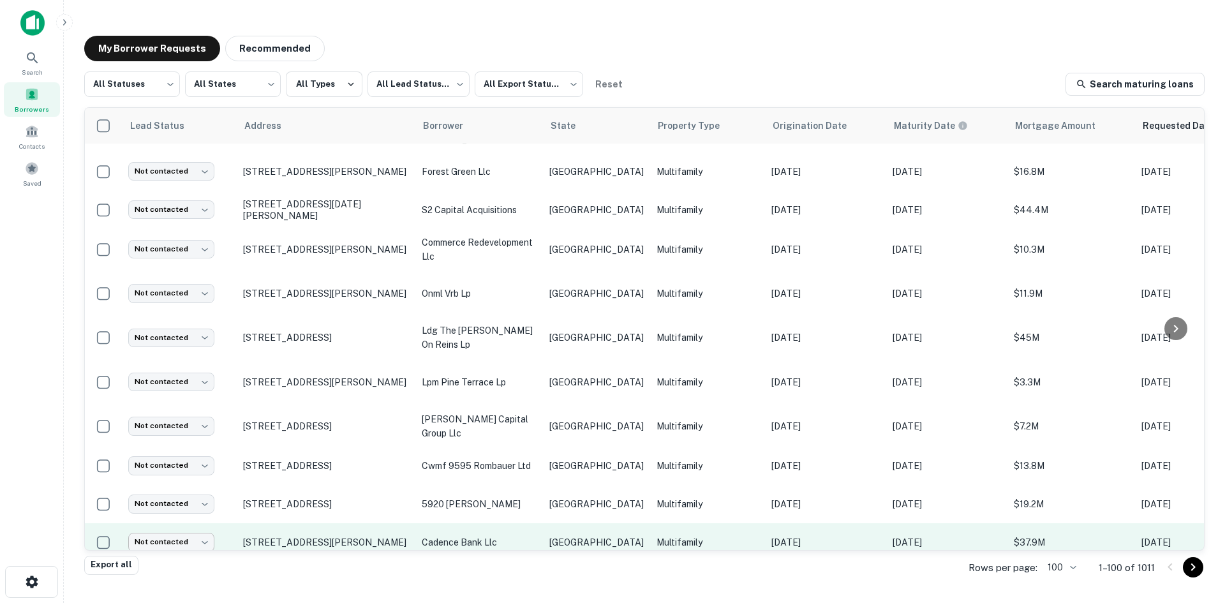
click at [181, 444] on body "Search Borrowers Contacts Saved My Borrower Requests Recommended All Statuses *…" at bounding box center [612, 301] width 1225 height 603
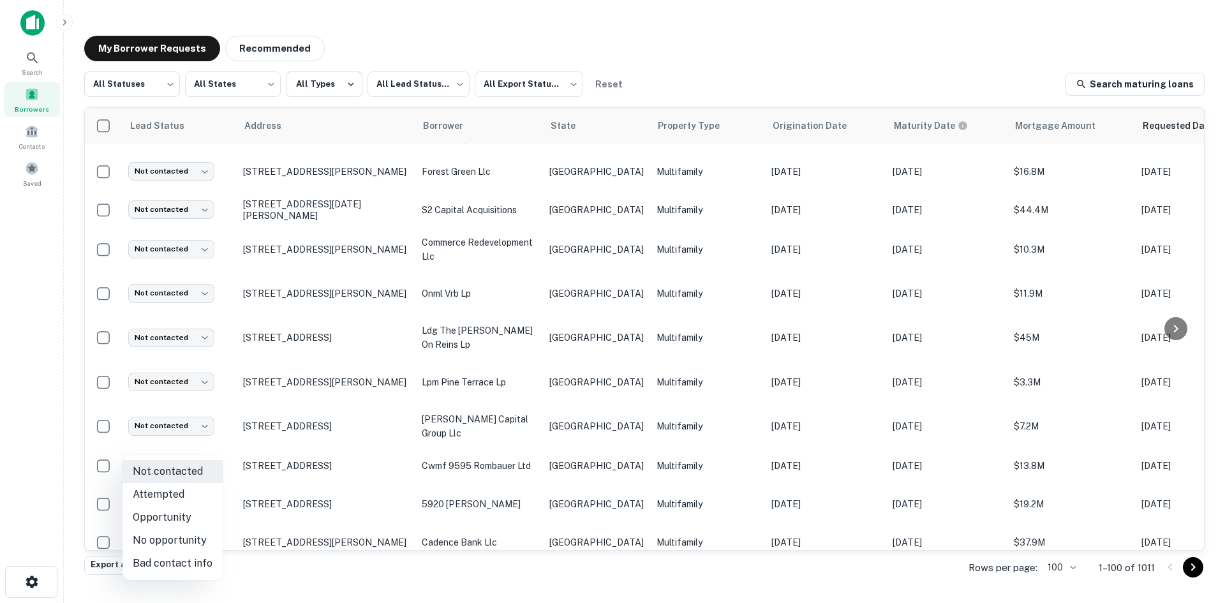
click at [186, 564] on li "Bad contact info" at bounding box center [173, 563] width 100 height 23
type input "**********"
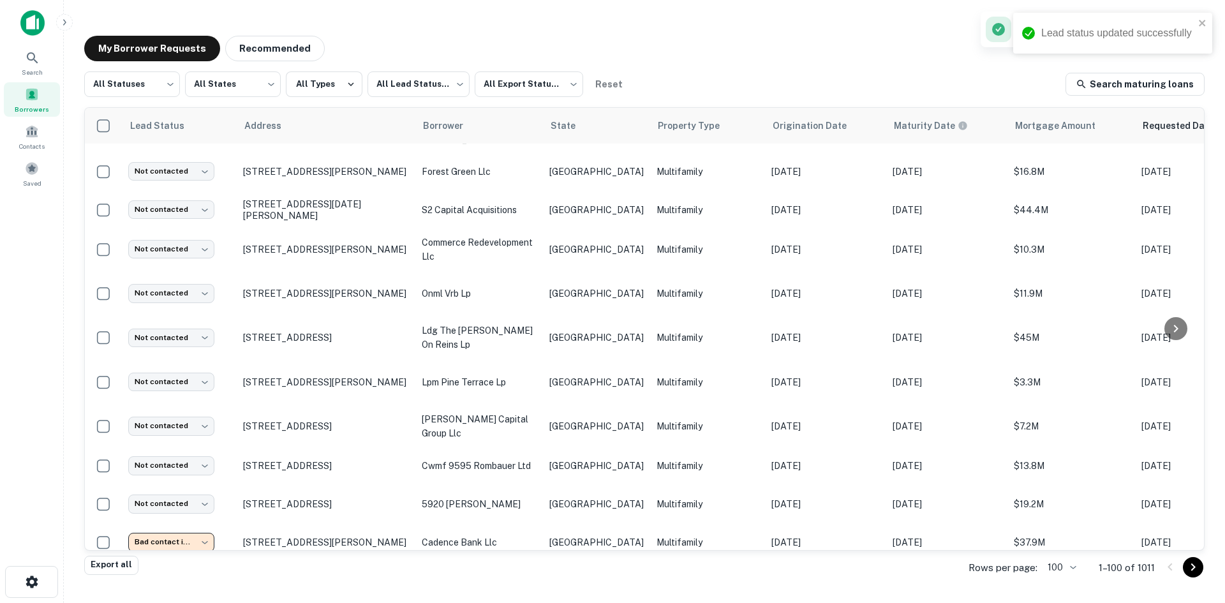
scroll to position [3129, 0]
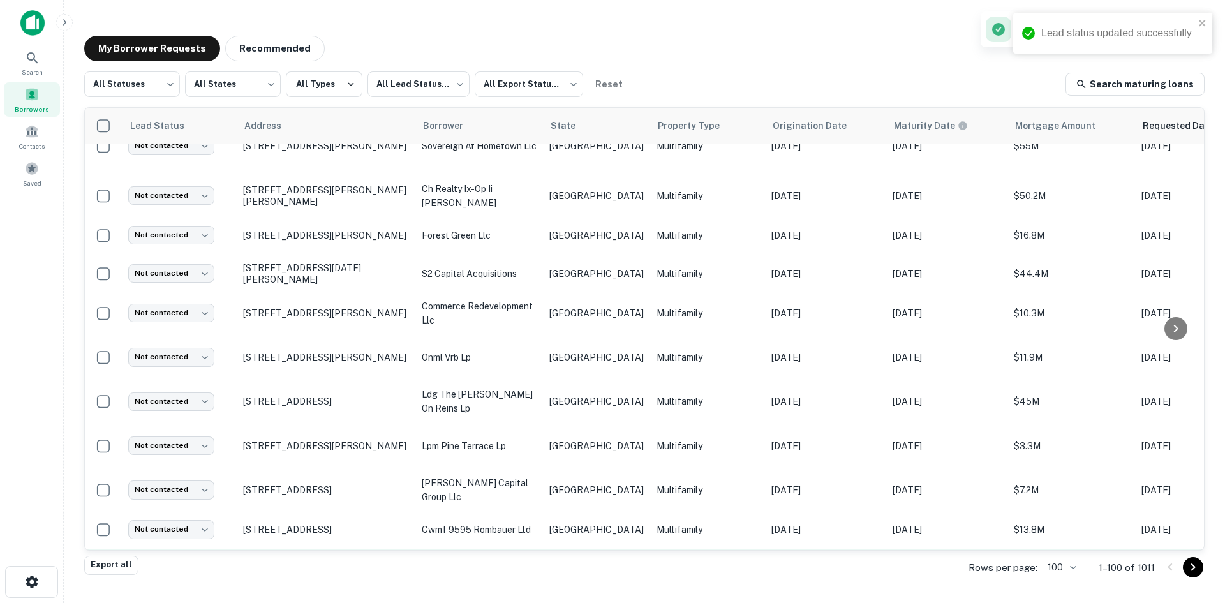
click at [522, 549] on td "5920 [PERSON_NAME]" at bounding box center [480, 568] width 128 height 38
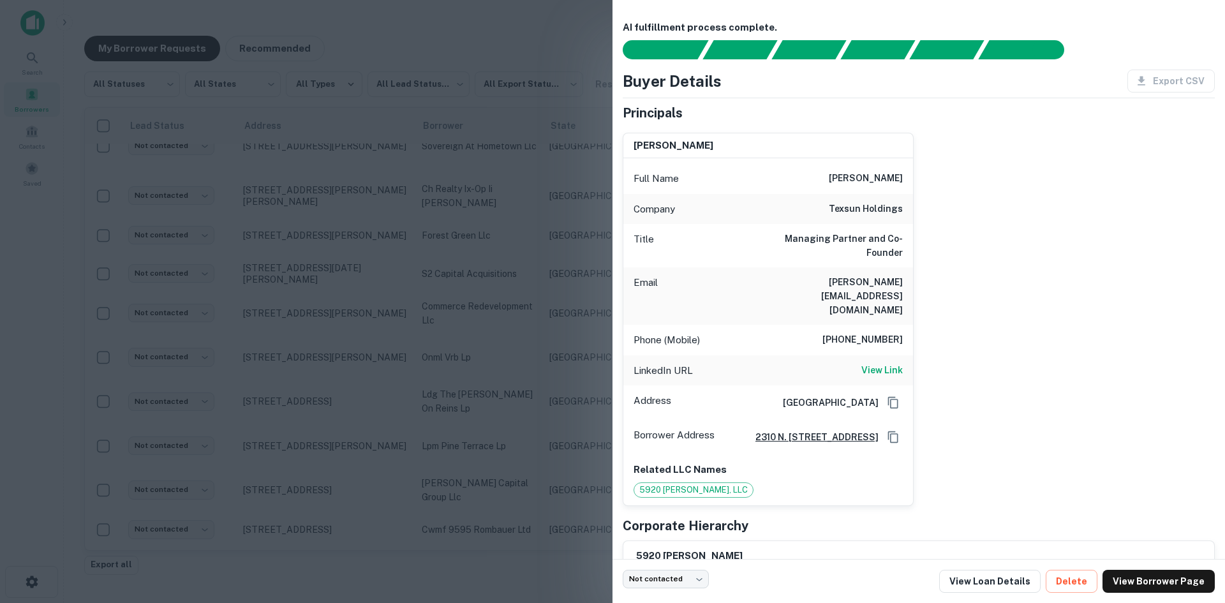
click at [874, 275] on h6 "[PERSON_NAME][EMAIL_ADDRESS][DOMAIN_NAME]" at bounding box center [826, 296] width 153 height 42
drag, startPoint x: 342, startPoint y: 255, endPoint x: 537, endPoint y: 407, distance: 247.4
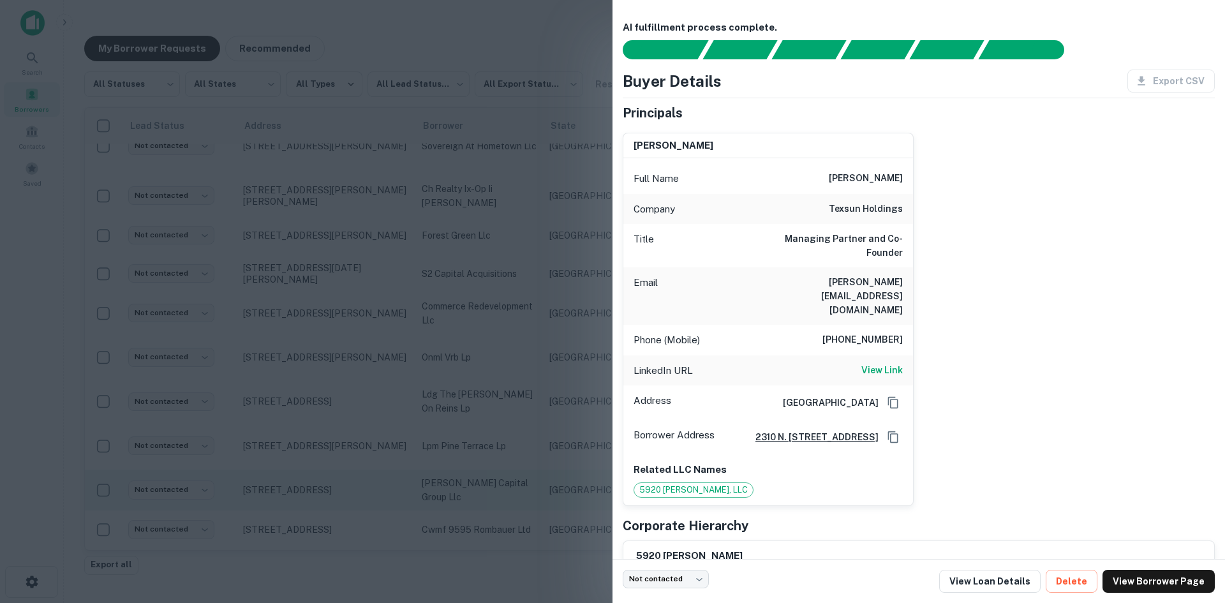
click at [342, 255] on div at bounding box center [612, 301] width 1225 height 603
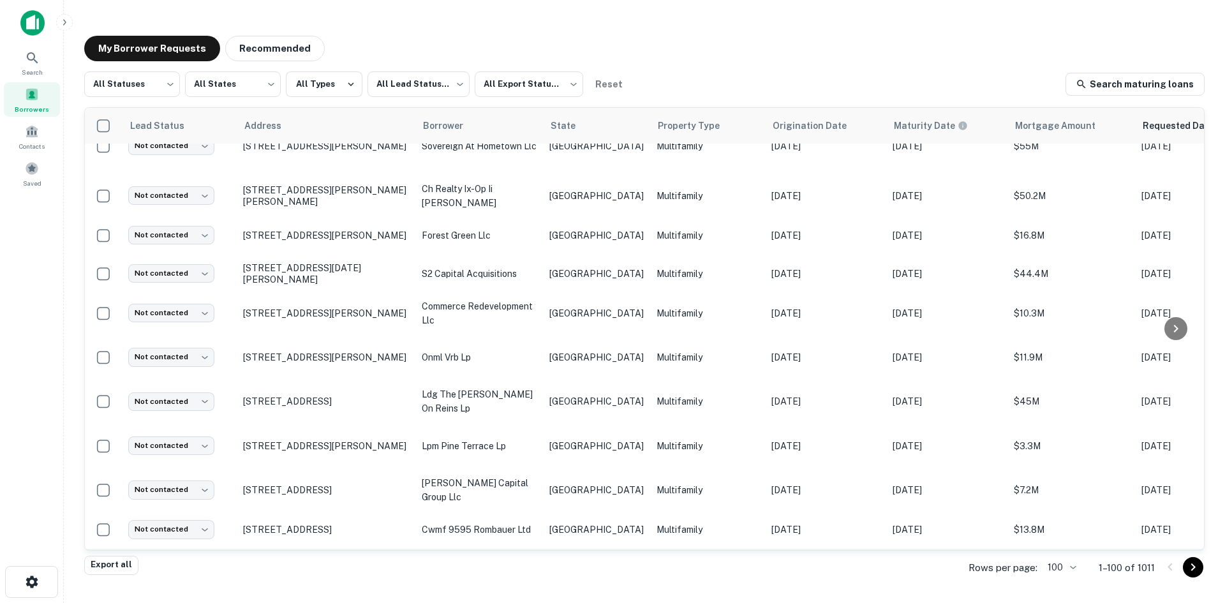
click at [494, 561] on p "5920 [PERSON_NAME]" at bounding box center [479, 568] width 115 height 14
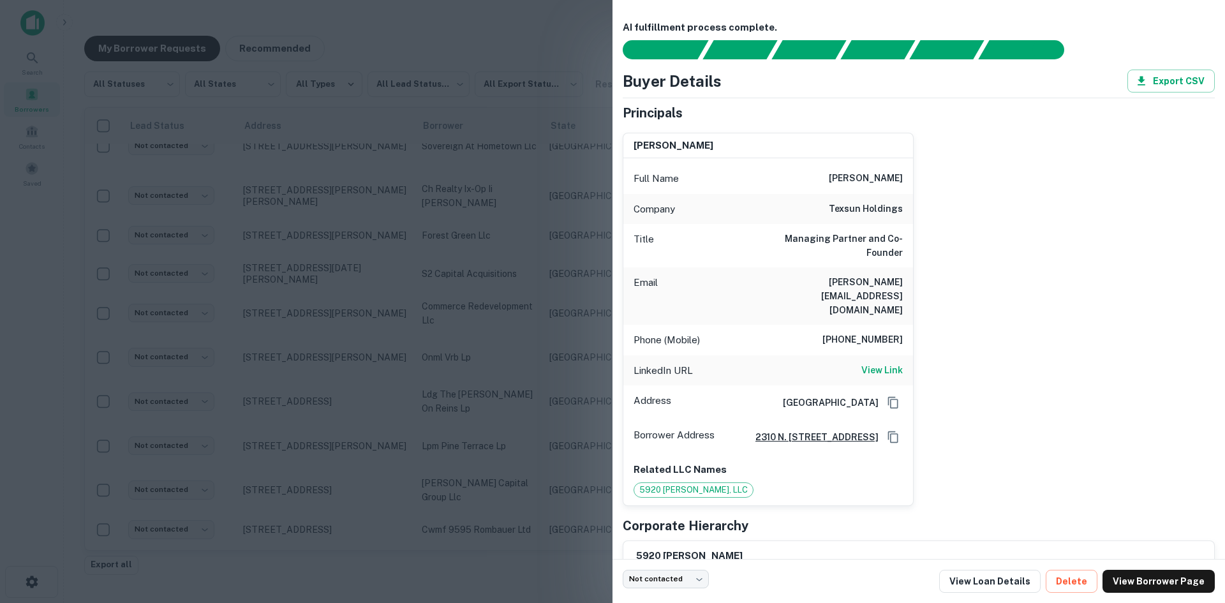
click at [510, 389] on div at bounding box center [612, 301] width 1225 height 603
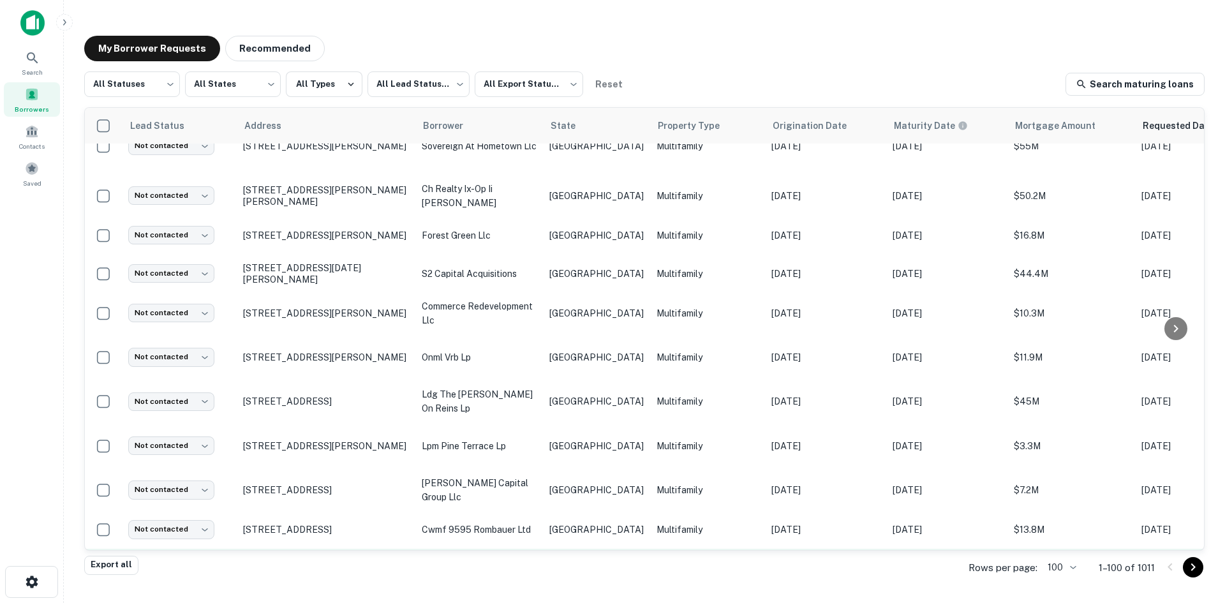
click at [765, 549] on td "[DATE]" at bounding box center [825, 568] width 121 height 38
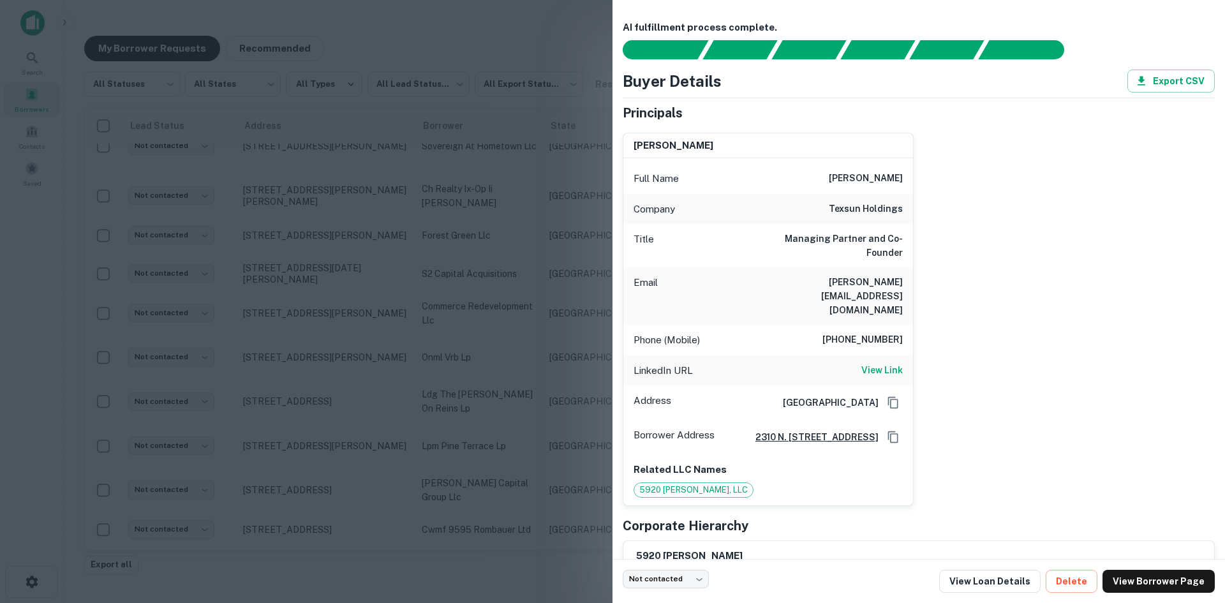
click at [524, 463] on div at bounding box center [612, 301] width 1225 height 603
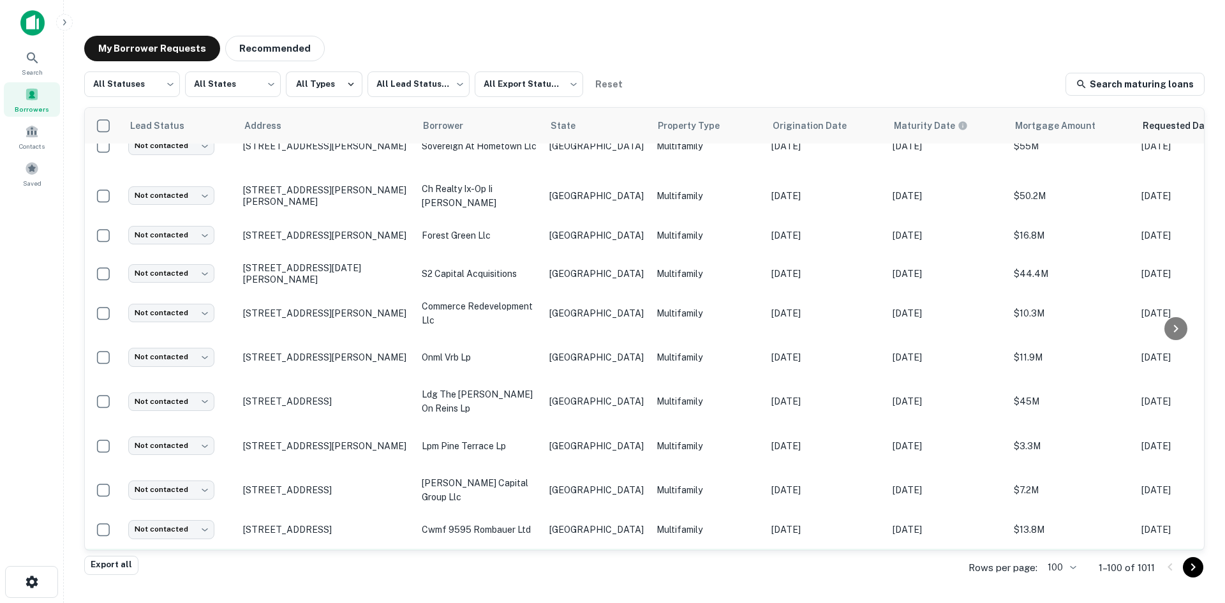
click at [183, 474] on body "Search Borrowers Contacts Saved My Borrower Requests Recommended All Statuses *…" at bounding box center [612, 301] width 1225 height 603
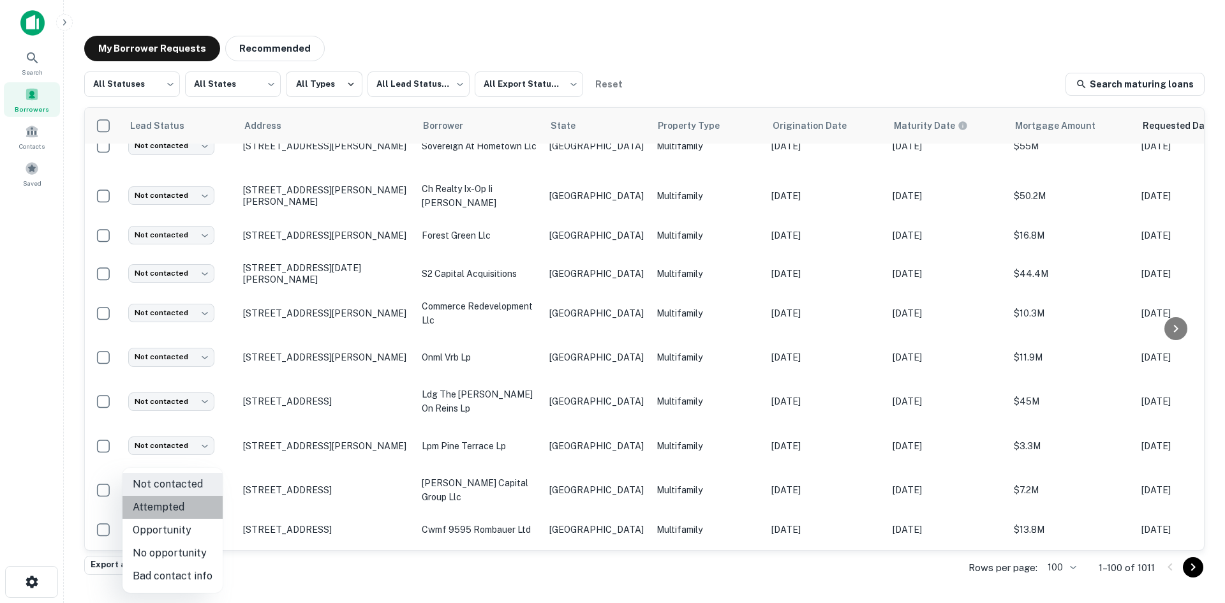
click at [181, 499] on li "Attempted" at bounding box center [173, 507] width 100 height 23
type input "*********"
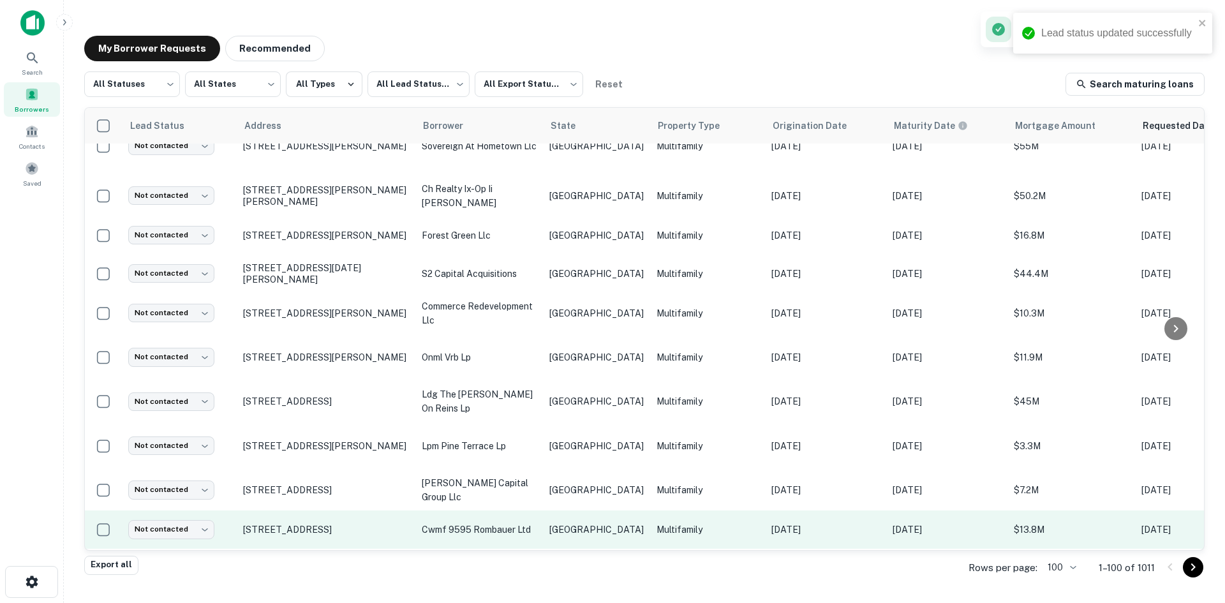
click at [650, 511] on td "Multifamily" at bounding box center [707, 530] width 115 height 38
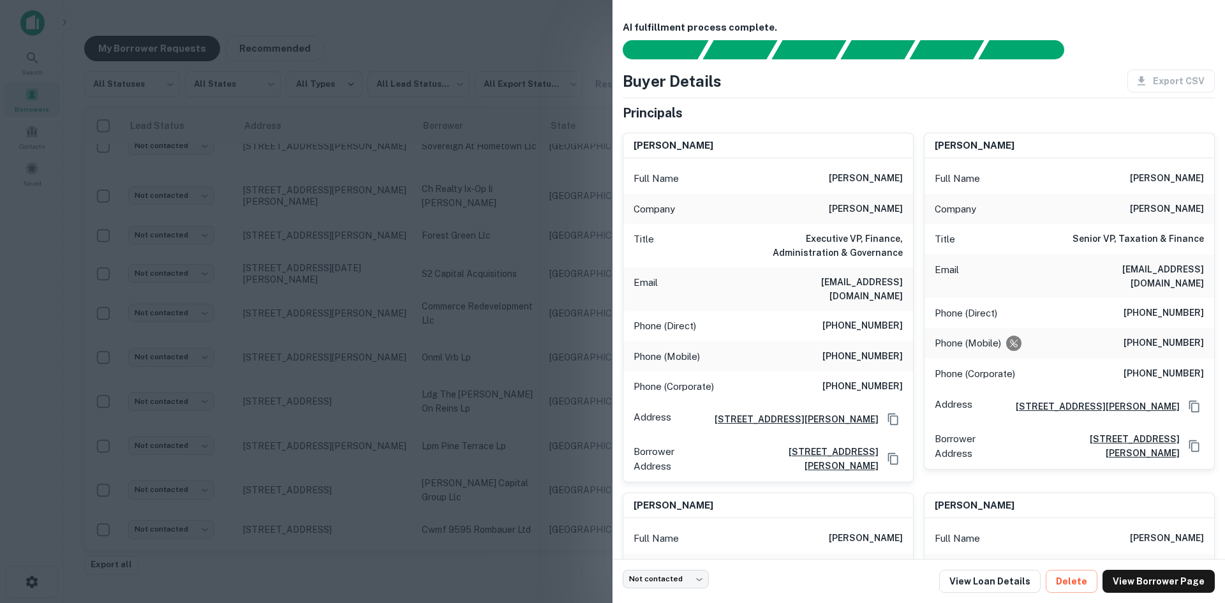
click at [874, 275] on h6 "[EMAIL_ADDRESS][DOMAIN_NAME]" at bounding box center [826, 289] width 153 height 28
click at [1156, 276] on h6 "[EMAIL_ADDRESS][DOMAIN_NAME]" at bounding box center [1127, 276] width 153 height 28
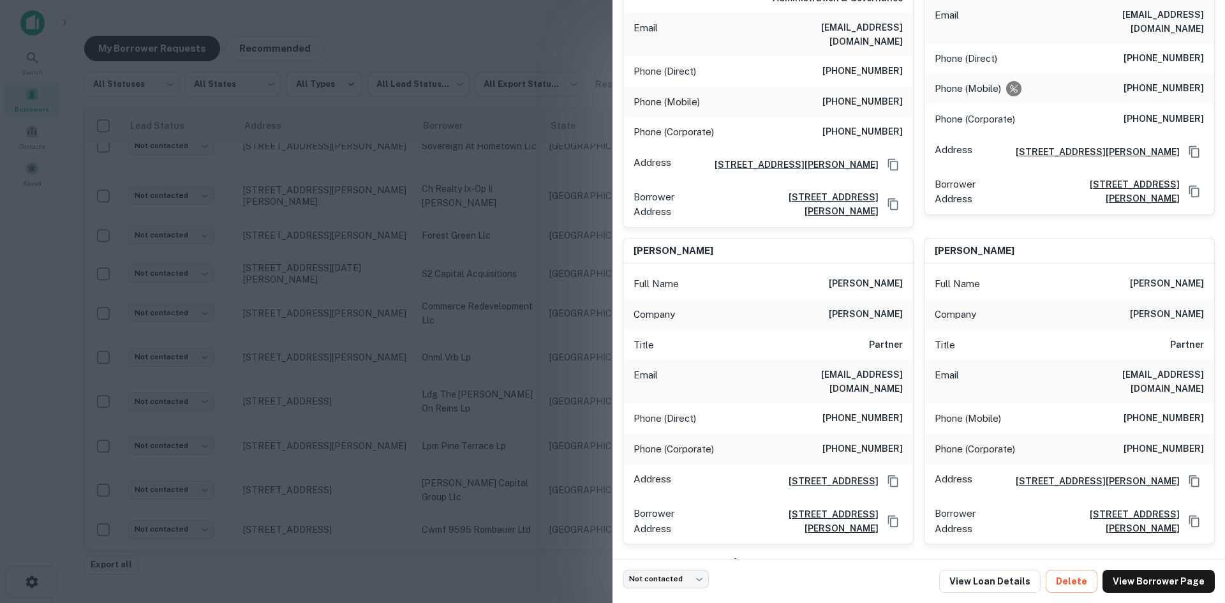
scroll to position [255, 0]
click at [846, 367] on h6 "[EMAIL_ADDRESS][DOMAIN_NAME]" at bounding box center [826, 381] width 153 height 28
click at [469, 325] on div at bounding box center [612, 301] width 1225 height 603
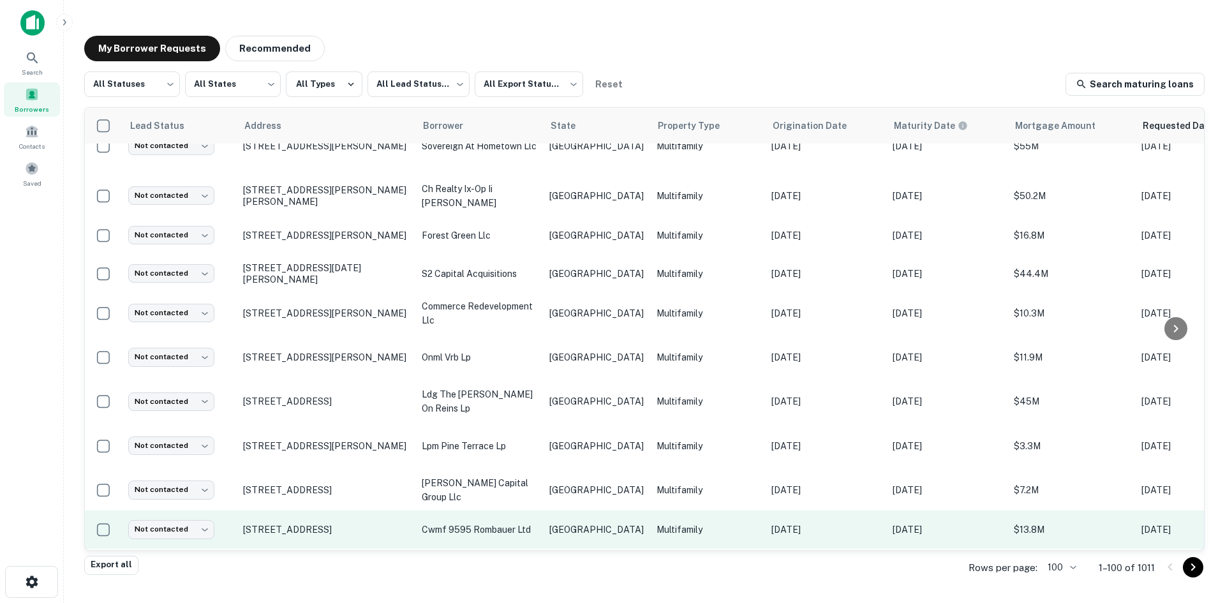
click at [476, 511] on td "cwmf 9595 rombauer ltd" at bounding box center [480, 530] width 128 height 38
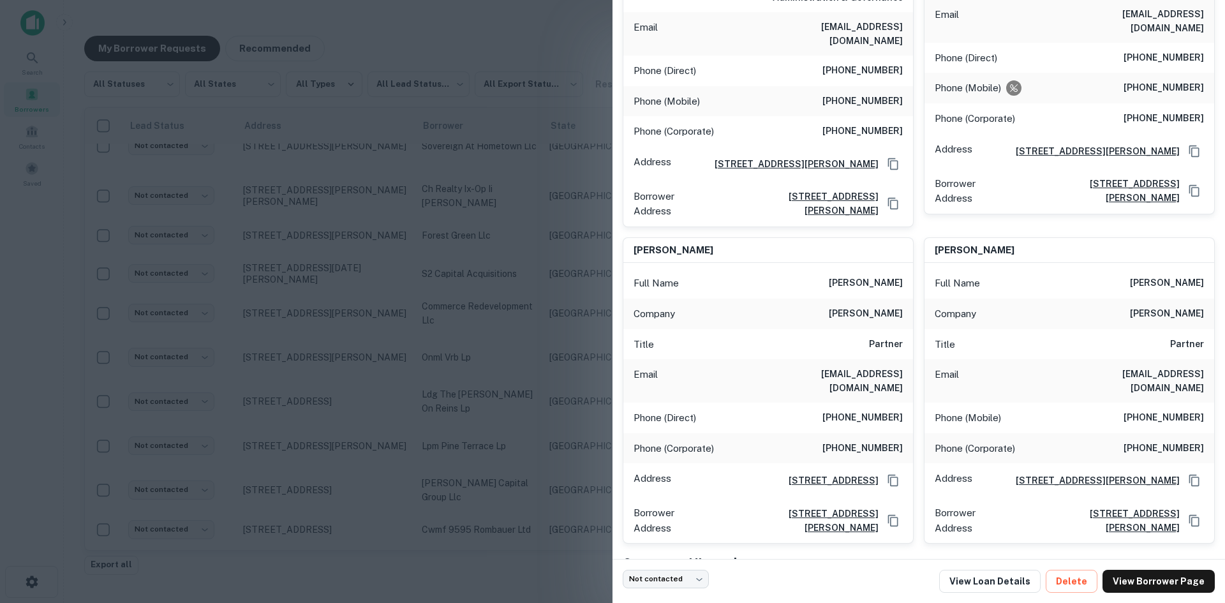
click at [410, 484] on div at bounding box center [612, 301] width 1225 height 603
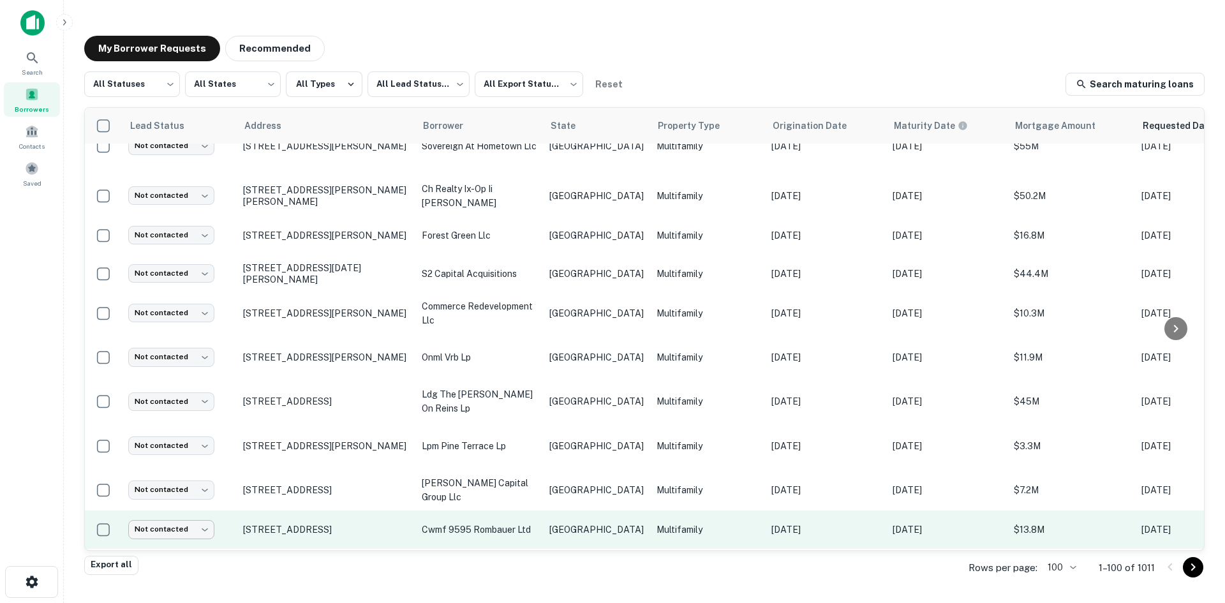
click at [184, 423] on body "Search Borrowers Contacts Saved My Borrower Requests Recommended All Statuses *…" at bounding box center [612, 301] width 1225 height 603
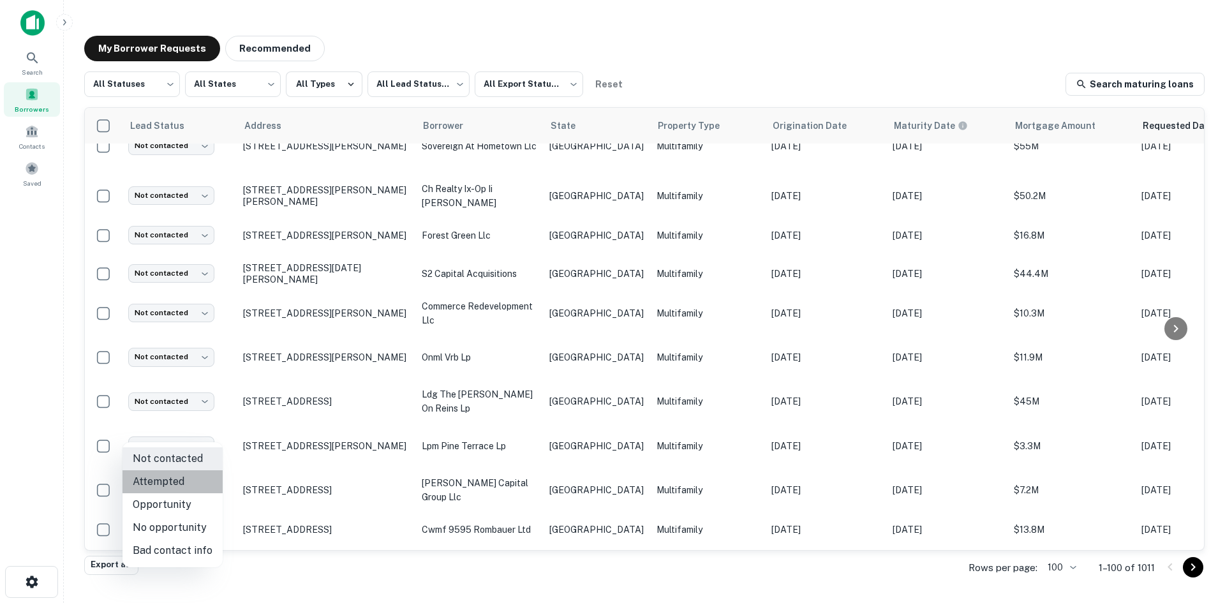
click at [197, 481] on li "Attempted" at bounding box center [173, 481] width 100 height 23
type input "*********"
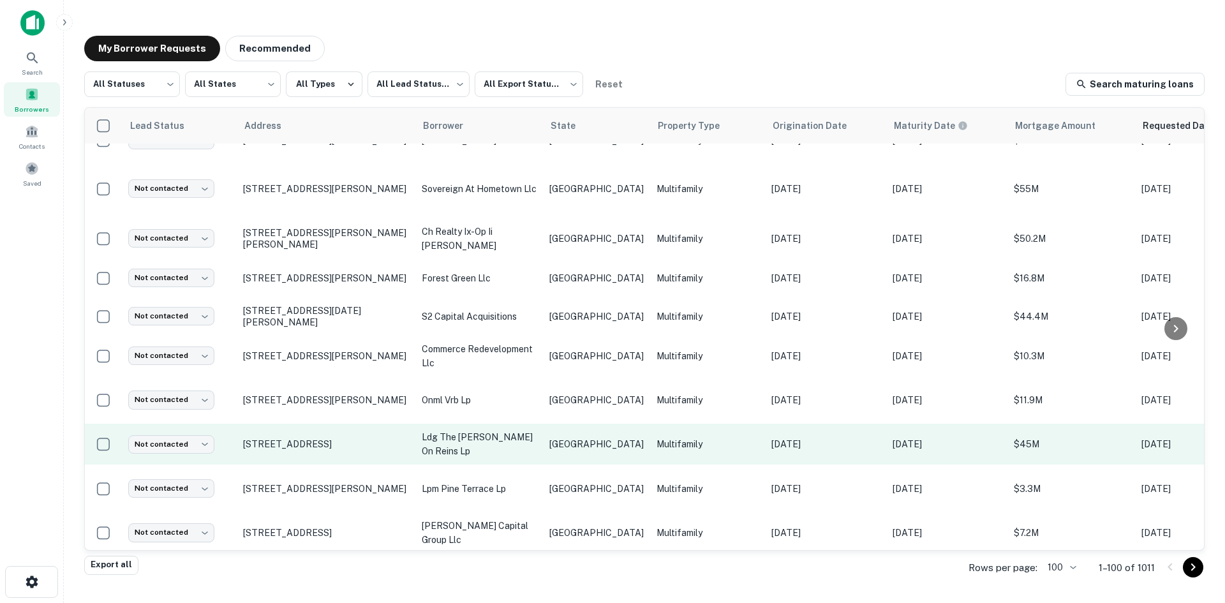
scroll to position [3066, 0]
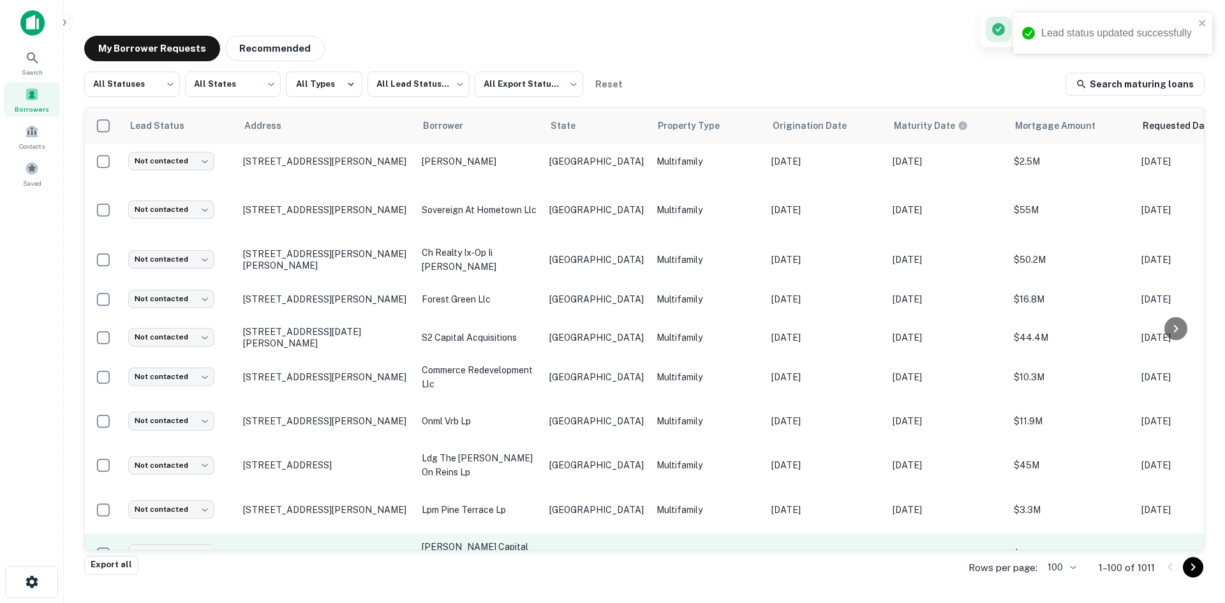
click at [567, 534] on td "[GEOGRAPHIC_DATA]" at bounding box center [596, 554] width 107 height 41
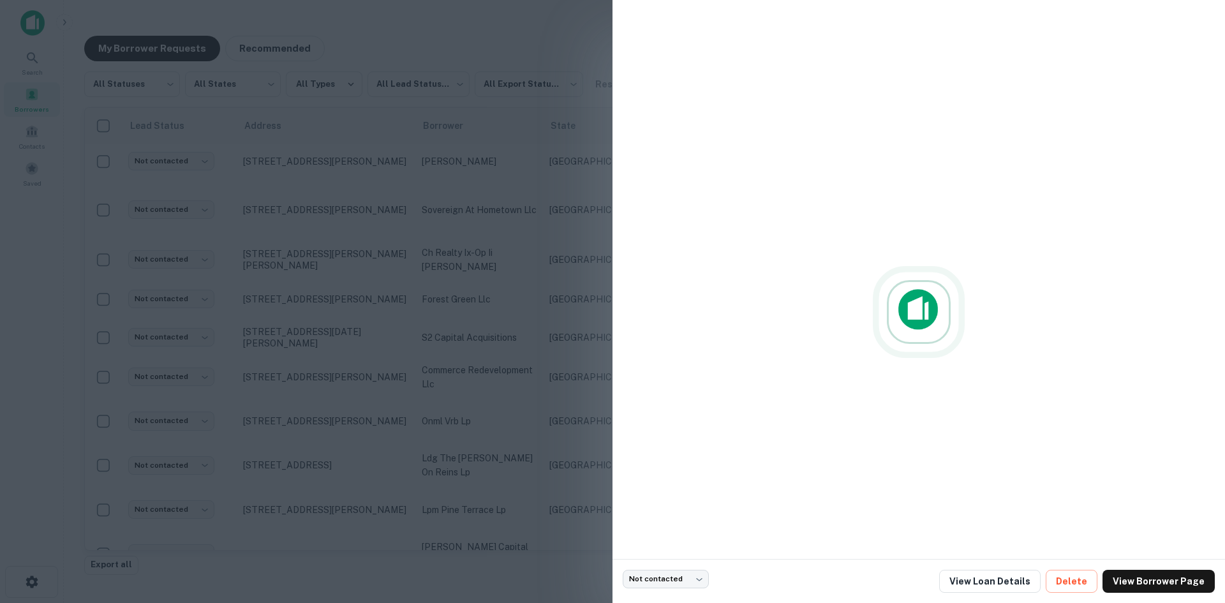
click at [572, 276] on div at bounding box center [612, 301] width 1225 height 603
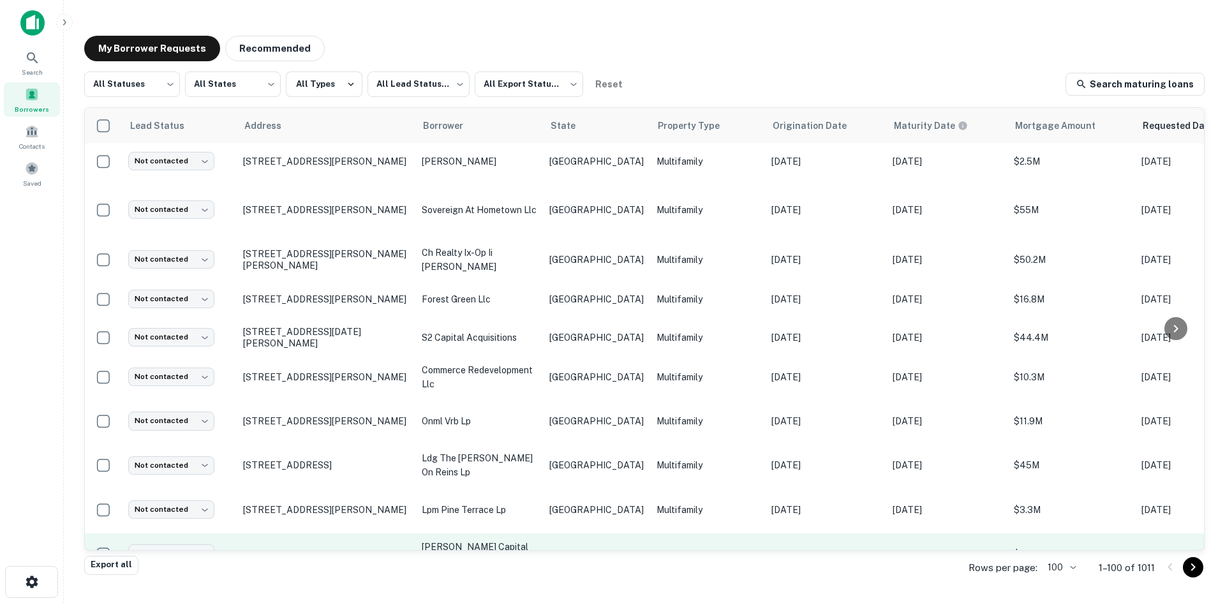
click at [558, 534] on td "[GEOGRAPHIC_DATA]" at bounding box center [596, 554] width 107 height 41
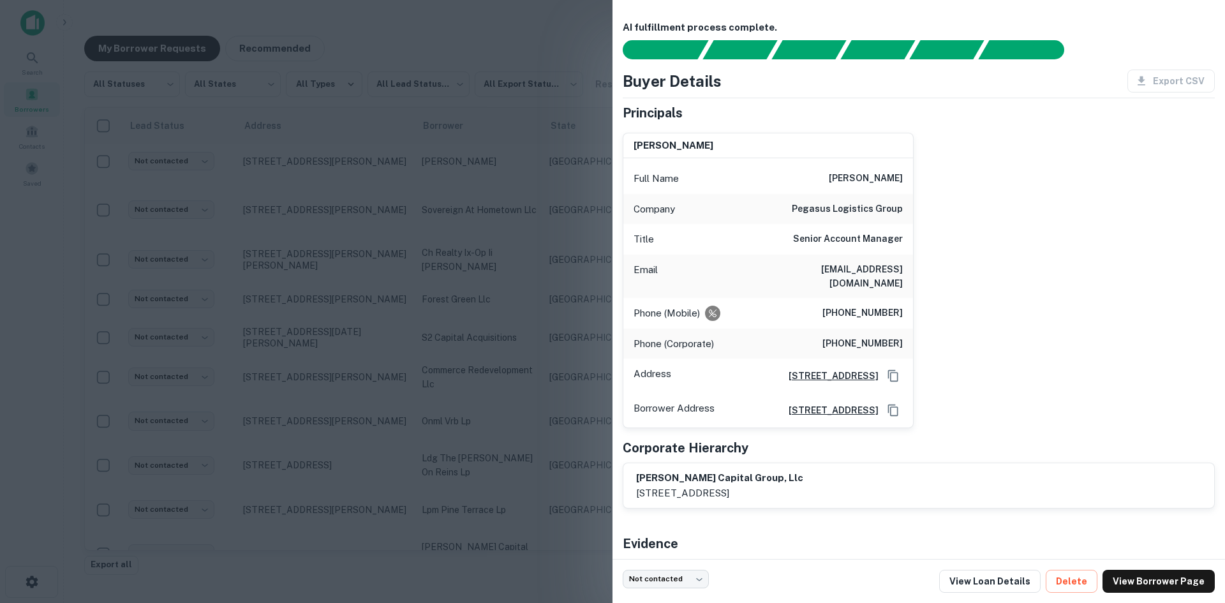
click at [878, 271] on h6 "[EMAIL_ADDRESS][DOMAIN_NAME]" at bounding box center [826, 276] width 153 height 28
drag, startPoint x: 523, startPoint y: 435, endPoint x: 176, endPoint y: 470, distance: 349.6
click at [523, 435] on div at bounding box center [612, 301] width 1225 height 603
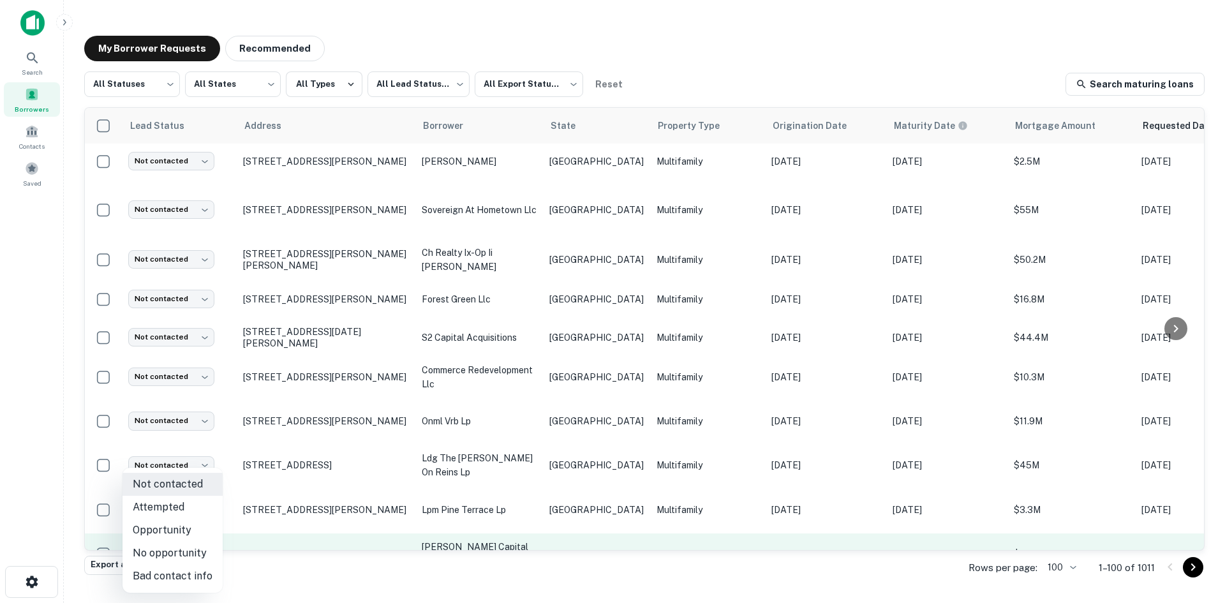
click at [168, 462] on body "Search Borrowers Contacts Saved My Borrower Requests Recommended All Statuses *…" at bounding box center [612, 301] width 1225 height 603
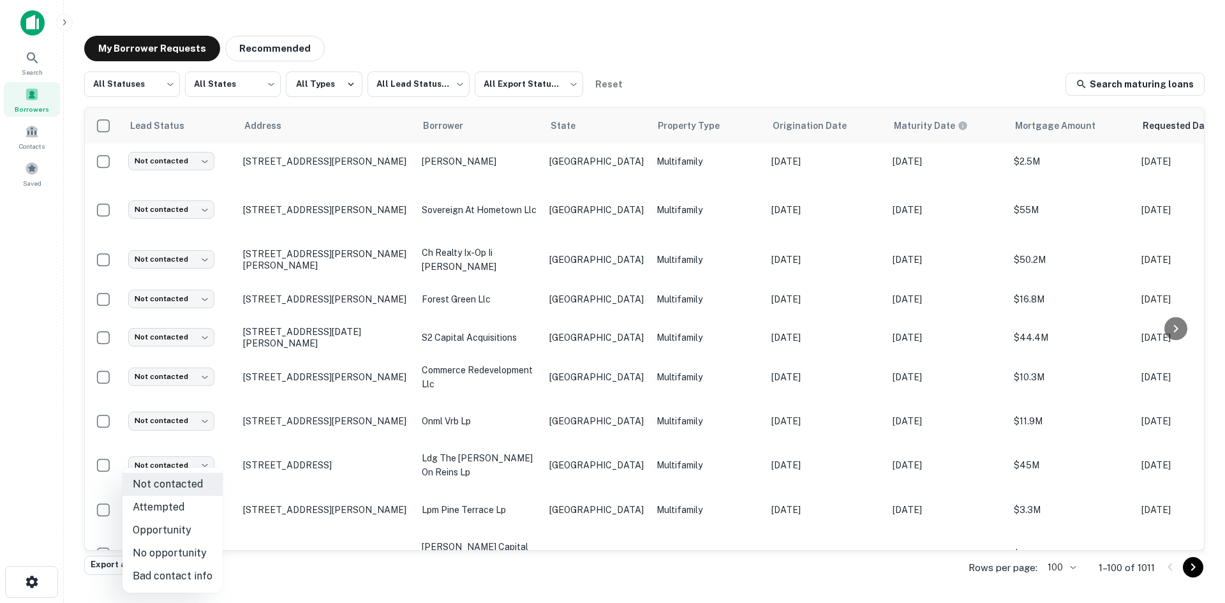
click at [178, 499] on li "Attempted" at bounding box center [173, 507] width 100 height 23
type input "*********"
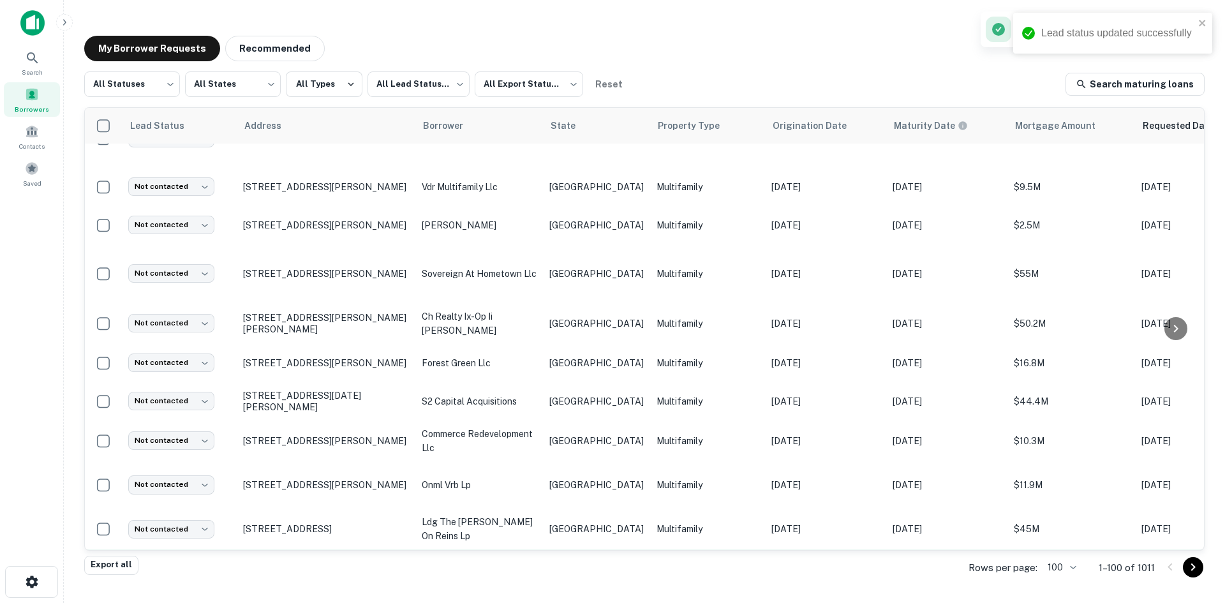
click at [650, 550] on td "Multifamily" at bounding box center [707, 574] width 115 height 48
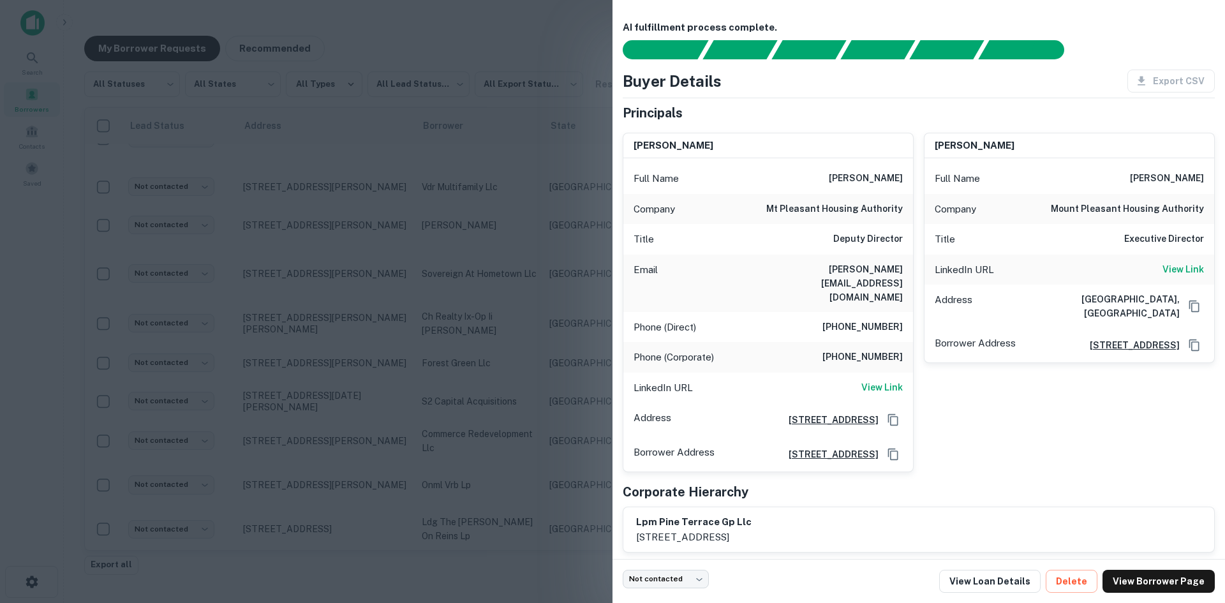
click at [474, 123] on div at bounding box center [612, 301] width 1225 height 603
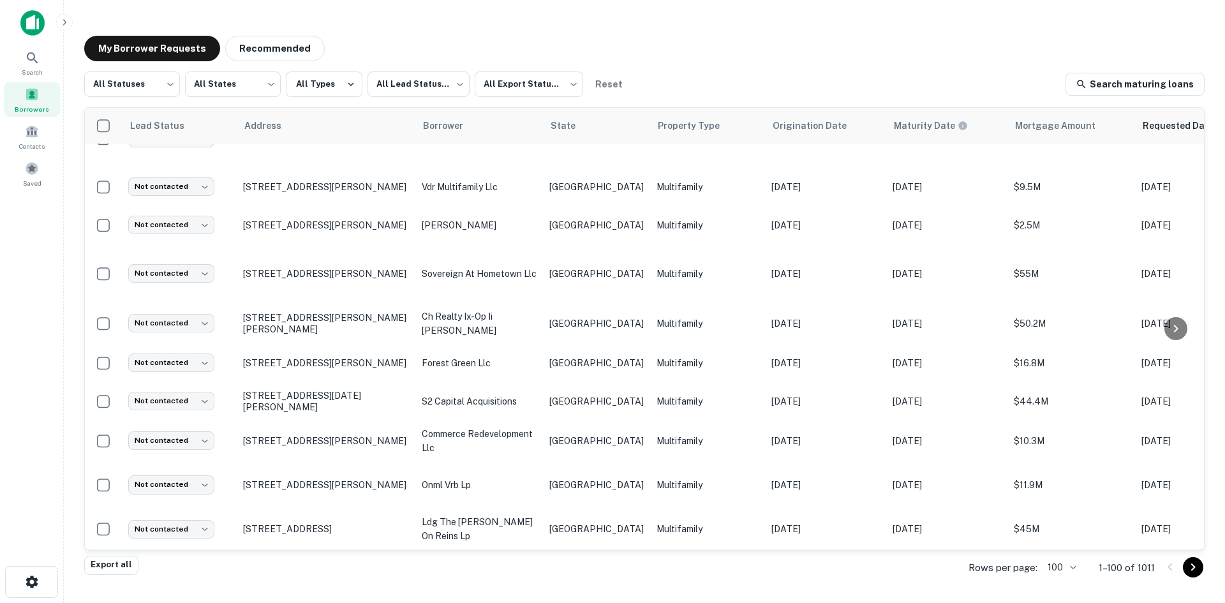
click at [180, 475] on body "Search Borrowers Contacts Saved My Borrower Requests Recommended All Statuses *…" at bounding box center [612, 301] width 1225 height 603
click at [187, 570] on li "Bad contact info" at bounding box center [173, 576] width 100 height 23
type input "**********"
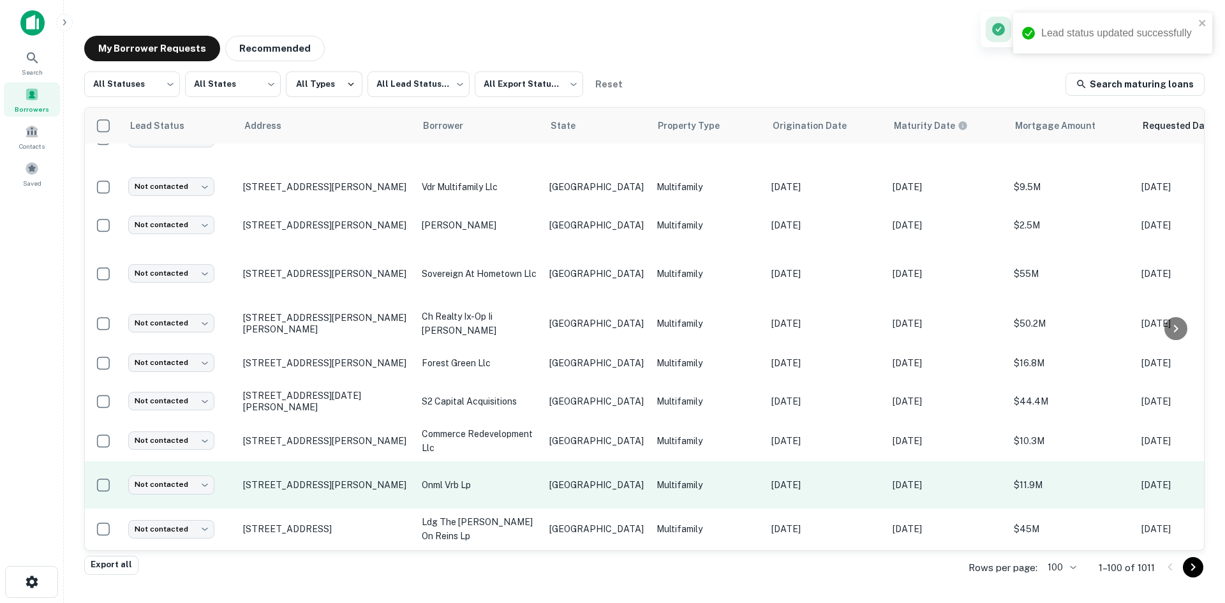
scroll to position [2938, 0]
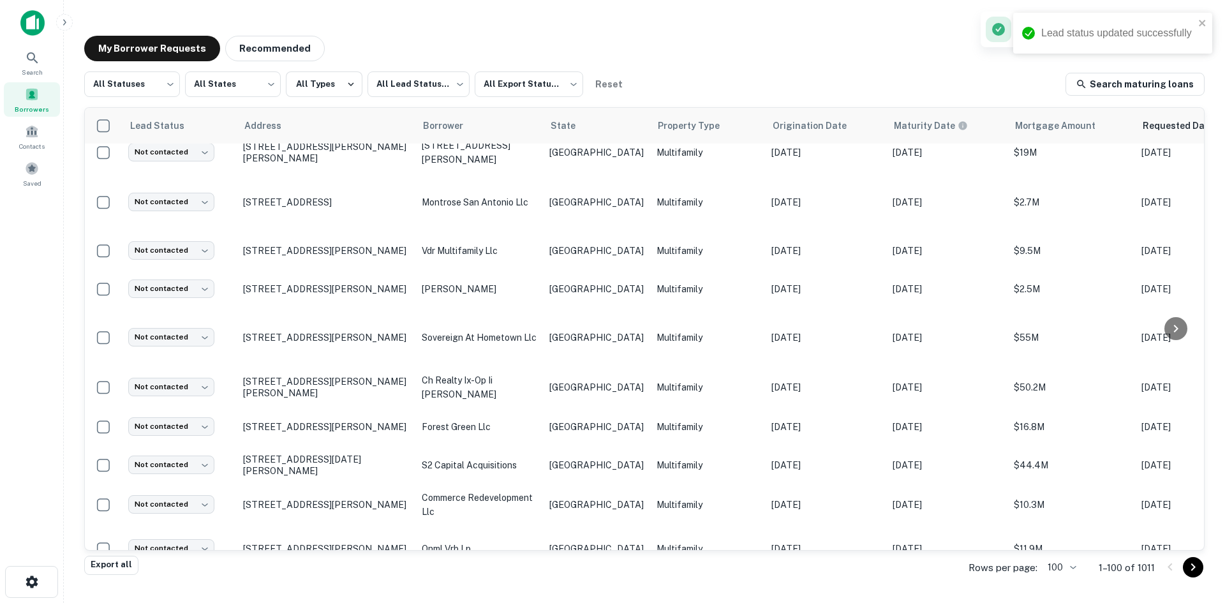
click at [491, 579] on p "ldg the [PERSON_NAME] on reins lp" at bounding box center [479, 593] width 115 height 28
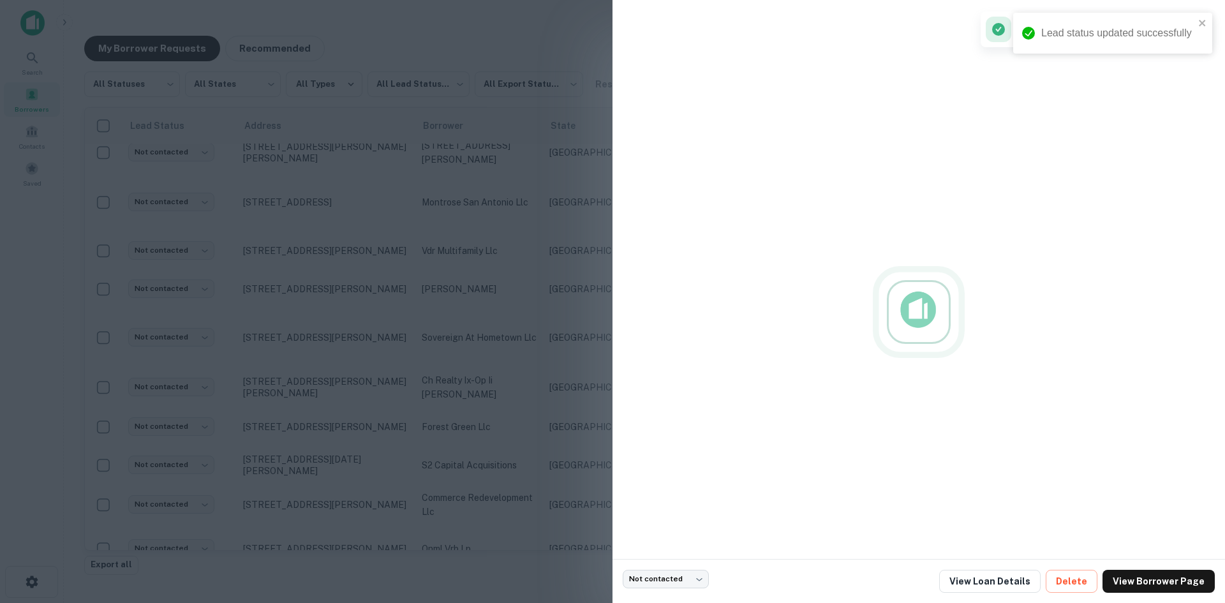
click at [468, 487] on div at bounding box center [612, 301] width 1225 height 603
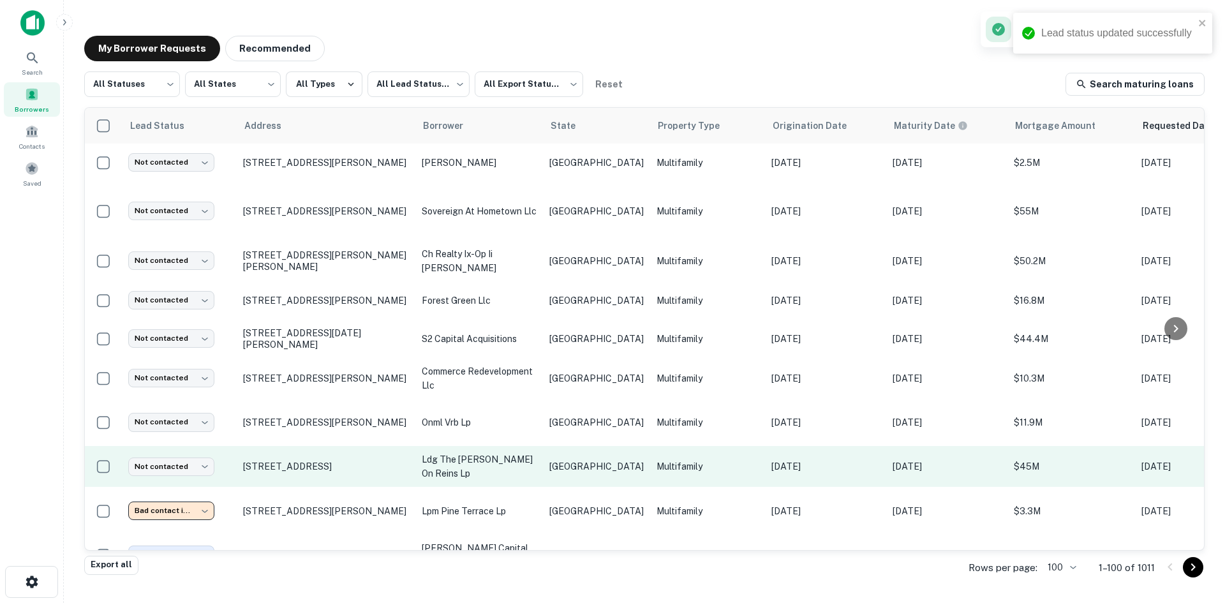
scroll to position [3066, 0]
click at [506, 451] on p "ldg the [PERSON_NAME] on reins lp" at bounding box center [479, 465] width 115 height 28
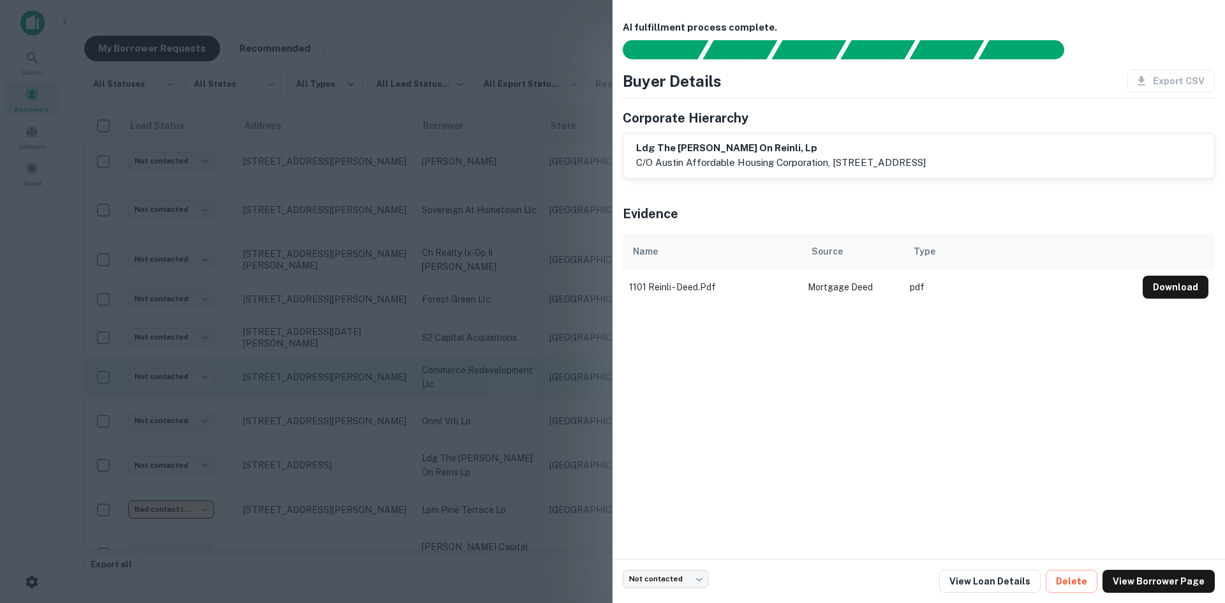
drag, startPoint x: 375, startPoint y: 255, endPoint x: 367, endPoint y: 276, distance: 22.4
click at [374, 255] on div at bounding box center [612, 301] width 1225 height 603
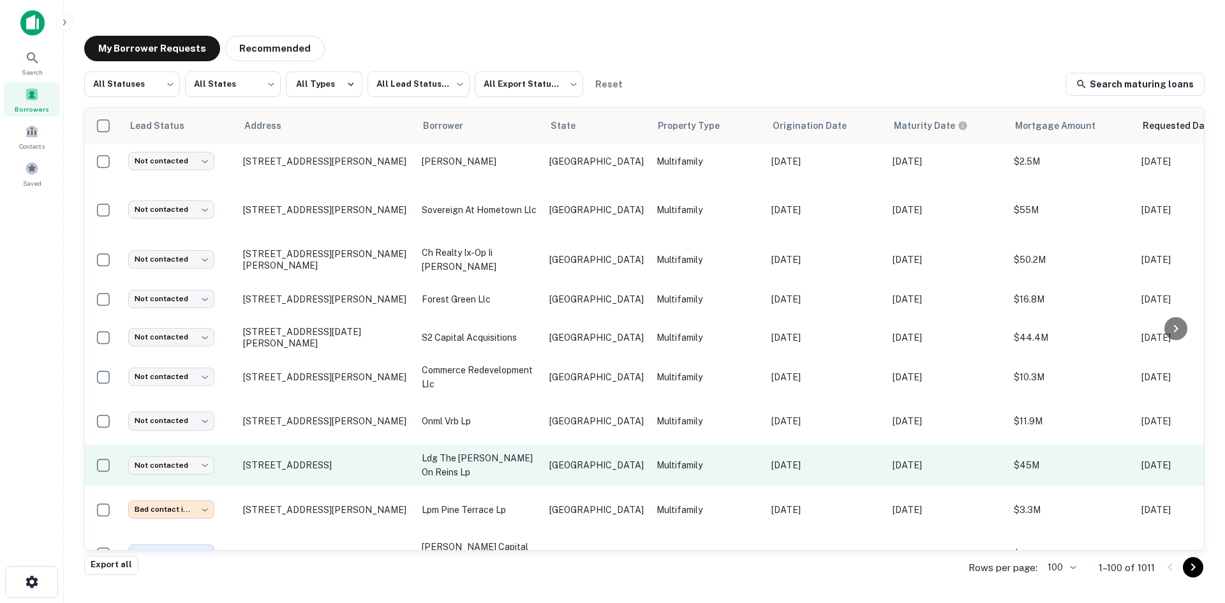
click at [523, 445] on td "ldg the [PERSON_NAME] on reins lp" at bounding box center [480, 465] width 128 height 41
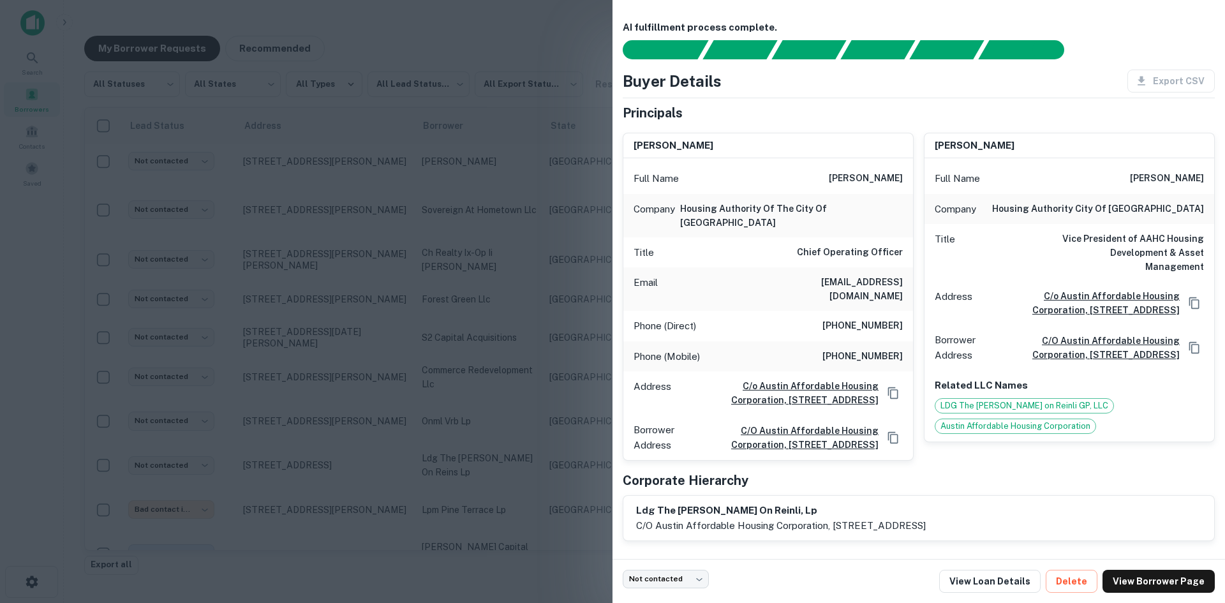
click at [343, 318] on div at bounding box center [612, 301] width 1225 height 603
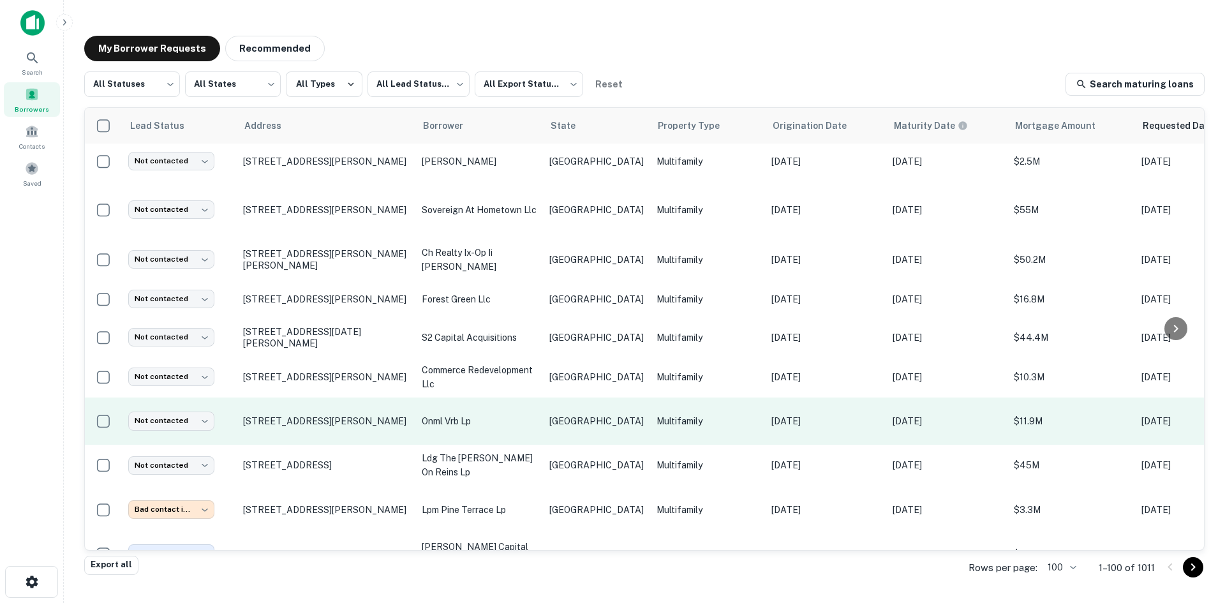
scroll to position [3002, 0]
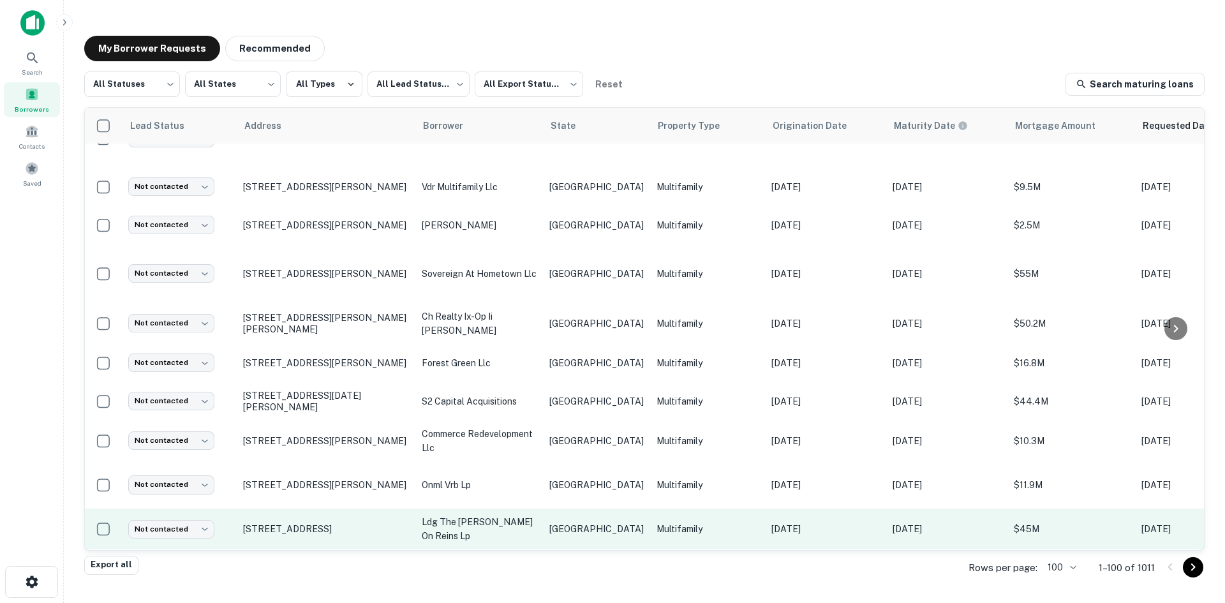
click at [578, 522] on p "[GEOGRAPHIC_DATA]" at bounding box center [597, 529] width 94 height 14
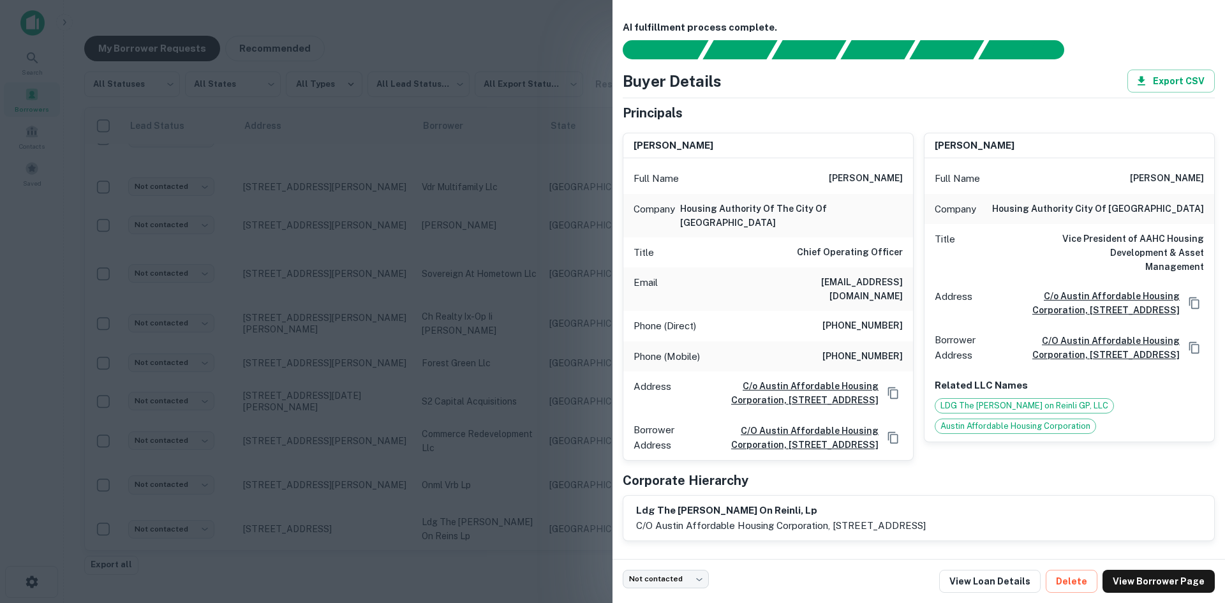
click at [579, 428] on div at bounding box center [612, 301] width 1225 height 603
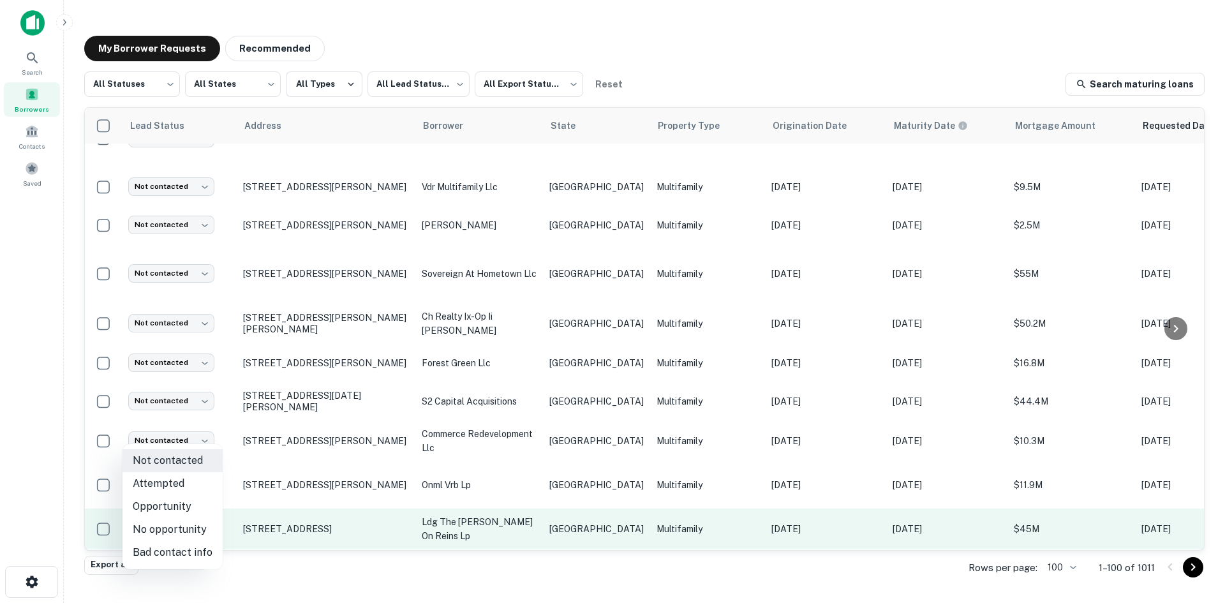
click at [177, 430] on body "Search Borrowers Contacts Saved My Borrower Requests Recommended All Statuses *…" at bounding box center [612, 301] width 1225 height 603
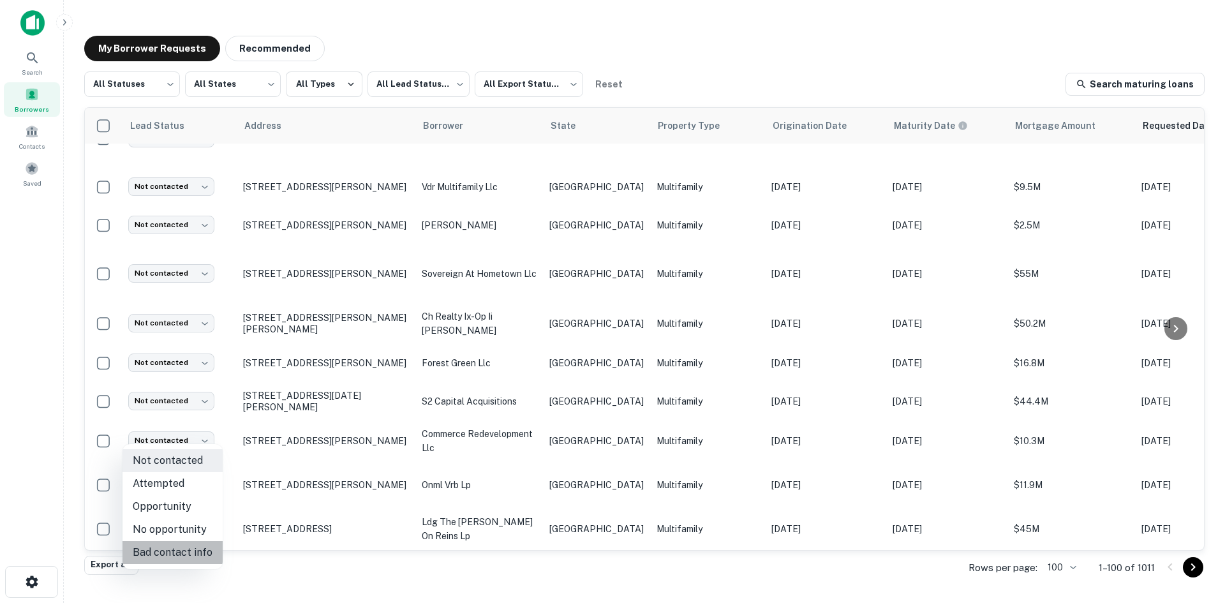
click at [177, 544] on li "Bad contact info" at bounding box center [173, 552] width 100 height 23
type input "**********"
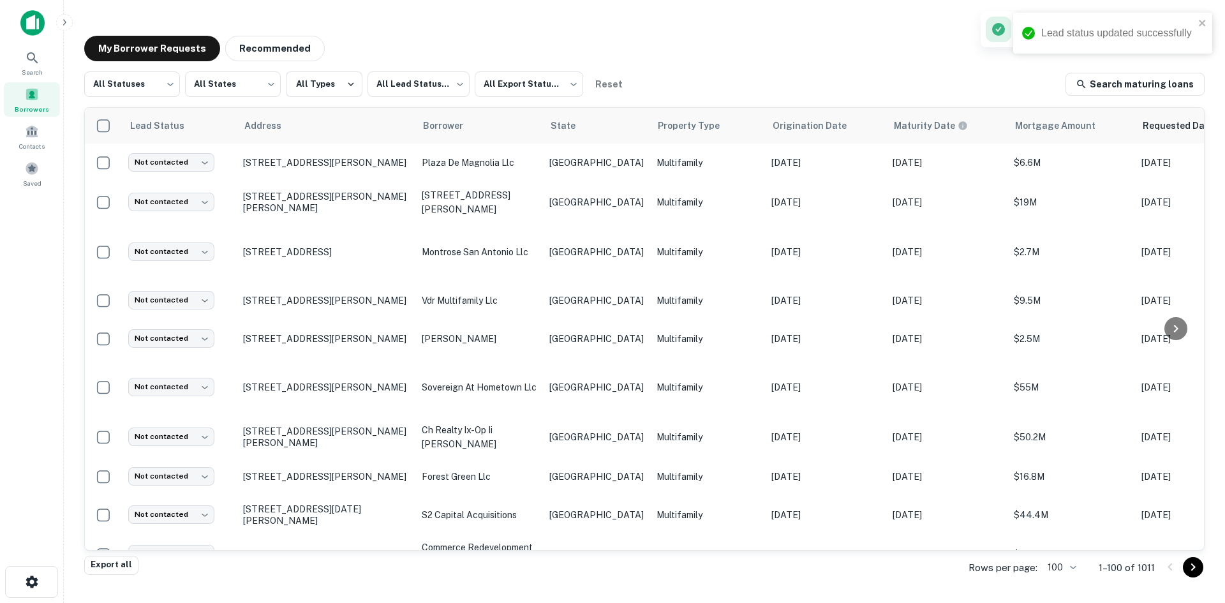
scroll to position [2874, 0]
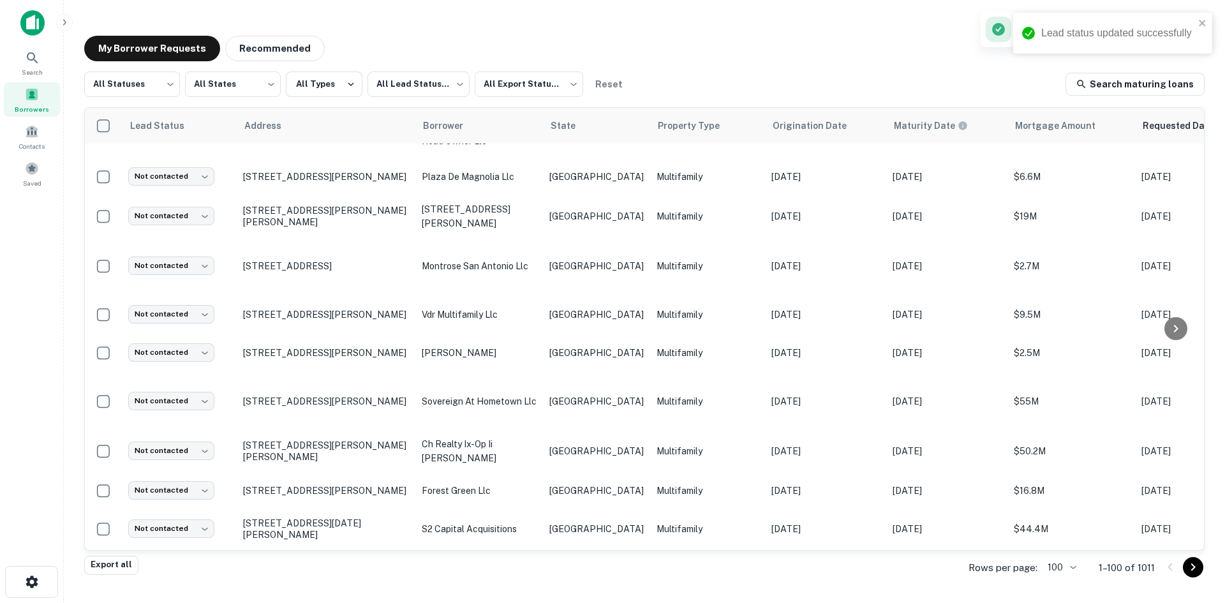
click at [530, 589] on td "onml vrb lp" at bounding box center [480, 613] width 128 height 48
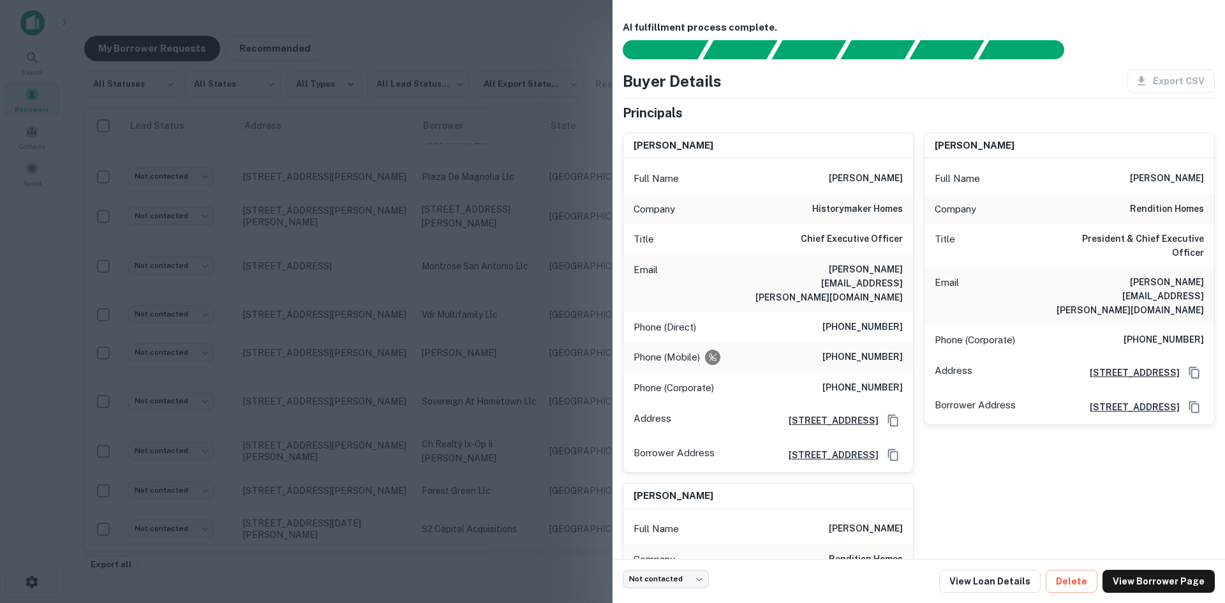
click at [848, 268] on h6 "[PERSON_NAME][EMAIL_ADDRESS][PERSON_NAME][DOMAIN_NAME]" at bounding box center [826, 283] width 153 height 42
drag, startPoint x: 371, startPoint y: 294, endPoint x: 258, endPoint y: 427, distance: 174.4
click at [371, 294] on div at bounding box center [612, 301] width 1225 height 603
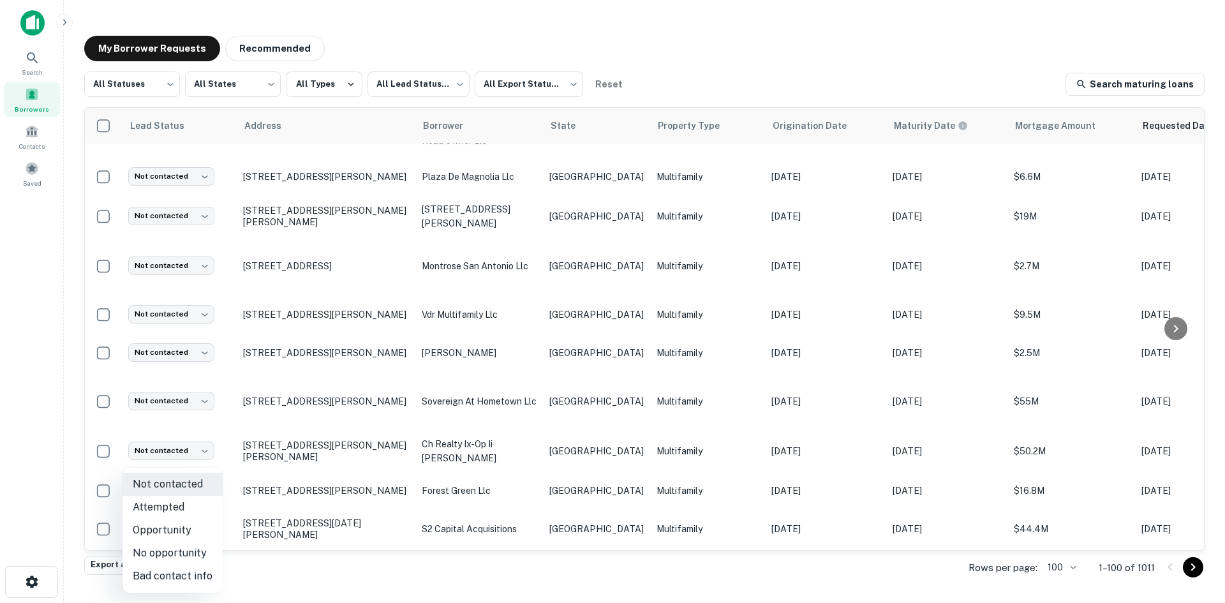
click at [187, 525] on body "Search Borrowers Contacts Saved My Borrower Requests Recommended All Statuses *…" at bounding box center [612, 301] width 1225 height 603
click at [188, 513] on li "Attempted" at bounding box center [173, 507] width 100 height 23
type input "*********"
click at [582, 562] on p "[GEOGRAPHIC_DATA]" at bounding box center [597, 569] width 94 height 14
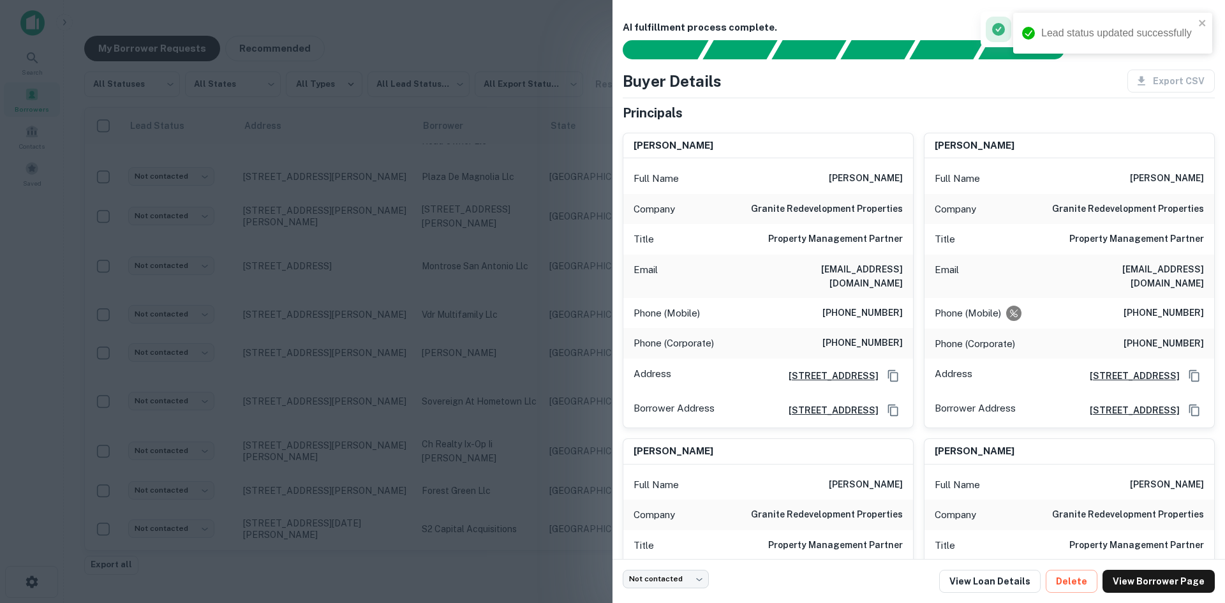
click at [866, 280] on h6 "[EMAIL_ADDRESS][DOMAIN_NAME]" at bounding box center [826, 276] width 153 height 28
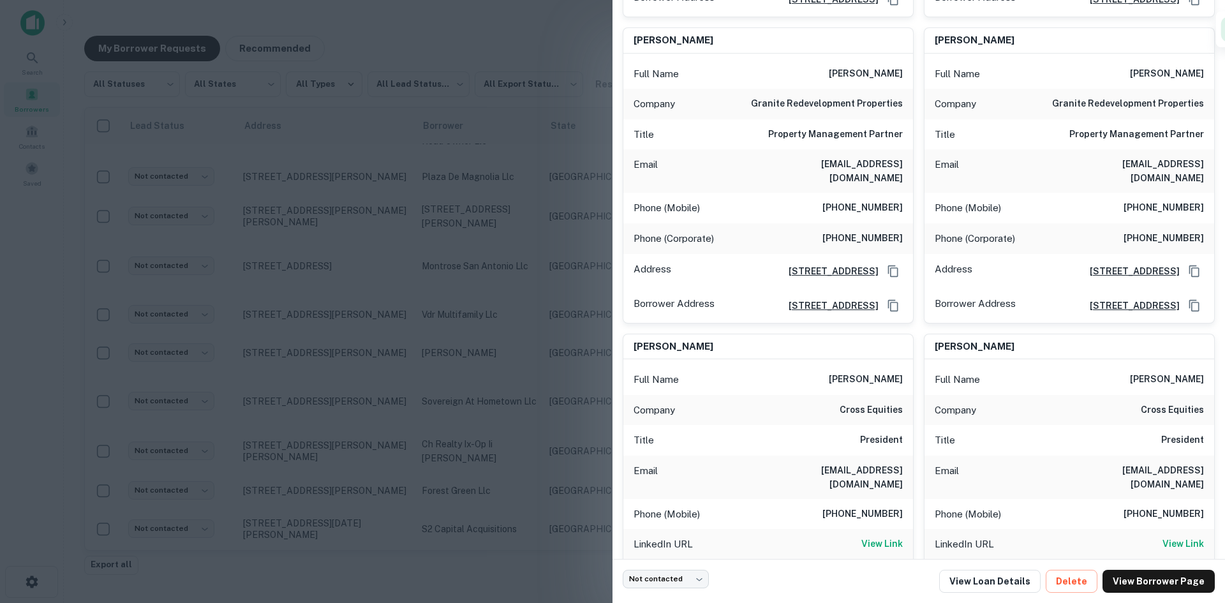
scroll to position [511, 0]
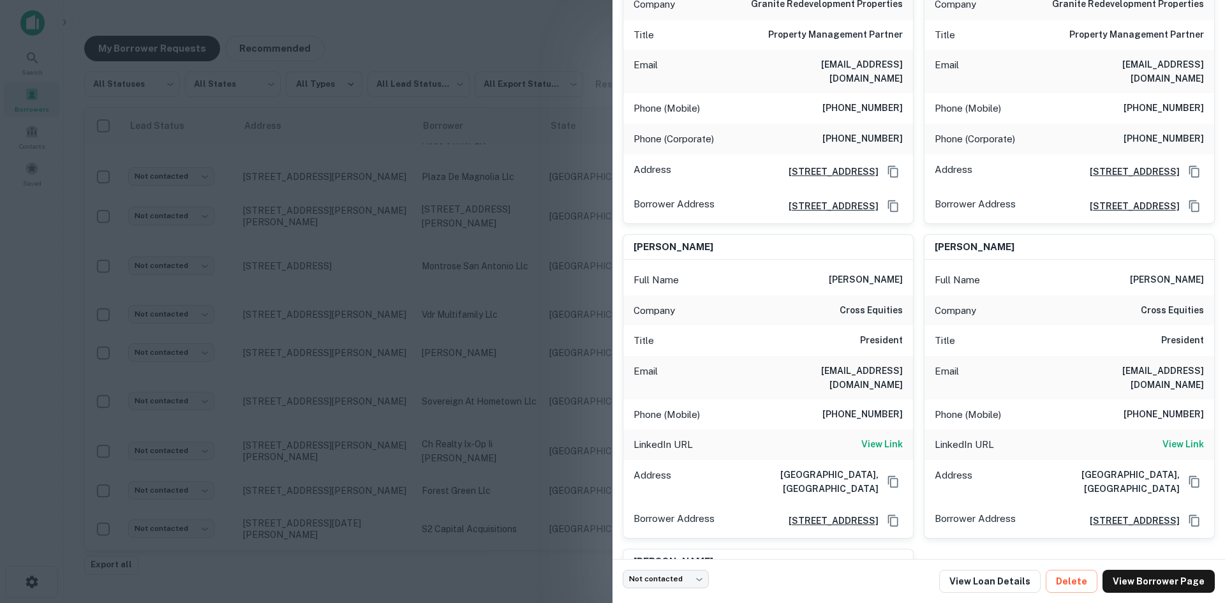
click at [475, 156] on div at bounding box center [612, 301] width 1225 height 603
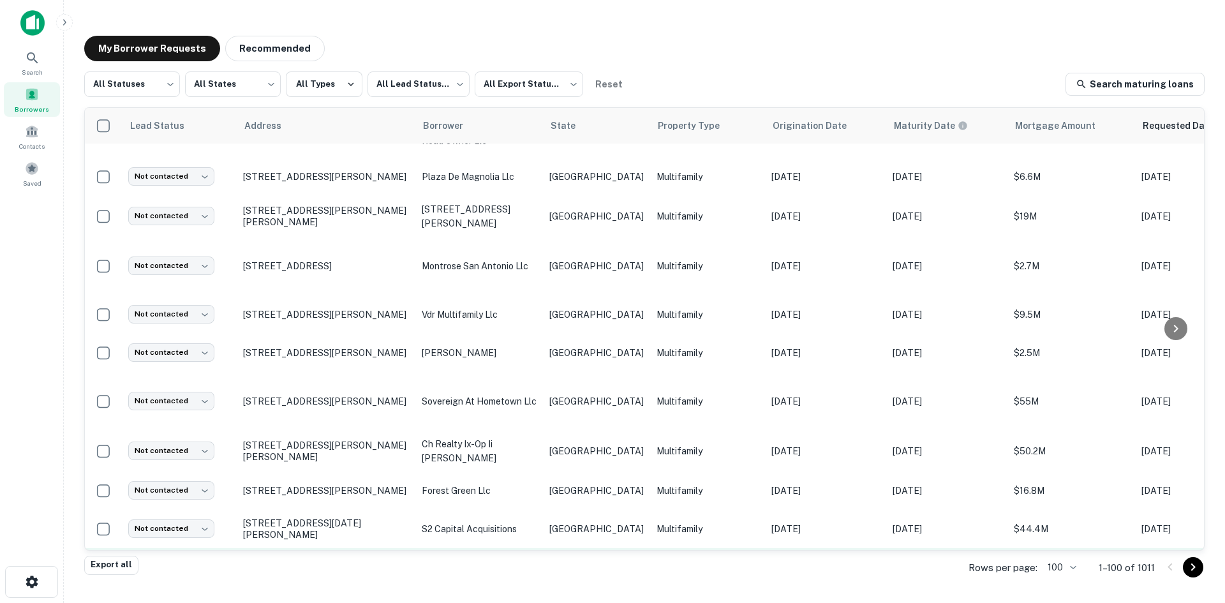
click at [189, 548] on td "Not contacted **** ​" at bounding box center [179, 568] width 115 height 41
click at [197, 479] on body "Search Borrowers Contacts Saved My Borrower Requests Recommended All Statuses *…" at bounding box center [612, 301] width 1225 height 603
click at [178, 575] on li "Bad contact info" at bounding box center [173, 576] width 100 height 23
type input "**********"
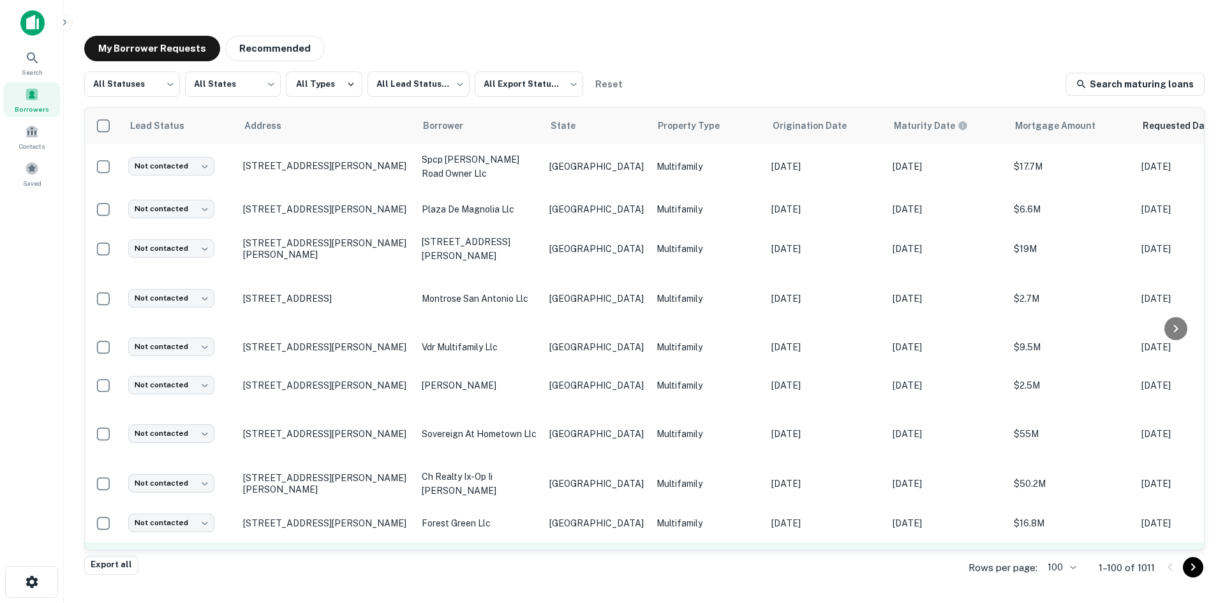
scroll to position [2810, 0]
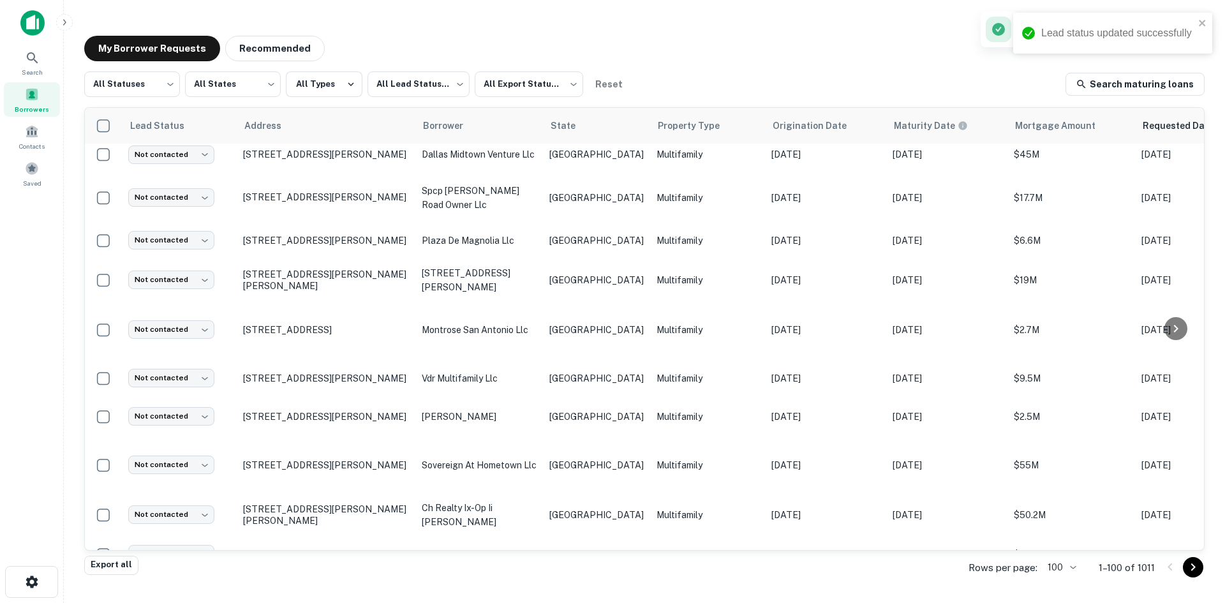
click at [521, 586] on p "s2 capital acquisitions" at bounding box center [479, 593] width 115 height 14
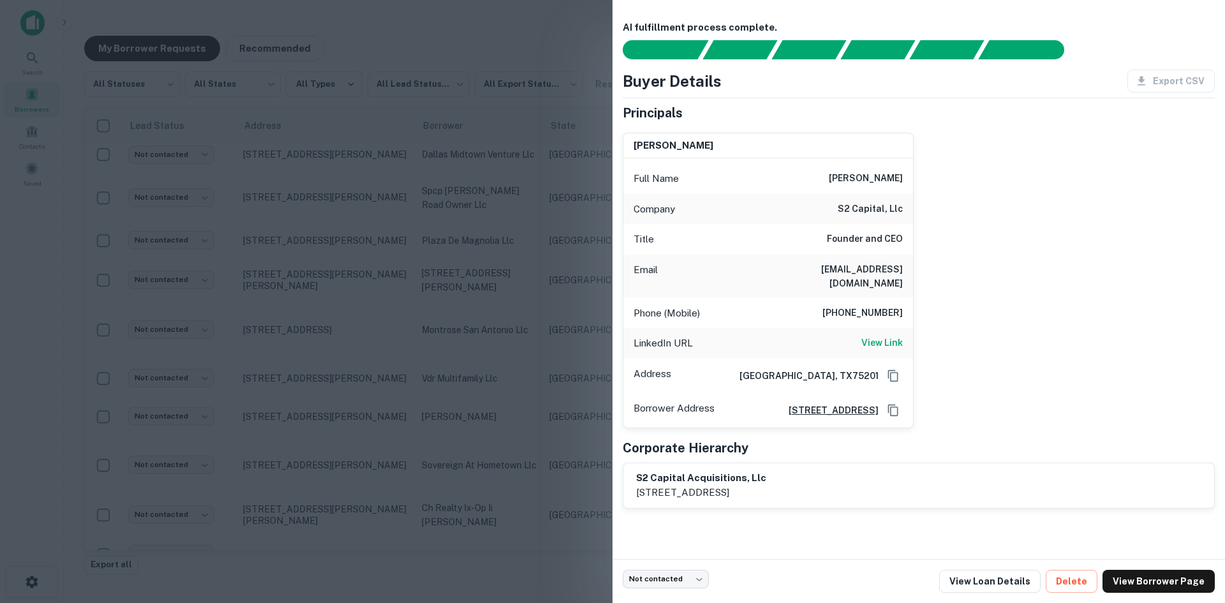
click at [845, 272] on h6 "[EMAIL_ADDRESS][DOMAIN_NAME]" at bounding box center [826, 276] width 153 height 28
click at [575, 300] on div at bounding box center [612, 301] width 1225 height 603
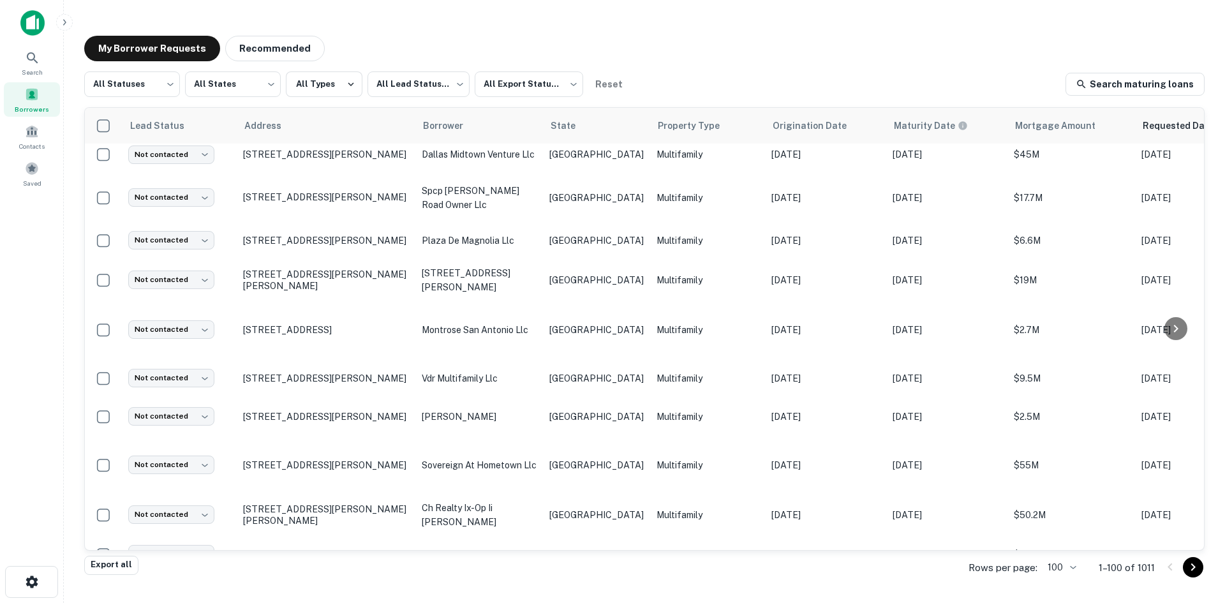
click at [183, 508] on body "Search Borrowers Contacts Saved My Borrower Requests Recommended All Statuses *…" at bounding box center [612, 301] width 1225 height 603
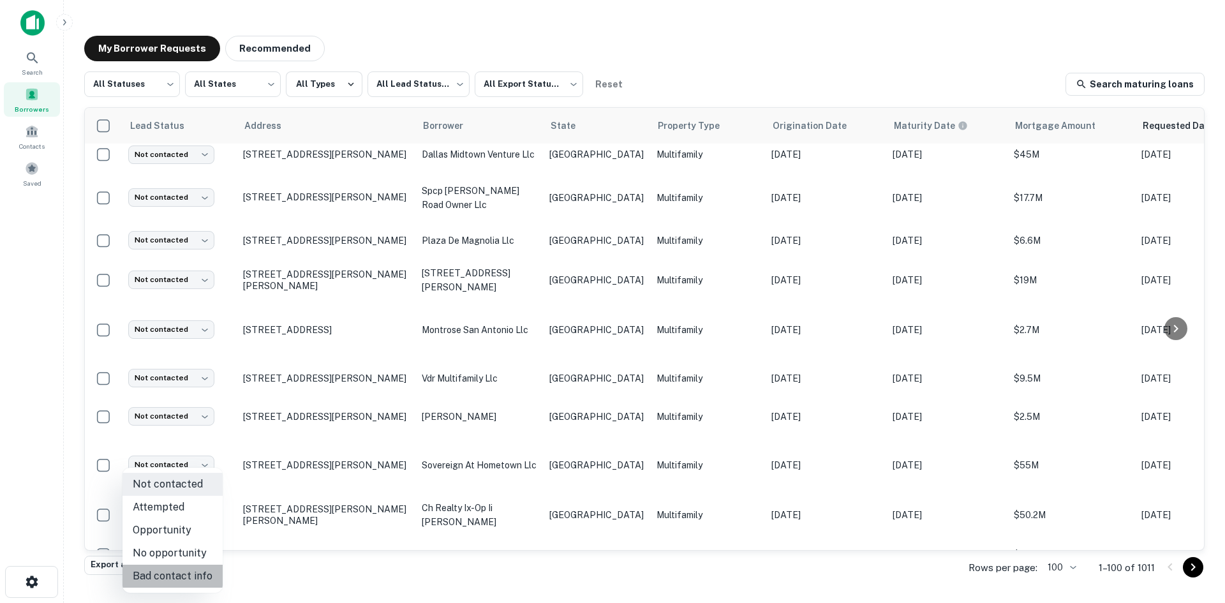
click at [176, 580] on li "Bad contact info" at bounding box center [173, 576] width 100 height 23
type input "**********"
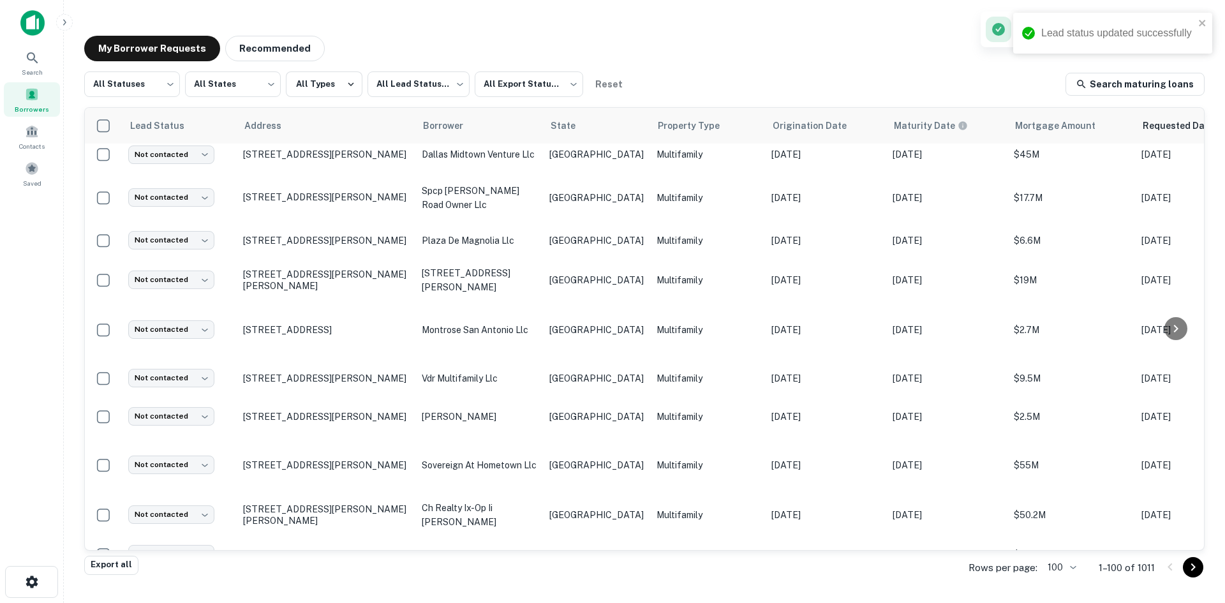
click at [509, 574] on td "s2 capital acquisitions" at bounding box center [480, 593] width 128 height 38
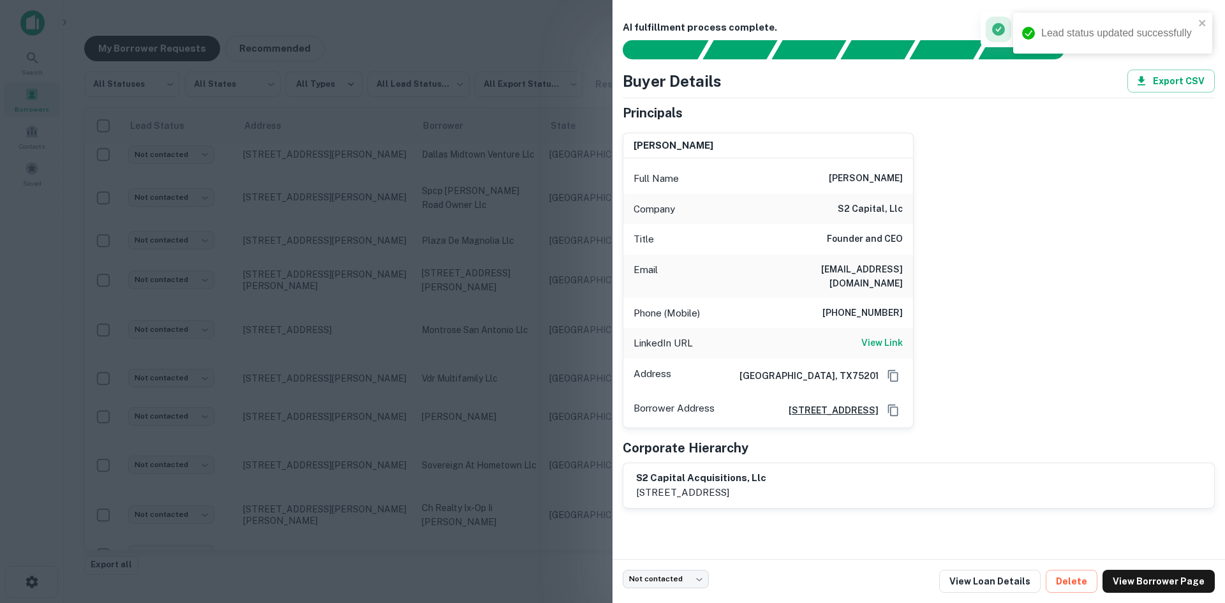
click at [472, 473] on div at bounding box center [612, 301] width 1225 height 603
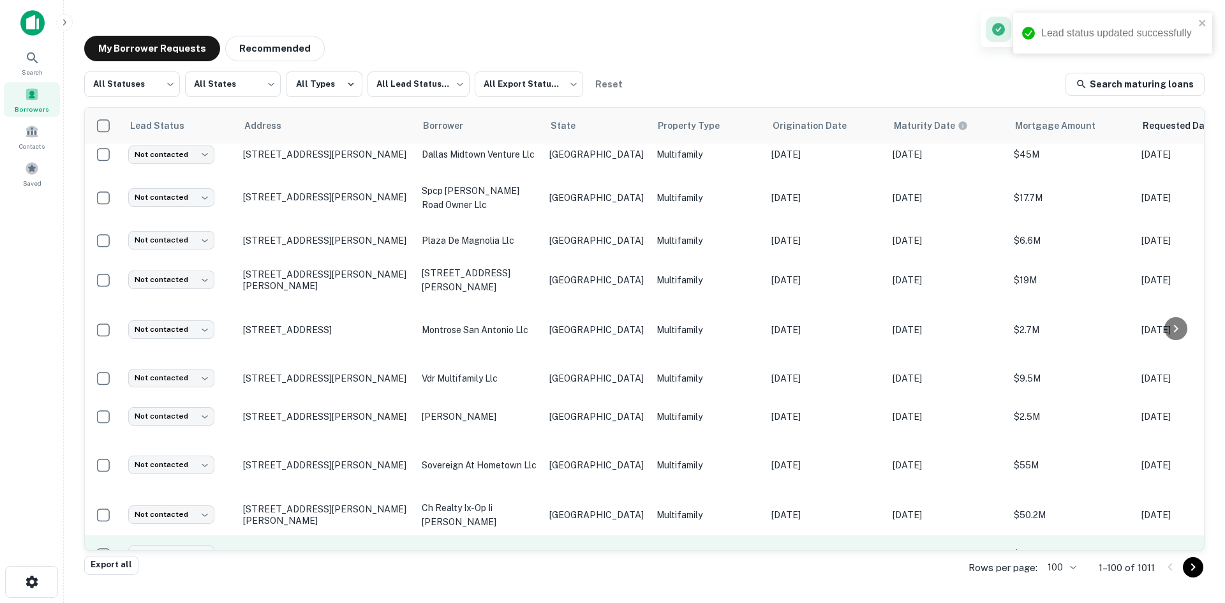
click at [502, 548] on p "forest green llc" at bounding box center [479, 555] width 115 height 14
click at [537, 536] on td "forest green llc" at bounding box center [480, 555] width 128 height 38
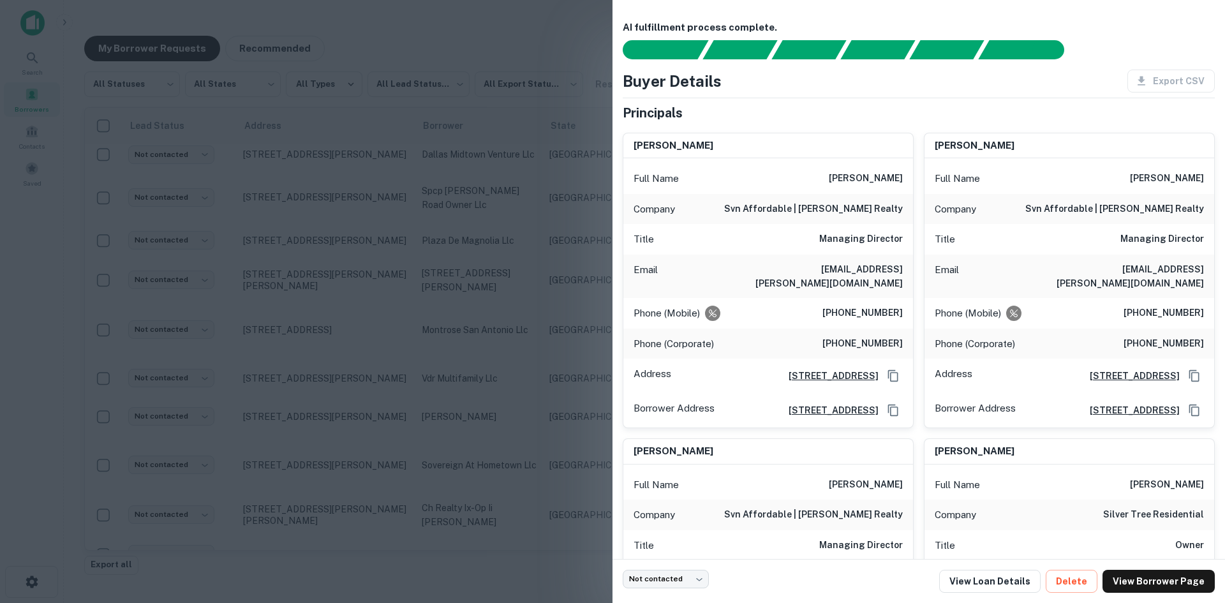
click at [875, 279] on div "Email [EMAIL_ADDRESS][PERSON_NAME][DOMAIN_NAME]" at bounding box center [769, 276] width 290 height 43
click at [876, 275] on h6 "[EMAIL_ADDRESS][PERSON_NAME][DOMAIN_NAME]" at bounding box center [826, 276] width 153 height 28
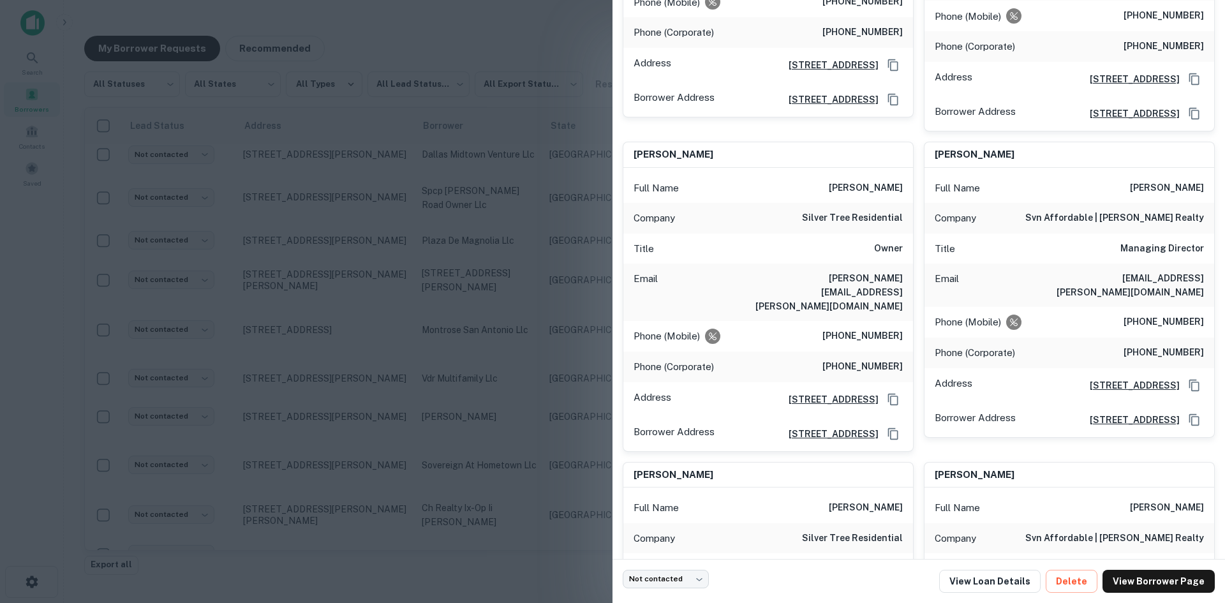
scroll to position [638, 0]
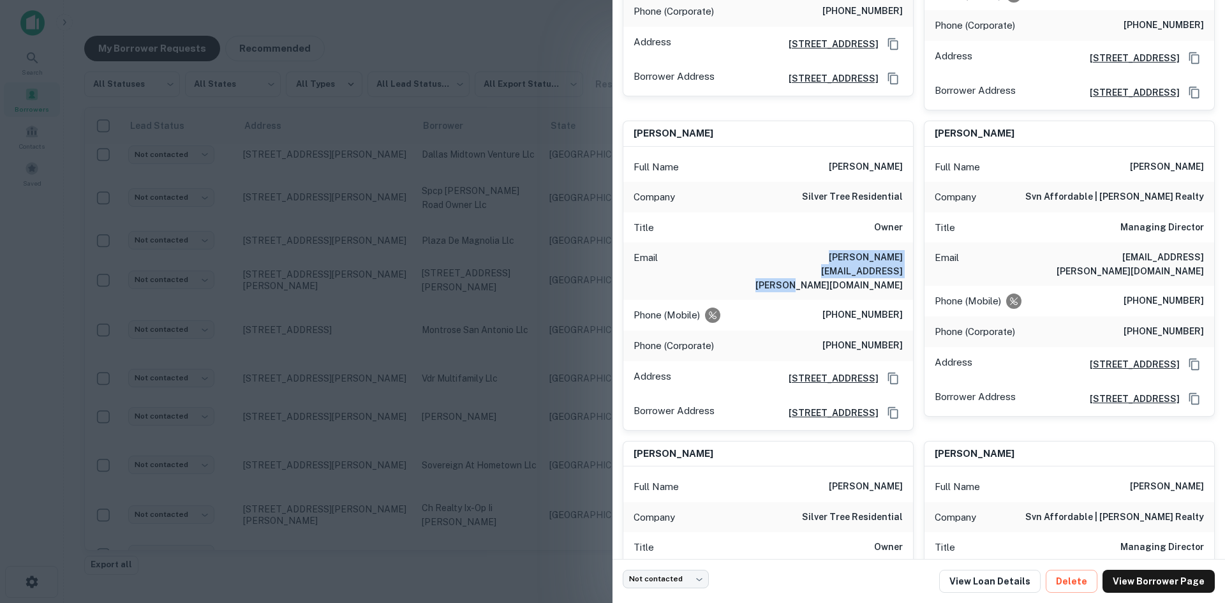
drag, startPoint x: 901, startPoint y: 274, endPoint x: 800, endPoint y: 261, distance: 101.7
click at [800, 261] on div "Email [PERSON_NAME][EMAIL_ADDRESS][PERSON_NAME][DOMAIN_NAME]" at bounding box center [769, 271] width 290 height 57
click at [153, 500] on div at bounding box center [612, 301] width 1225 height 603
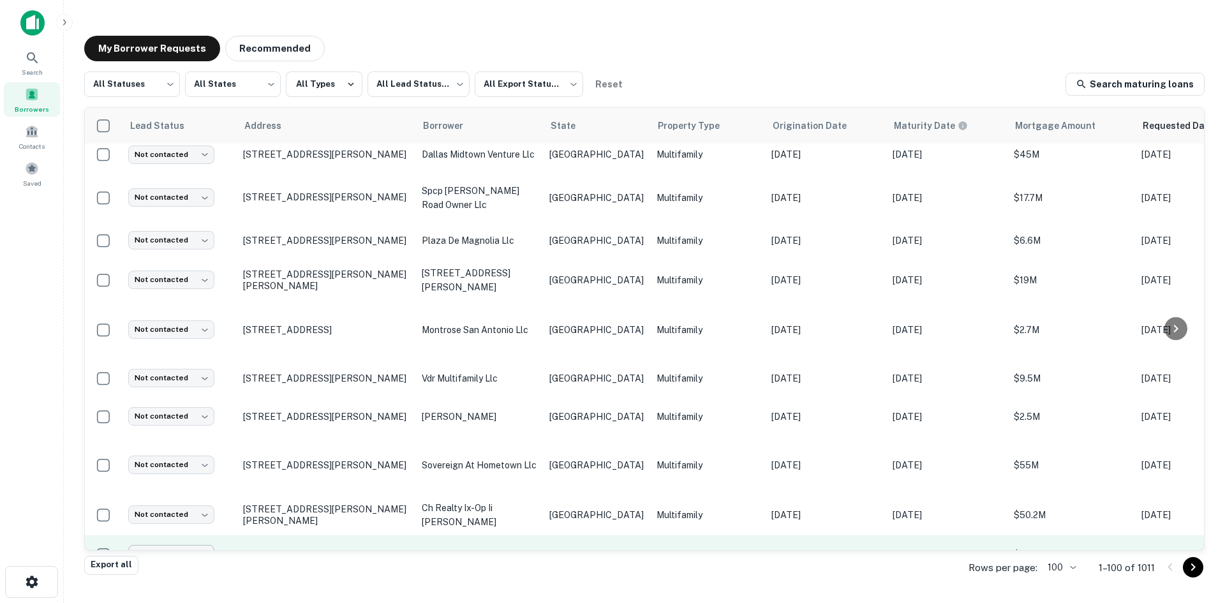
click at [197, 461] on body "Search Borrowers Contacts Saved My Borrower Requests Recommended All Statuses *…" at bounding box center [612, 301] width 1225 height 603
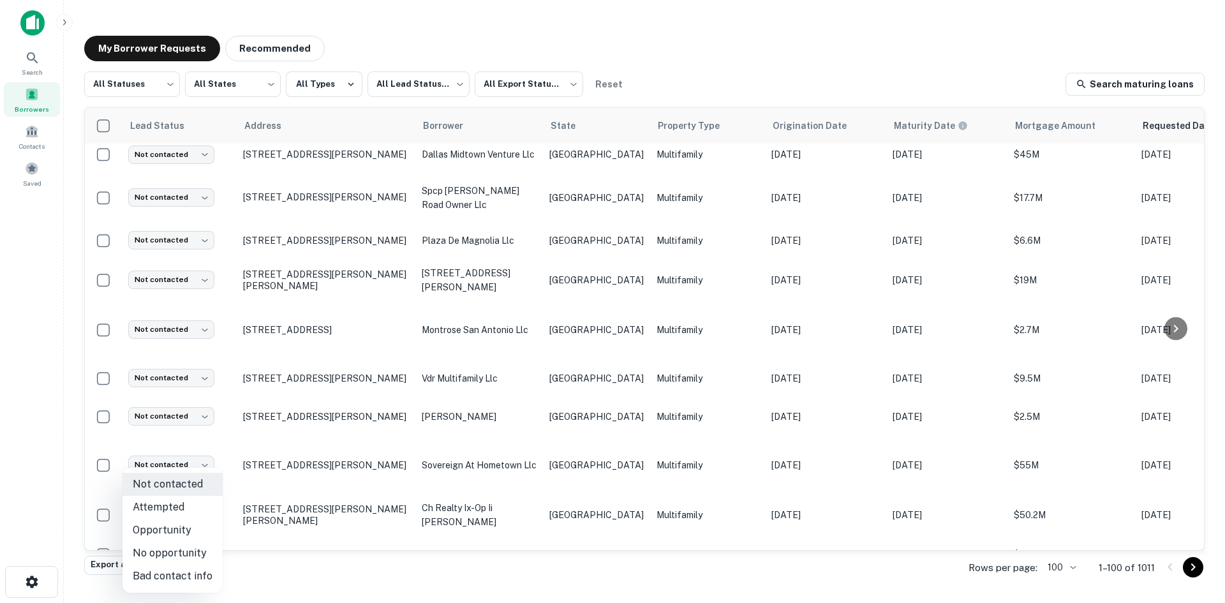
drag, startPoint x: 167, startPoint y: 506, endPoint x: 308, endPoint y: 493, distance: 141.6
click at [167, 506] on li "Attempted" at bounding box center [173, 507] width 100 height 23
type input "*********"
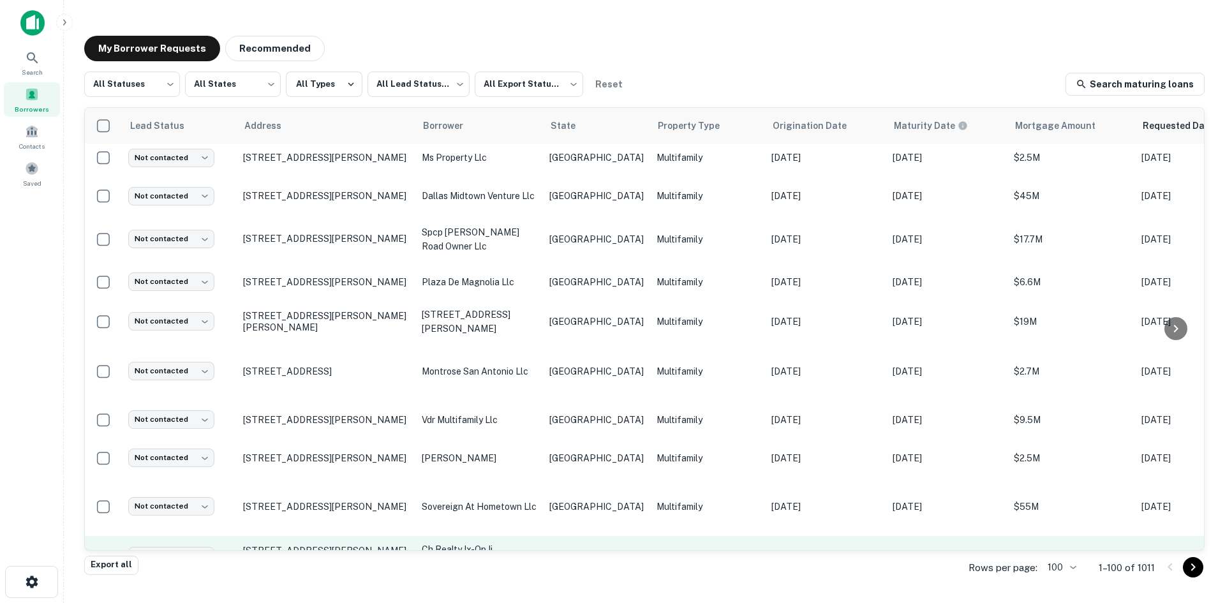
scroll to position [2746, 0]
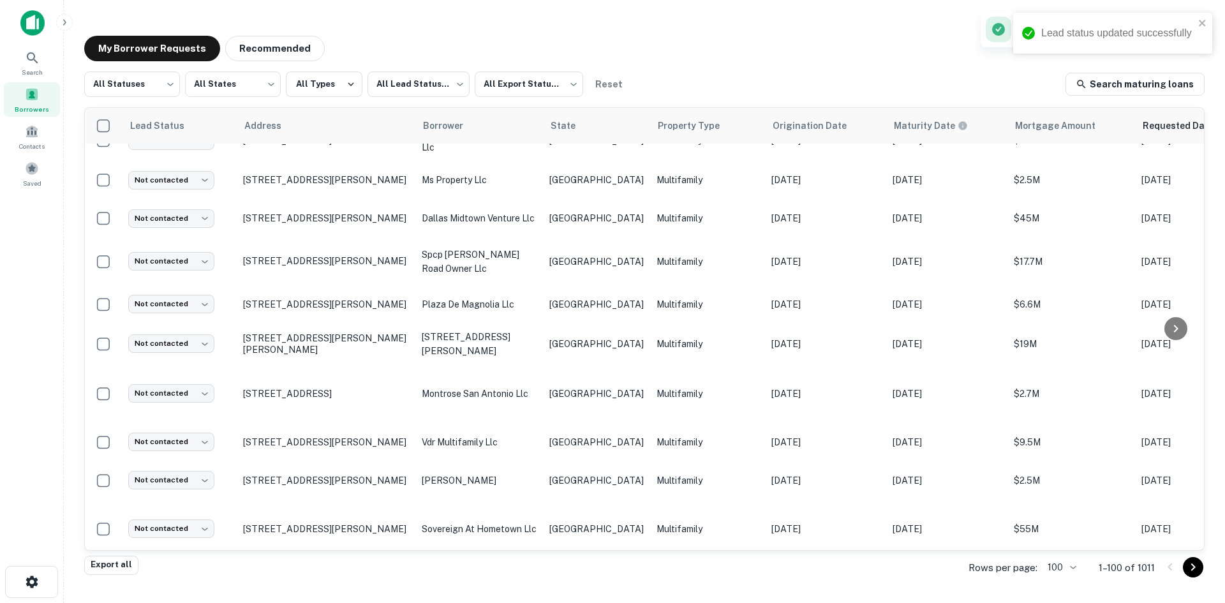
click at [506, 558] on td "ch realty ix-op ii [PERSON_NAME]" at bounding box center [480, 578] width 128 height 41
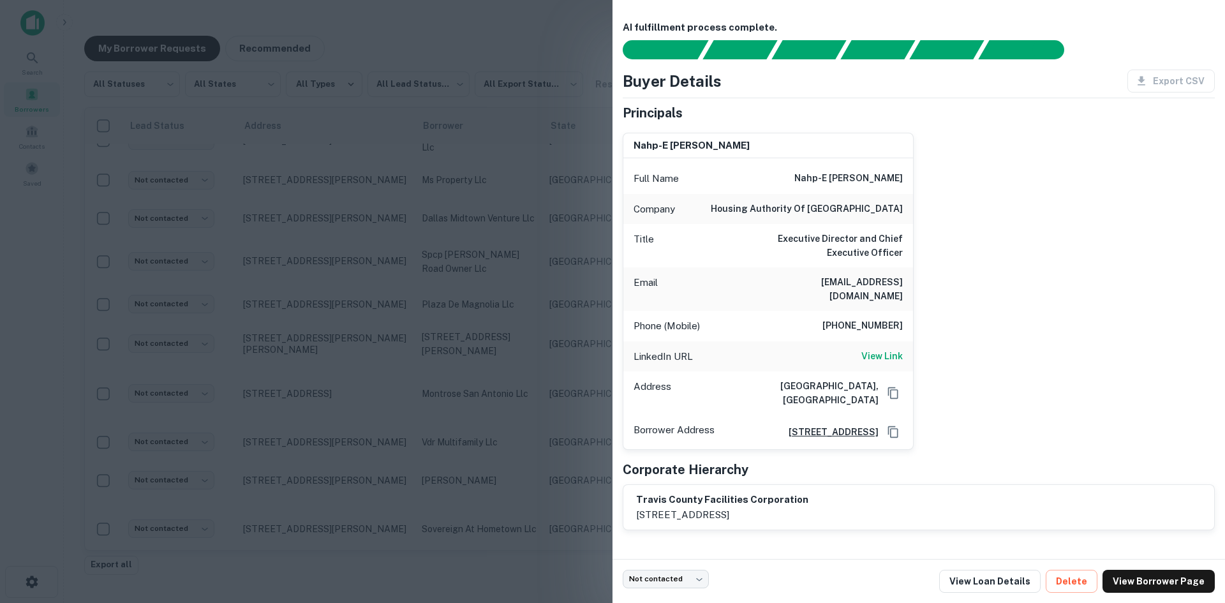
click at [879, 283] on h6 "[EMAIL_ADDRESS][DOMAIN_NAME]" at bounding box center [826, 289] width 153 height 28
drag, startPoint x: 359, startPoint y: 313, endPoint x: 214, endPoint y: 437, distance: 190.7
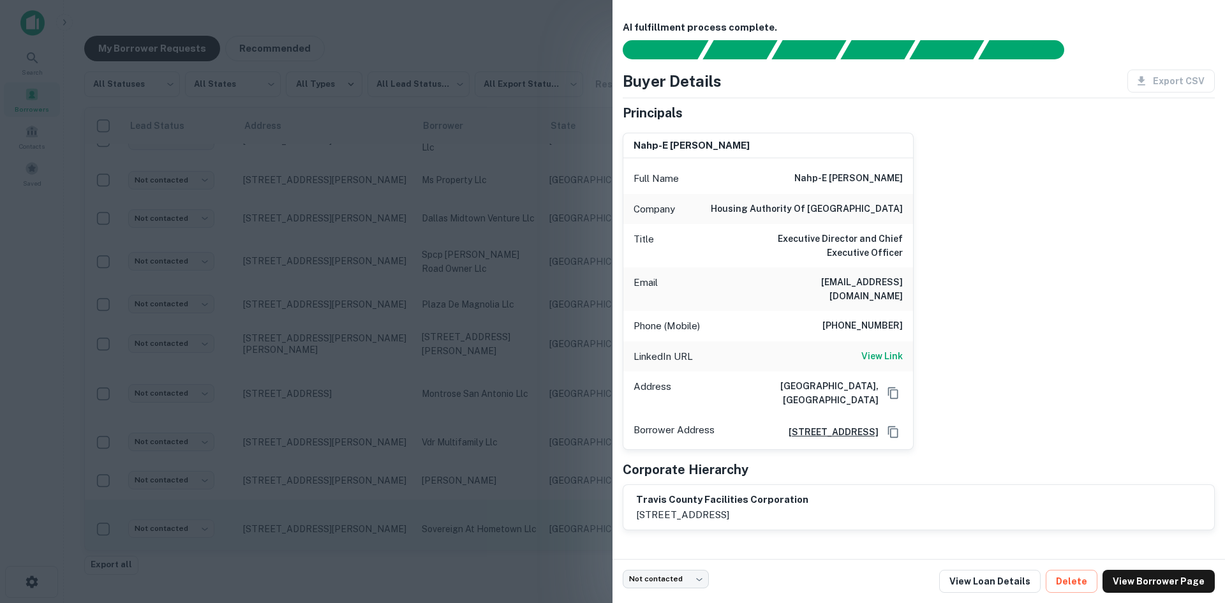
click at [359, 313] on div at bounding box center [612, 301] width 1225 height 603
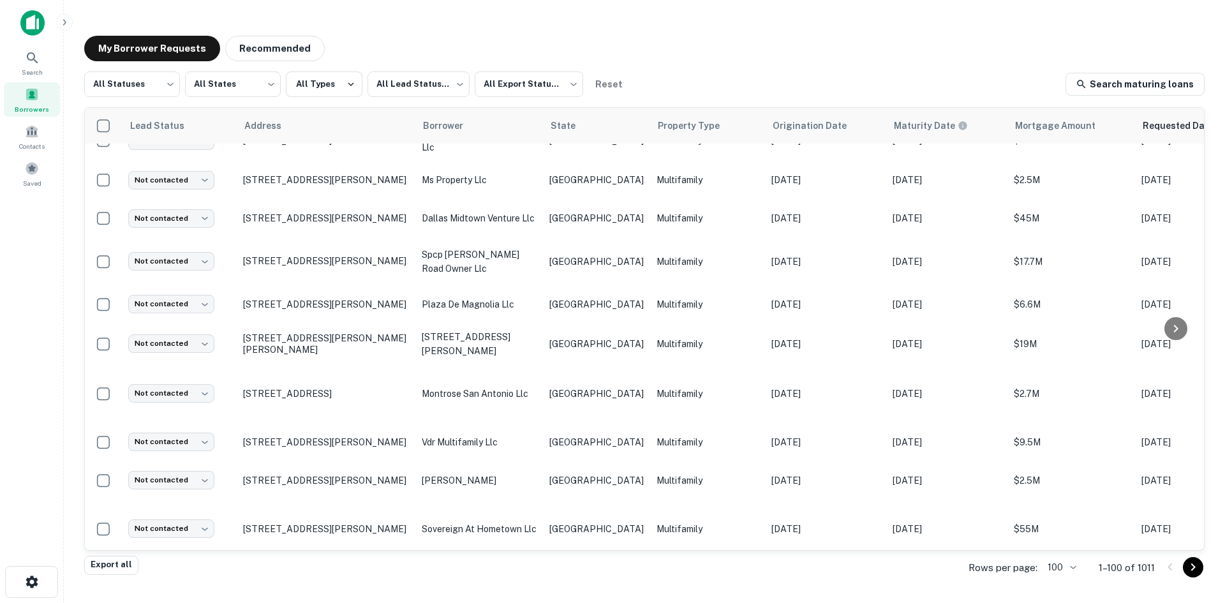
click at [173, 558] on td "Not contacted **** ​" at bounding box center [179, 578] width 115 height 41
click at [165, 488] on body "Search Borrowers Contacts Saved My Borrower Requests Recommended All Statuses *…" at bounding box center [612, 301] width 1225 height 603
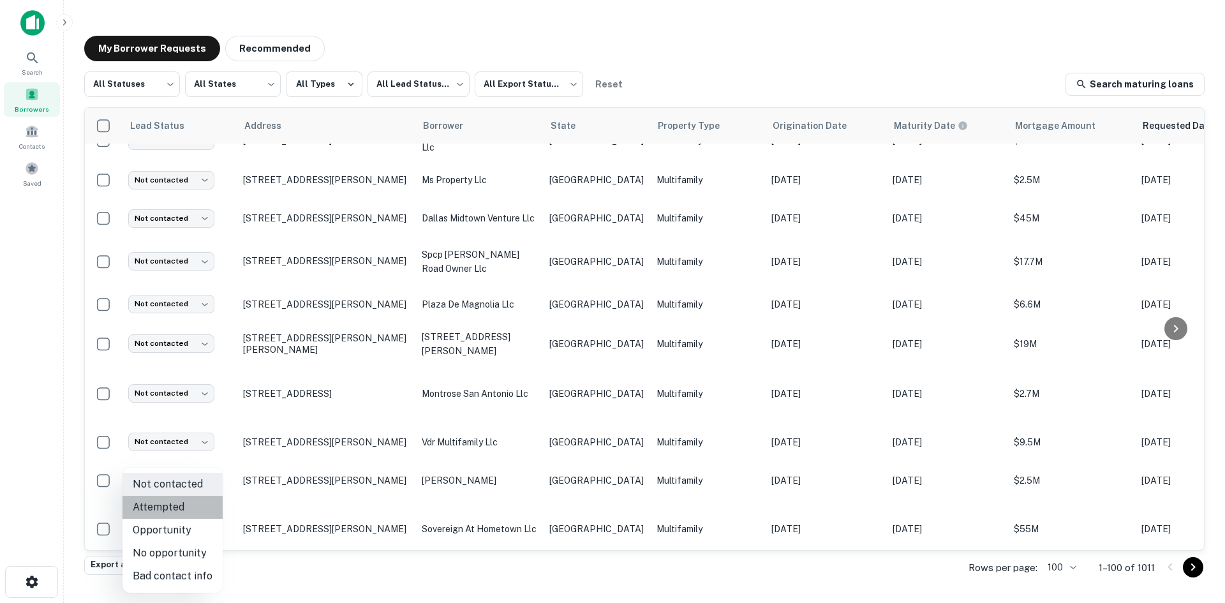
click at [173, 513] on li "Attempted" at bounding box center [173, 507] width 100 height 23
type input "*********"
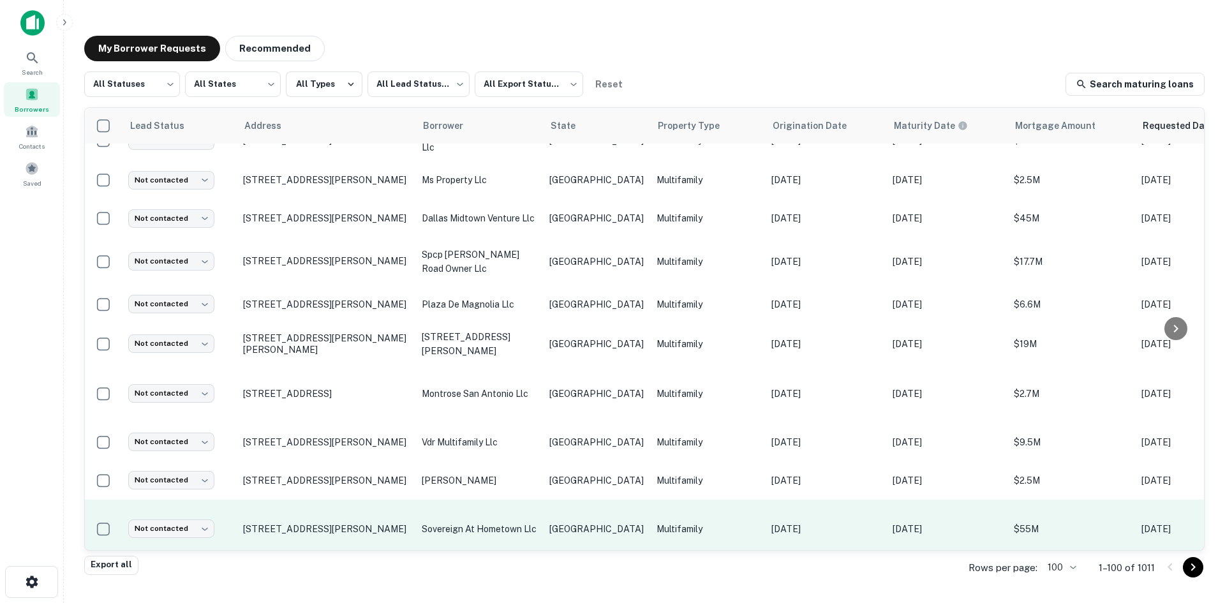
click at [542, 500] on td "sovereign at hometown llc" at bounding box center [480, 529] width 128 height 59
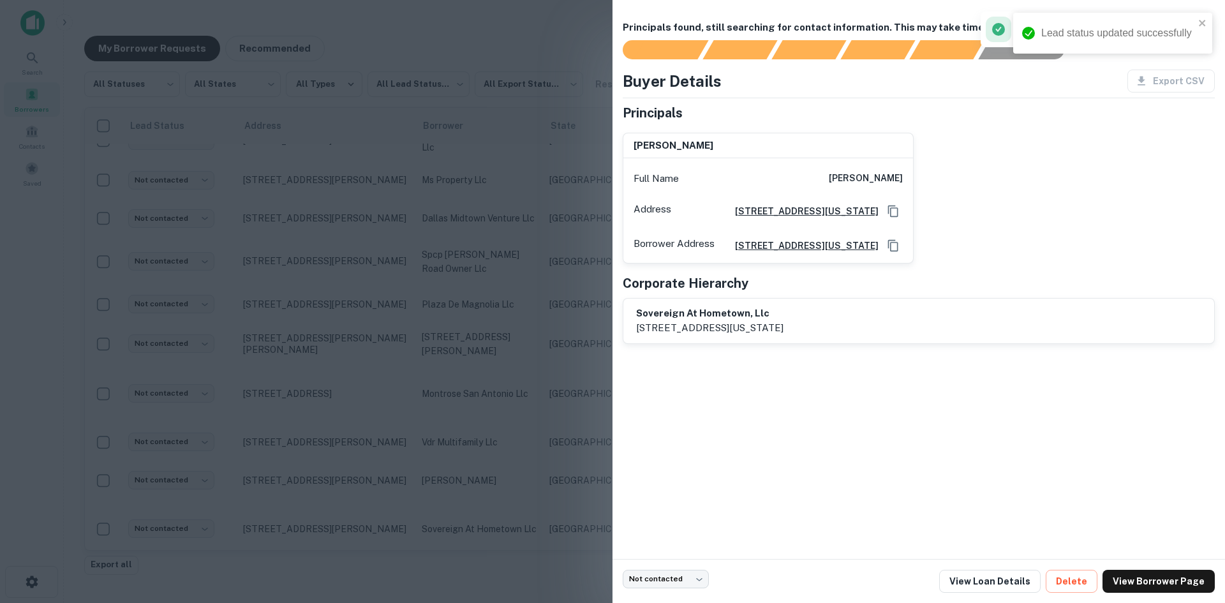
click at [344, 218] on div at bounding box center [612, 301] width 1225 height 603
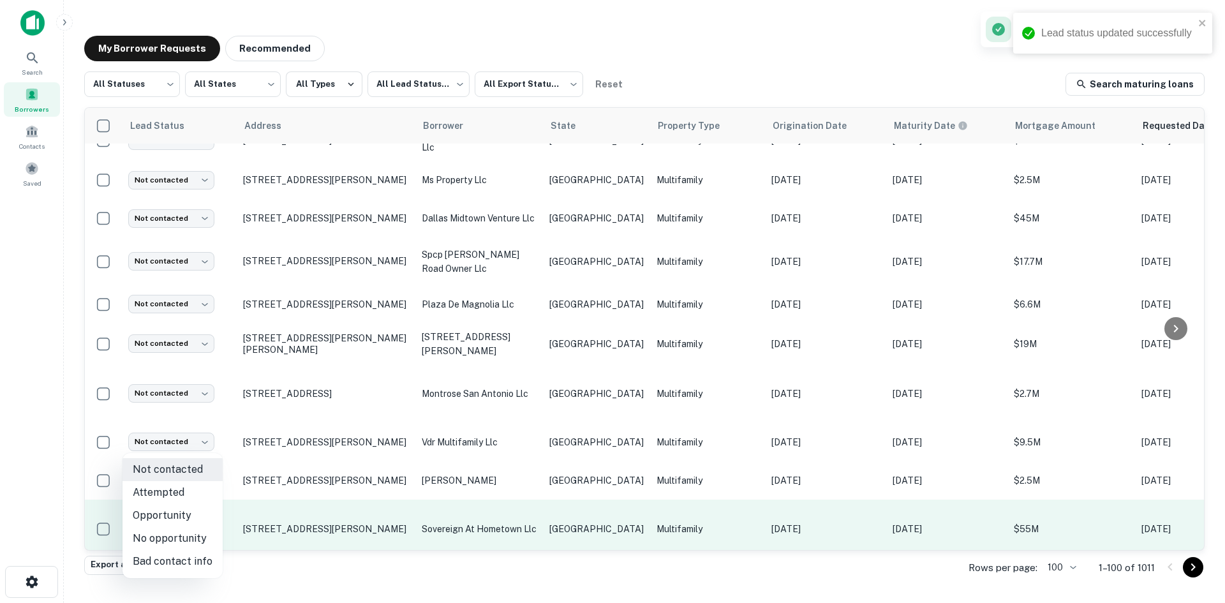
click at [199, 440] on body "Lead status updated successfully Search Borrowers Contacts Saved My Borrower Re…" at bounding box center [612, 301] width 1225 height 603
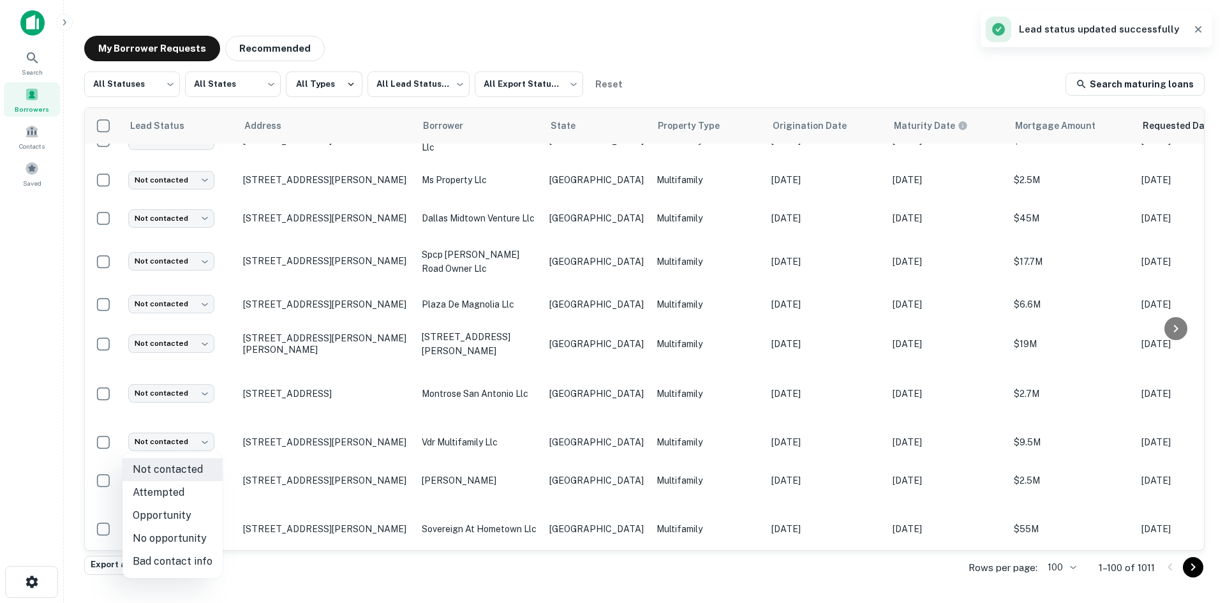
click at [192, 557] on li "Bad contact info" at bounding box center [173, 561] width 100 height 23
type input "**********"
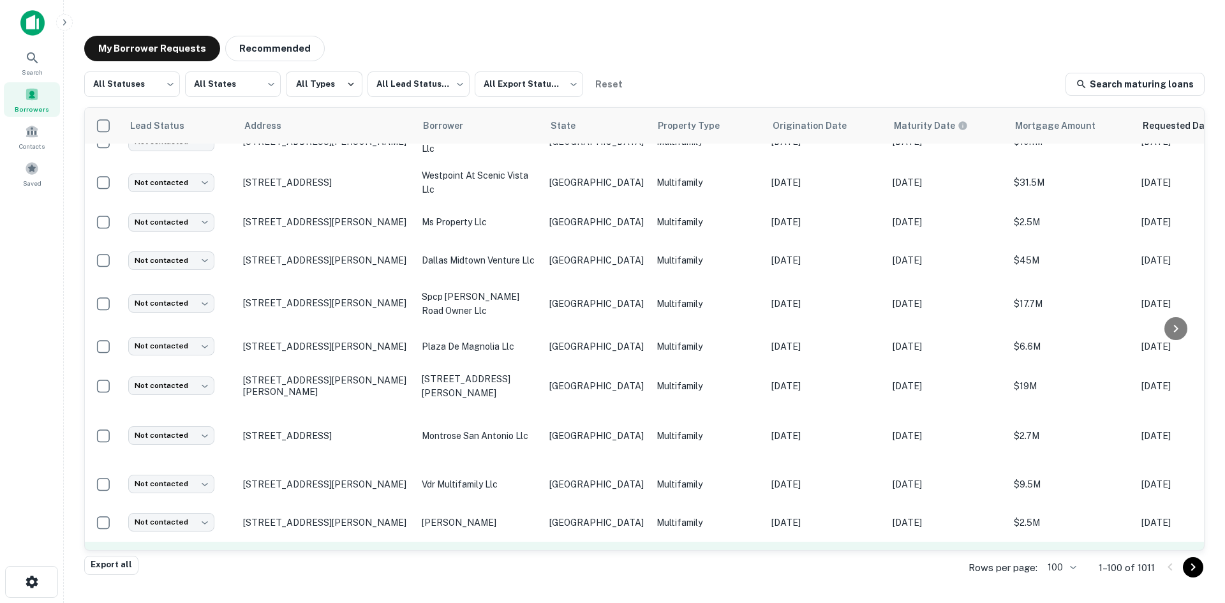
scroll to position [2683, 0]
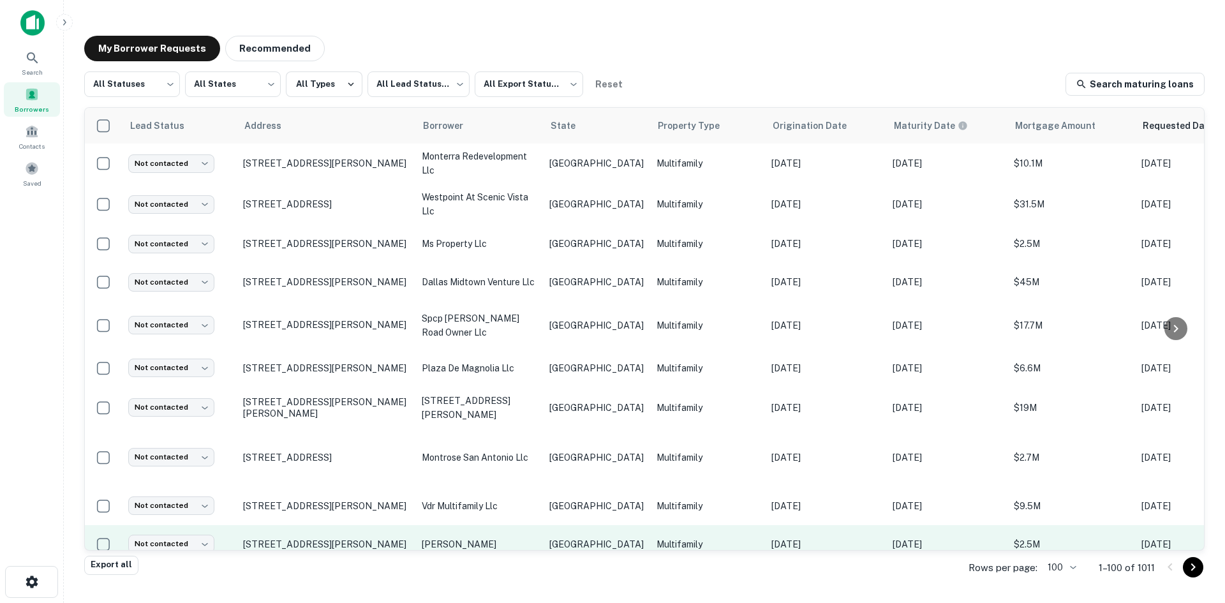
click at [572, 525] on td "[GEOGRAPHIC_DATA]" at bounding box center [596, 544] width 107 height 38
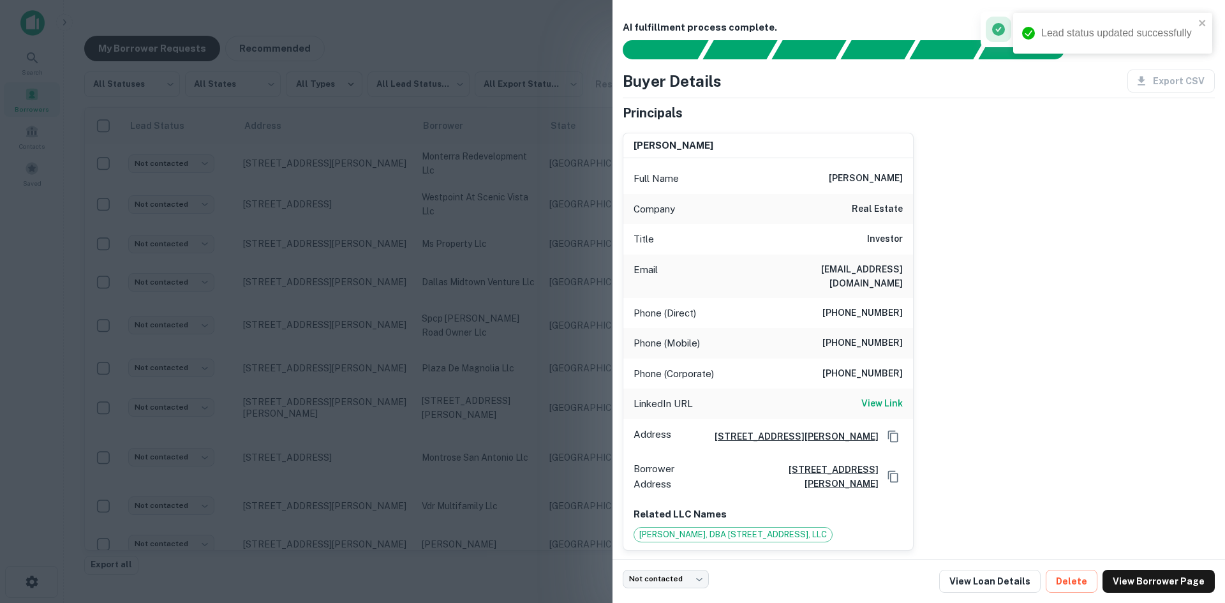
click at [869, 266] on h6 "[EMAIL_ADDRESS][DOMAIN_NAME]" at bounding box center [826, 276] width 153 height 28
click at [363, 419] on div at bounding box center [612, 301] width 1225 height 603
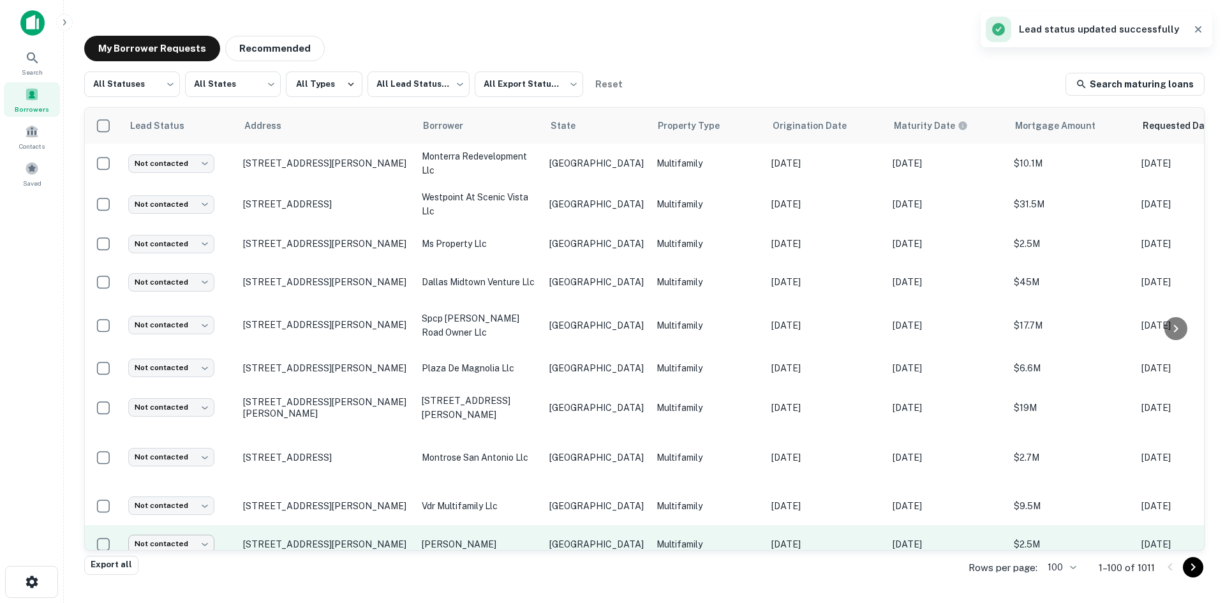
click at [152, 451] on body "Search Borrowers Contacts Saved My Borrower Requests Recommended All Statuses *…" at bounding box center [612, 301] width 1225 height 603
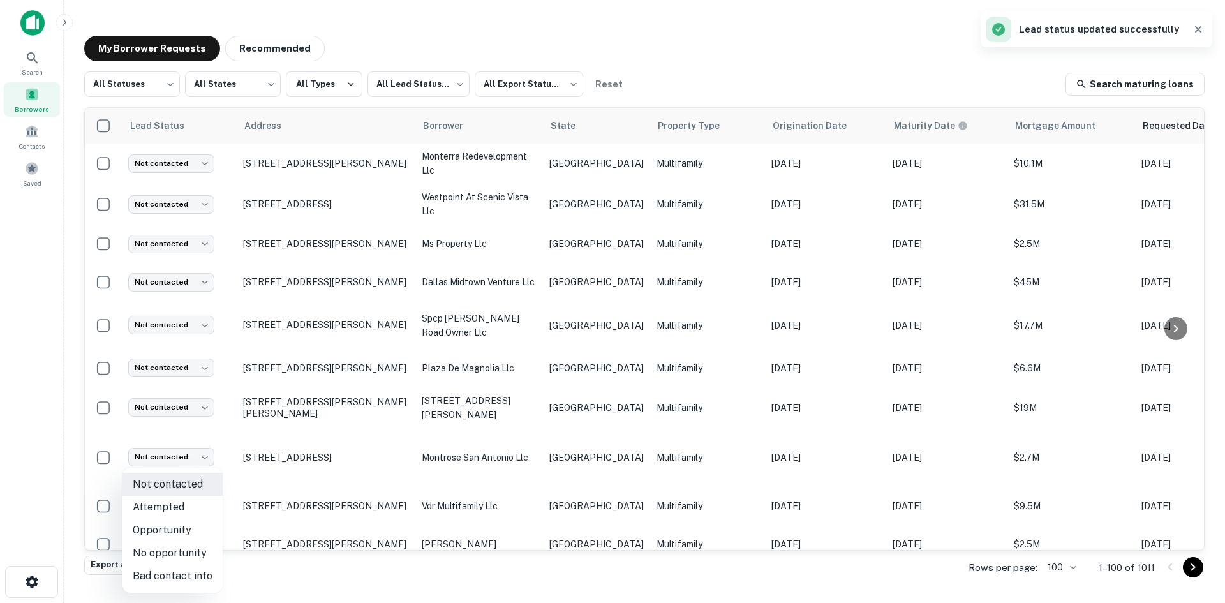
click at [170, 507] on li "Attempted" at bounding box center [173, 507] width 100 height 23
type input "*********"
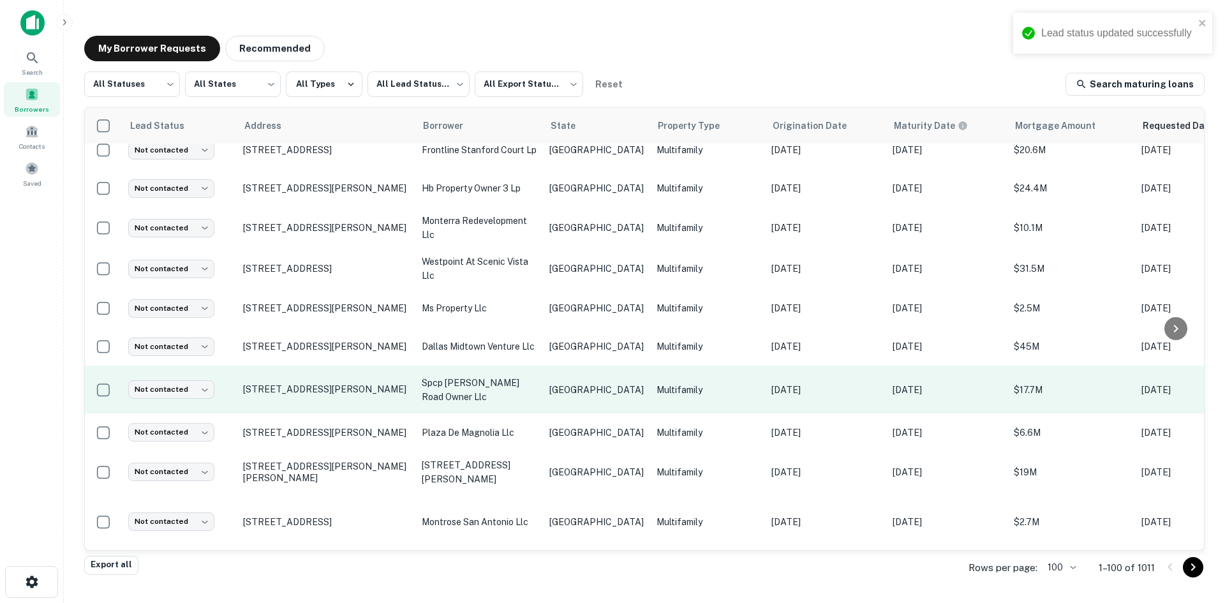
scroll to position [2619, 0]
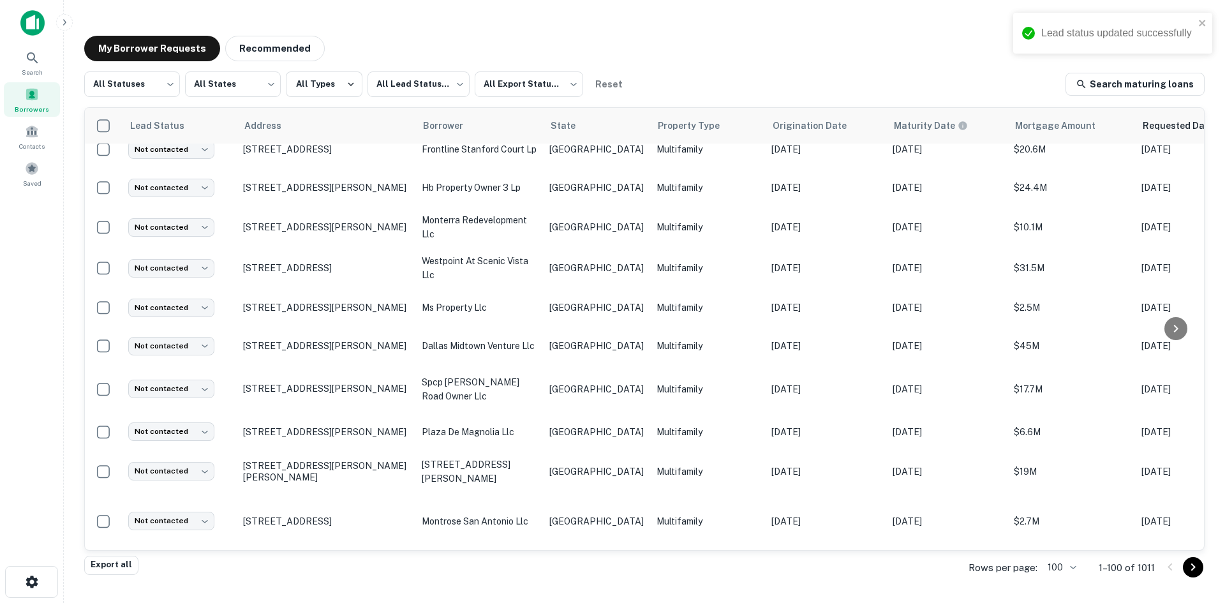
click at [657, 563] on p "Multifamily" at bounding box center [708, 570] width 102 height 14
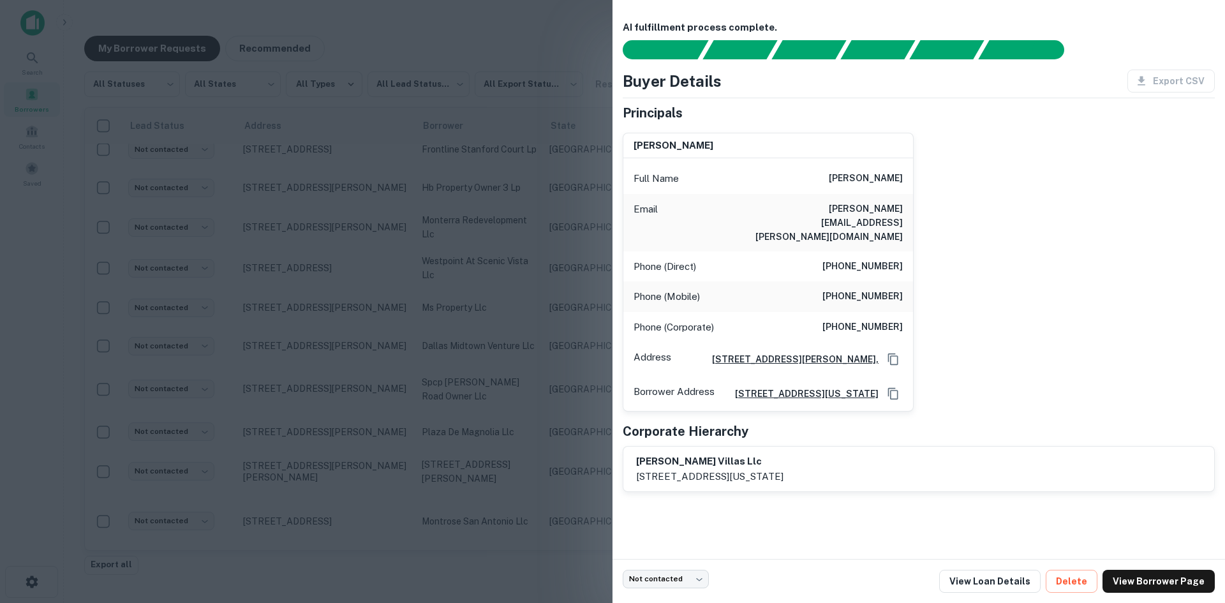
click at [874, 218] on div "Email [PERSON_NAME][EMAIL_ADDRESS][PERSON_NAME][DOMAIN_NAME]" at bounding box center [769, 222] width 290 height 57
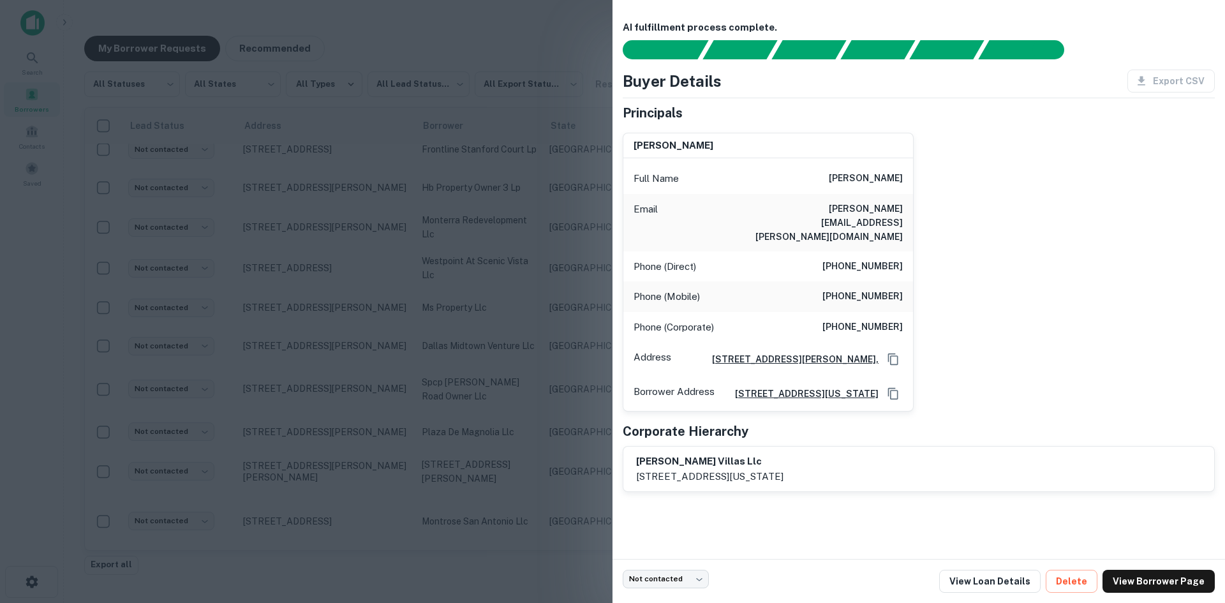
drag, startPoint x: 360, startPoint y: 293, endPoint x: 221, endPoint y: 469, distance: 224.1
click at [360, 293] on div at bounding box center [612, 301] width 1225 height 603
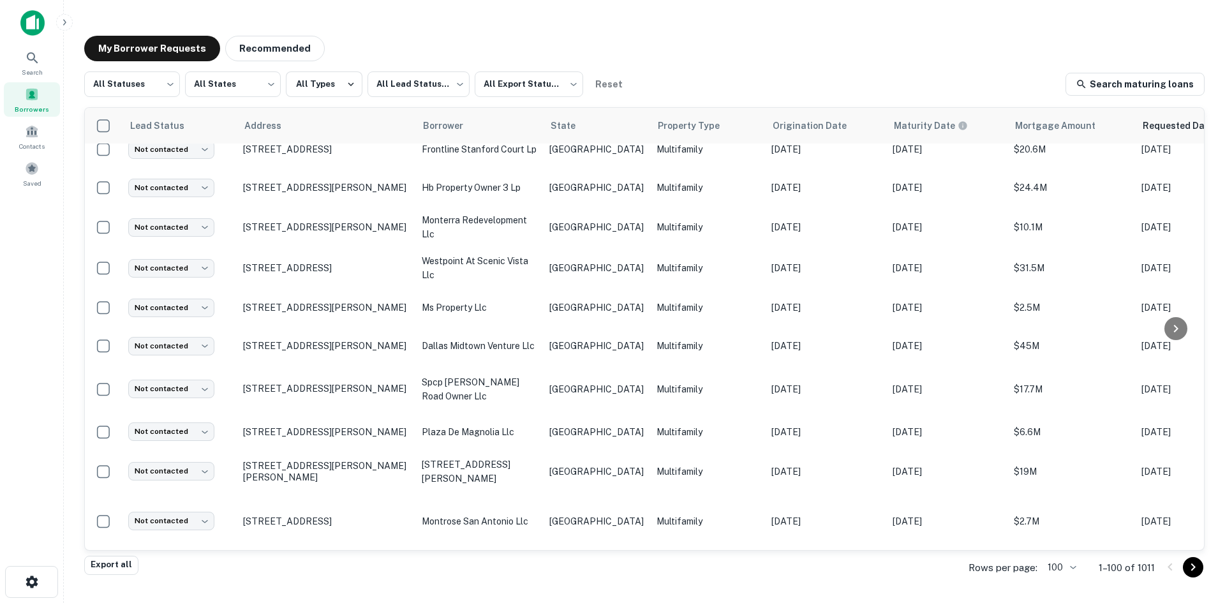
click at [183, 551] on td "Not contacted **** ​" at bounding box center [179, 570] width 115 height 38
click at [187, 486] on body "Search Borrowers Contacts Saved My Borrower Requests Recommended All Statuses *…" at bounding box center [612, 301] width 1225 height 603
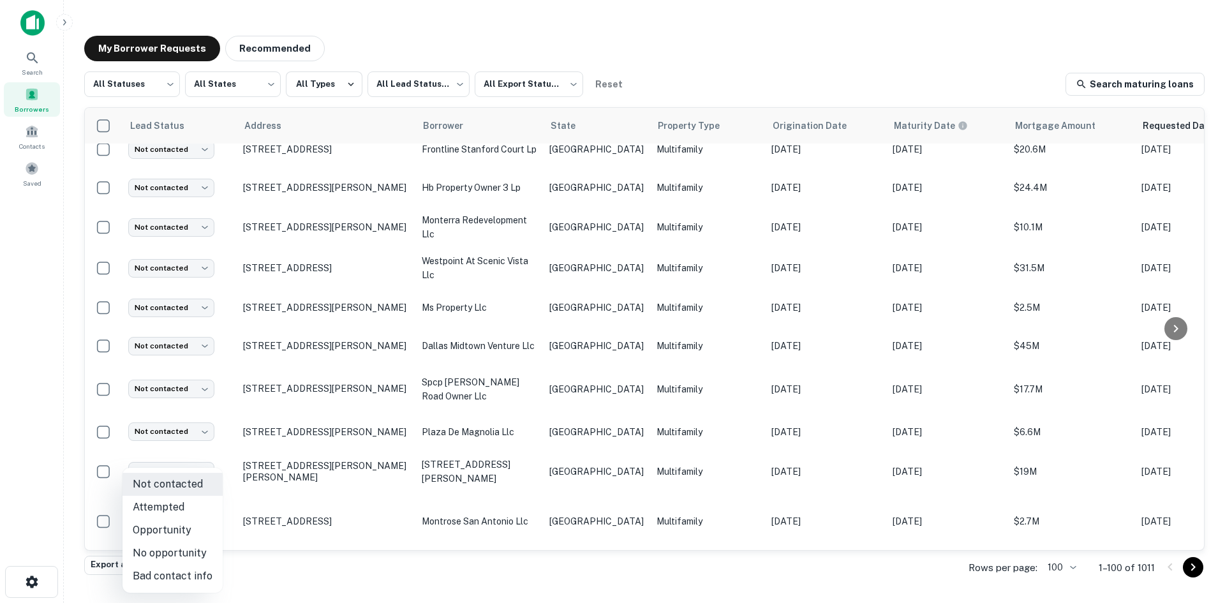
click at [193, 510] on li "Attempted" at bounding box center [173, 507] width 100 height 23
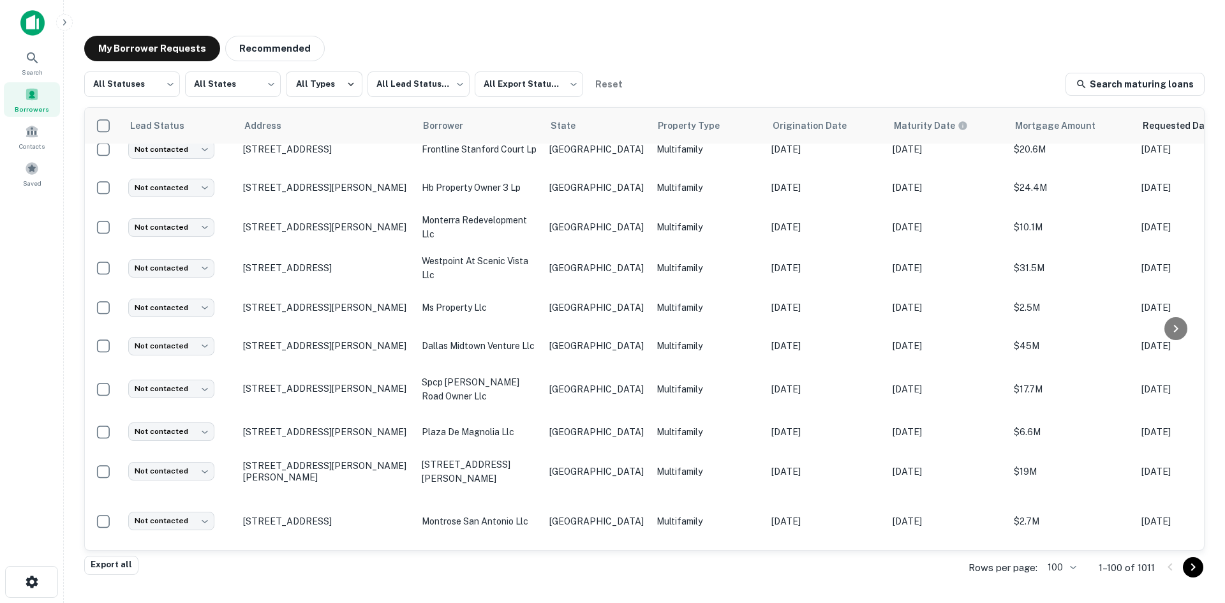
type input "*********"
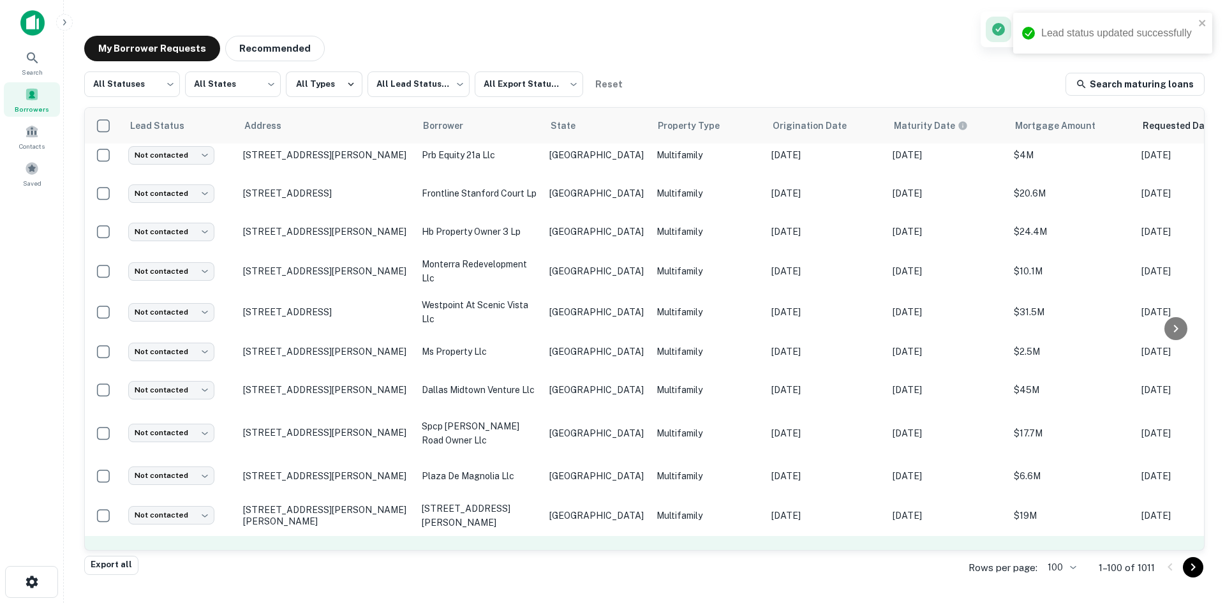
scroll to position [2555, 0]
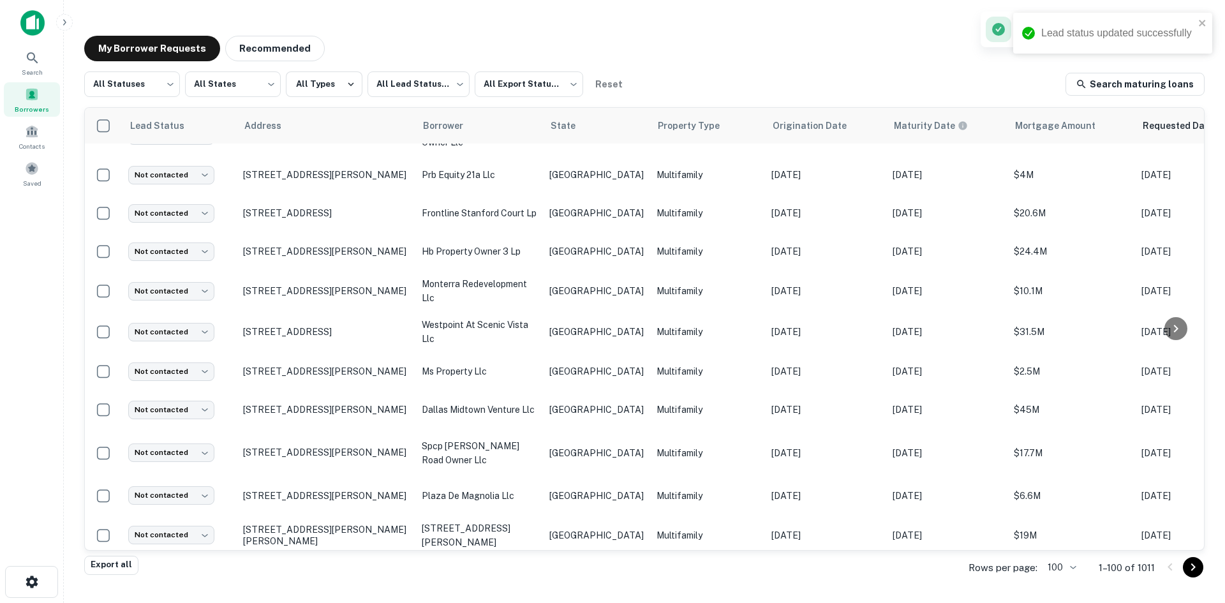
click at [605, 556] on td "[GEOGRAPHIC_DATA]" at bounding box center [596, 585] width 107 height 59
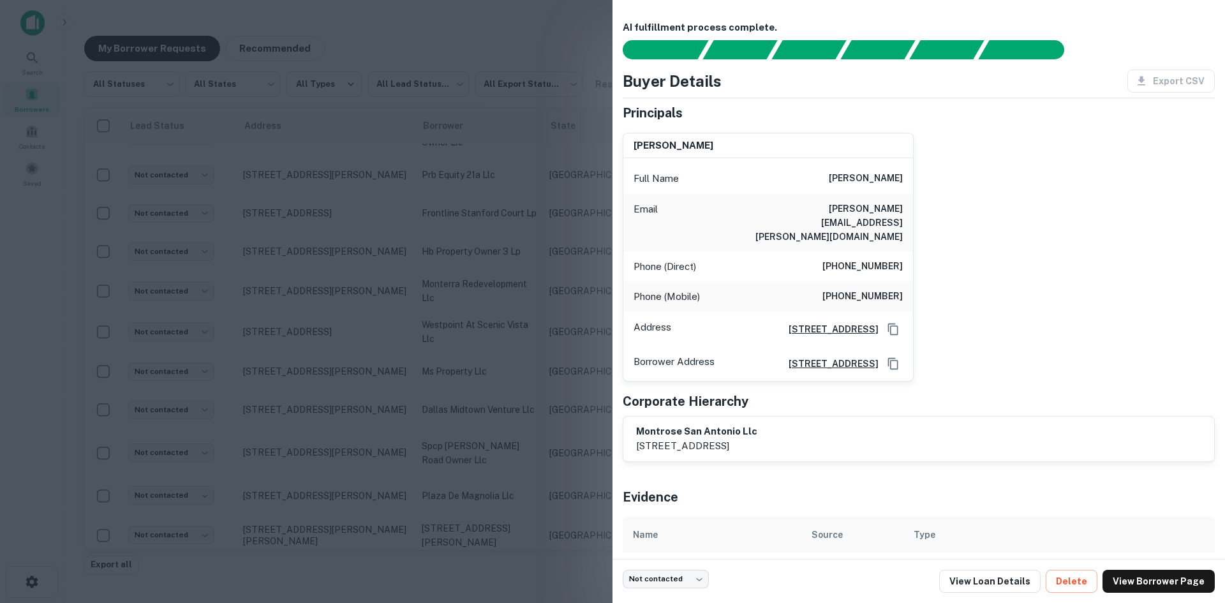
click at [864, 200] on div "Email [PERSON_NAME][EMAIL_ADDRESS][PERSON_NAME][DOMAIN_NAME]" at bounding box center [769, 222] width 290 height 57
click at [613, 292] on div "[PERSON_NAME] Full Name [PERSON_NAME] Email [PERSON_NAME][EMAIL_ADDRESS][PERSON…" at bounding box center [763, 252] width 301 height 259
click at [468, 303] on div at bounding box center [612, 301] width 1225 height 603
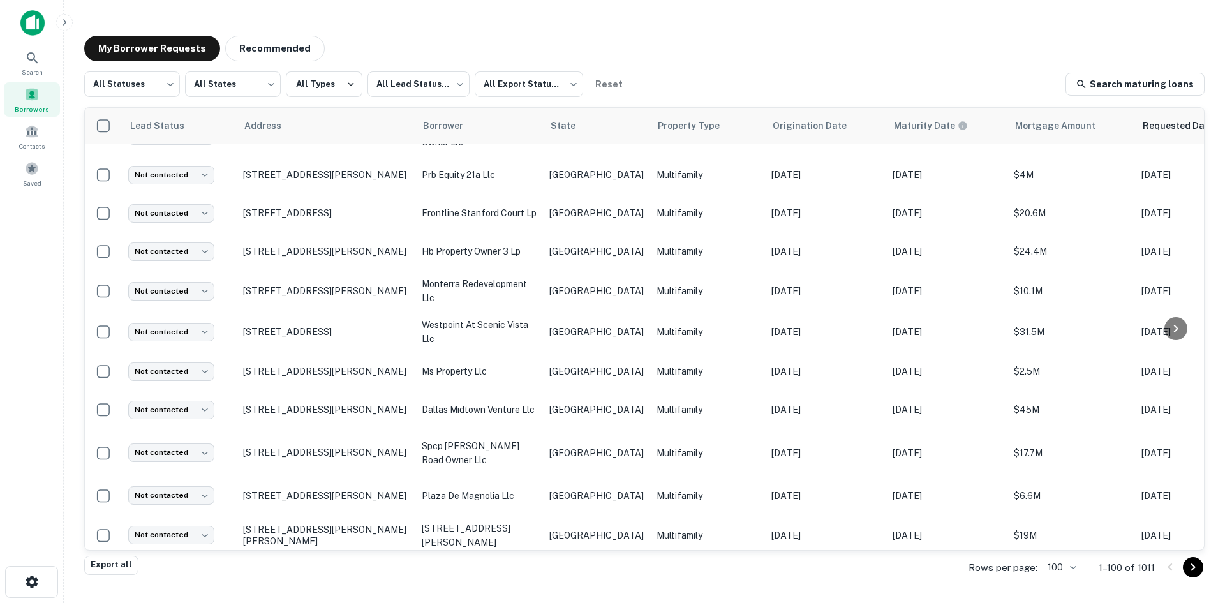
click at [587, 556] on td "[GEOGRAPHIC_DATA]" at bounding box center [596, 585] width 107 height 59
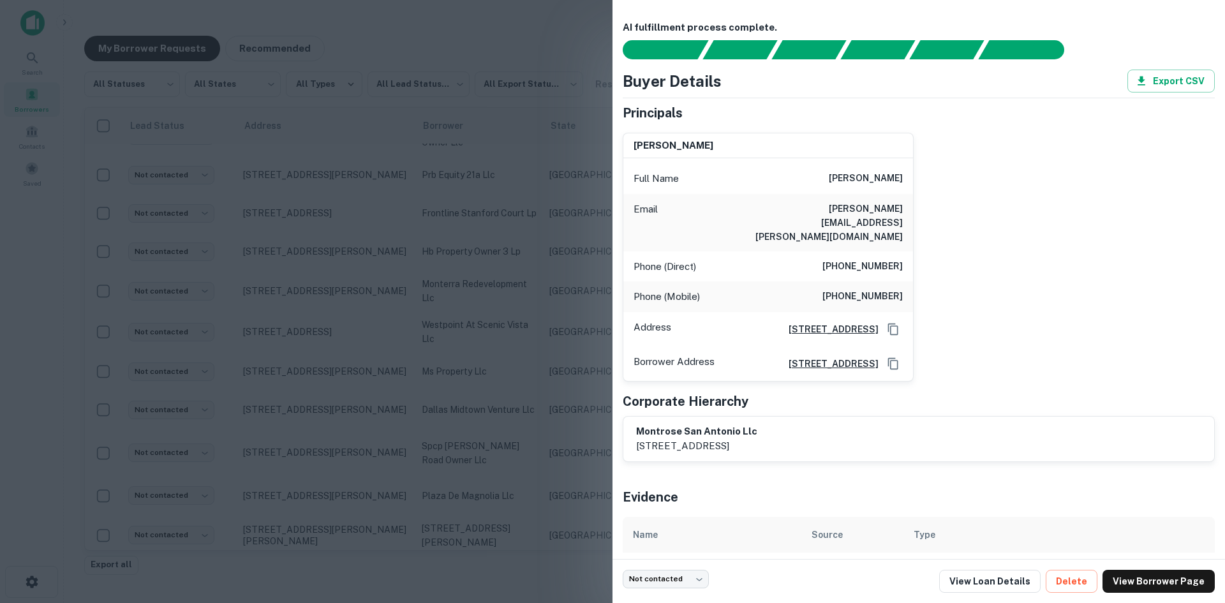
click at [537, 309] on div at bounding box center [612, 301] width 1225 height 603
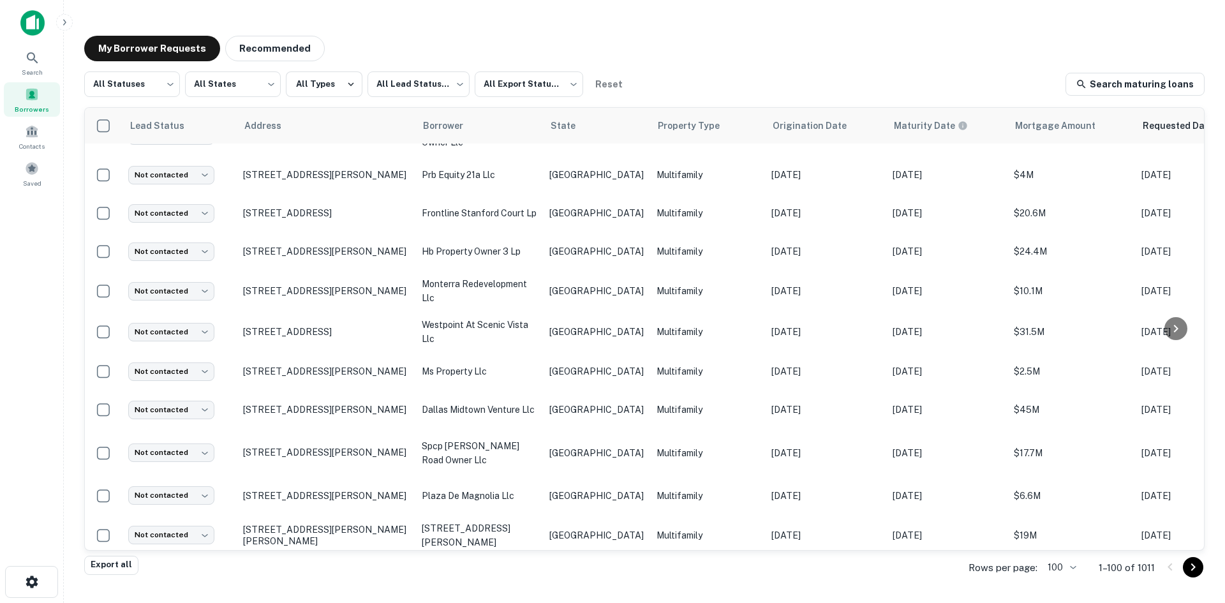
click at [146, 556] on td "Not contacted **** ​" at bounding box center [179, 585] width 115 height 59
click at [158, 500] on body "Search Borrowers Contacts Saved My Borrower Requests Recommended All Statuses *…" at bounding box center [612, 301] width 1225 height 603
click at [188, 507] on li "Attempted" at bounding box center [173, 507] width 100 height 23
type input "*********"
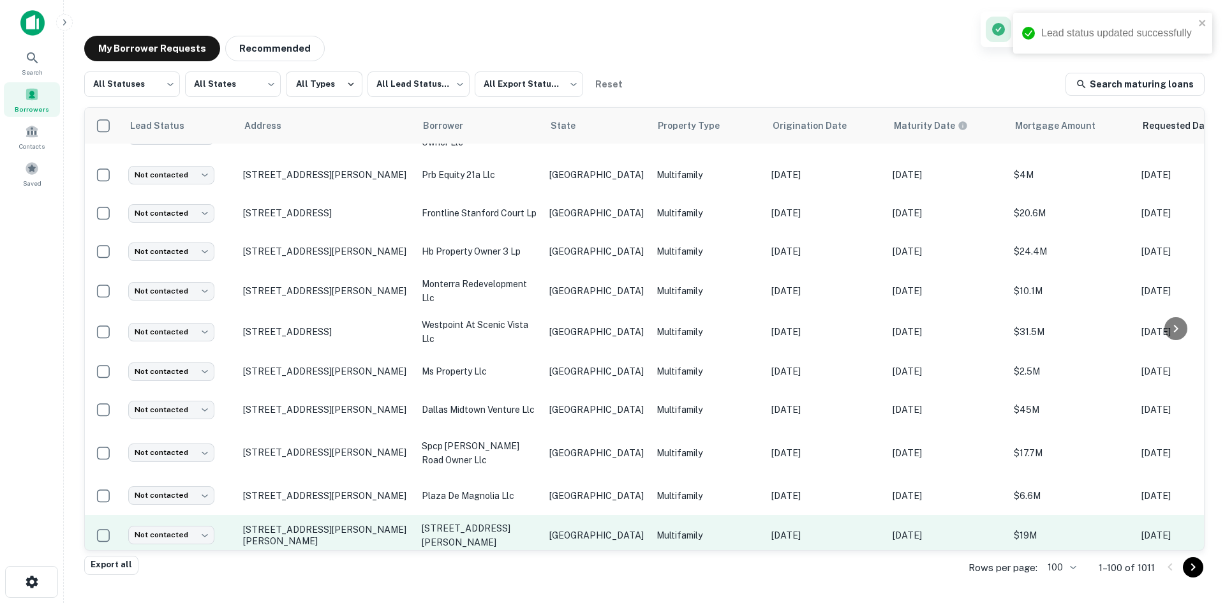
click at [550, 515] on td "[GEOGRAPHIC_DATA]" at bounding box center [596, 535] width 107 height 41
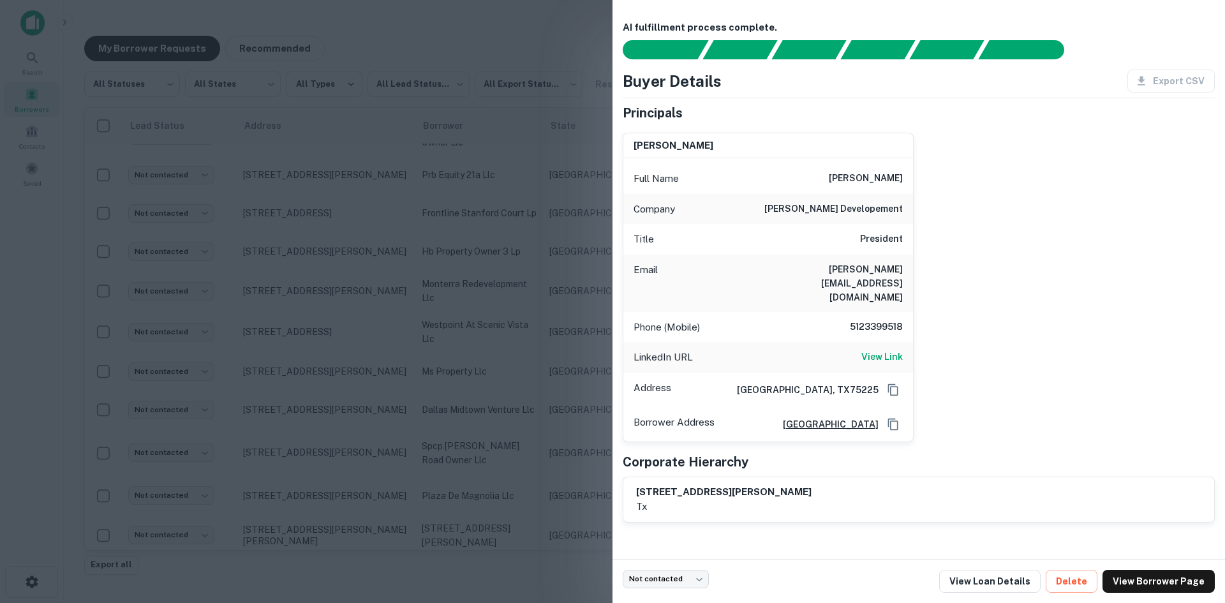
click at [890, 270] on h6 "[PERSON_NAME][EMAIL_ADDRESS][DOMAIN_NAME]" at bounding box center [826, 283] width 153 height 42
click at [881, 276] on h6 "[PERSON_NAME][EMAIL_ADDRESS][DOMAIN_NAME]" at bounding box center [826, 283] width 153 height 42
click at [451, 394] on div at bounding box center [612, 301] width 1225 height 603
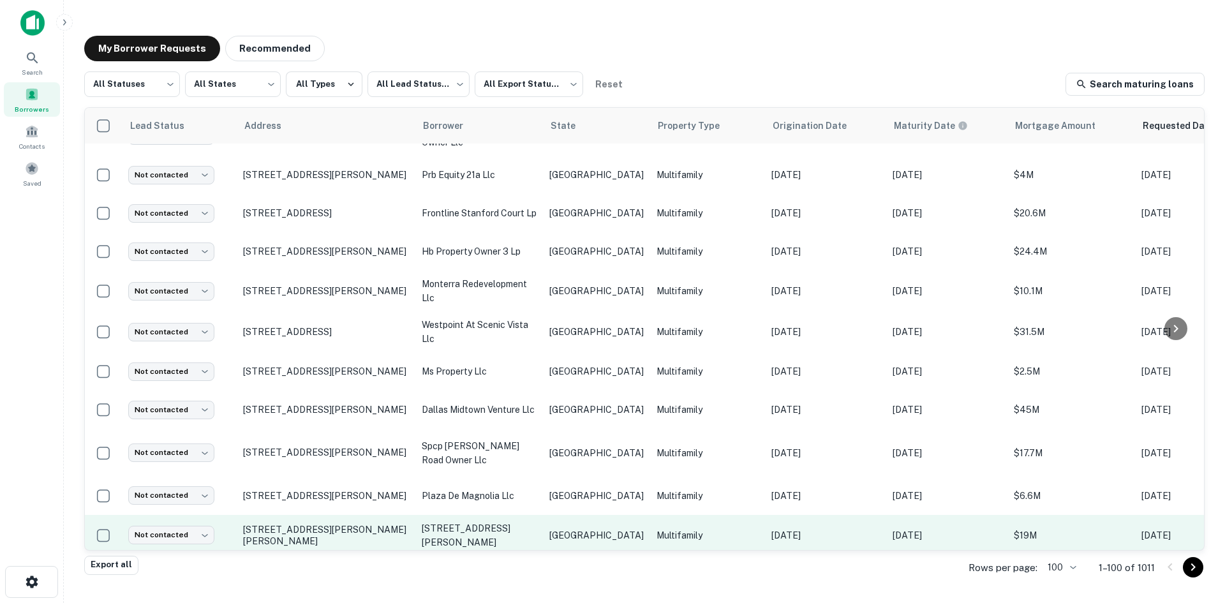
click at [214, 515] on td "Not contacted **** ​" at bounding box center [179, 535] width 115 height 41
click at [207, 451] on body "Search Borrowers Contacts Saved My Borrower Requests Recommended All Statuses *…" at bounding box center [612, 301] width 1225 height 603
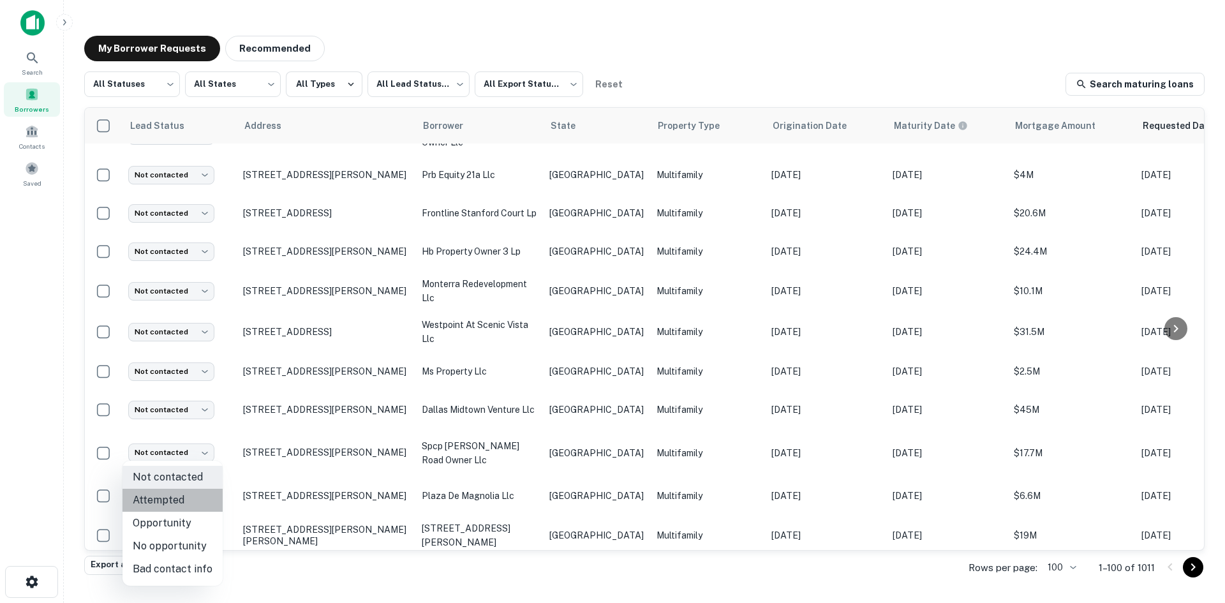
click at [191, 495] on li "Attempted" at bounding box center [173, 500] width 100 height 23
type input "*********"
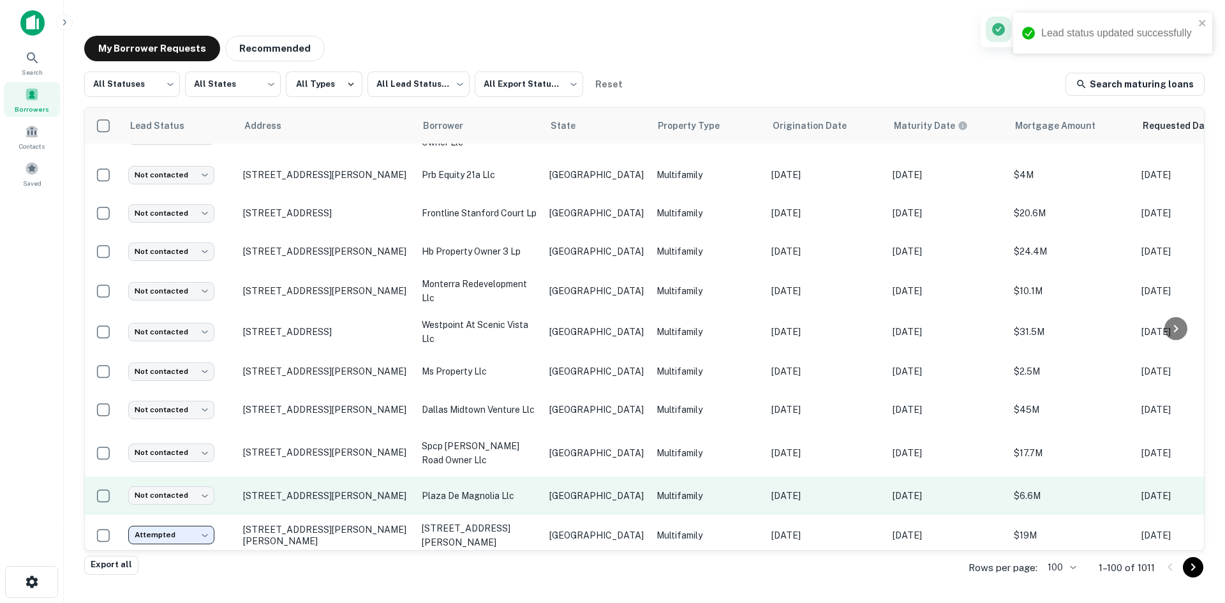
scroll to position [2491, 0]
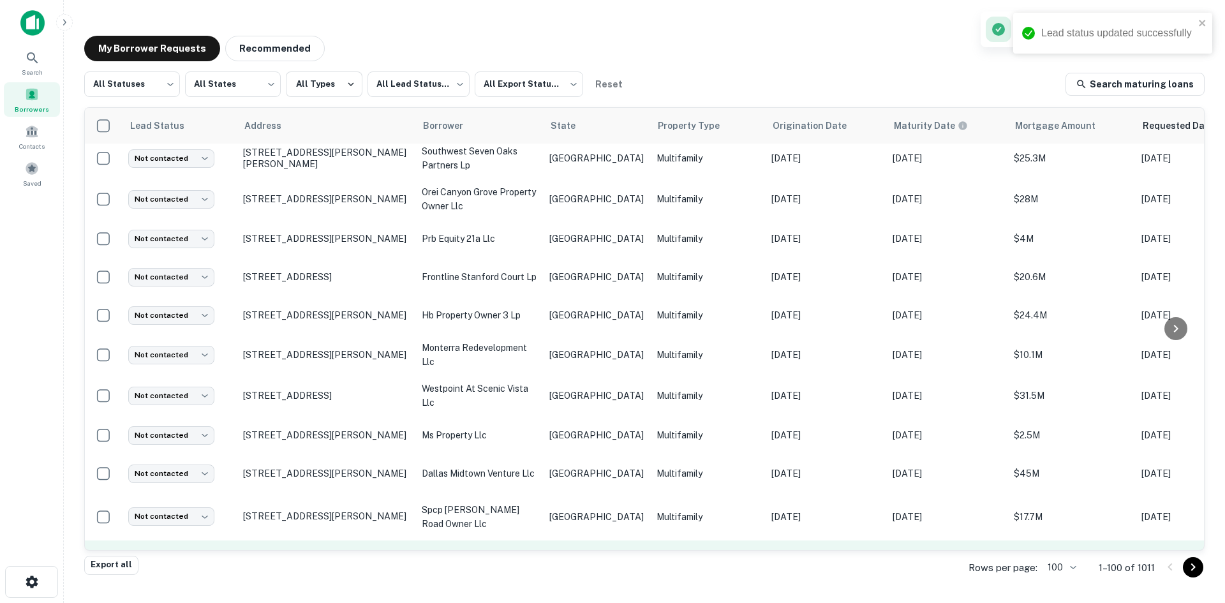
click at [657, 553] on p "Multifamily" at bounding box center [708, 560] width 102 height 14
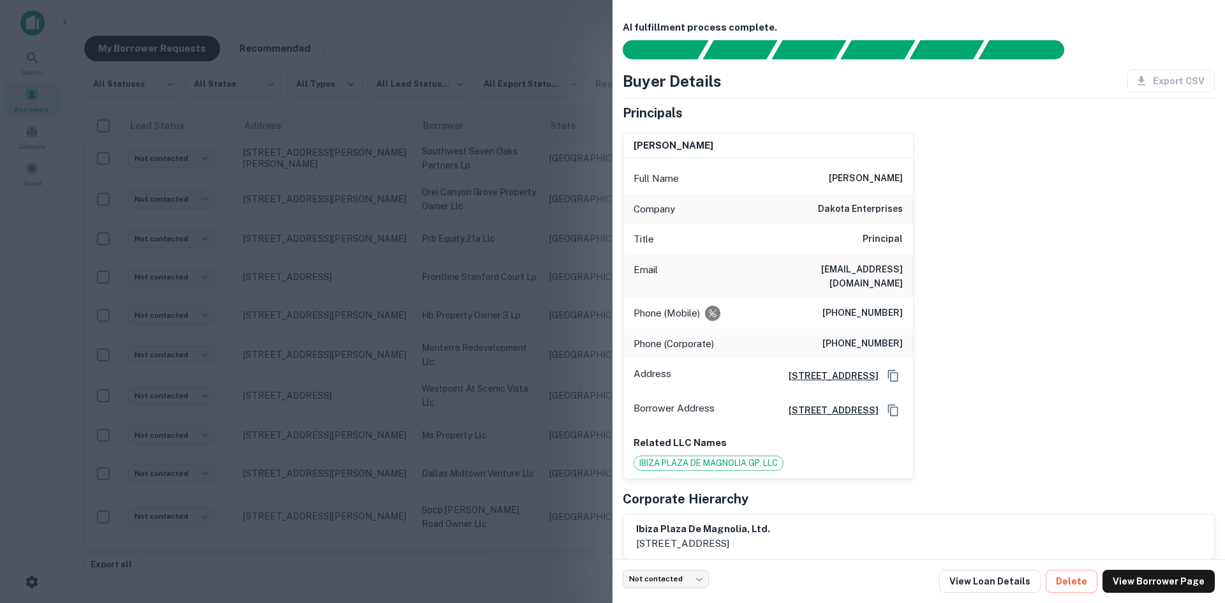
click at [881, 274] on h6 "[EMAIL_ADDRESS][DOMAIN_NAME]" at bounding box center [826, 276] width 153 height 28
click at [392, 341] on div at bounding box center [612, 301] width 1225 height 603
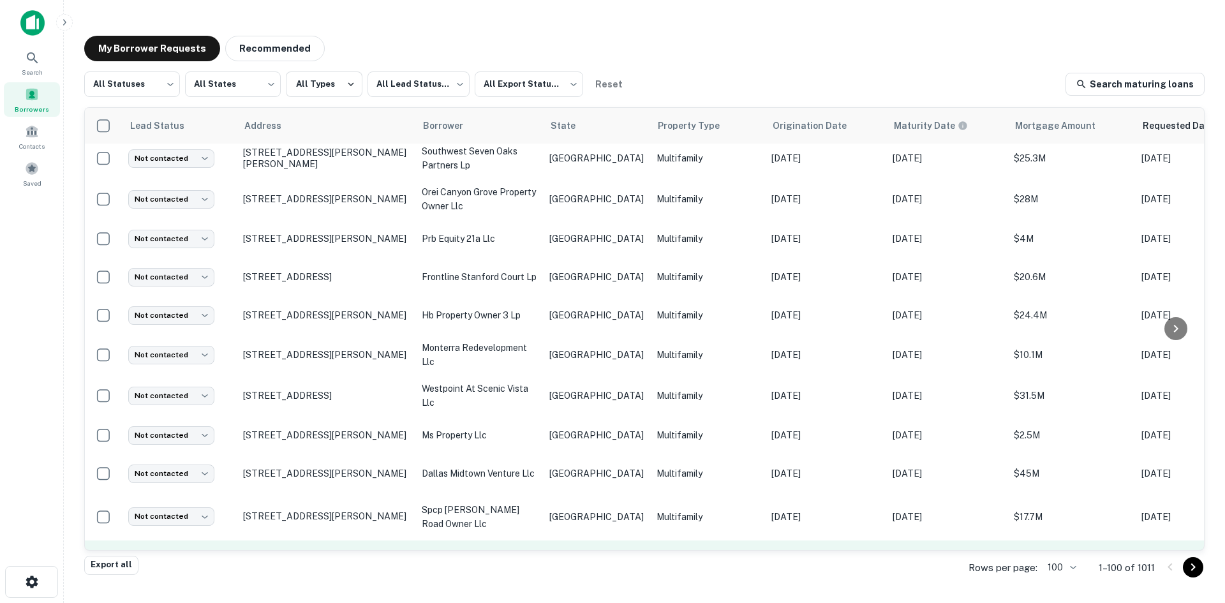
click at [186, 478] on body "Search Borrowers Contacts Saved My Borrower Requests Recommended All Statuses *…" at bounding box center [612, 301] width 1225 height 603
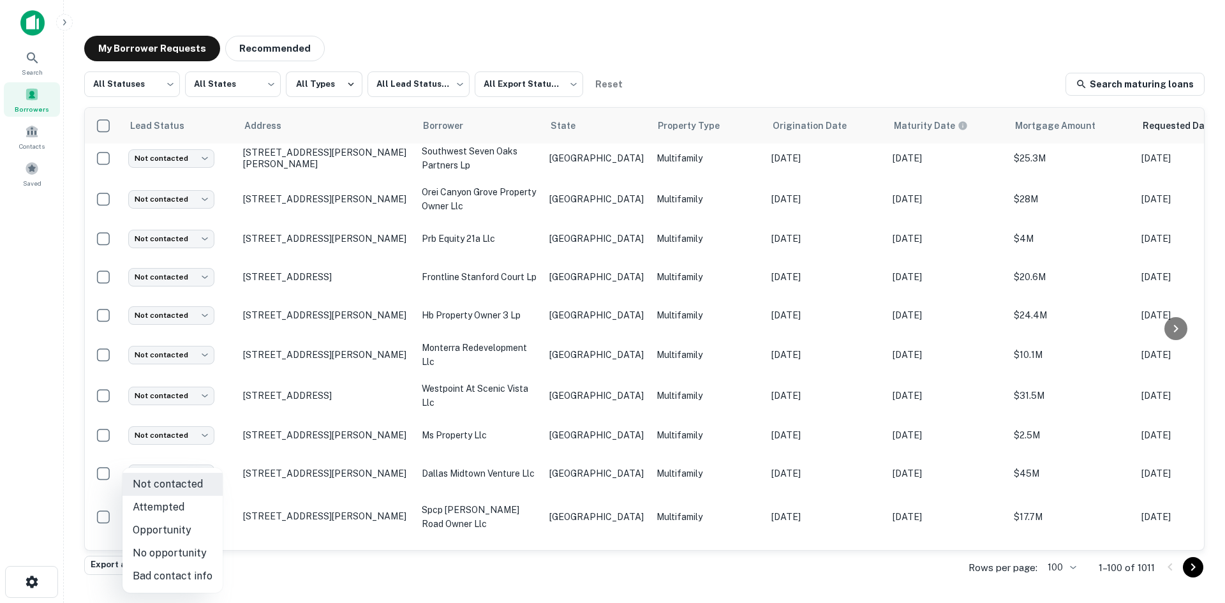
click at [186, 514] on li "Attempted" at bounding box center [173, 507] width 100 height 23
type input "*********"
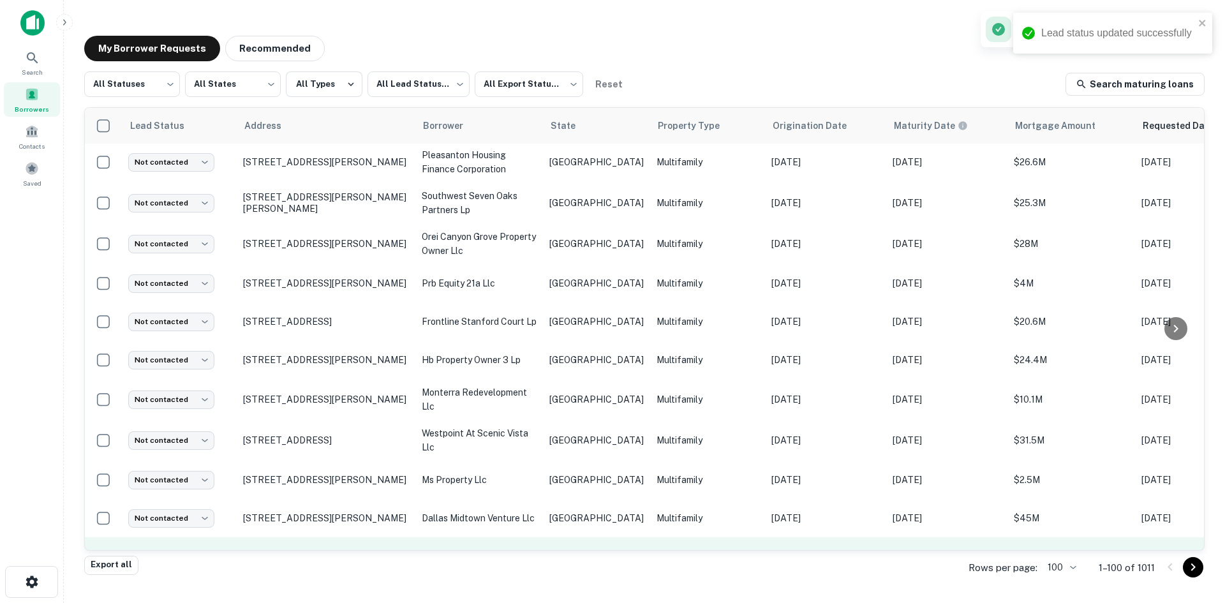
scroll to position [2427, 0]
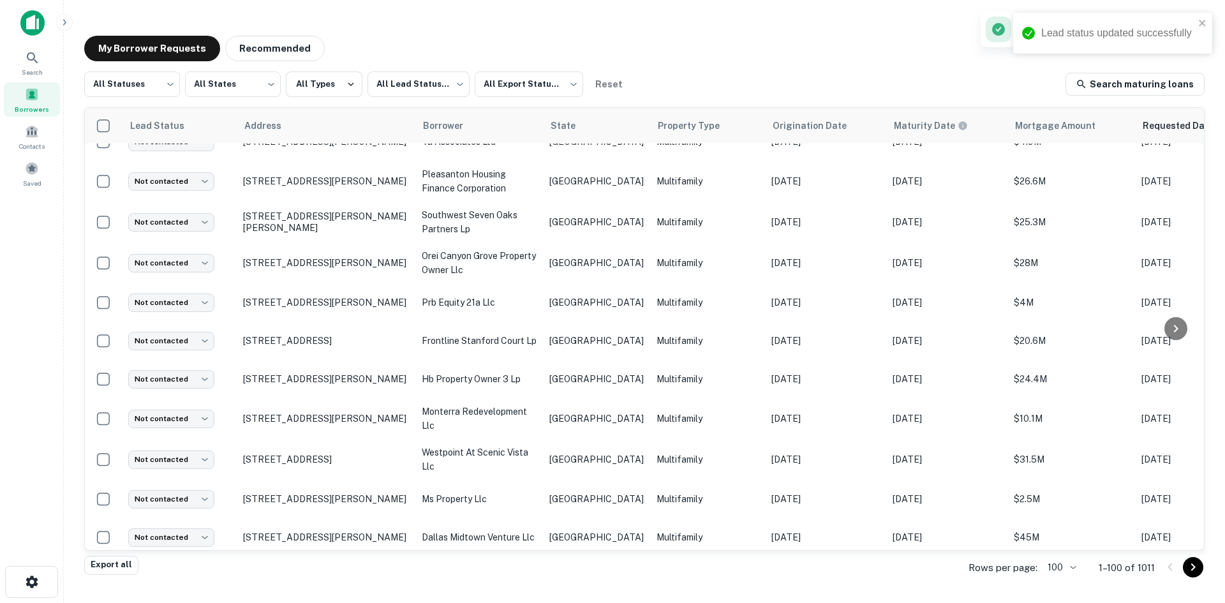
click at [606, 557] on td "[GEOGRAPHIC_DATA]" at bounding box center [596, 581] width 107 height 48
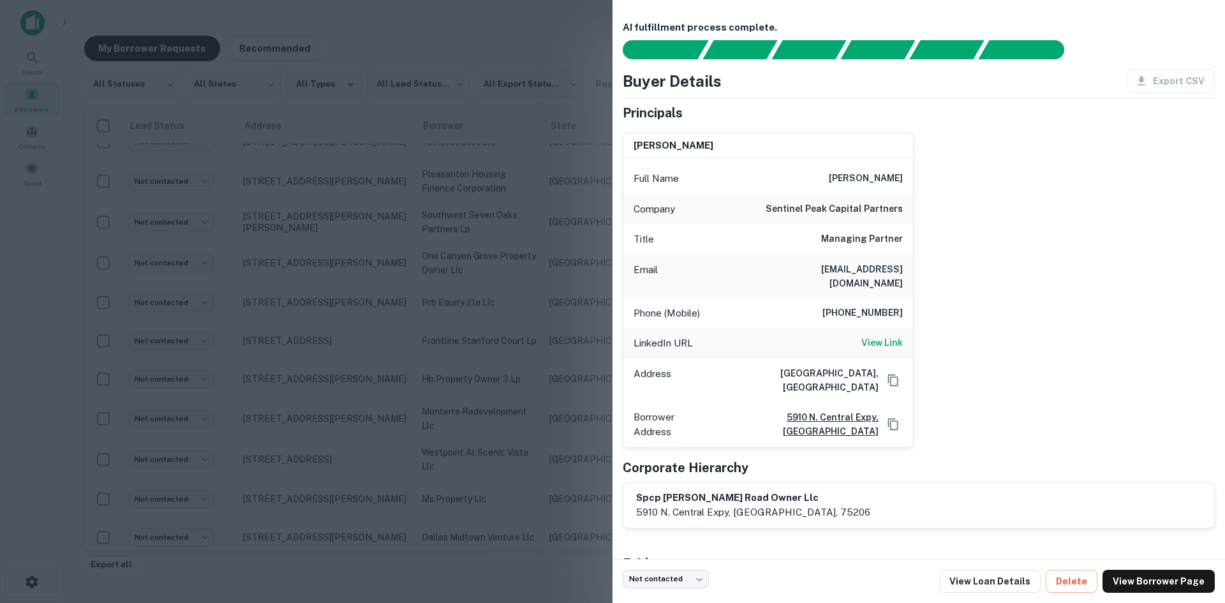
click at [826, 262] on h6 "[EMAIL_ADDRESS][DOMAIN_NAME]" at bounding box center [826, 276] width 153 height 28
click at [809, 262] on h6 "[EMAIL_ADDRESS][DOMAIN_NAME]" at bounding box center [826, 276] width 153 height 28
click at [402, 259] on div at bounding box center [612, 301] width 1225 height 603
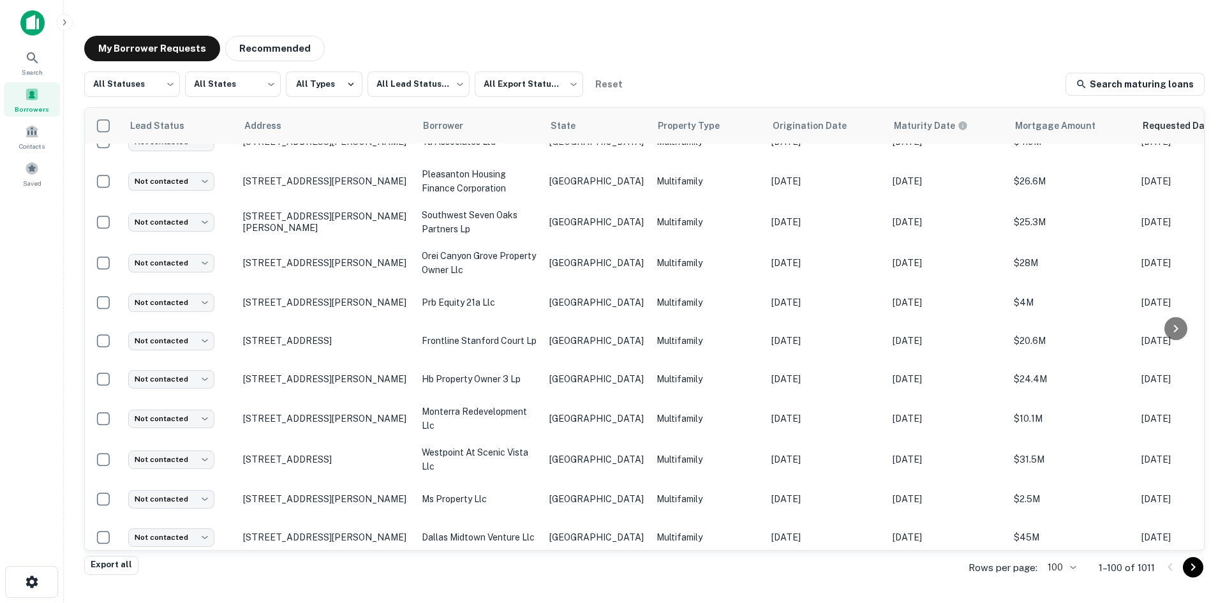
click at [151, 499] on body "Search Borrowers Contacts Saved My Borrower Requests Recommended All Statuses *…" at bounding box center [612, 301] width 1225 height 603
click at [183, 574] on li "Bad contact info" at bounding box center [173, 576] width 100 height 23
type input "**********"
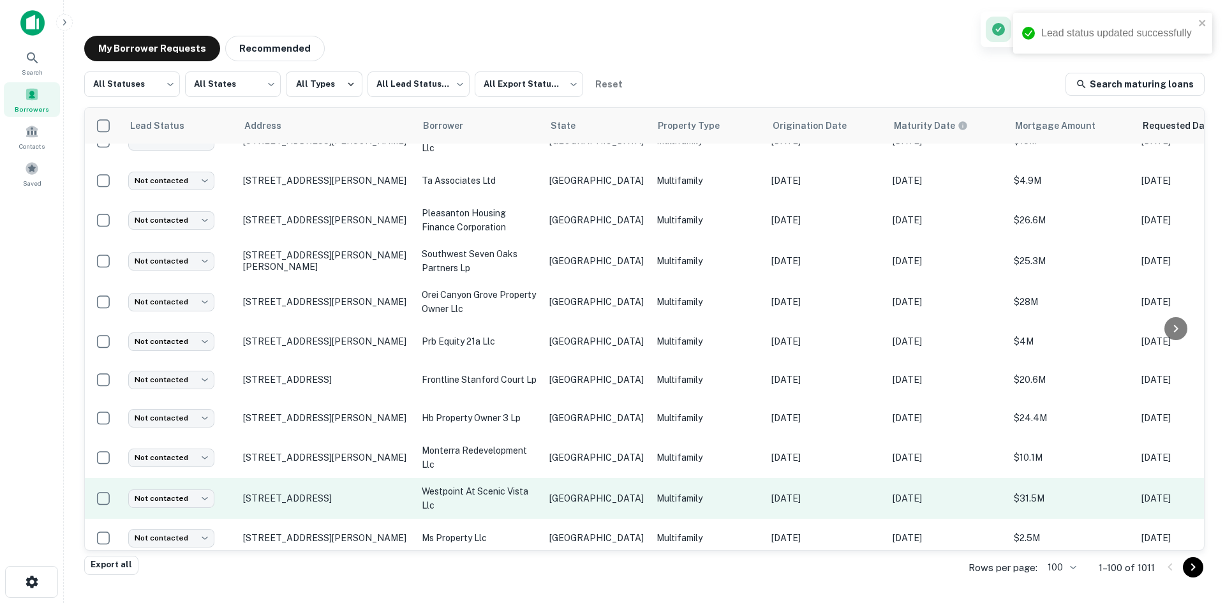
scroll to position [2364, 0]
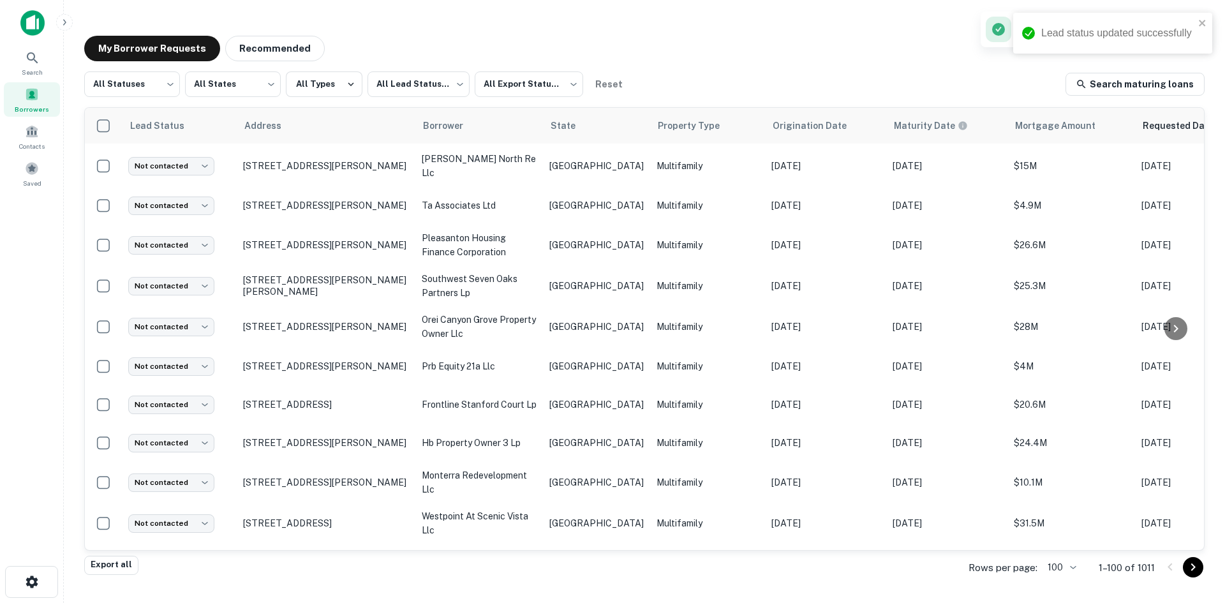
click at [677, 582] on td "Multifamily" at bounding box center [707, 601] width 115 height 38
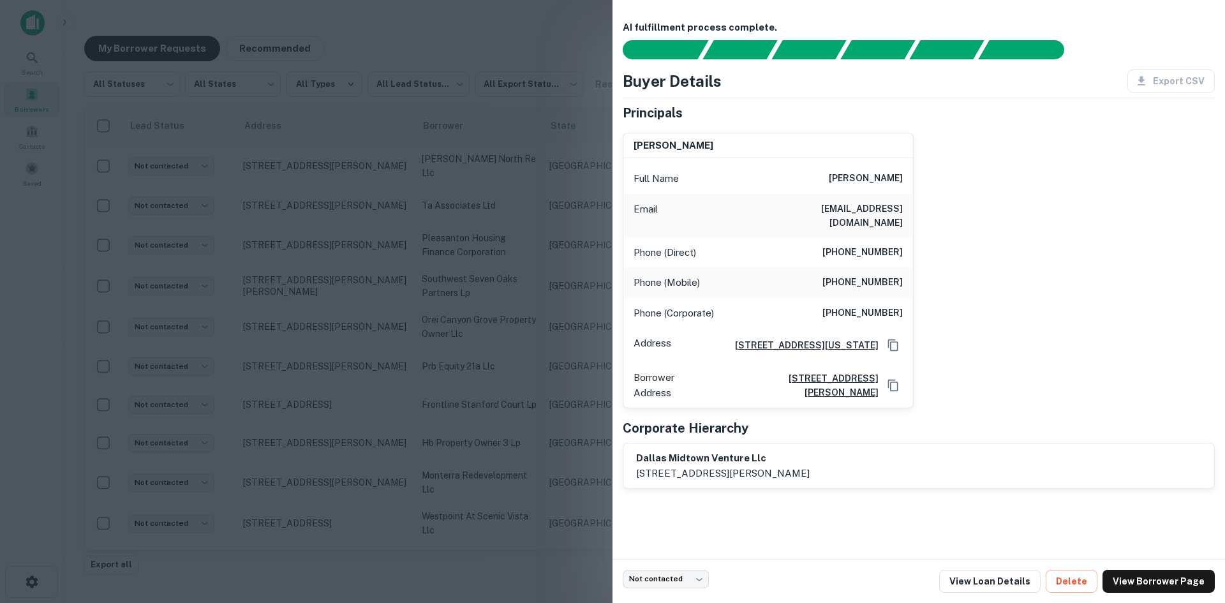
click at [901, 213] on h6 "[EMAIL_ADDRESS][DOMAIN_NAME]" at bounding box center [826, 216] width 153 height 28
drag, startPoint x: 407, startPoint y: 306, endPoint x: 176, endPoint y: 502, distance: 302.5
click at [407, 306] on div at bounding box center [612, 301] width 1225 height 603
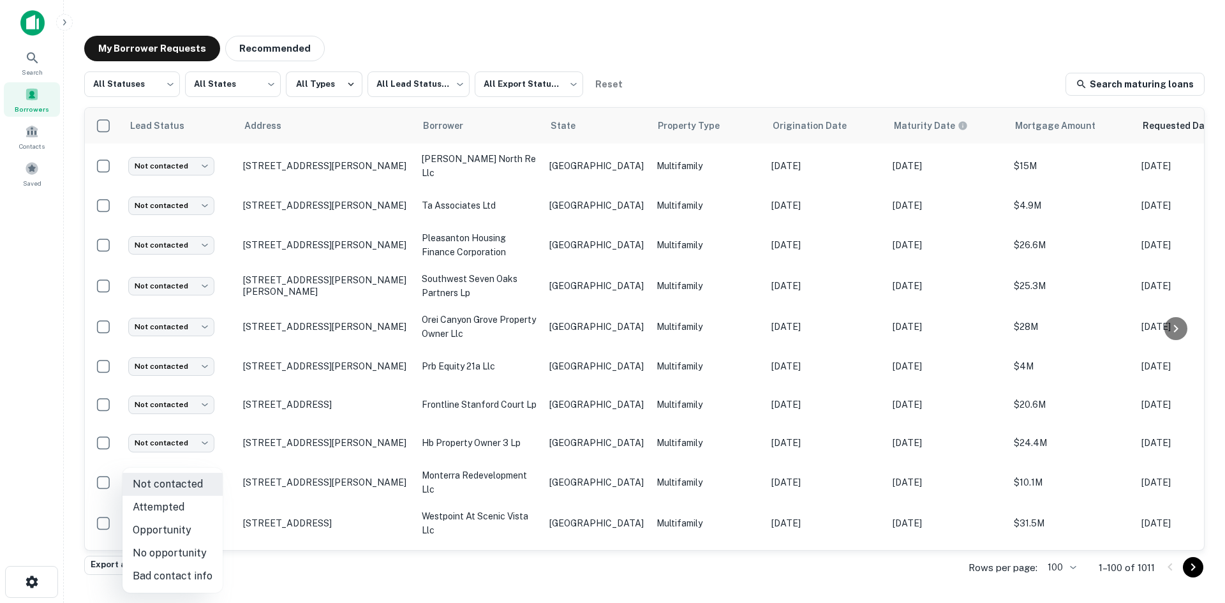
click at [171, 531] on body "Search Borrowers Contacts Saved My Borrower Requests Recommended All Statuses *…" at bounding box center [612, 301] width 1225 height 603
click at [188, 510] on li "Attempted" at bounding box center [173, 507] width 100 height 23
type input "*********"
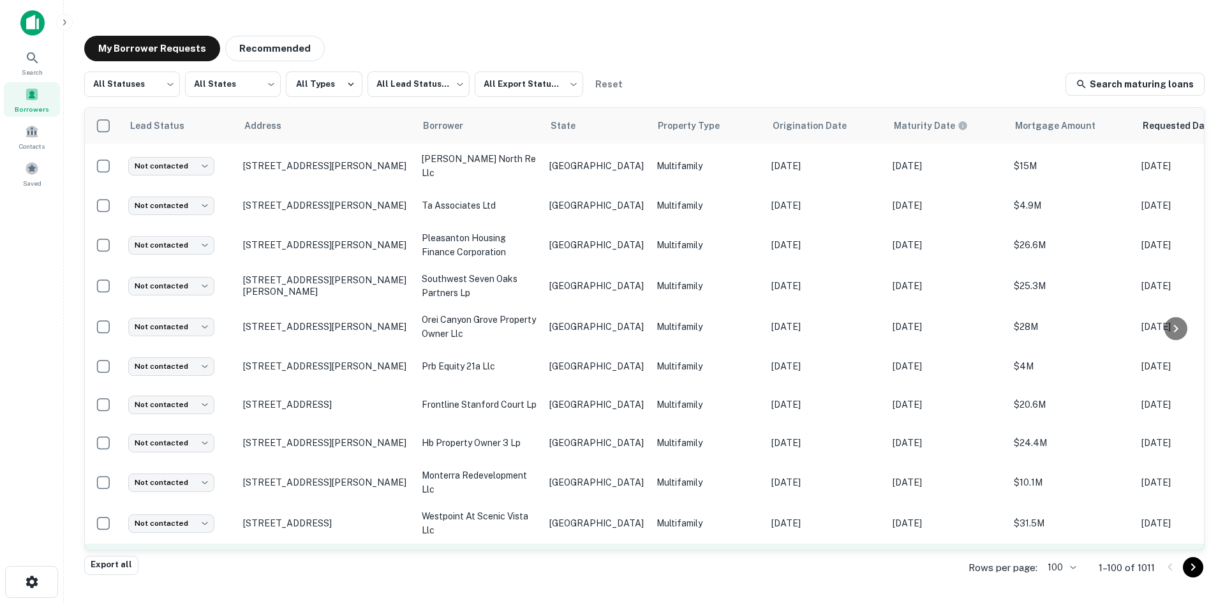
click at [530, 544] on td "ms property llc" at bounding box center [480, 563] width 128 height 38
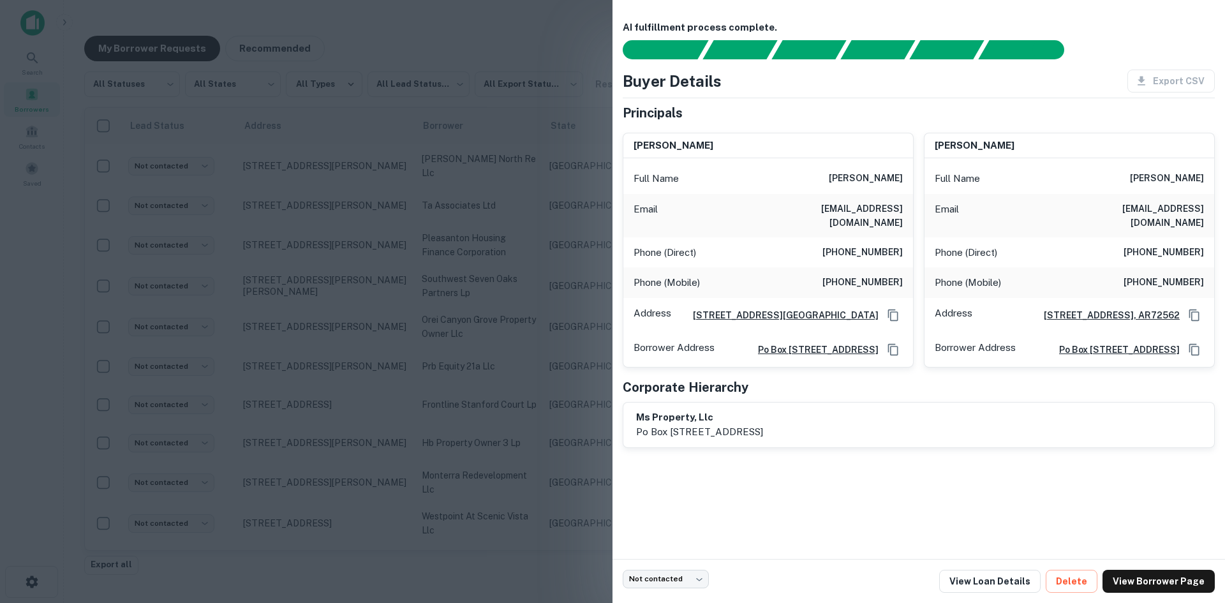
click at [881, 204] on h6 "[EMAIL_ADDRESS][DOMAIN_NAME]" at bounding box center [826, 216] width 153 height 28
click at [437, 268] on div at bounding box center [612, 301] width 1225 height 603
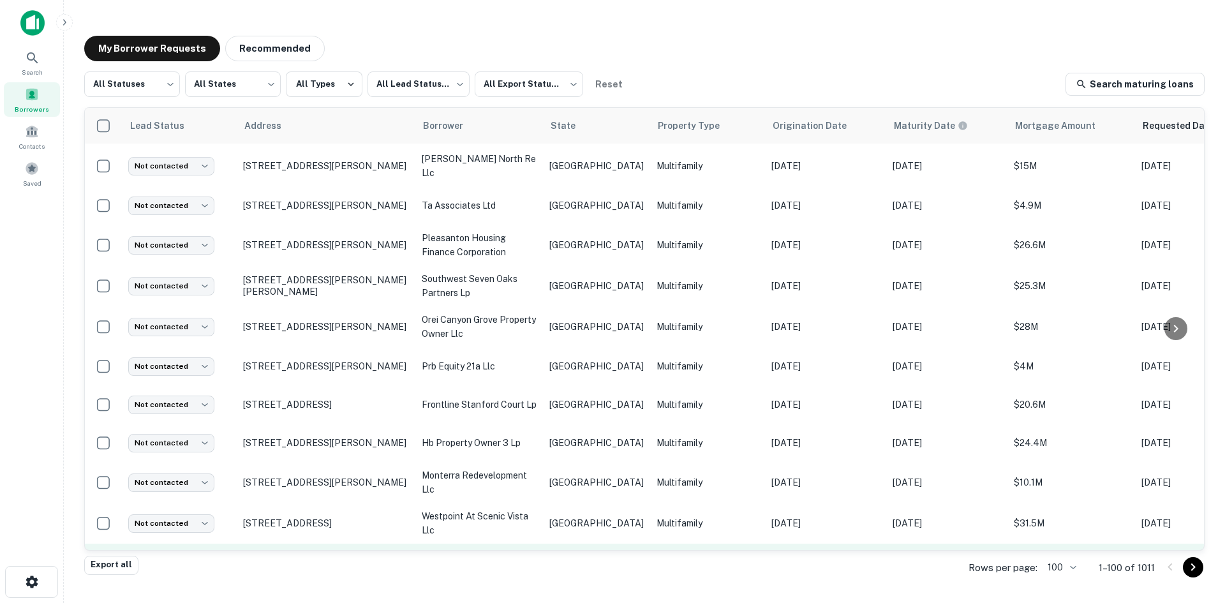
click at [200, 484] on body "Search Borrowers Contacts Saved My Borrower Requests Recommended All Statuses *…" at bounding box center [612, 301] width 1225 height 603
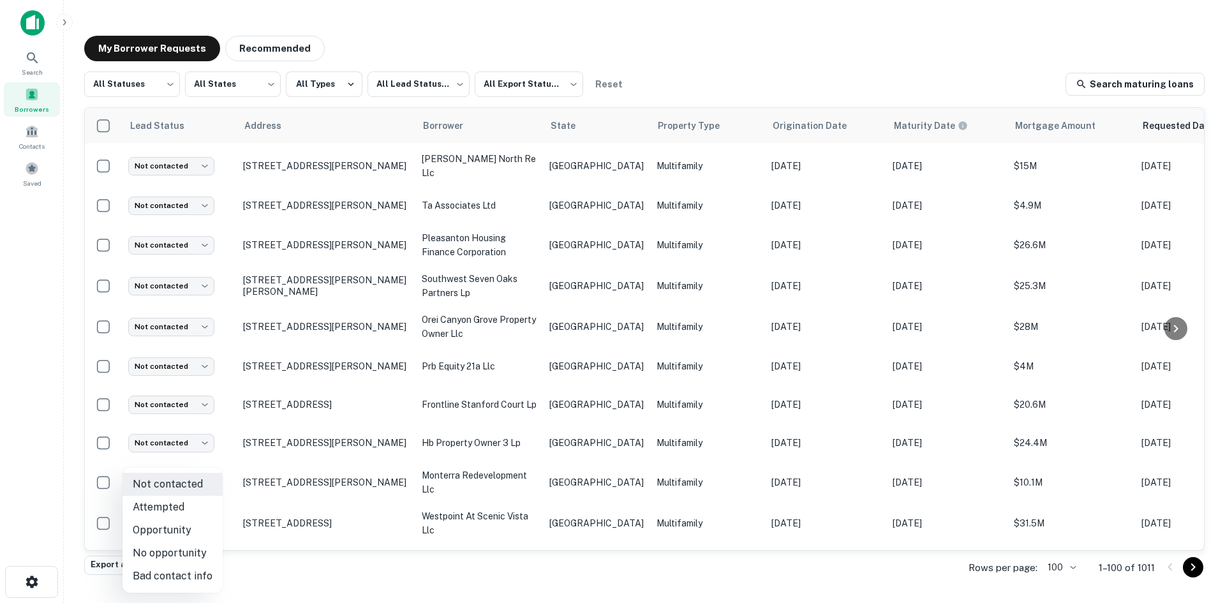
click at [202, 500] on li "Attempted" at bounding box center [173, 507] width 100 height 23
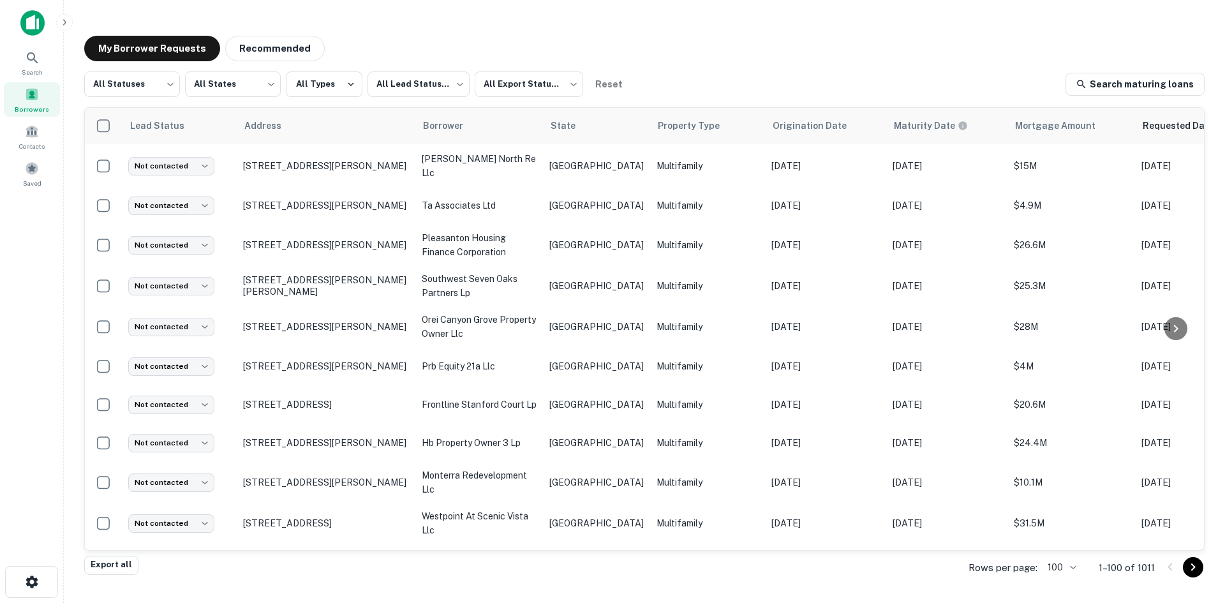
type input "*********"
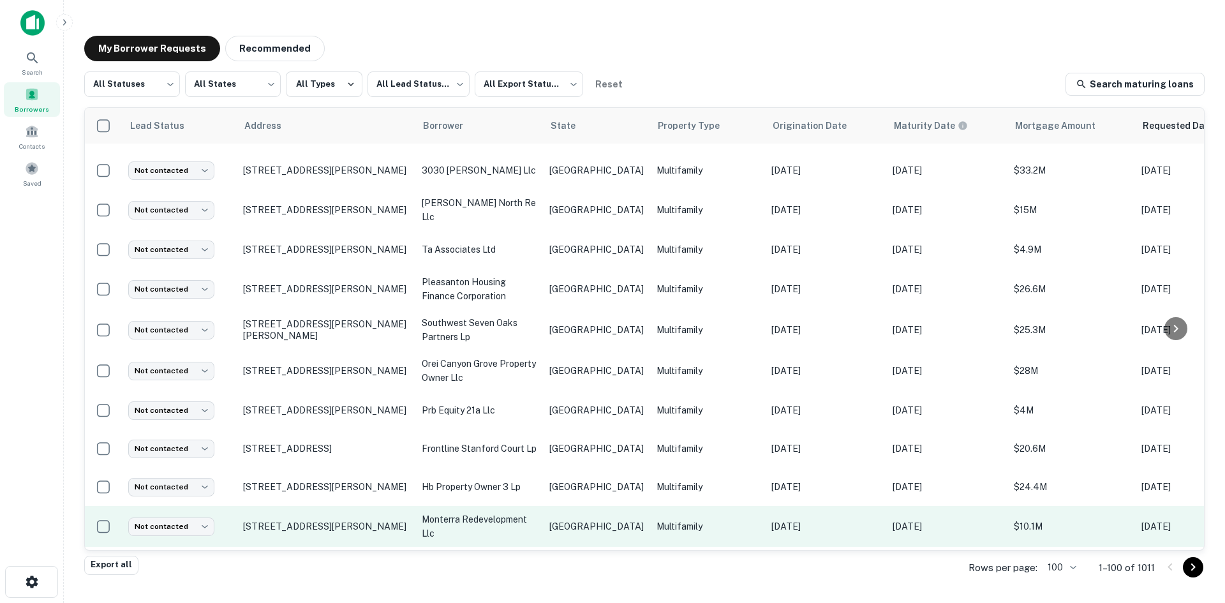
scroll to position [2300, 0]
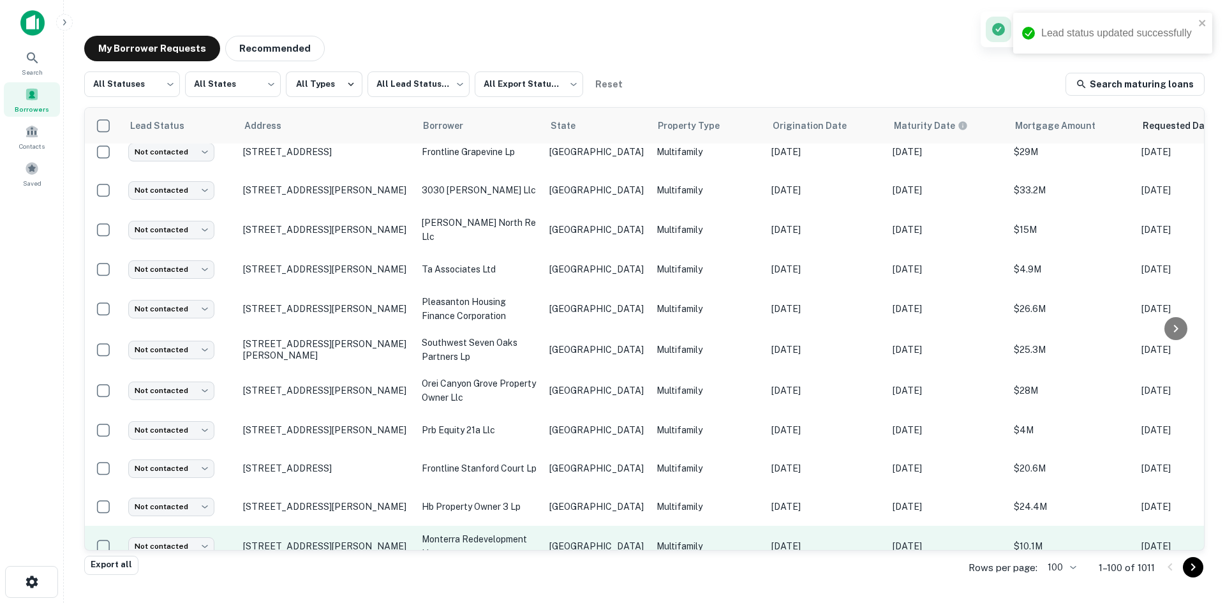
click at [594, 526] on td "[GEOGRAPHIC_DATA]" at bounding box center [596, 546] width 107 height 41
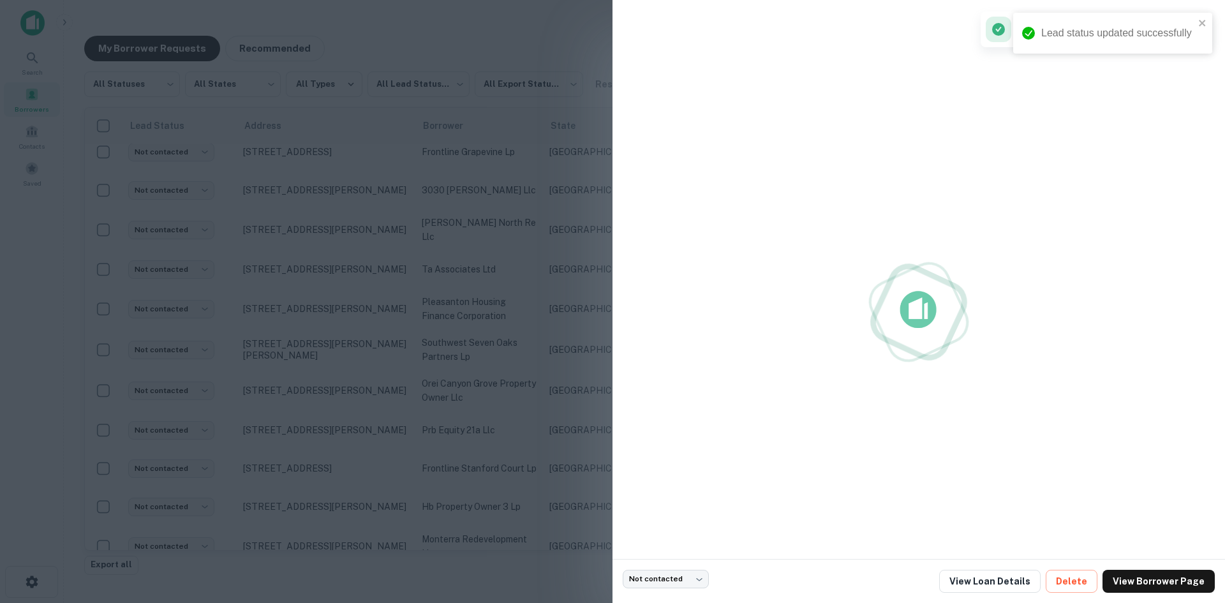
click at [491, 509] on div at bounding box center [612, 301] width 1225 height 603
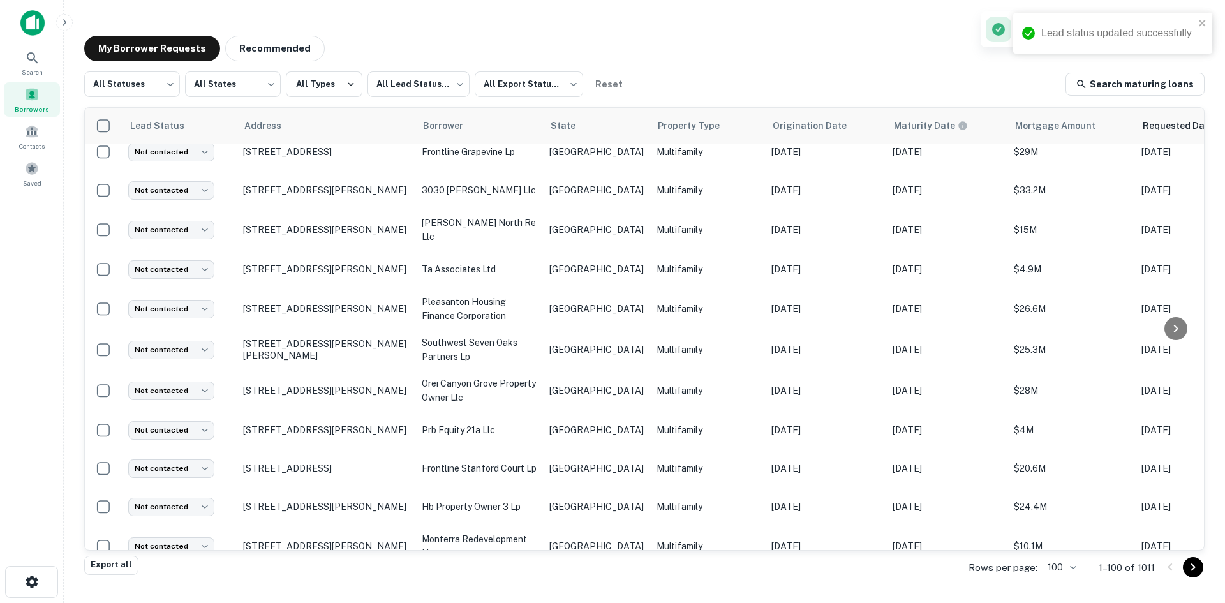
click at [524, 573] on p "westpoint at scenic vista llc" at bounding box center [479, 587] width 115 height 28
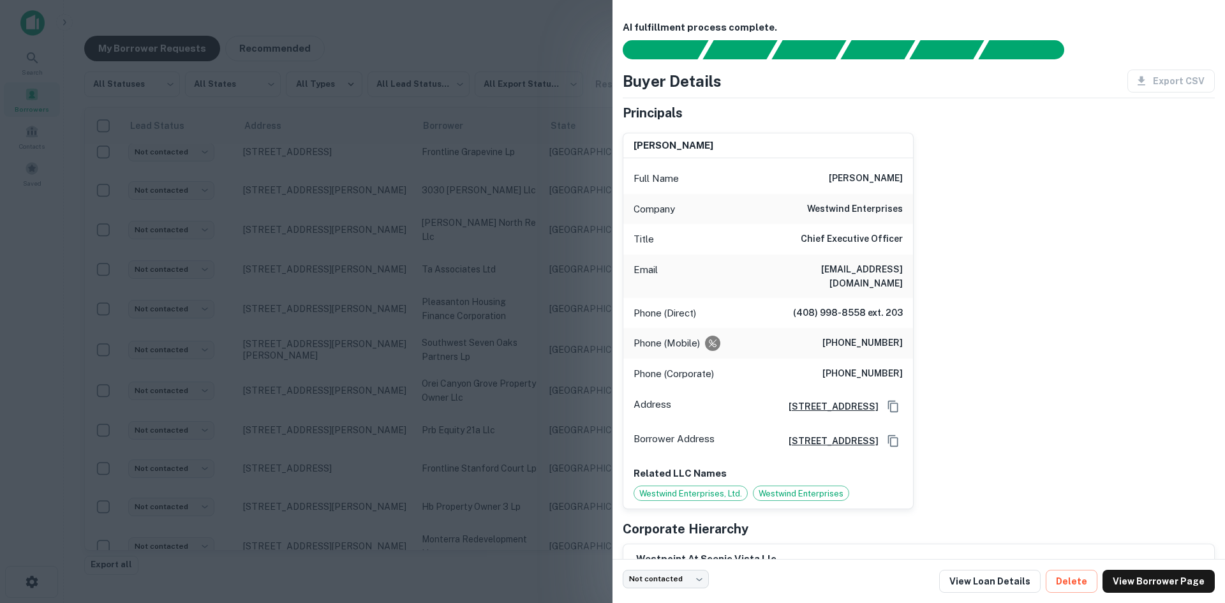
click at [844, 266] on h6 "[EMAIL_ADDRESS][DOMAIN_NAME]" at bounding box center [826, 276] width 153 height 28
click at [497, 325] on div at bounding box center [612, 301] width 1225 height 603
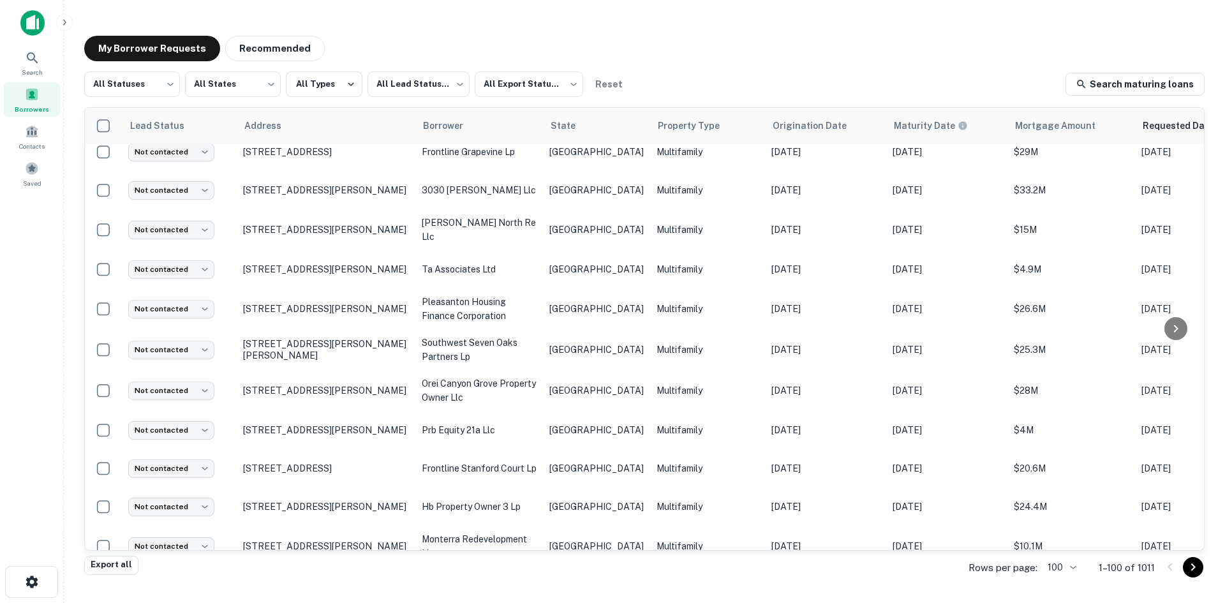
click at [200, 514] on body "Search Borrowers Contacts Saved My Borrower Requests Recommended All Statuses *…" at bounding box center [612, 301] width 1225 height 603
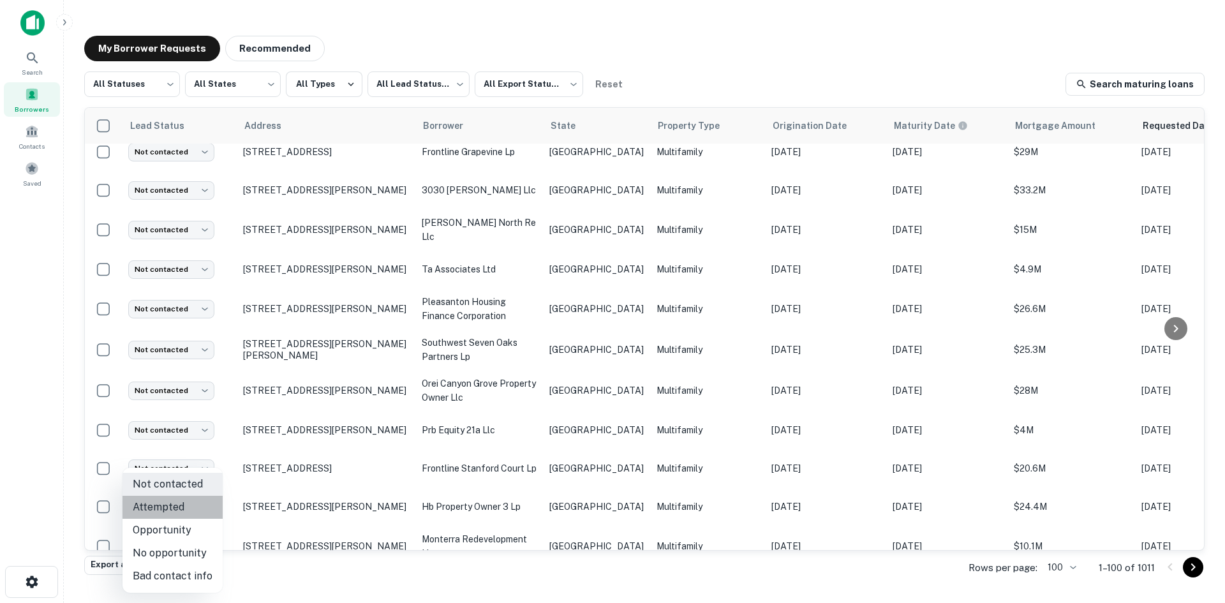
click at [195, 511] on li "Attempted" at bounding box center [173, 507] width 100 height 23
type input "*********"
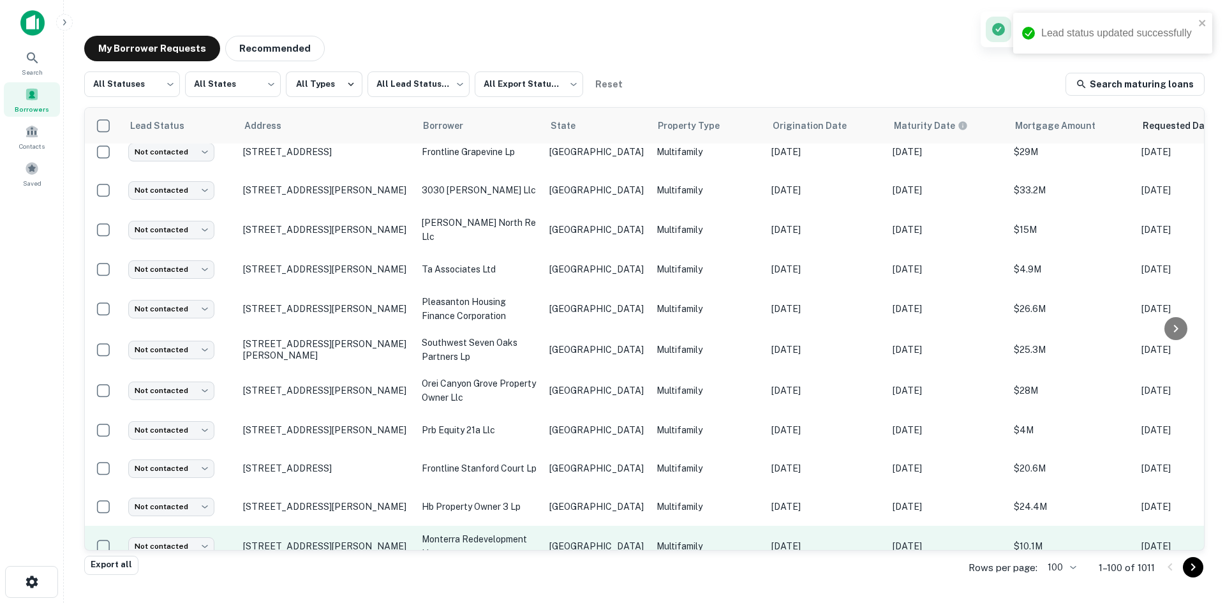
click at [558, 539] on p "[GEOGRAPHIC_DATA]" at bounding box center [597, 546] width 94 height 14
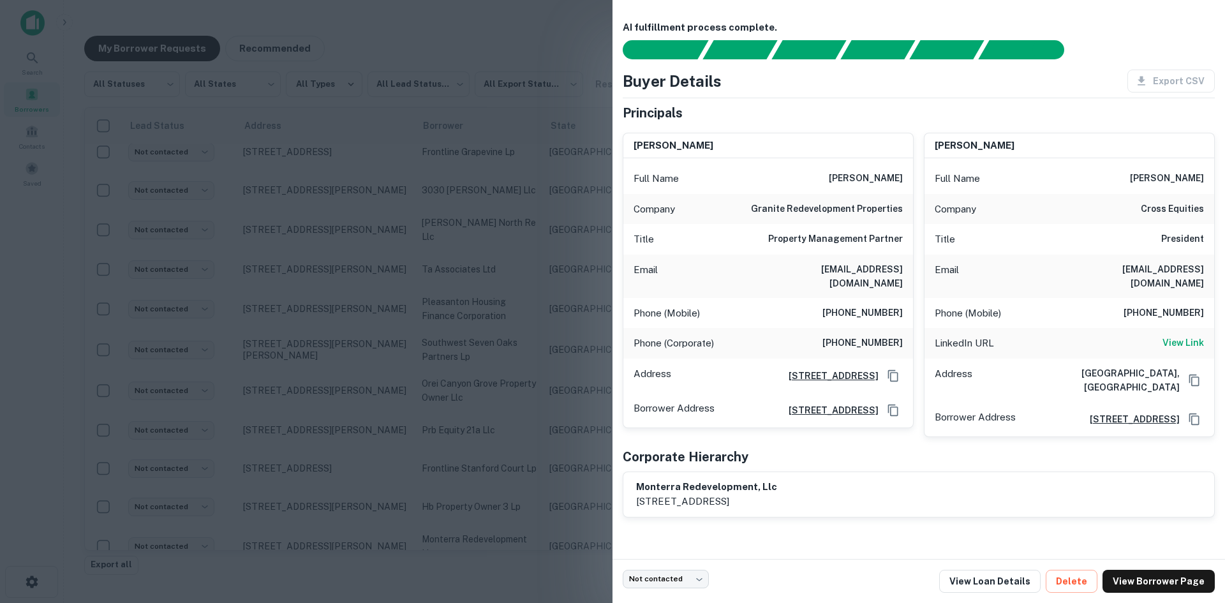
click at [839, 276] on h6 "[EMAIL_ADDRESS][DOMAIN_NAME]" at bounding box center [826, 276] width 153 height 28
click at [394, 303] on div at bounding box center [612, 301] width 1225 height 603
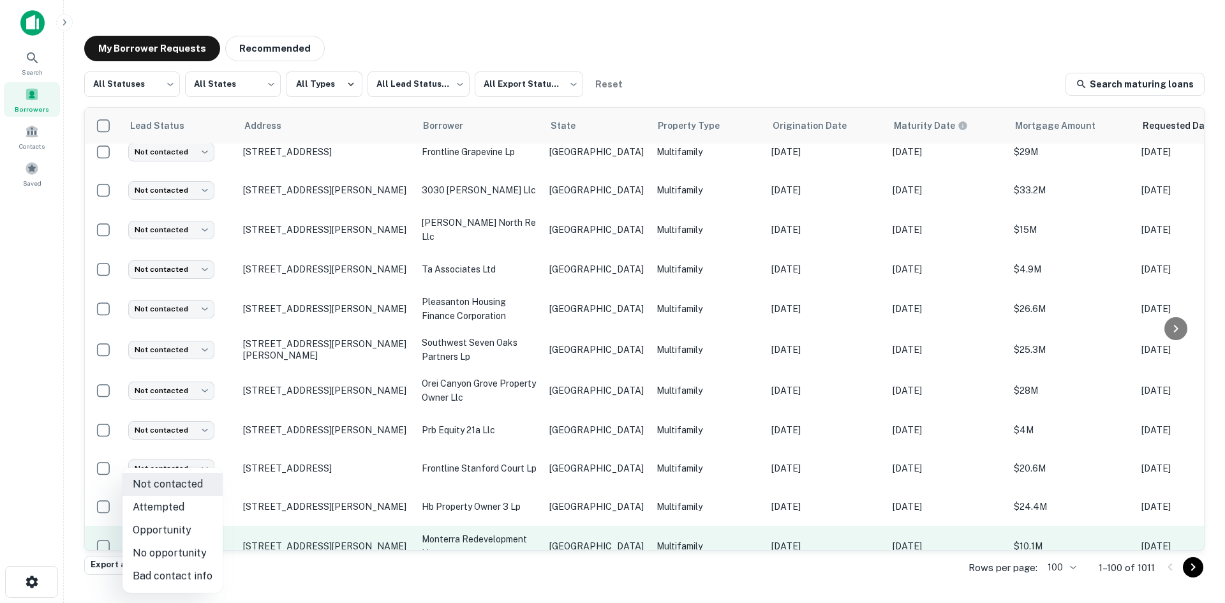
click at [185, 466] on body "Search Borrowers Contacts Saved My Borrower Requests Recommended All Statuses *…" at bounding box center [612, 301] width 1225 height 603
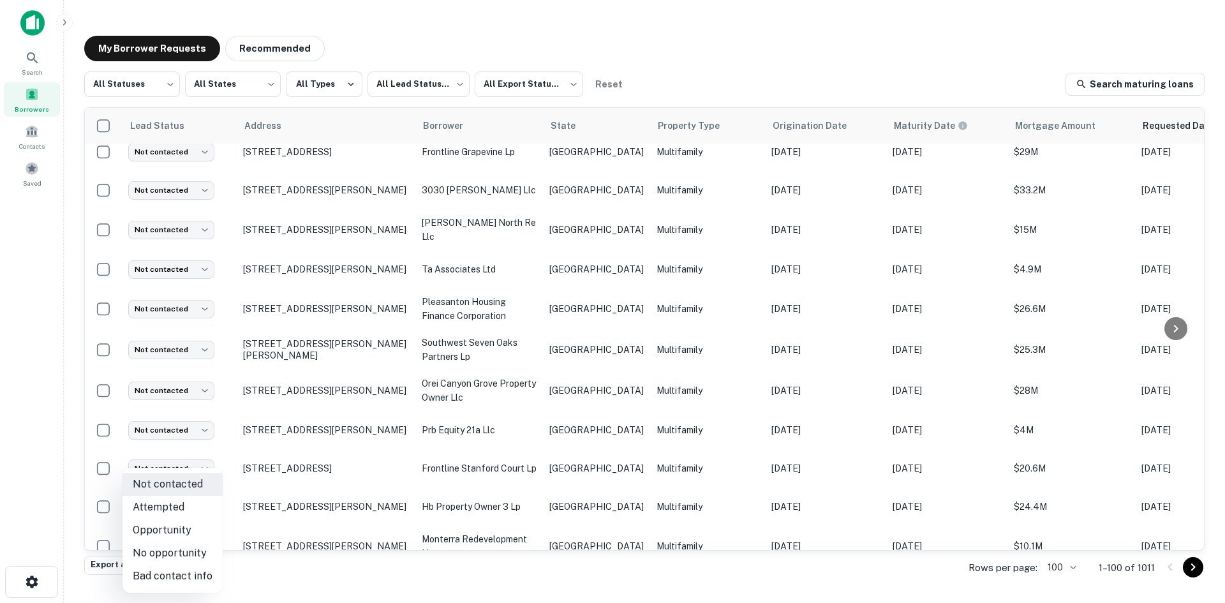
click at [181, 571] on li "Bad contact info" at bounding box center [173, 576] width 100 height 23
type input "**********"
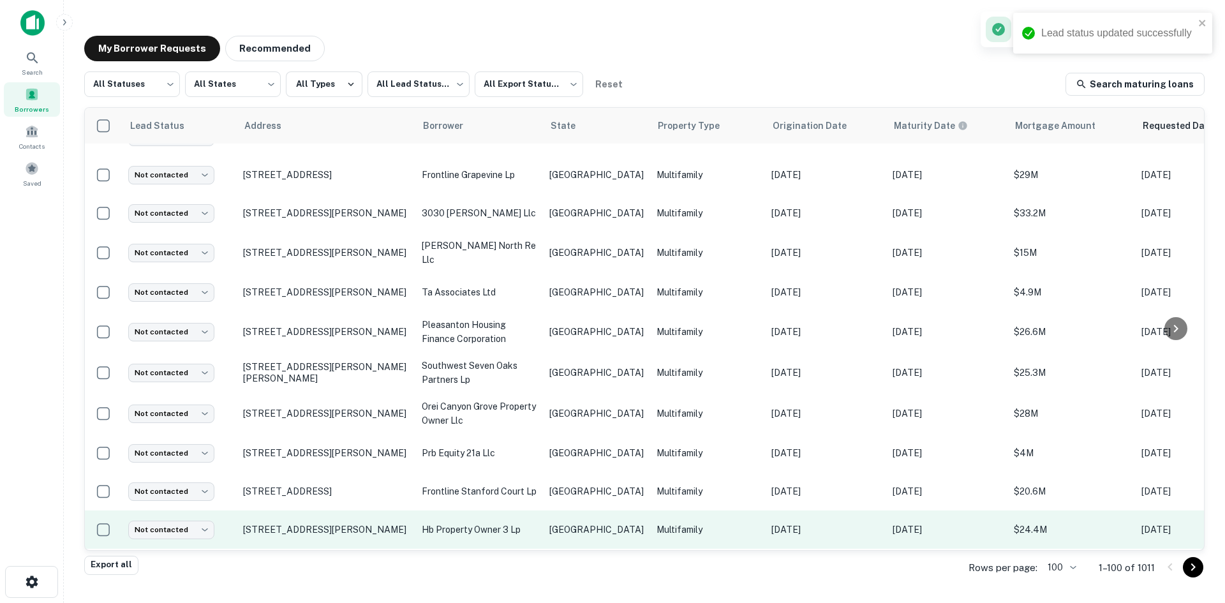
scroll to position [2236, 0]
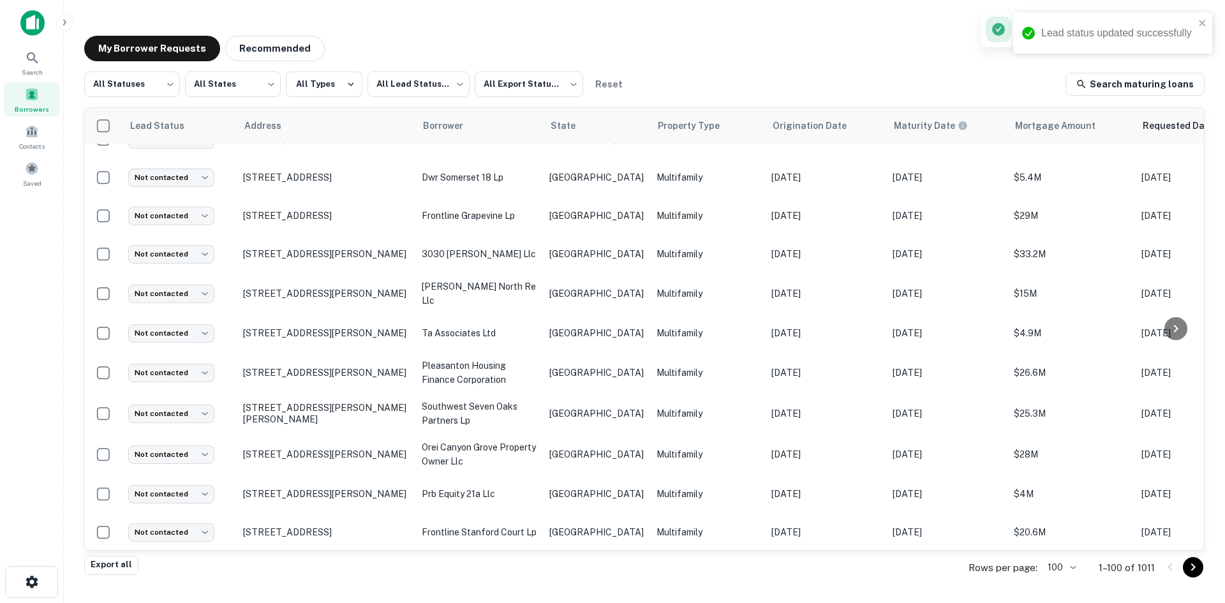
click at [561, 564] on p "[GEOGRAPHIC_DATA]" at bounding box center [597, 571] width 94 height 14
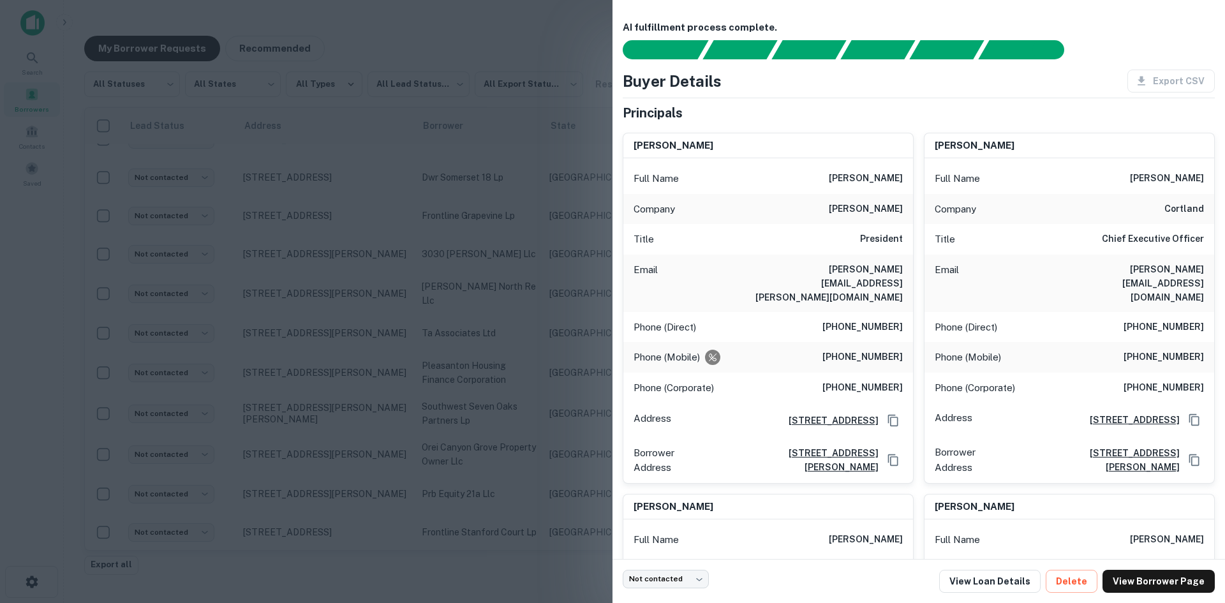
click at [871, 271] on h6 "[PERSON_NAME][EMAIL_ADDRESS][PERSON_NAME][DOMAIN_NAME]" at bounding box center [826, 283] width 153 height 42
drag, startPoint x: 426, startPoint y: 335, endPoint x: 178, endPoint y: 454, distance: 275.5
click at [426, 335] on div at bounding box center [612, 301] width 1225 height 603
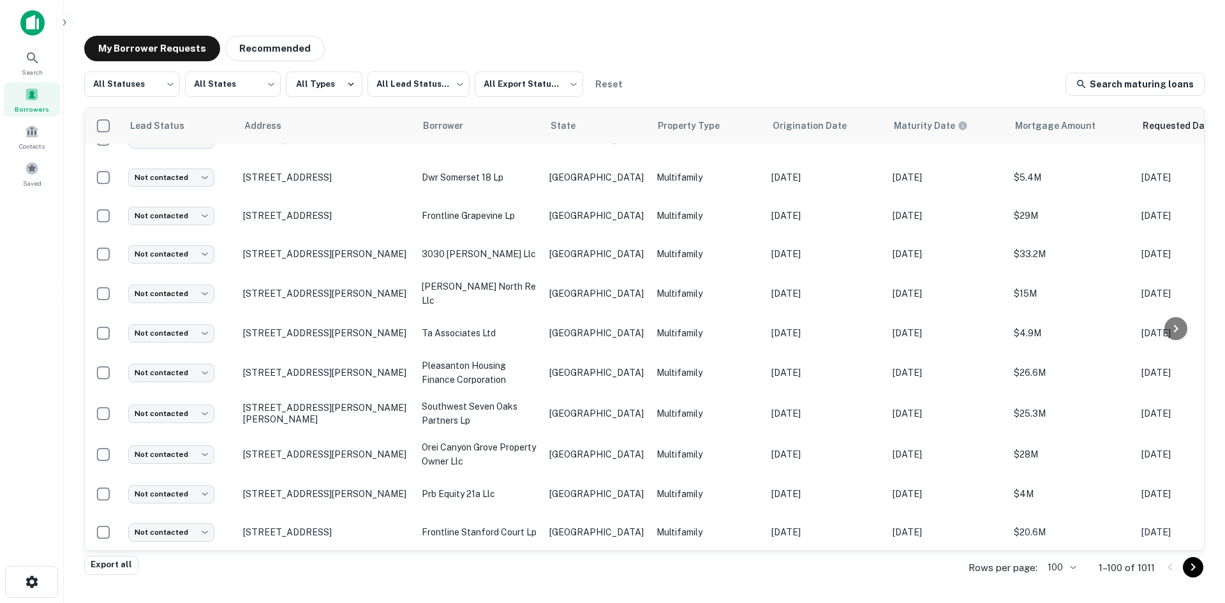
click at [184, 486] on body "Search Borrowers Contacts Saved My Borrower Requests Recommended All Statuses *…" at bounding box center [612, 301] width 1225 height 603
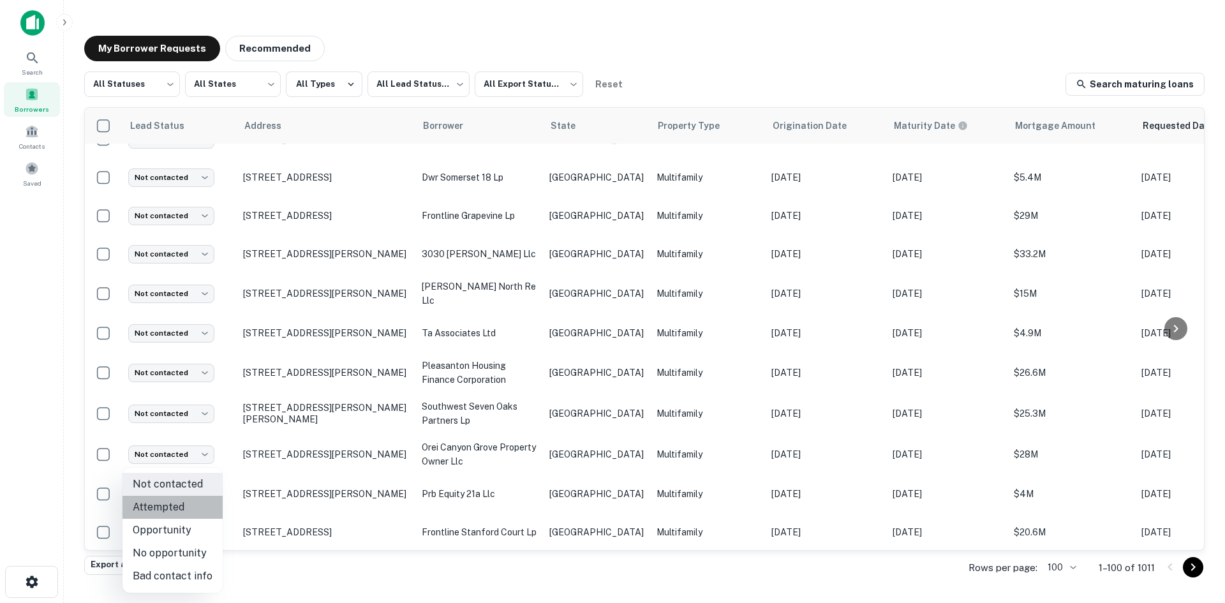
click at [202, 508] on li "Attempted" at bounding box center [173, 507] width 100 height 23
type input "*********"
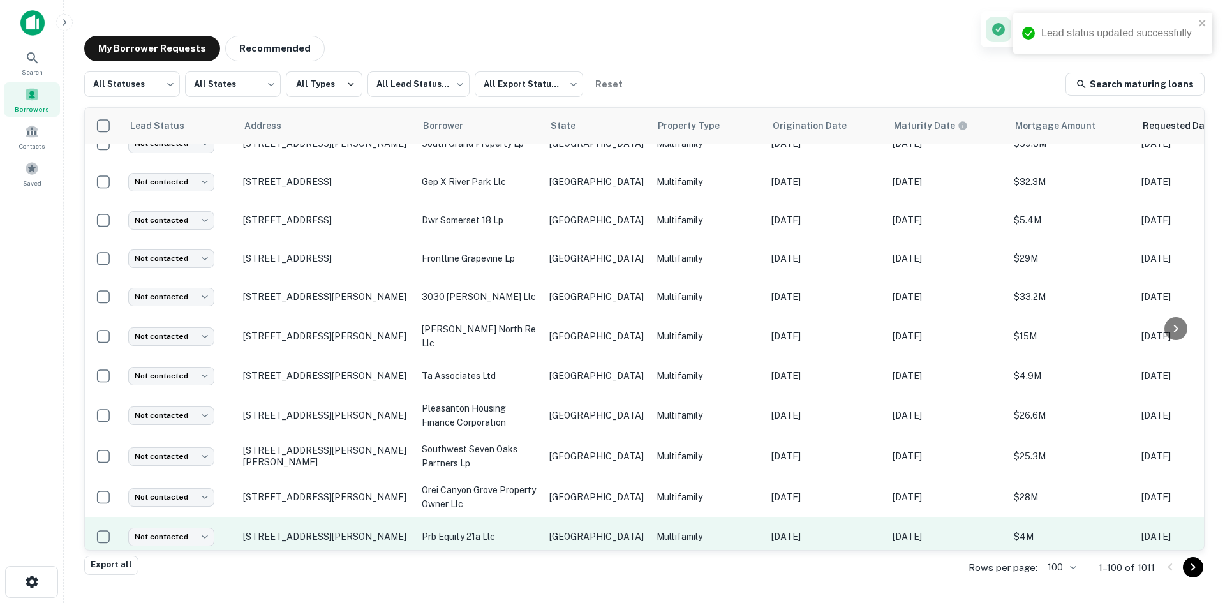
scroll to position [2172, 0]
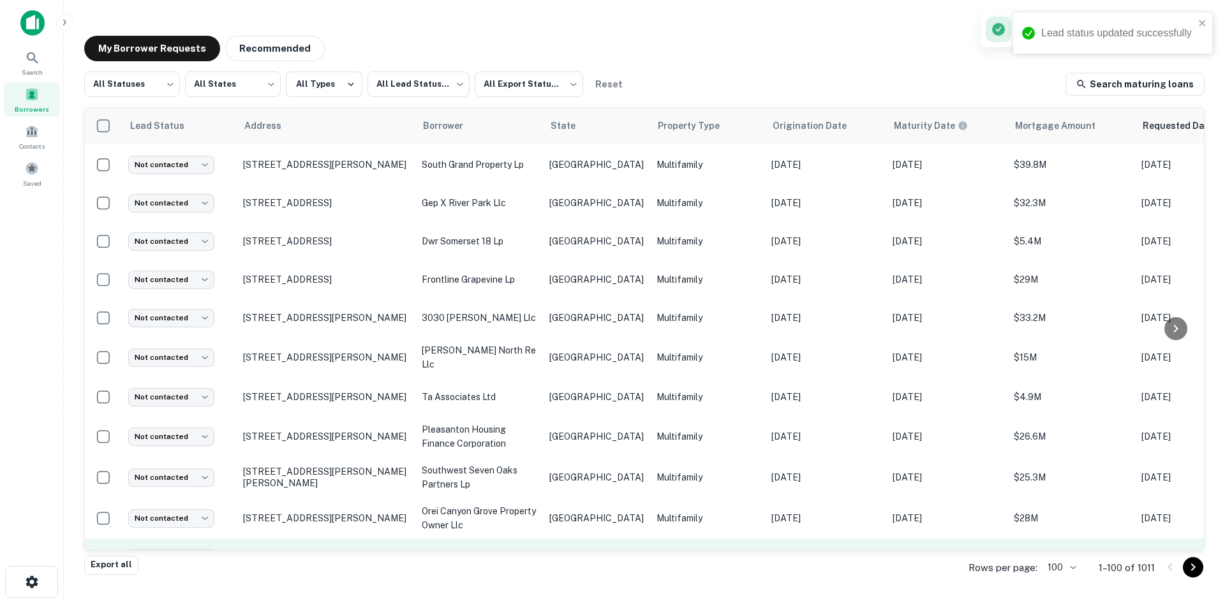
click at [569, 539] on td "[GEOGRAPHIC_DATA]" at bounding box center [596, 558] width 107 height 38
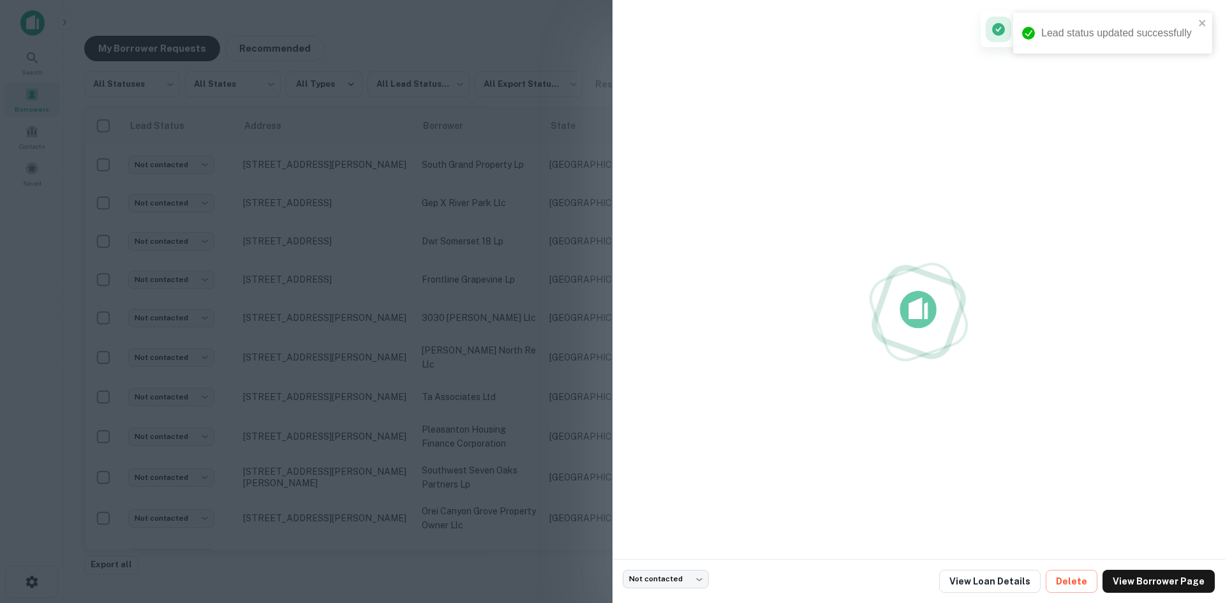
click at [511, 508] on div at bounding box center [612, 301] width 1225 height 603
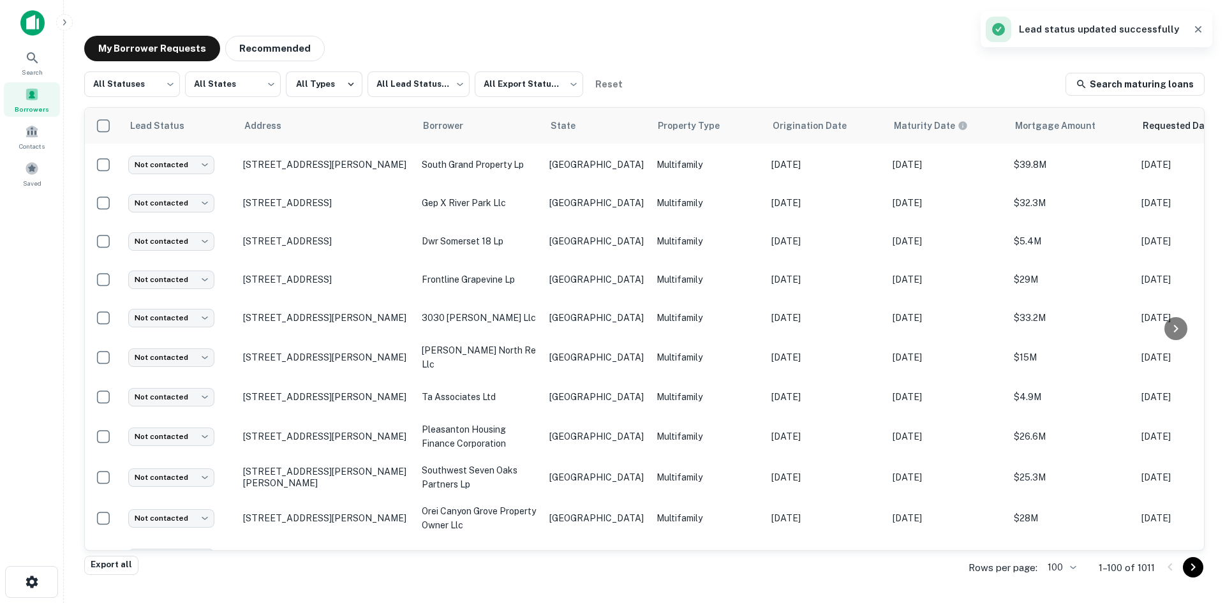
click at [528, 589] on p "frontline stanford court lp" at bounding box center [479, 596] width 115 height 14
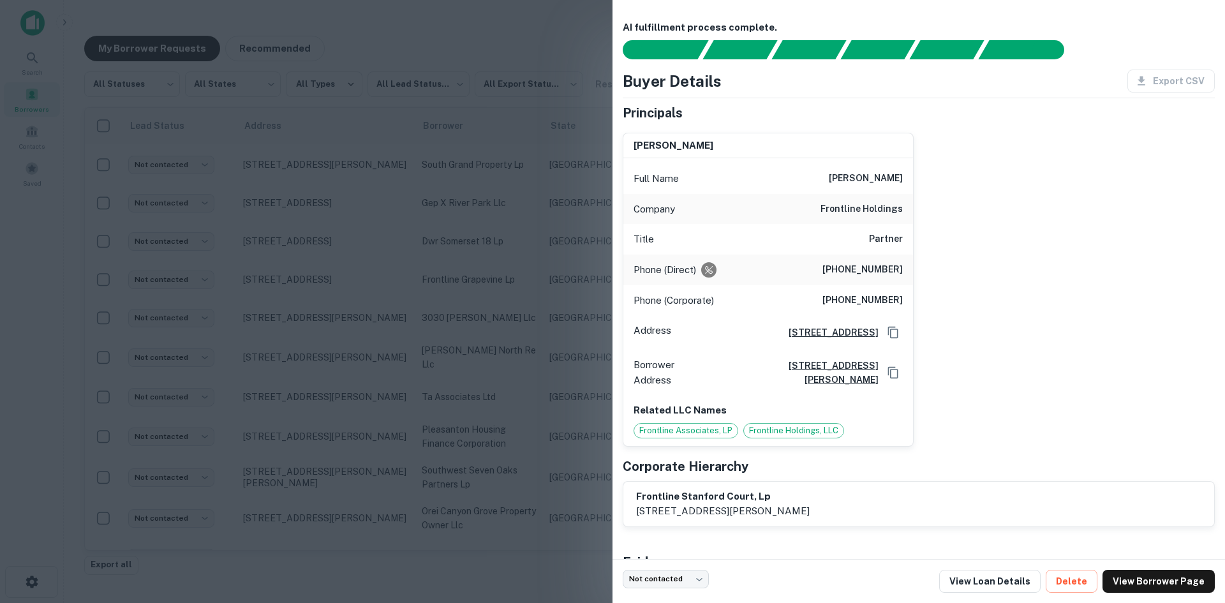
click at [454, 282] on div at bounding box center [612, 301] width 1225 height 603
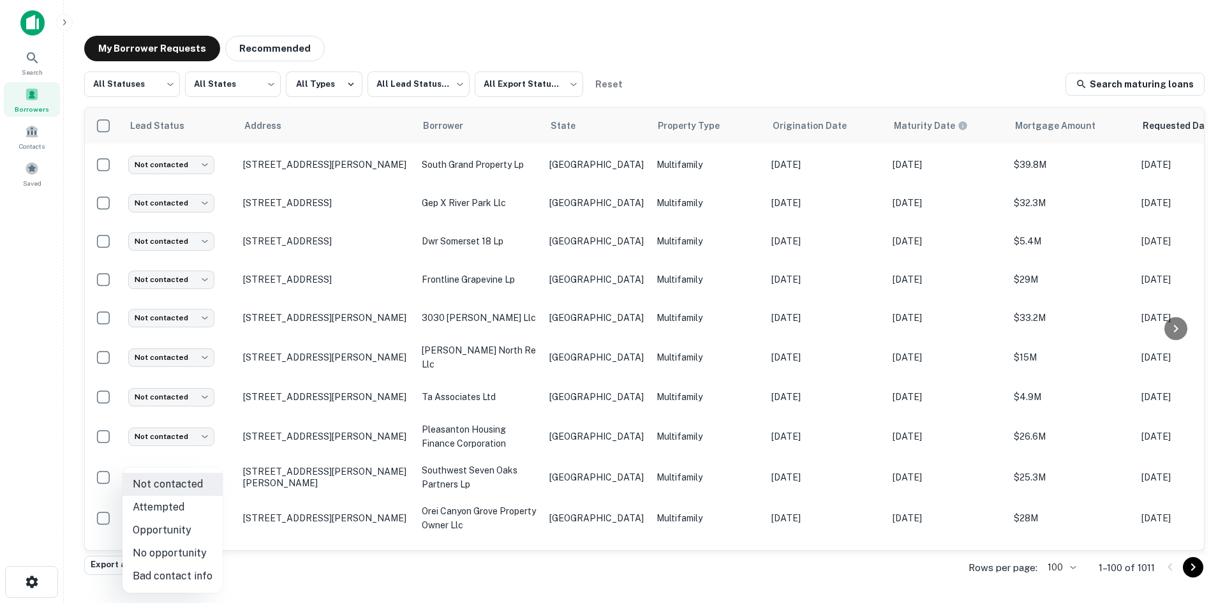
click at [179, 518] on body "Search Borrowers Contacts Saved My Borrower Requests Recommended All Statuses *…" at bounding box center [612, 301] width 1225 height 603
click at [187, 567] on li "Bad contact info" at bounding box center [173, 576] width 100 height 23
type input "**********"
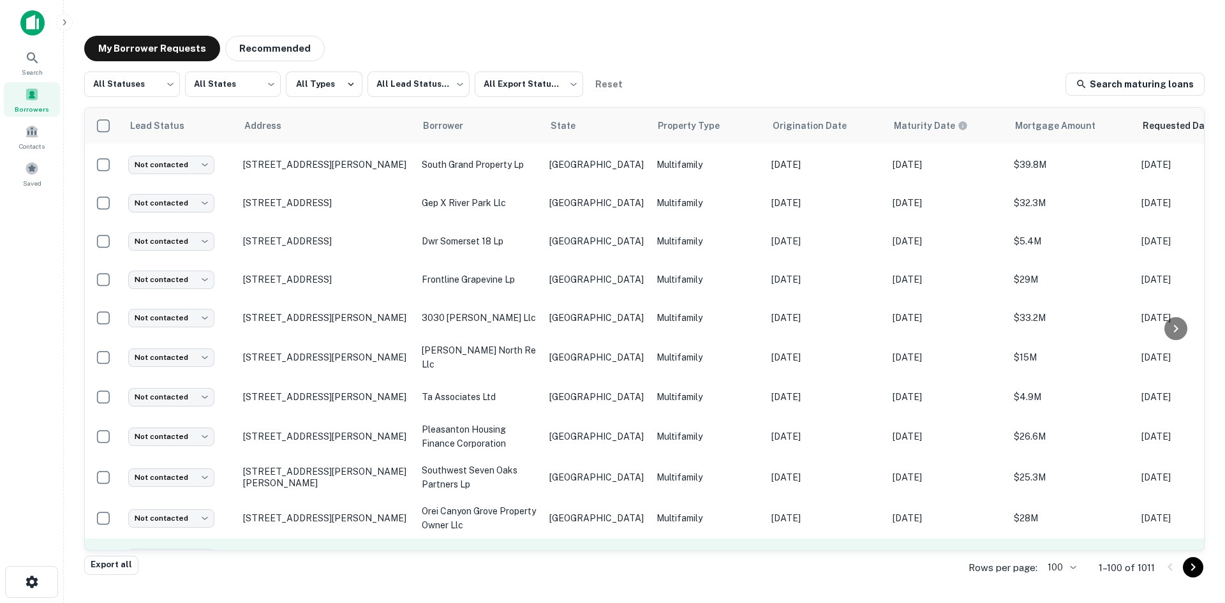
click at [569, 539] on td "[GEOGRAPHIC_DATA]" at bounding box center [596, 558] width 107 height 38
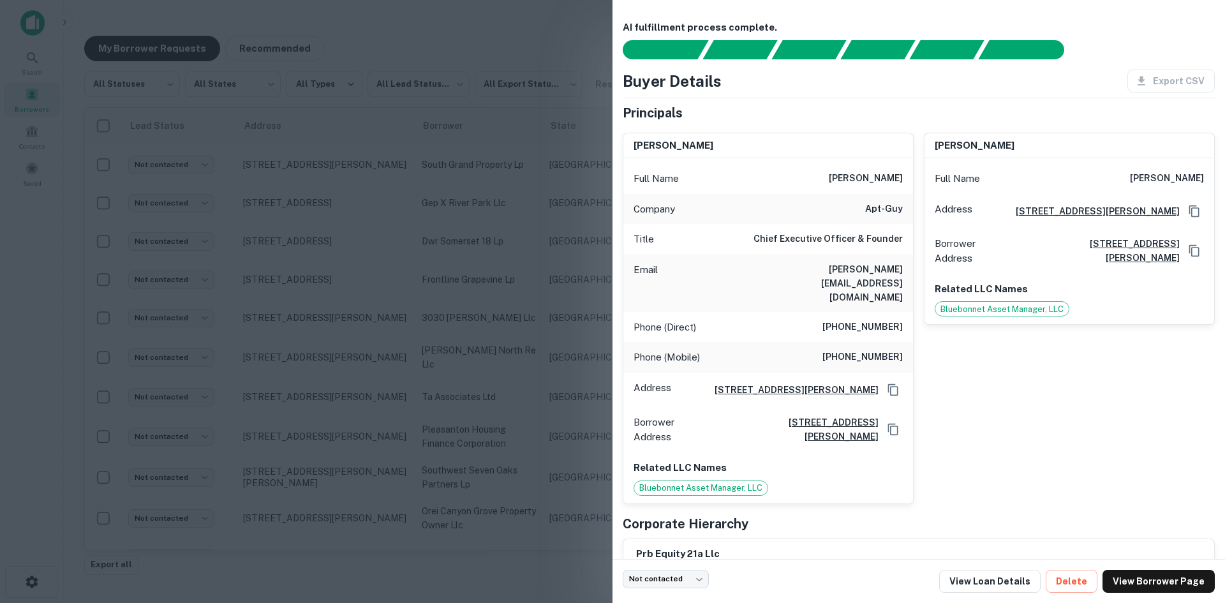
click at [858, 276] on h6 "[PERSON_NAME][EMAIL_ADDRESS][DOMAIN_NAME]" at bounding box center [826, 283] width 153 height 42
click at [417, 428] on div at bounding box center [612, 301] width 1225 height 603
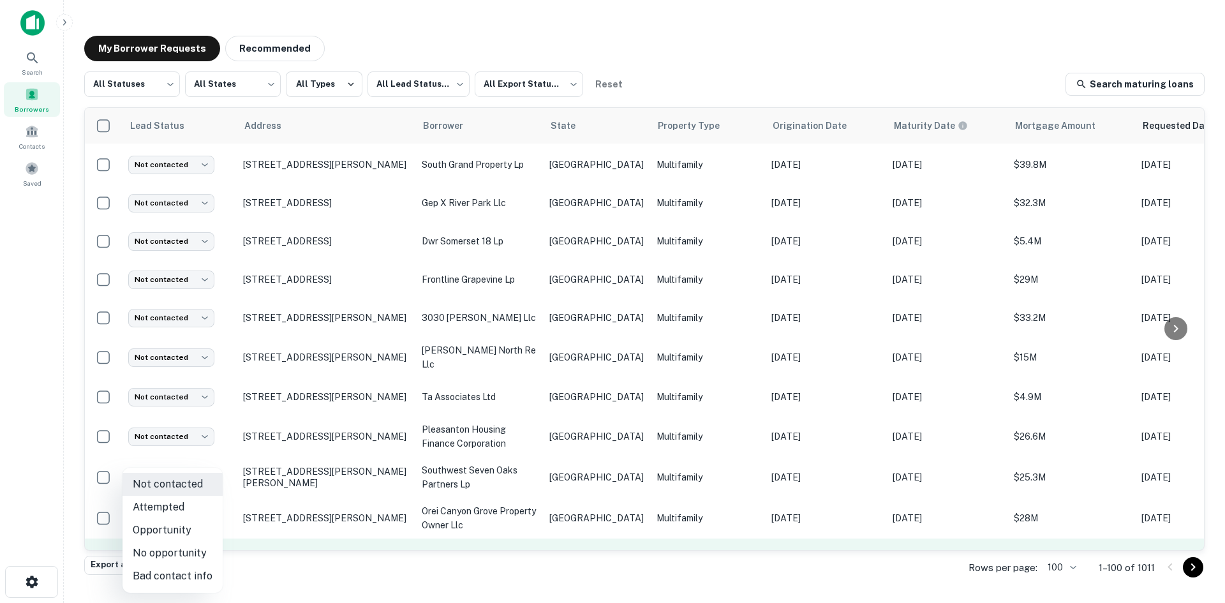
click at [188, 479] on body "Search Borrowers Contacts Saved My Borrower Requests Recommended All Statuses *…" at bounding box center [612, 301] width 1225 height 603
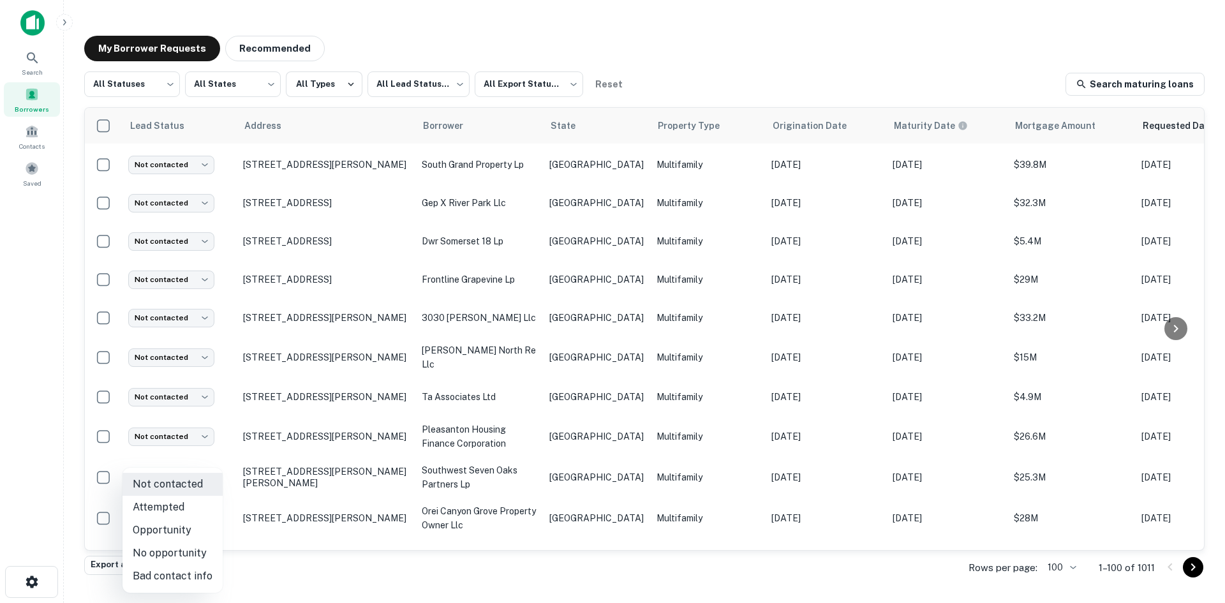
click at [181, 509] on li "Attempted" at bounding box center [173, 507] width 100 height 23
type input "*********"
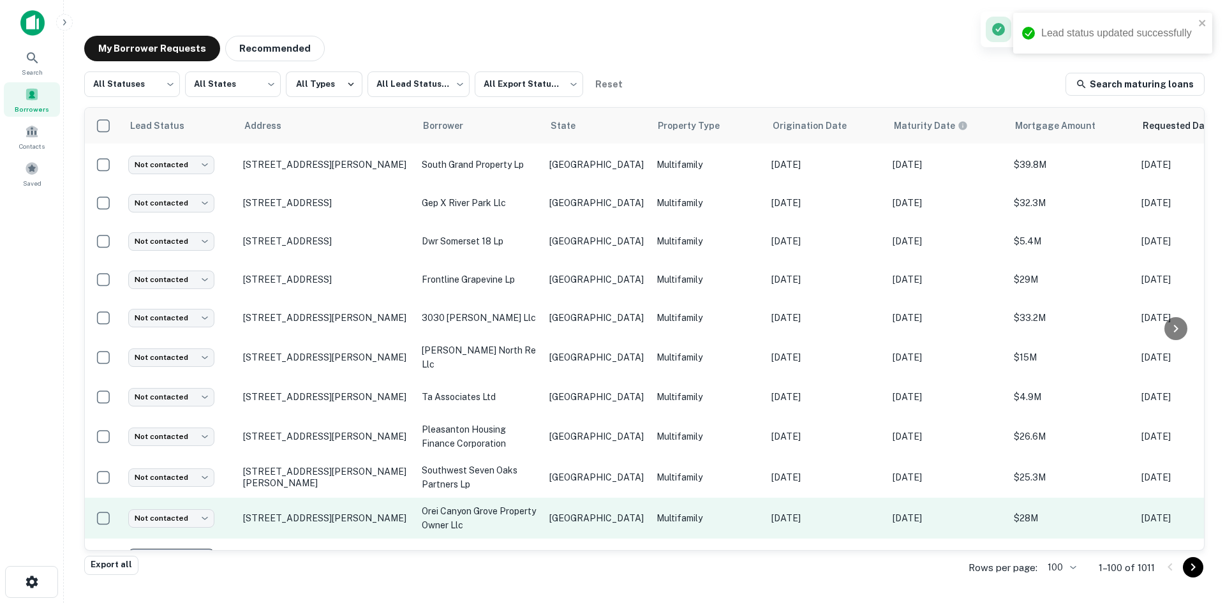
scroll to position [2108, 0]
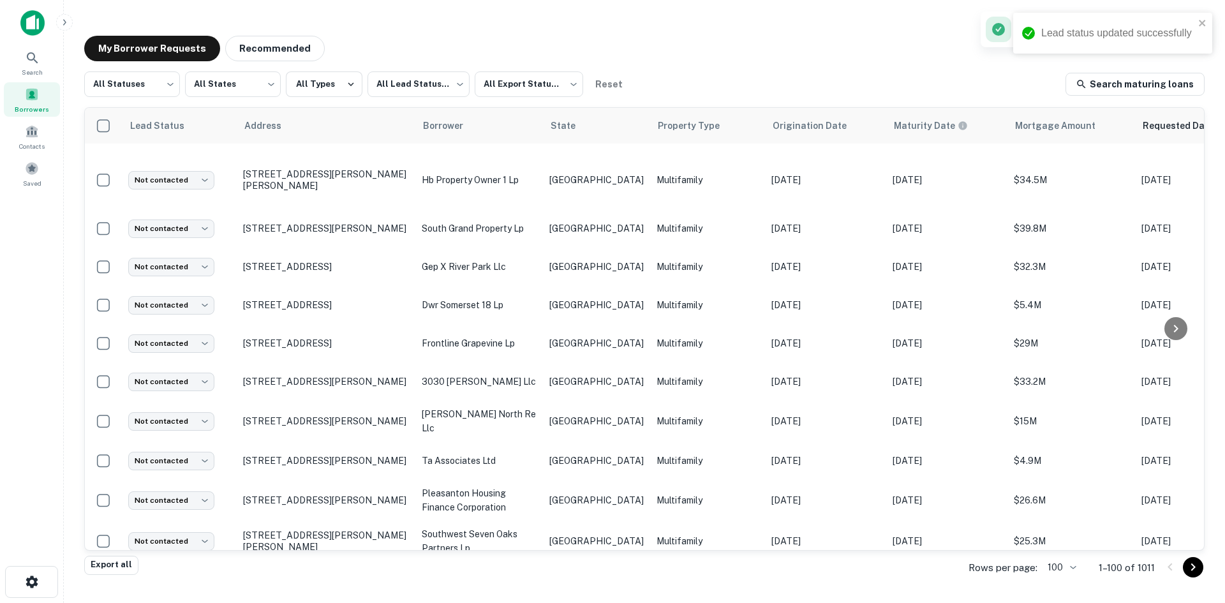
click at [581, 562] on td "[GEOGRAPHIC_DATA]" at bounding box center [596, 582] width 107 height 41
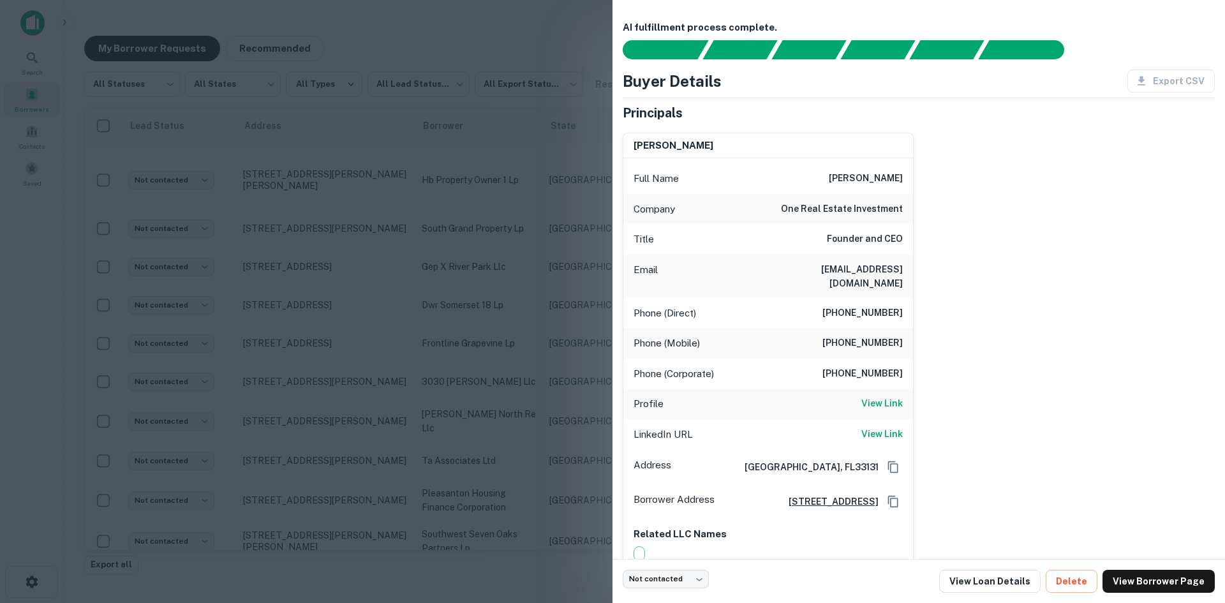
click at [876, 272] on h6 "[EMAIL_ADDRESS][DOMAIN_NAME]" at bounding box center [826, 276] width 153 height 28
drag, startPoint x: 415, startPoint y: 275, endPoint x: 293, endPoint y: 429, distance: 196.3
click at [415, 275] on div at bounding box center [612, 301] width 1225 height 603
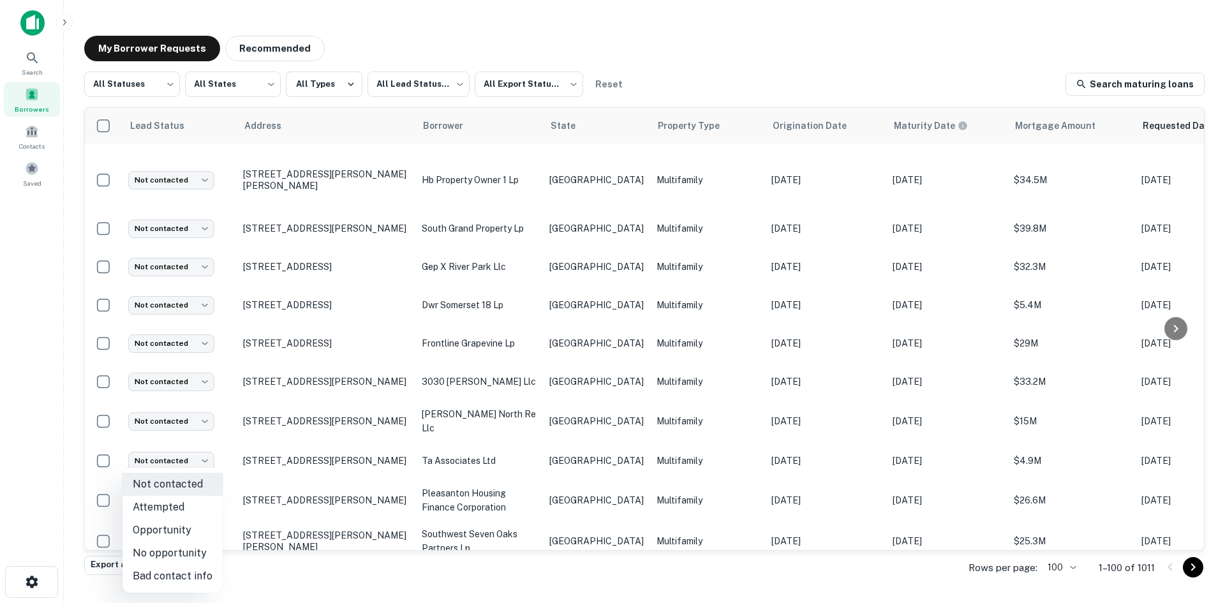
click at [199, 507] on body "Search Borrowers Contacts Saved My Borrower Requests Recommended All Statuses *…" at bounding box center [612, 301] width 1225 height 603
click at [186, 512] on li "Attempted" at bounding box center [173, 507] width 100 height 23
type input "*********"
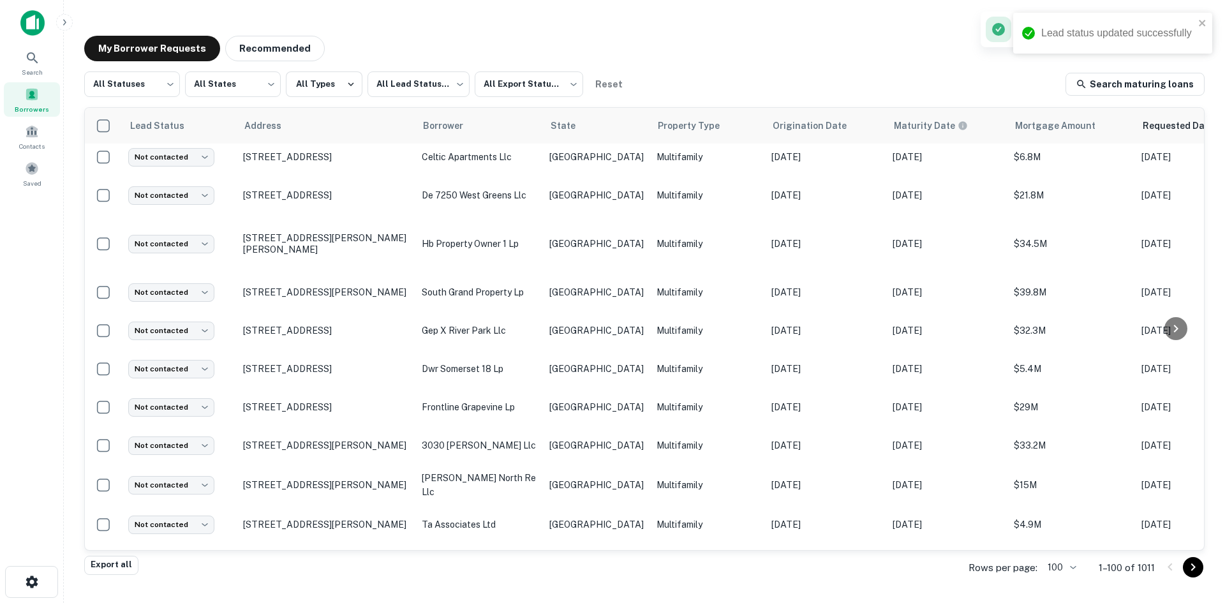
click at [574, 598] on p "[GEOGRAPHIC_DATA]" at bounding box center [597, 605] width 94 height 14
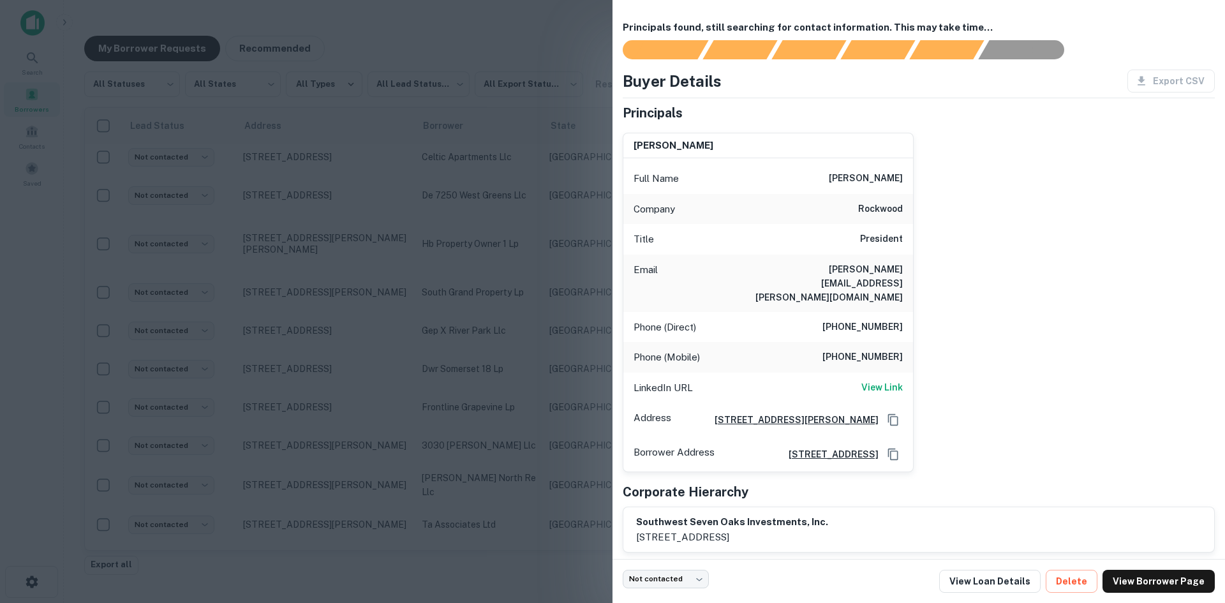
click at [881, 274] on h6 "[PERSON_NAME][EMAIL_ADDRESS][PERSON_NAME][DOMAIN_NAME]" at bounding box center [826, 283] width 153 height 42
click at [476, 387] on div at bounding box center [612, 301] width 1225 height 603
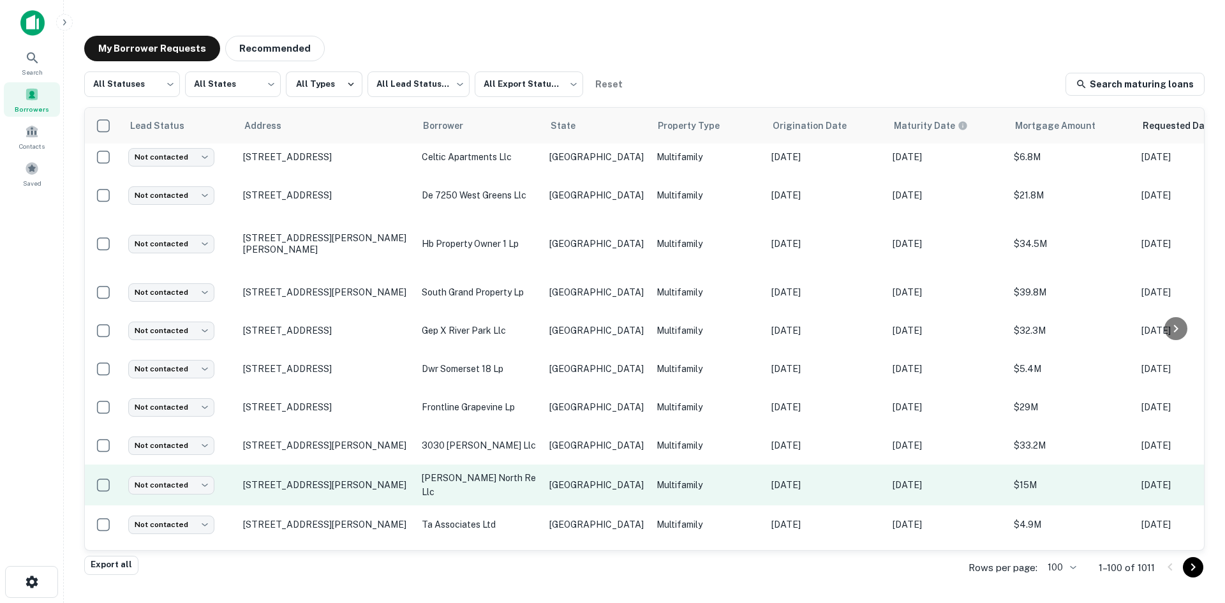
scroll to position [2108, 0]
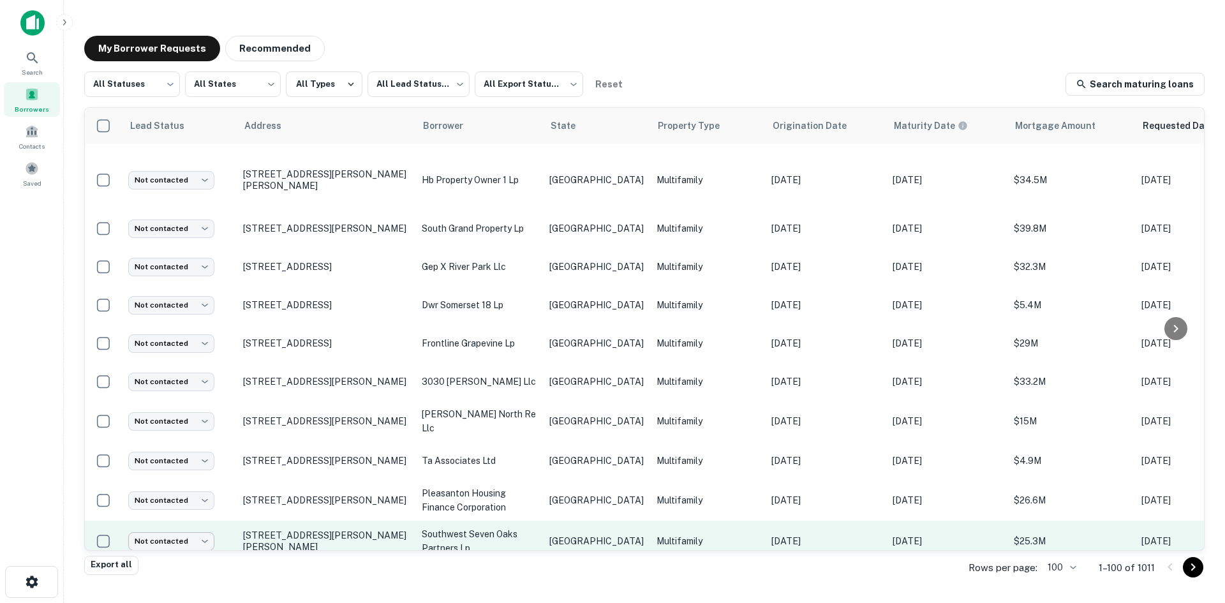
click at [183, 470] on body "Search Borrowers Contacts Saved My Borrower Requests Recommended All Statuses *…" at bounding box center [612, 301] width 1225 height 603
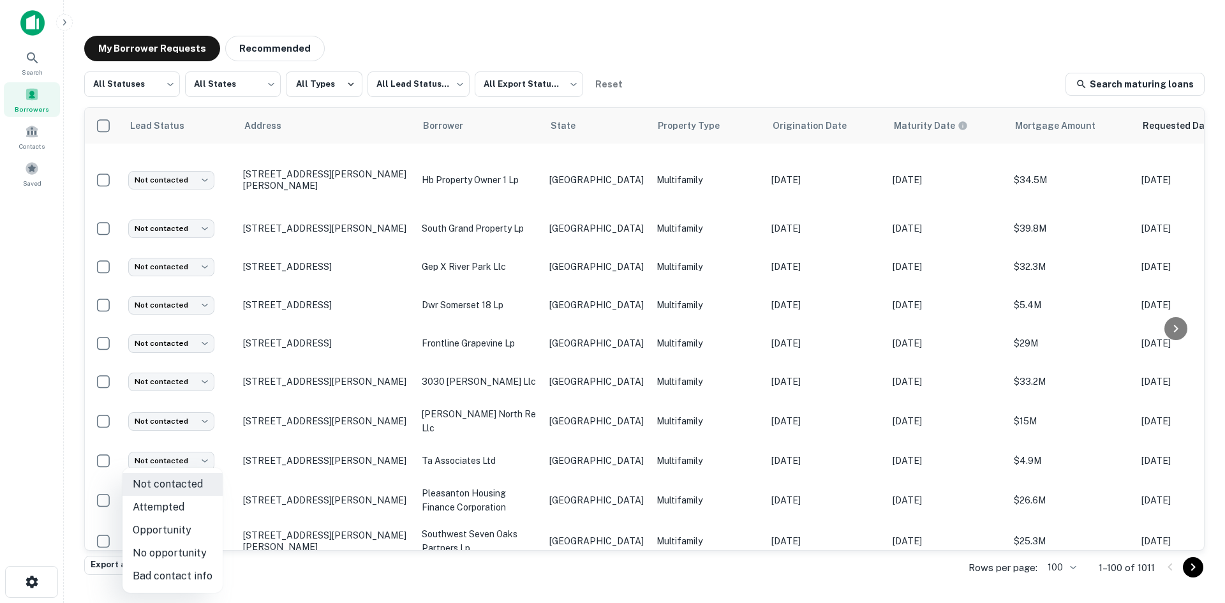
click at [193, 559] on li "No opportunity" at bounding box center [173, 553] width 100 height 23
type input "**********"
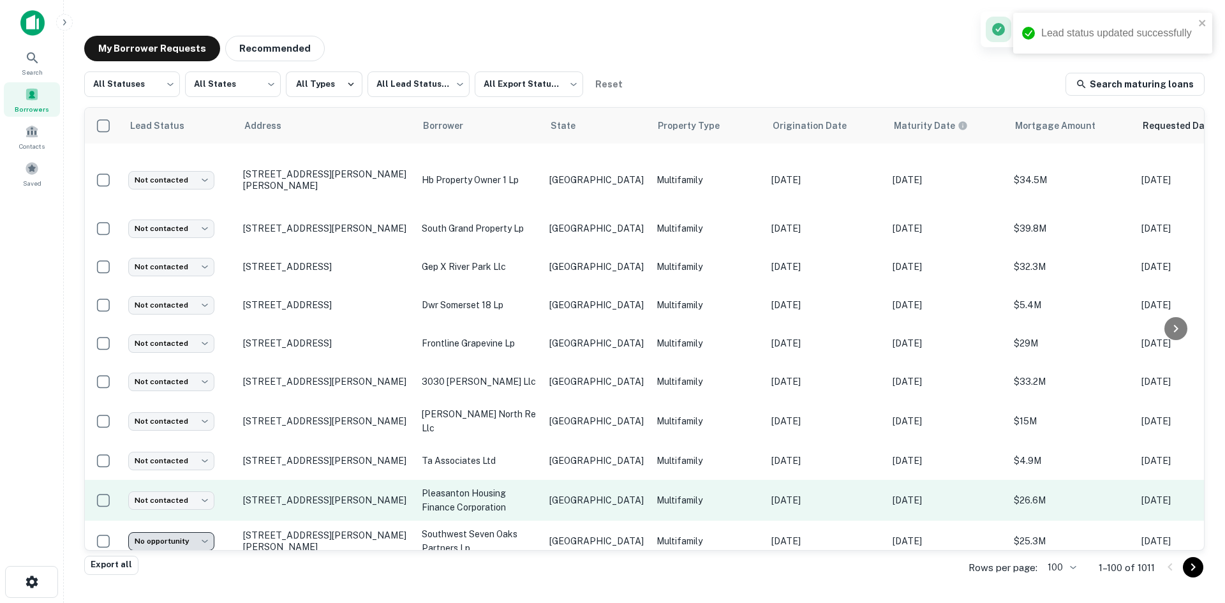
click at [490, 486] on p "pleasanton housing finance corporation" at bounding box center [479, 500] width 115 height 28
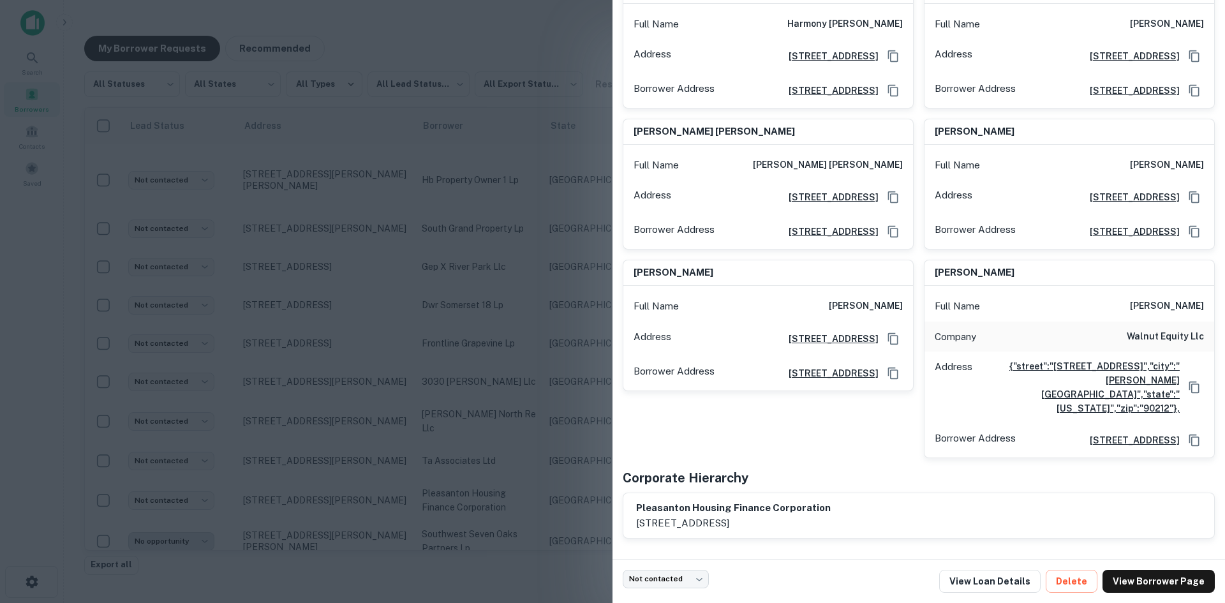
scroll to position [599, 0]
click at [417, 279] on div at bounding box center [612, 301] width 1225 height 603
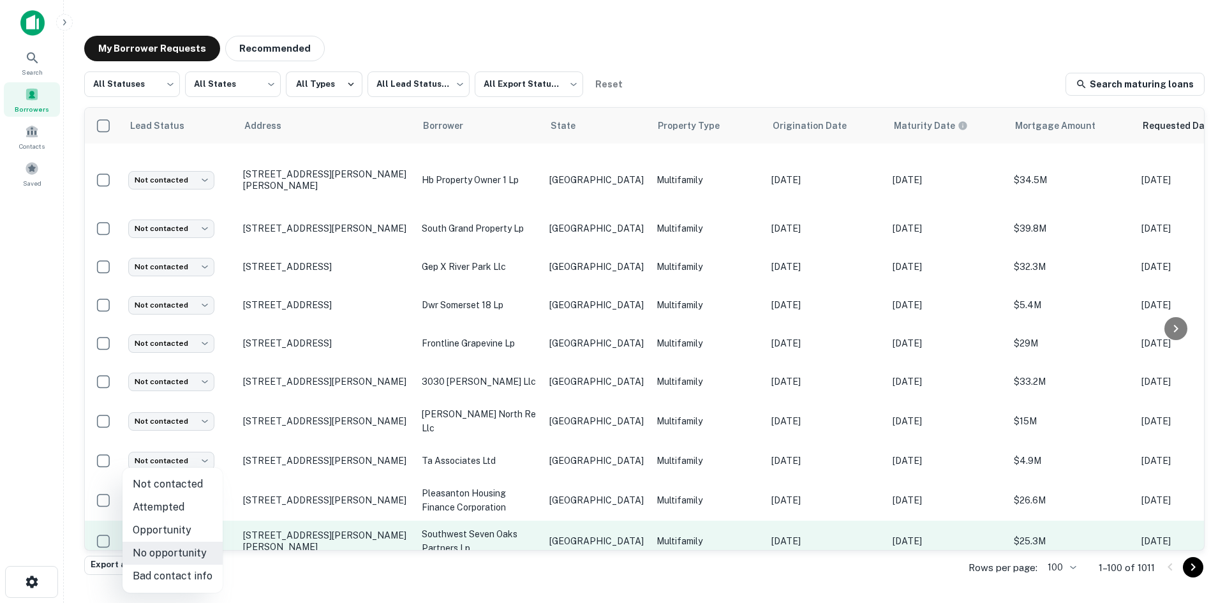
click at [189, 460] on body "Search Borrowers Contacts Saved My Borrower Requests Recommended All Statuses *…" at bounding box center [612, 301] width 1225 height 603
